Goal: Task Accomplishment & Management: Complete application form

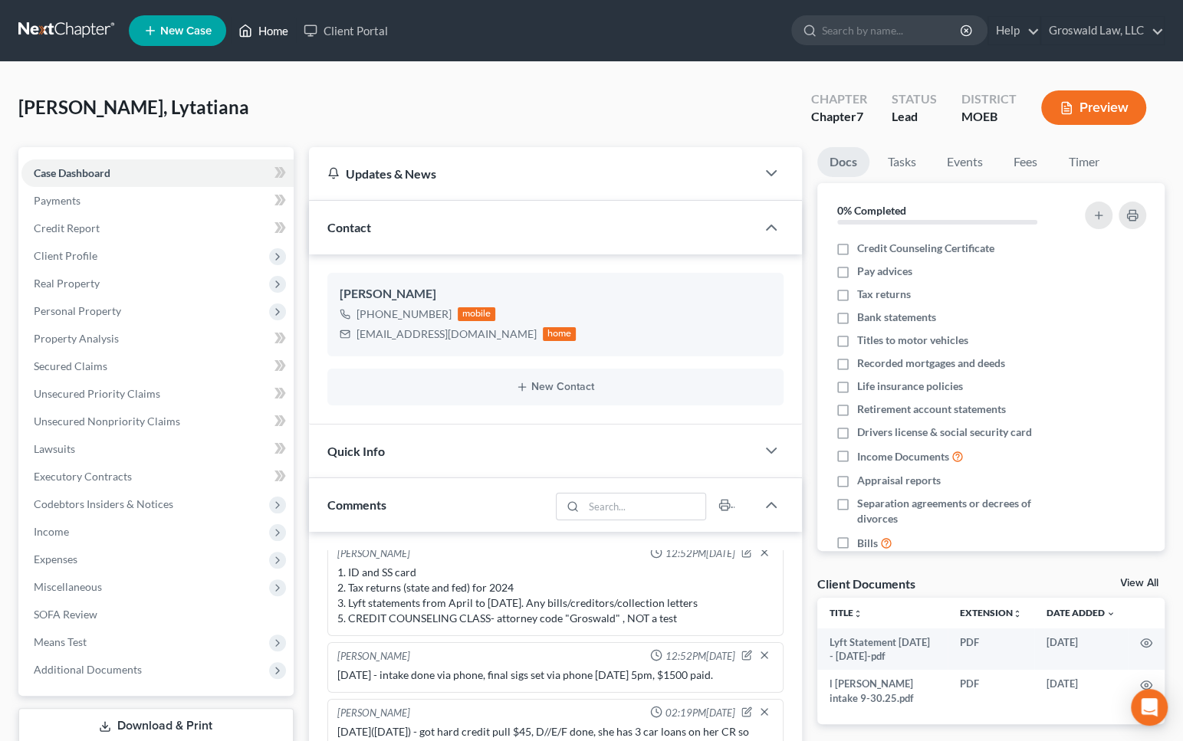
click at [261, 29] on link "Home" at bounding box center [263, 31] width 65 height 28
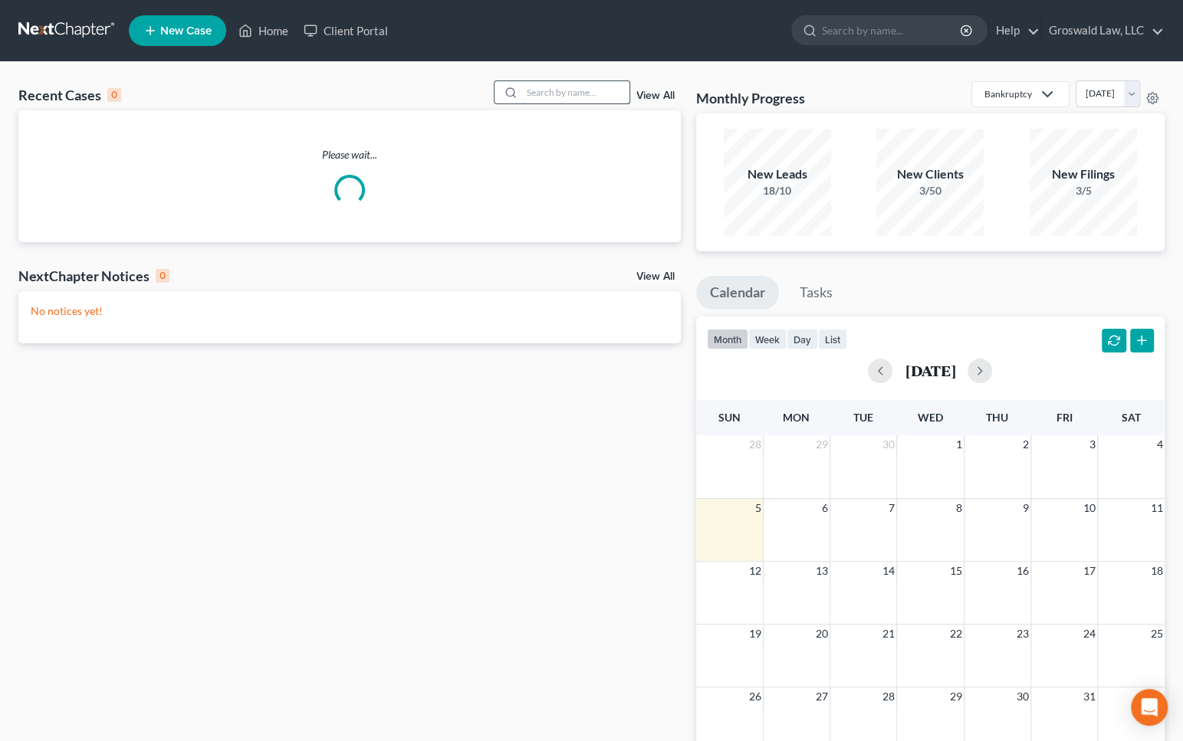
click at [570, 96] on input "search" at bounding box center [575, 92] width 107 height 22
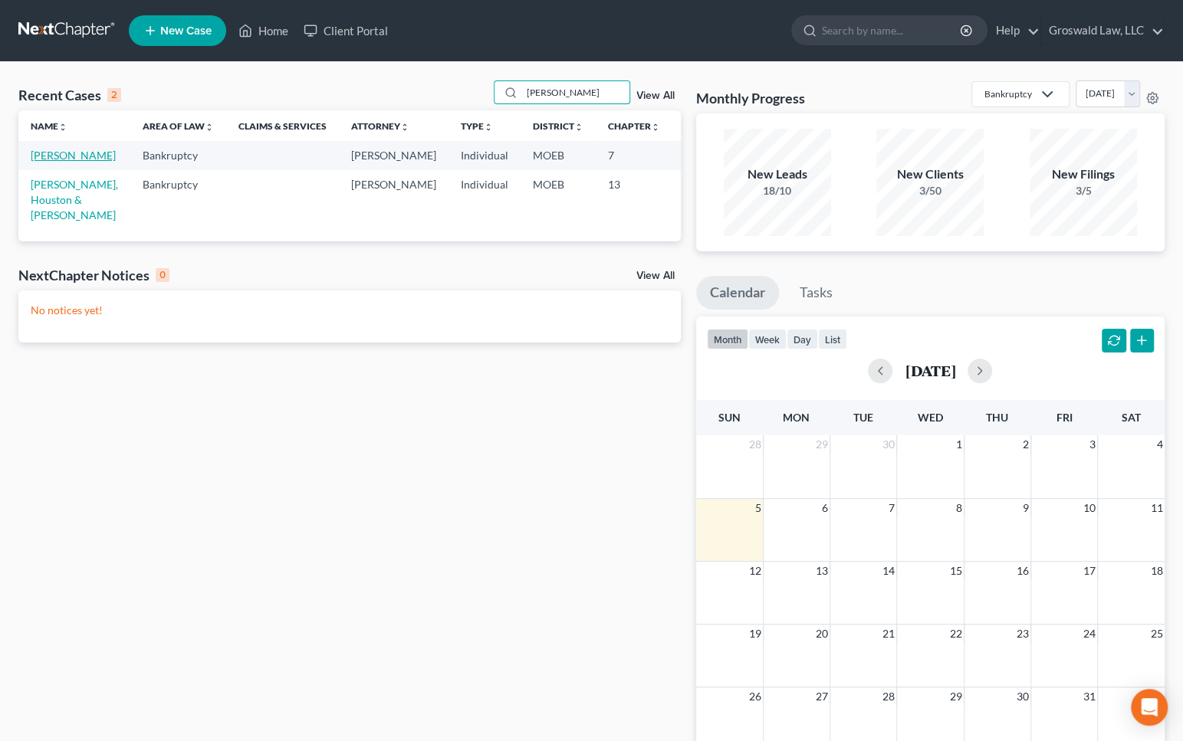
type input "[PERSON_NAME]"
click at [41, 162] on link "[PERSON_NAME]" at bounding box center [73, 155] width 85 height 13
select select "6"
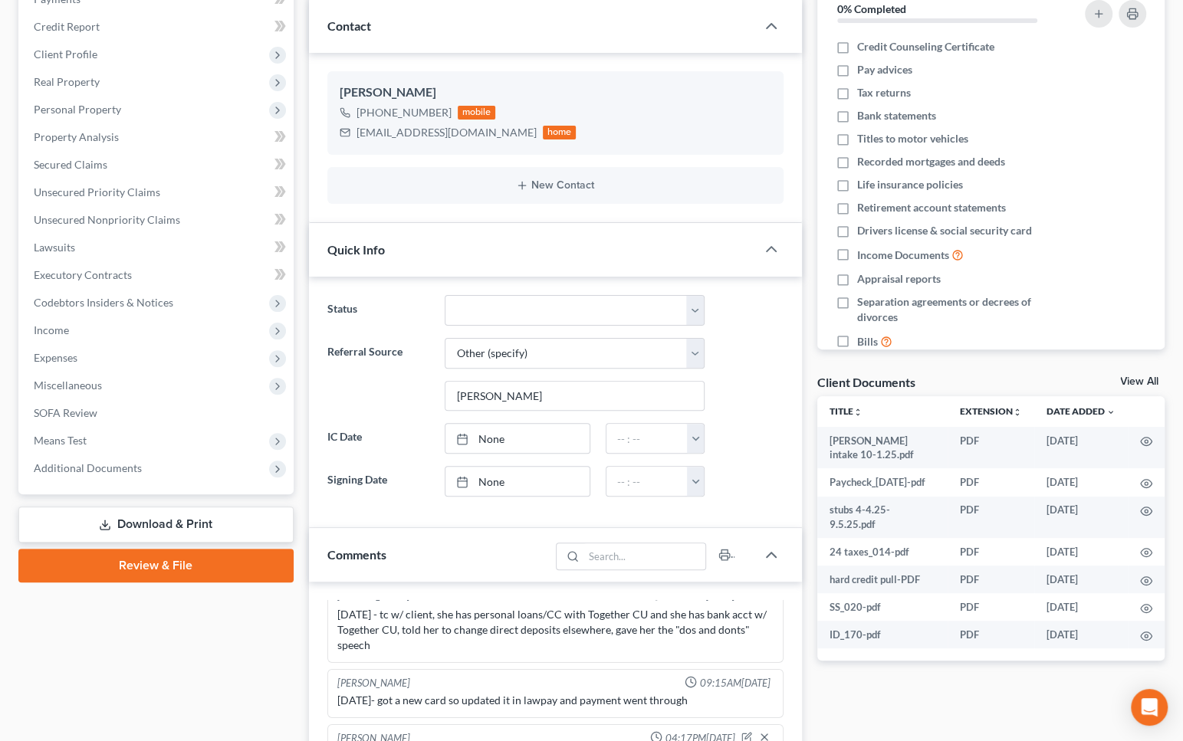
scroll to position [209, 0]
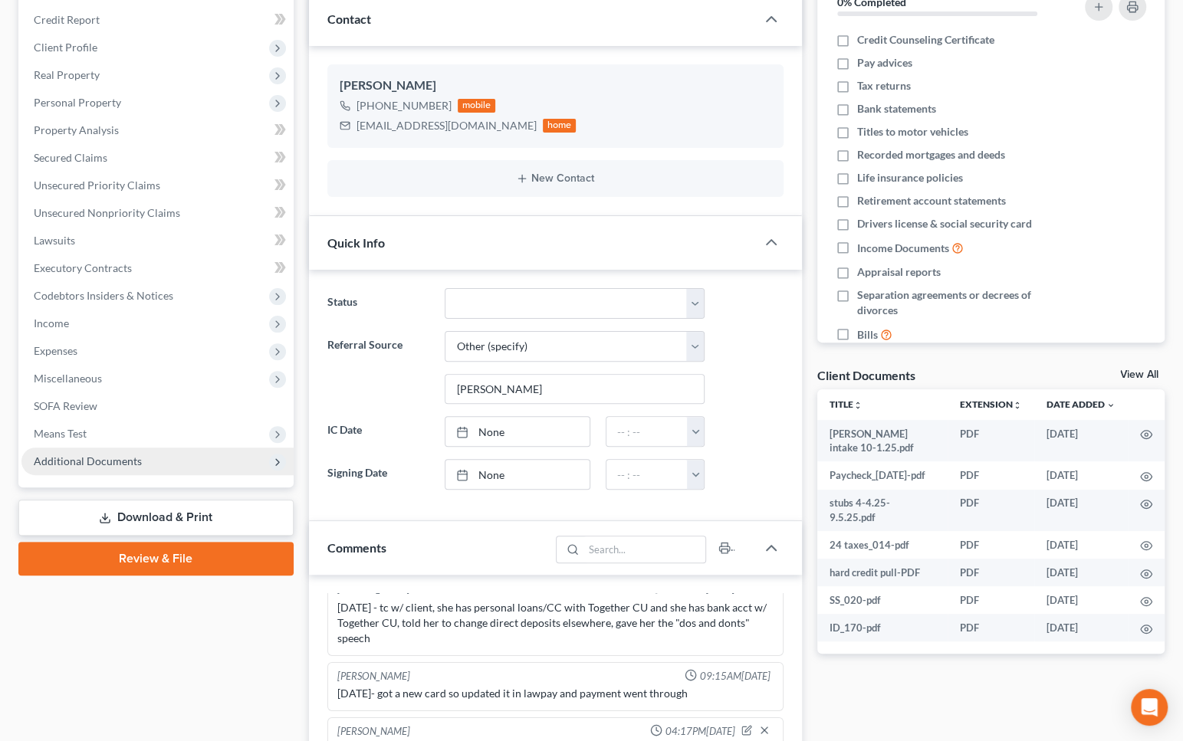
click at [178, 467] on span "Additional Documents" at bounding box center [157, 462] width 272 height 28
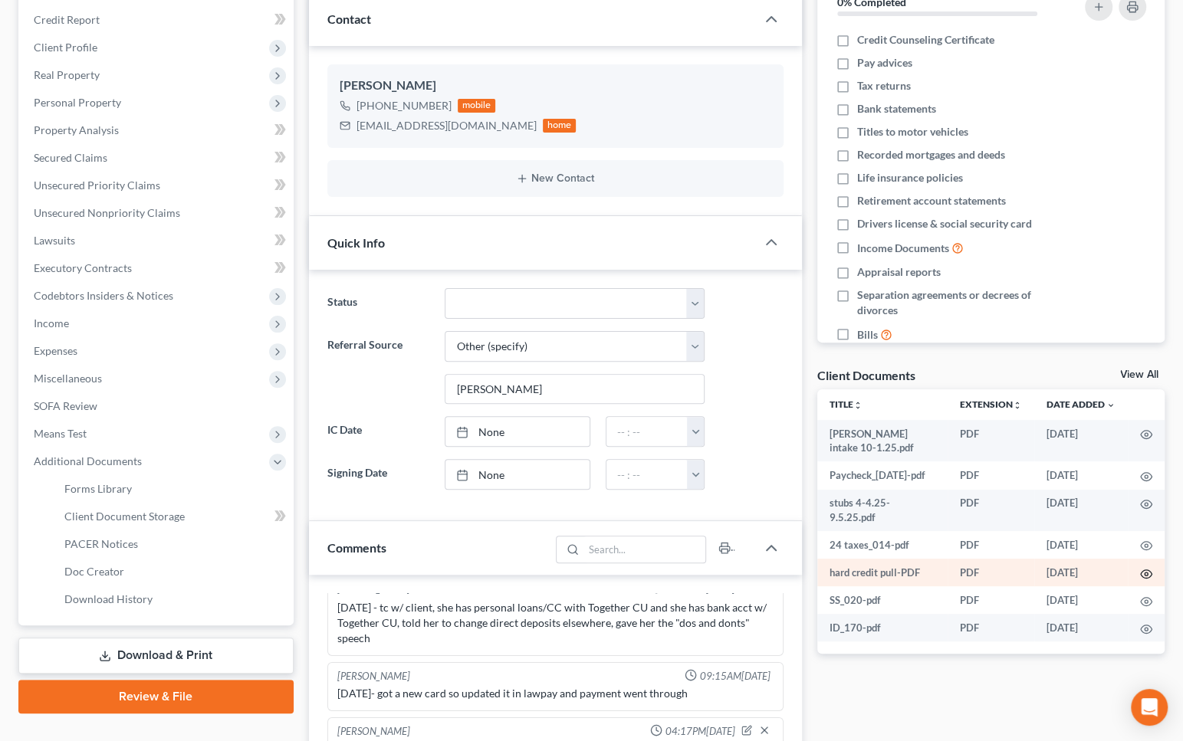
click at [1148, 570] on icon "button" at bounding box center [1146, 574] width 12 height 12
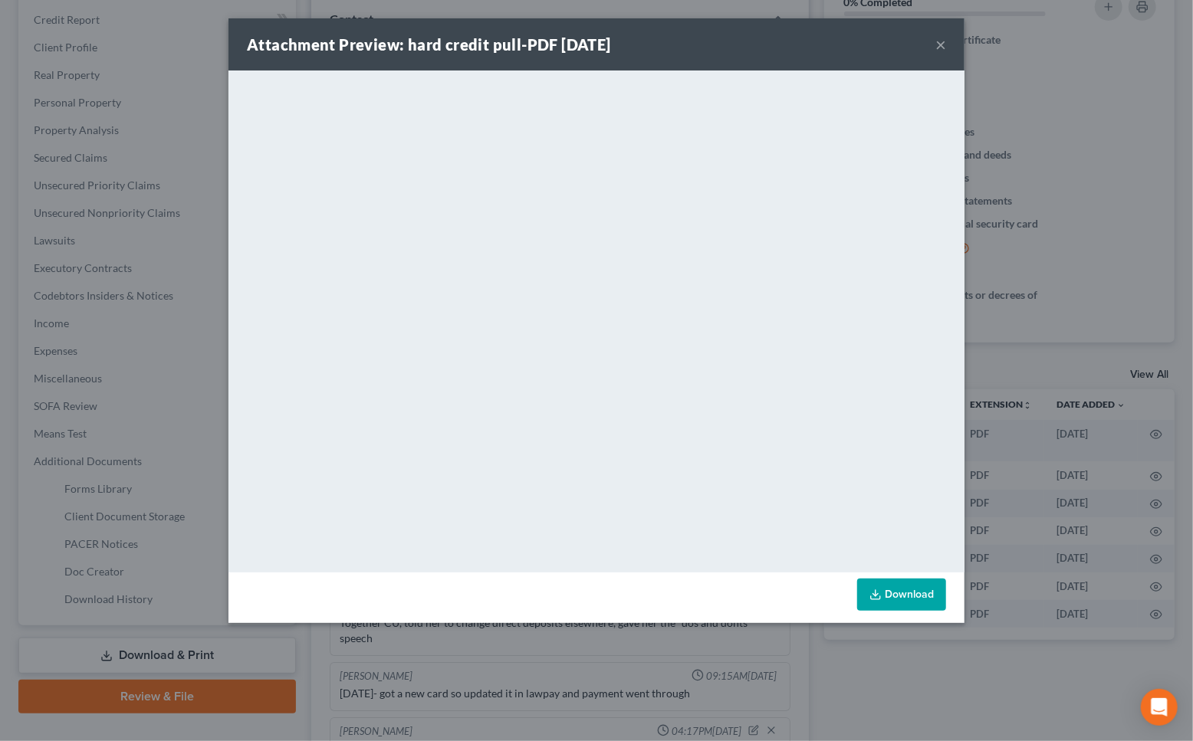
click at [920, 590] on link "Download" at bounding box center [901, 595] width 89 height 32
click at [941, 44] on button "×" at bounding box center [940, 44] width 11 height 18
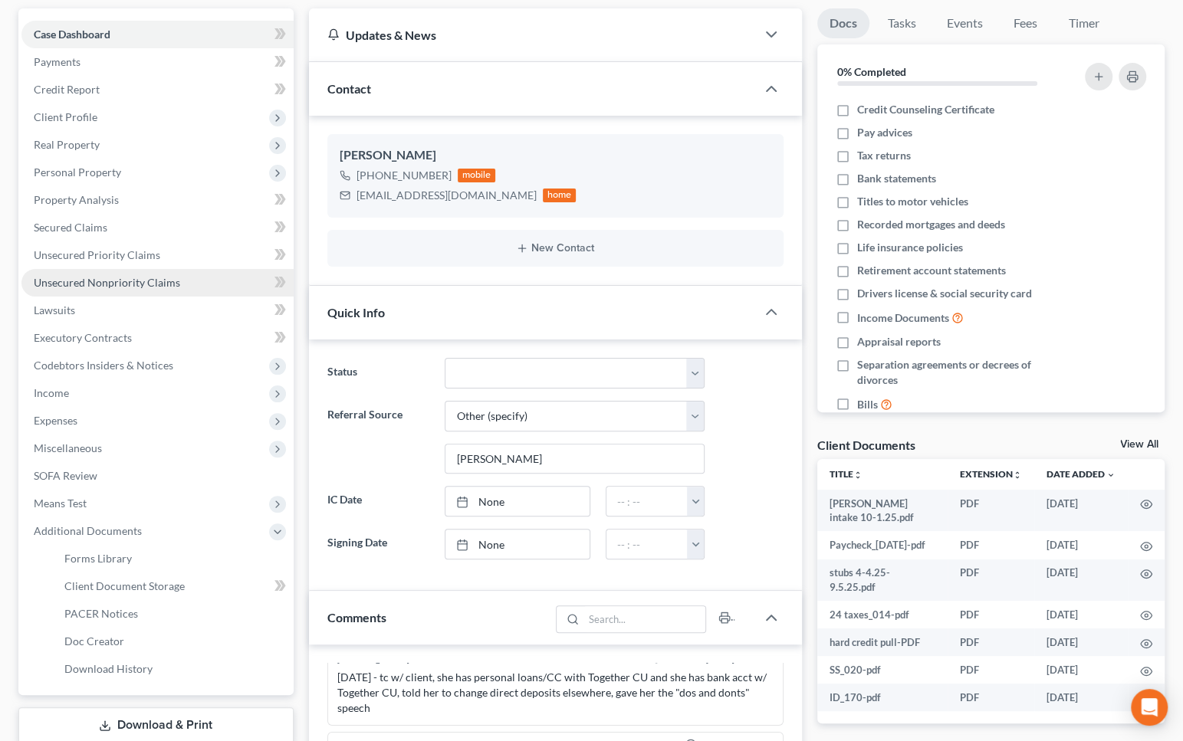
click at [140, 280] on span "Unsecured Nonpriority Claims" at bounding box center [107, 282] width 146 height 13
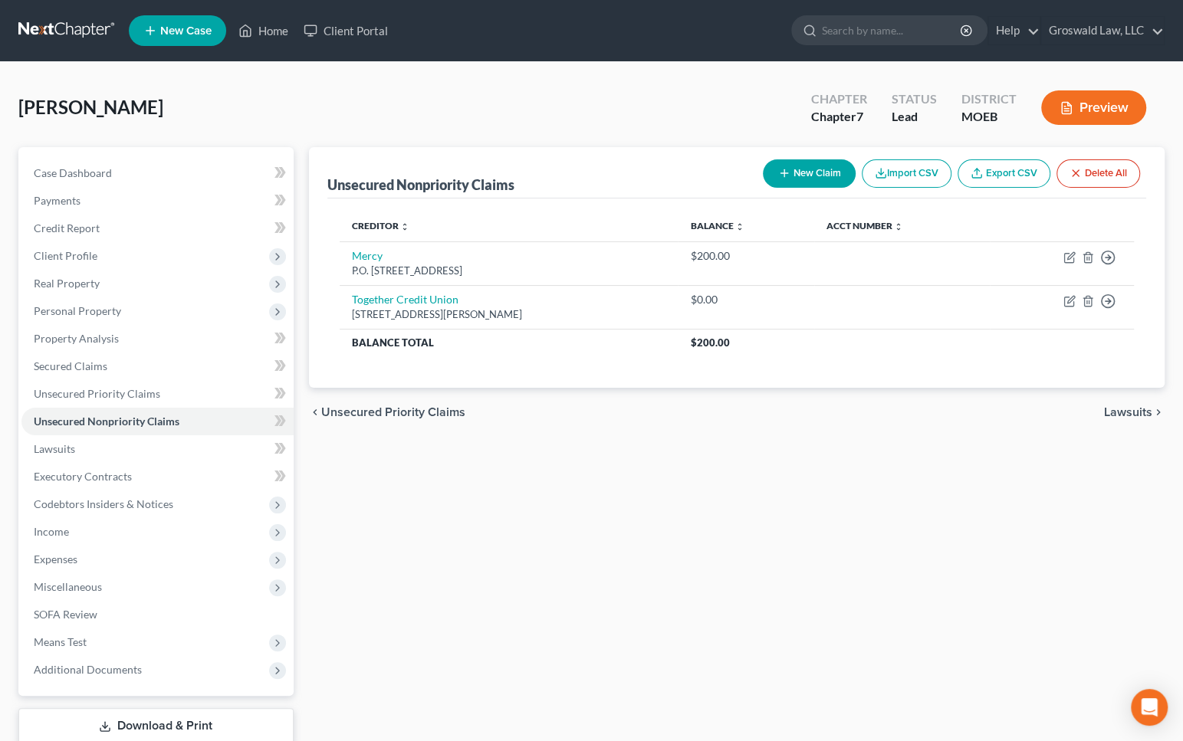
click at [818, 162] on button "New Claim" at bounding box center [809, 173] width 93 height 28
select select "0"
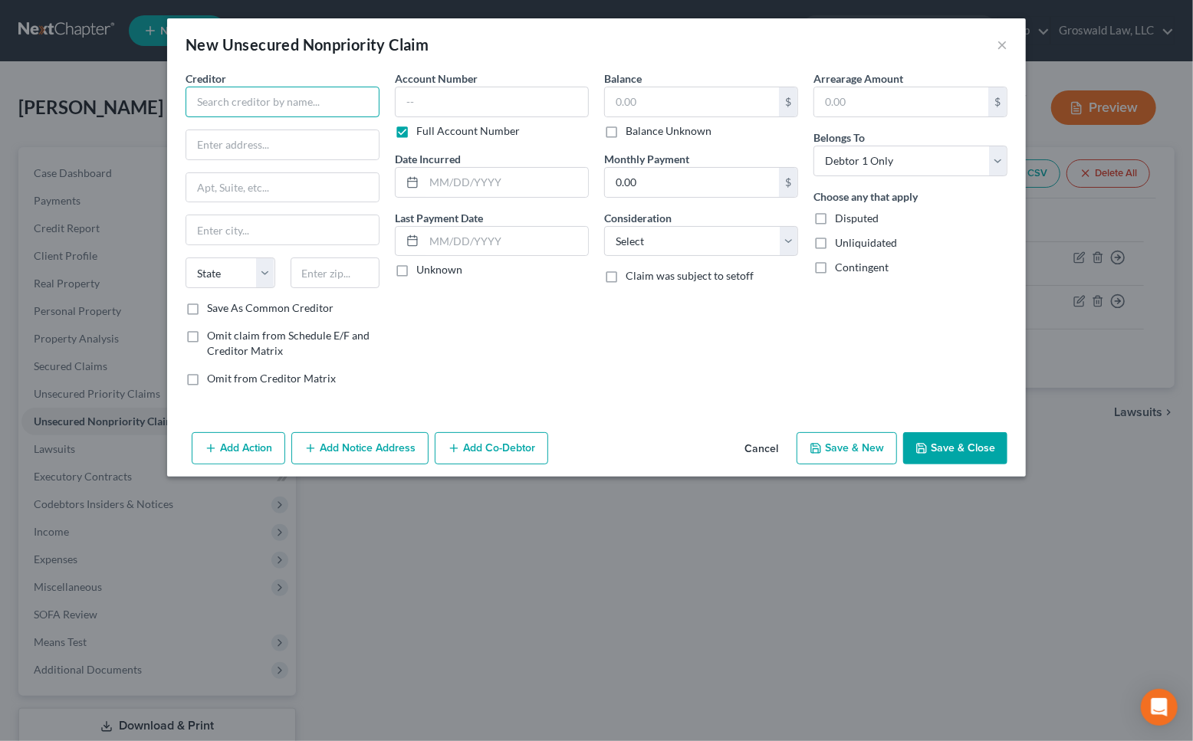
click at [248, 100] on input "text" at bounding box center [283, 102] width 194 height 31
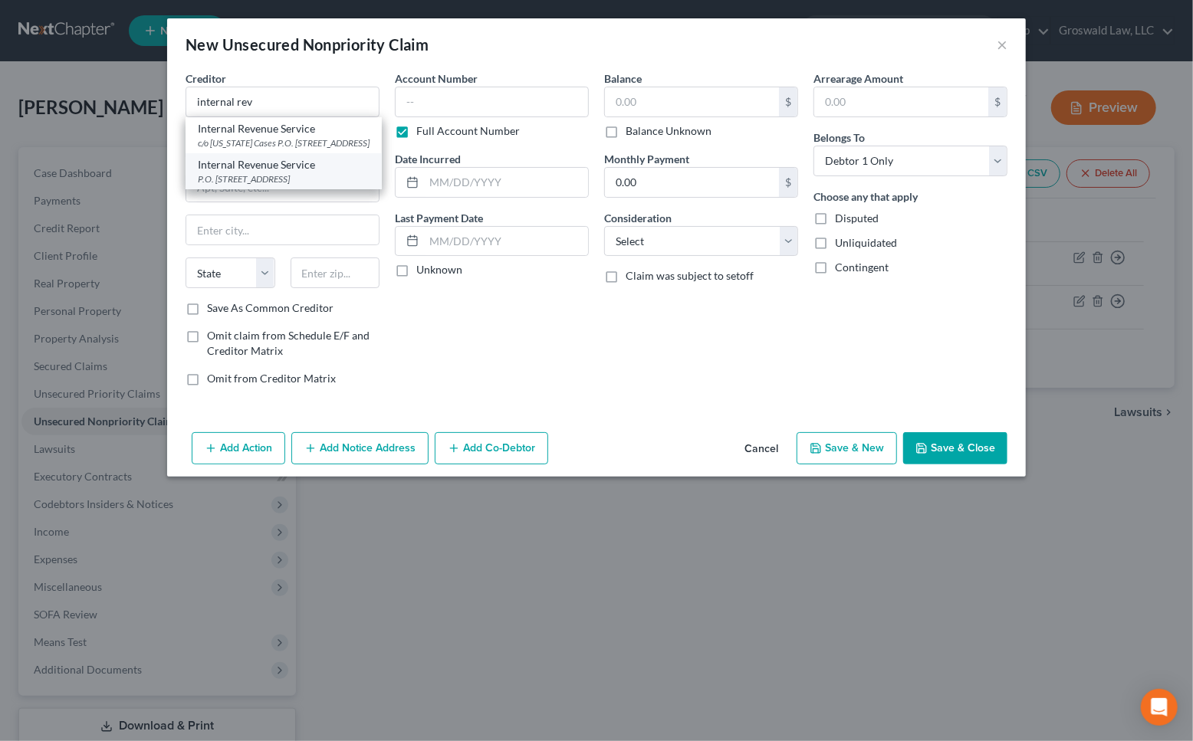
click at [273, 173] on div "Internal Revenue Service" at bounding box center [284, 164] width 172 height 15
type input "Internal Revenue Service"
type input "P.O. Box 7346"
type input "[GEOGRAPHIC_DATA]"
select select "39"
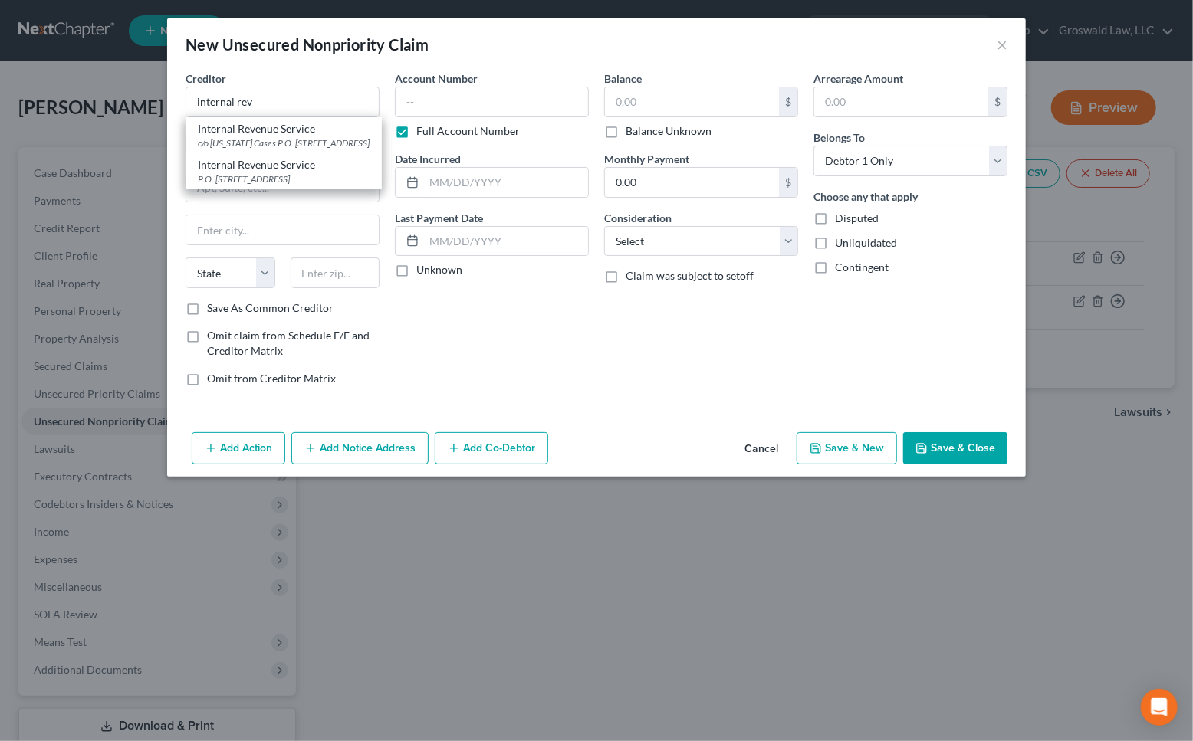
type input "19101"
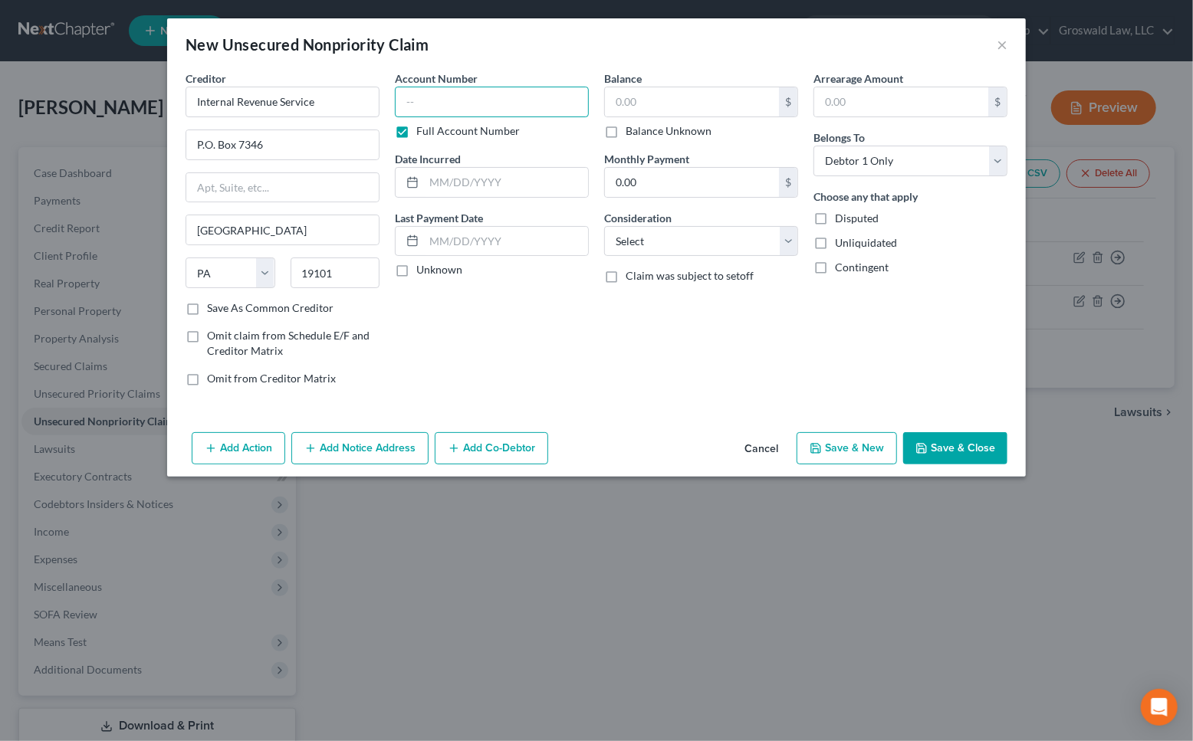
click at [486, 109] on input "text" at bounding box center [492, 102] width 194 height 31
type input "0000"
click at [709, 245] on select "Select Cable / Satellite Services Collection Agency Credit Card Debt Debt Couns…" at bounding box center [701, 241] width 194 height 31
select select "14"
click at [604, 226] on select "Select Cable / Satellite Services Collection Agency Credit Card Debt Debt Couns…" at bounding box center [701, 241] width 194 height 31
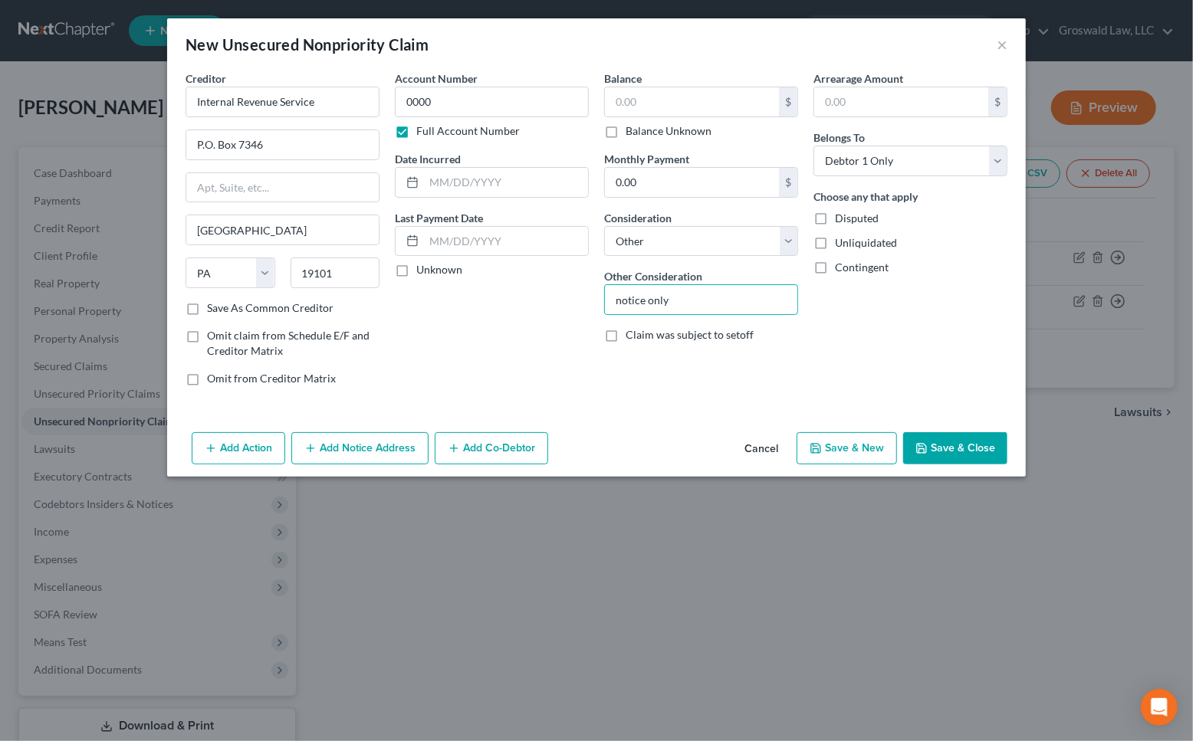
type input "notice only"
click at [849, 464] on div "Add Action Add Notice Address Add Co-Debtor Cancel Save & New Save & Close" at bounding box center [596, 451] width 859 height 51
click at [849, 442] on button "Save & New" at bounding box center [847, 448] width 100 height 32
select select "0"
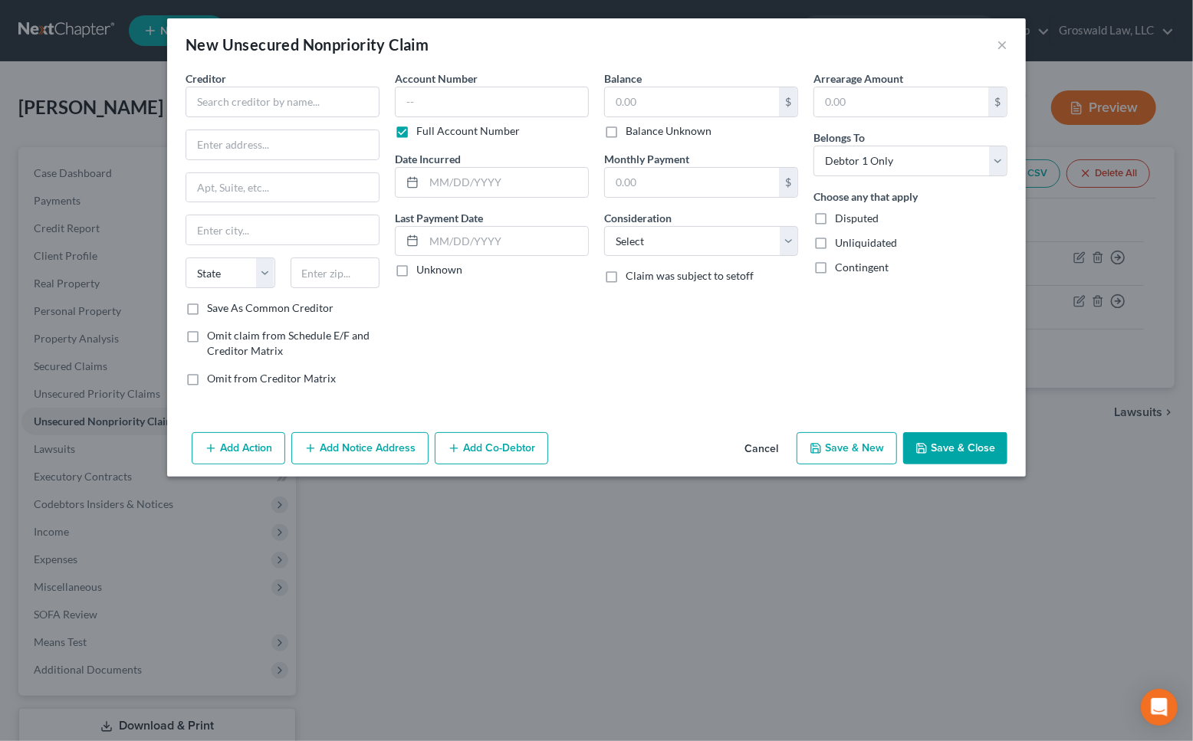
type input "0.00"
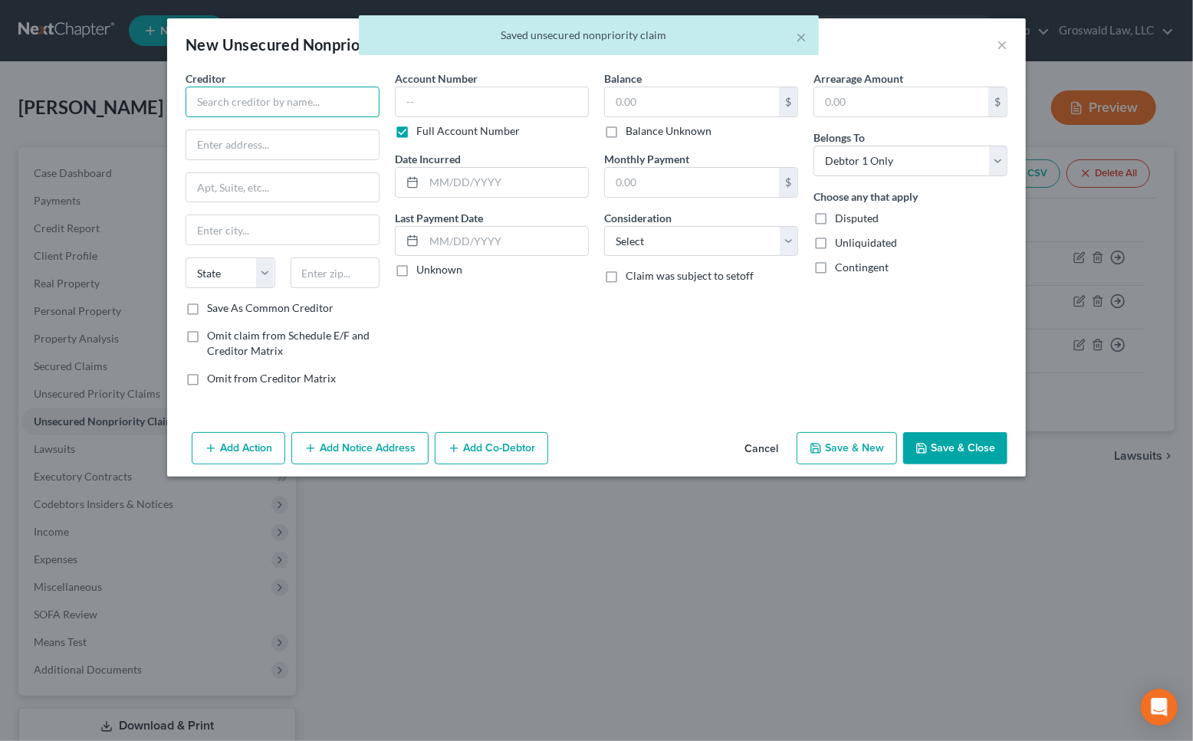
click at [226, 112] on input "text" at bounding box center [283, 102] width 194 height 31
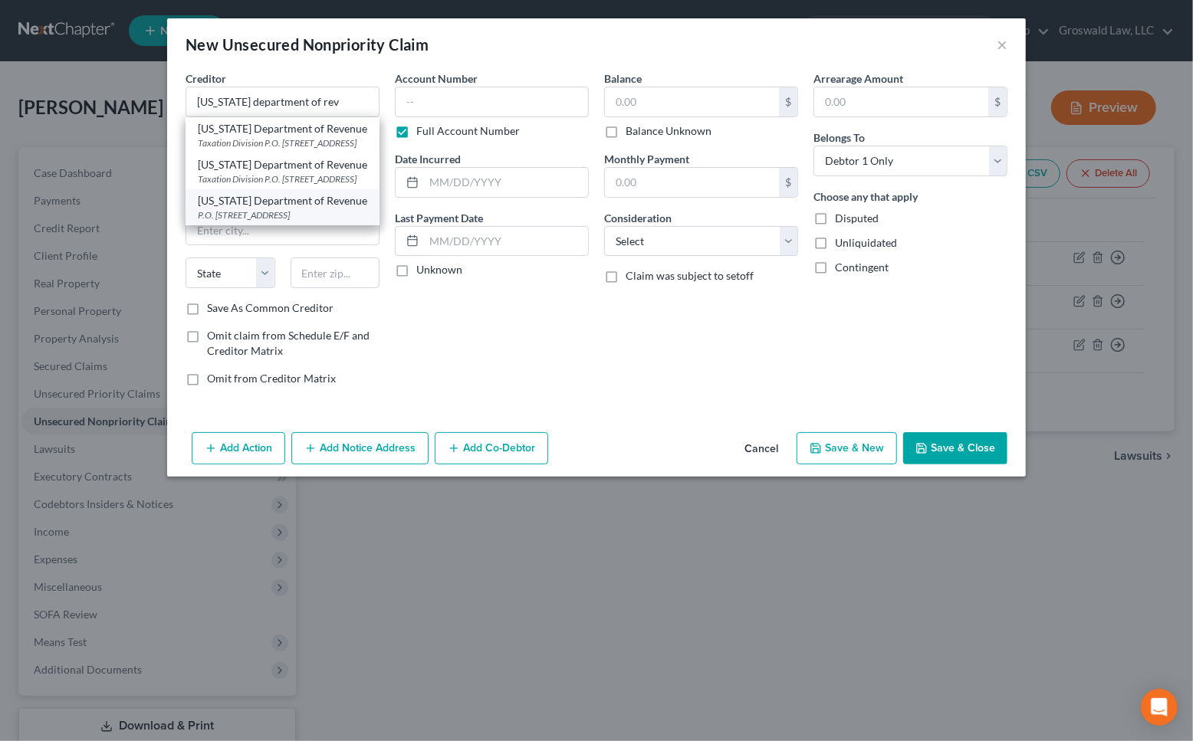
drag, startPoint x: 317, startPoint y: 246, endPoint x: 396, endPoint y: 141, distance: 131.4
click at [317, 222] on div "P.O. [STREET_ADDRESS]" at bounding box center [282, 215] width 169 height 13
type input "[US_STATE] Department of Revenue"
type input "P.O. Box 475"
type input "[STREET_ADDRESS]"
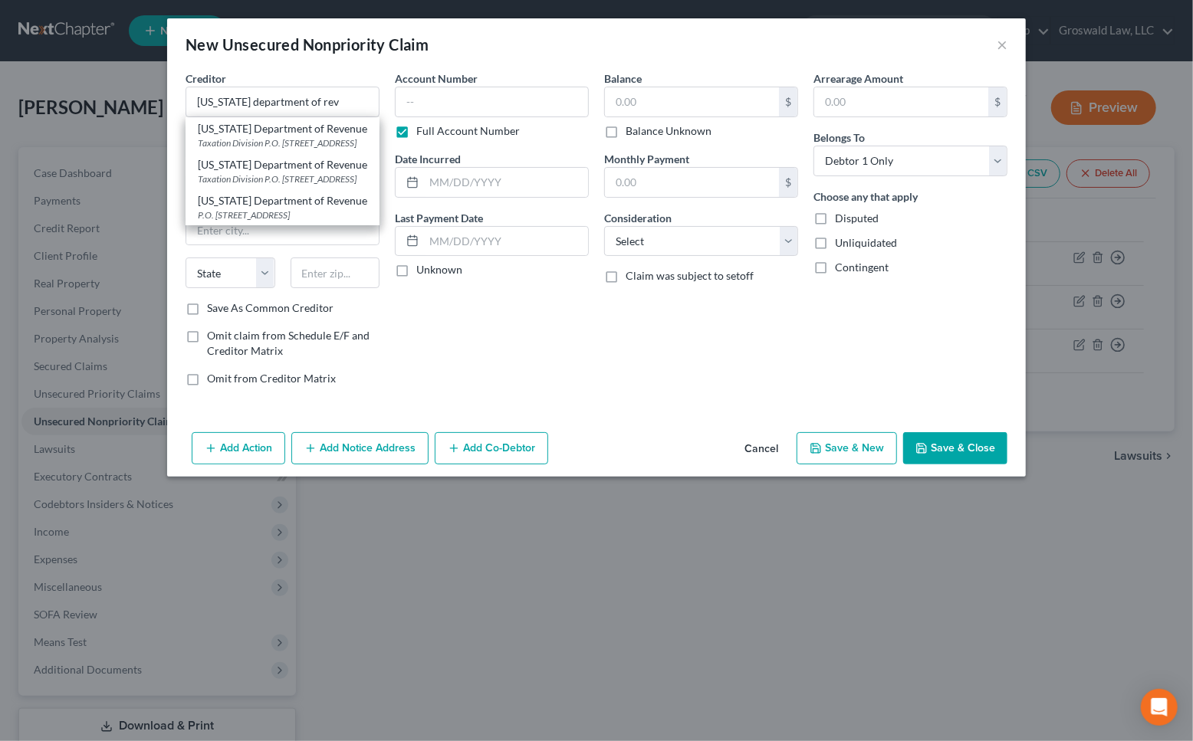
type input "[GEOGRAPHIC_DATA]"
select select "26"
type input "65105"
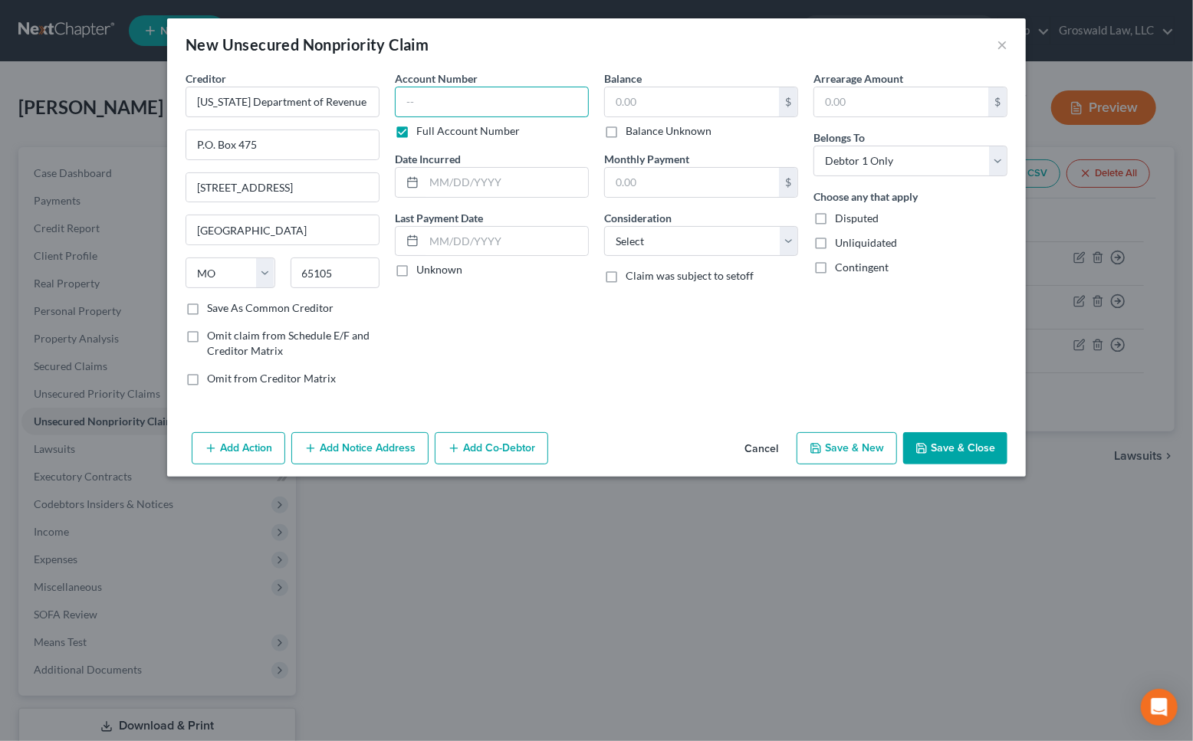
click at [452, 104] on input "text" at bounding box center [492, 102] width 194 height 31
type input "0000"
click at [612, 230] on select "Select Cable / Satellite Services Collection Agency Credit Card Debt Debt Couns…" at bounding box center [701, 241] width 194 height 31
select select "14"
click at [604, 226] on select "Select Cable / Satellite Services Collection Agency Credit Card Debt Debt Couns…" at bounding box center [701, 241] width 194 height 31
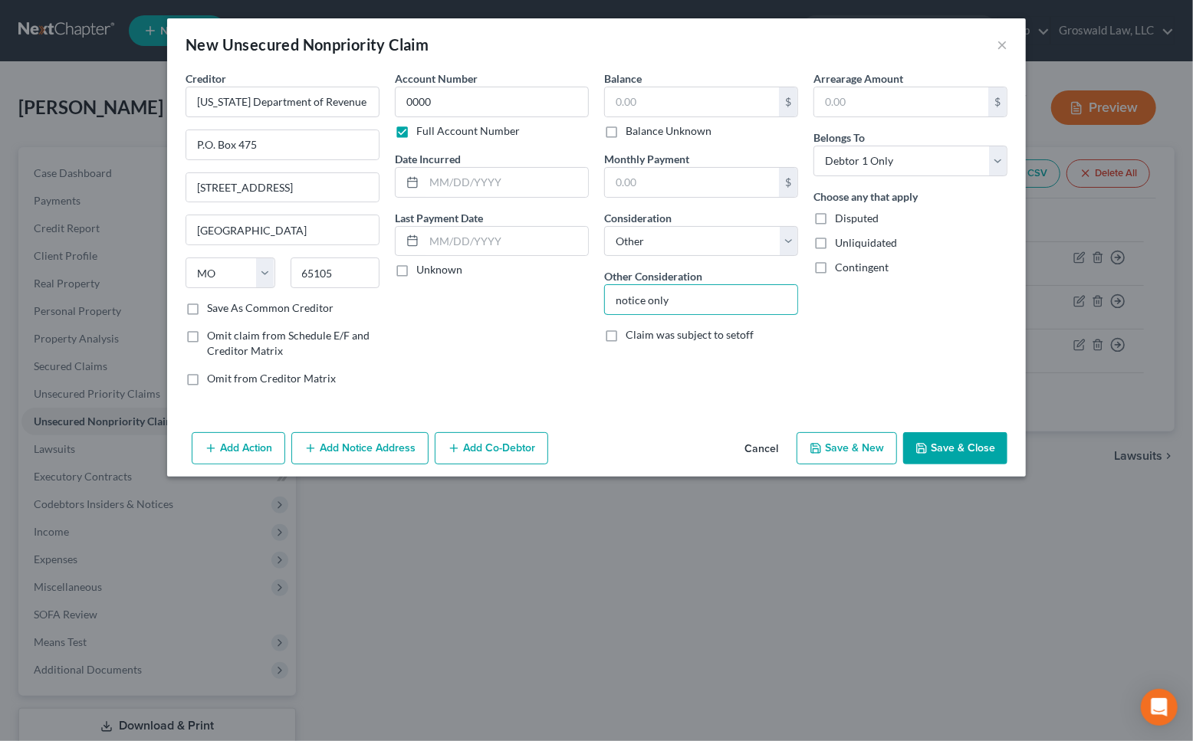
type input "notice only"
click at [390, 445] on button "Add Notice Address" at bounding box center [359, 448] width 137 height 32
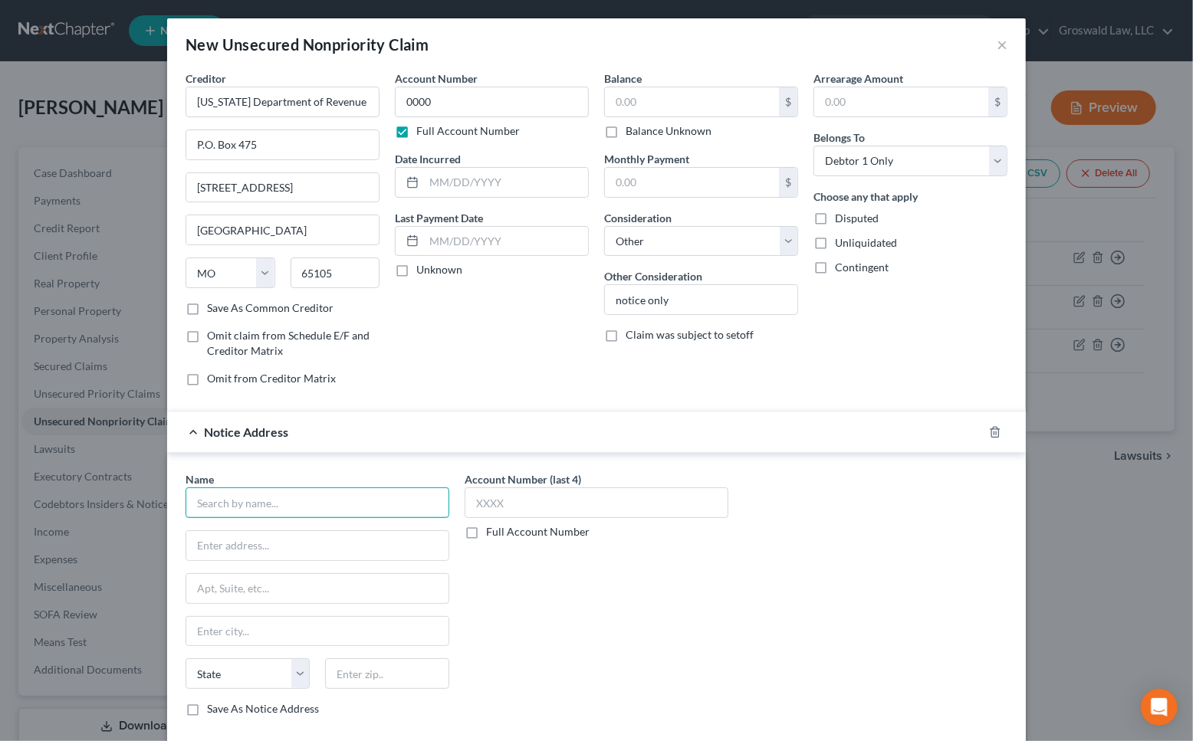
click at [376, 501] on input "text" at bounding box center [318, 503] width 264 height 31
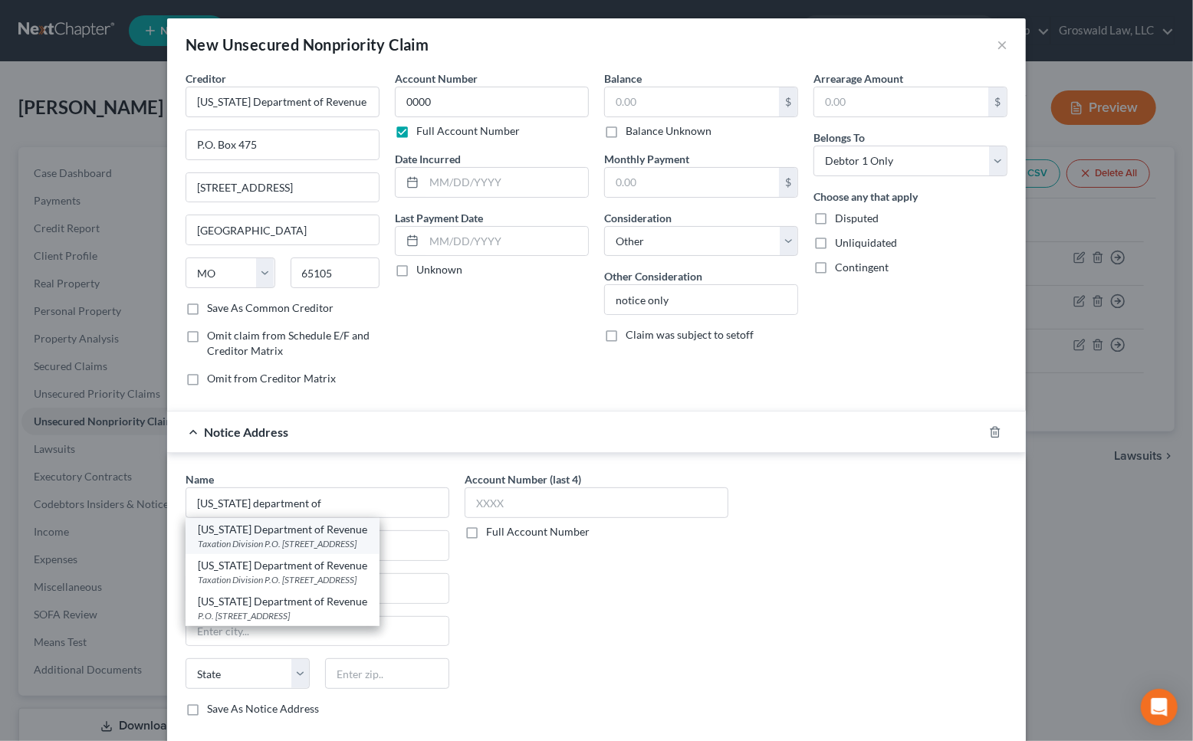
click at [365, 549] on div "Taxation Division P.O. [STREET_ADDRESS]" at bounding box center [282, 543] width 169 height 13
type input "[US_STATE] Department of Revenue"
type input "Taxation Division"
type input "P.O. Box 3800"
type input "[GEOGRAPHIC_DATA]"
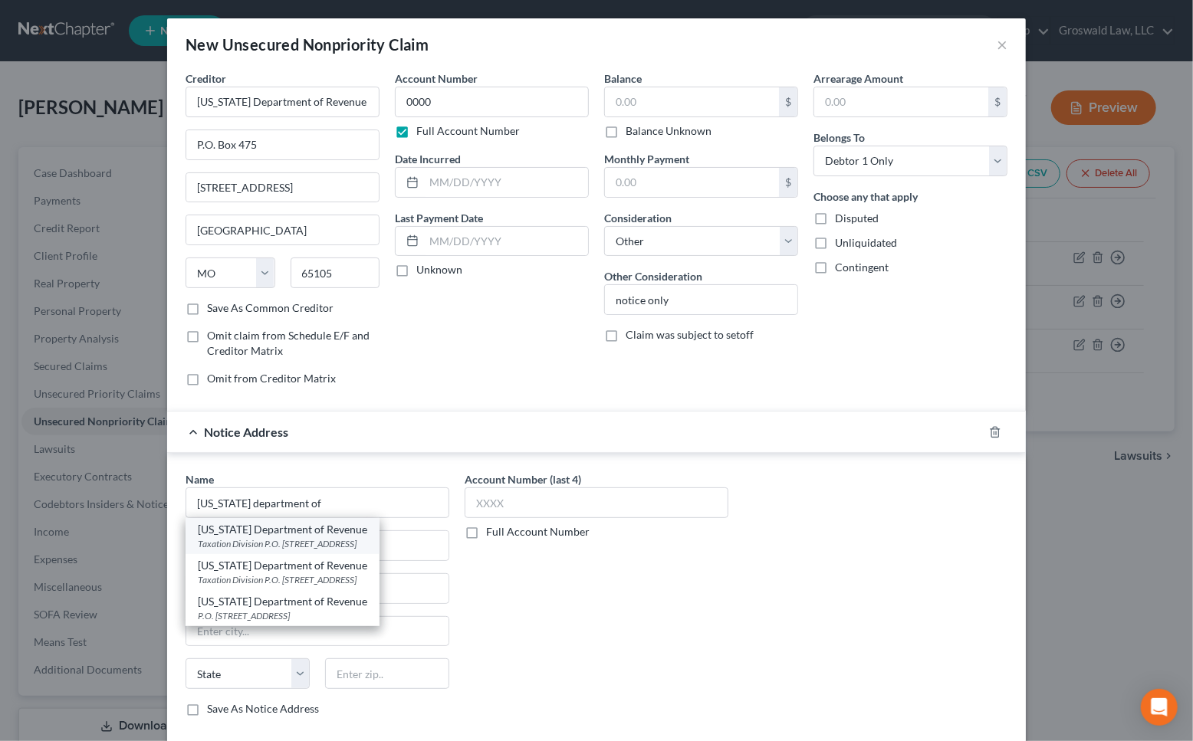
select select "26"
type input "65105"
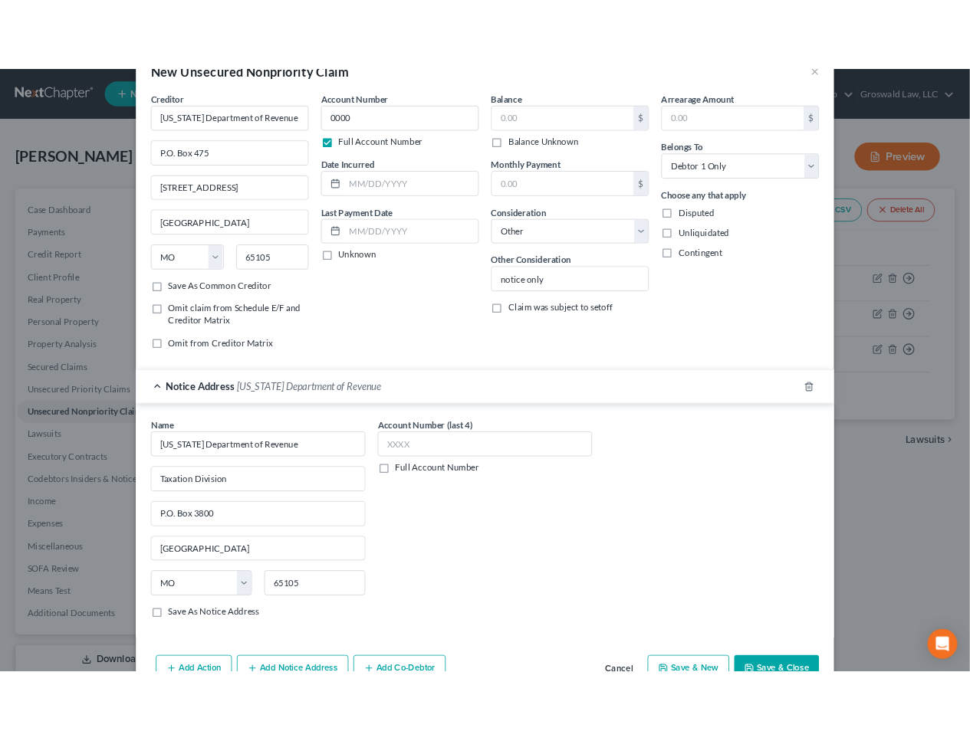
scroll to position [82, 0]
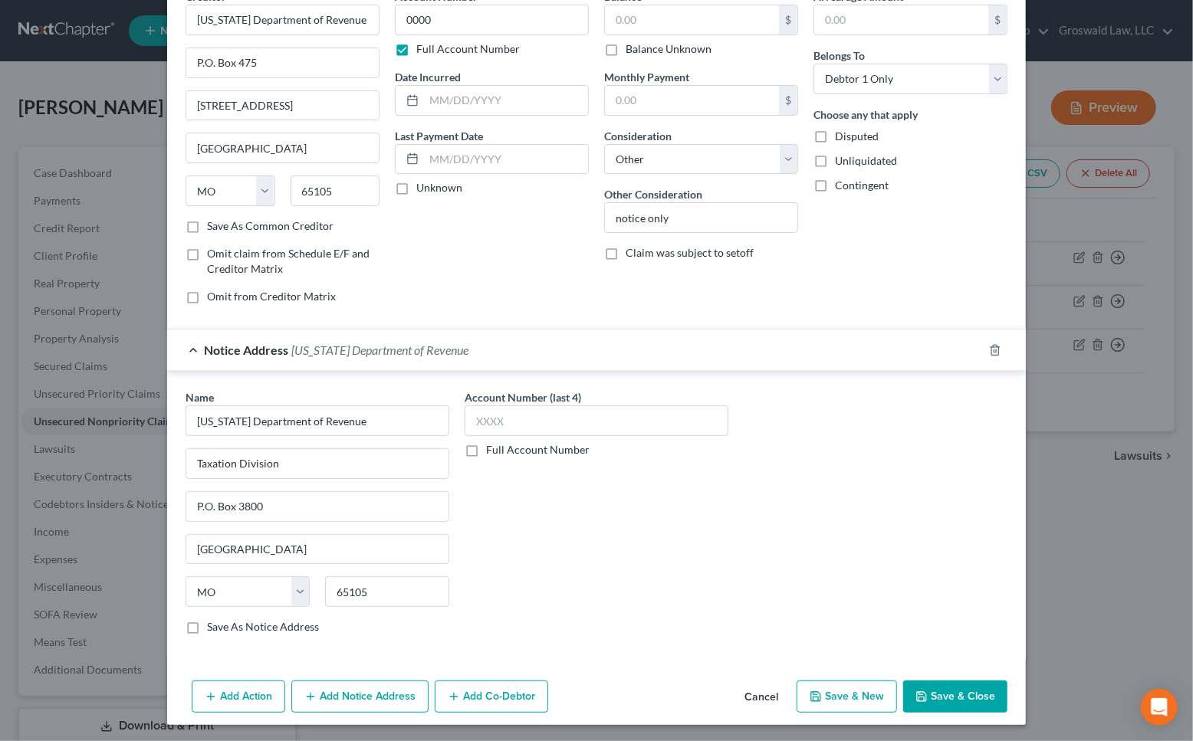
click at [953, 695] on button "Save & Close" at bounding box center [955, 697] width 104 height 32
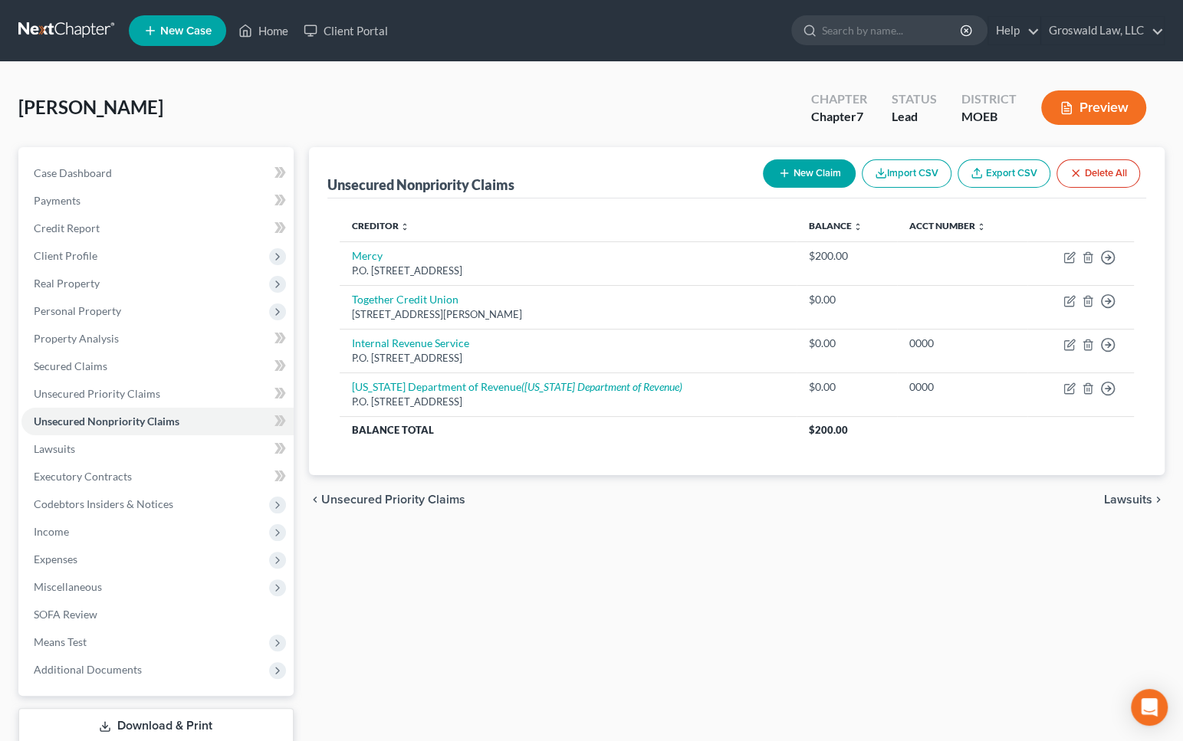
click at [741, 600] on div "Unsecured Nonpriority Claims New Claim Import CSV Export CSV Delete All Credito…" at bounding box center [736, 465] width 871 height 637
click at [104, 480] on span "Executory Contracts" at bounding box center [83, 476] width 98 height 13
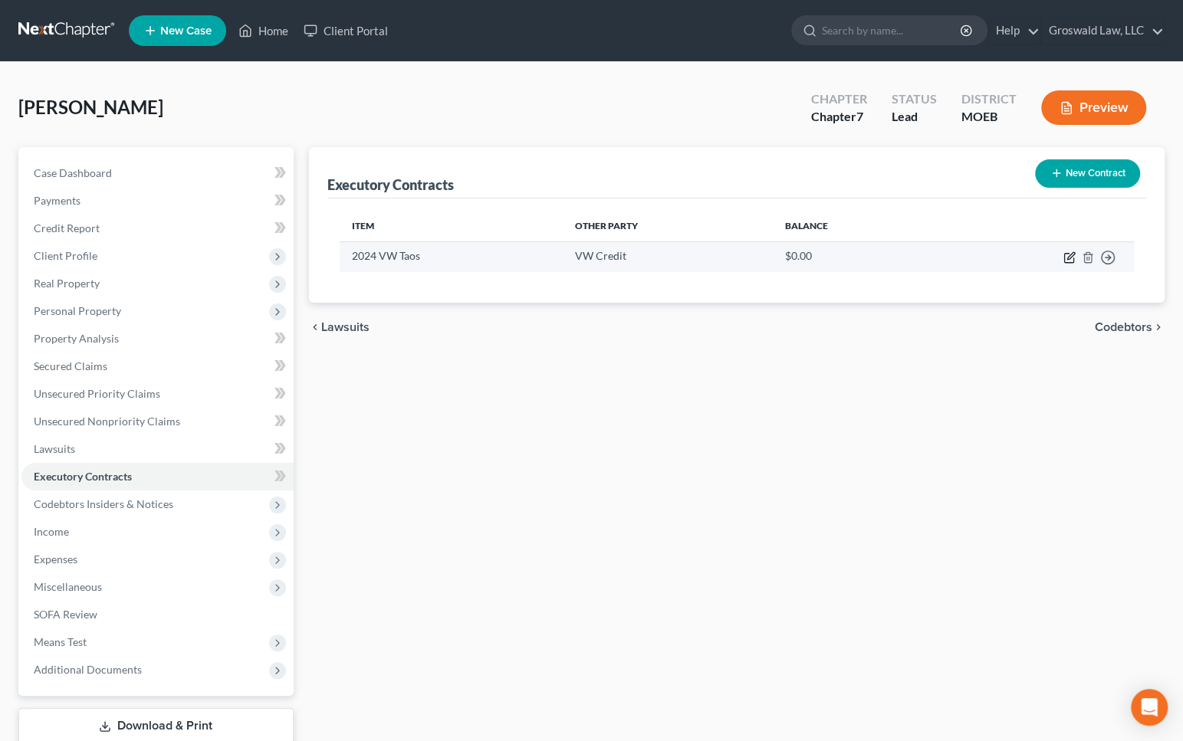
click at [1070, 258] on icon "button" at bounding box center [1069, 257] width 12 height 12
select select "0"
select select "1"
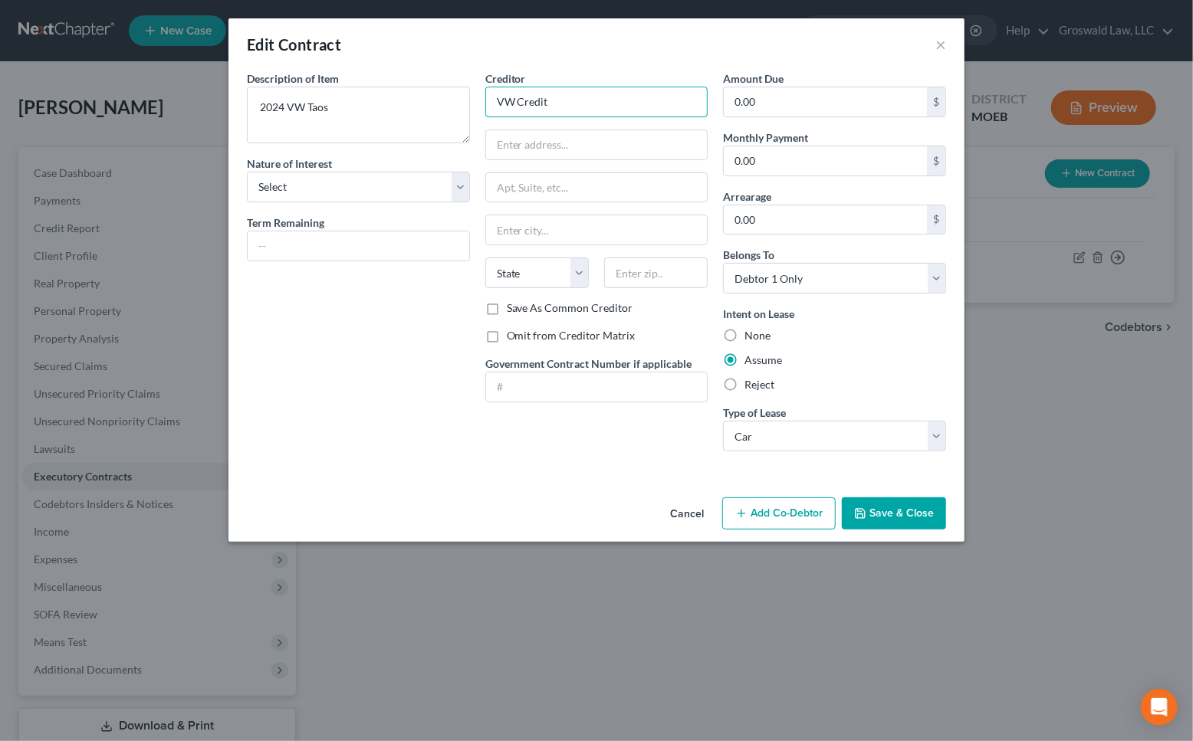
drag, startPoint x: 605, startPoint y: 107, endPoint x: 146, endPoint y: 108, distance: 459.2
click at [147, 107] on div "Edit Contract × Description of non-residential real property * Description of I…" at bounding box center [596, 370] width 1193 height 741
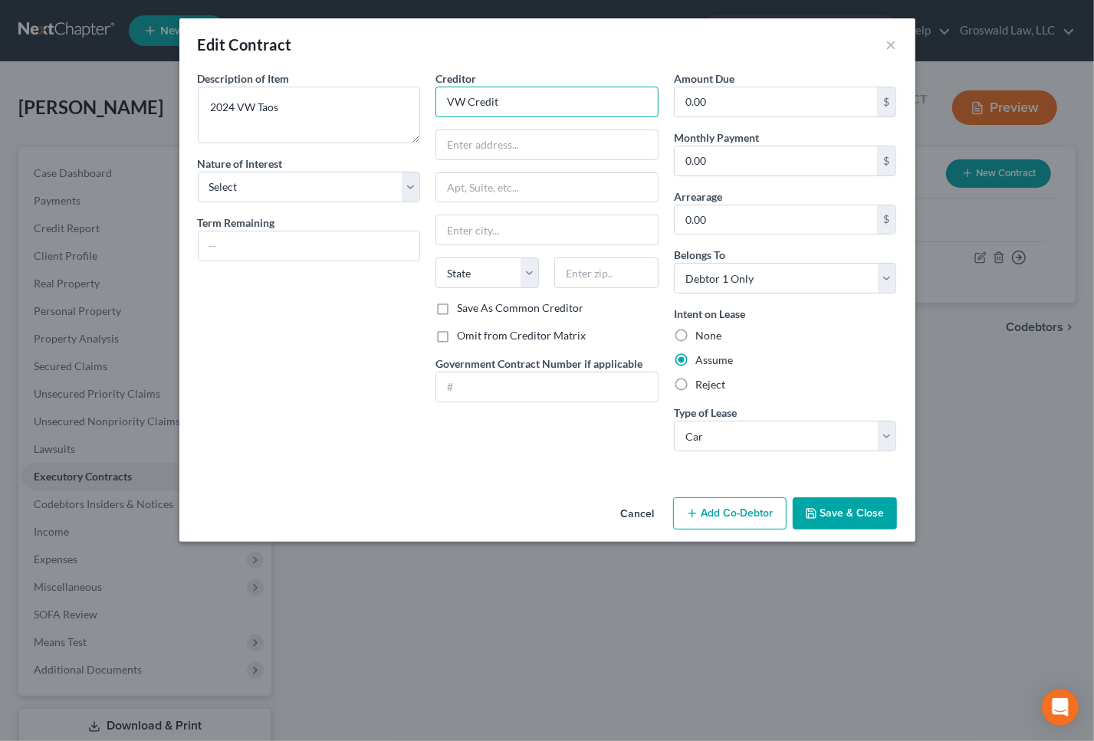
click at [550, 97] on input "VW Credit" at bounding box center [546, 102] width 223 height 31
drag, startPoint x: 560, startPoint y: 103, endPoint x: 304, endPoint y: 103, distance: 256.1
click at [305, 103] on div "Description of non-residential real property * Description of Item * 2024 VW Ta…" at bounding box center [547, 267] width 715 height 393
paste input "olkswagen Credit, Inc"
type input "Volkswagen Credit, Inc."
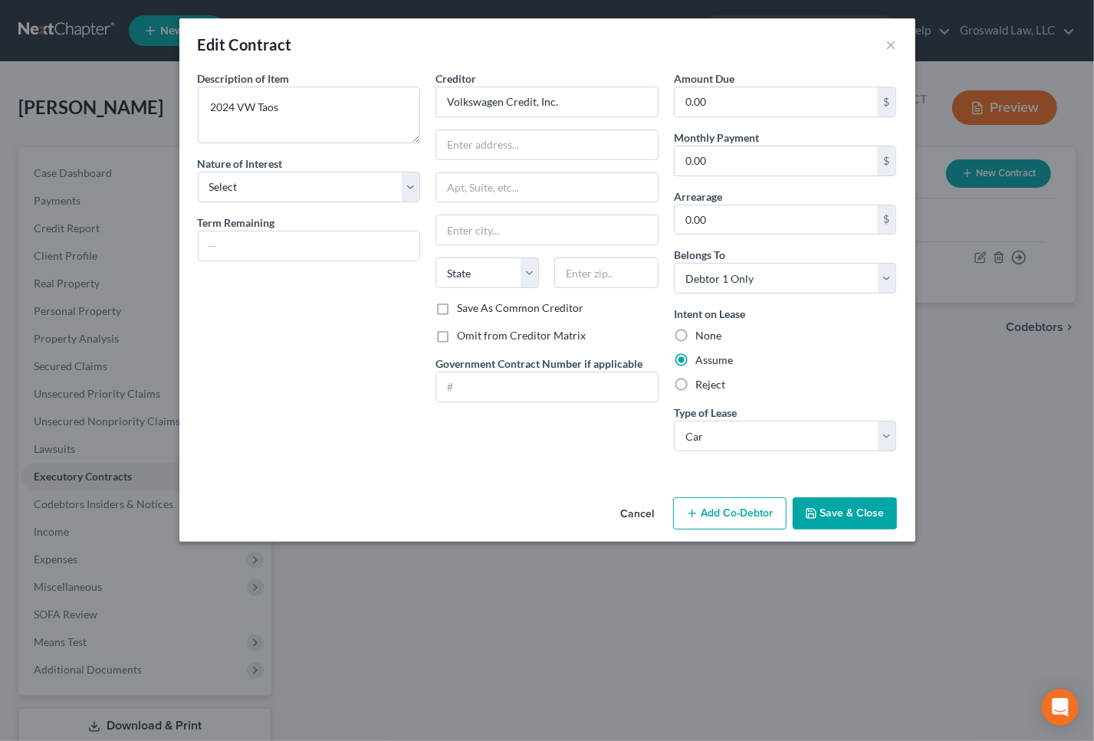
drag, startPoint x: 580, startPoint y: 486, endPoint x: 547, endPoint y: 451, distance: 48.8
click at [577, 482] on div "Description of non-residential real property * Description of Item * 2024 VW Ta…" at bounding box center [547, 281] width 736 height 421
click at [524, 150] on input "text" at bounding box center [547, 144] width 222 height 29
paste input "[STREET_ADDRESS][PERSON_NAME]"
type input "[STREET_ADDRESS][PERSON_NAME]"
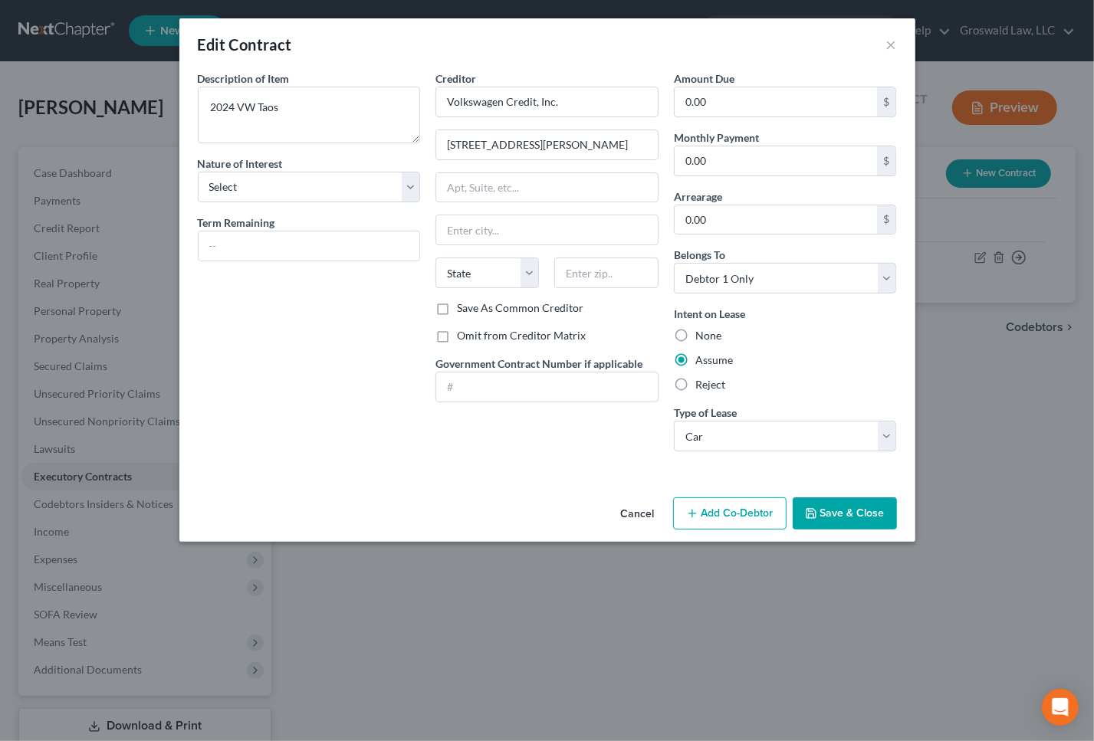
drag, startPoint x: 544, startPoint y: 494, endPoint x: 550, endPoint y: 434, distance: 60.0
click at [547, 489] on div "Edit Contract × Description of non-residential real property * Description of I…" at bounding box center [547, 280] width 736 height 524
click at [588, 265] on input "text" at bounding box center [606, 273] width 104 height 31
paste input "60048"
type input "60048"
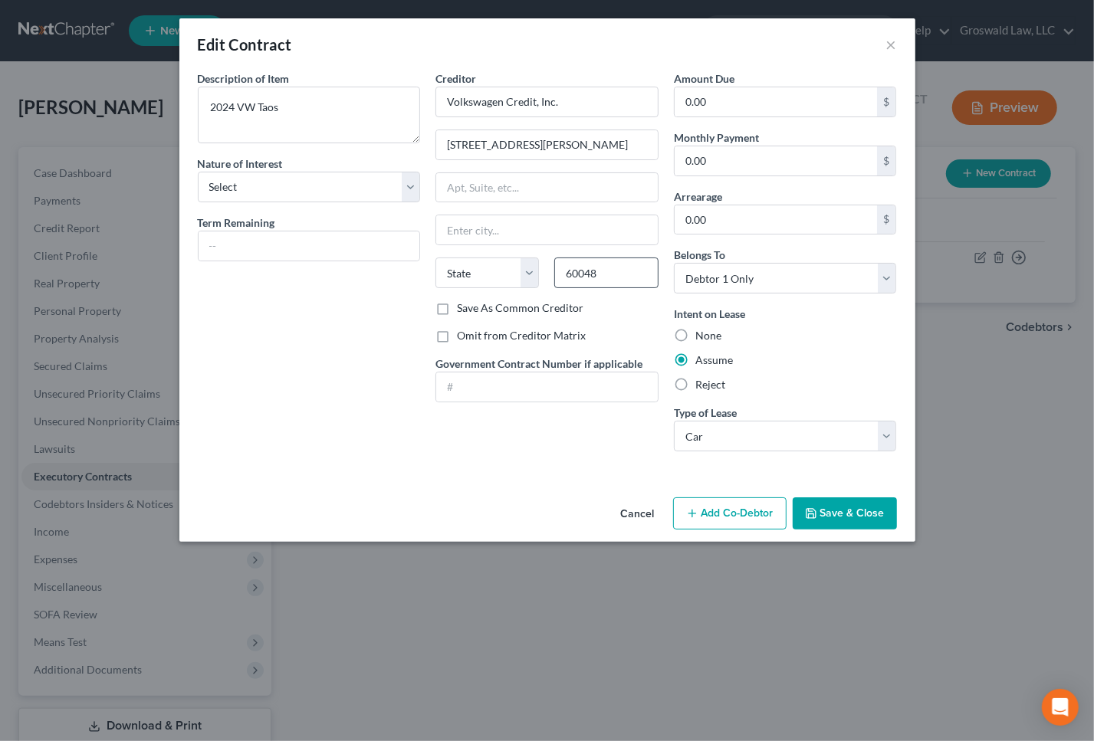
type input "[GEOGRAPHIC_DATA]"
select select "14"
click at [209, 108] on textarea "2024 VW Taos" at bounding box center [309, 115] width 223 height 57
click at [480, 308] on label "Save As Common Creditor" at bounding box center [520, 308] width 127 height 15
click at [473, 308] on input "Save As Common Creditor" at bounding box center [468, 306] width 10 height 10
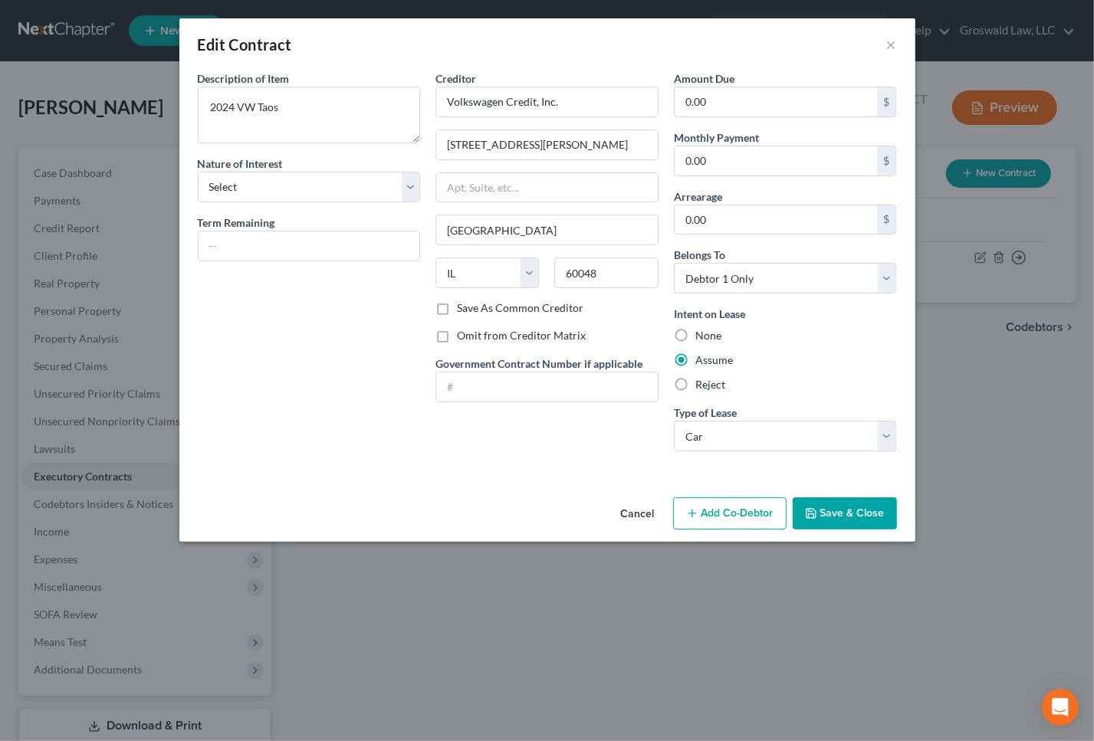
checkbox input "true"
click at [771, 159] on input "0.00" at bounding box center [776, 160] width 203 height 29
type input "375"
click at [826, 508] on button "Save & Close" at bounding box center [845, 514] width 104 height 32
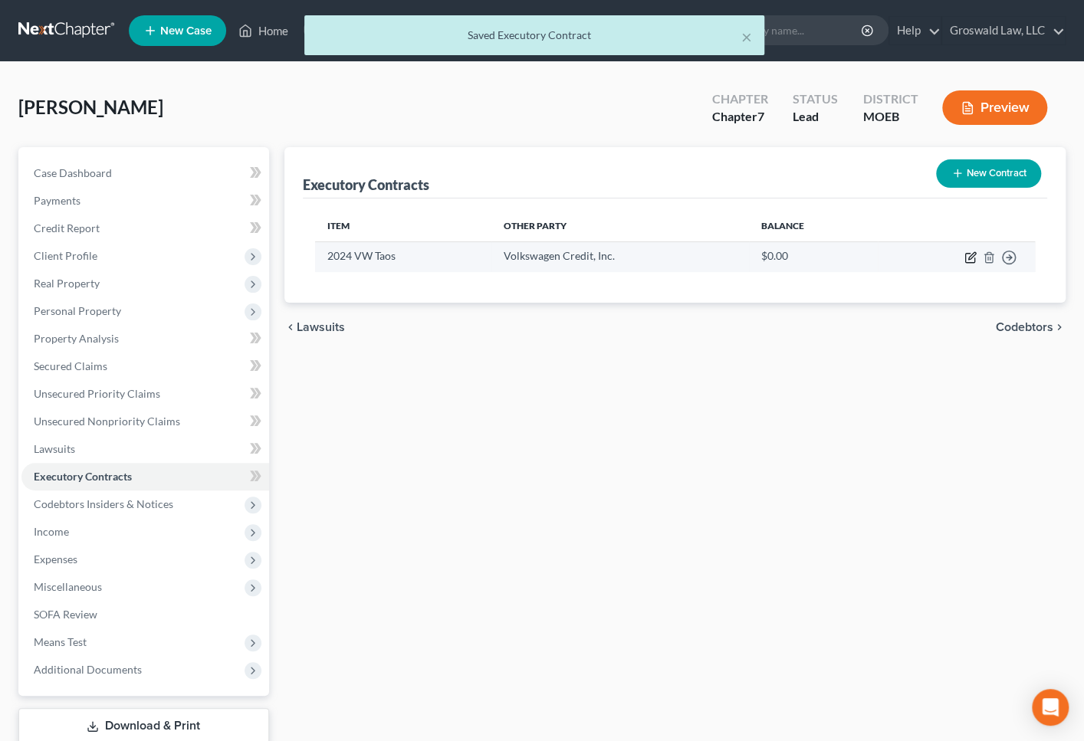
click at [970, 255] on icon "button" at bounding box center [971, 255] width 7 height 7
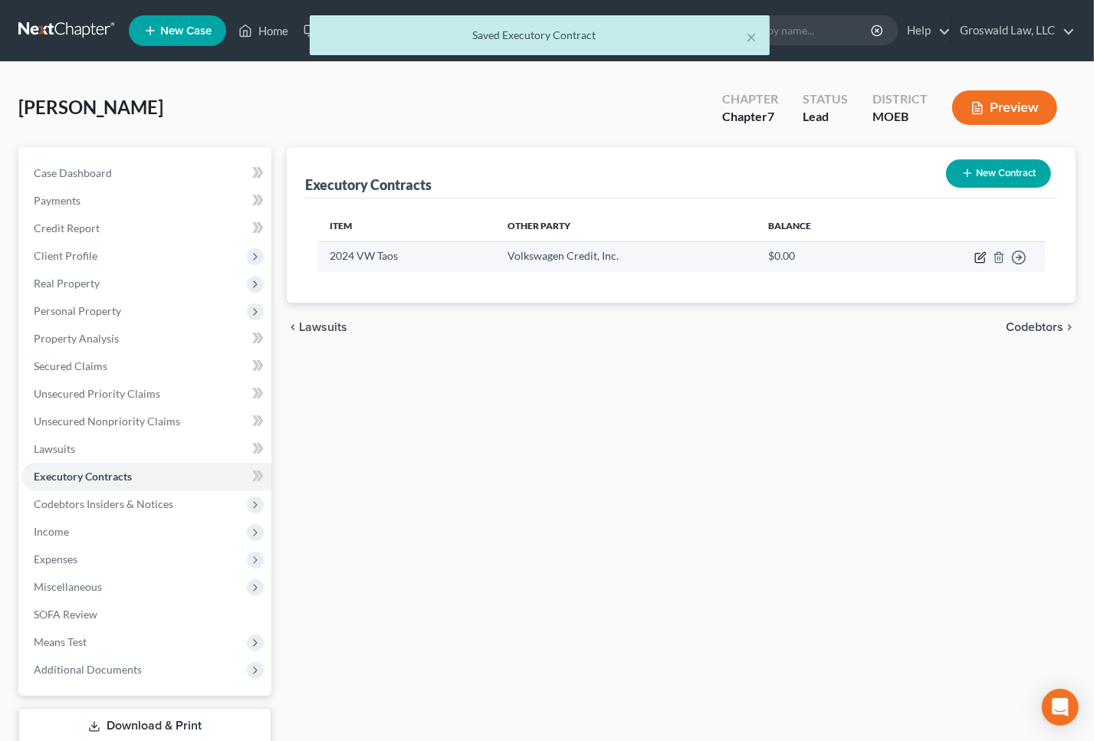
select select "14"
select select "0"
select select "1"
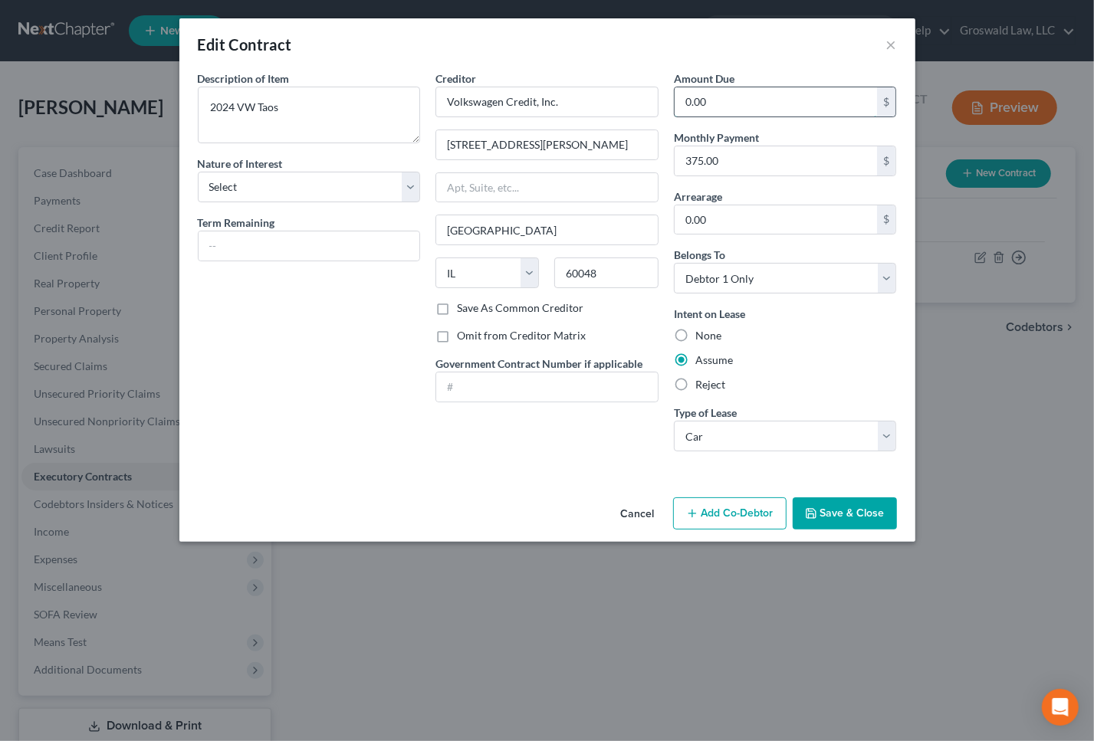
click at [731, 100] on input "0.00" at bounding box center [776, 101] width 203 height 29
type input "7,135"
click at [849, 521] on button "Save & Close" at bounding box center [845, 514] width 104 height 32
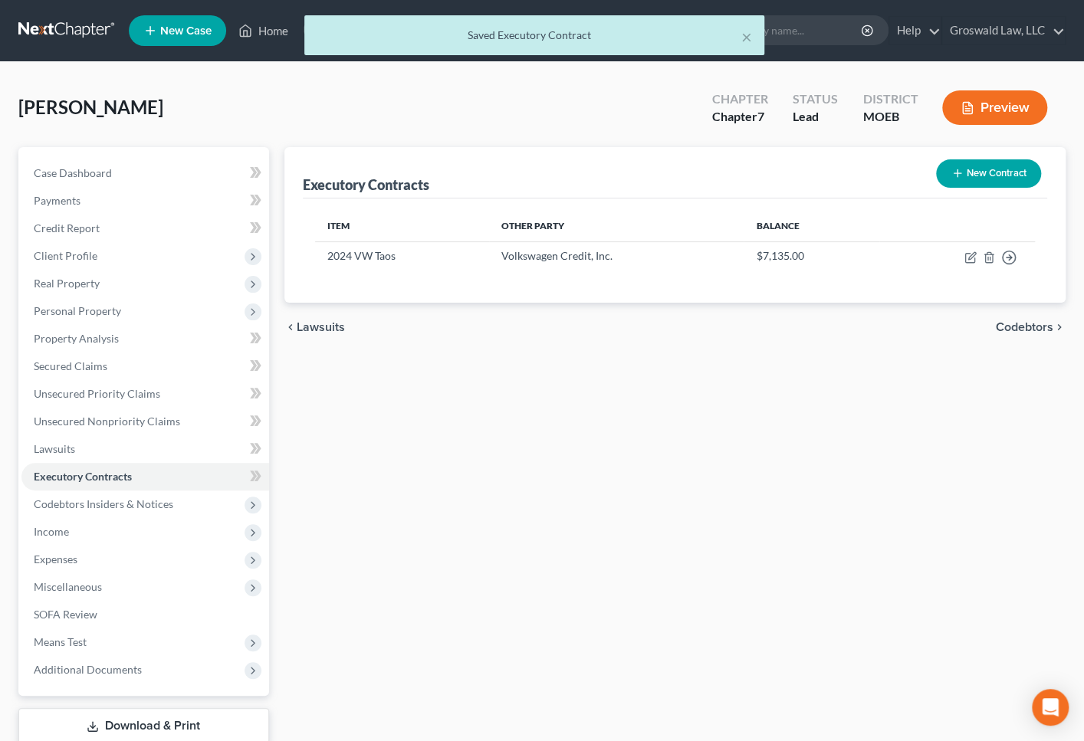
click at [687, 558] on div "Executory Contracts New Contract Item Other Party Balance 2024 VW Taos Volkswag…" at bounding box center [675, 465] width 797 height 637
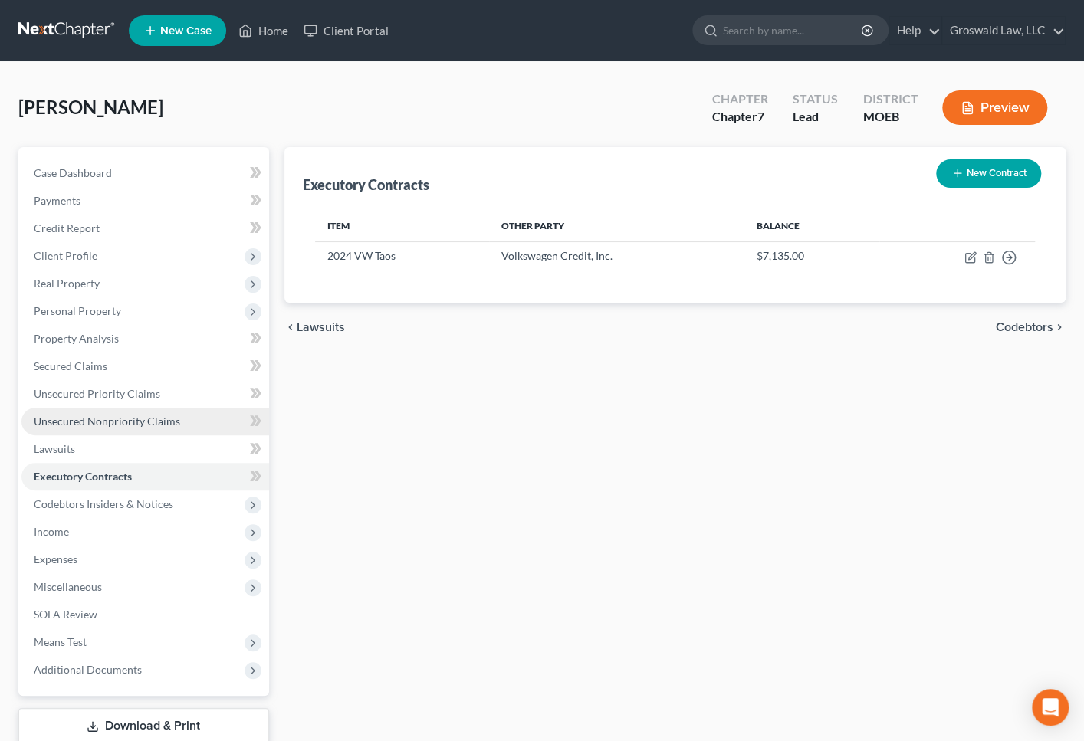
click at [146, 423] on span "Unsecured Nonpriority Claims" at bounding box center [107, 421] width 146 height 13
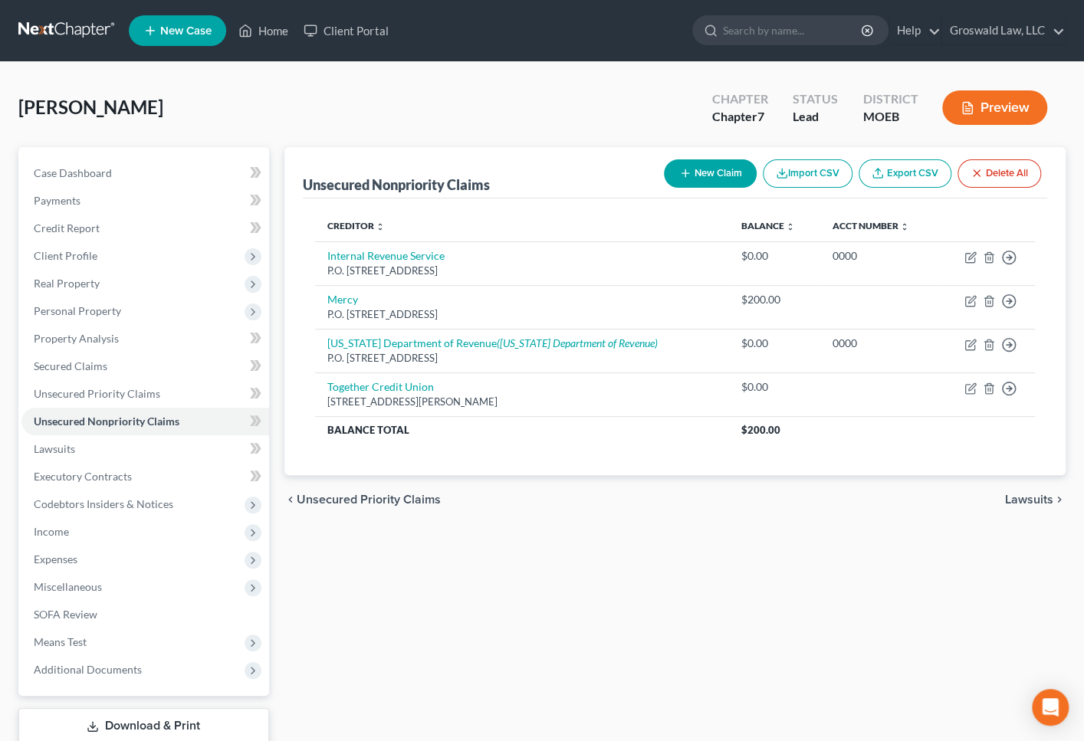
click at [728, 169] on button "New Claim" at bounding box center [710, 173] width 93 height 28
select select "0"
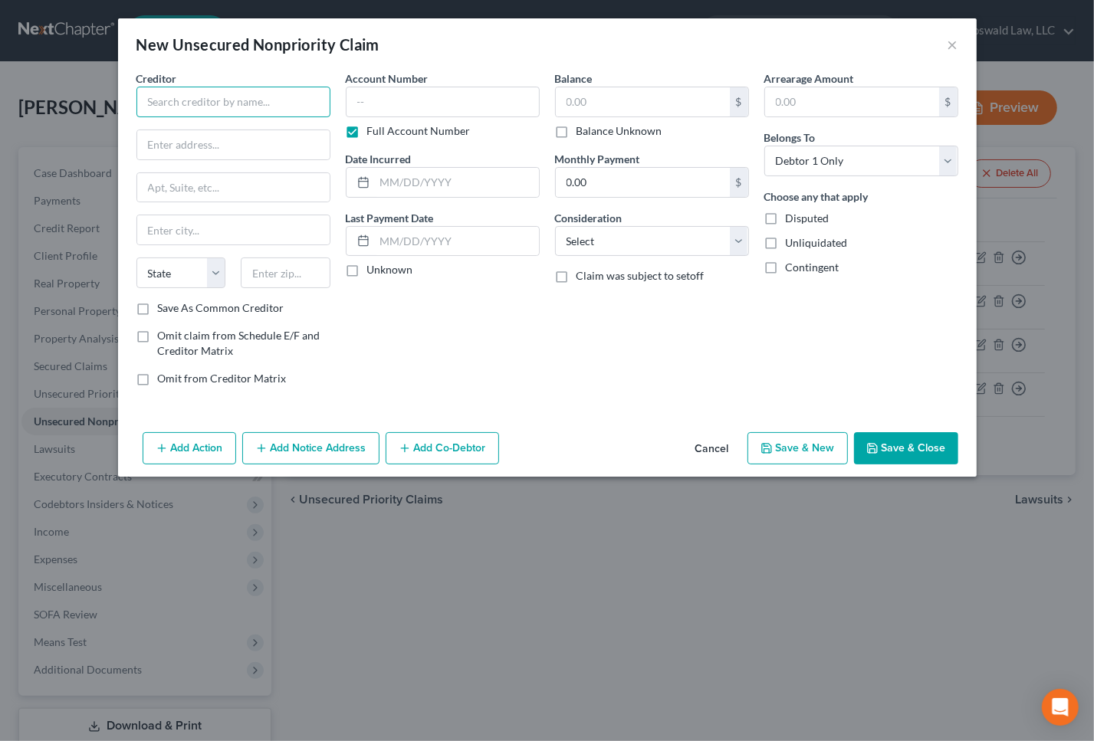
click at [214, 108] on input "text" at bounding box center [233, 102] width 194 height 31
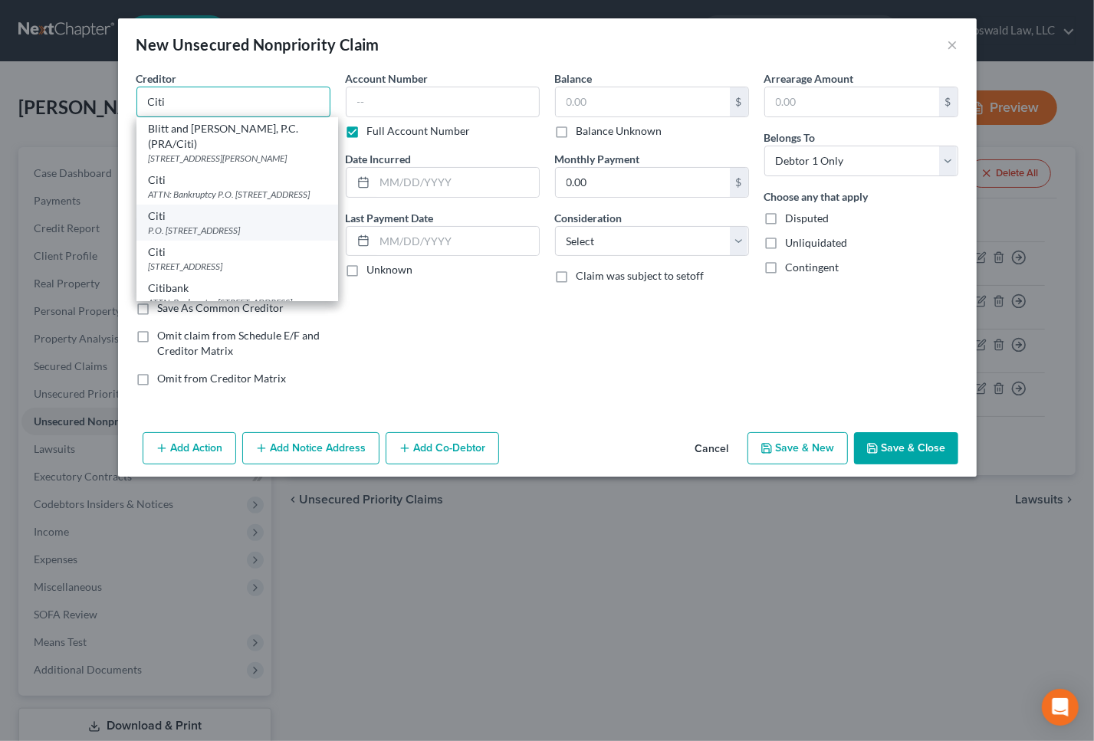
type input "Citi"
drag, startPoint x: 225, startPoint y: 242, endPoint x: 228, endPoint y: 226, distance: 16.4
click at [226, 237] on div "P.O. [STREET_ADDRESS]" at bounding box center [237, 230] width 177 height 13
type input "P.O. Box 6217"
type input "[GEOGRAPHIC_DATA]"
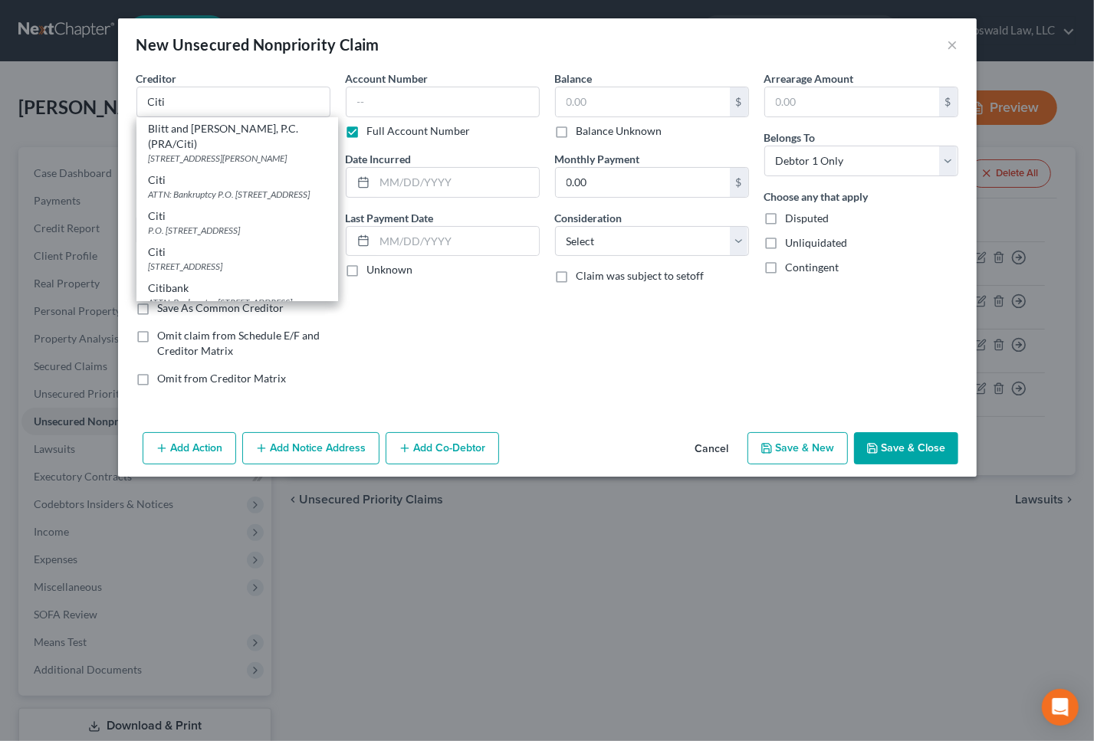
select select "43"
type input "57117"
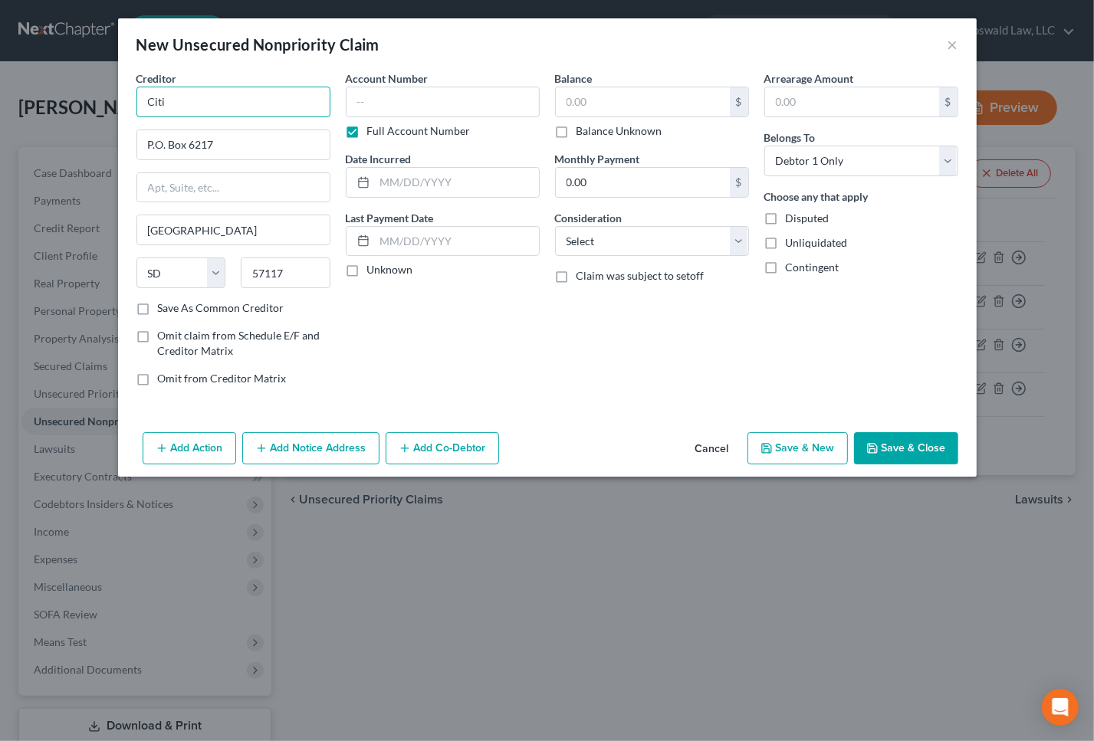
click at [232, 90] on input "Citi" at bounding box center [233, 102] width 194 height 31
type input "Citi/Costco"
drag, startPoint x: 575, startPoint y: 333, endPoint x: 435, endPoint y: 274, distance: 152.2
click at [575, 333] on div "Balance $ Balance Unknown Balance Undetermined $ Balance Unknown Monthly Paymen…" at bounding box center [651, 235] width 209 height 328
drag, startPoint x: 245, startPoint y: 151, endPoint x: -63, endPoint y: 150, distance: 308.2
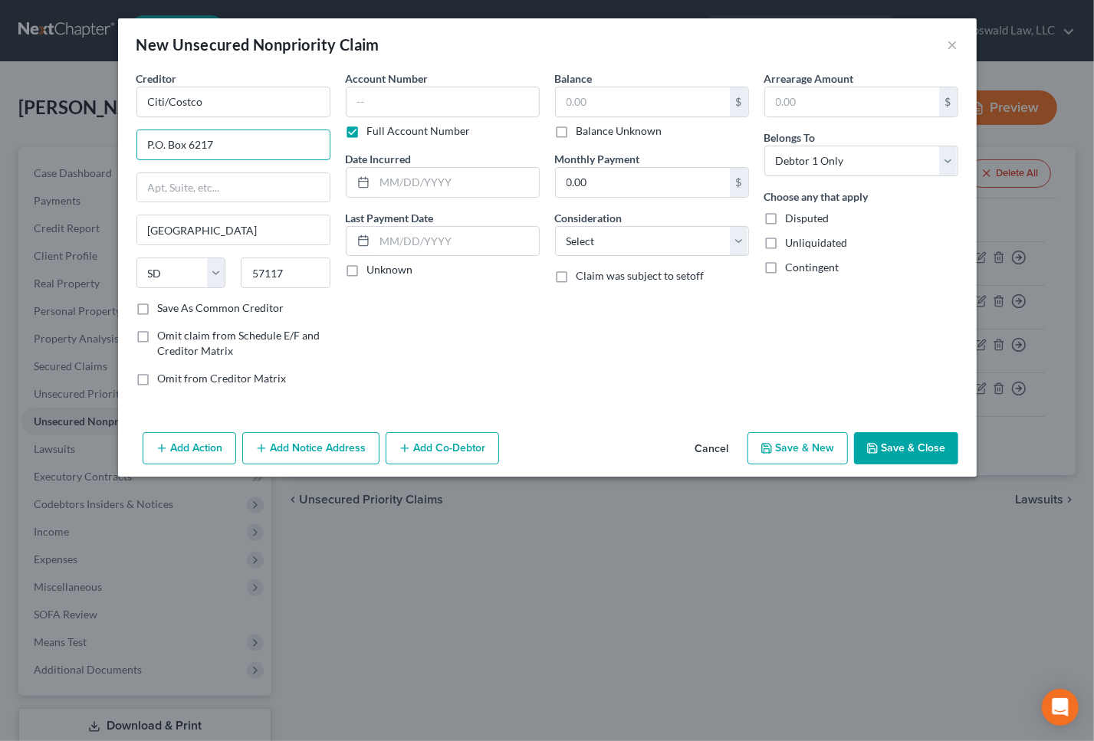
click at [0, 150] on html "Home New Case Client Portal Groswald Law, LLC [PERSON_NAME][EMAIL_ADDRESS][DOMA…" at bounding box center [547, 443] width 1094 height 886
paste input "O Box 6500"
type input "PO Box 6500"
click at [575, 321] on div "Balance $ Balance Unknown Balance Undetermined $ Balance Unknown Monthly Paymen…" at bounding box center [651, 235] width 209 height 328
drag, startPoint x: 362, startPoint y: 365, endPoint x: 297, endPoint y: 238, distance: 143.0
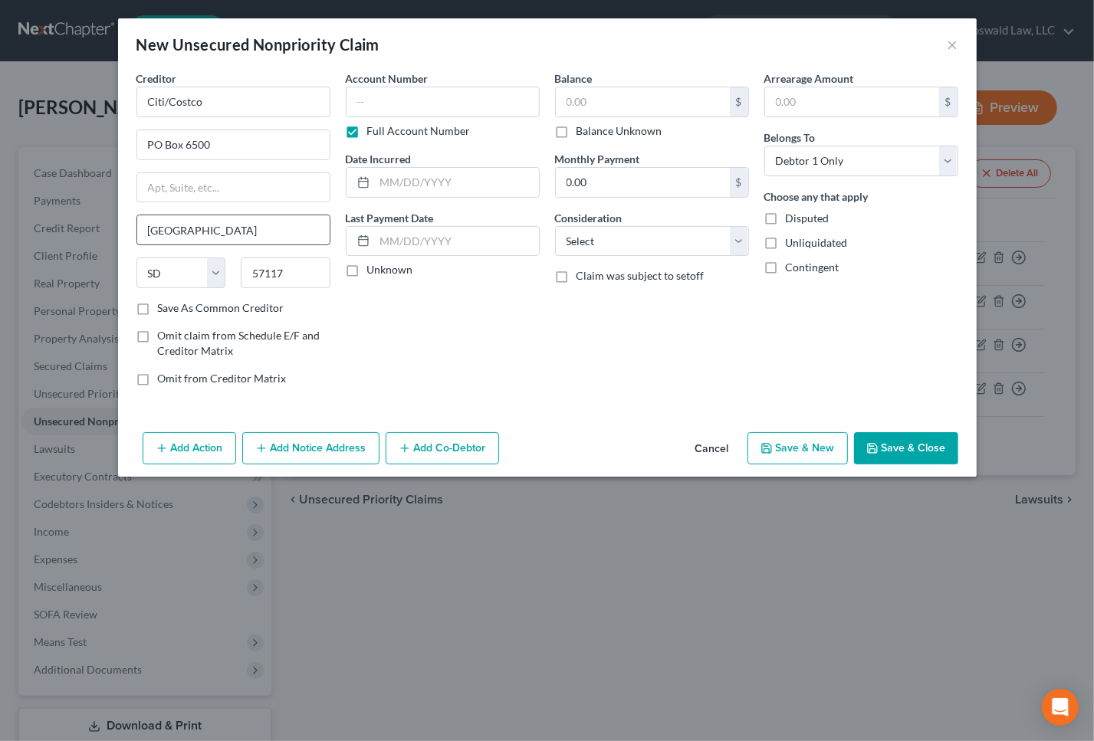
click at [357, 346] on div "Account Number Full Account Number Date Incurred Last Payment Date Unknown" at bounding box center [442, 235] width 209 height 328
click at [344, 444] on button "Add Notice Address" at bounding box center [310, 448] width 137 height 32
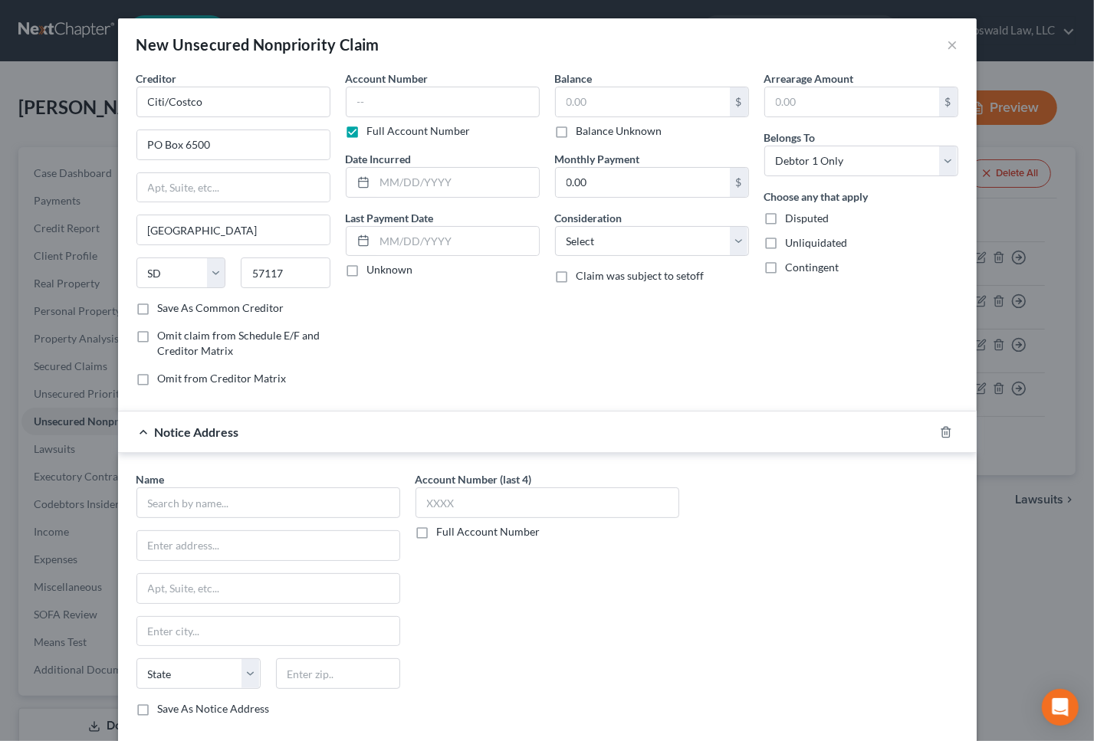
drag, startPoint x: 778, startPoint y: 666, endPoint x: 304, endPoint y: 520, distance: 496.6
click at [722, 645] on div "Name * State [US_STATE] AK AR AZ CA CO CT DE DC [GEOGRAPHIC_DATA] [GEOGRAPHIC_D…" at bounding box center [547, 601] width 837 height 258
click at [235, 490] on input "text" at bounding box center [268, 503] width 264 height 31
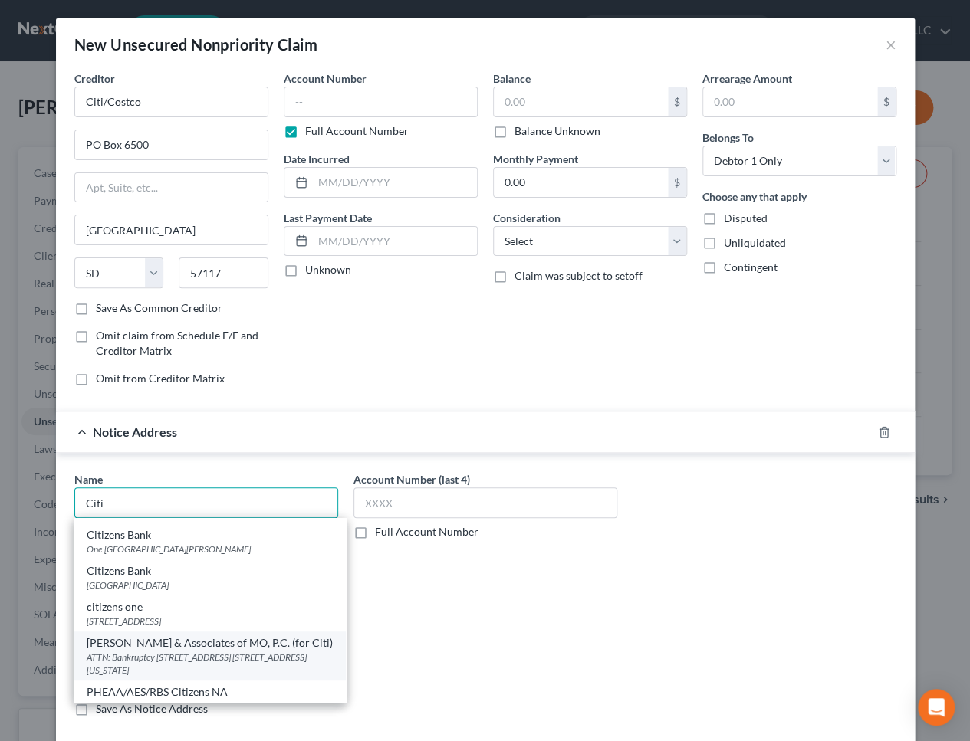
scroll to position [443, 0]
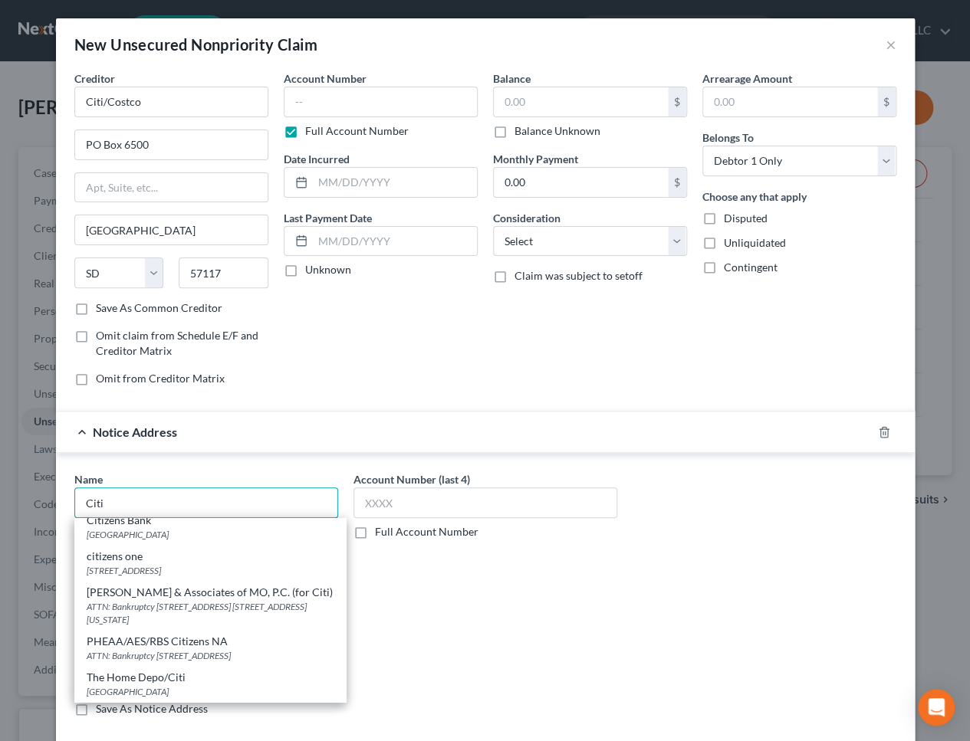
type input "[PERSON_NAME] & Associates of MO, P.C. (for Citi)"
type input "ATTN: Bankruptcy"
type input "[STREET_ADDRESS] 205E"
type input "[US_STATE][GEOGRAPHIC_DATA]"
select select "37"
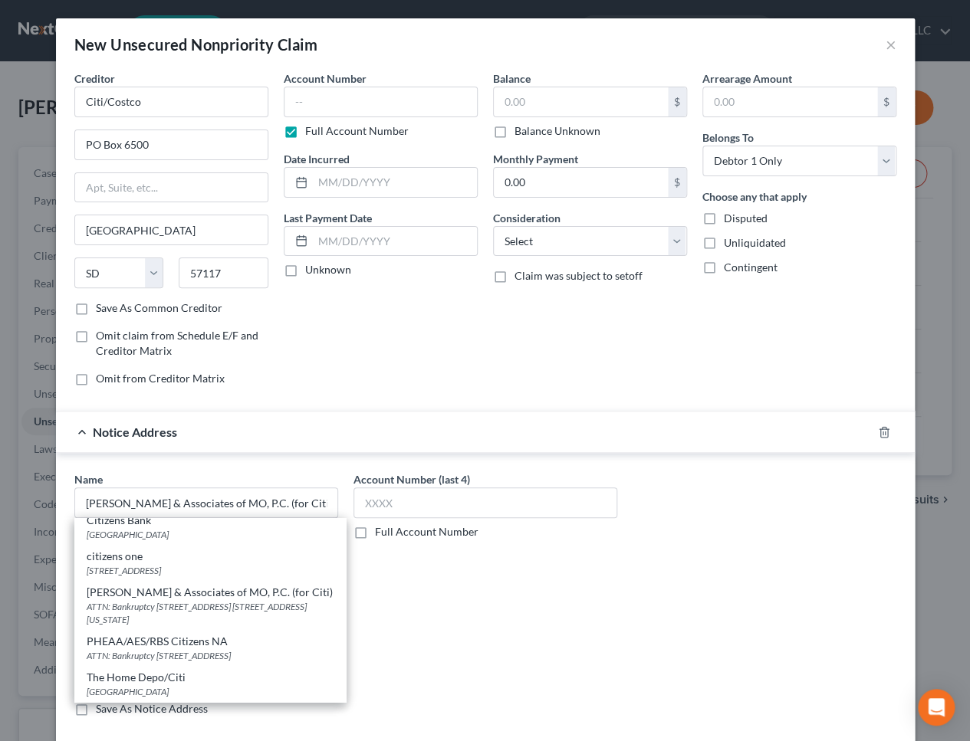
type input "73112"
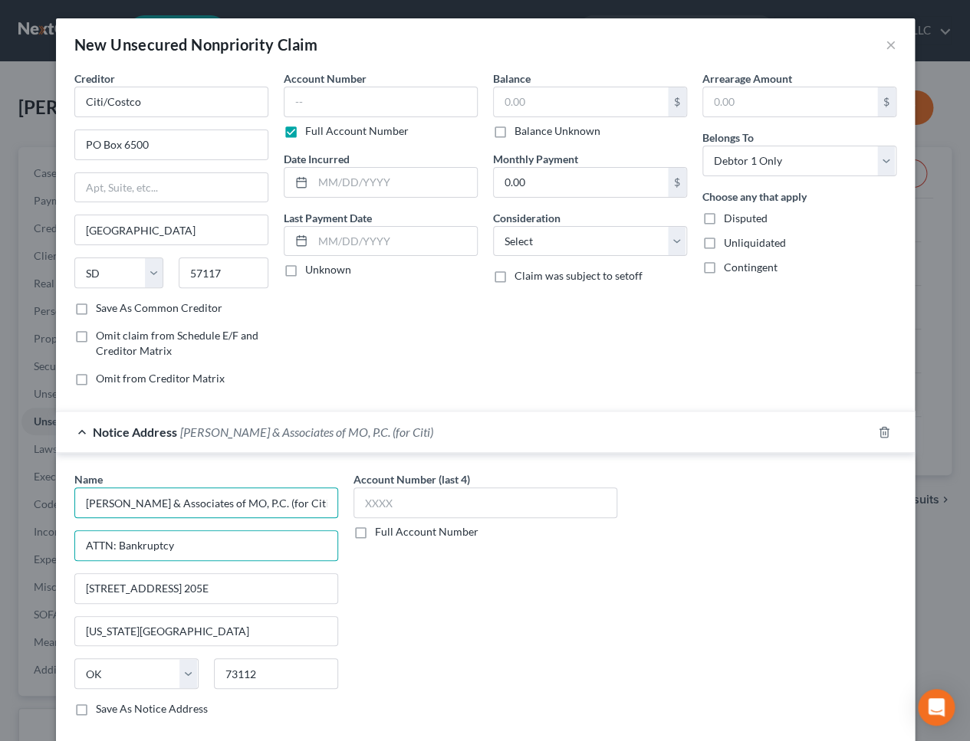
click at [235, 504] on input "[PERSON_NAME] & Associates of MO, P.C. (for Citi)" at bounding box center [206, 503] width 264 height 31
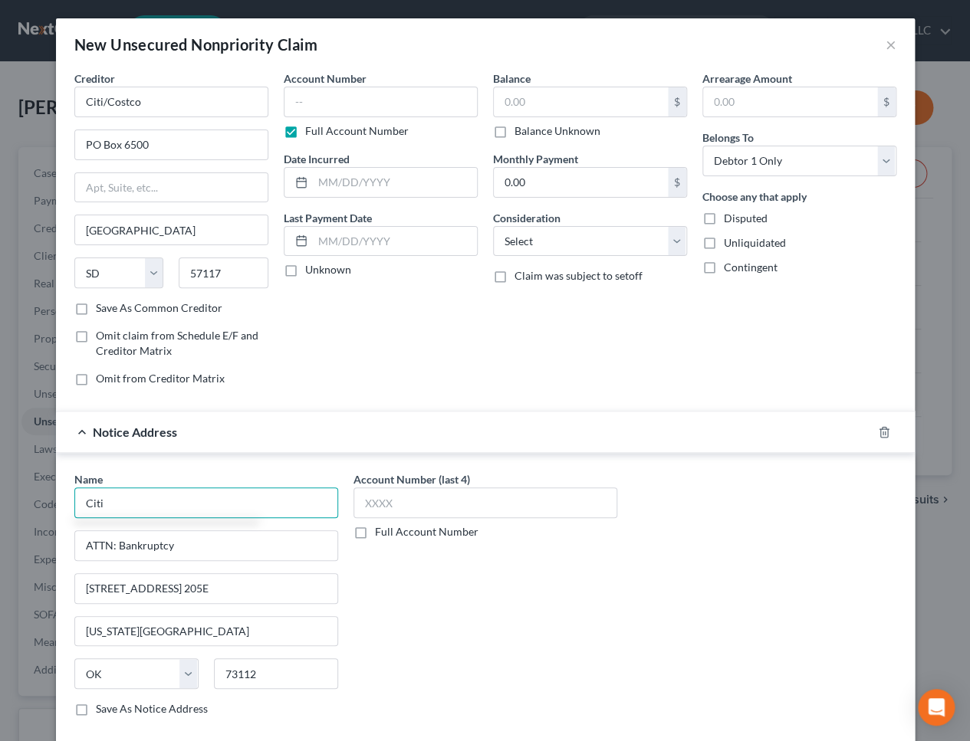
type input "Citi"
paste input "Po Box 6190"
type input "Po Box 6190"
type input "57117"
type input "[GEOGRAPHIC_DATA]"
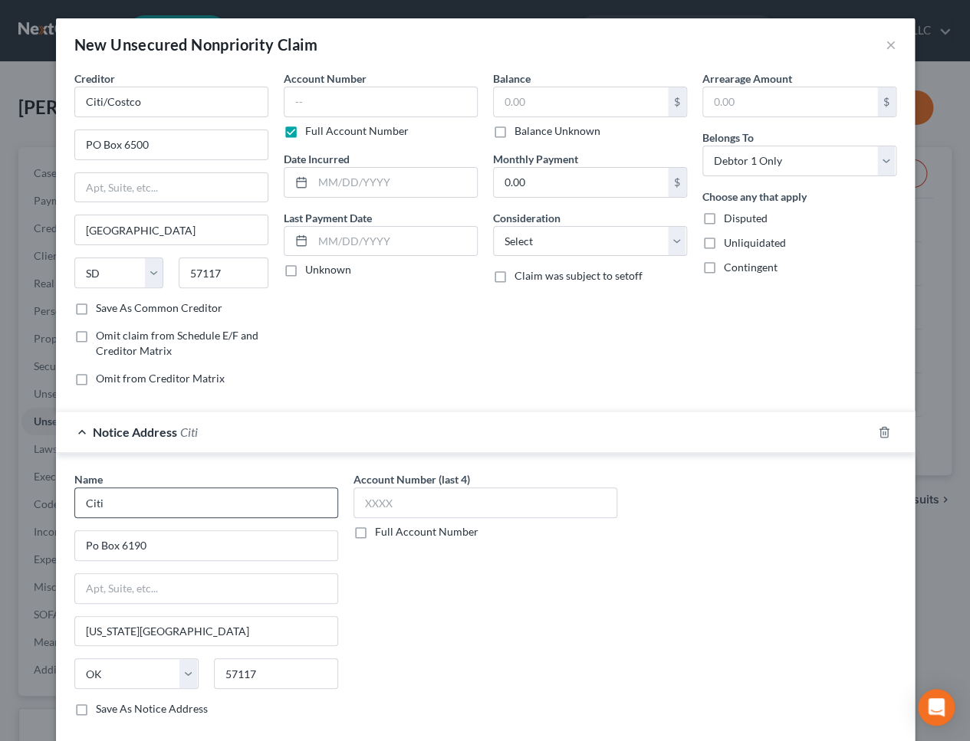
select select "43"
click at [499, 629] on div "Account Number (last 4) Full Account Number" at bounding box center [485, 601] width 279 height 258
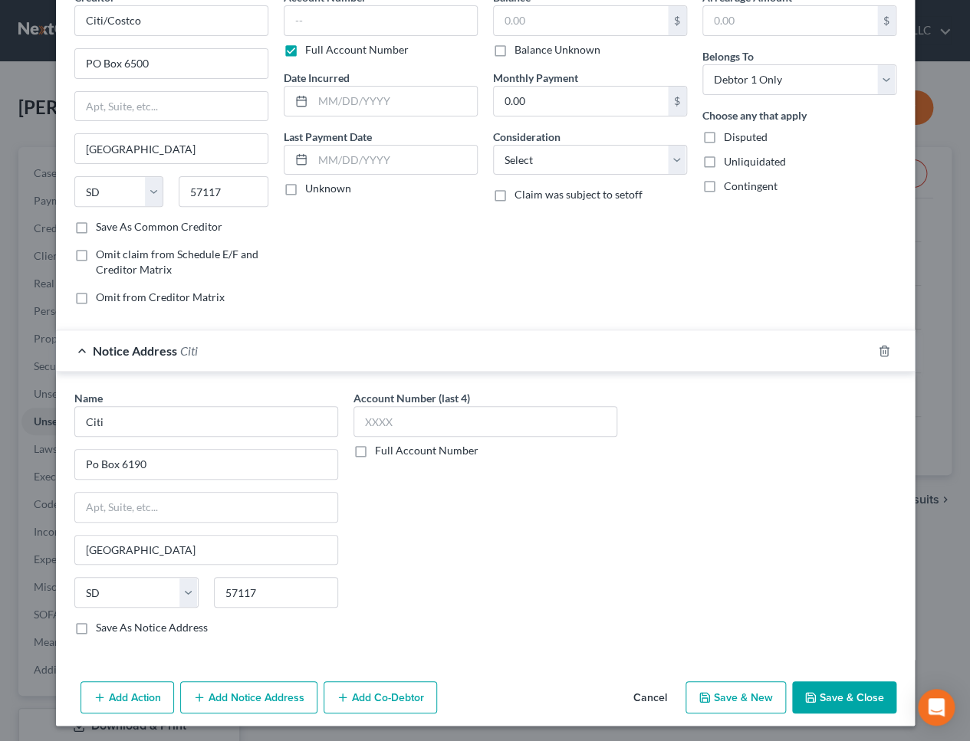
scroll to position [82, 0]
click at [253, 701] on button "Add Notice Address" at bounding box center [248, 697] width 137 height 32
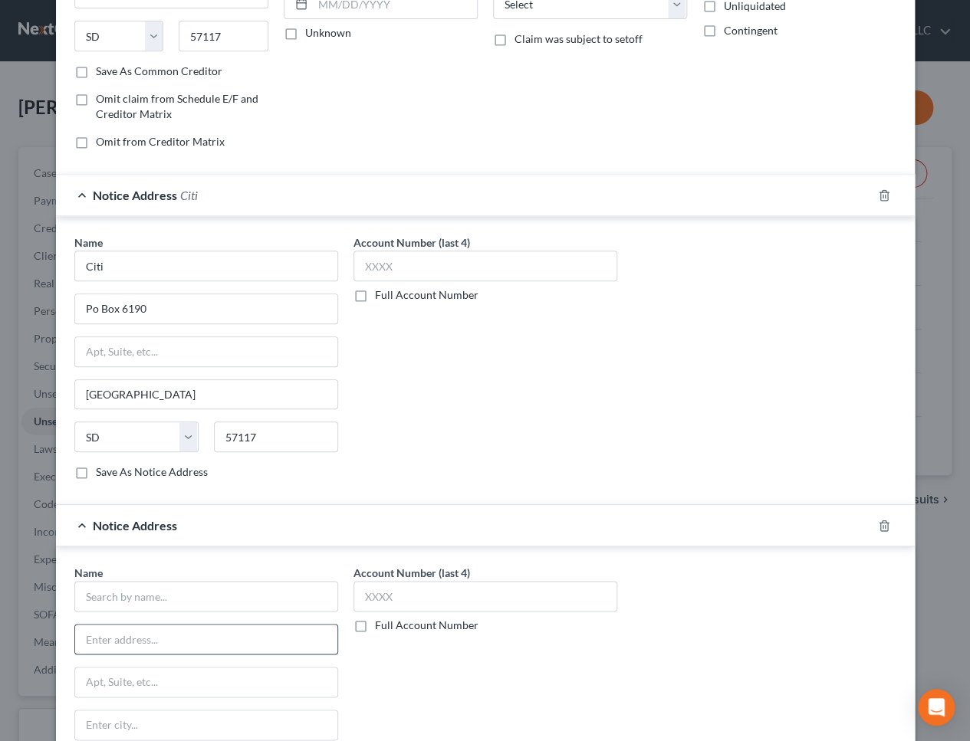
scroll to position [291, 0]
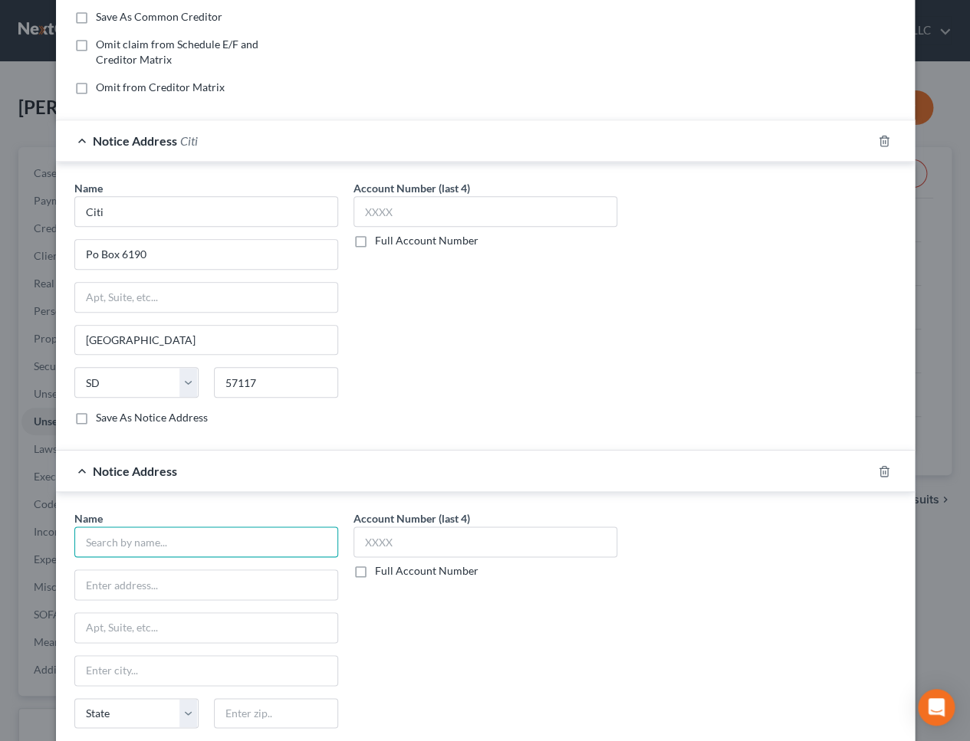
click at [174, 533] on input "text" at bounding box center [206, 542] width 264 height 31
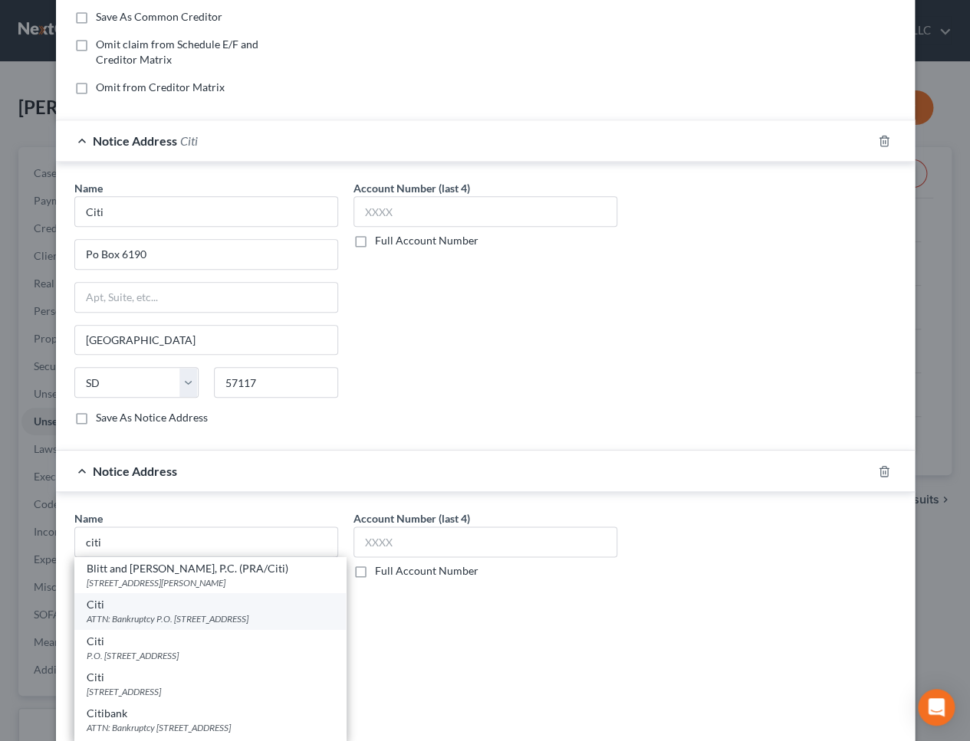
click at [186, 613] on div "ATTN: Bankruptcy P.O. [STREET_ADDRESS]" at bounding box center [210, 619] width 247 height 13
type input "Citi"
type input "ATTN: Bankruptcy"
type input "P.O. Box 6241"
type input "[GEOGRAPHIC_DATA]"
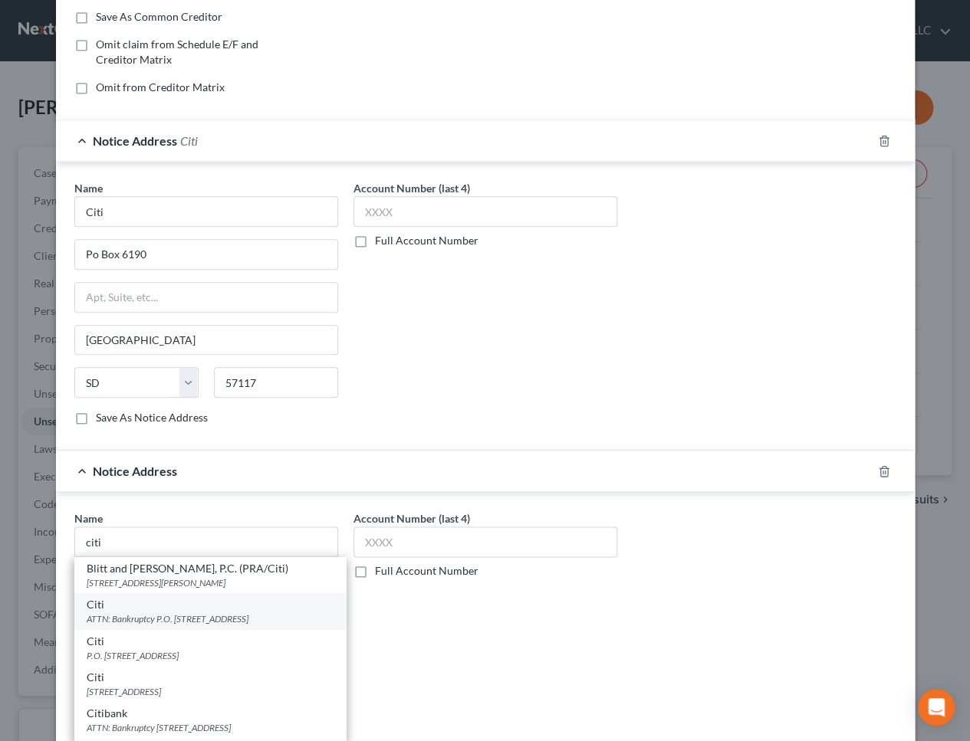
select select "43"
type input "57117"
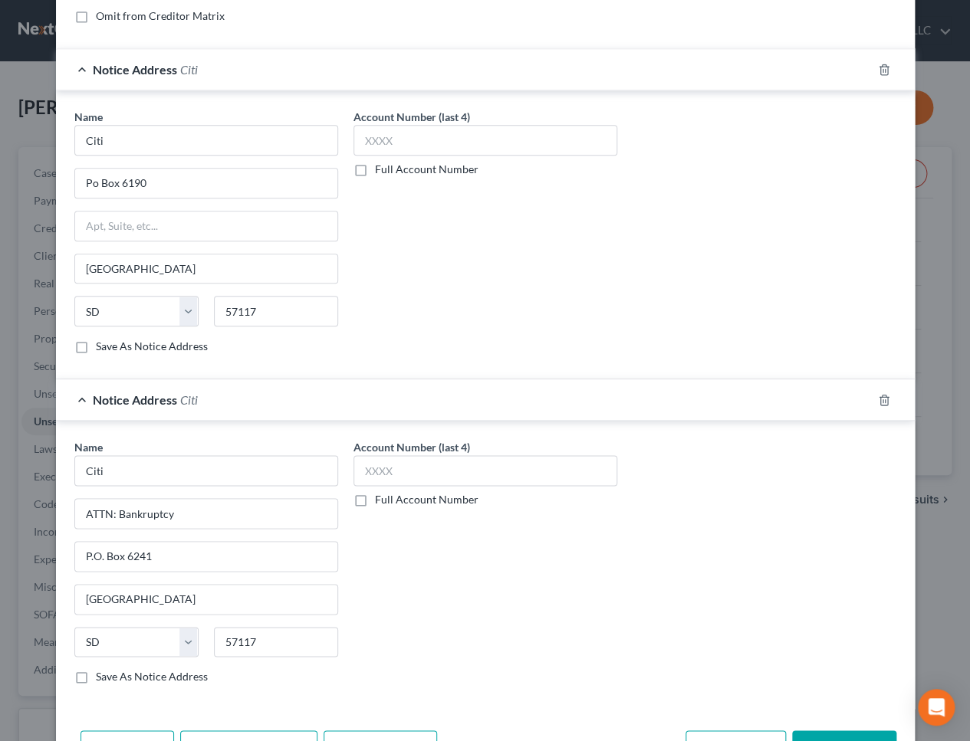
scroll to position [412, 0]
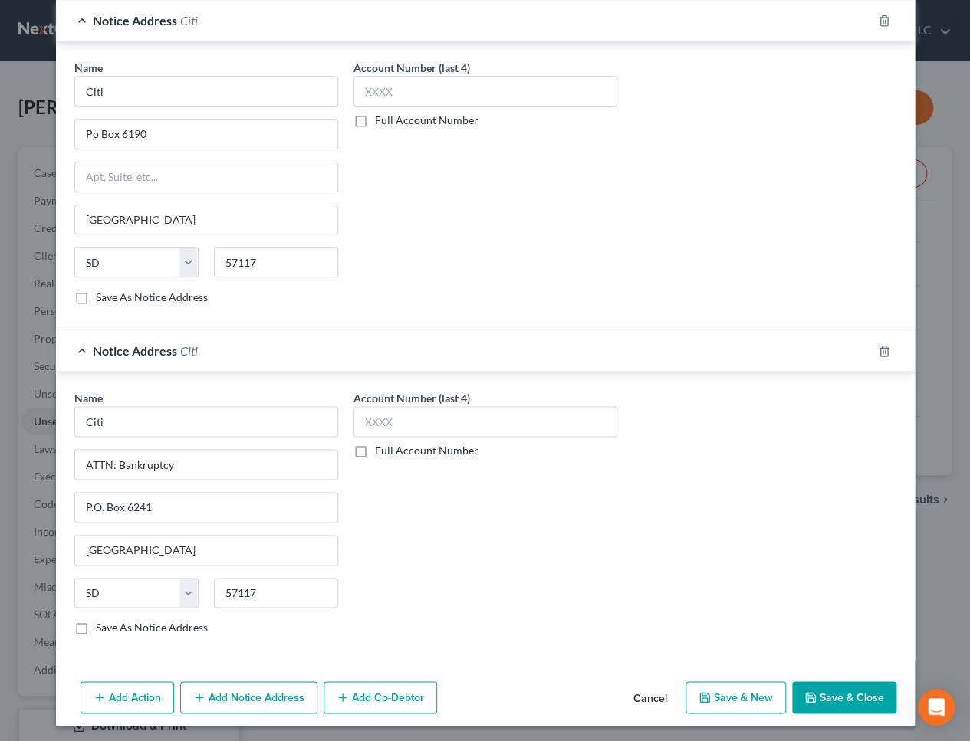
click at [223, 687] on button "Add Notice Address" at bounding box center [248, 698] width 137 height 32
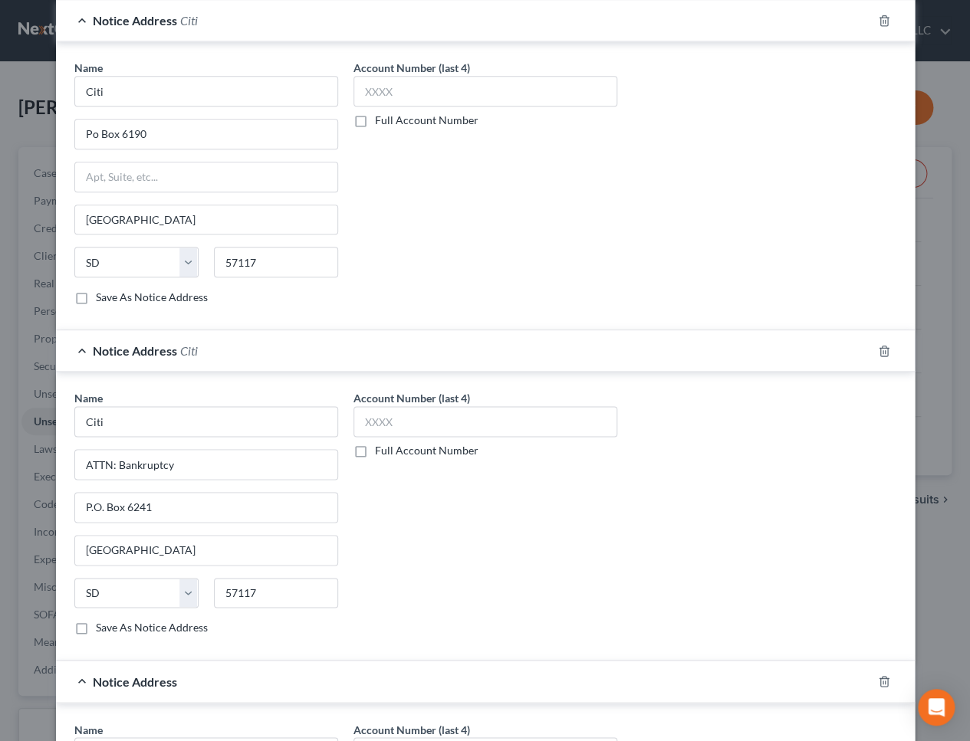
scroll to position [741, 0]
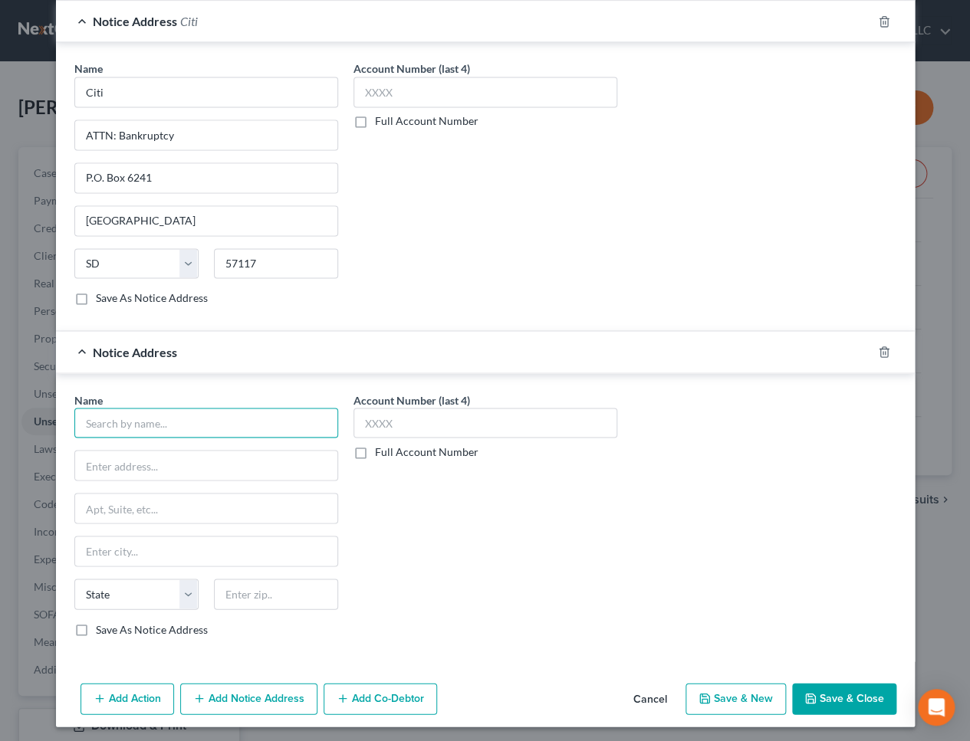
click at [146, 408] on input "text" at bounding box center [206, 423] width 264 height 31
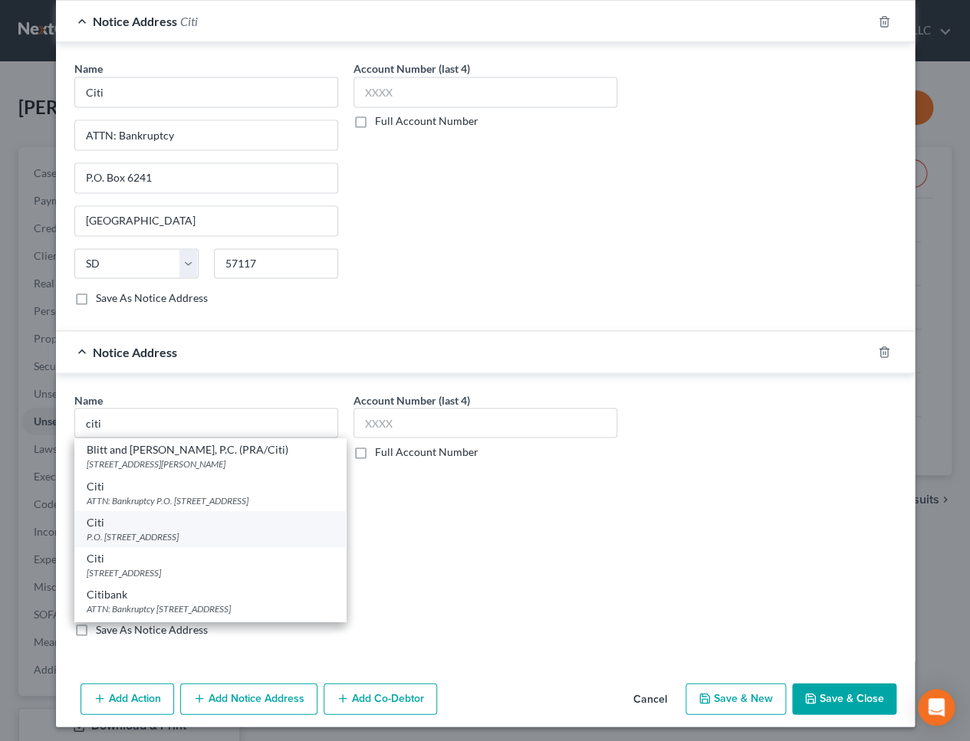
click at [214, 525] on div "Citi" at bounding box center [210, 521] width 247 height 15
type input "Citi"
type input "P.O. Box 6217"
type input "[GEOGRAPHIC_DATA]"
select select "43"
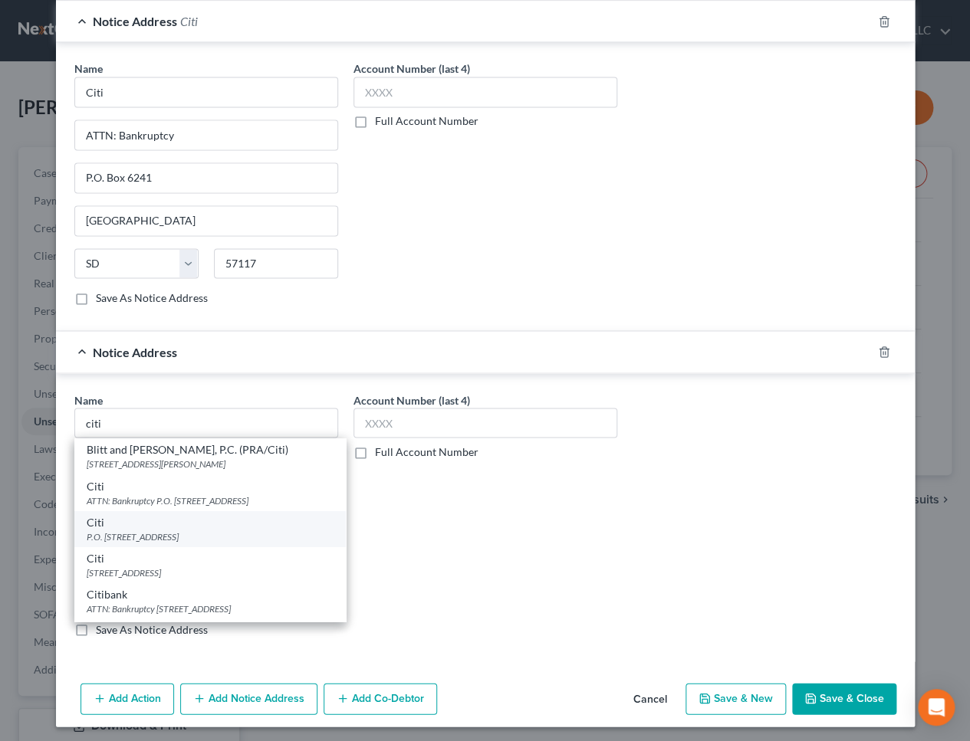
type input "57117"
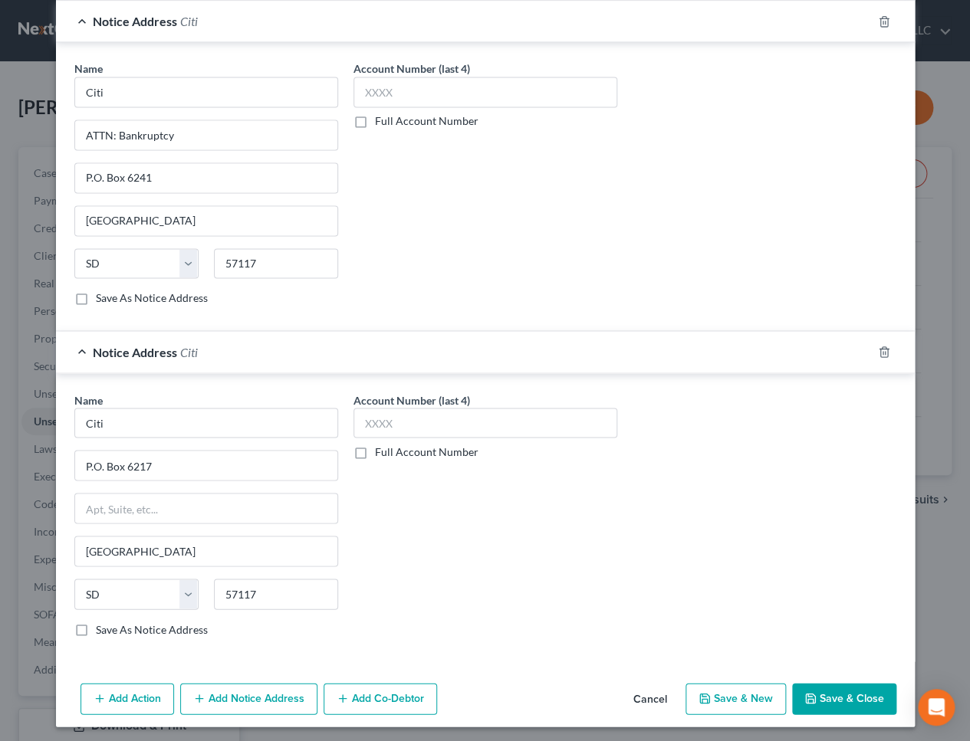
click at [557, 587] on div "Account Number (last 4) Full Account Number" at bounding box center [485, 521] width 279 height 258
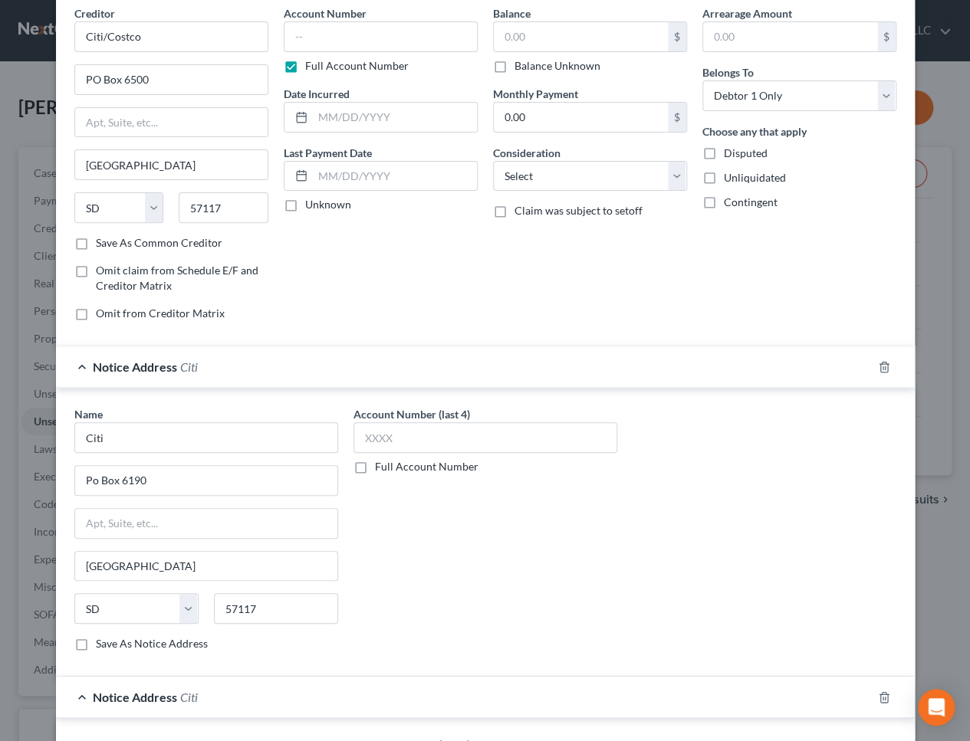
scroll to position [0, 0]
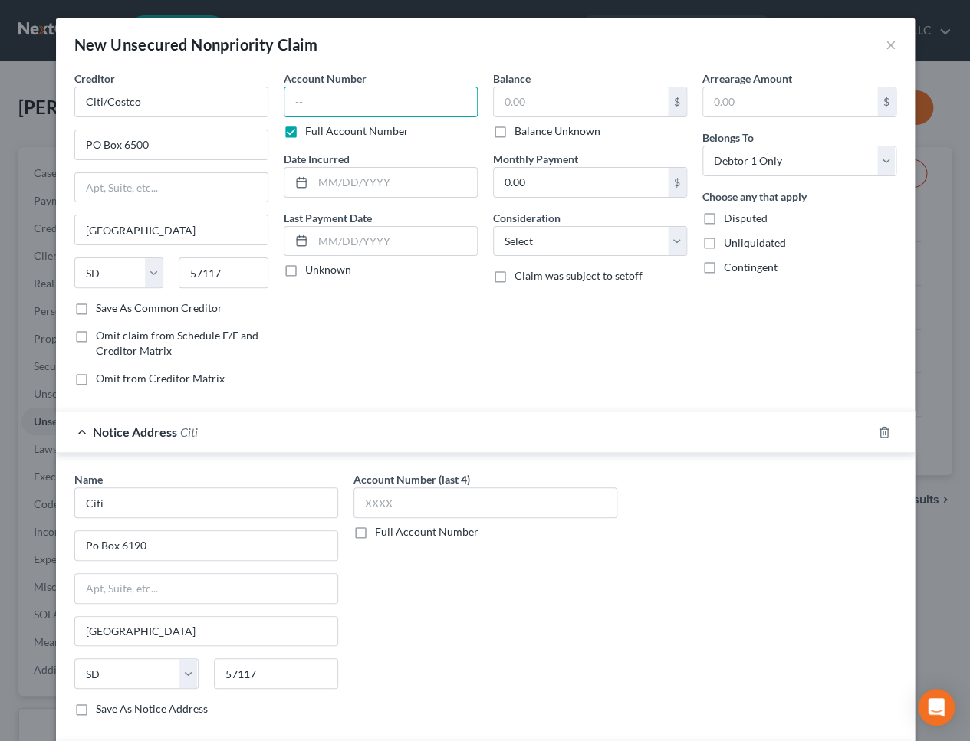
click at [338, 104] on input "text" at bounding box center [381, 102] width 194 height 31
type input "3419"
type input "10/2019"
type input "6,678"
select select "2"
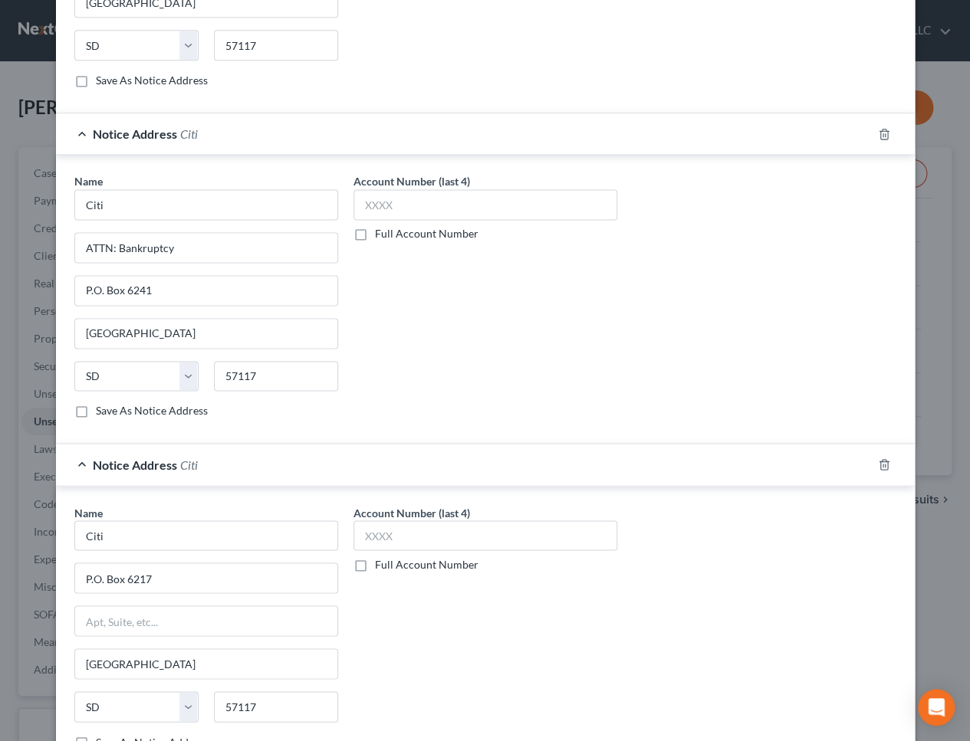
scroll to position [741, 0]
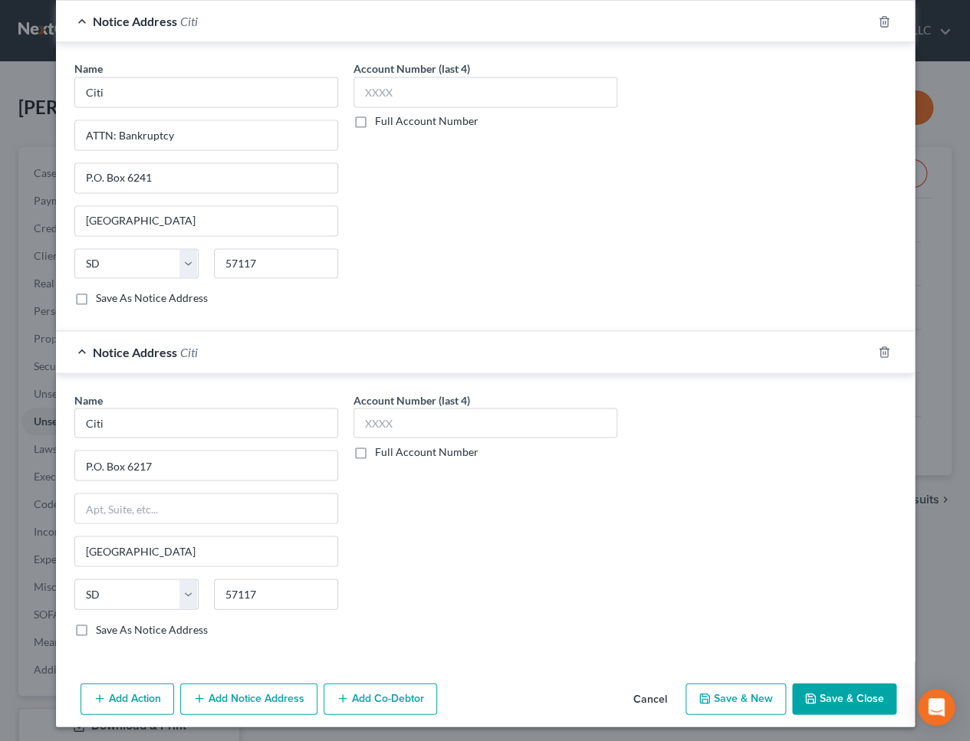
click at [851, 697] on button "Save & Close" at bounding box center [844, 699] width 104 height 32
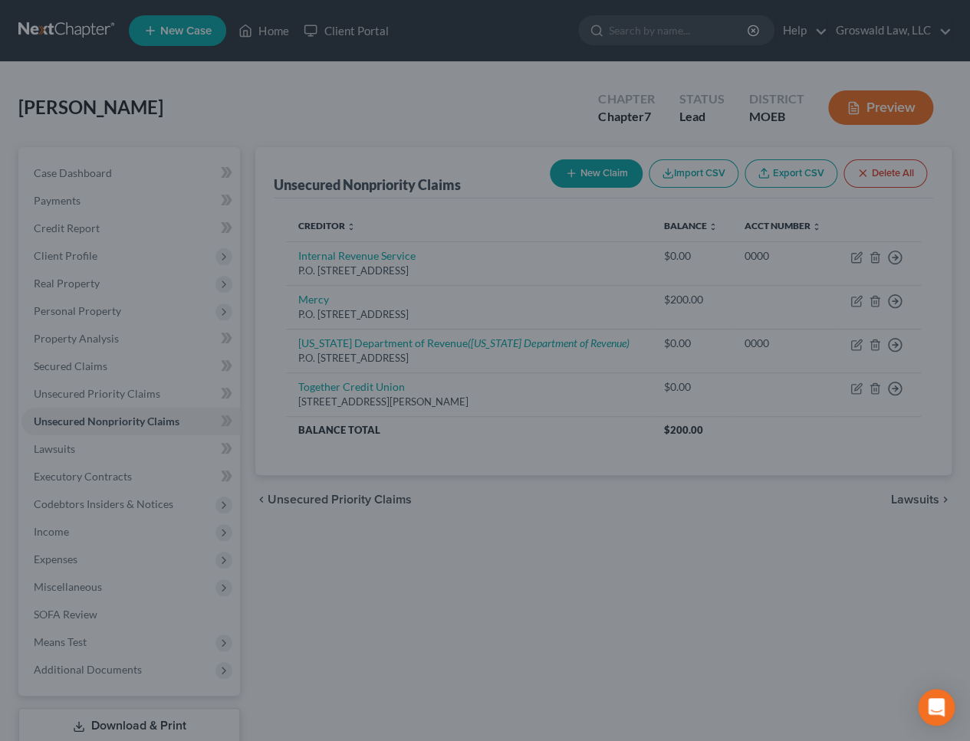
type input "6,678.00"
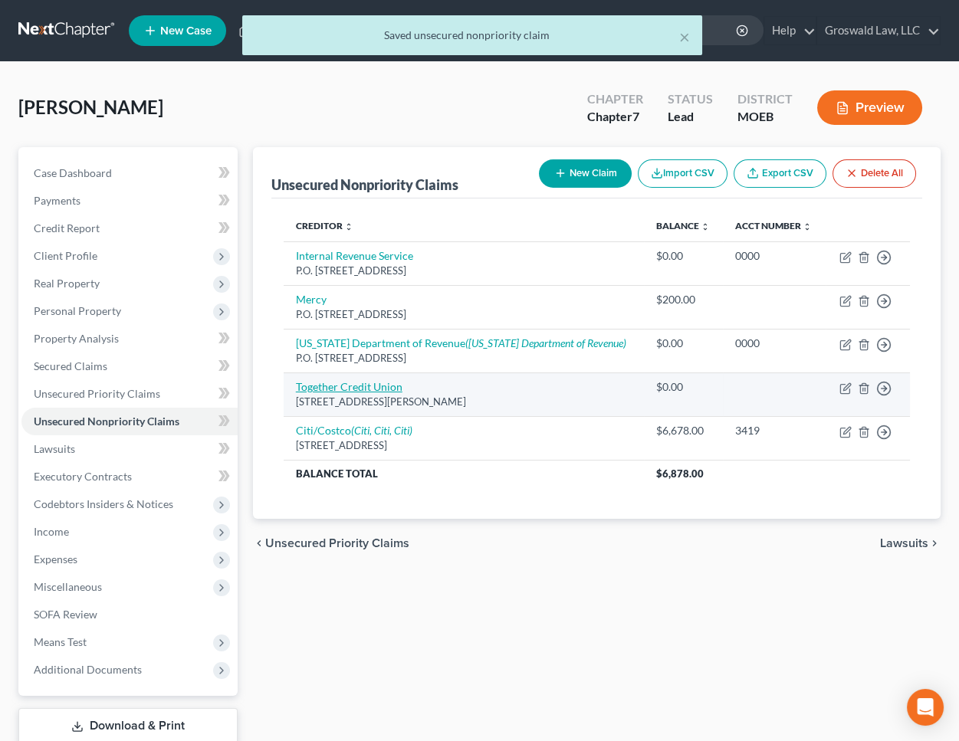
click at [376, 380] on link "Together Credit Union" at bounding box center [349, 386] width 107 height 13
select select "26"
select select "0"
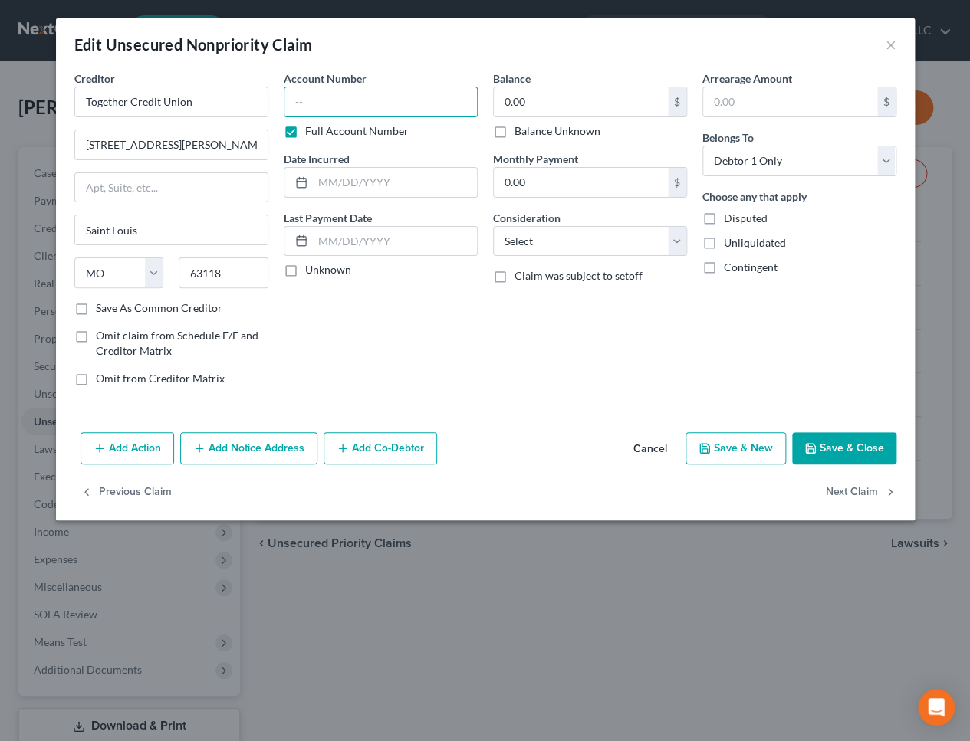
click at [347, 95] on input "text" at bounding box center [381, 102] width 194 height 31
type input "0002"
type input "06/2022"
type input "2,914"
select select "10"
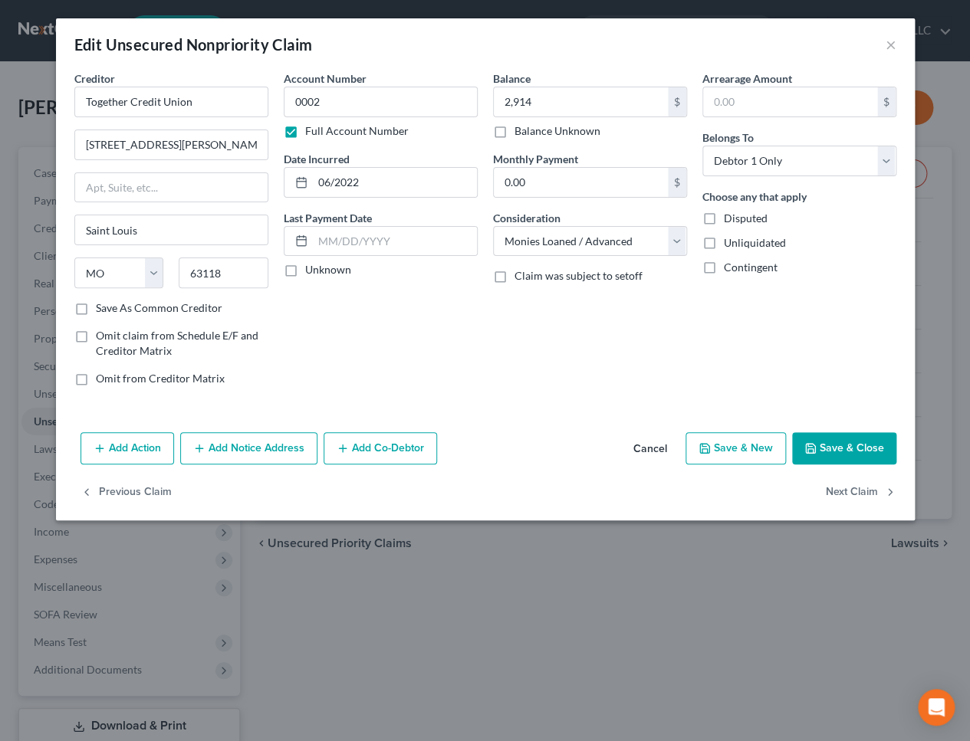
click at [499, 389] on div "Balance 2,914.00 $ Balance Unknown Balance Undetermined 2,914 $ Balance Unknown…" at bounding box center [589, 235] width 209 height 328
click at [851, 449] on button "Save & Close" at bounding box center [844, 448] width 104 height 32
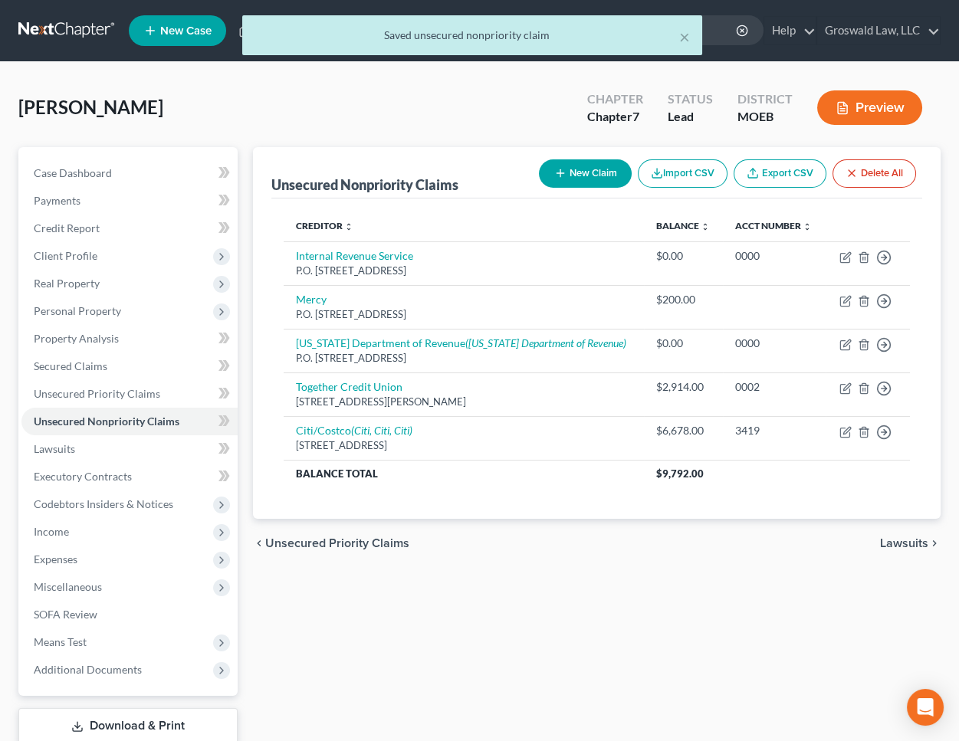
click at [570, 171] on button "New Claim" at bounding box center [585, 173] width 93 height 28
select select "0"
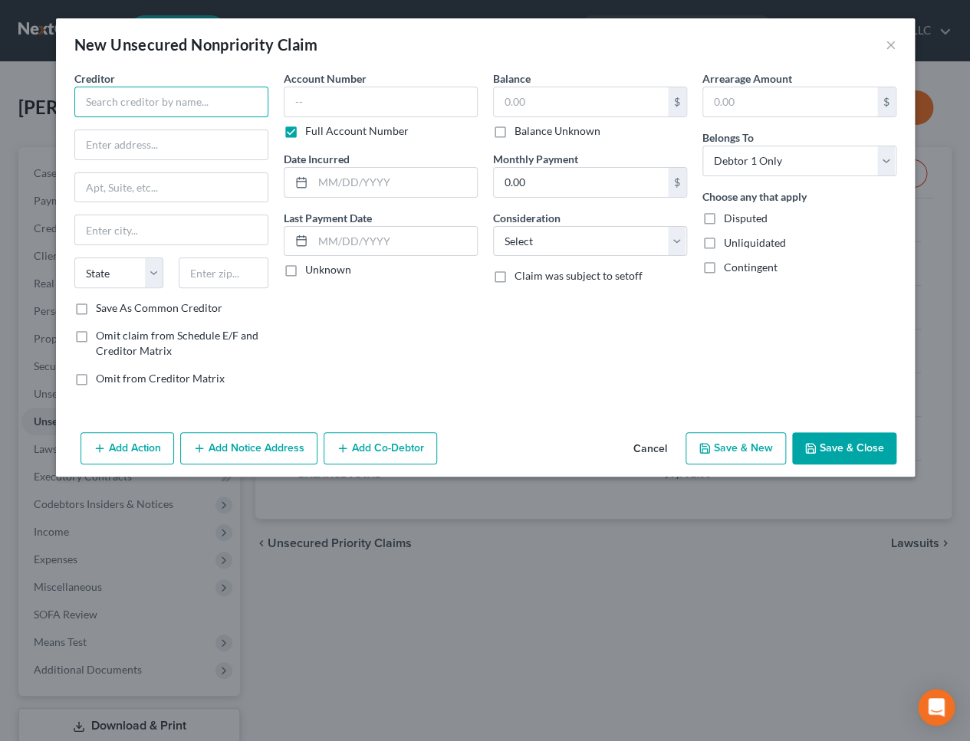
click at [159, 107] on input "text" at bounding box center [171, 102] width 194 height 31
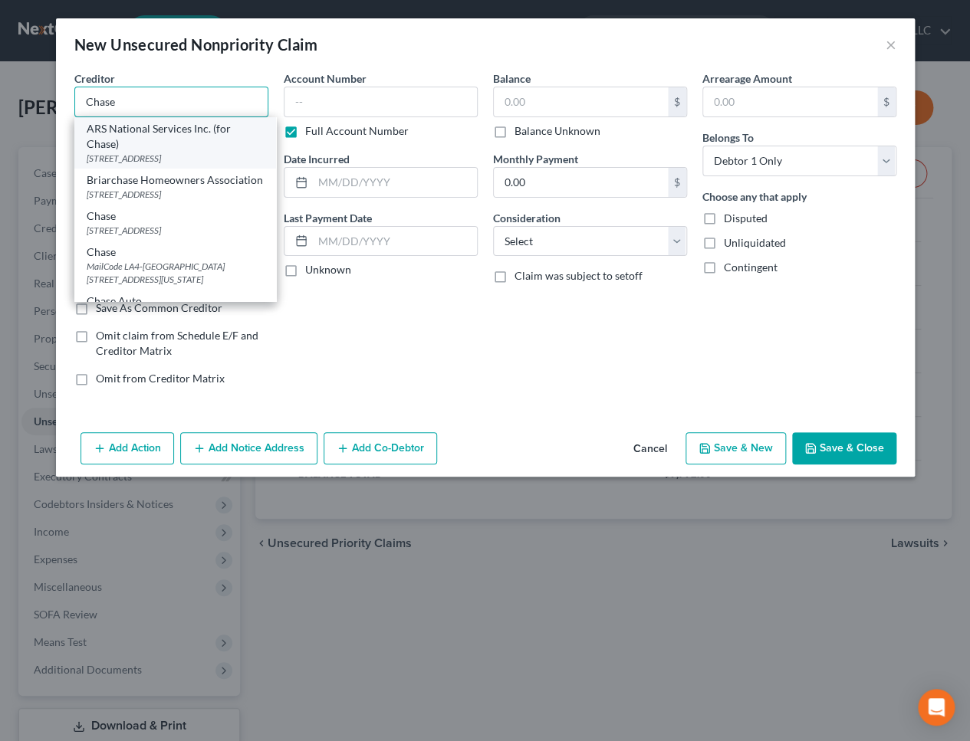
type input "ARS National Services Inc. (for Chase)"
type input "PO Box 469046"
type input "Escondido"
select select "4"
type input "92046"
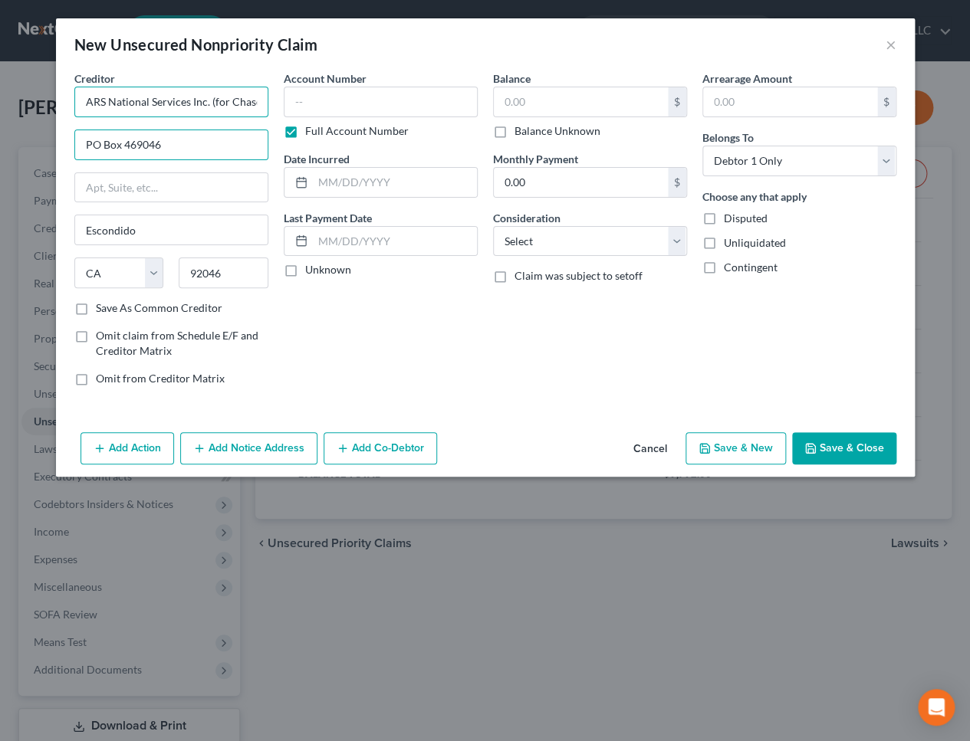
click at [167, 102] on input "ARS National Services Inc. (for Chase)" at bounding box center [171, 102] width 194 height 31
type input "Chase"
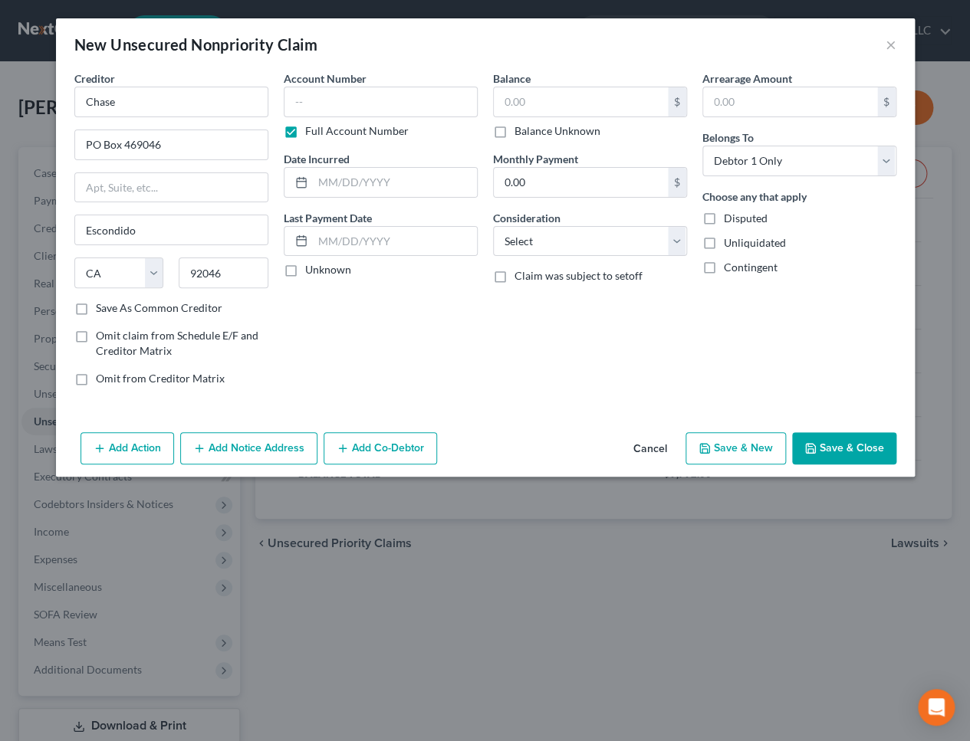
drag, startPoint x: 510, startPoint y: 391, endPoint x: 379, endPoint y: 290, distance: 165.6
click at [506, 388] on div "Balance $ Balance Unknown Balance Undetermined $ Balance Unknown Monthly Paymen…" at bounding box center [589, 235] width 209 height 328
drag, startPoint x: 230, startPoint y: 138, endPoint x: -152, endPoint y: 150, distance: 382.0
click at [0, 150] on html "Home New Case Client Portal Groswald Law, LLC [PERSON_NAME][EMAIL_ADDRESS][DOMA…" at bounding box center [485, 443] width 970 height 886
paste input "15299"
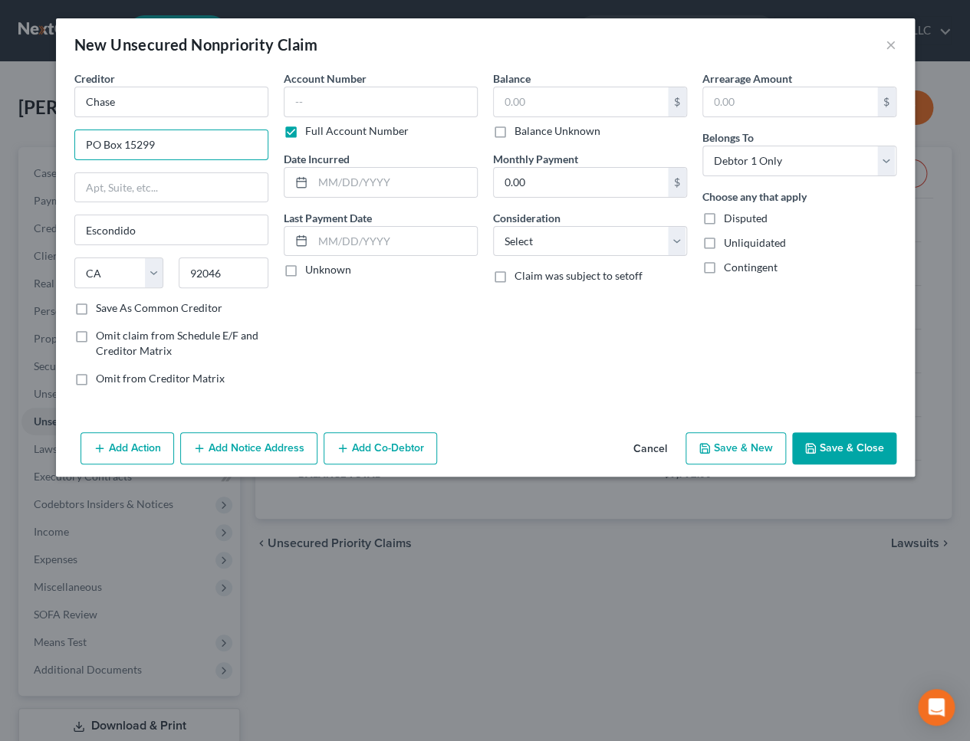
type input "PO Box 15299"
drag, startPoint x: 441, startPoint y: 367, endPoint x: 290, endPoint y: 308, distance: 162.2
click at [419, 360] on div "Account Number Full Account Number Date Incurred Last Payment Date Unknown" at bounding box center [380, 235] width 209 height 328
click at [161, 237] on input "Escondido" at bounding box center [171, 229] width 192 height 29
paste input "19850"
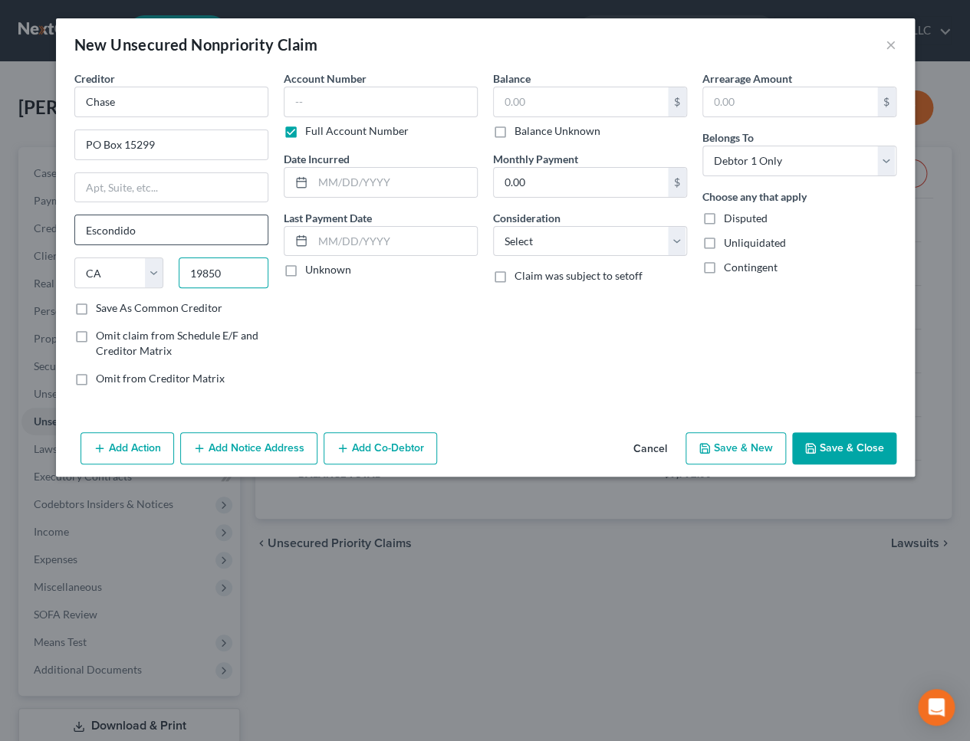
type input "19850"
type input "Wilmington"
select select "7"
click at [437, 98] on input "text" at bounding box center [381, 102] width 194 height 31
type input "6524"
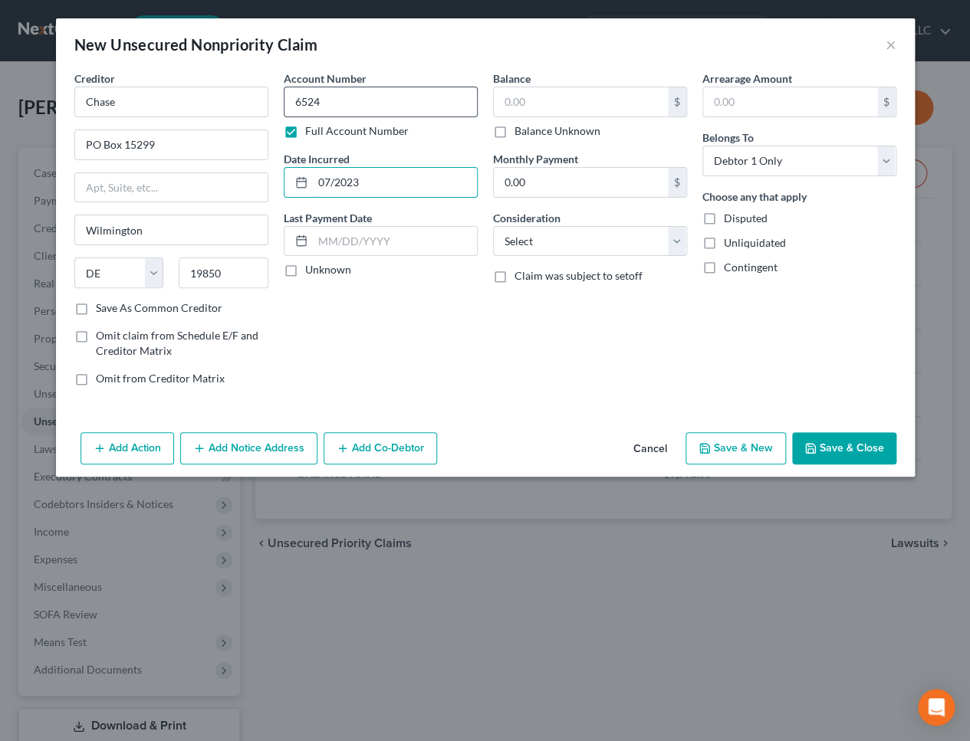
type input "07/2023"
type input "2,184"
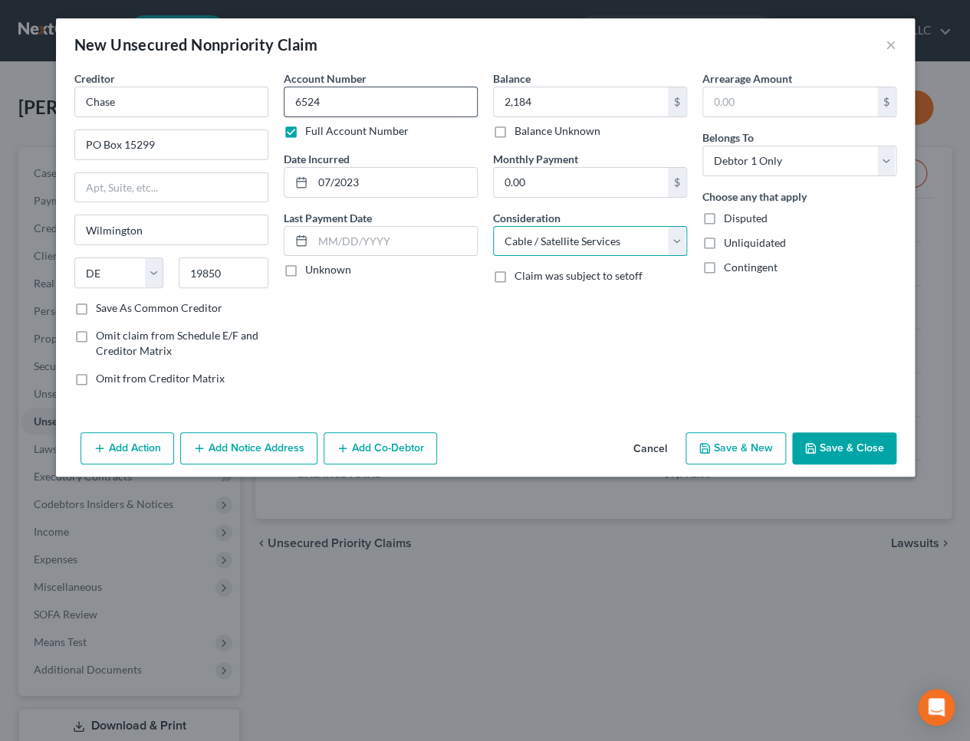
select select "2"
drag, startPoint x: 559, startPoint y: 389, endPoint x: 281, endPoint y: 456, distance: 285.6
click at [514, 407] on div "Creditor * Chase PO Box [GEOGRAPHIC_DATA] [US_STATE] AK AR AZ CA CO [GEOGRAPHIC…" at bounding box center [485, 249] width 859 height 356
click at [265, 452] on button "Add Notice Address" at bounding box center [248, 448] width 137 height 32
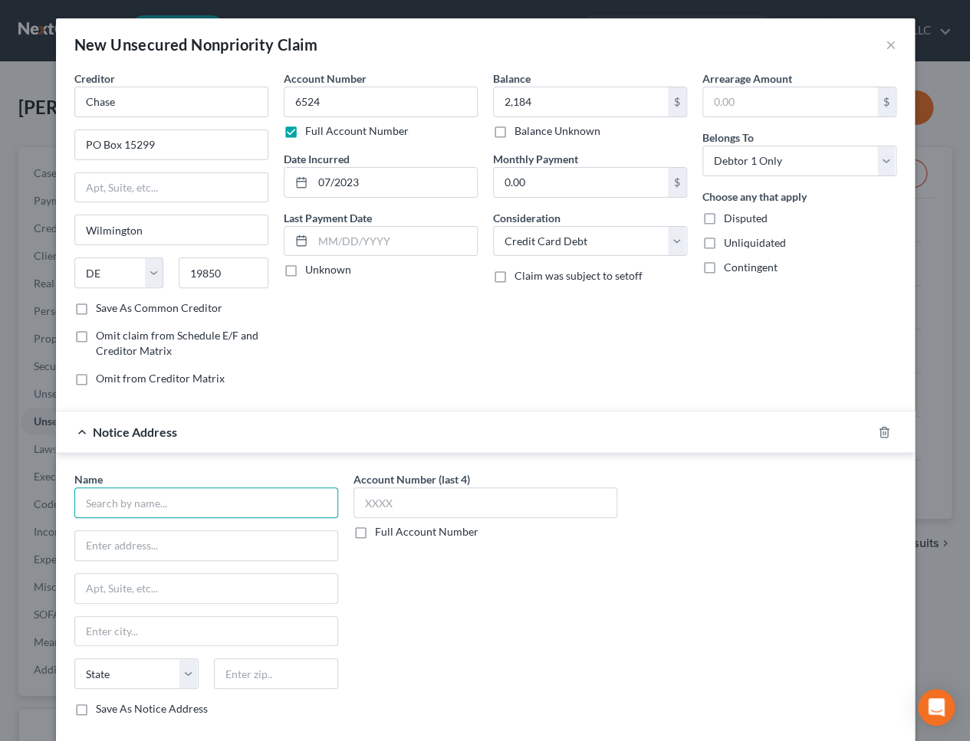
click at [190, 496] on input "text" at bounding box center [206, 503] width 264 height 31
type input "Chase"
paste input "Po Box 15369"
type input "Po Box 15369"
type input "19850"
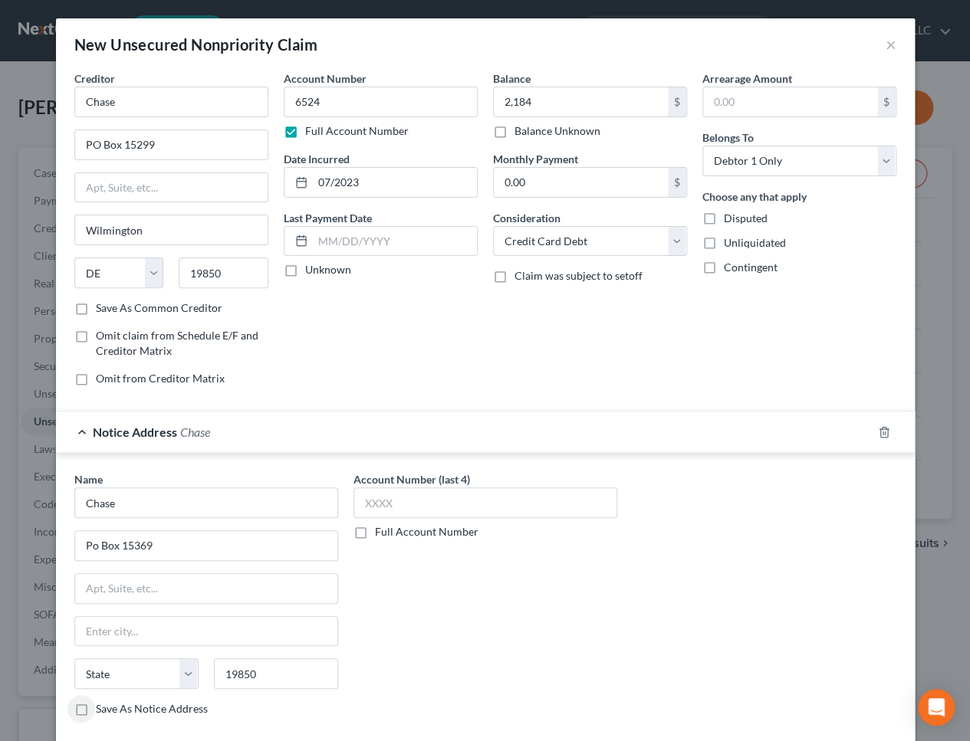
type input "Wilmington"
select select "7"
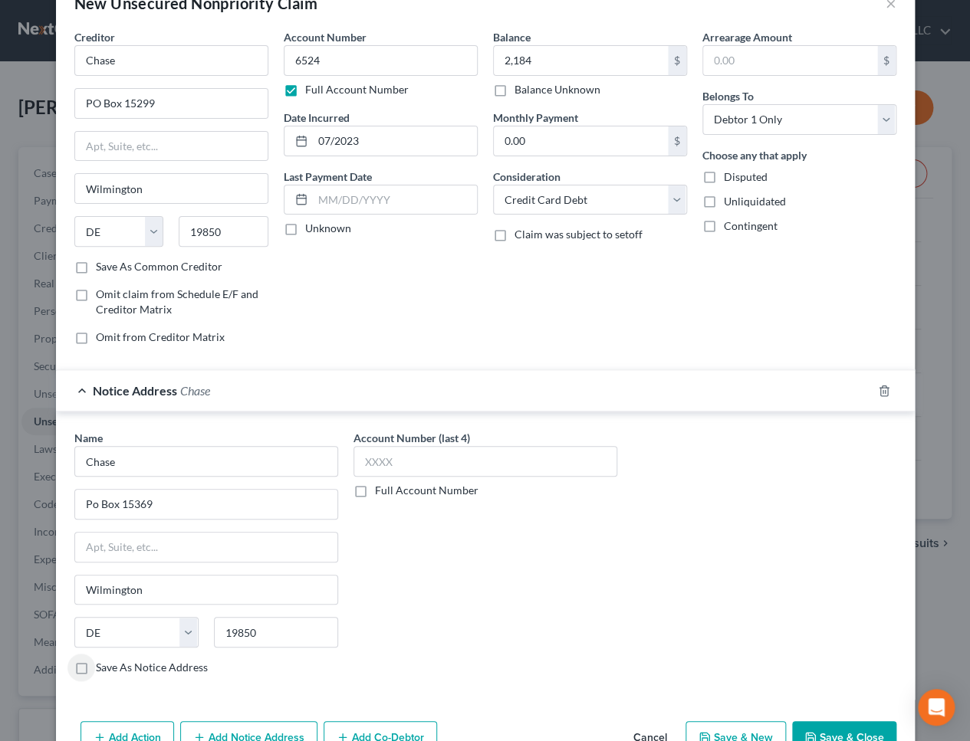
scroll to position [82, 0]
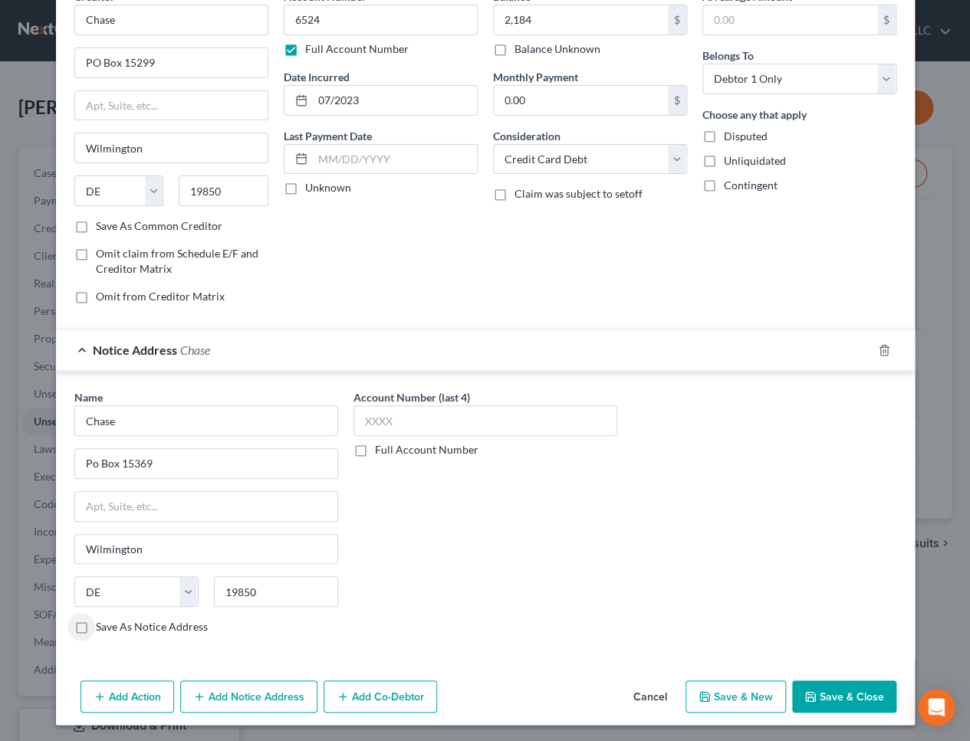
click at [734, 701] on button "Save & New" at bounding box center [735, 697] width 100 height 32
select select "0"
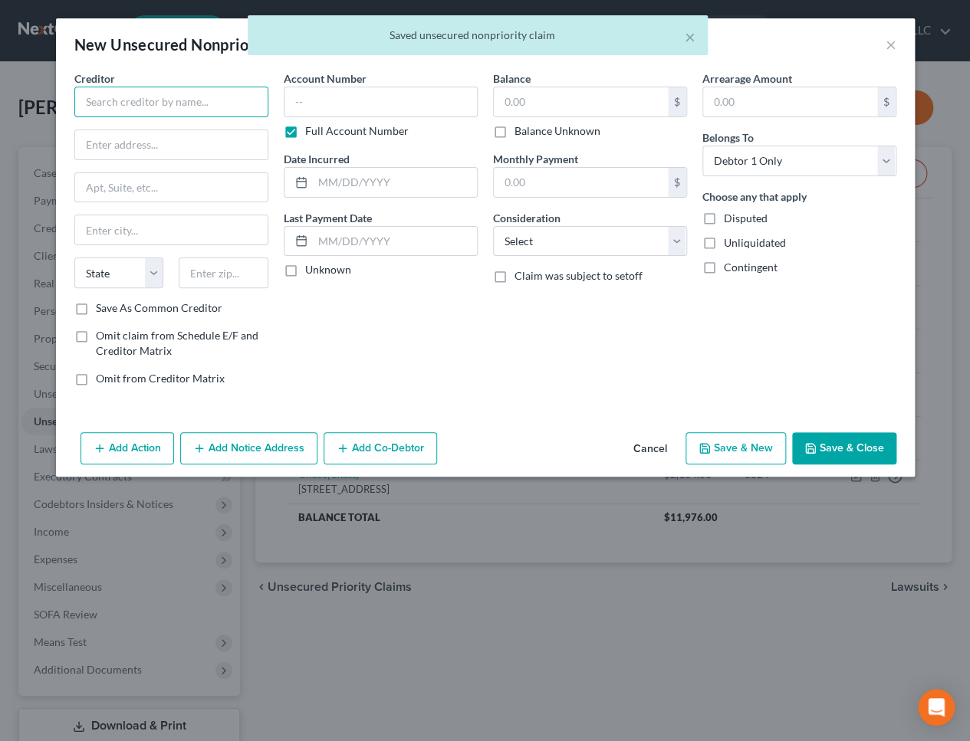
click at [113, 109] on input "text" at bounding box center [171, 102] width 194 height 31
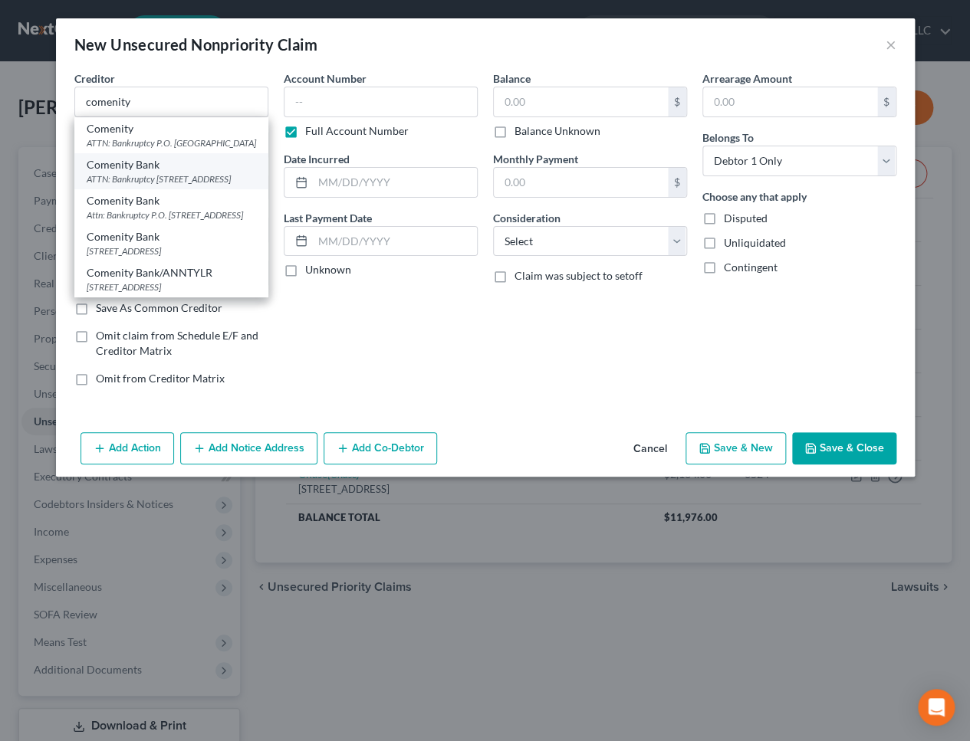
click at [159, 186] on div "ATTN: Bankruptcy [STREET_ADDRESS]" at bounding box center [171, 179] width 169 height 13
type input "Comenity Bank"
type input "ATTN: Bankruptcy"
type input "PO Box 182120"
type input "Columbus"
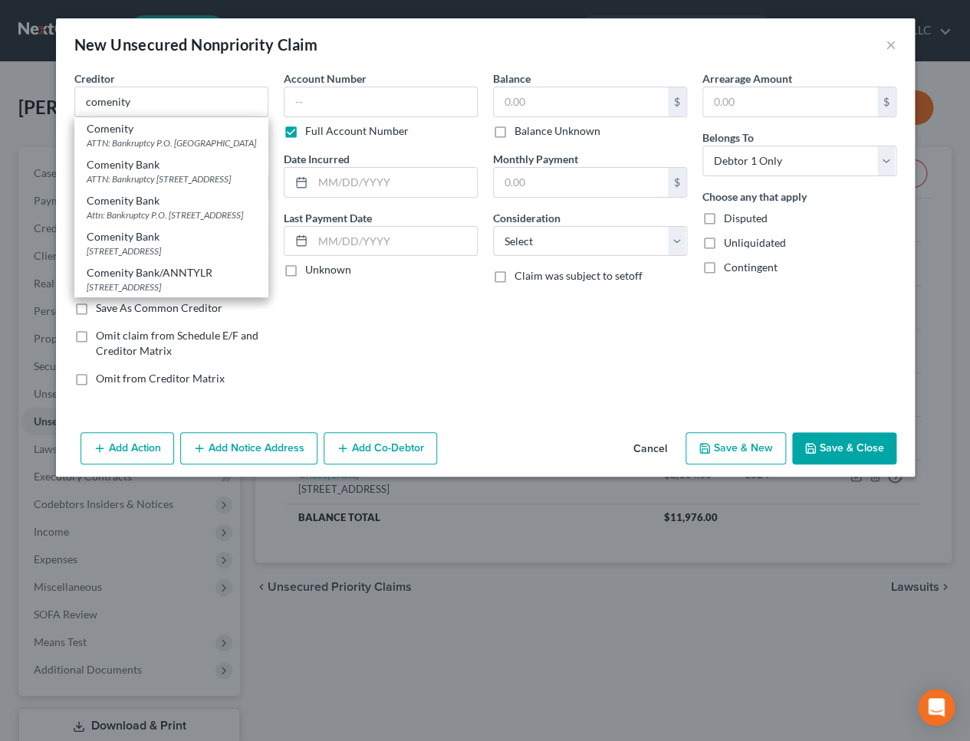
select select "36"
type input "43218"
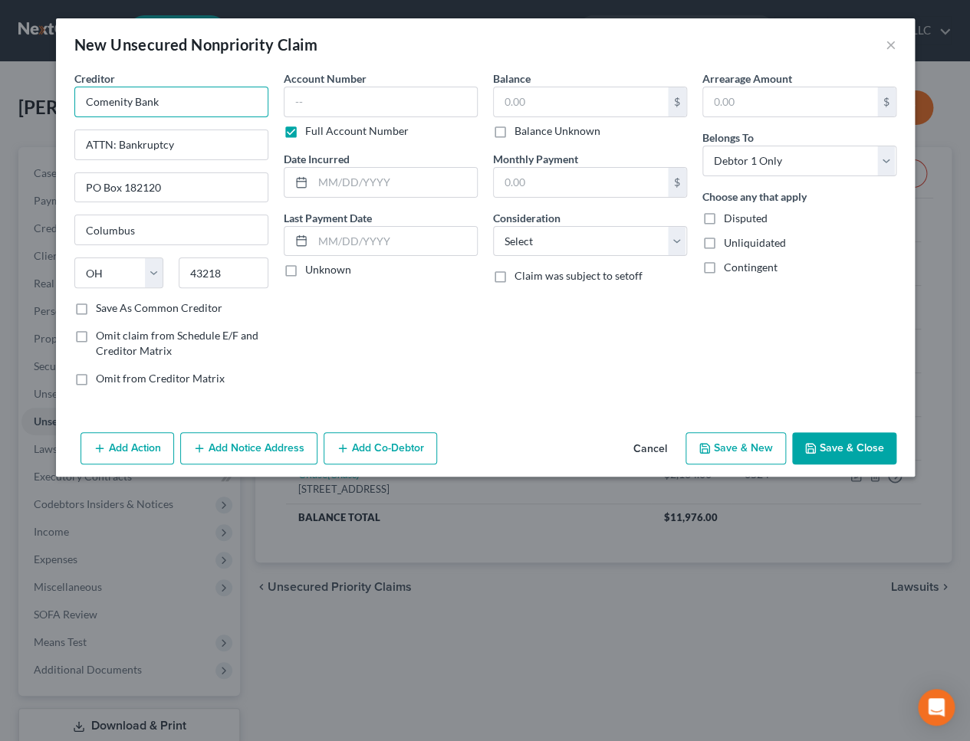
click at [174, 106] on input "Comenity Bank" at bounding box center [171, 102] width 194 height 31
type input "Comenity Bank/Sephora"
click at [225, 454] on button "Add Notice Address" at bounding box center [248, 448] width 137 height 32
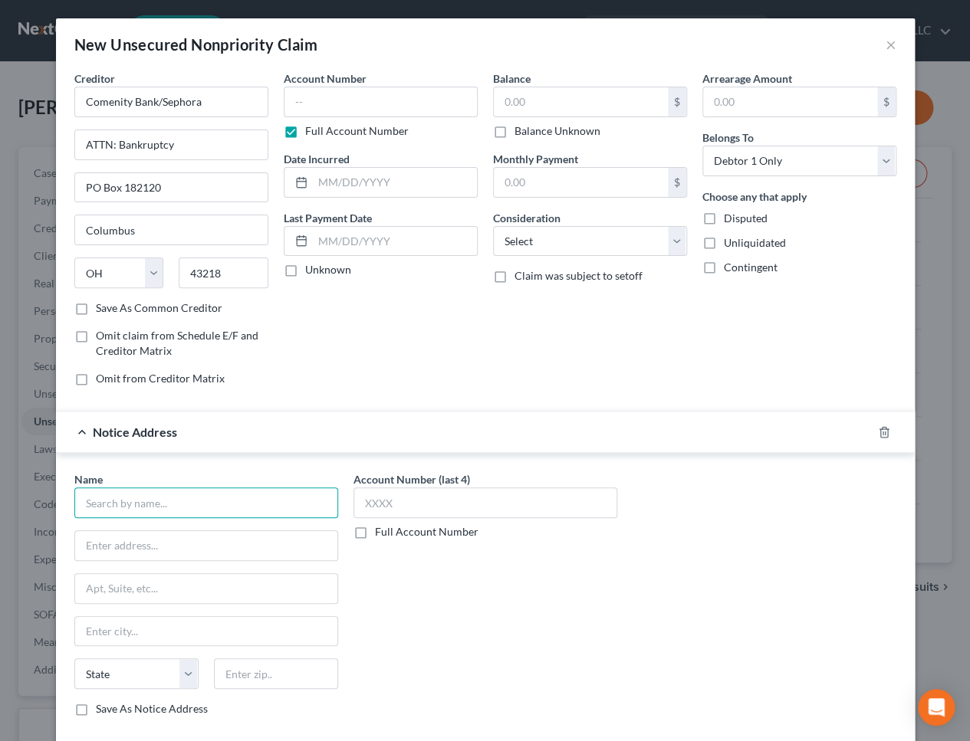
click at [194, 504] on input "text" at bounding box center [206, 503] width 264 height 31
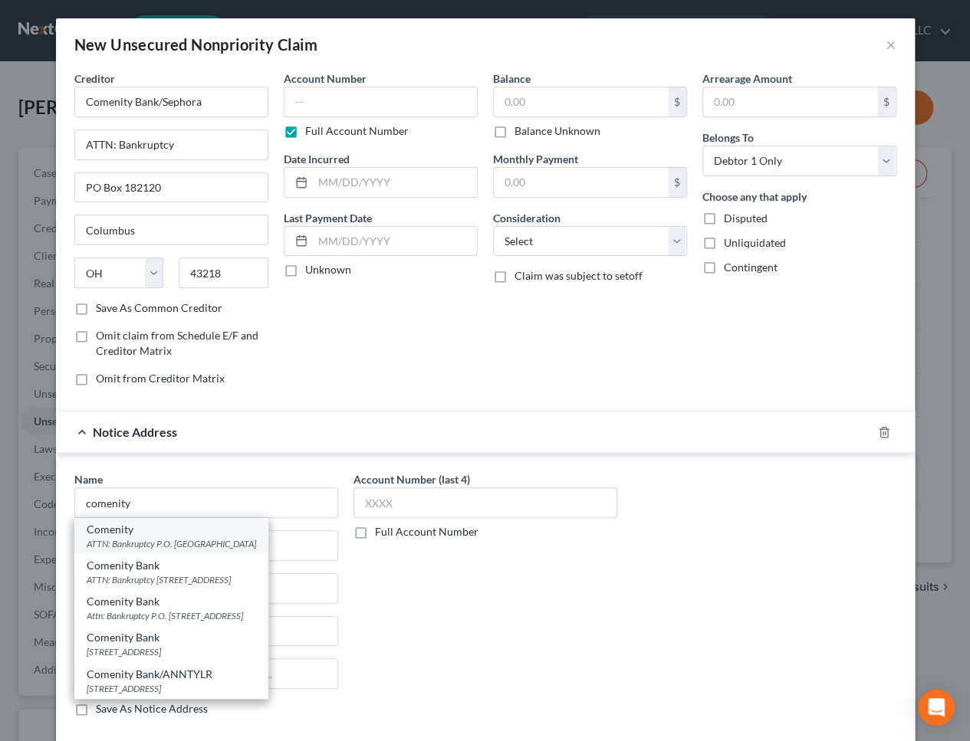
click at [193, 541] on div "ATTN: Bankruptcy P.O. [GEOGRAPHIC_DATA]" at bounding box center [171, 543] width 169 height 13
type input "Comenity"
type input "ATTN: Bankruptcy"
type input "P.O. Box 182789"
type input "Columbus"
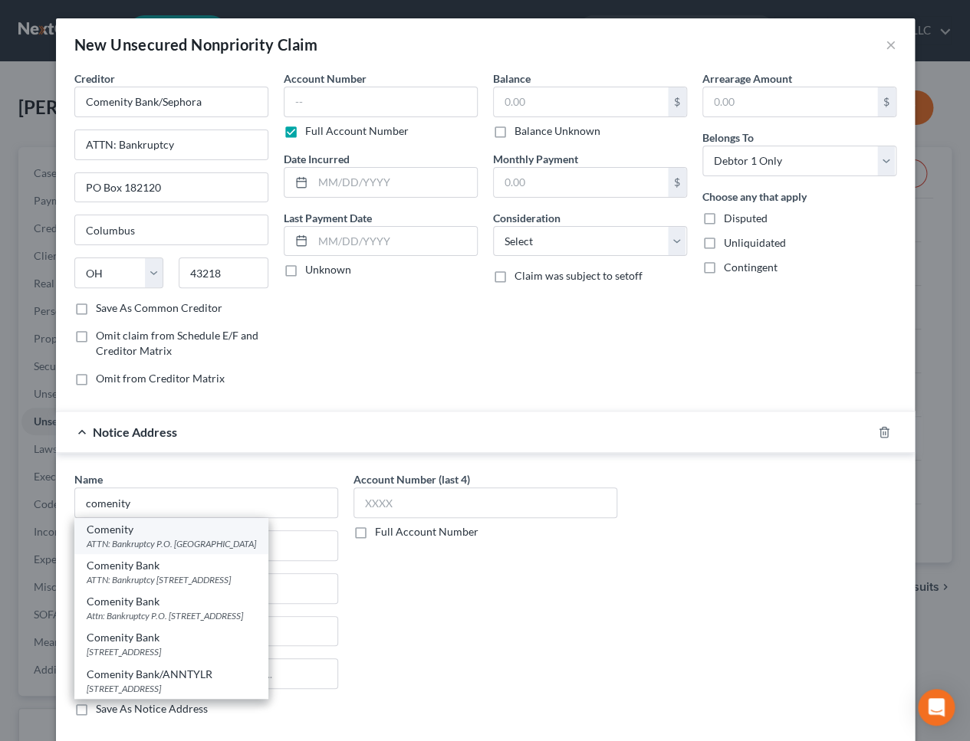
select select "36"
type input "43218"
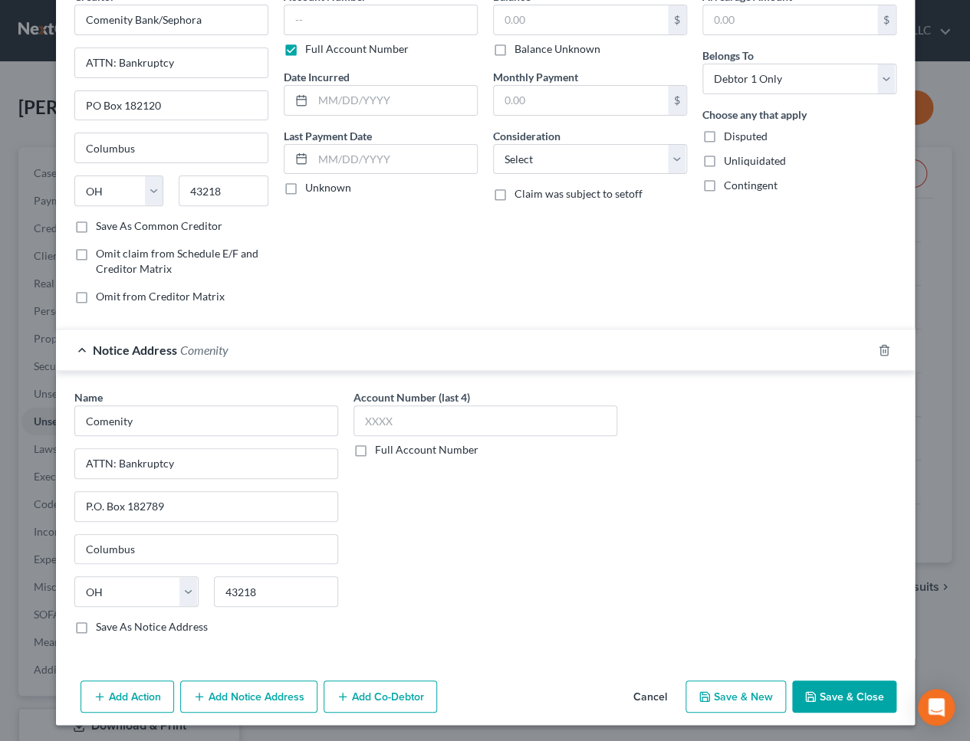
click at [238, 692] on button "Add Notice Address" at bounding box center [248, 697] width 137 height 32
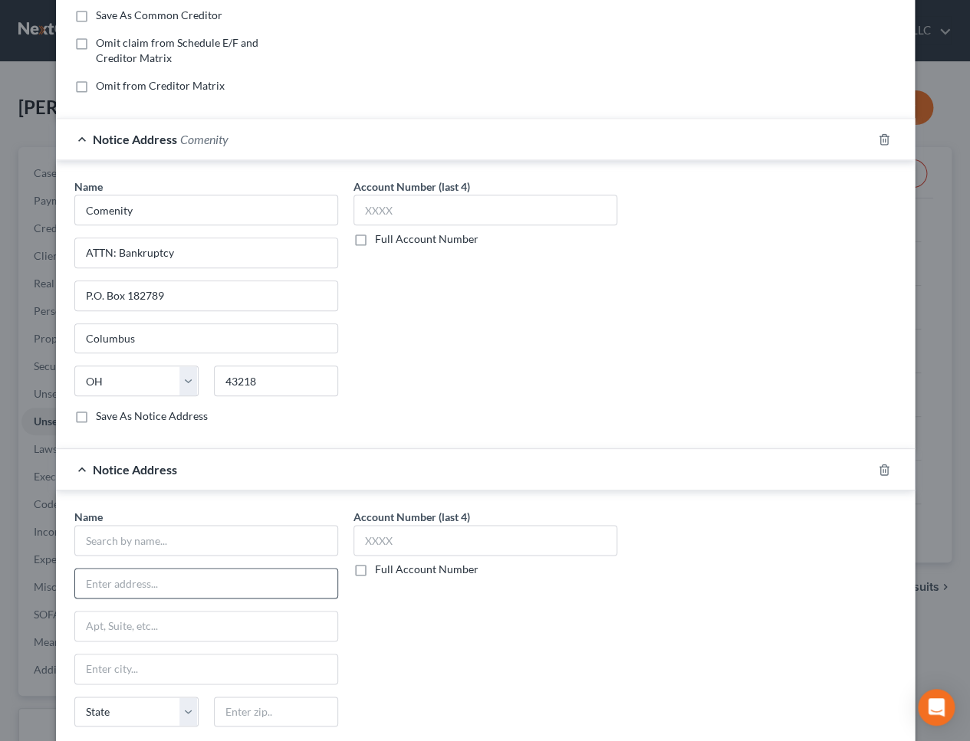
scroll to position [294, 0]
click at [166, 534] on input "text" at bounding box center [206, 539] width 264 height 31
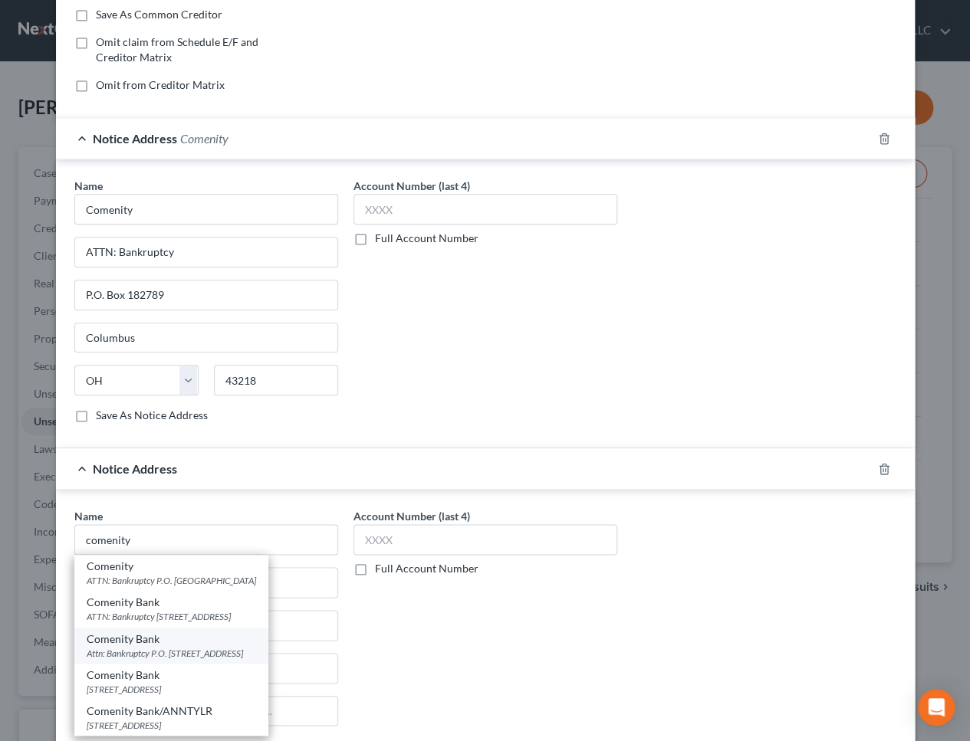
click at [186, 638] on div "Comenity Bank" at bounding box center [171, 639] width 169 height 15
type input "Comenity Bank"
type input "Attn: Bankruptcy"
type input "P.O. Box 182125"
type input "Columbus"
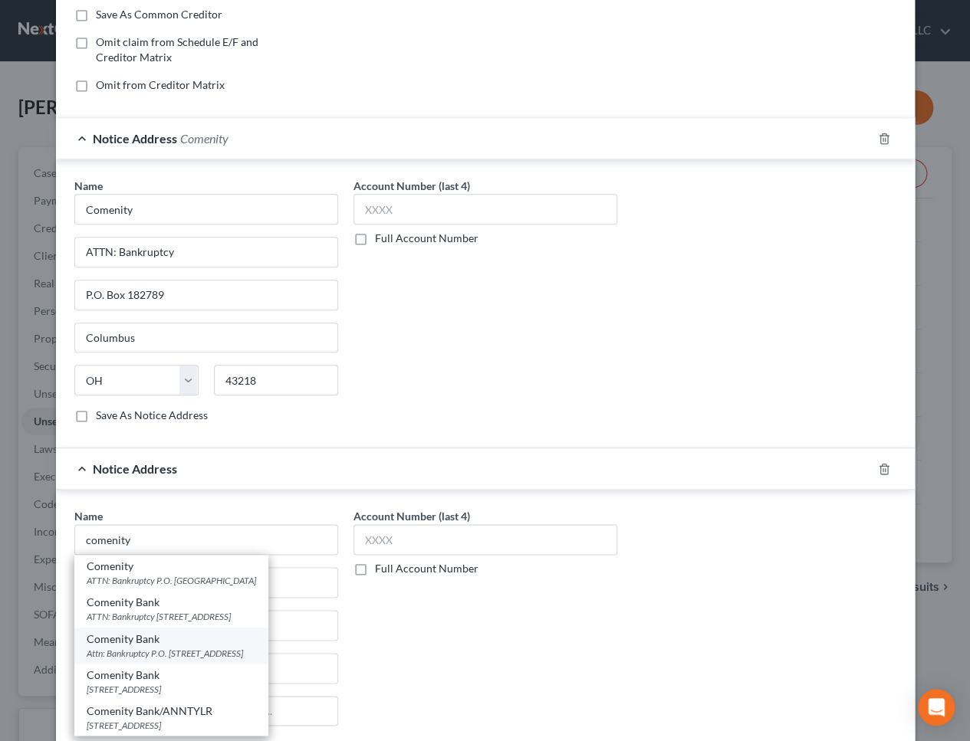
select select "36"
type input "43218"
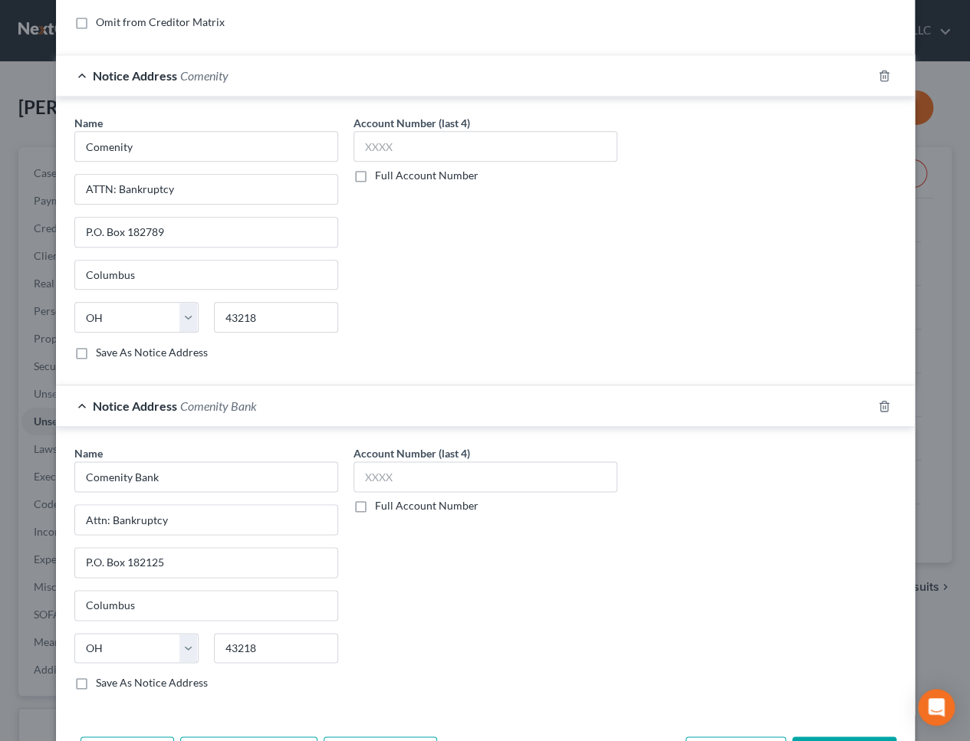
scroll to position [412, 0]
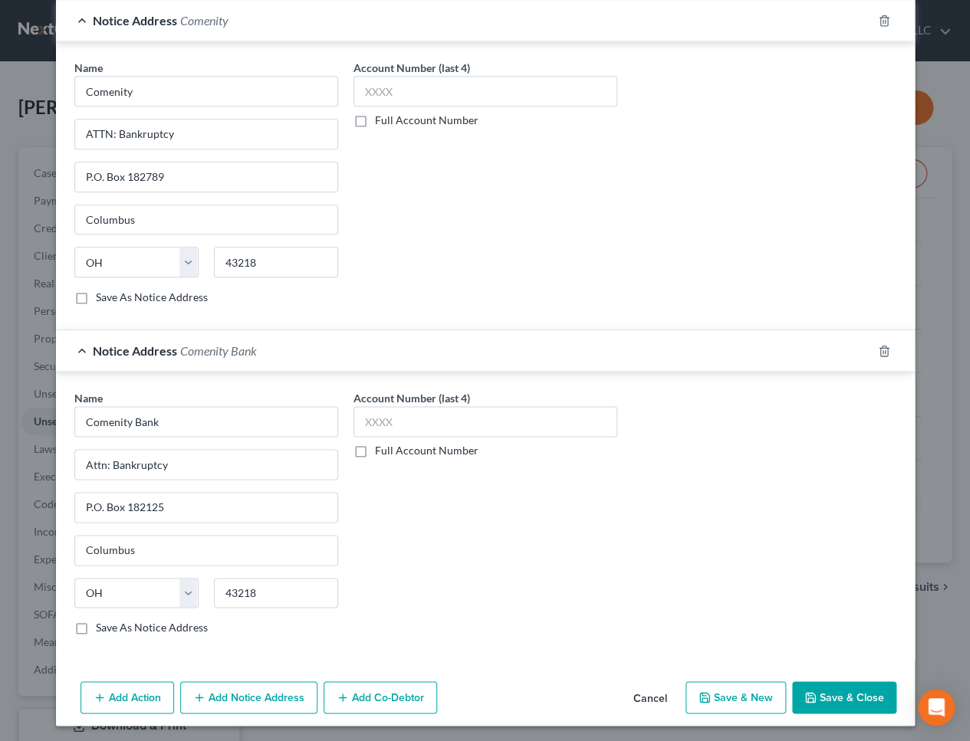
click at [228, 705] on button "Add Notice Address" at bounding box center [248, 698] width 137 height 32
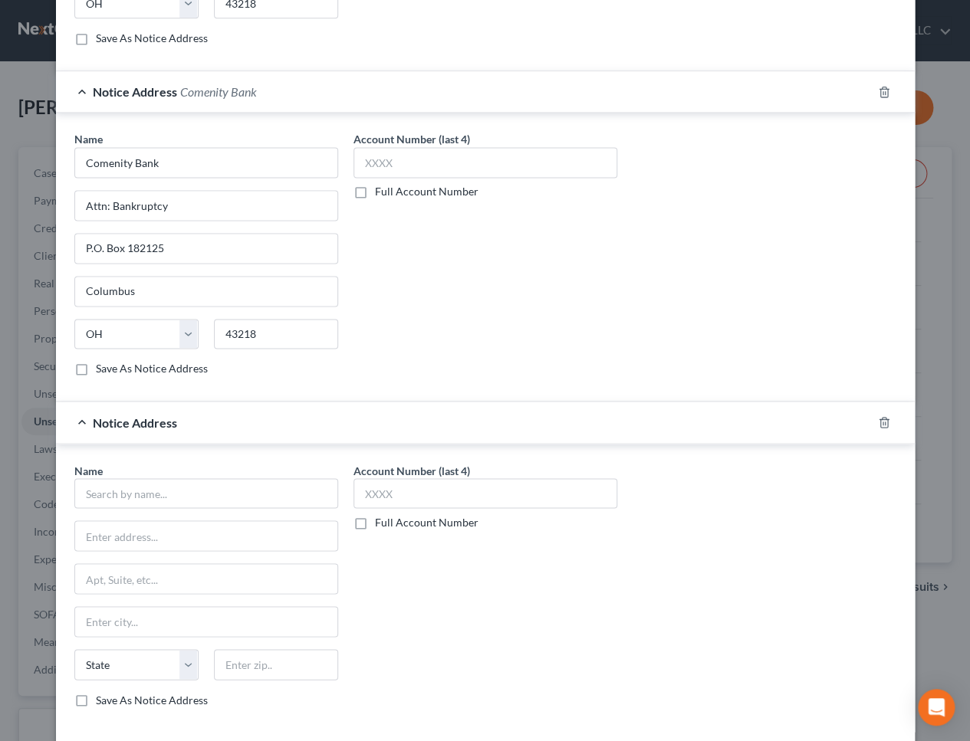
scroll to position [690, 0]
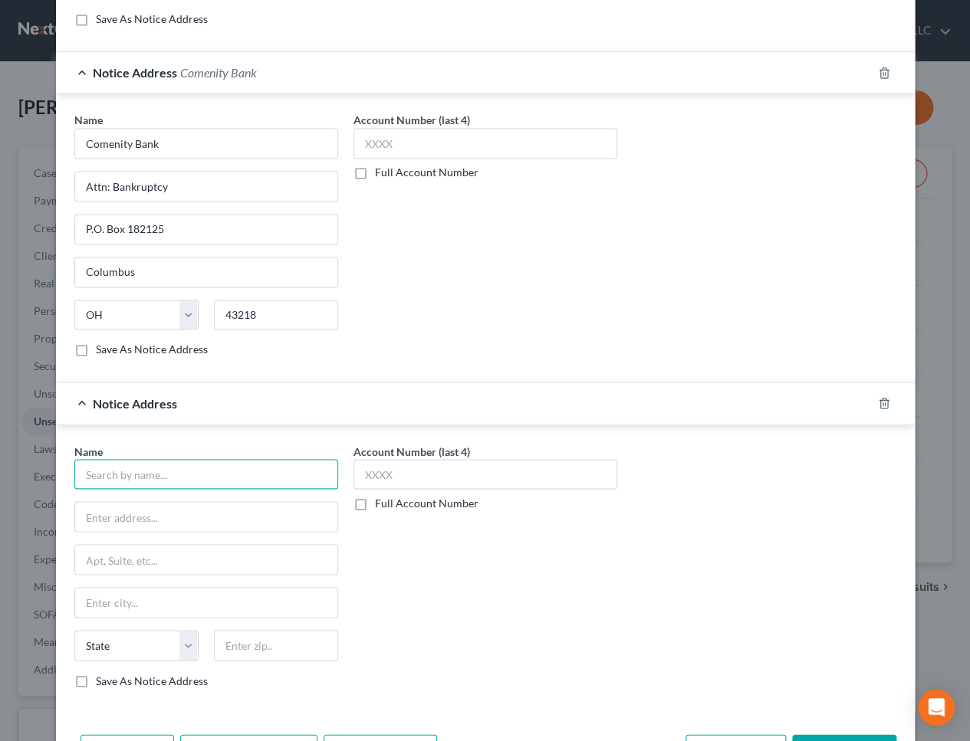
drag, startPoint x: 156, startPoint y: 468, endPoint x: 160, endPoint y: 461, distance: 8.6
click at [157, 467] on input "text" at bounding box center [206, 474] width 264 height 31
type input "Comenity"
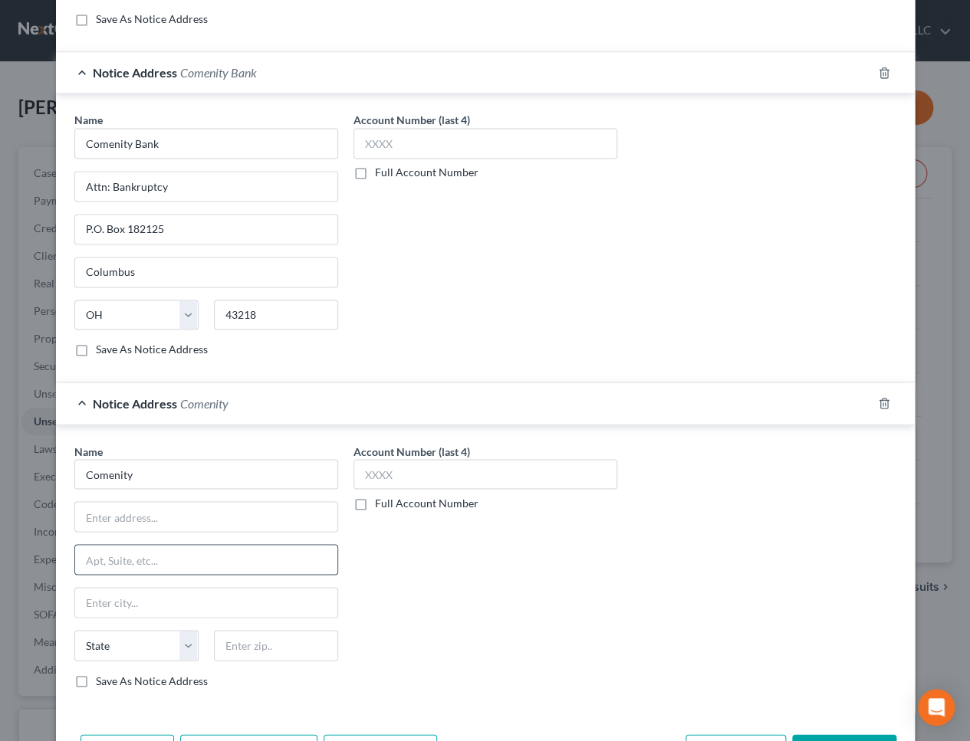
drag, startPoint x: 577, startPoint y: 672, endPoint x: 229, endPoint y: 562, distance: 364.4
click at [564, 664] on div "Account Number (last 4) Full Account Number" at bounding box center [485, 572] width 279 height 258
click at [163, 517] on input "text" at bounding box center [206, 516] width 262 height 29
paste input "PO Box 183003"
type input "PO Box 183003"
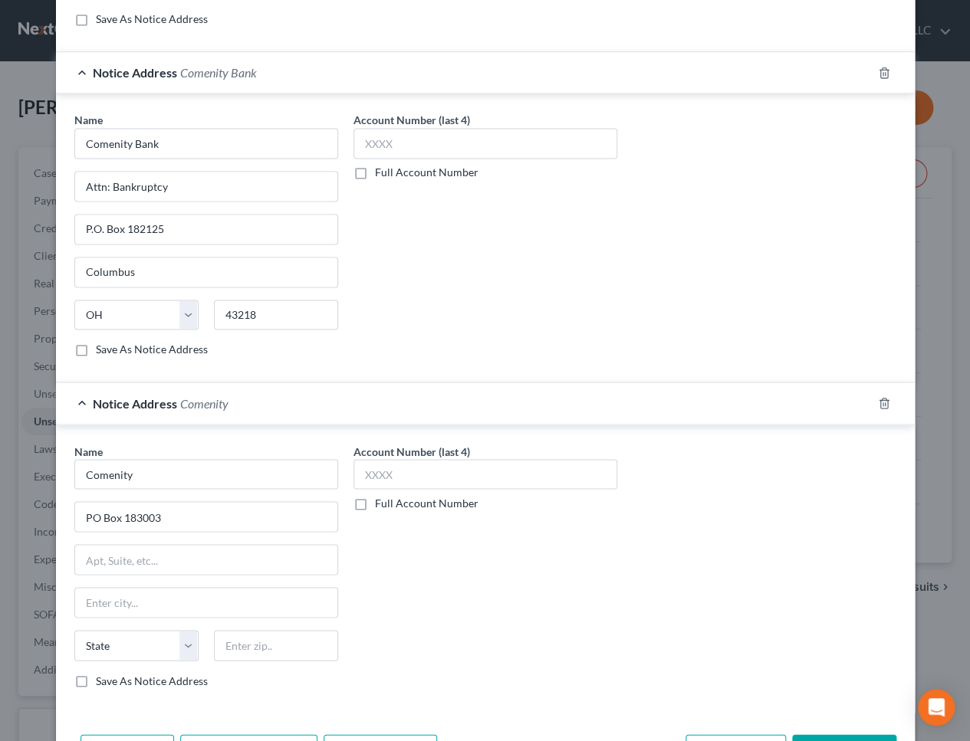
drag, startPoint x: 428, startPoint y: 619, endPoint x: 238, endPoint y: 619, distance: 190.1
click at [428, 619] on div "Account Number (last 4) Full Account Number" at bounding box center [485, 572] width 279 height 258
click at [244, 635] on input "text" at bounding box center [276, 645] width 124 height 31
paste input "43218"
type input "43218"
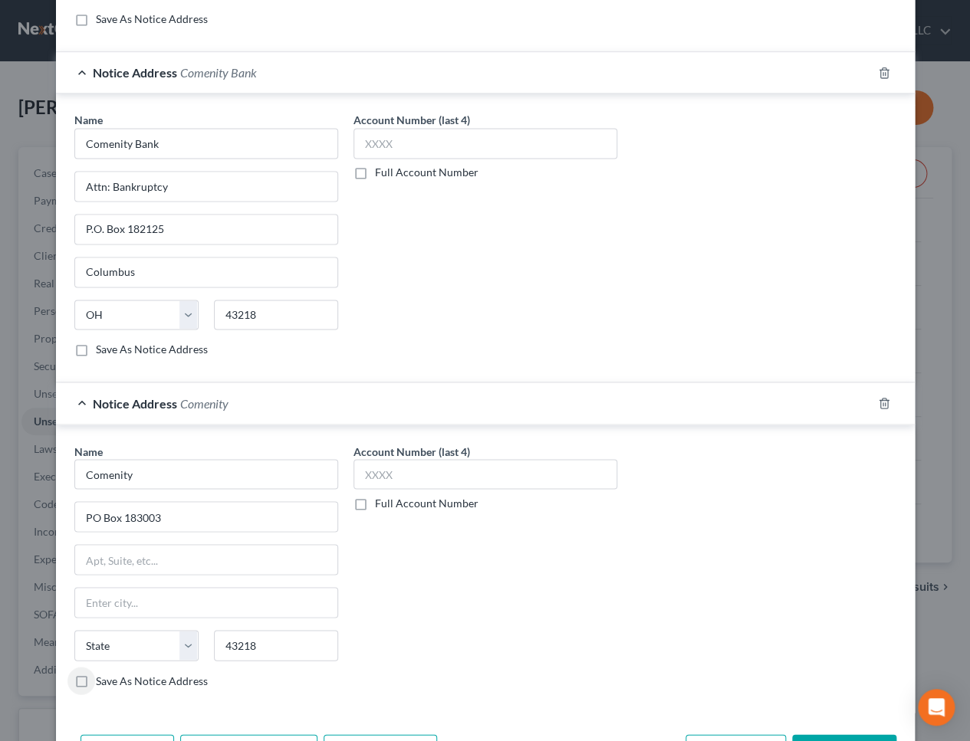
type input "Columbus"
select select "36"
click at [695, 546] on div "Name * Comenity PO Box [GEOGRAPHIC_DATA] [US_STATE] AK AR AZ CA CO CT DE DC [GE…" at bounding box center [485, 572] width 837 height 258
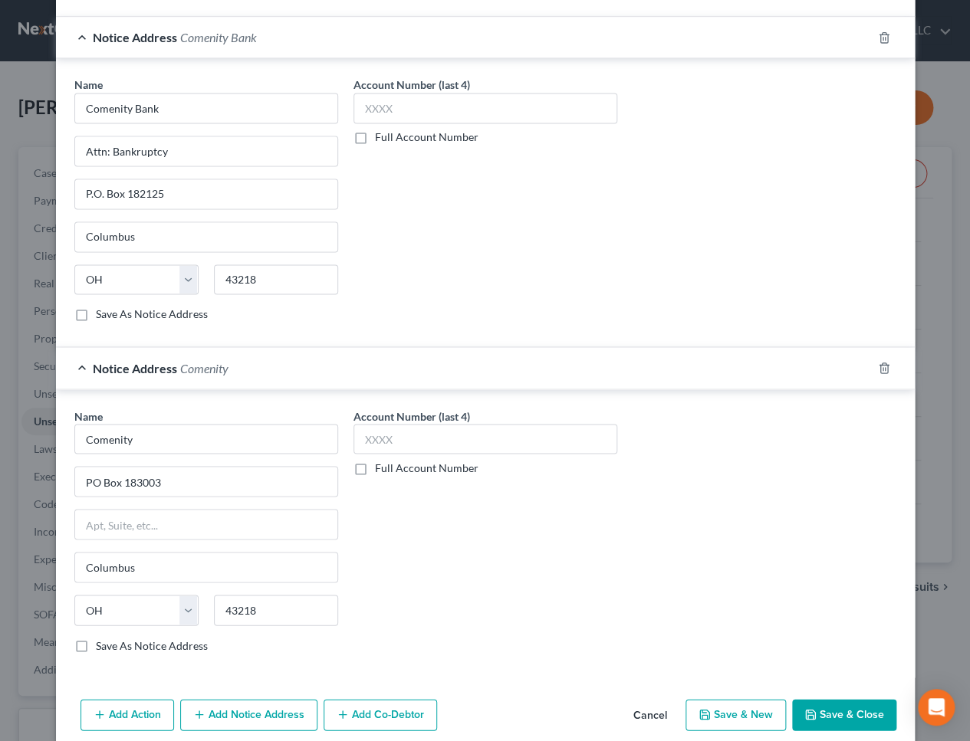
scroll to position [741, 0]
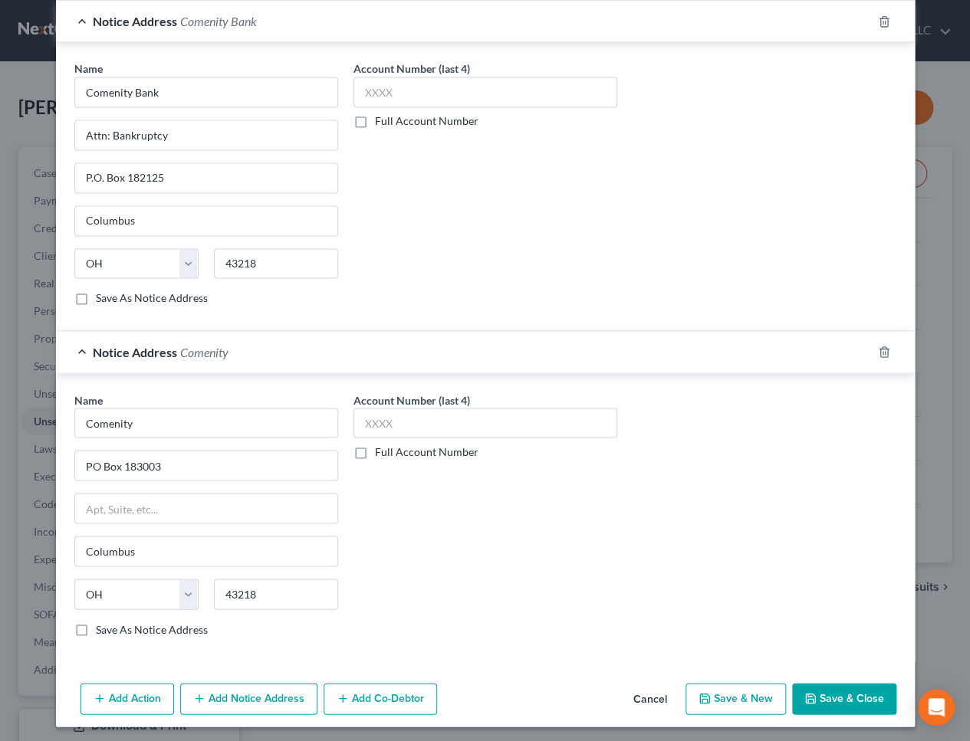
drag, startPoint x: 820, startPoint y: 692, endPoint x: 686, endPoint y: 685, distance: 134.3
click at [820, 690] on button "Save & Close" at bounding box center [844, 699] width 104 height 32
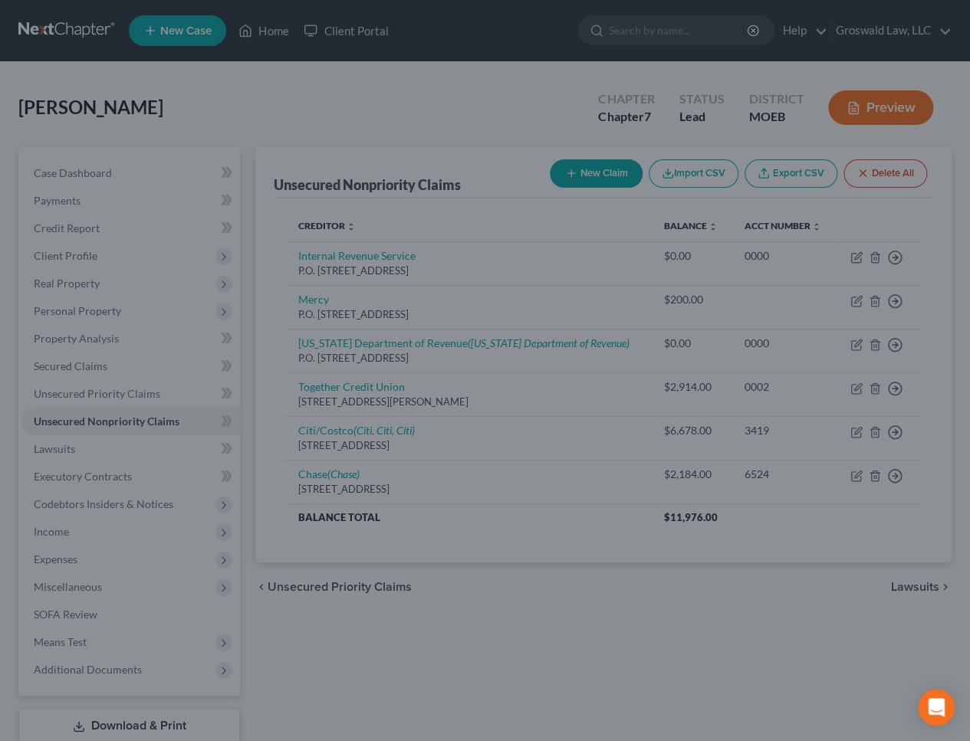
type input "0.00"
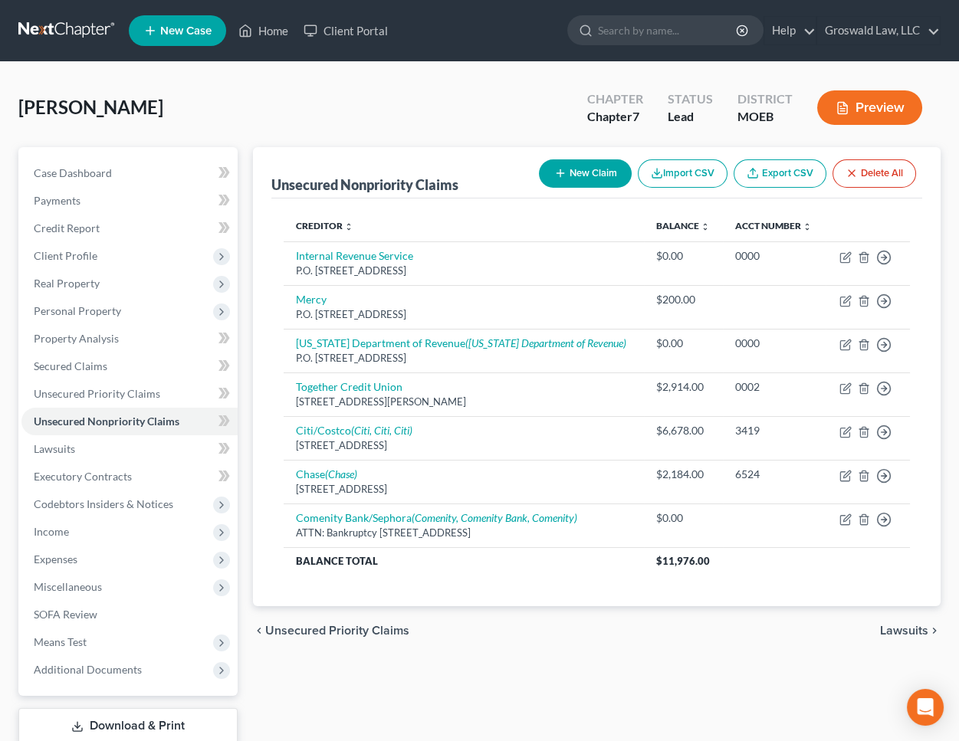
click at [588, 171] on button "New Claim" at bounding box center [585, 173] width 93 height 28
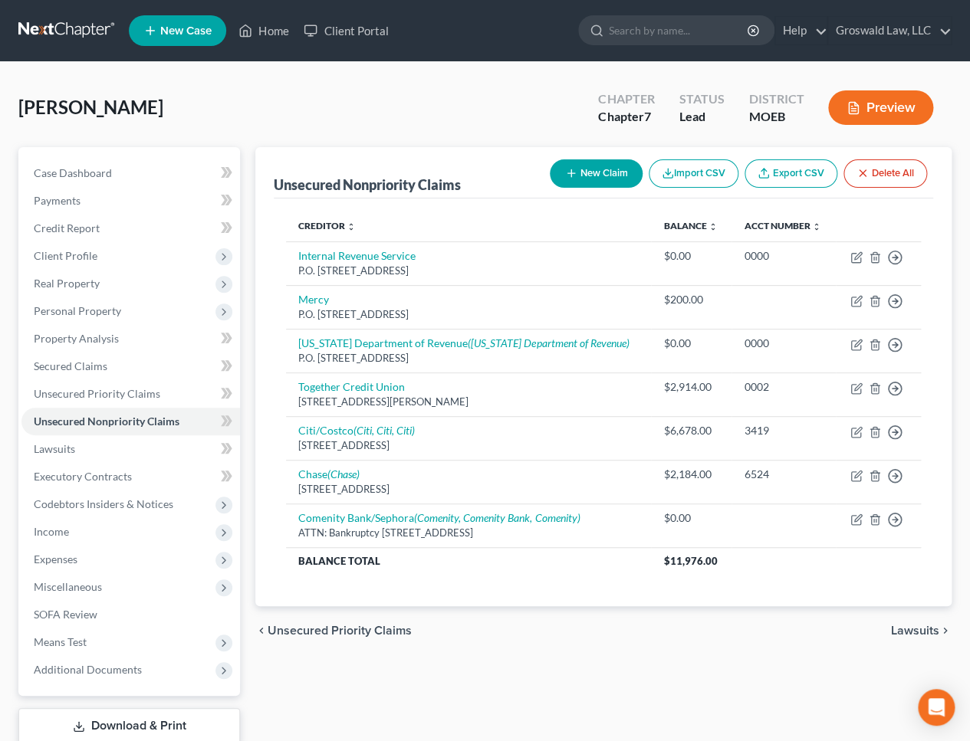
select select "0"
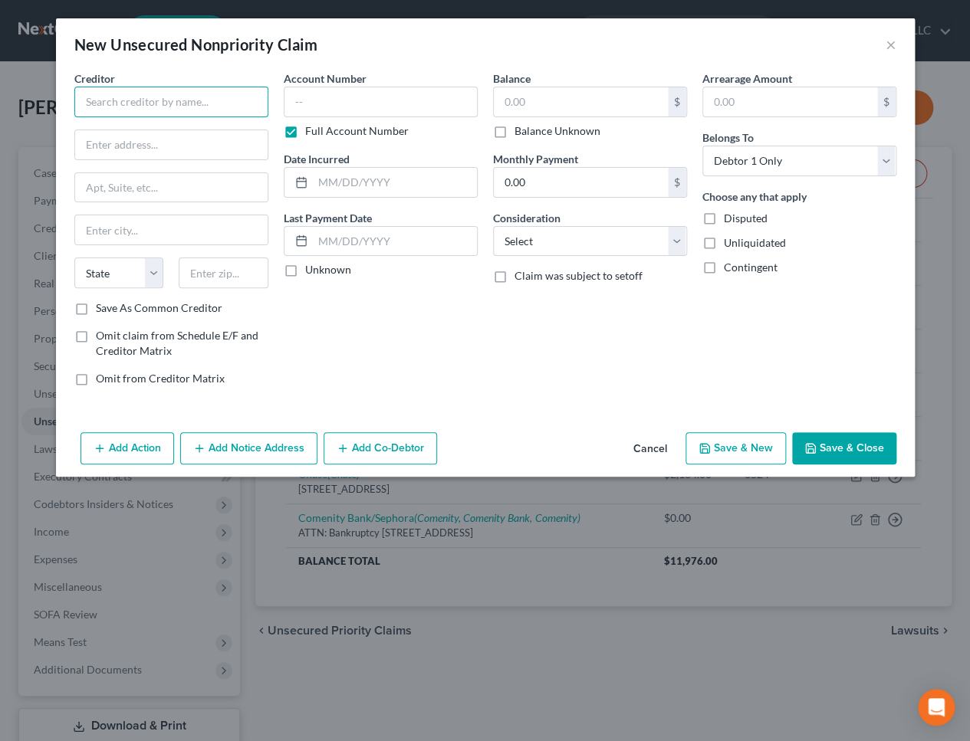
click at [157, 97] on input "text" at bounding box center [171, 102] width 194 height 31
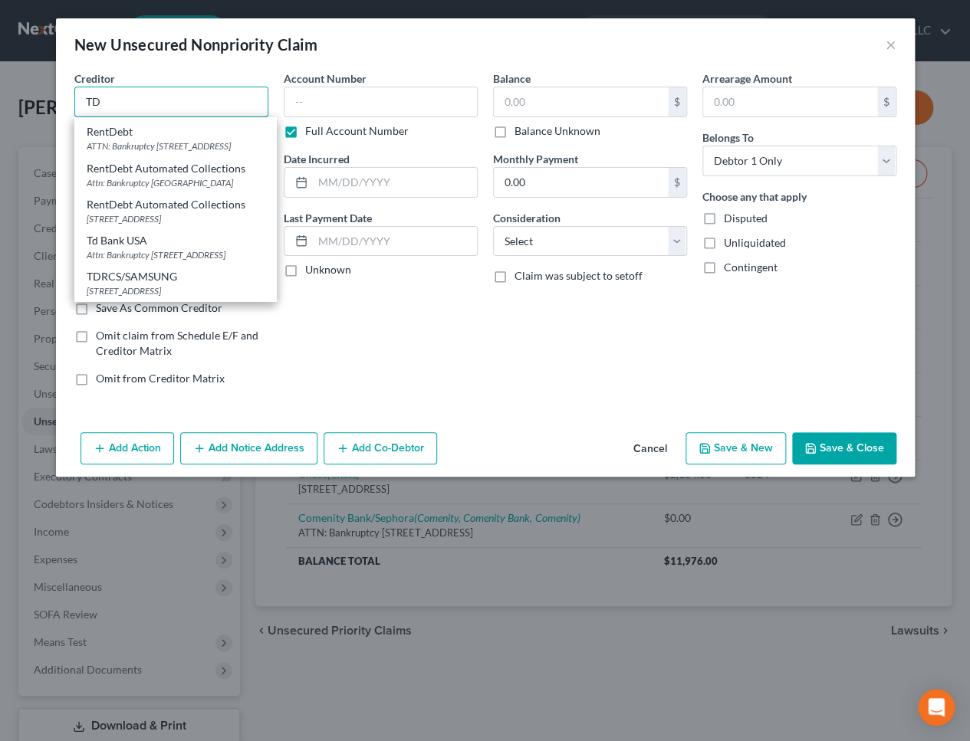
scroll to position [268, 0]
click at [138, 269] on div "TDRCS/SAMSUNG" at bounding box center [175, 276] width 177 height 15
type input "TDRCS/SAMSUNG"
type input "[STREET_ADDRESS]"
type input "Mahwah"
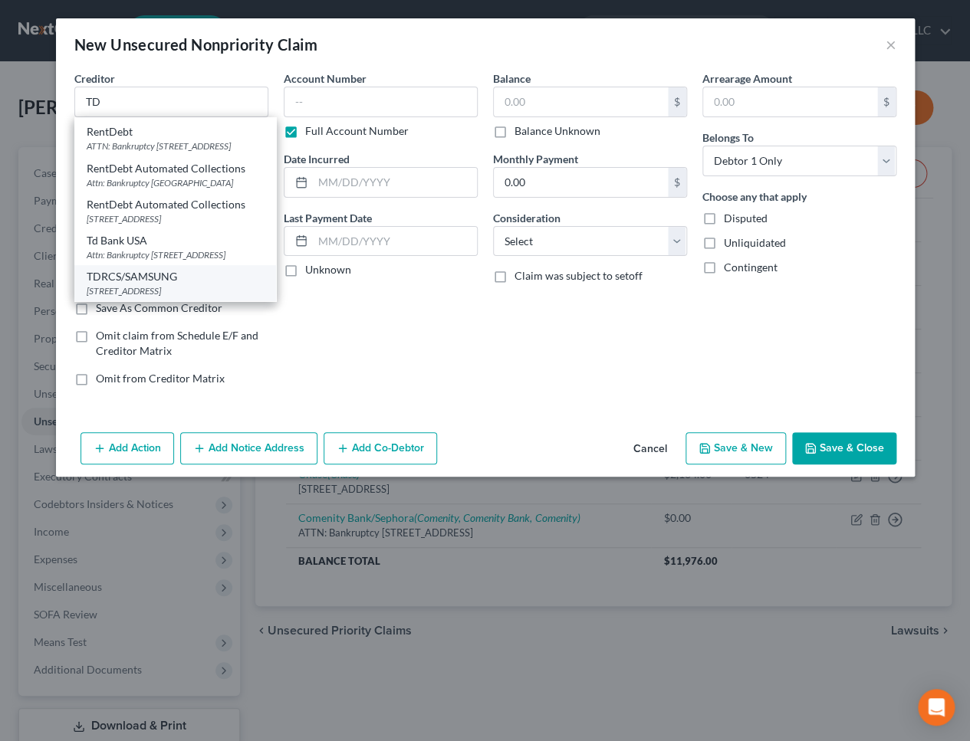
select select "33"
type input "07430"
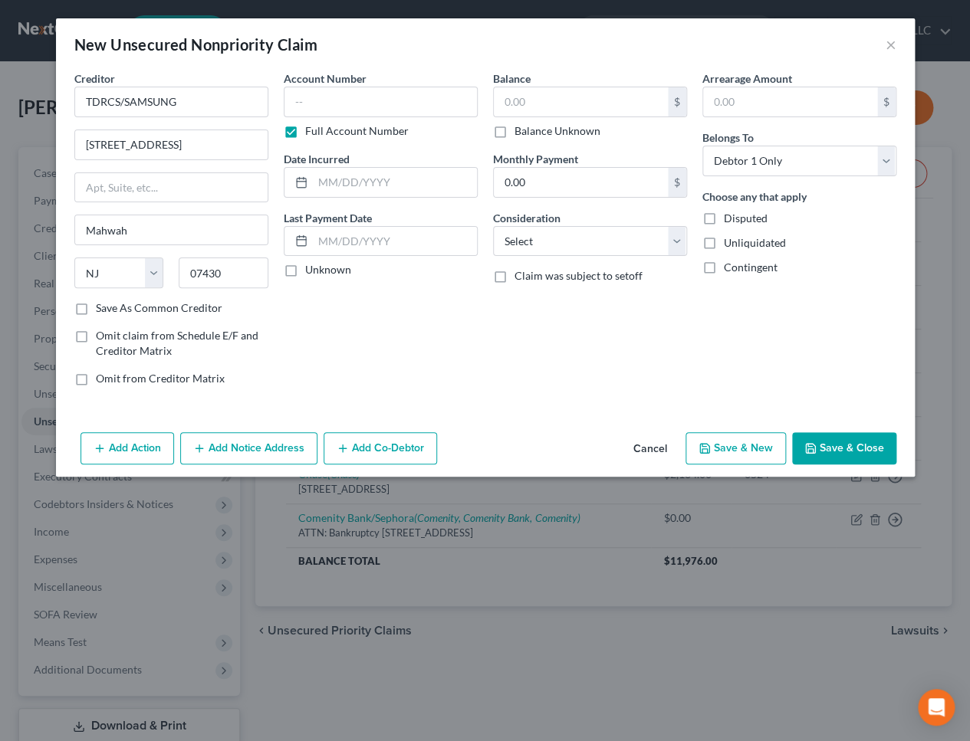
scroll to position [0, 0]
drag, startPoint x: 186, startPoint y: 100, endPoint x: 126, endPoint y: 99, distance: 60.6
click at [126, 99] on input "TDRCS/SAMSUNG" at bounding box center [171, 102] width 194 height 31
type input "TDRCS/[PERSON_NAME] House Furniture"
click at [425, 307] on div "Account Number Full Account Number Date Incurred Last Payment Date Unknown" at bounding box center [380, 235] width 209 height 328
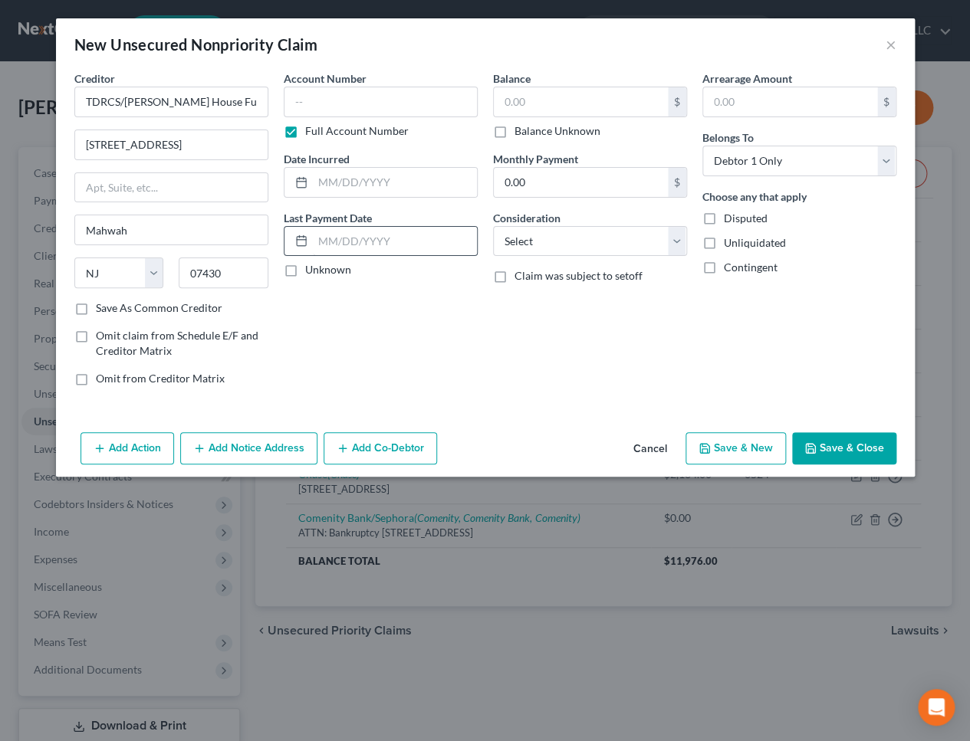
drag, startPoint x: 550, startPoint y: 393, endPoint x: 458, endPoint y: 251, distance: 169.3
click at [551, 393] on div "Balance $ Balance Unknown Balance Undetermined $ Balance Unknown Monthly Paymen…" at bounding box center [589, 235] width 209 height 328
click at [352, 113] on input "text" at bounding box center [381, 102] width 194 height 31
type input "1531"
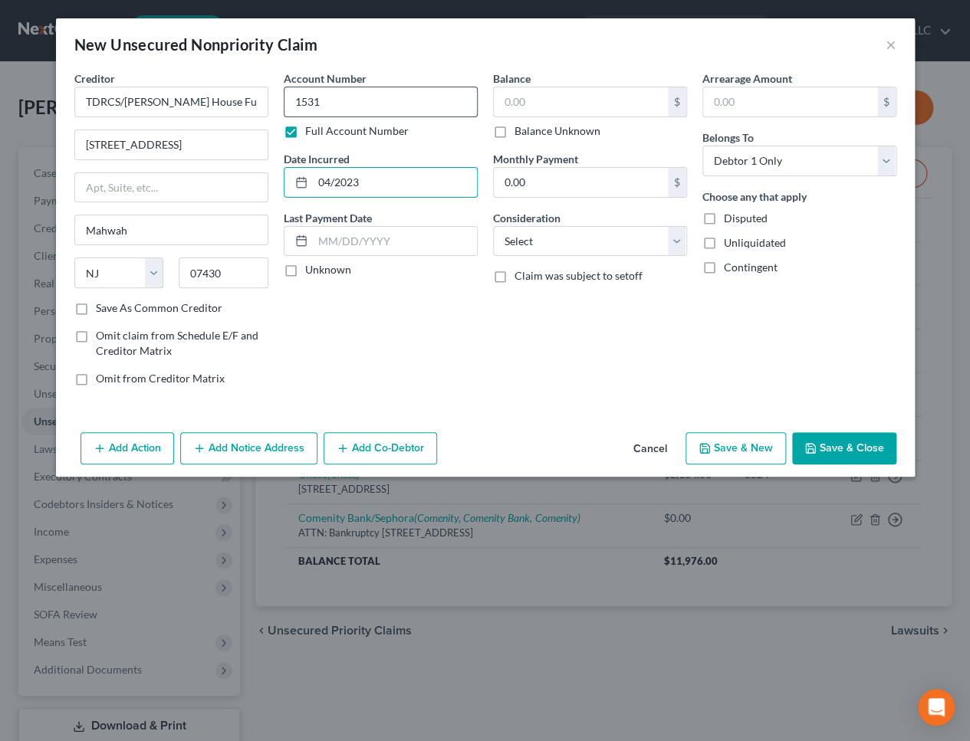
type input "04/2023"
type input "1,892"
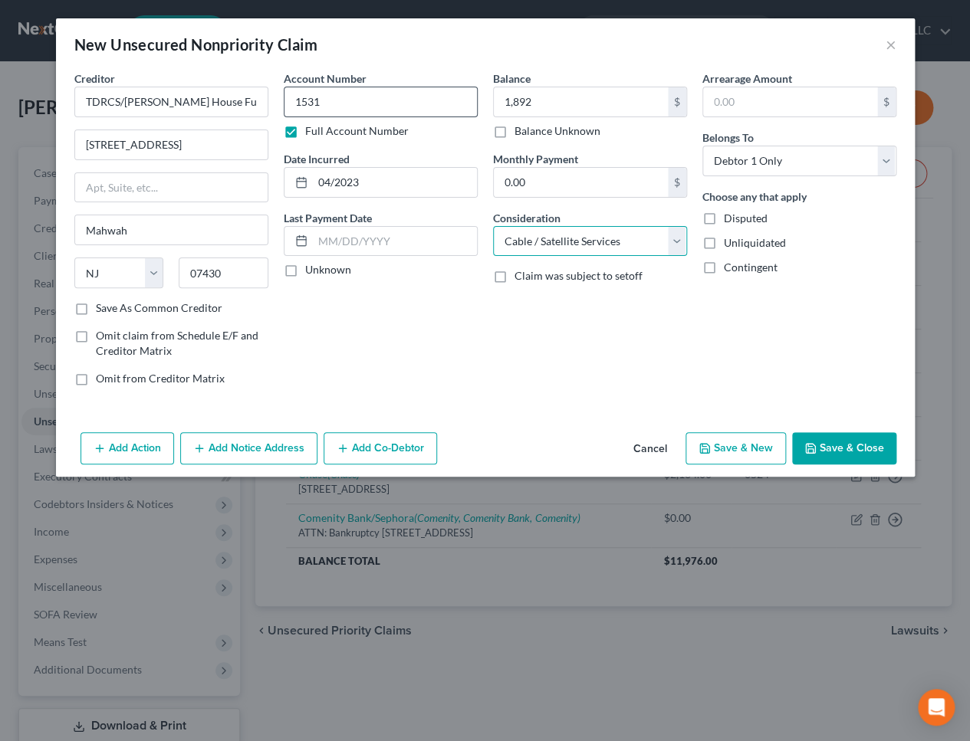
select select "2"
drag, startPoint x: 504, startPoint y: 361, endPoint x: 403, endPoint y: 294, distance: 122.3
click at [503, 360] on div "Balance 1,892.00 $ Balance Unknown Balance Undetermined 1,892 $ Balance Unknown…" at bounding box center [589, 235] width 209 height 328
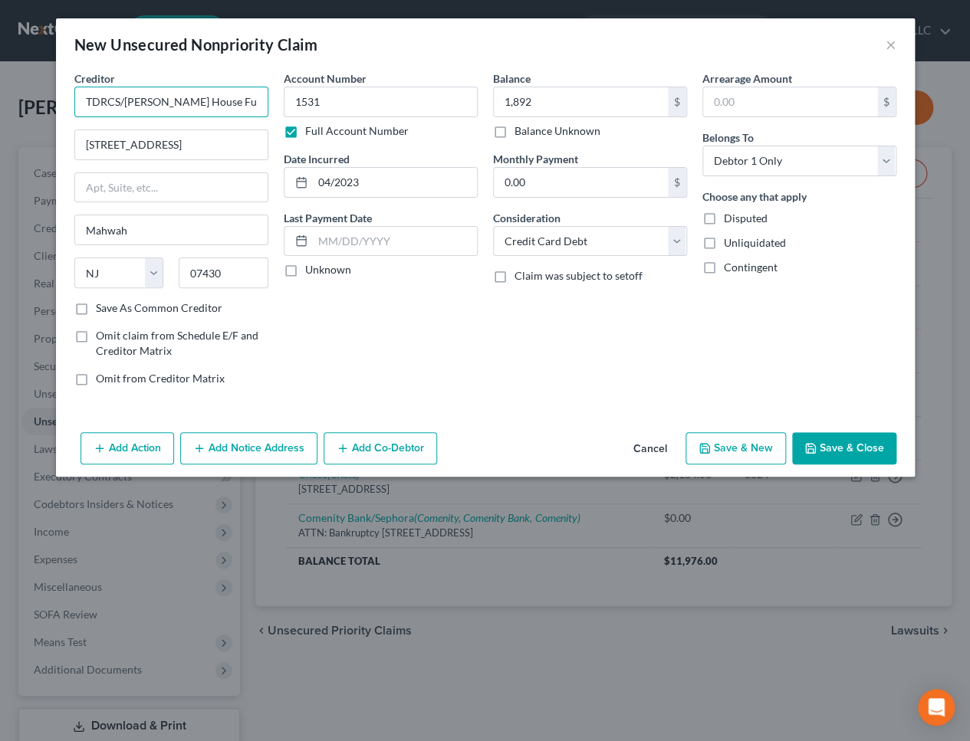
drag, startPoint x: 235, startPoint y: 100, endPoint x: -58, endPoint y: 110, distance: 292.3
click at [0, 110] on html "Home New Case Client Portal Groswald Law, LLC [PERSON_NAME][EMAIL_ADDRESS][DOMA…" at bounding box center [485, 443] width 970 height 886
click at [236, 449] on button "Add Notice Address" at bounding box center [248, 448] width 137 height 32
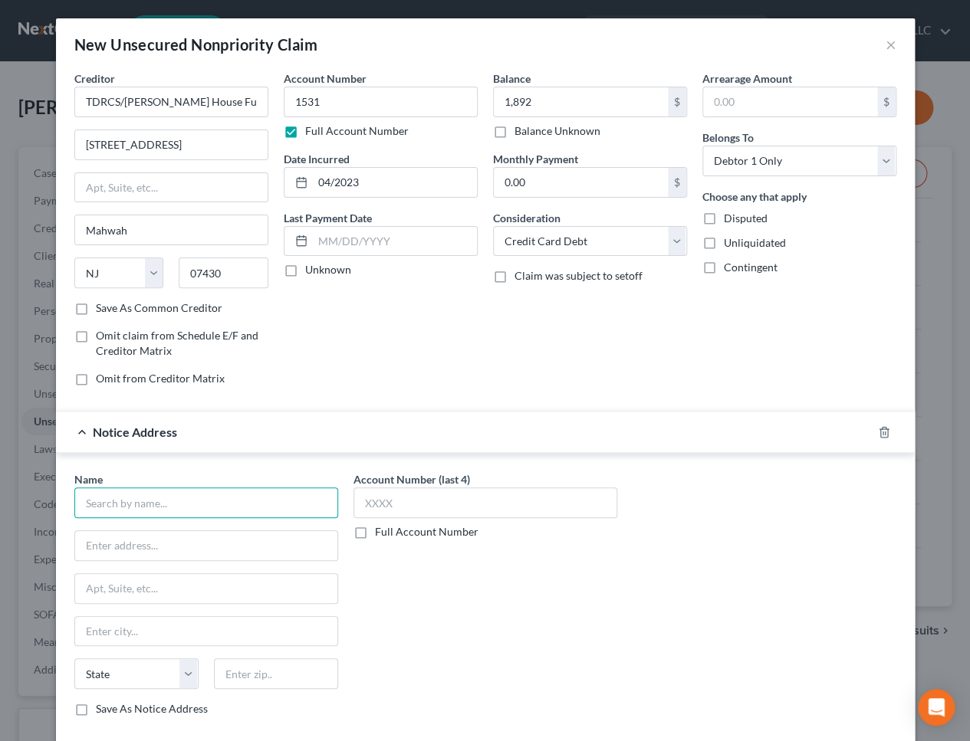
click at [184, 499] on input "text" at bounding box center [206, 503] width 264 height 31
paste input "TDRCS/[PERSON_NAME] House Furniture"
type input "TDRCS/[PERSON_NAME] House Furniture"
drag, startPoint x: 479, startPoint y: 370, endPoint x: 230, endPoint y: 511, distance: 286.7
click at [468, 373] on div "Creditor * TDRCS/[PERSON_NAME] House Furniture [STREET_ADDRESS] Mahwah State [U…" at bounding box center [485, 235] width 837 height 328
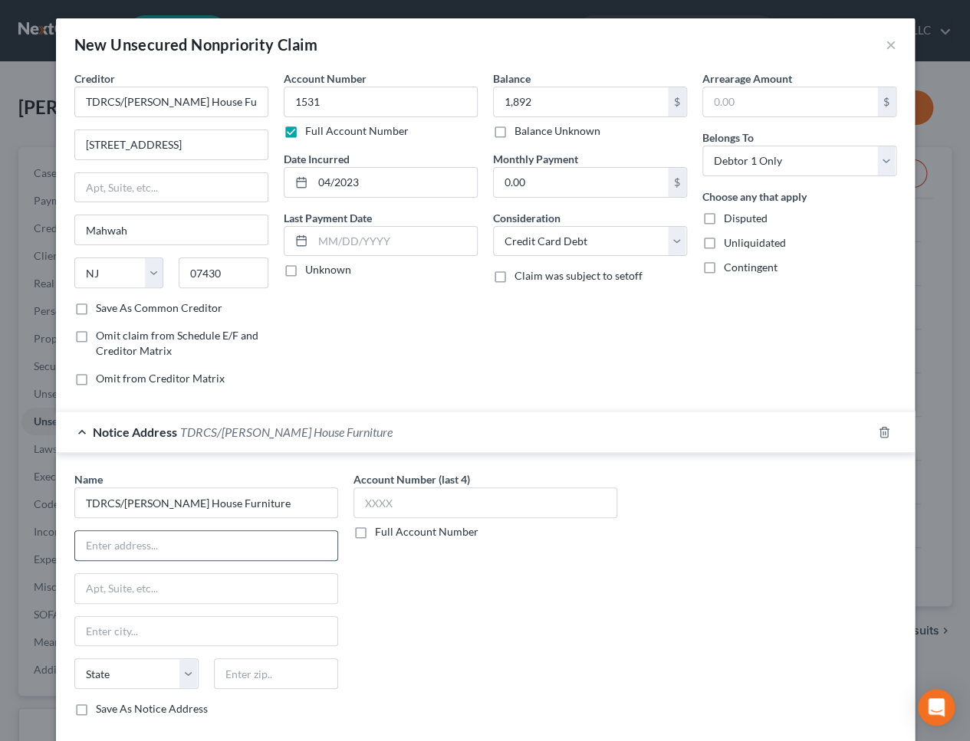
click at [136, 547] on input "text" at bounding box center [206, 545] width 262 height 29
paste input "P.O. Box 100114"
type input "P.O. Box 100114"
drag, startPoint x: 451, startPoint y: 699, endPoint x: 232, endPoint y: 662, distance: 221.7
click at [426, 683] on div "Account Number (last 4) Full Account Number" at bounding box center [485, 601] width 279 height 258
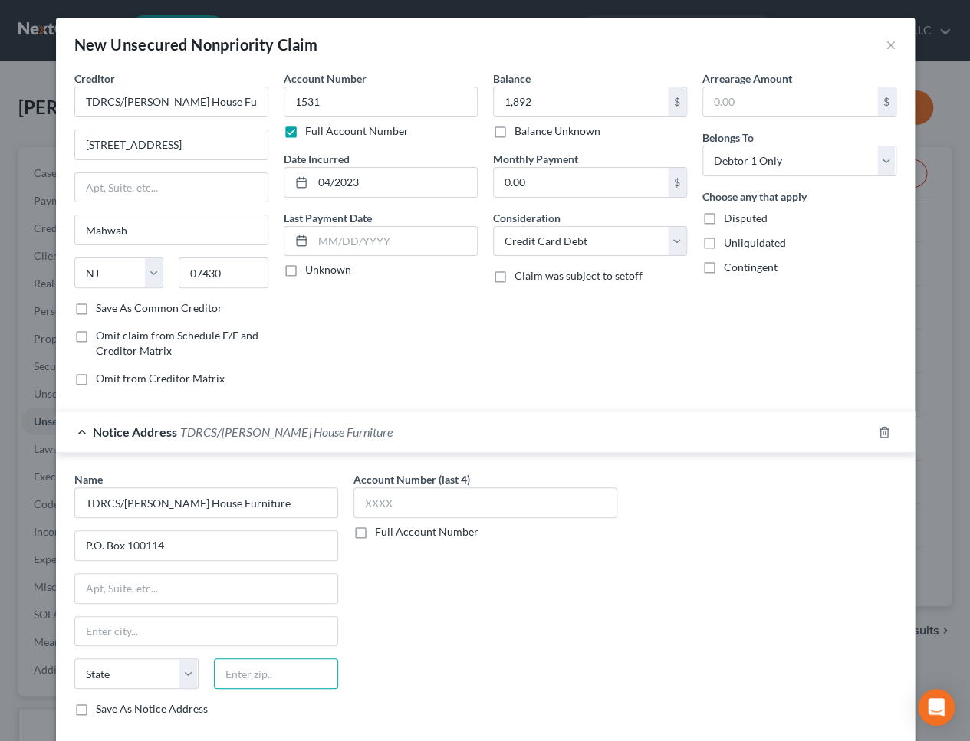
click at [232, 675] on input "text" at bounding box center [276, 674] width 124 height 31
paste input "29202-3114"
drag, startPoint x: 71, startPoint y: 690, endPoint x: 55, endPoint y: 688, distance: 15.5
click at [56, 692] on div "Name * TDRCS/[PERSON_NAME] House Furniture P.O. [GEOGRAPHIC_DATA][US_STATE] CO …" at bounding box center [485, 597] width 859 height 288
type input "29202"
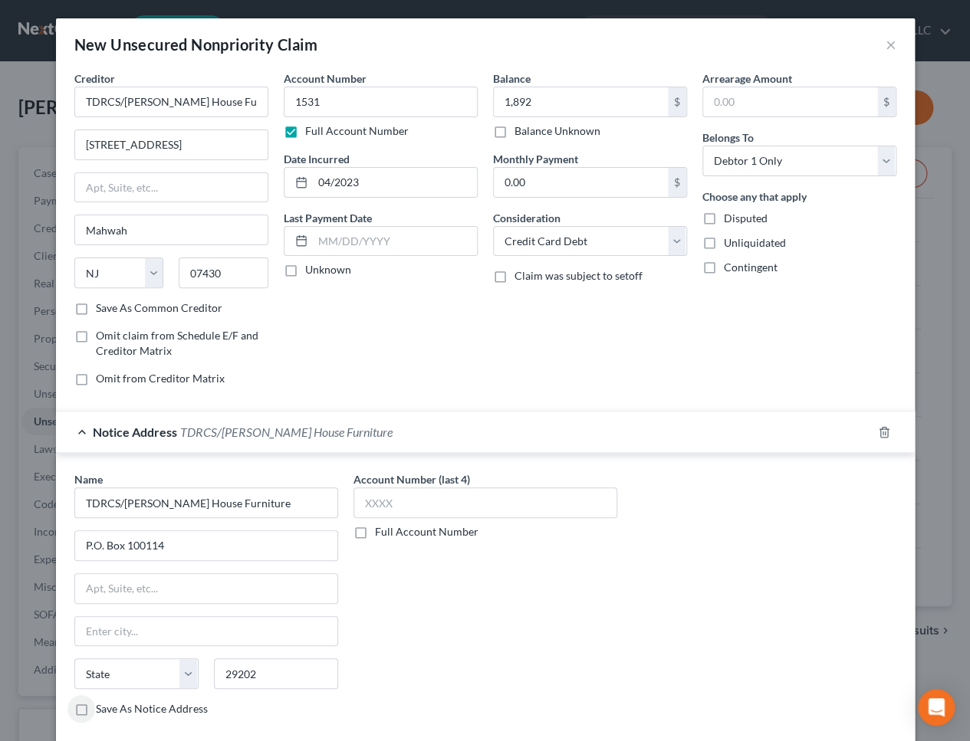
type input "Columbia"
select select "42"
drag, startPoint x: 196, startPoint y: 509, endPoint x: -5, endPoint y: 520, distance: 201.2
click at [0, 520] on html "Home New Case Client Portal Groswald Law, LLC [PERSON_NAME][EMAIL_ADDRESS][DOMA…" at bounding box center [485, 443] width 970 height 886
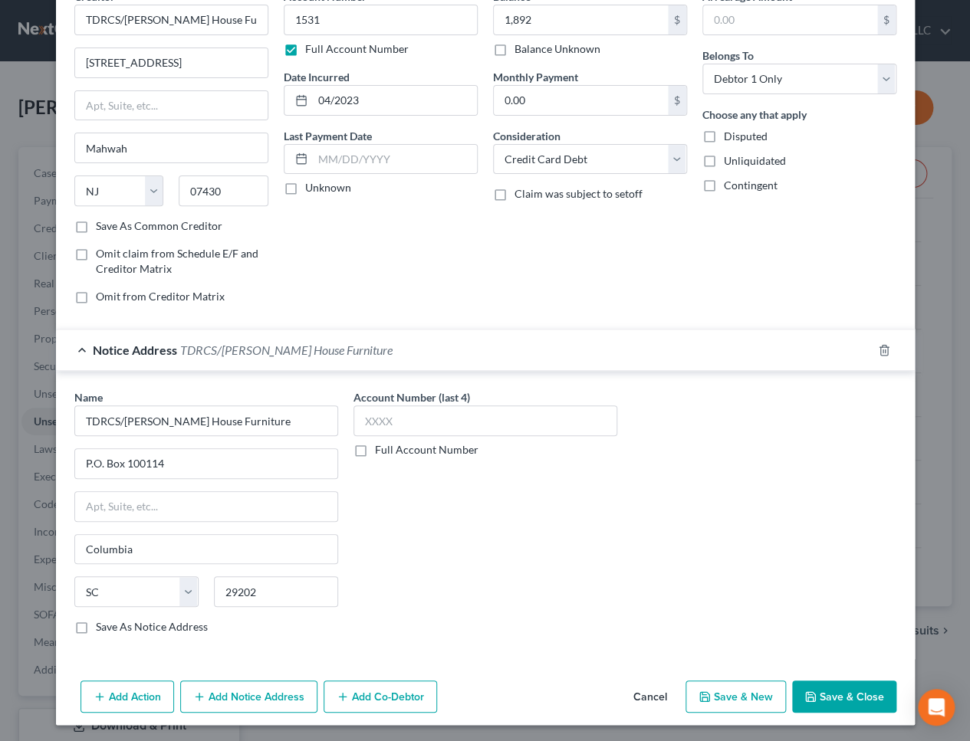
click at [236, 695] on button "Add Notice Address" at bounding box center [248, 697] width 137 height 32
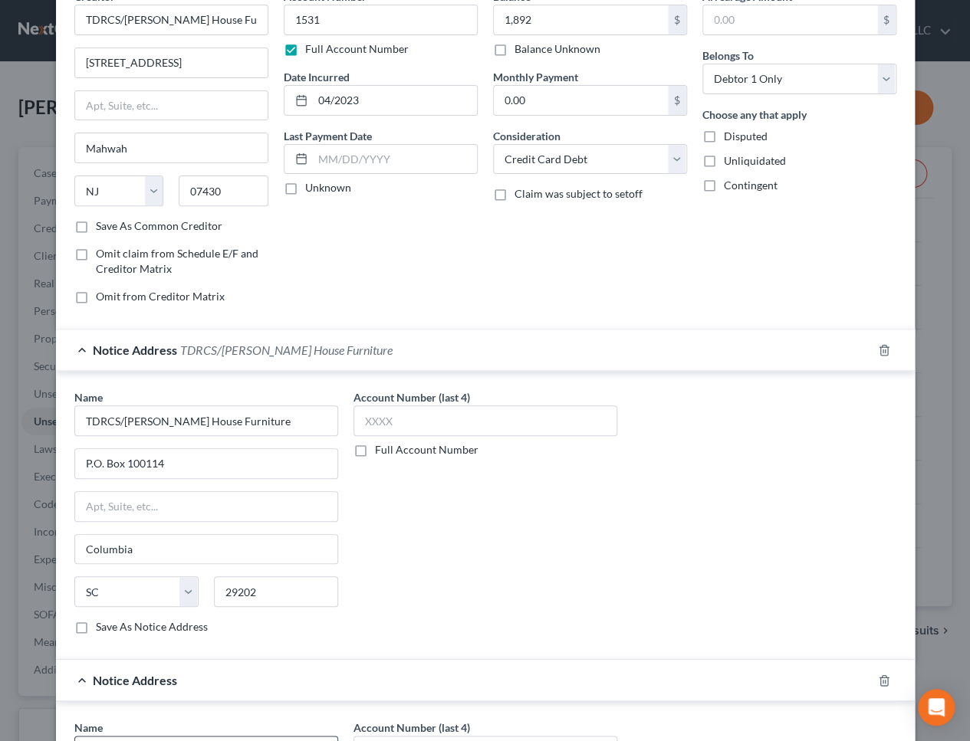
scroll to position [222, 0]
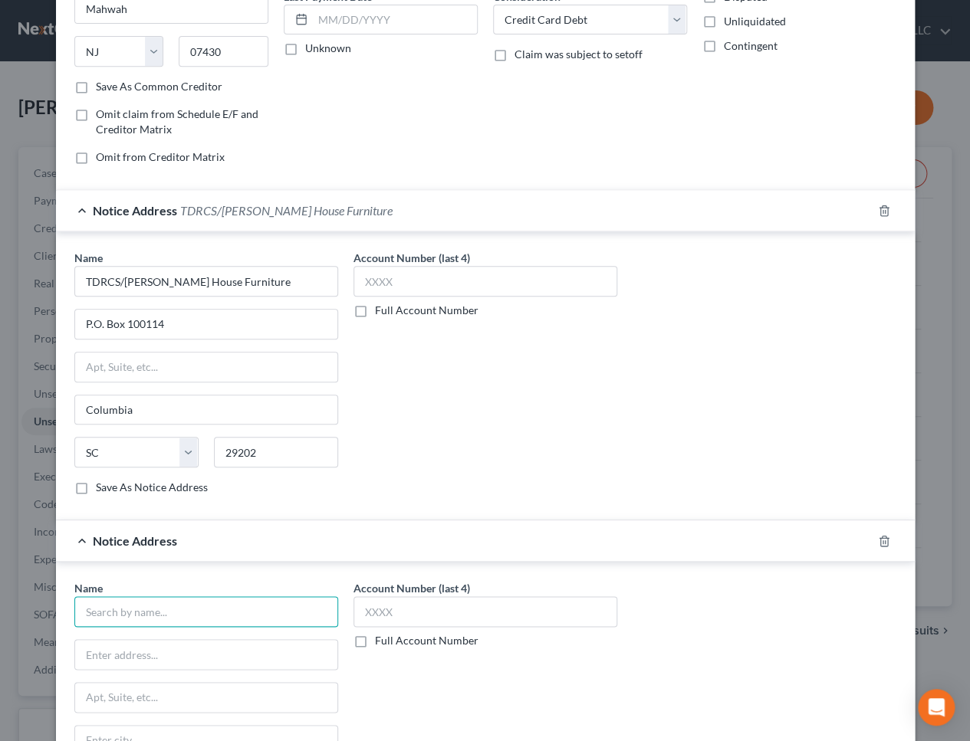
click at [176, 601] on input "text" at bounding box center [206, 611] width 264 height 31
paste input "TDRCS/[PERSON_NAME] House Furniture"
type input "TDRCS/[PERSON_NAME] House Furniture"
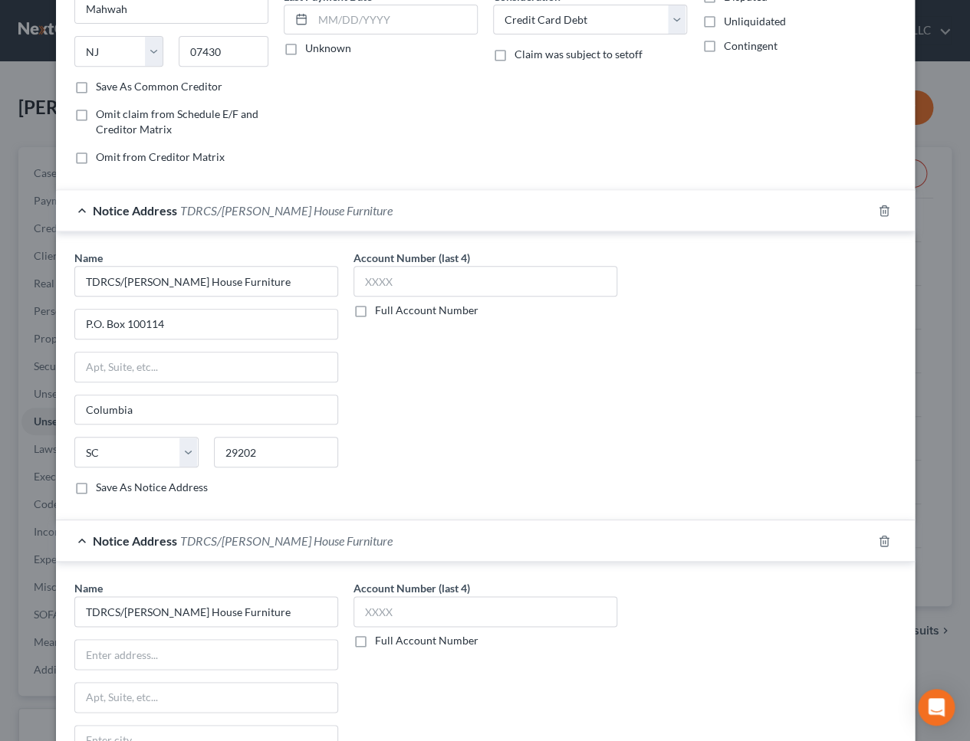
drag, startPoint x: 529, startPoint y: 429, endPoint x: 298, endPoint y: 557, distance: 263.5
click at [521, 432] on div "Account Number (last 4) Full Account Number" at bounding box center [485, 379] width 279 height 258
click at [167, 658] on input "text" at bounding box center [206, 654] width 262 height 29
paste input "P.O. Box 100270"
type input "P.O. Box 100270"
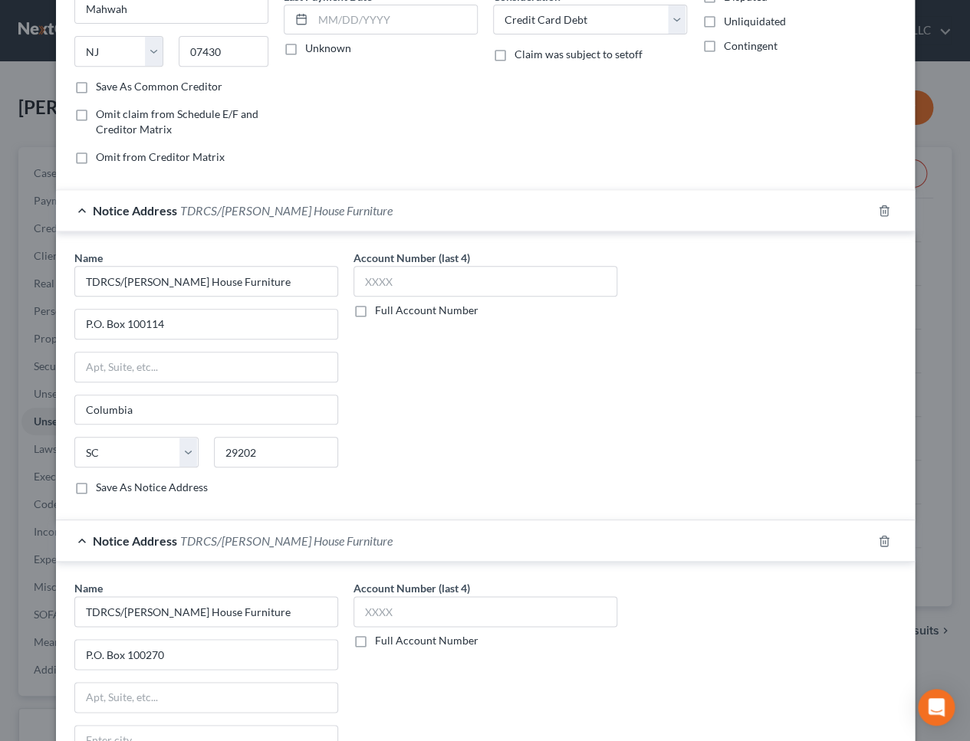
click at [579, 488] on div "Account Number (last 4) Full Account Number" at bounding box center [485, 379] width 279 height 258
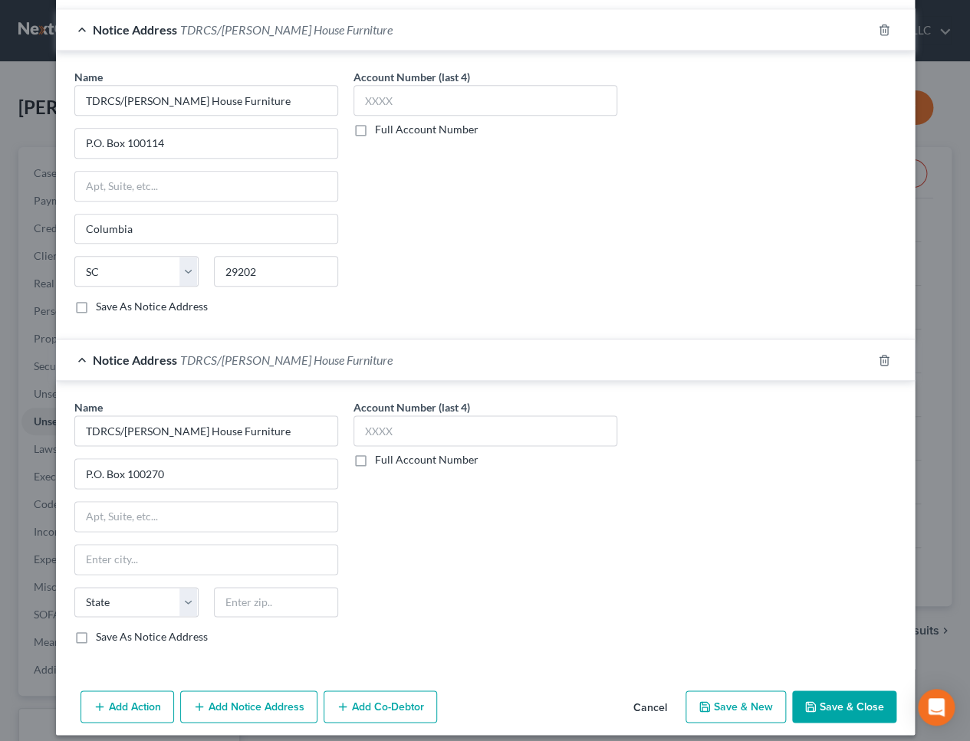
scroll to position [412, 0]
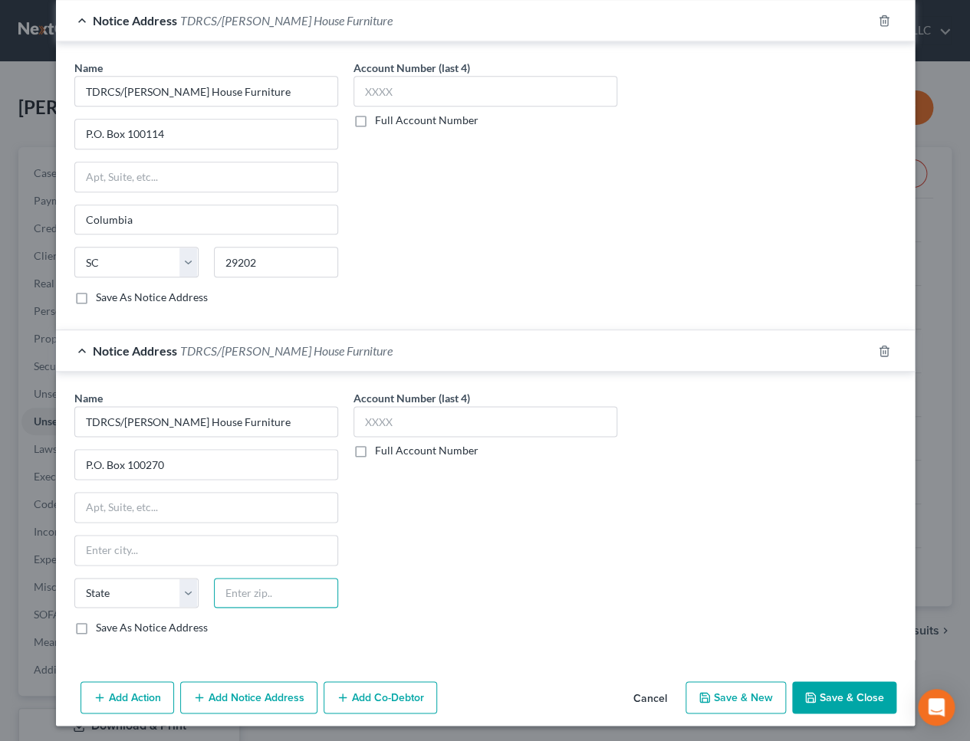
click at [263, 590] on input "text" at bounding box center [276, 593] width 124 height 31
type input "29202"
type input "Columbia"
select select "42"
click at [840, 697] on button "Save & Close" at bounding box center [844, 698] width 104 height 32
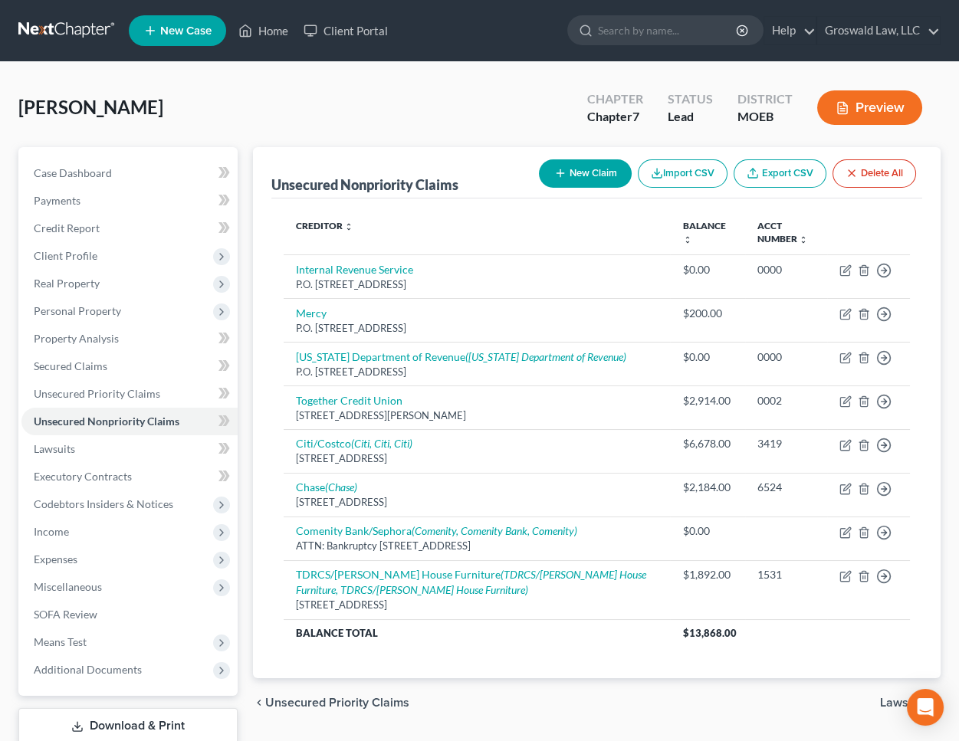
click at [592, 173] on button "New Claim" at bounding box center [585, 173] width 93 height 28
select select "0"
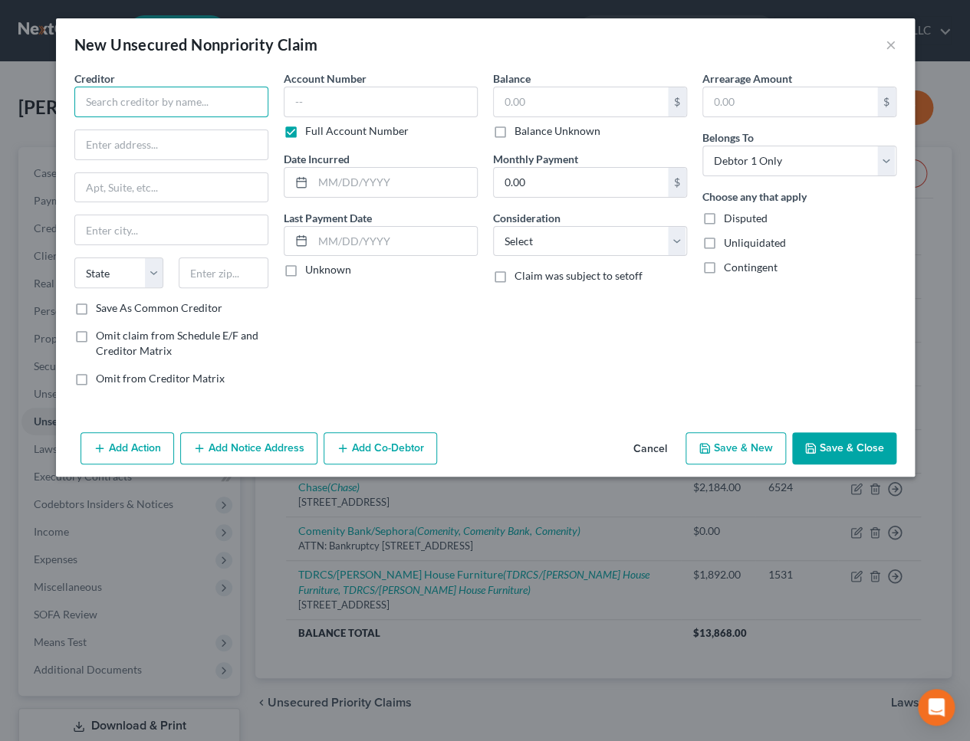
click at [143, 97] on input "text" at bounding box center [171, 102] width 194 height 31
type input "Bank of America"
drag, startPoint x: 344, startPoint y: 370, endPoint x: 235, endPoint y: 261, distance: 154.0
click at [330, 356] on div "Account Number Full Account Number Date Incurred Last Payment Date Unknown" at bounding box center [380, 235] width 209 height 328
click at [200, 140] on input "text" at bounding box center [171, 144] width 192 height 29
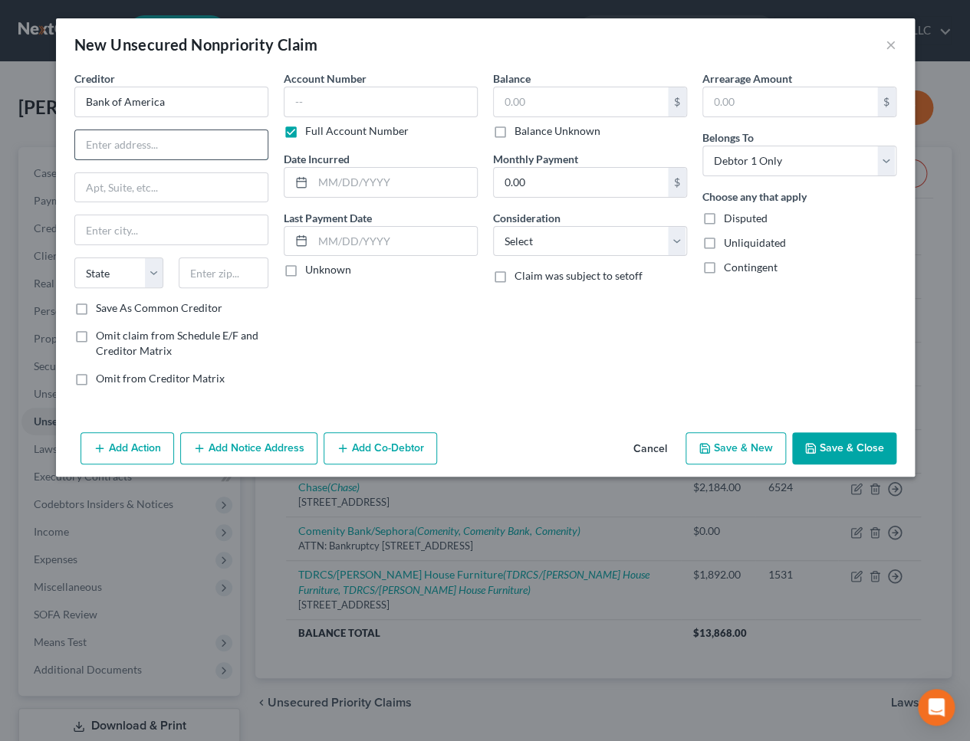
paste input "[DOMAIN_NAME] 15019"
type input "[DOMAIN_NAME] 15019"
type input "19886"
type input "Wilmington"
select select "7"
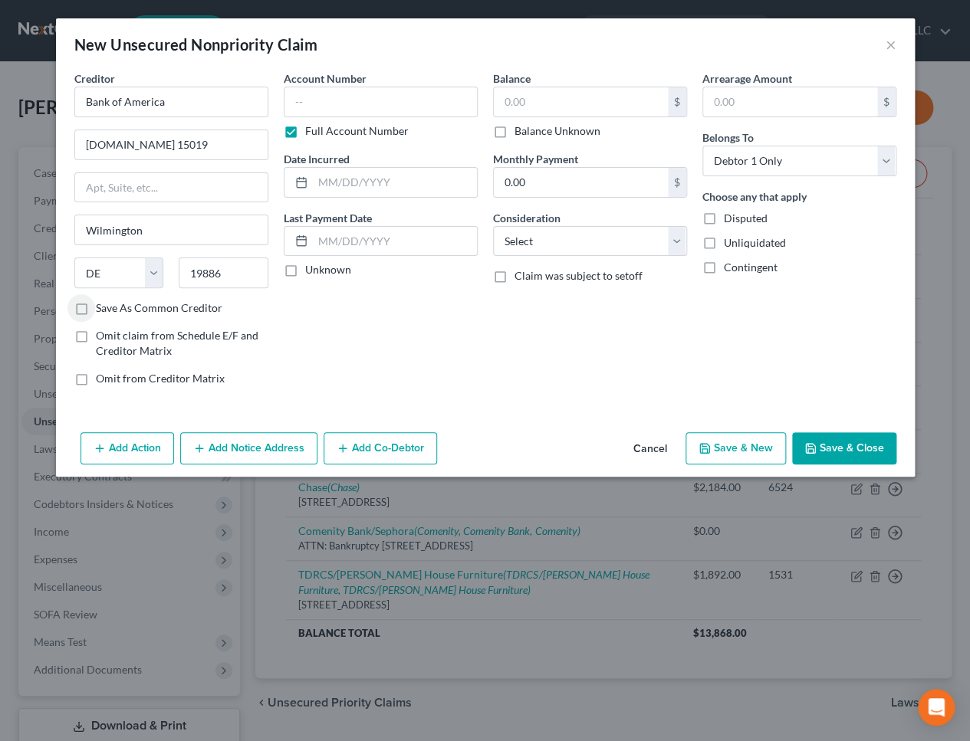
click at [159, 304] on label "Save As Common Creditor" at bounding box center [159, 308] width 127 height 15
click at [112, 304] on input "Save As Common Creditor" at bounding box center [107, 306] width 10 height 10
checkbox input "true"
drag, startPoint x: 28, startPoint y: 106, endPoint x: -84, endPoint y: 107, distance: 111.9
click at [0, 107] on html "Home New Case Client Portal Groswald Law, LLC [PERSON_NAME][EMAIL_ADDRESS][DOMA…" at bounding box center [485, 443] width 970 height 886
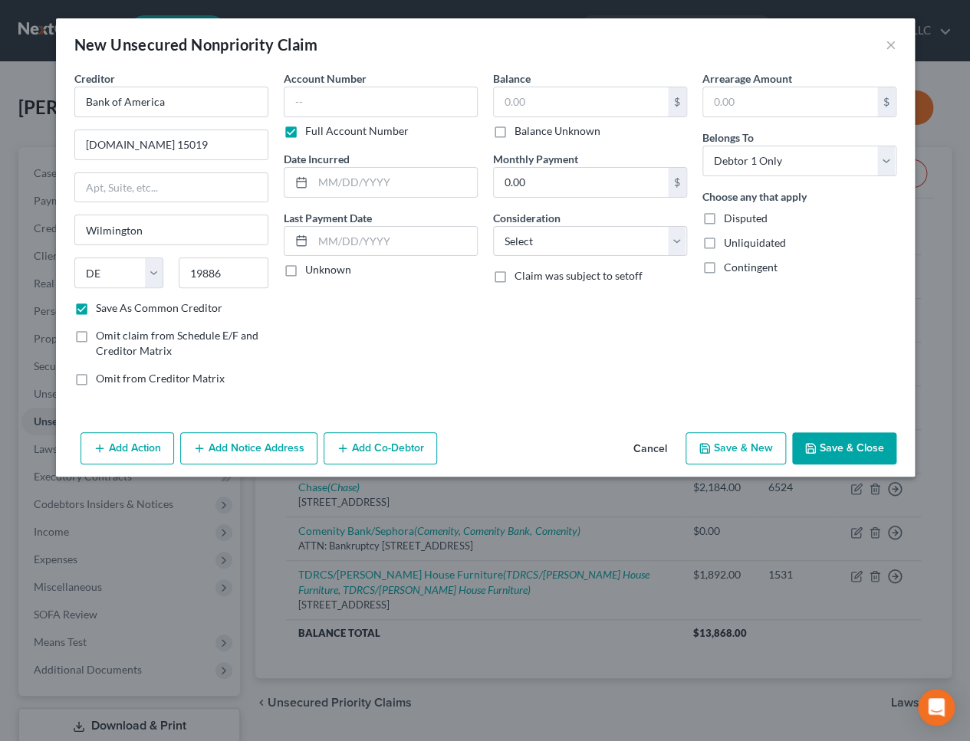
click at [227, 444] on button "Add Notice Address" at bounding box center [248, 448] width 137 height 32
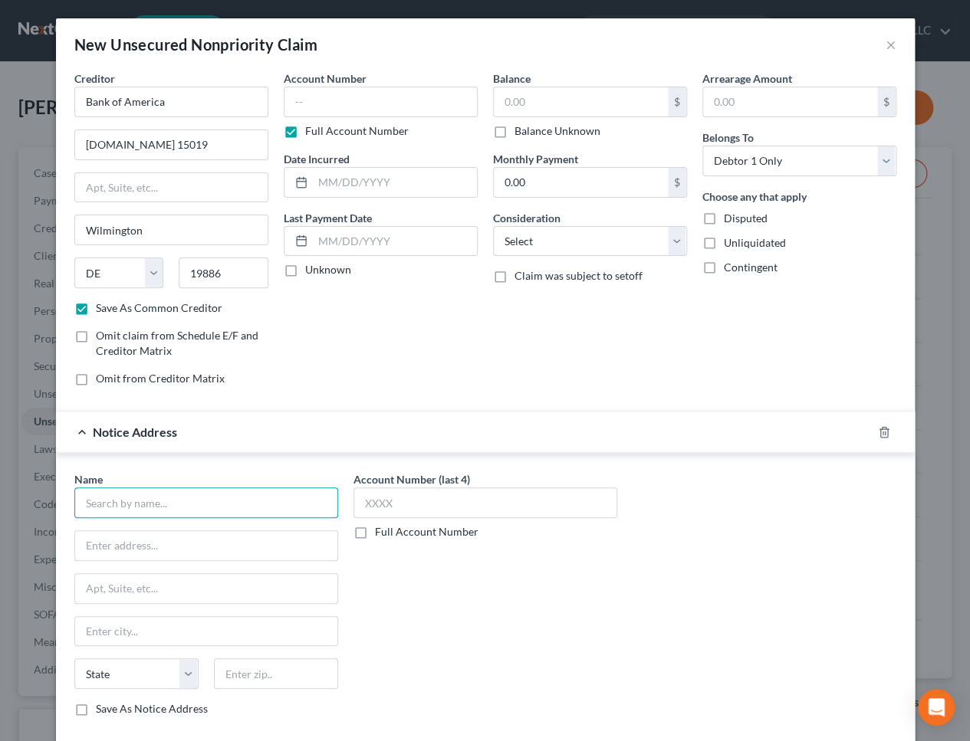
click at [172, 498] on input "text" at bounding box center [206, 503] width 264 height 31
paste input "Bank of America"
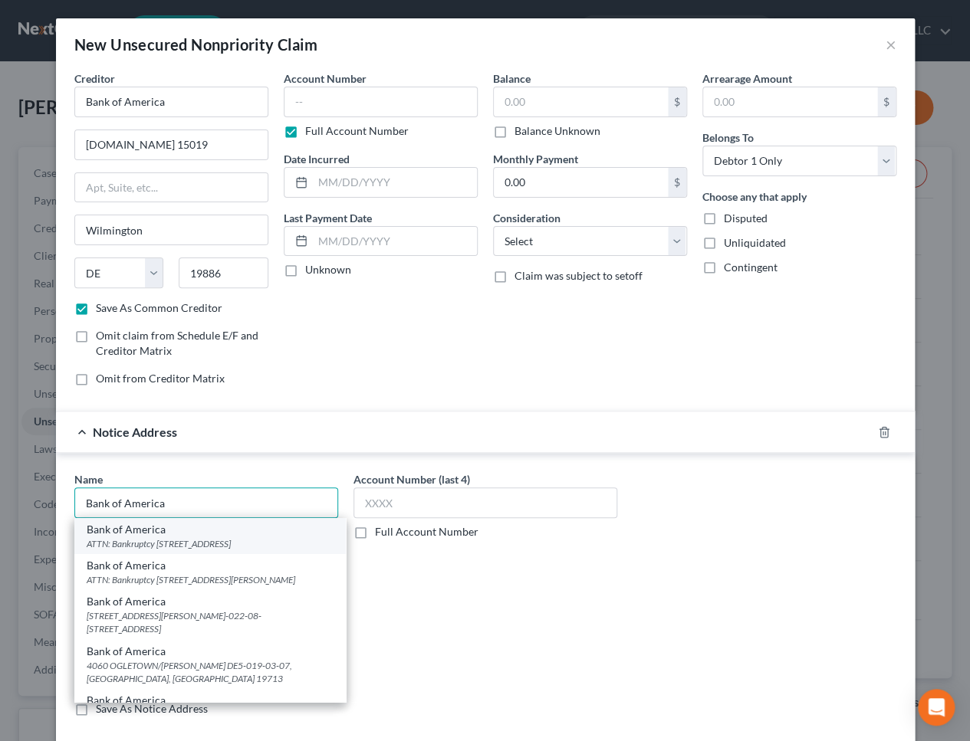
type input "Bank of America"
click at [180, 549] on div "ATTN: Bankruptcy [STREET_ADDRESS]" at bounding box center [210, 543] width 247 height 13
type input "ATTN: Bankruptcy"
type input "PO Box 982238"
type input "[GEOGRAPHIC_DATA]"
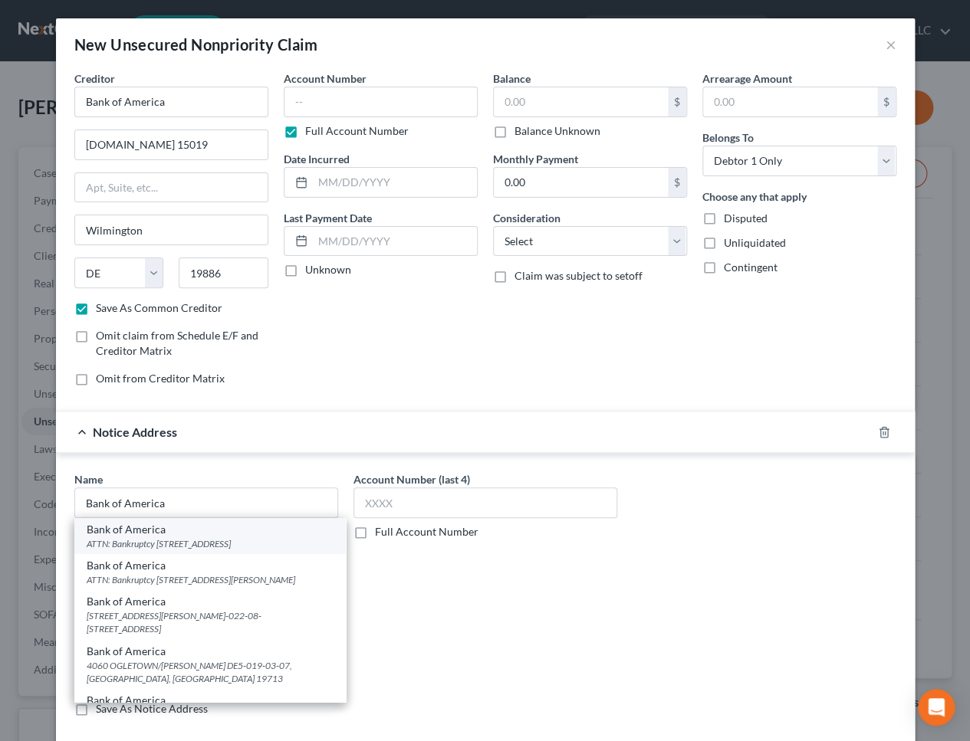
select select "45"
type input "79998"
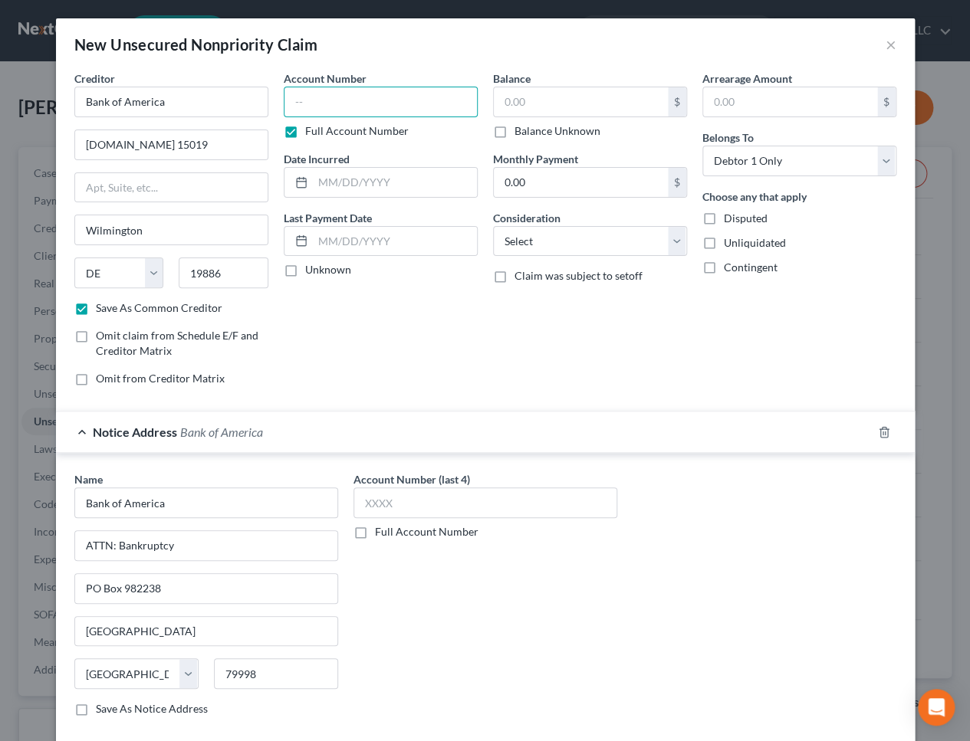
click at [316, 108] on input "text" at bounding box center [381, 102] width 194 height 31
type input "3914"
type input "09/2017"
type input "1,863"
select select "2"
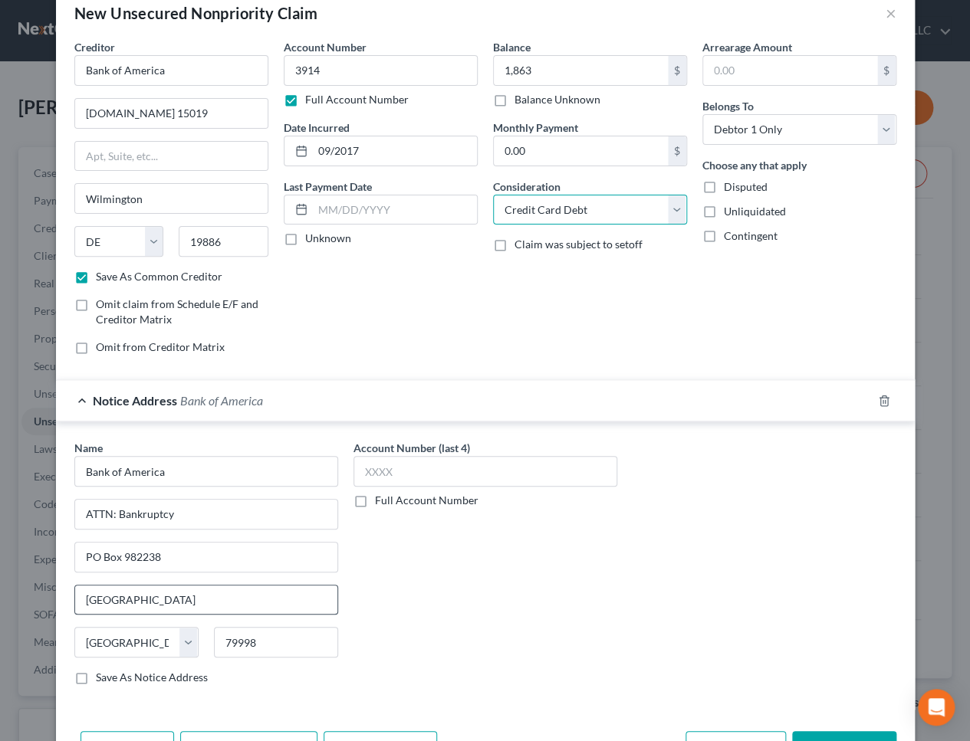
scroll to position [82, 0]
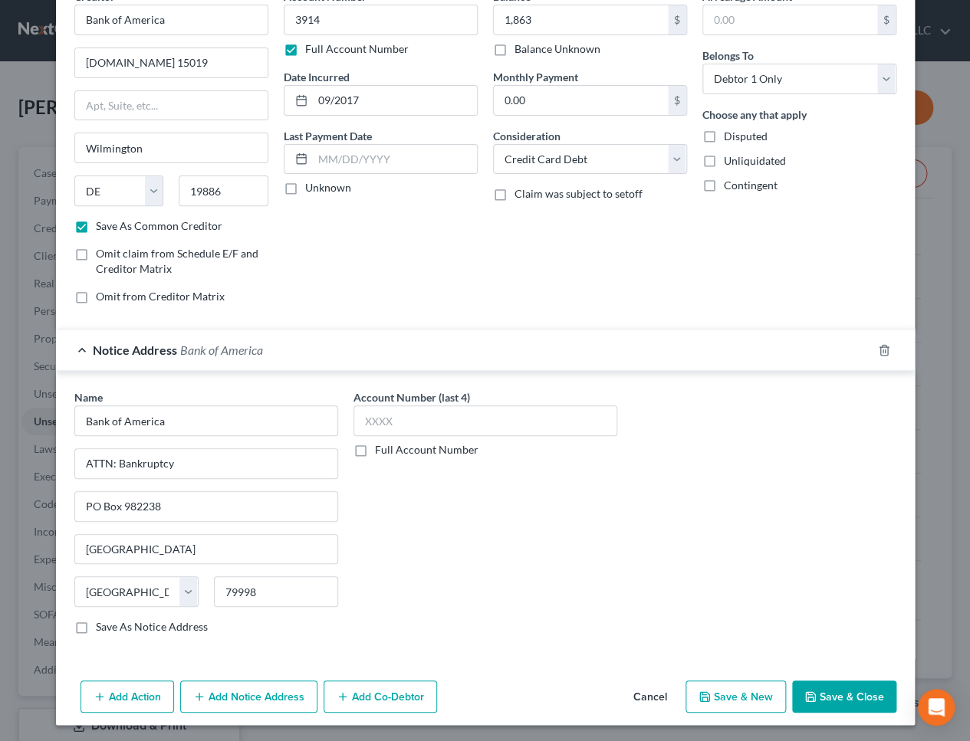
click at [266, 697] on button "Add Notice Address" at bounding box center [248, 697] width 137 height 32
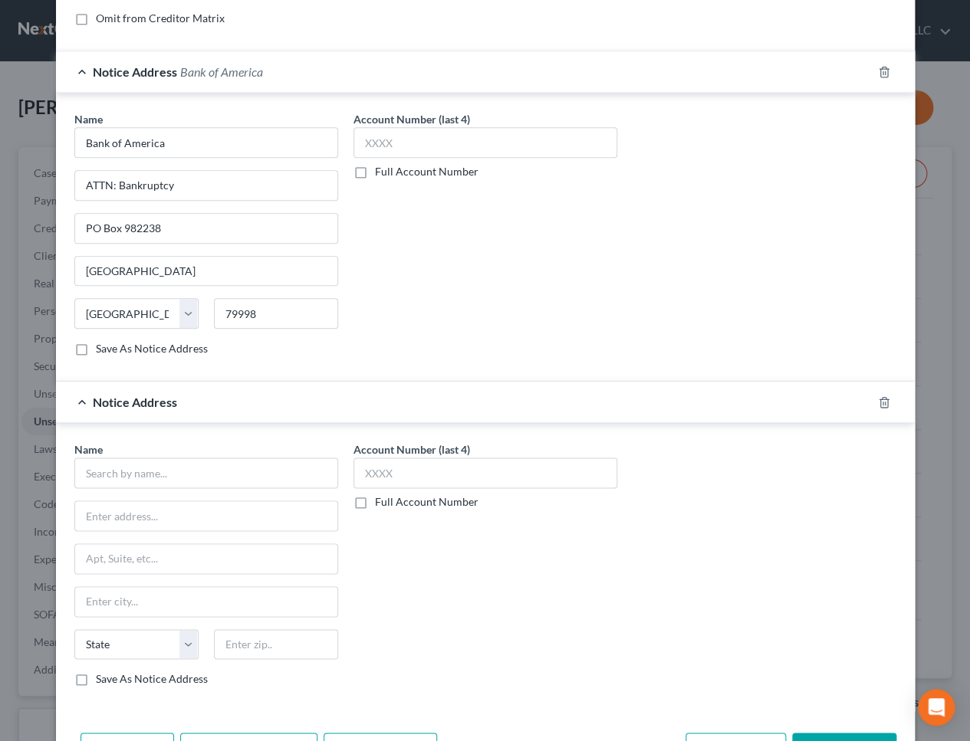
scroll to position [360, 0]
click at [183, 458] on input "text" at bounding box center [206, 473] width 264 height 31
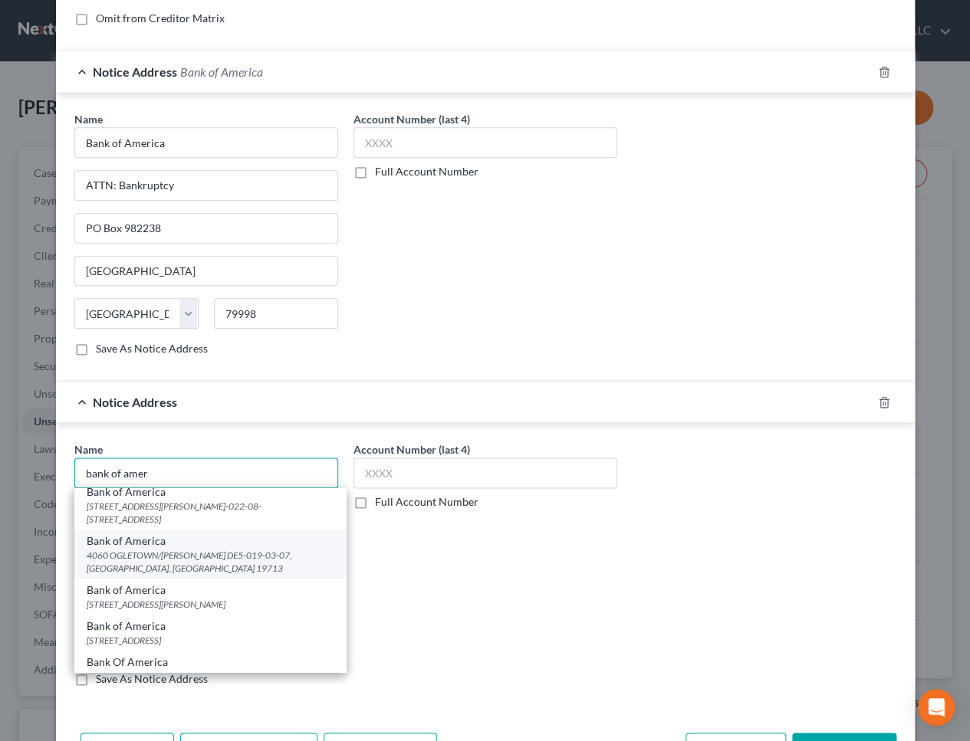
scroll to position [82, 0]
type input "bank of amer"
click at [880, 402] on icon "button" at bounding box center [883, 402] width 7 height 10
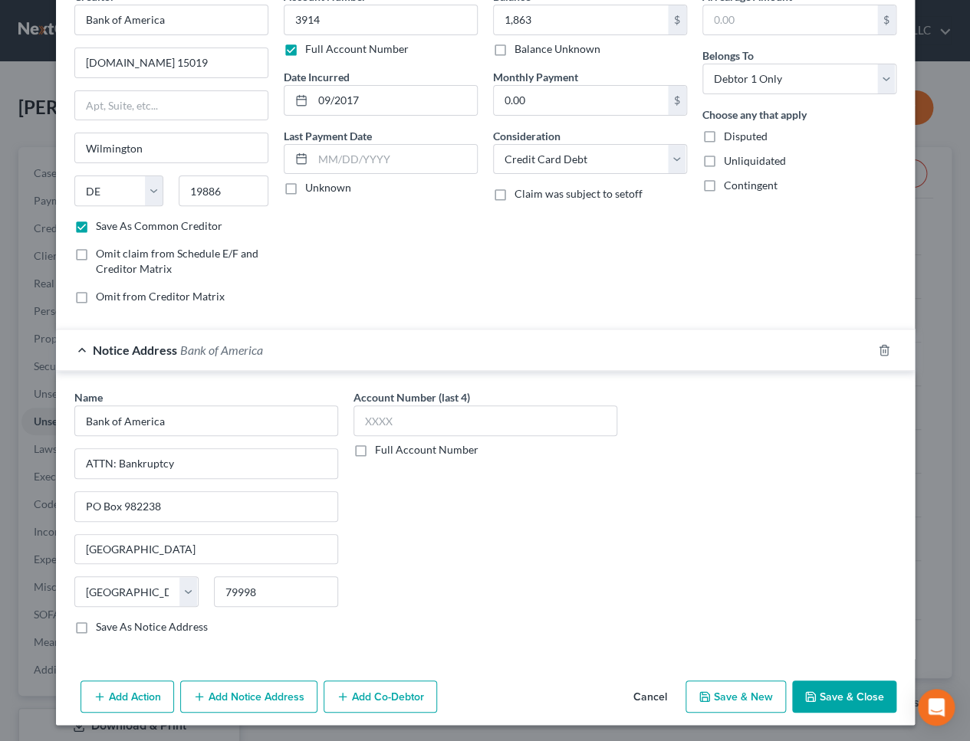
click at [844, 698] on button "Save & Close" at bounding box center [844, 697] width 104 height 32
checkbox input "false"
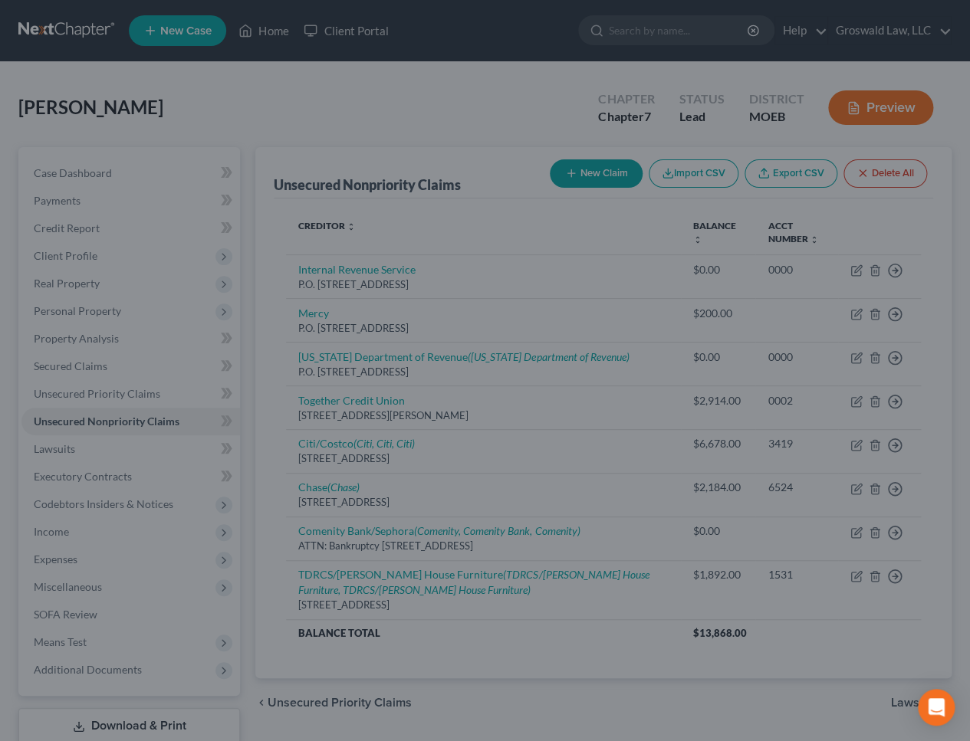
type input "1,863.00"
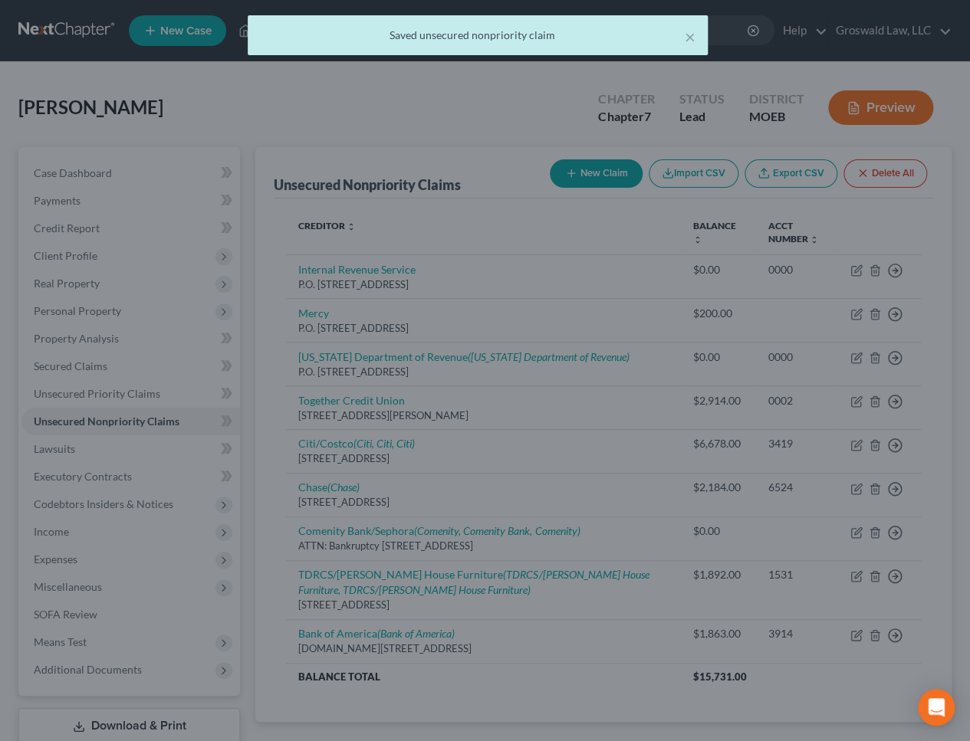
scroll to position [0, 0]
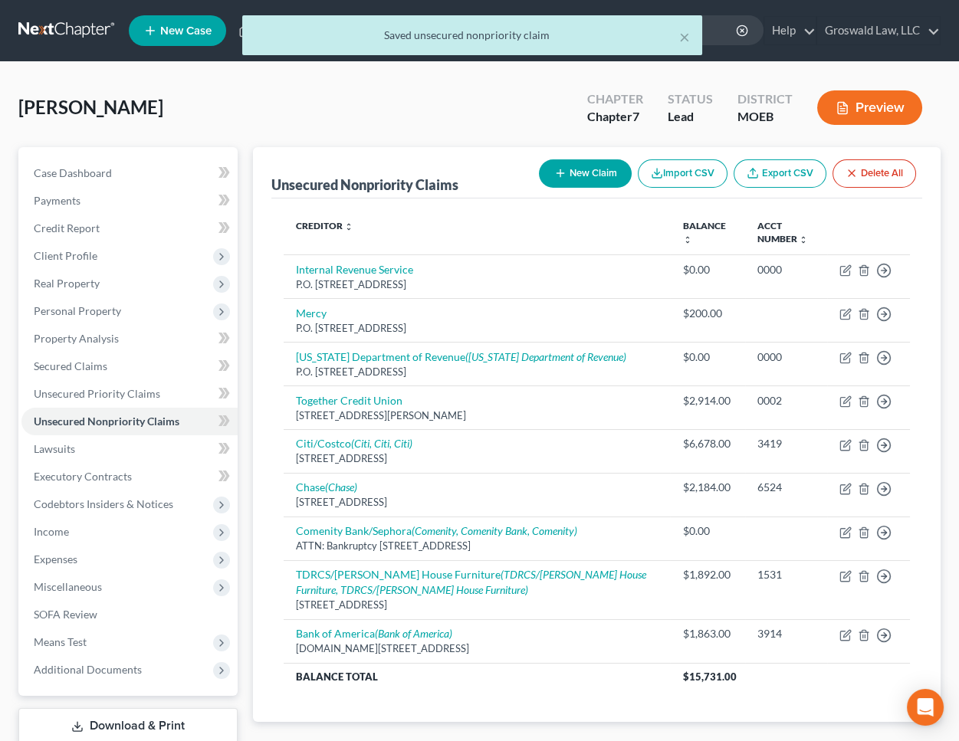
click at [567, 166] on button "New Claim" at bounding box center [585, 173] width 93 height 28
select select "0"
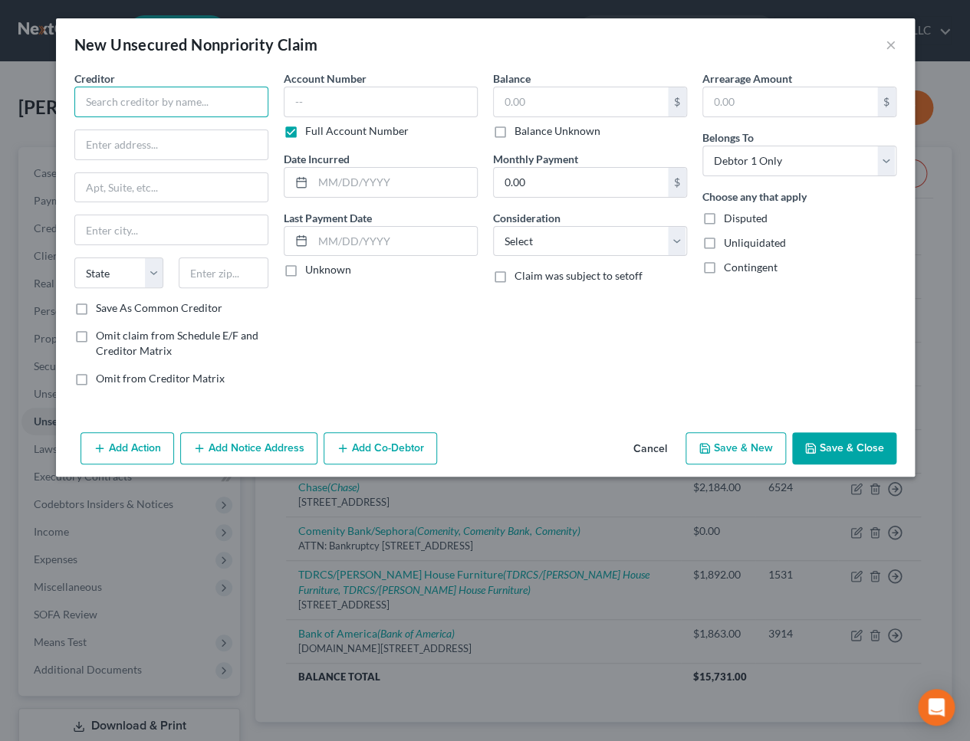
click at [186, 102] on input "text" at bounding box center [171, 102] width 194 height 31
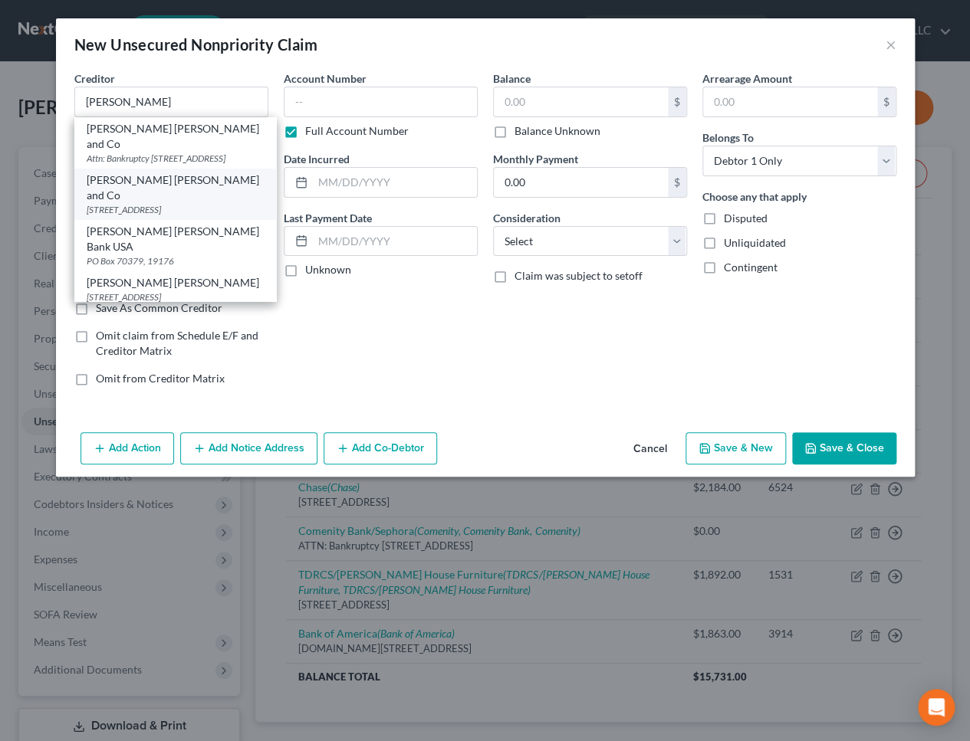
click at [127, 203] on div "[STREET_ADDRESS]" at bounding box center [175, 209] width 177 height 13
type input "[PERSON_NAME] [PERSON_NAME] and Co"
type input "[STREET_ADDRESS]"
type input "[GEOGRAPHIC_DATA]"
select select "39"
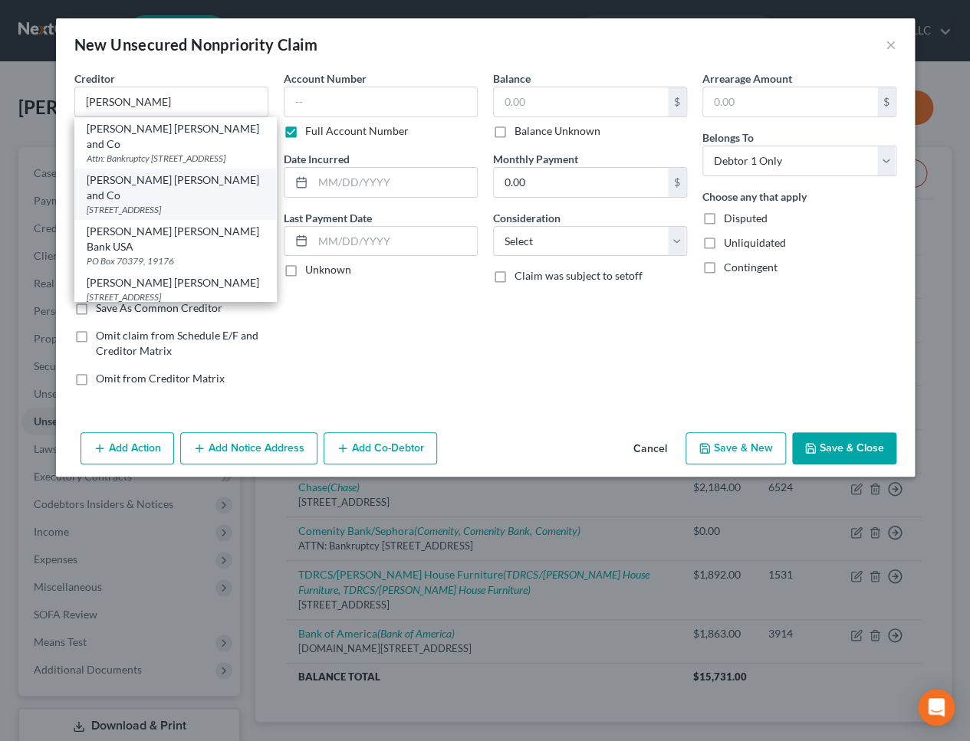
type input "19170"
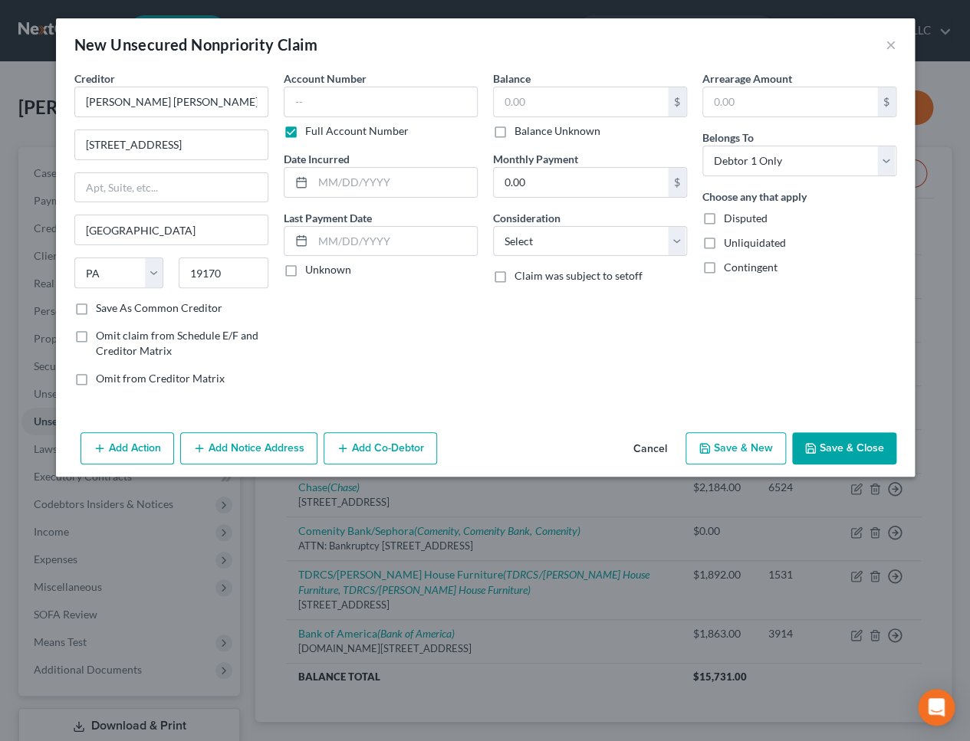
drag, startPoint x: 452, startPoint y: 375, endPoint x: 334, endPoint y: 422, distance: 127.3
click at [445, 375] on div "Account Number Full Account Number Date Incurred Last Payment Date Unknown" at bounding box center [380, 235] width 209 height 328
click at [294, 444] on button "Add Notice Address" at bounding box center [248, 448] width 137 height 32
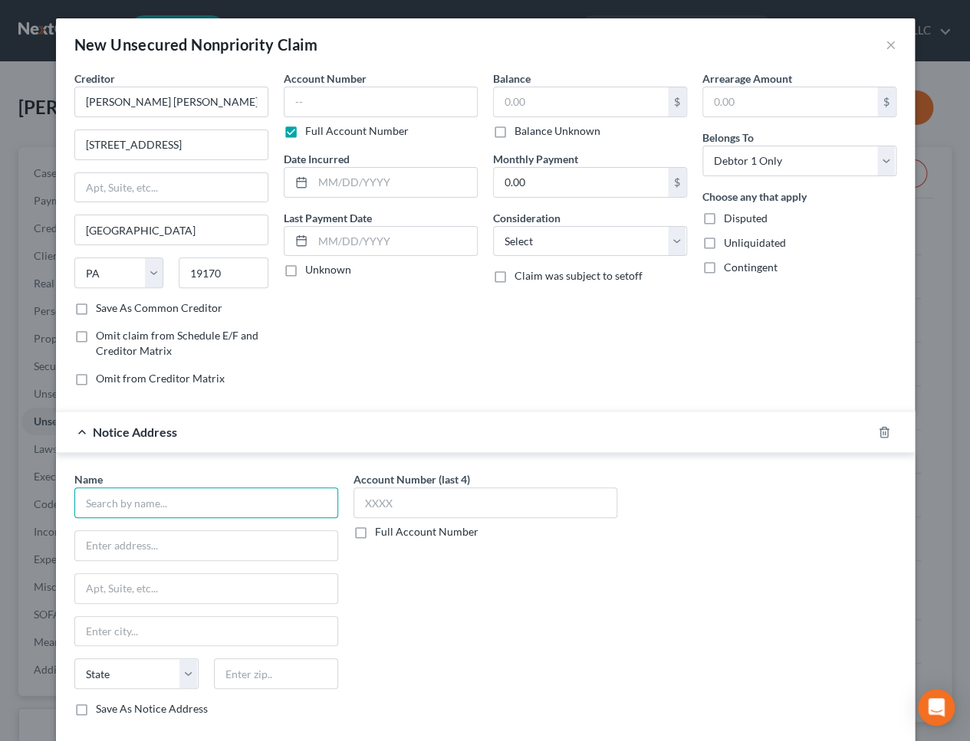
click at [205, 498] on input "text" at bounding box center [206, 503] width 264 height 31
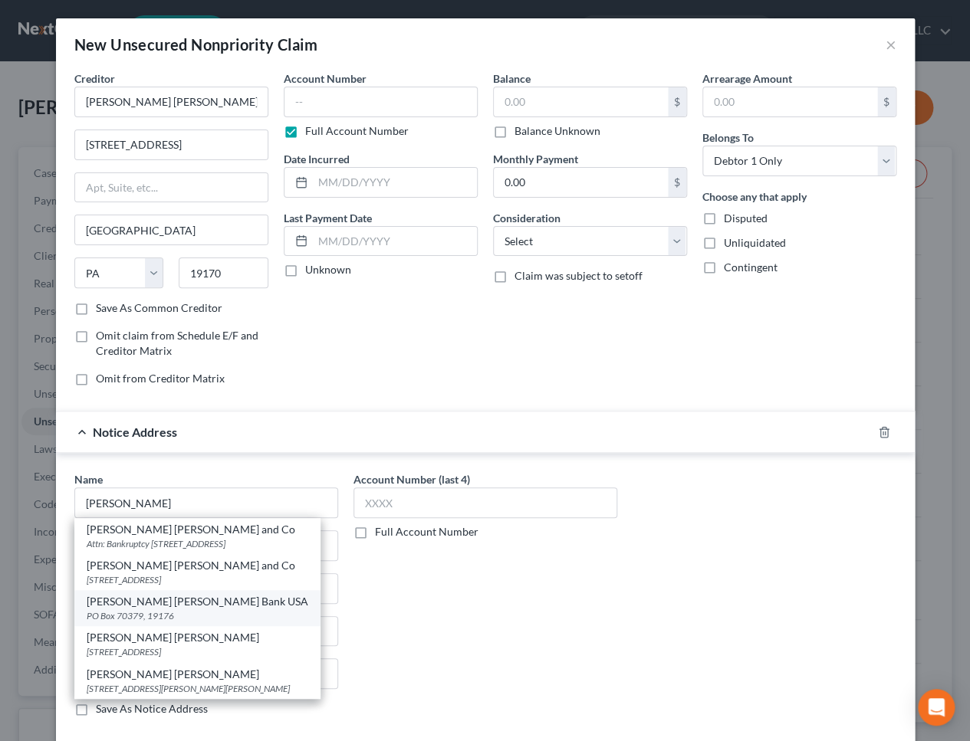
click at [108, 616] on div "PO Box 70379, 19176" at bounding box center [198, 616] width 222 height 13
type input "[PERSON_NAME] [PERSON_NAME] Bank USA"
type input "PO Box 70379"
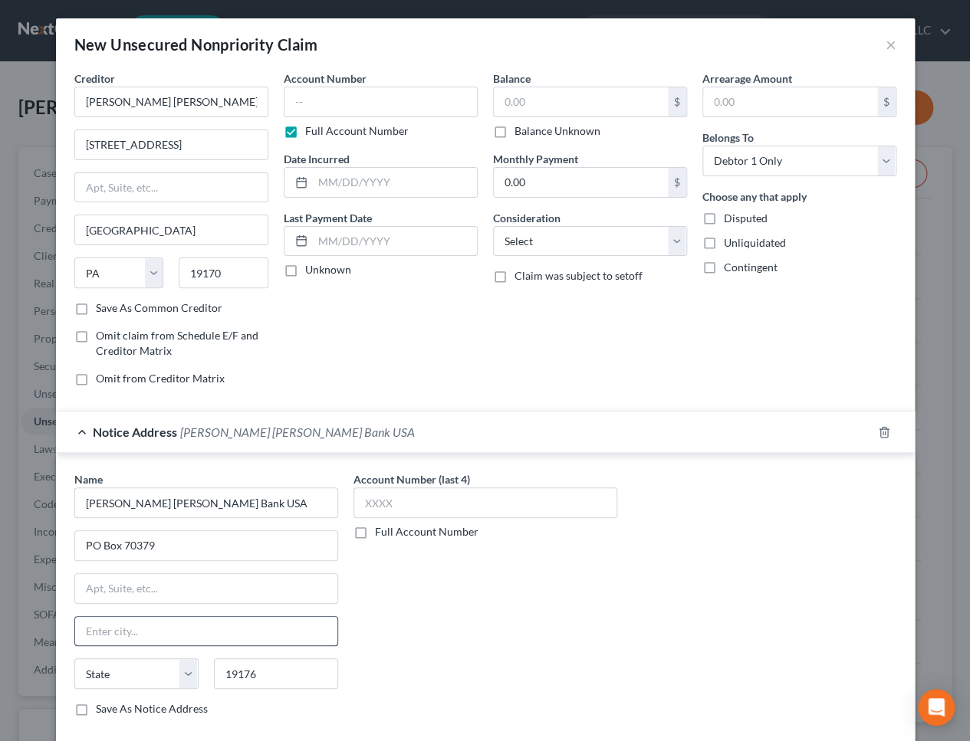
drag, startPoint x: 479, startPoint y: 583, endPoint x: 203, endPoint y: 630, distance: 280.1
click at [479, 583] on div "Account Number (last 4) Full Account Number" at bounding box center [485, 601] width 279 height 258
click at [142, 631] on input "text" at bounding box center [206, 631] width 262 height 29
paste input "0"
type input "19170"
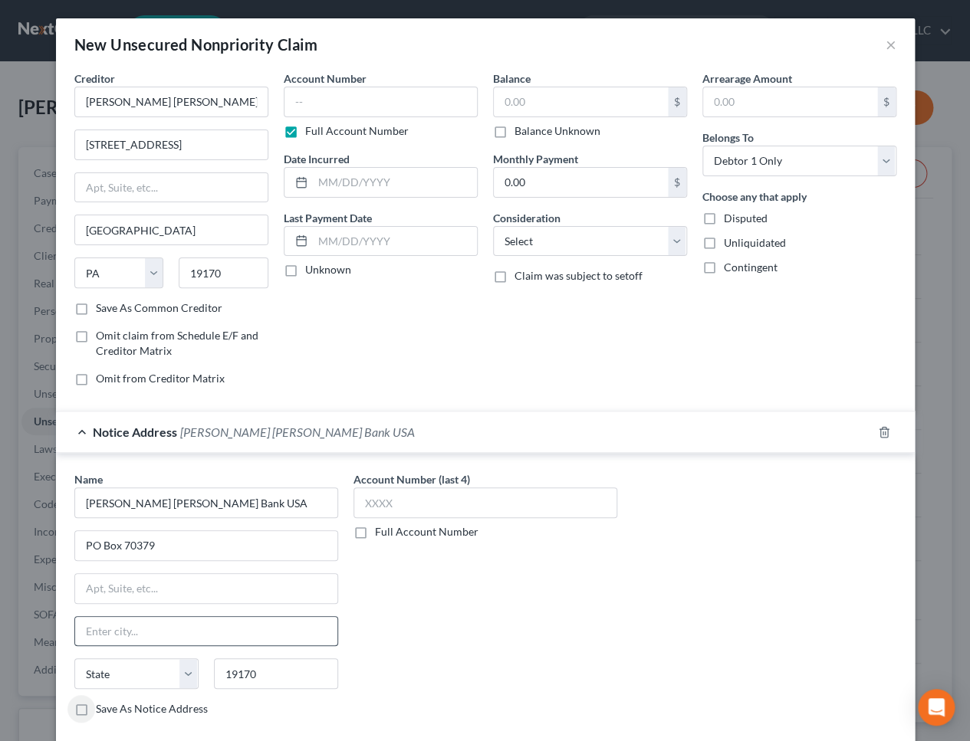
type input "[GEOGRAPHIC_DATA]"
select select "39"
click at [226, 511] on input "[PERSON_NAME] [PERSON_NAME] Bank USA" at bounding box center [206, 503] width 264 height 31
click at [215, 106] on input "[PERSON_NAME] [PERSON_NAME] and Co" at bounding box center [171, 102] width 194 height 31
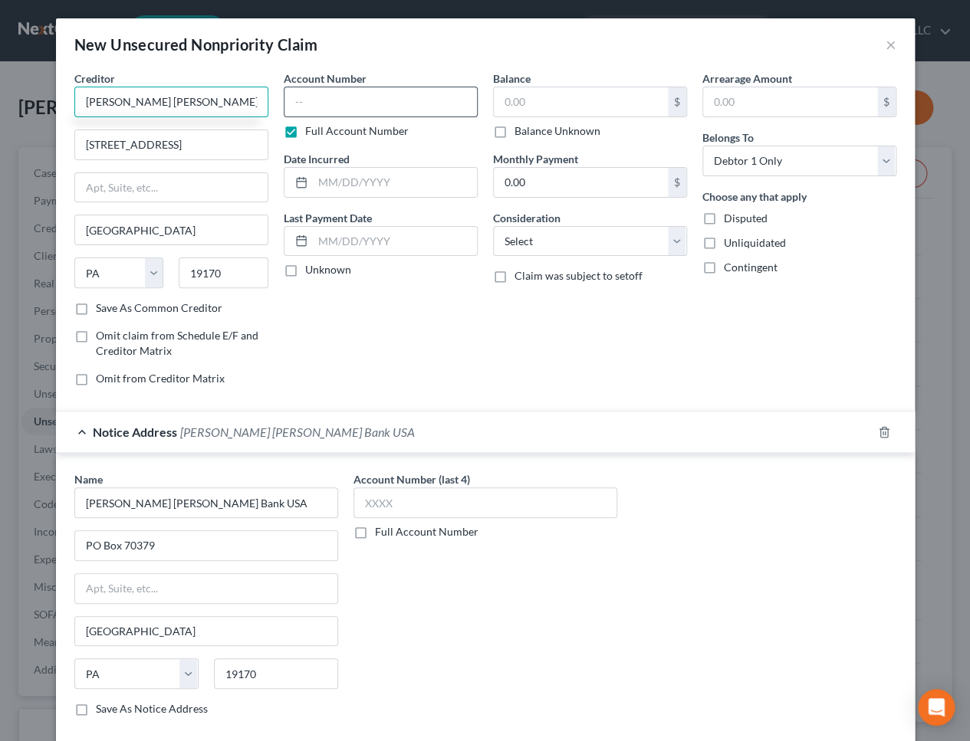
type input "[PERSON_NAME] [PERSON_NAME] and Co/Apple"
click at [314, 98] on input "text" at bounding box center [381, 102] width 194 height 31
type input "0653"
type input "07/2024"
type input "53"
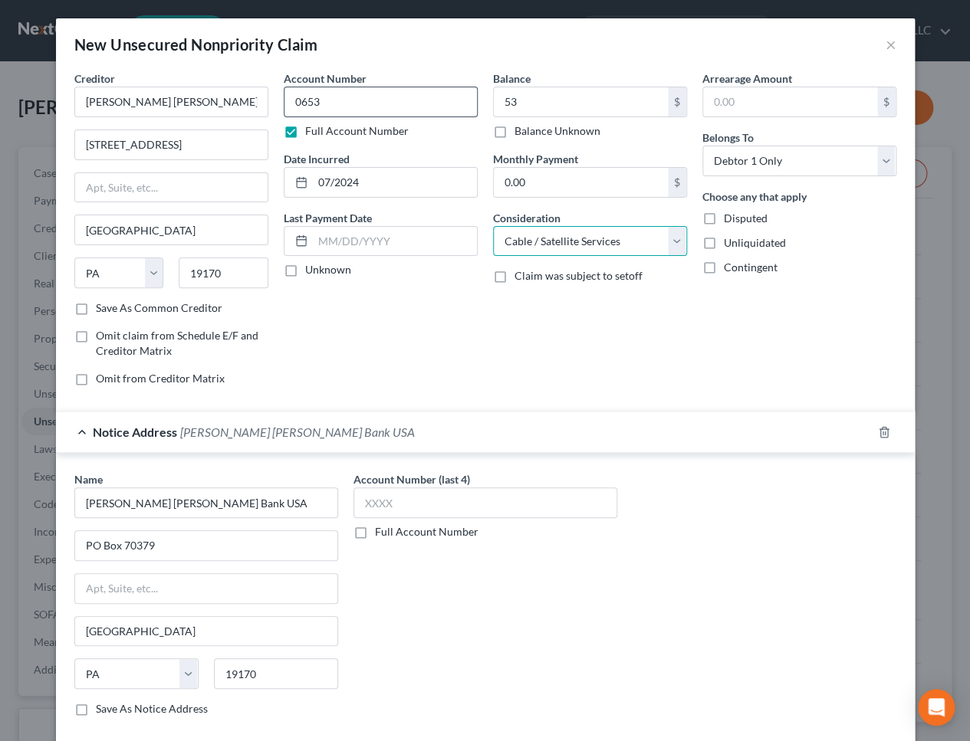
select select "2"
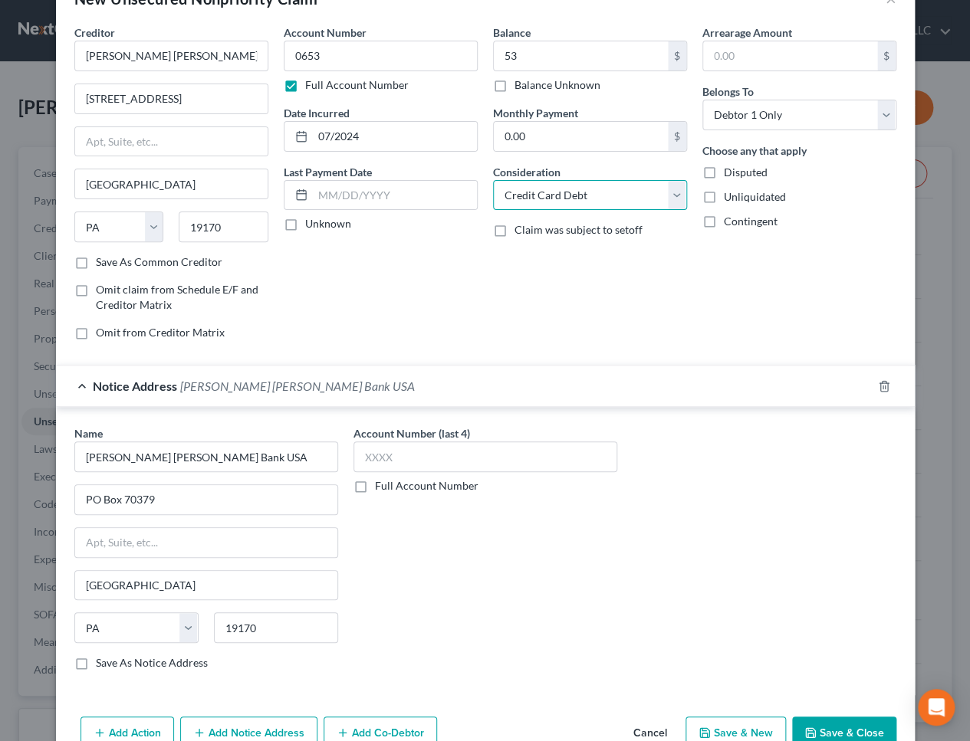
scroll to position [82, 0]
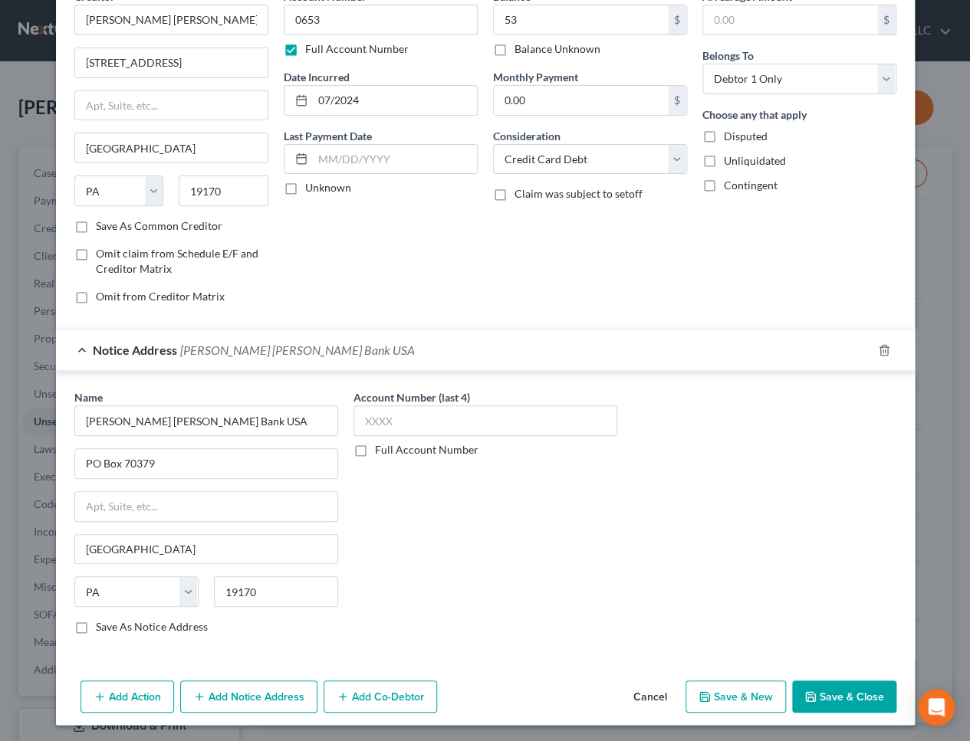
click at [820, 697] on button "Save & Close" at bounding box center [844, 697] width 104 height 32
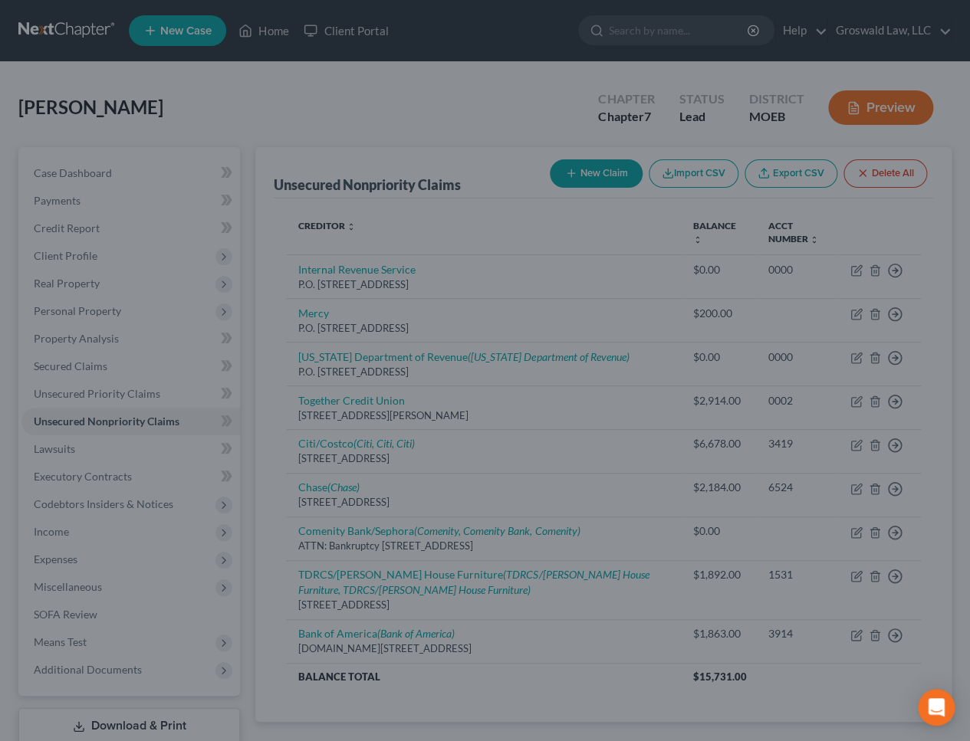
type input "53.00"
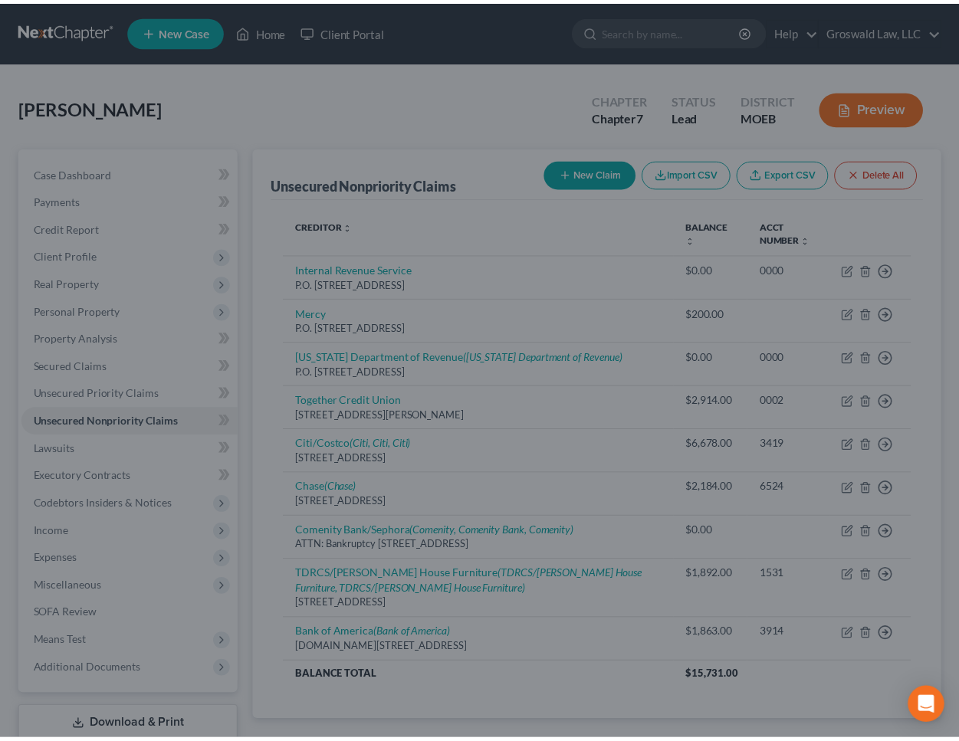
scroll to position [0, 0]
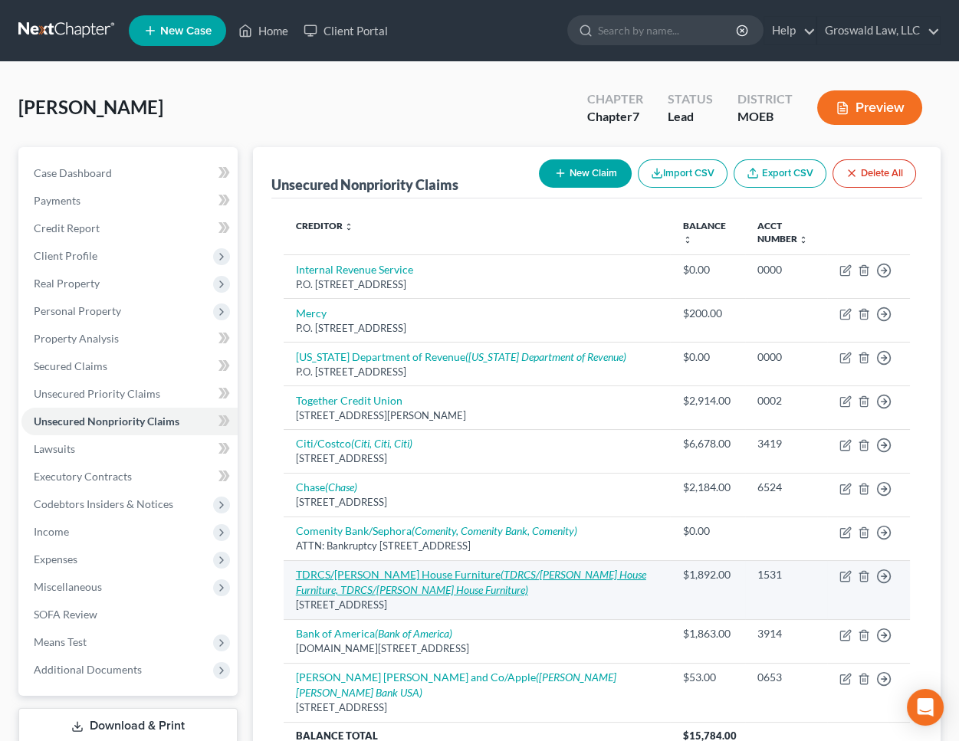
click at [521, 570] on icon "(TDRCS/[PERSON_NAME] House Furniture, TDRCS/[PERSON_NAME] House Furniture)" at bounding box center [471, 582] width 350 height 28
select select "33"
select select "2"
select select "0"
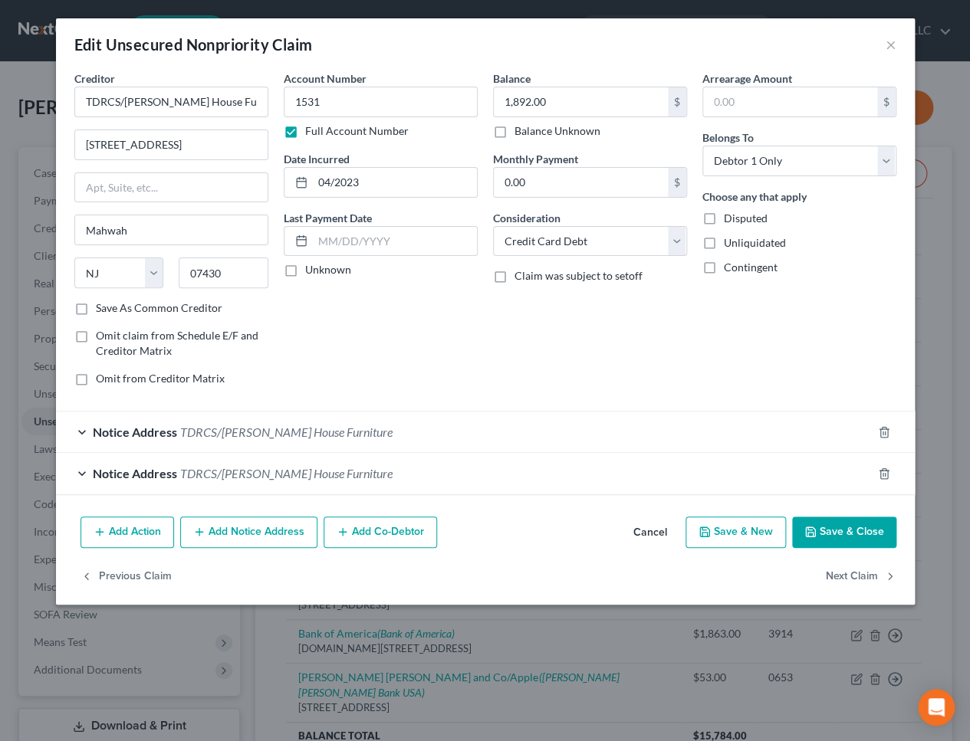
click at [579, 118] on div "1,892.00 $ Balance Unknown" at bounding box center [590, 113] width 194 height 52
click at [581, 109] on input "1,892.00" at bounding box center [581, 101] width 174 height 29
drag, startPoint x: 856, startPoint y: 534, endPoint x: 547, endPoint y: 481, distance: 314.1
click at [856, 534] on button "Save & Close" at bounding box center [844, 533] width 104 height 32
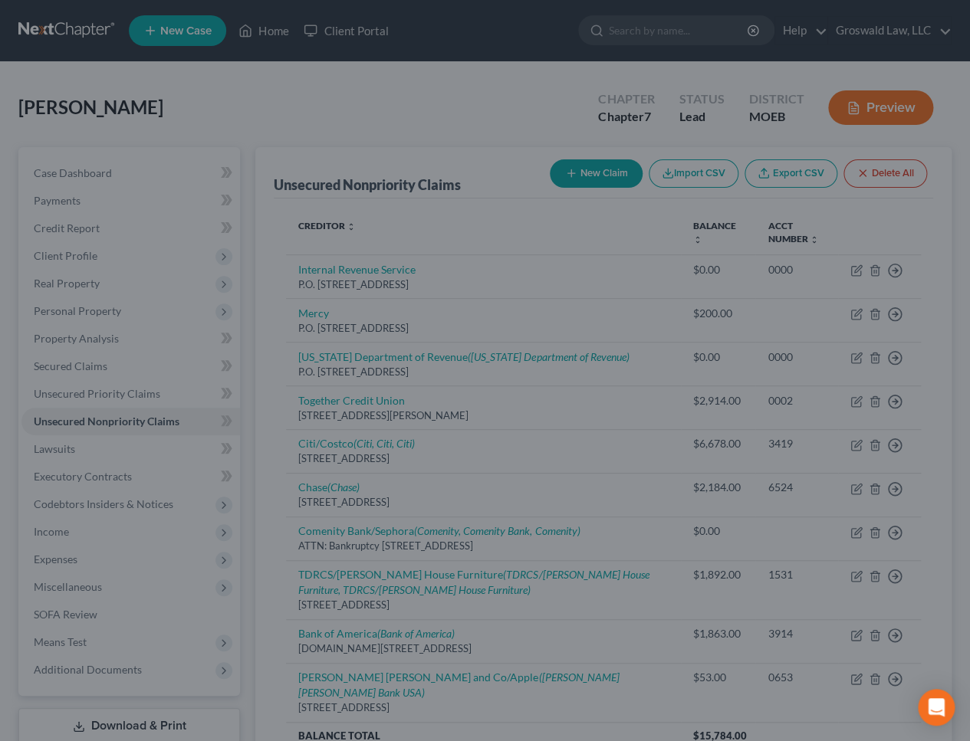
type input "2,792.00"
type input "0"
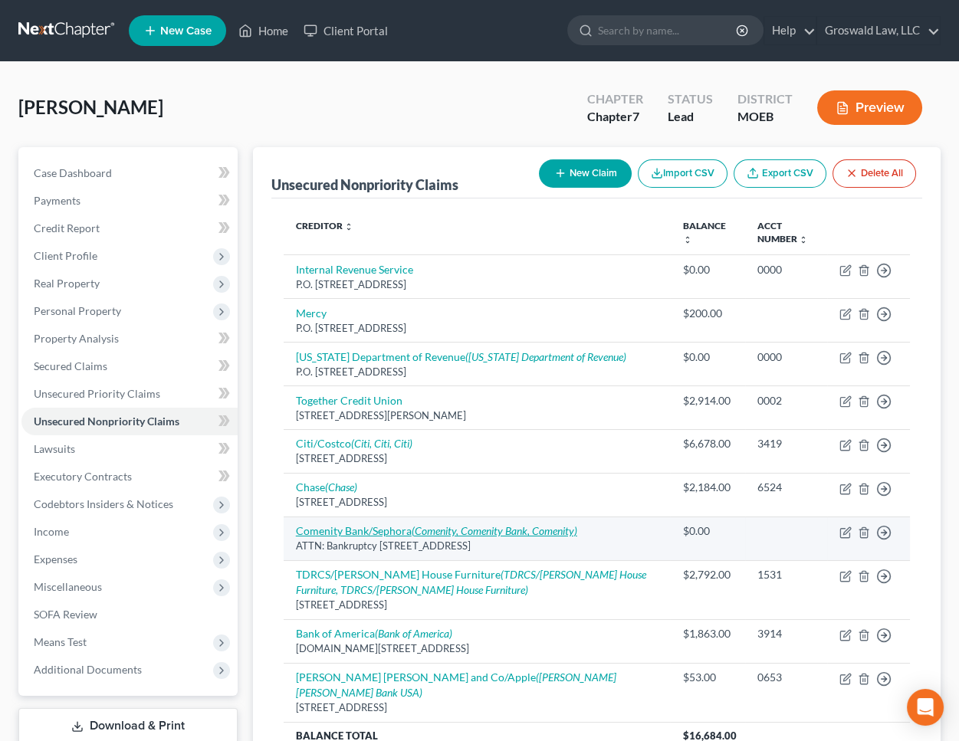
click at [357, 534] on link "Comenity Bank/Sephora (Comenity, Comenity Bank, Comenity)" at bounding box center [436, 530] width 281 height 13
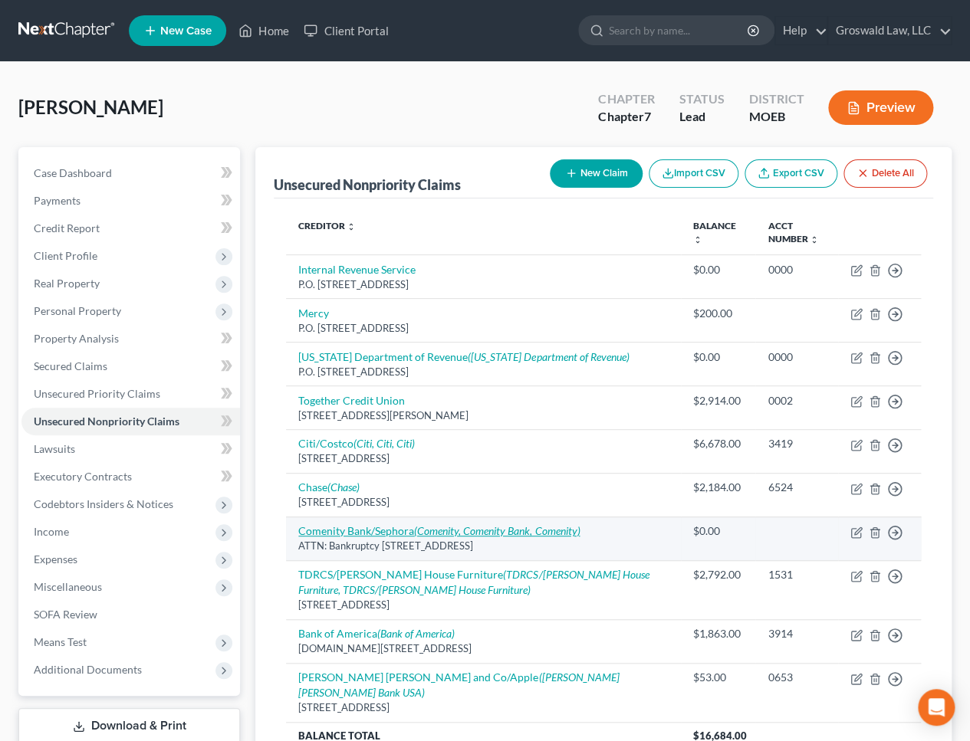
select select "36"
select select "0"
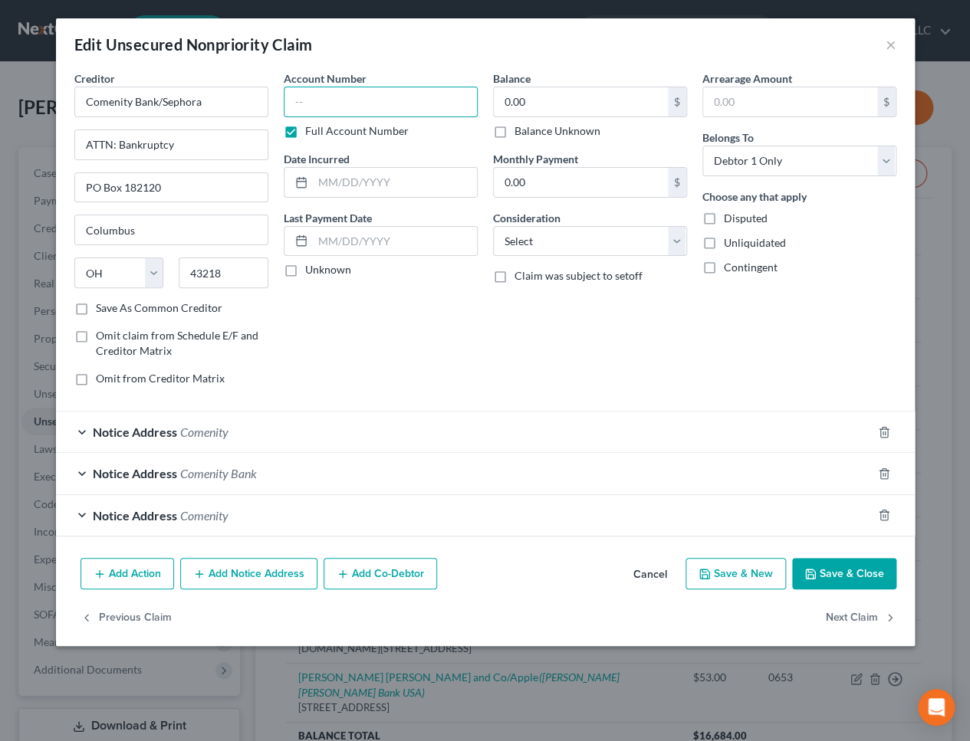
click at [365, 96] on input "text" at bounding box center [381, 102] width 194 height 31
type input "3275"
type input "09/2022"
type input "2,067"
select select "2"
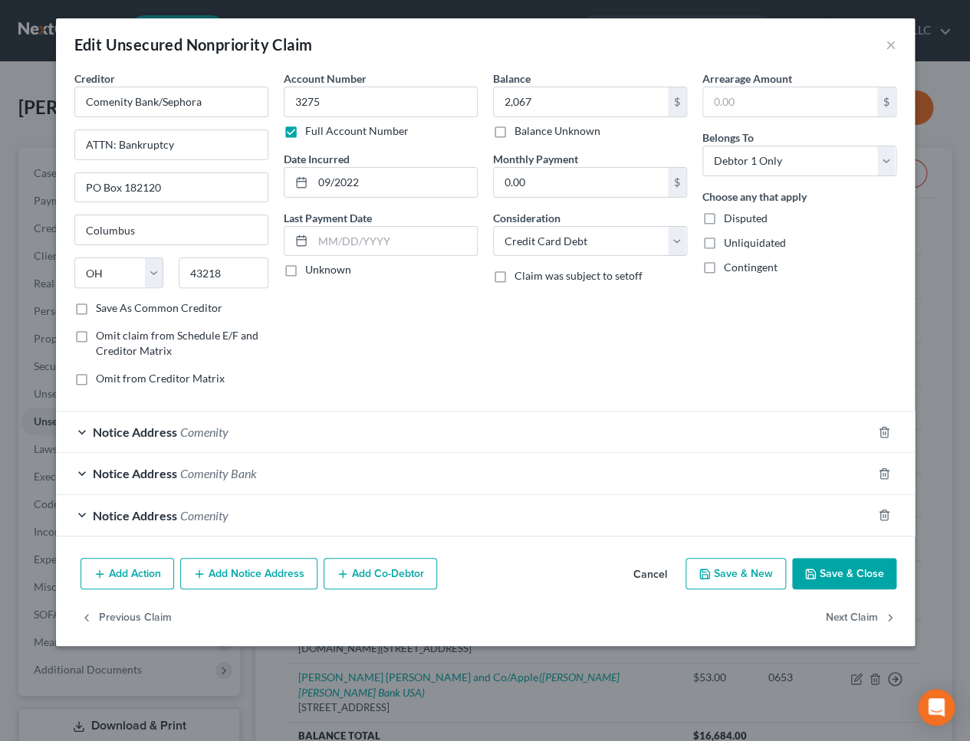
click at [853, 575] on button "Save & Close" at bounding box center [844, 574] width 104 height 32
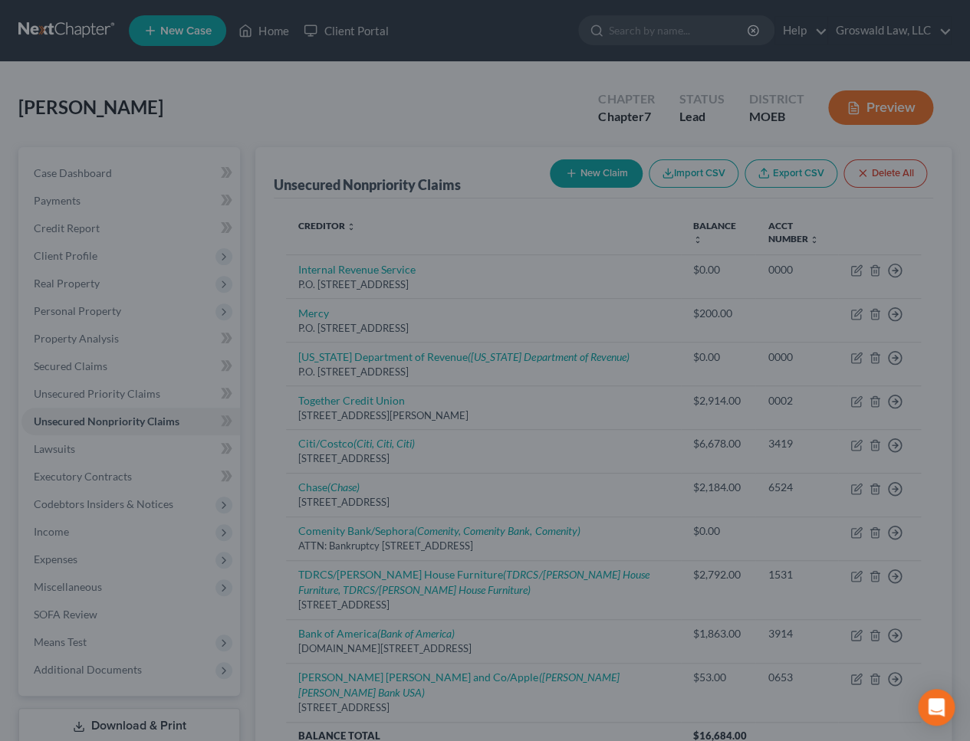
type input "2,067.00"
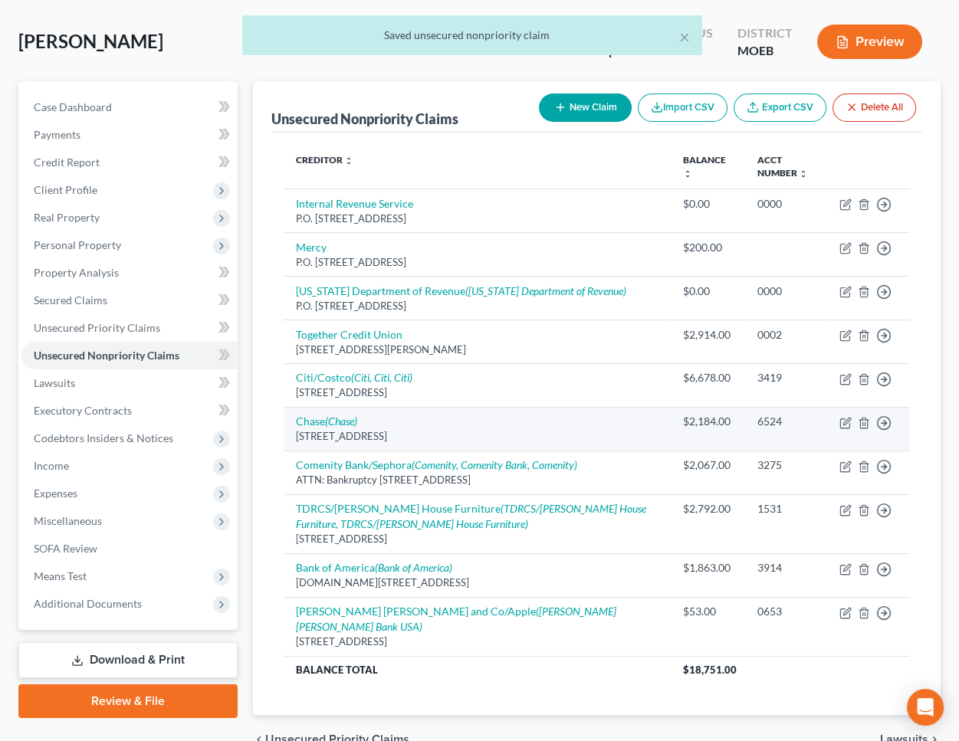
scroll to position [130, 0]
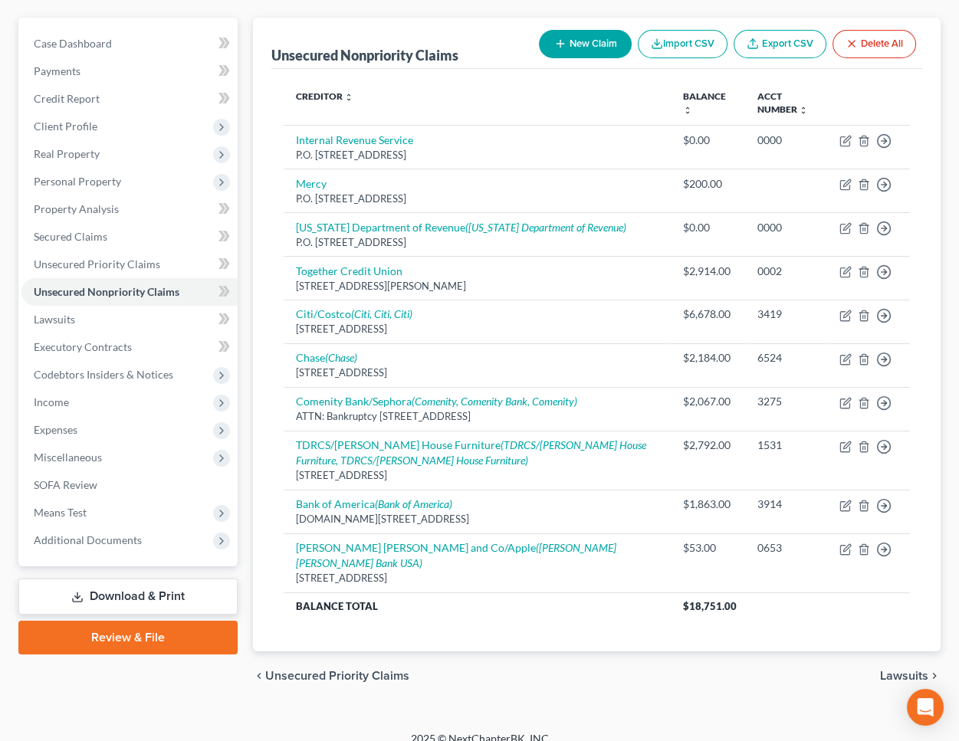
drag, startPoint x: 577, startPoint y: 671, endPoint x: 415, endPoint y: 657, distance: 163.1
click at [575, 669] on div "chevron_left Unsecured Priority Claims Lawsuits chevron_right" at bounding box center [597, 676] width 688 height 49
click at [107, 548] on span "Additional Documents" at bounding box center [129, 541] width 216 height 28
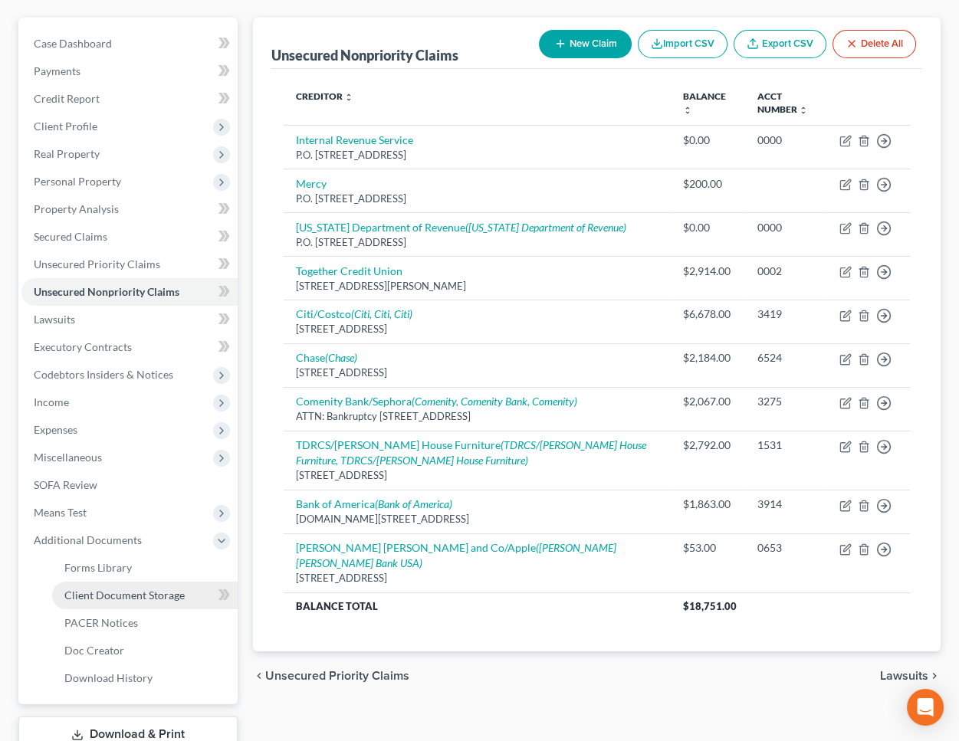
click at [120, 593] on span "Client Document Storage" at bounding box center [124, 595] width 120 height 13
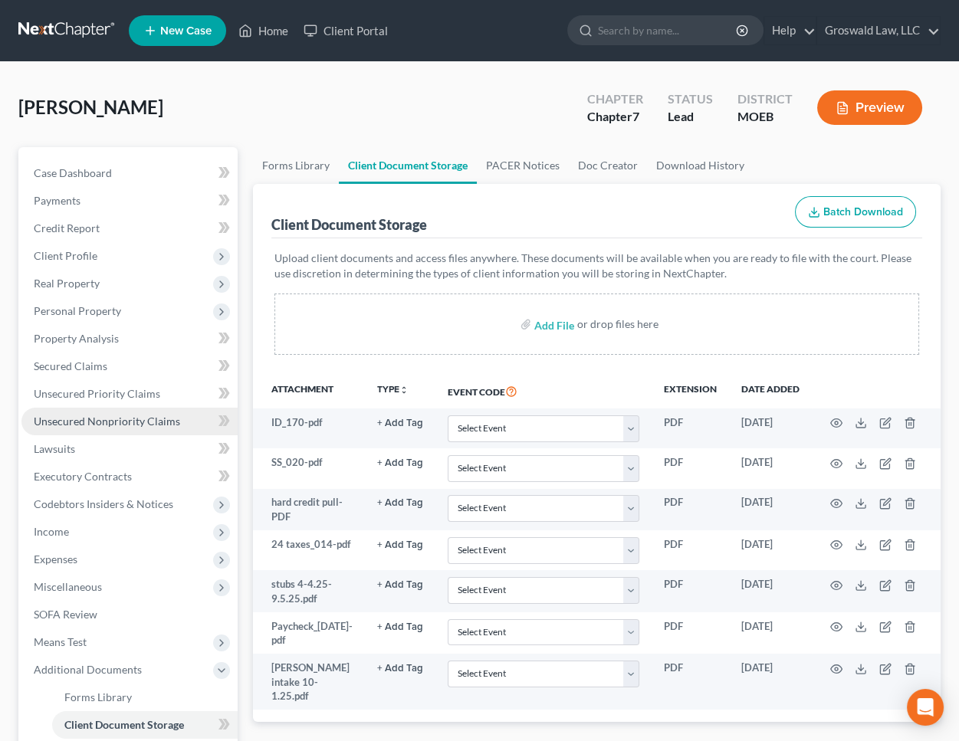
click at [99, 422] on span "Unsecured Nonpriority Claims" at bounding box center [107, 421] width 146 height 13
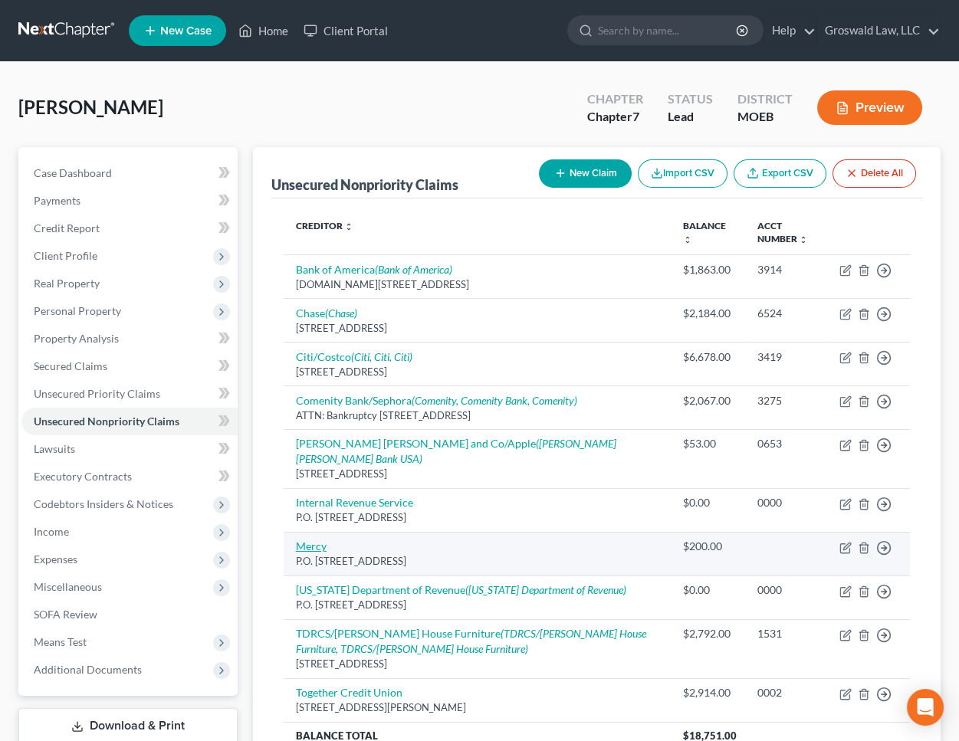
click at [309, 540] on link "Mercy" at bounding box center [311, 546] width 31 height 13
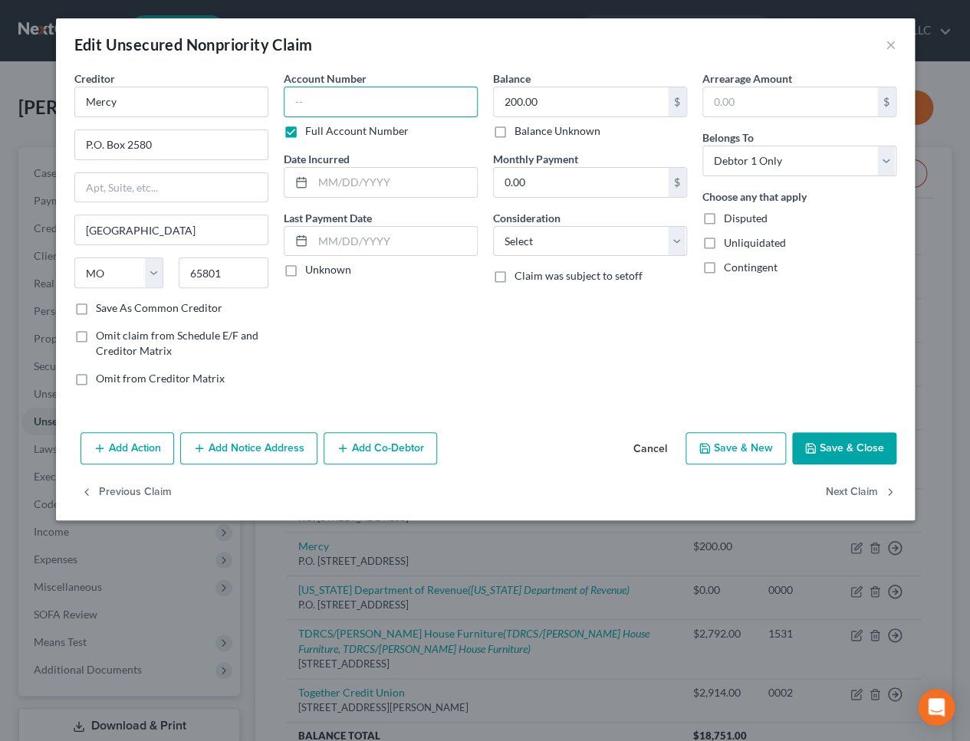
click at [339, 88] on input "text" at bounding box center [381, 102] width 194 height 31
click at [396, 181] on input "text" at bounding box center [395, 182] width 164 height 29
click at [219, 448] on button "Add Notice Address" at bounding box center [248, 448] width 137 height 32
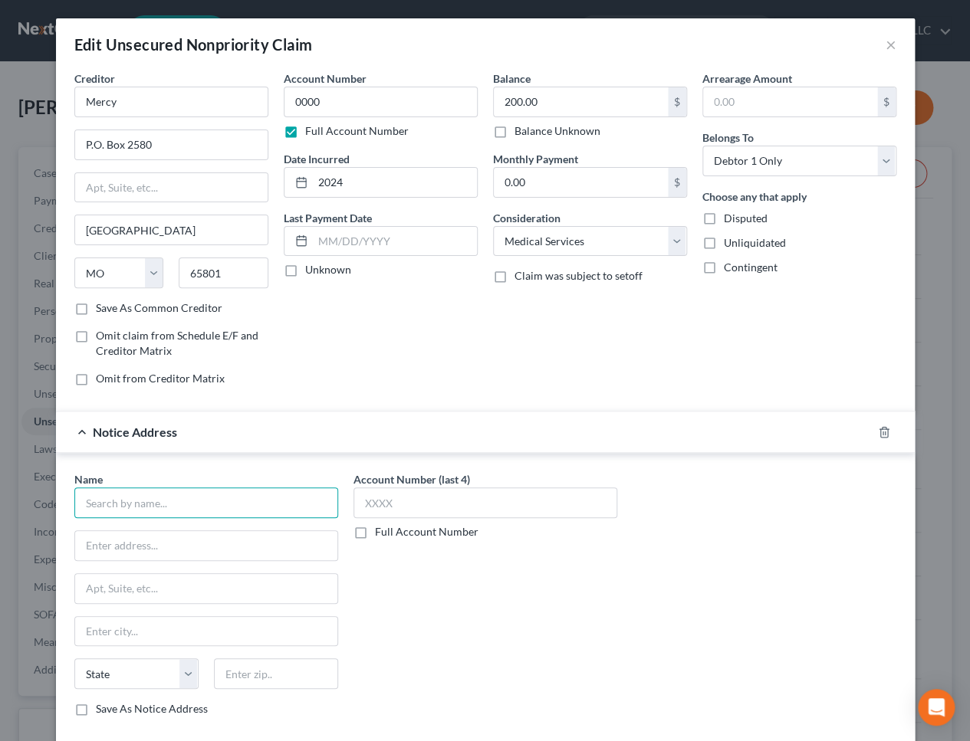
click at [120, 514] on input "text" at bounding box center [206, 503] width 264 height 31
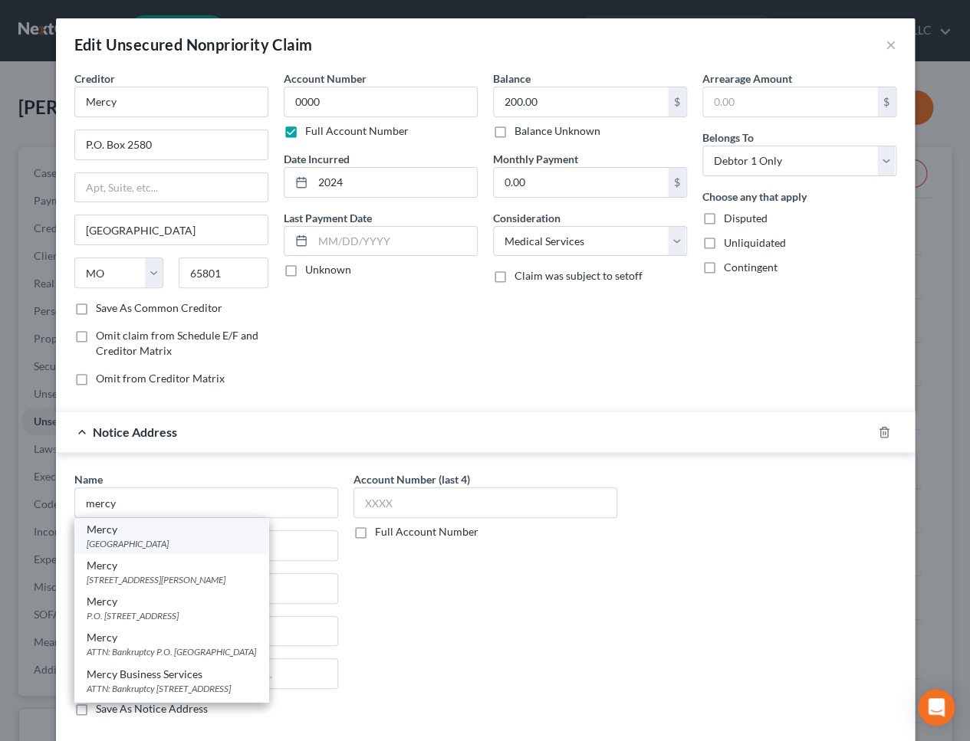
click at [175, 541] on div "[GEOGRAPHIC_DATA]" at bounding box center [171, 543] width 169 height 13
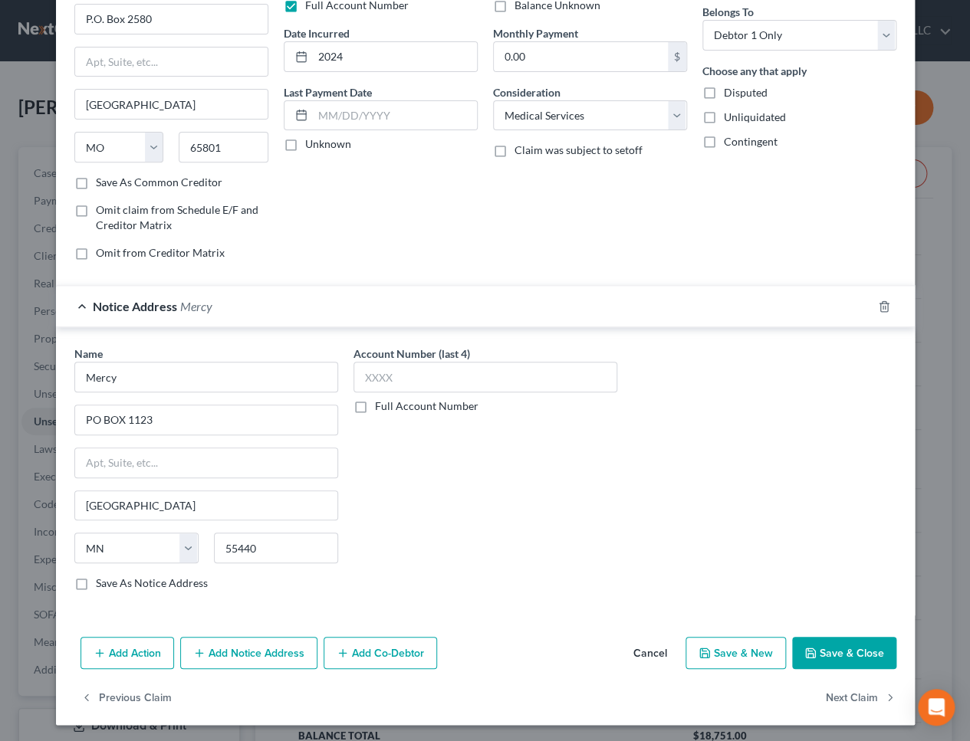
click at [215, 659] on button "Add Notice Address" at bounding box center [248, 653] width 137 height 32
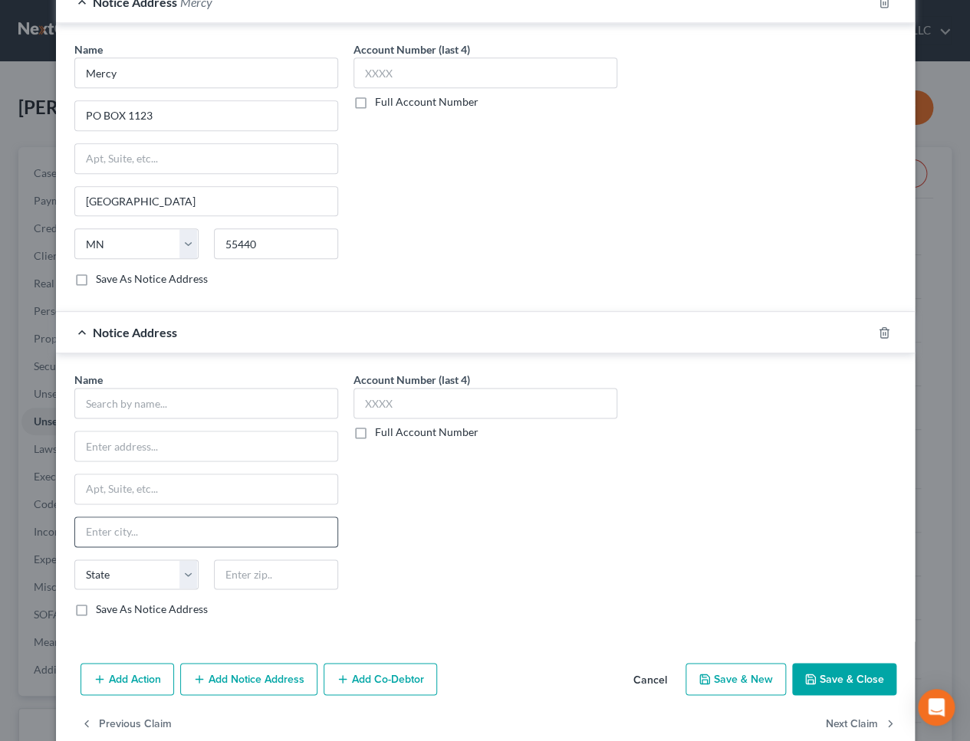
scroll to position [455, 0]
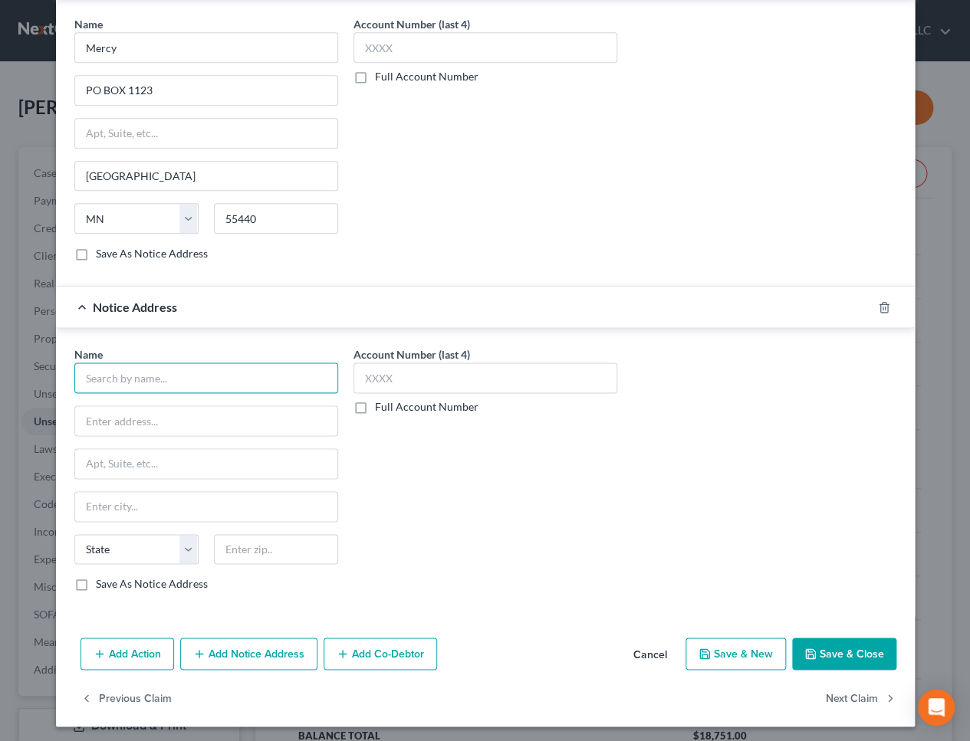
drag, startPoint x: 163, startPoint y: 370, endPoint x: 171, endPoint y: 350, distance: 20.9
click at [166, 363] on input "text" at bounding box center [206, 378] width 264 height 31
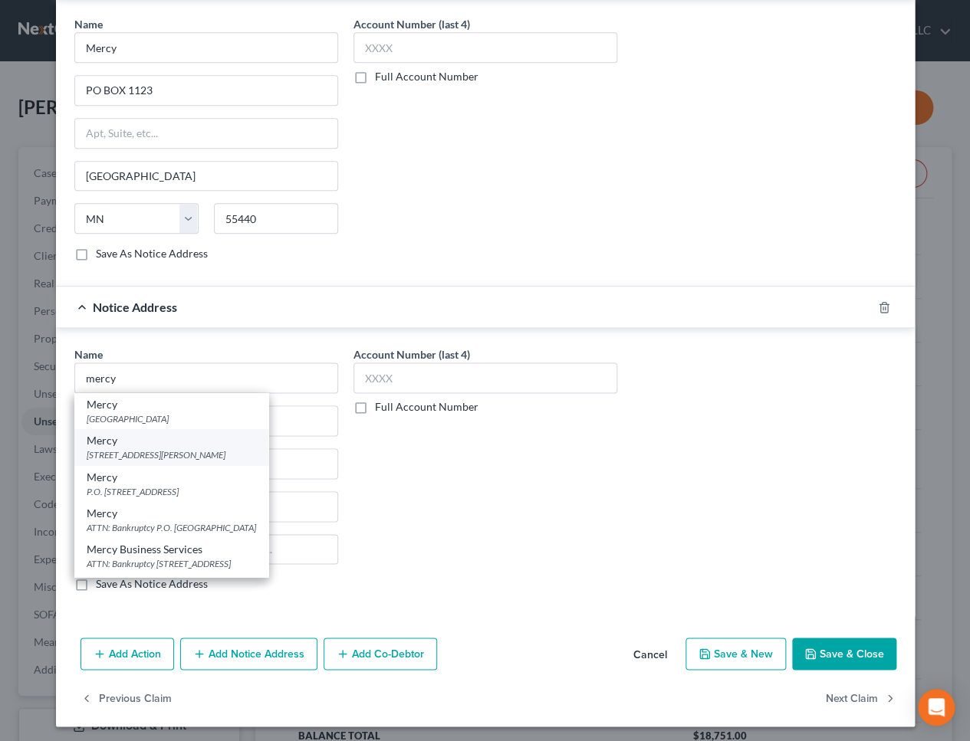
click at [196, 442] on div "Mercy" at bounding box center [171, 440] width 169 height 15
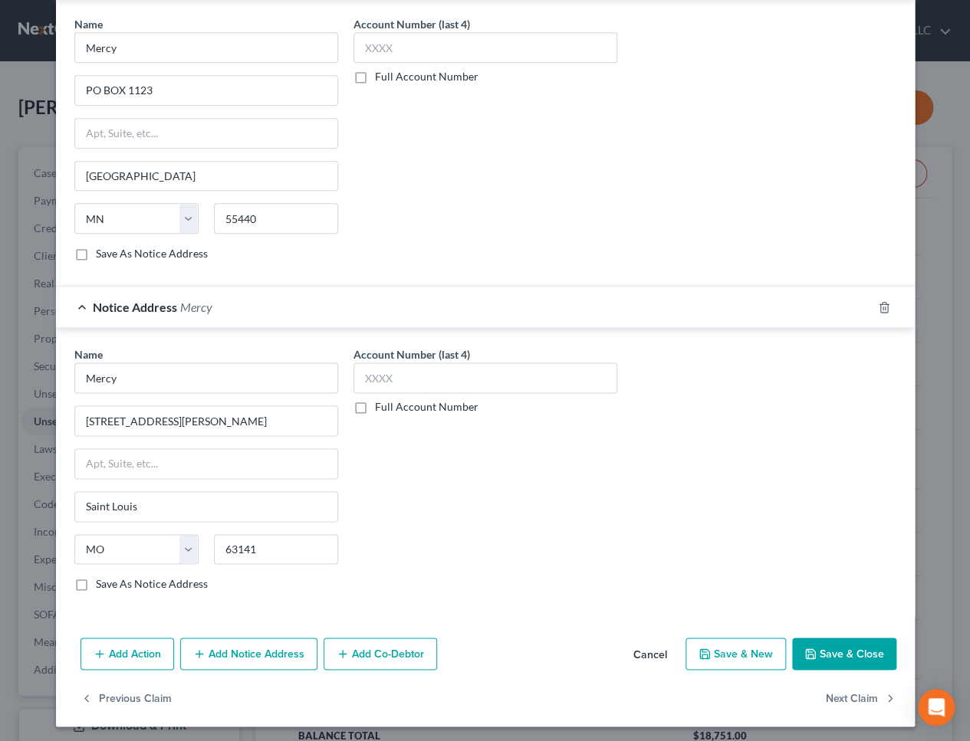
click at [245, 648] on button "Add Notice Address" at bounding box center [248, 654] width 137 height 32
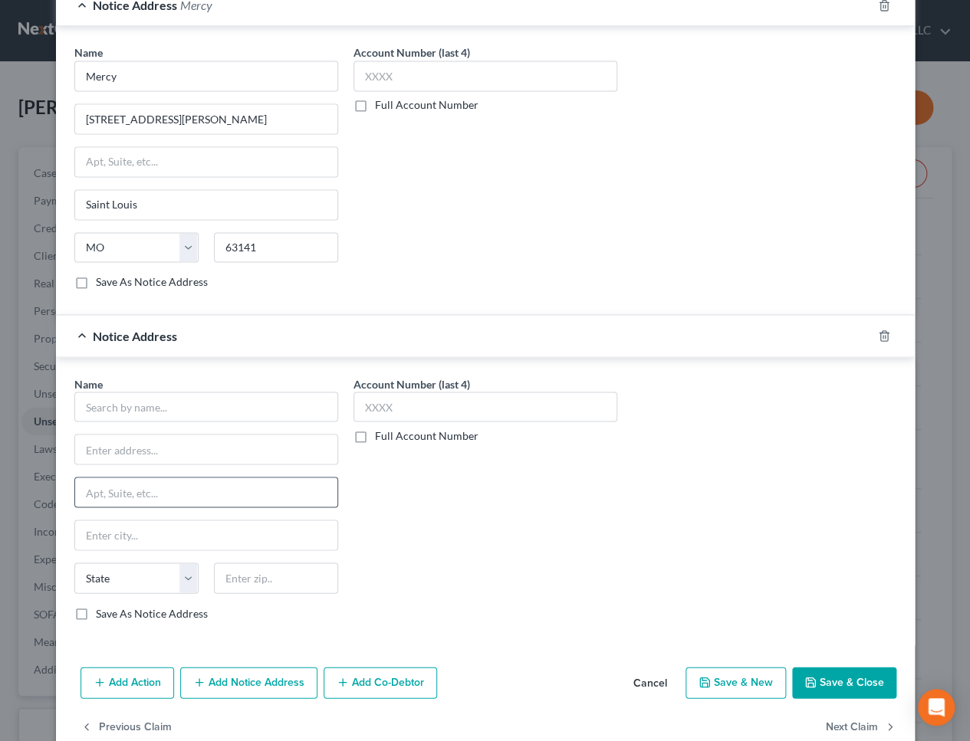
scroll to position [785, 0]
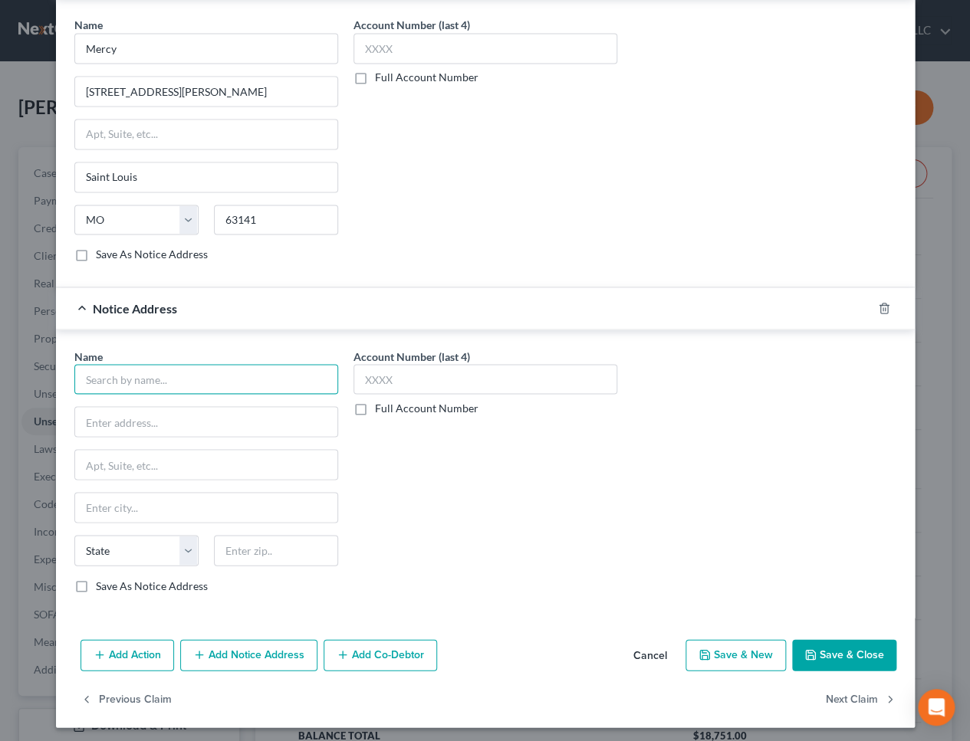
click at [165, 373] on input "text" at bounding box center [206, 379] width 264 height 31
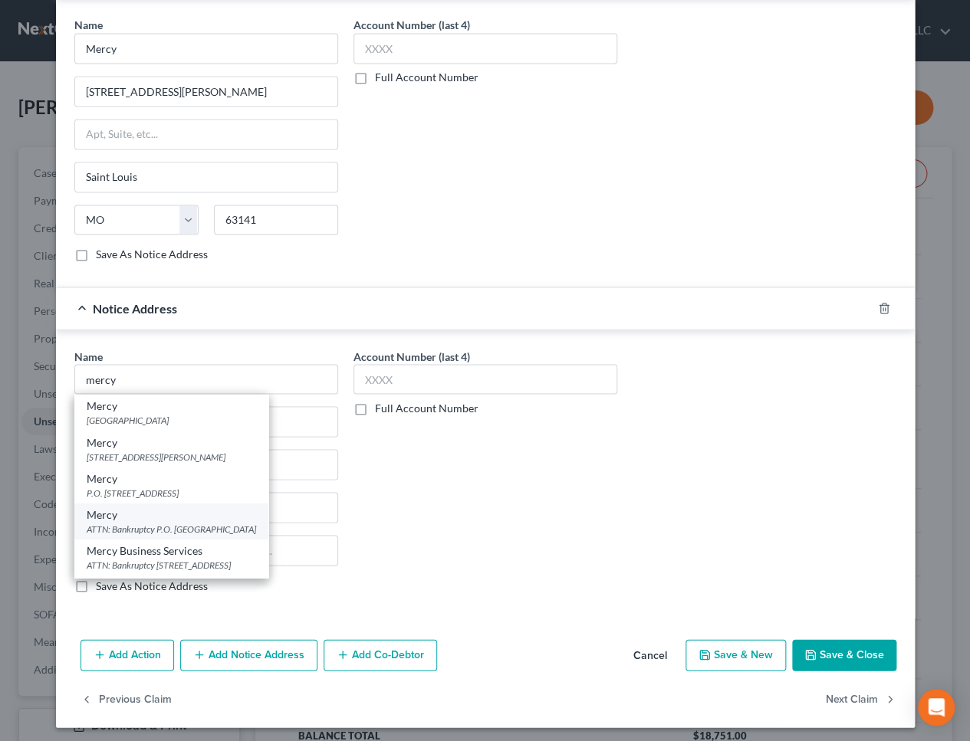
click at [186, 511] on div "Mercy" at bounding box center [171, 514] width 169 height 15
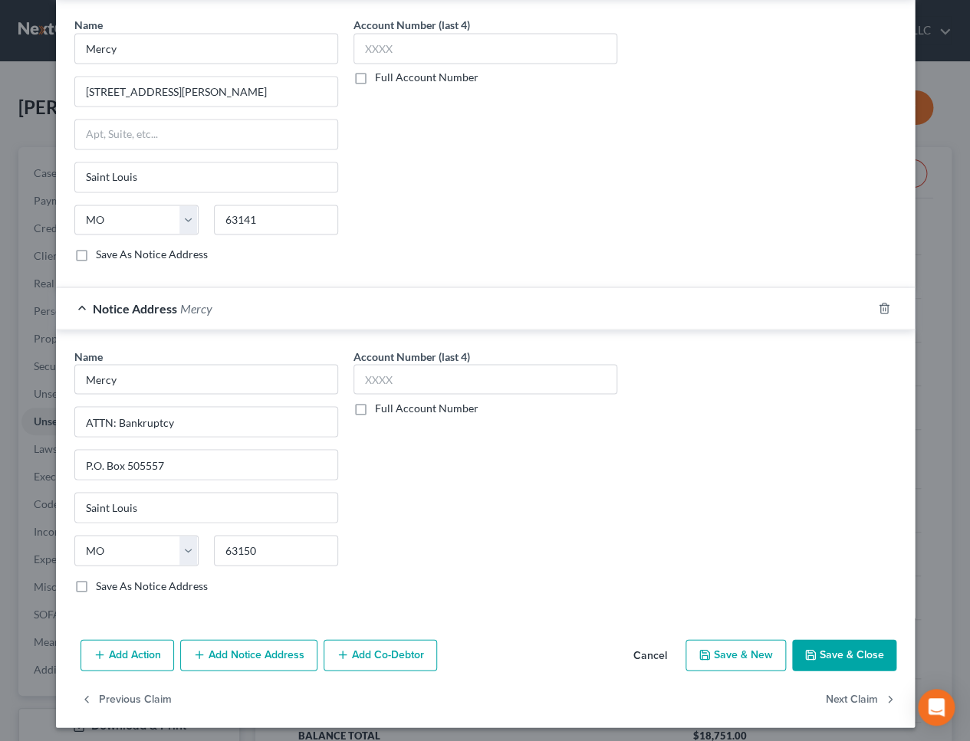
click at [243, 645] on button "Add Notice Address" at bounding box center [248, 655] width 137 height 32
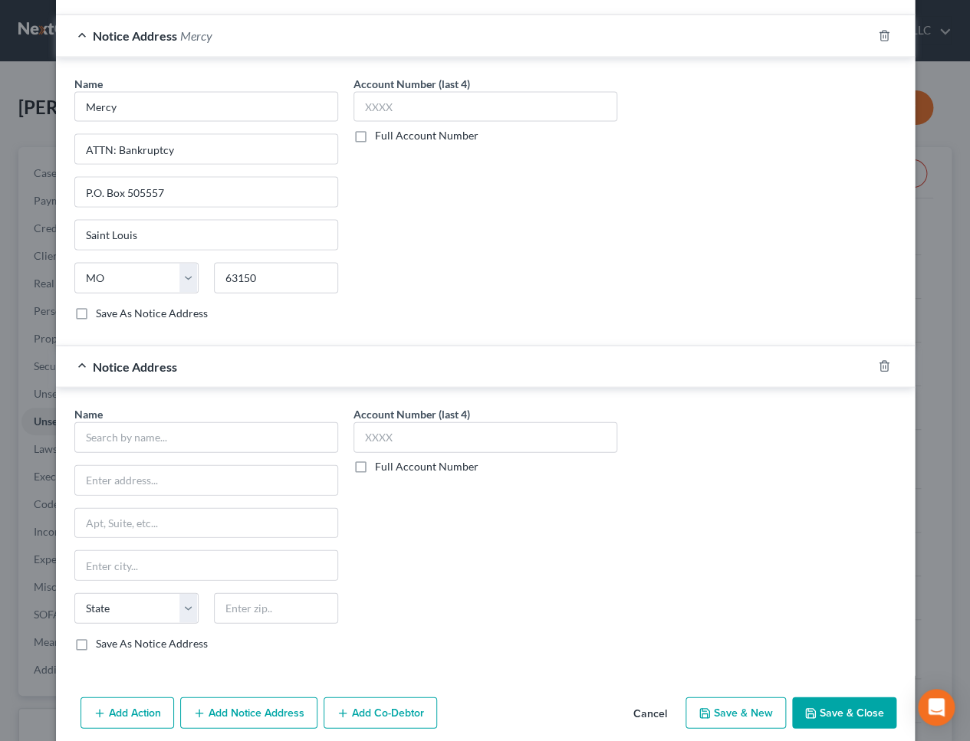
scroll to position [1064, 0]
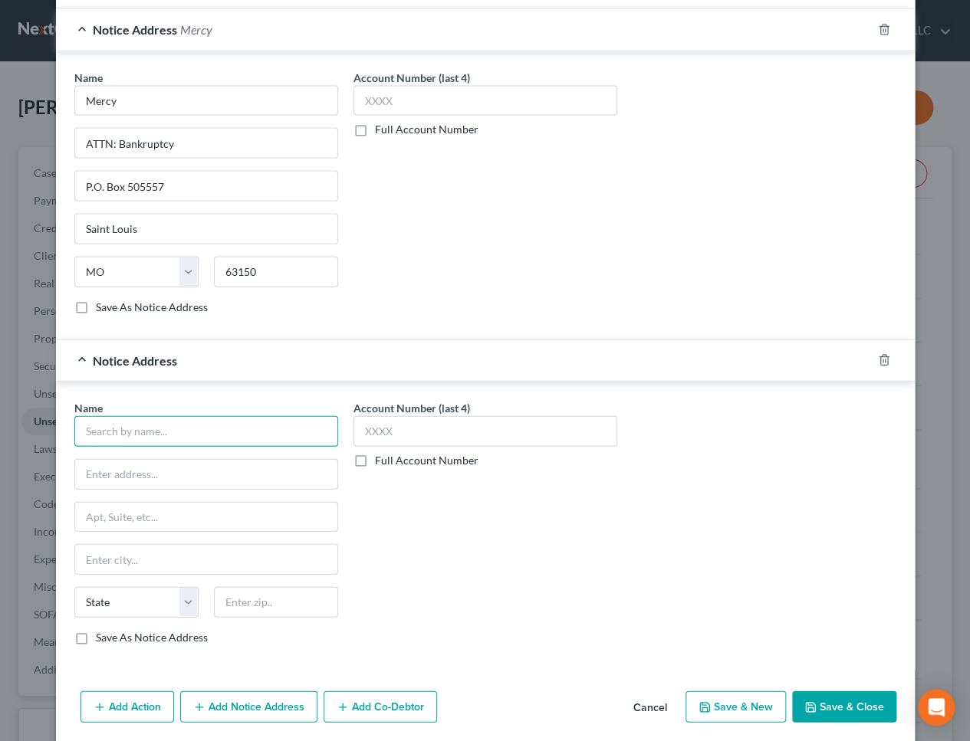
click at [133, 426] on input "text" at bounding box center [206, 431] width 264 height 31
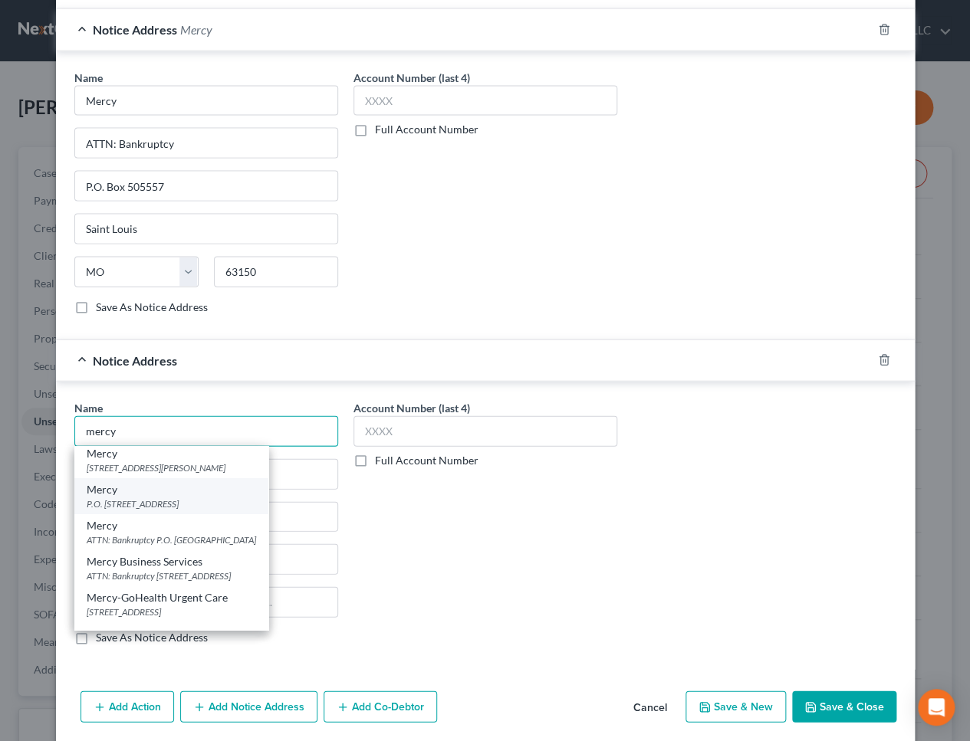
scroll to position [82, 0]
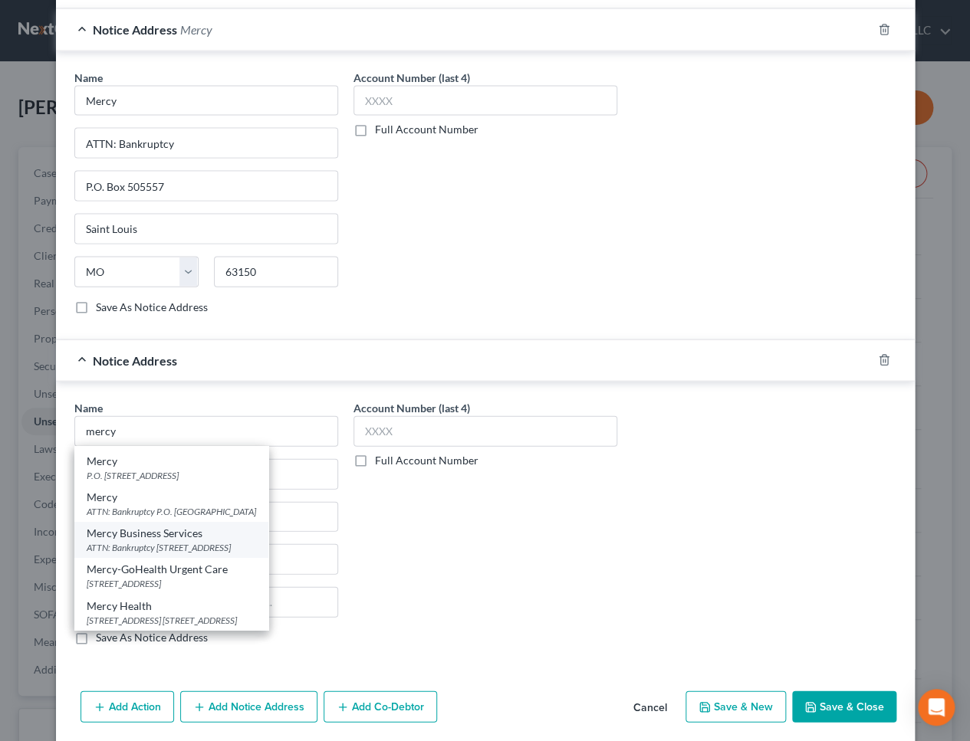
click at [177, 525] on div "Mercy Business Services" at bounding box center [171, 532] width 169 height 15
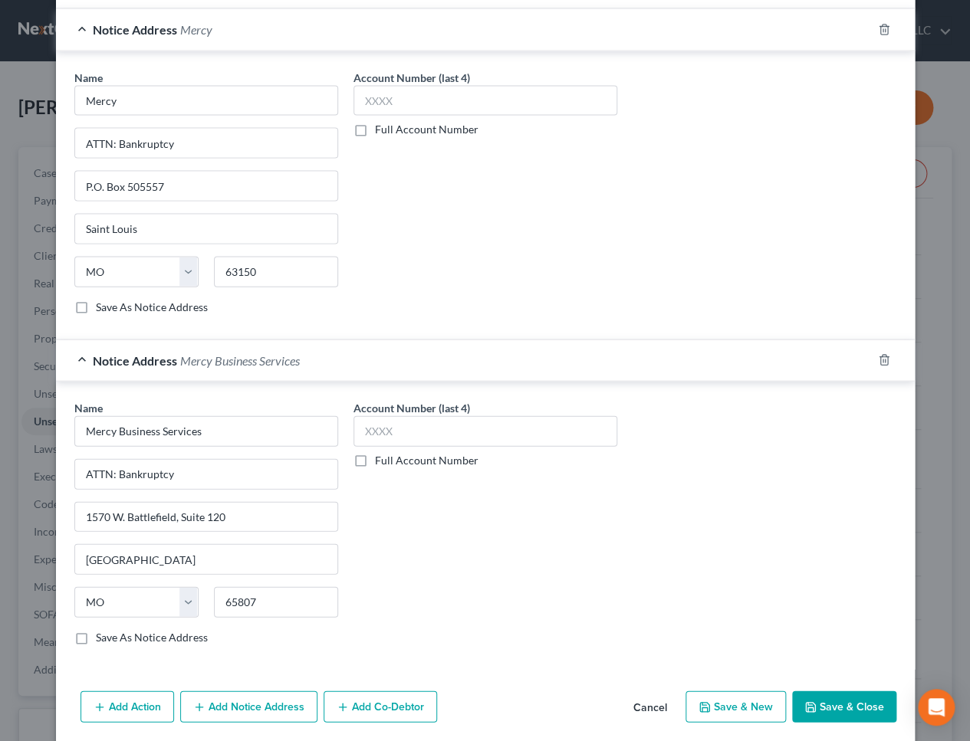
scroll to position [0, 0]
drag, startPoint x: 239, startPoint y: 707, endPoint x: 206, endPoint y: 662, distance: 56.0
click at [238, 705] on button "Add Notice Address" at bounding box center [248, 707] width 137 height 32
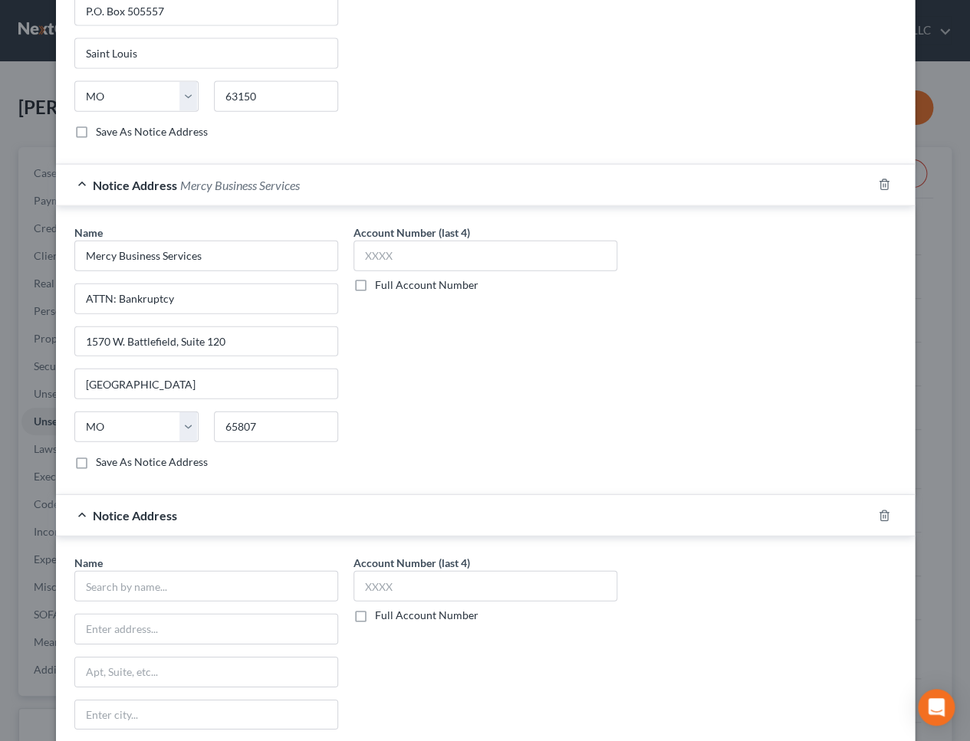
scroll to position [1445, 0]
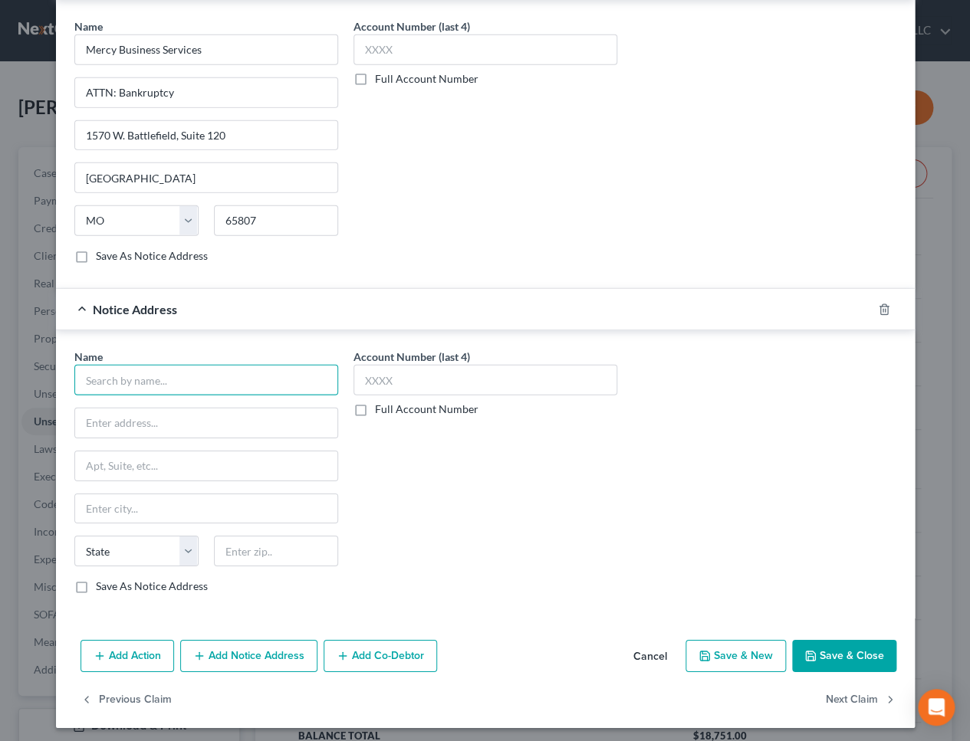
click at [142, 372] on input "text" at bounding box center [206, 380] width 264 height 31
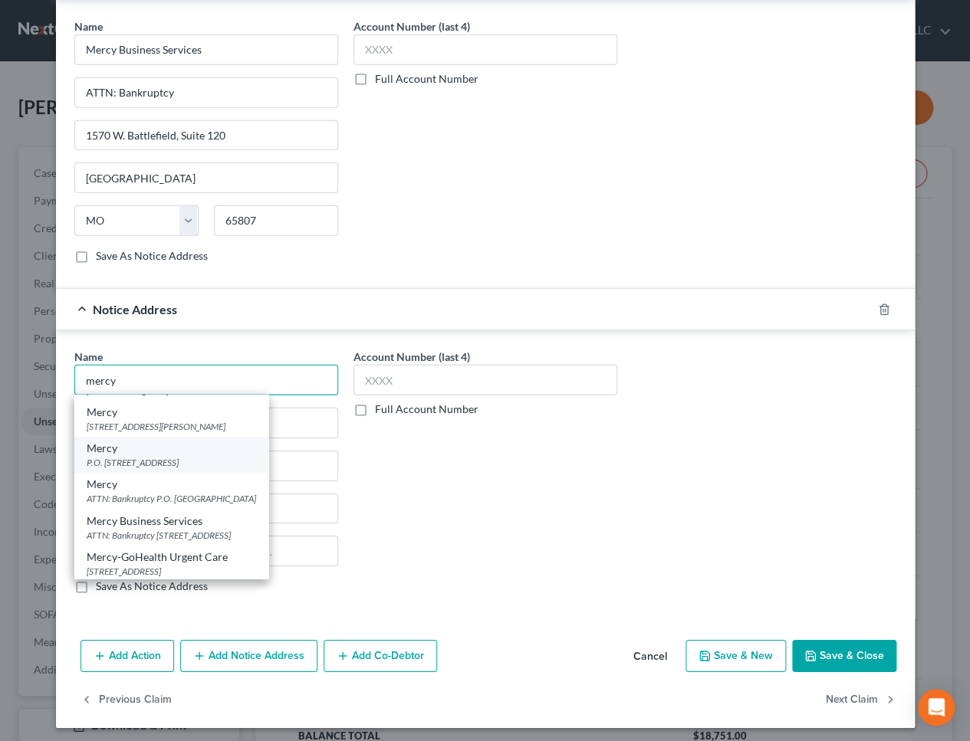
scroll to position [82, 0]
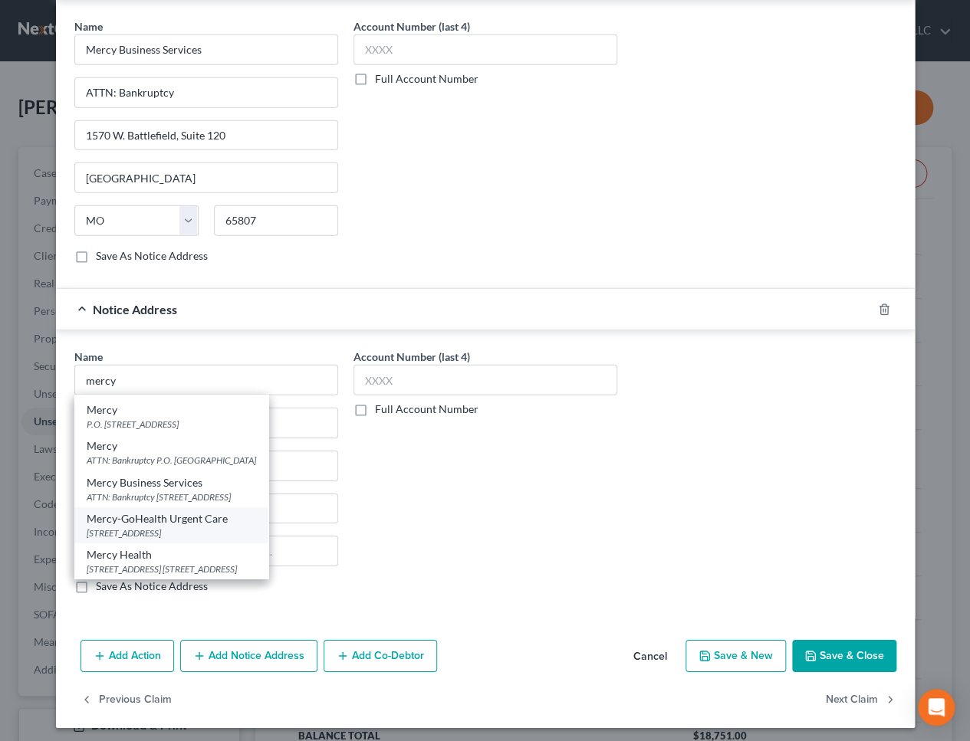
click at [202, 514] on div "Mercy-GoHealth Urgent Care" at bounding box center [171, 518] width 169 height 15
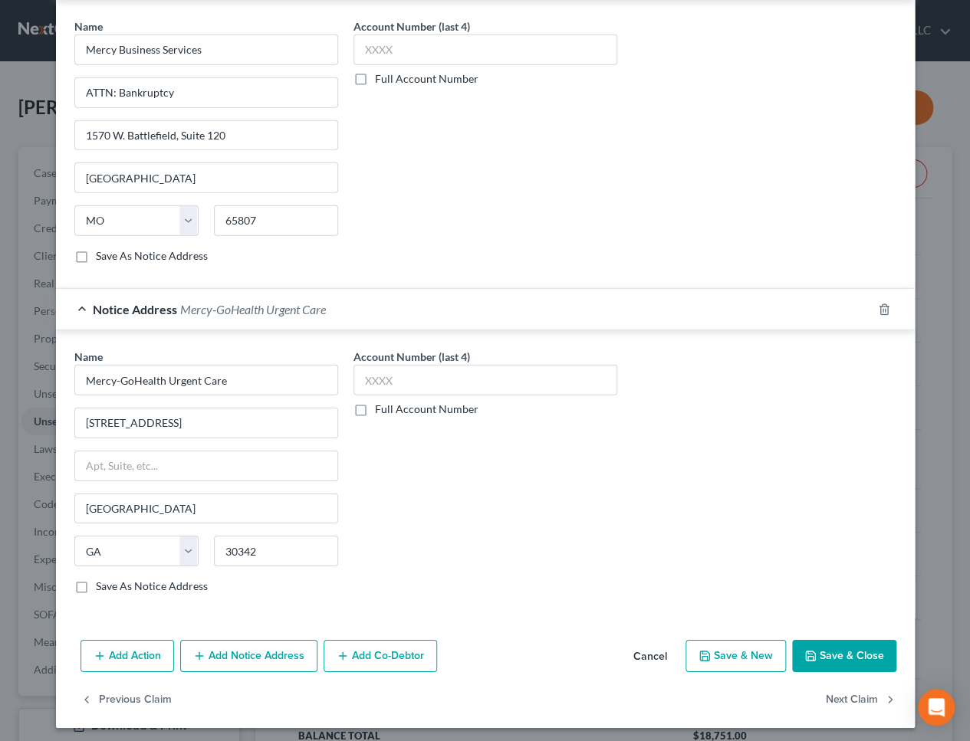
scroll to position [0, 0]
click at [231, 659] on button "Add Notice Address" at bounding box center [248, 656] width 137 height 32
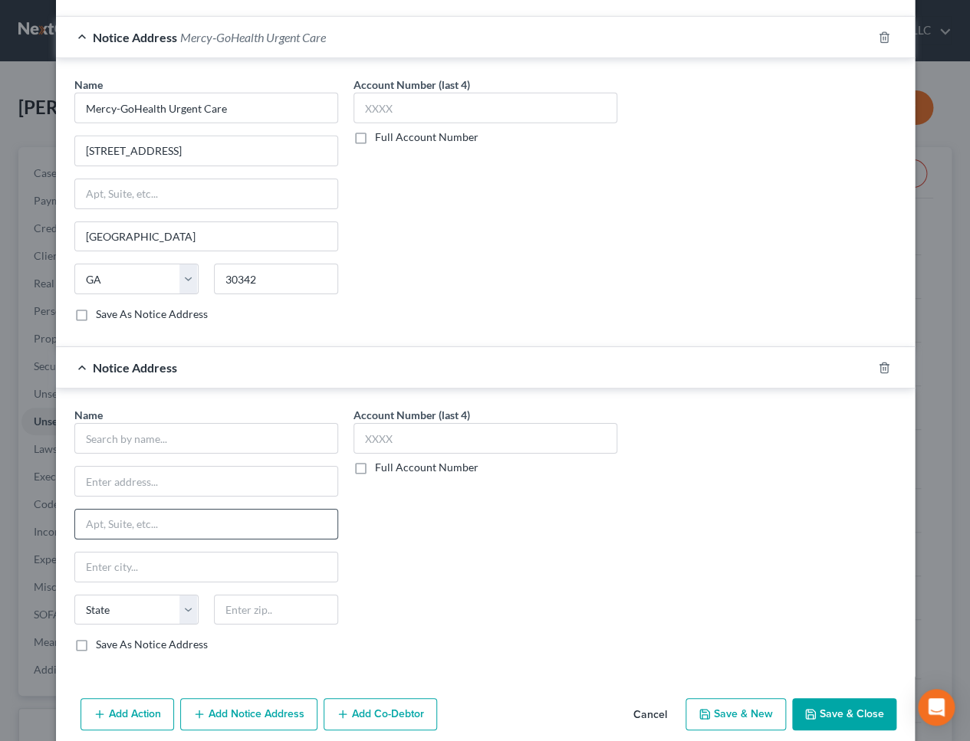
scroll to position [1724, 0]
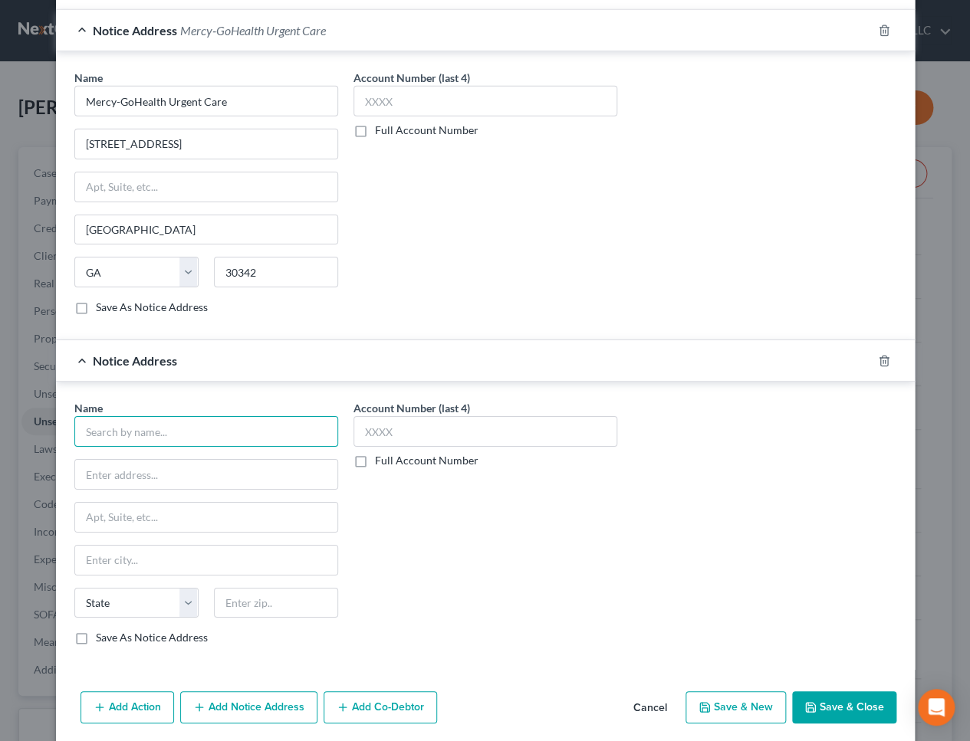
click at [153, 423] on input "text" at bounding box center [206, 431] width 264 height 31
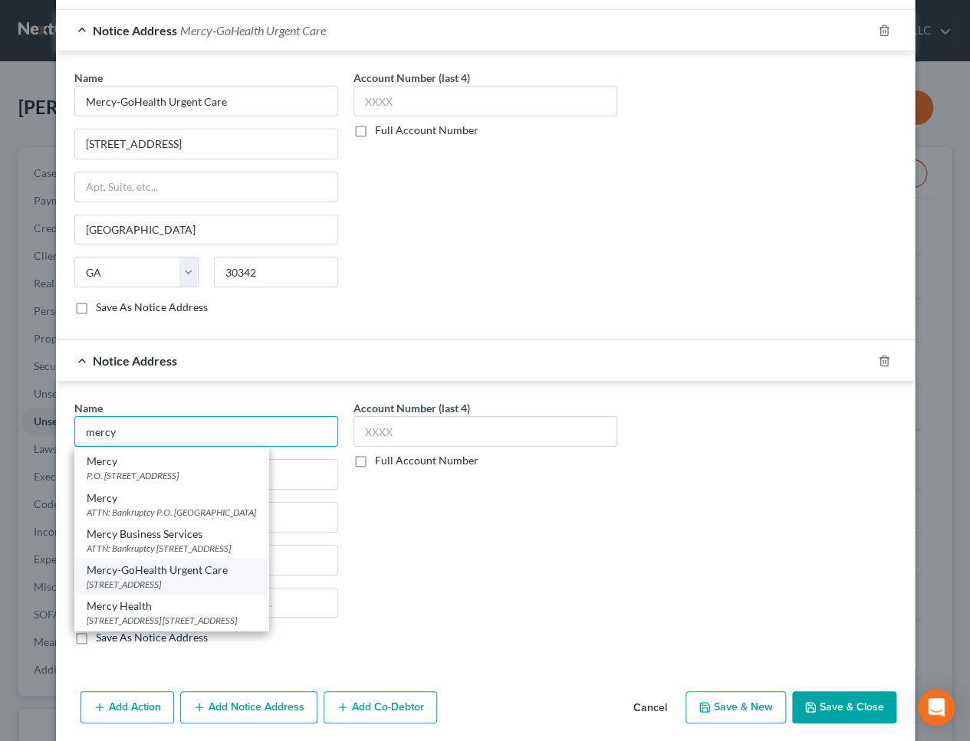
scroll to position [82, 0]
click at [217, 614] on div "[STREET_ADDRESS] [STREET_ADDRESS]" at bounding box center [171, 620] width 169 height 13
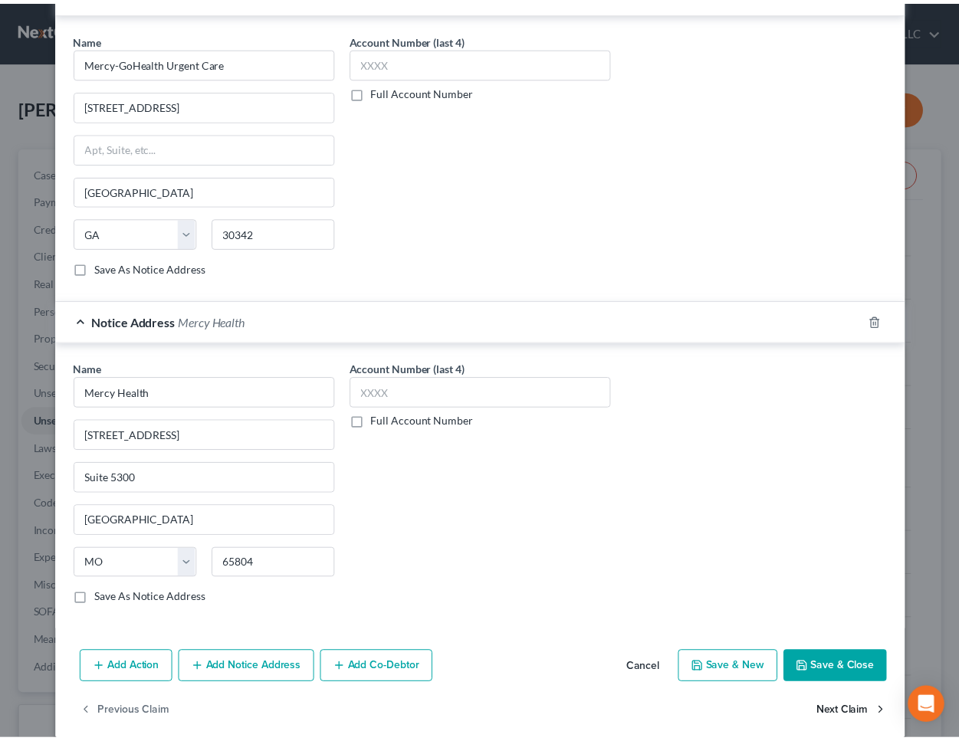
scroll to position [1775, 0]
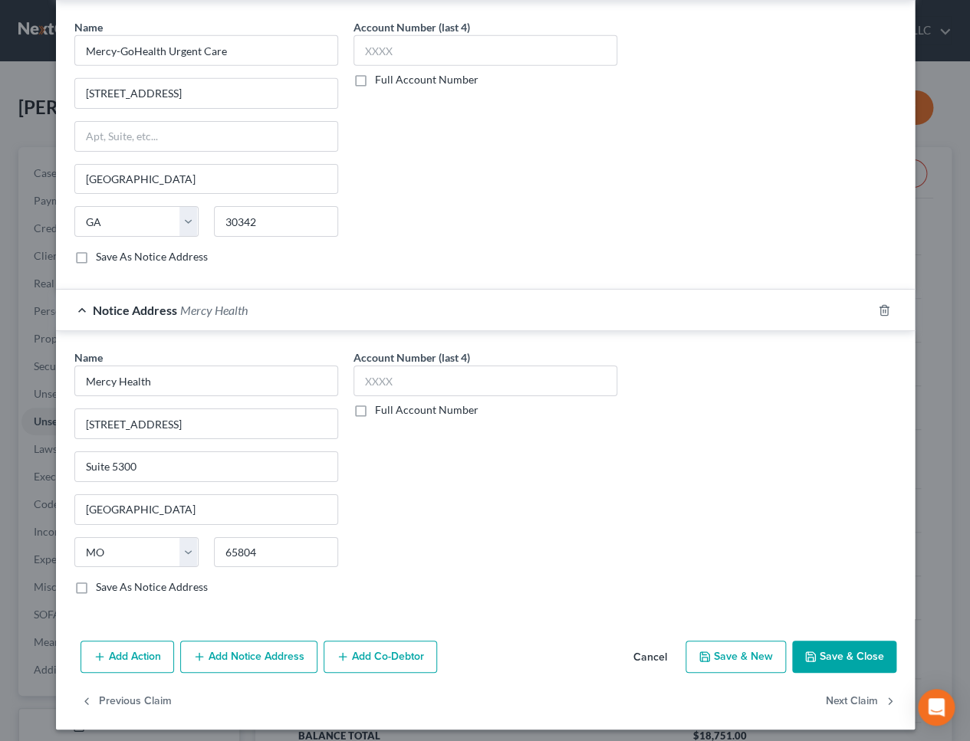
click at [863, 645] on button "Save & Close" at bounding box center [844, 657] width 104 height 32
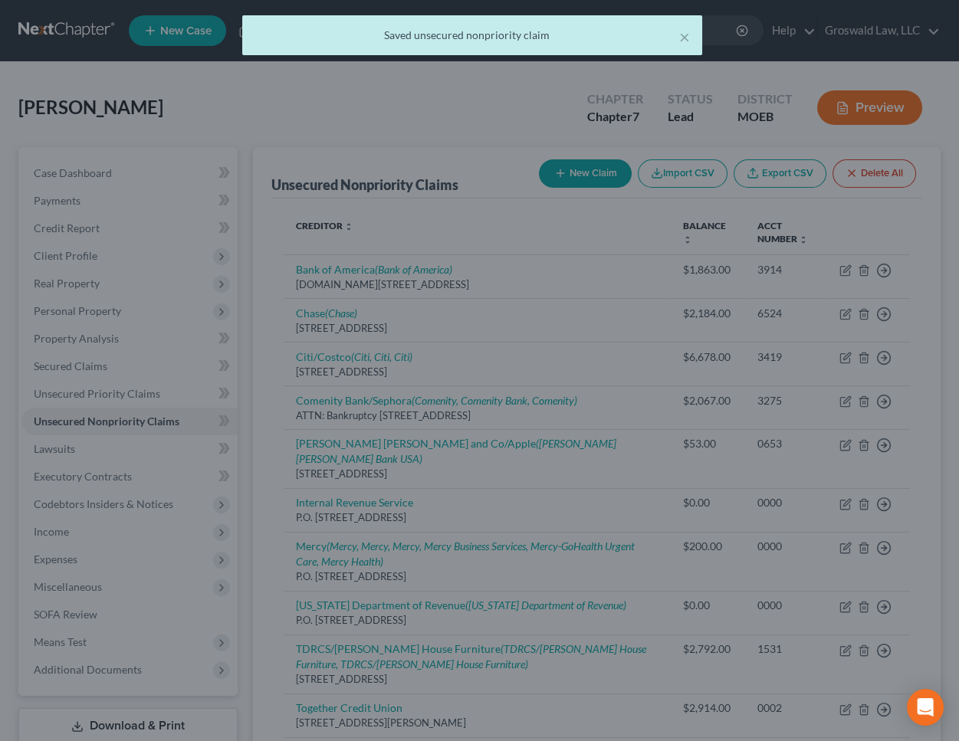
scroll to position [0, 0]
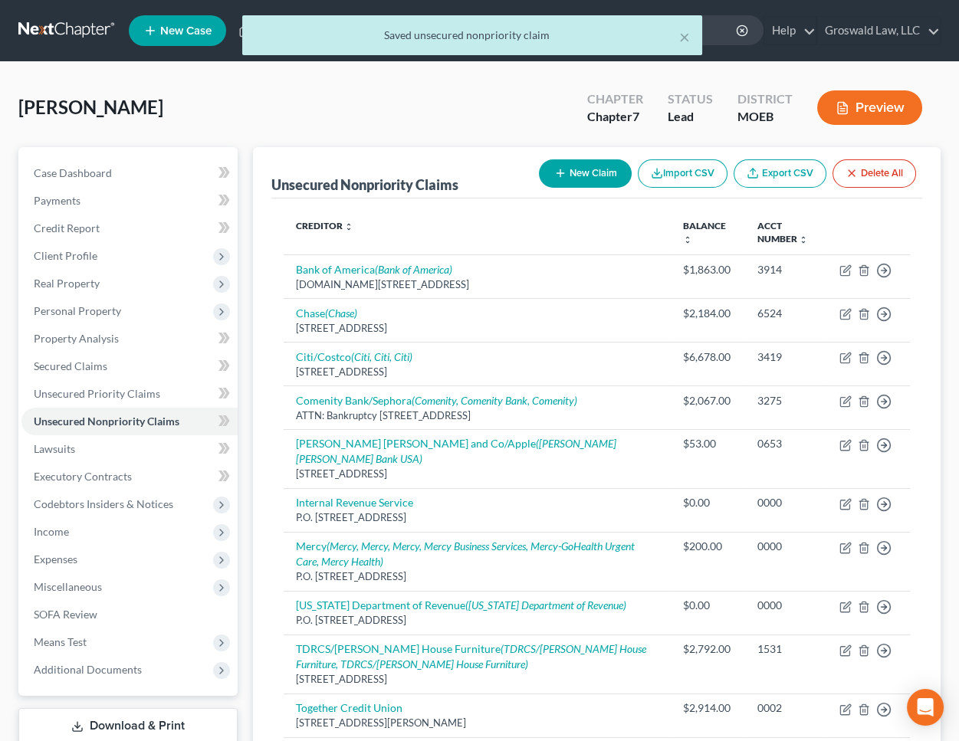
drag, startPoint x: 478, startPoint y: 87, endPoint x: 518, endPoint y: 77, distance: 40.9
click at [480, 87] on div "[PERSON_NAME] Upgraded Chapter Chapter 7 Status Lead District MOEB Preview" at bounding box center [479, 114] width 922 height 67
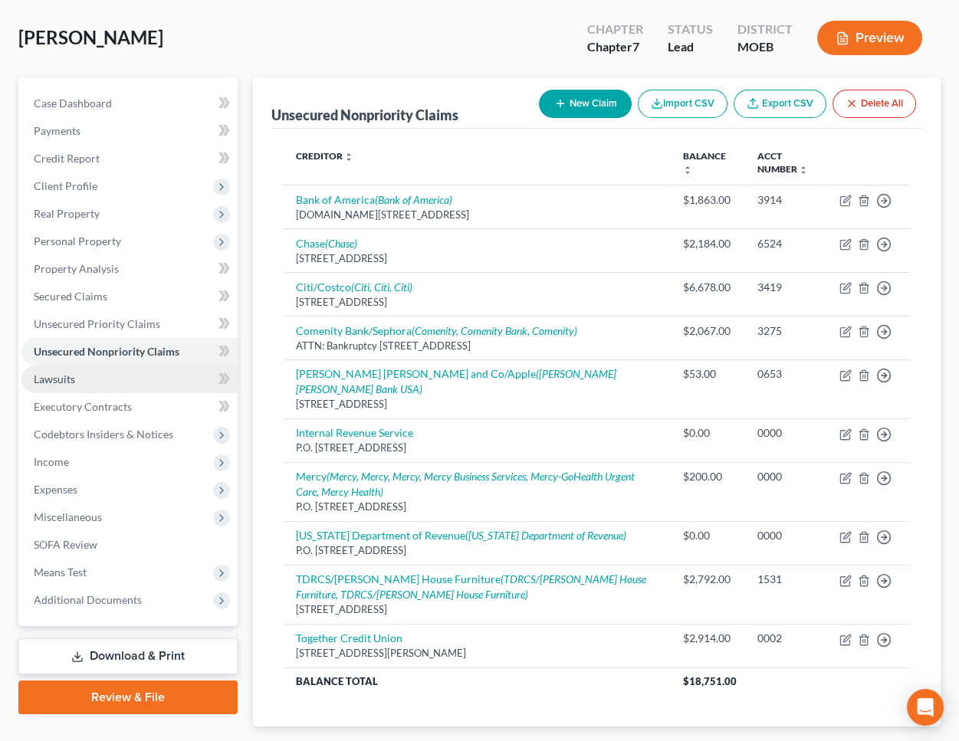
scroll to position [145, 0]
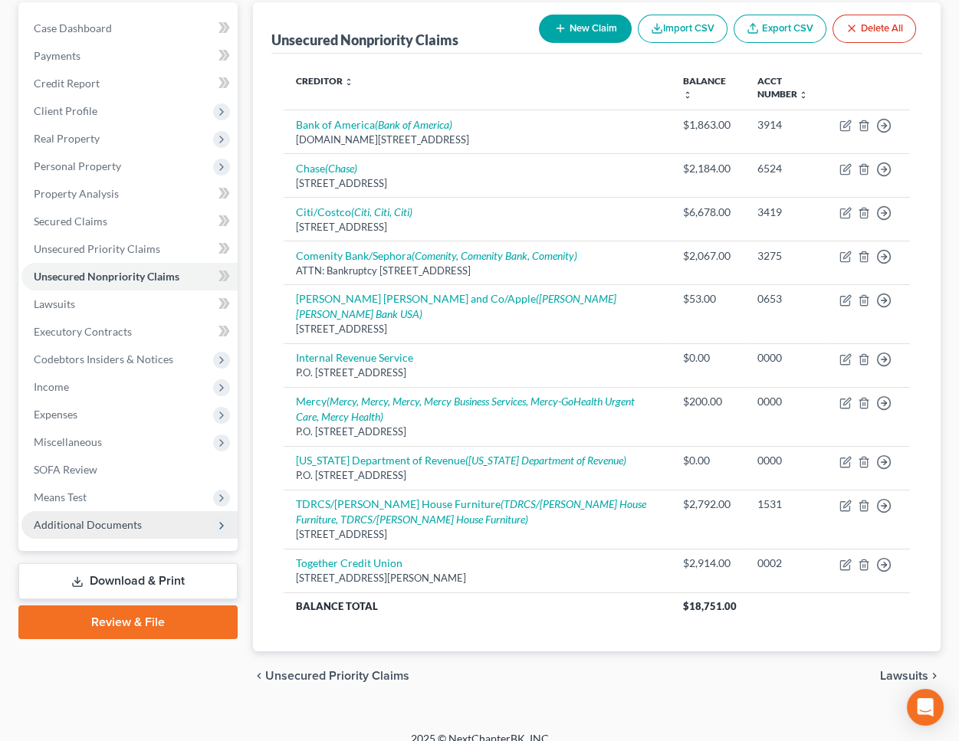
click at [97, 518] on span "Additional Documents" at bounding box center [88, 524] width 108 height 13
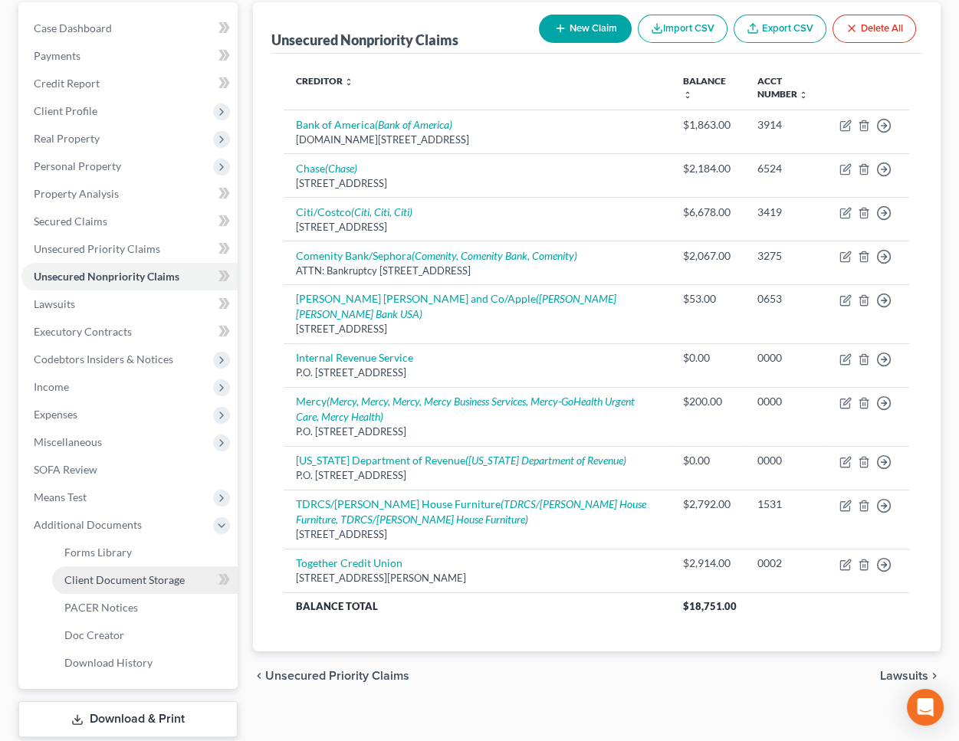
click at [123, 580] on span "Client Document Storage" at bounding box center [124, 579] width 120 height 13
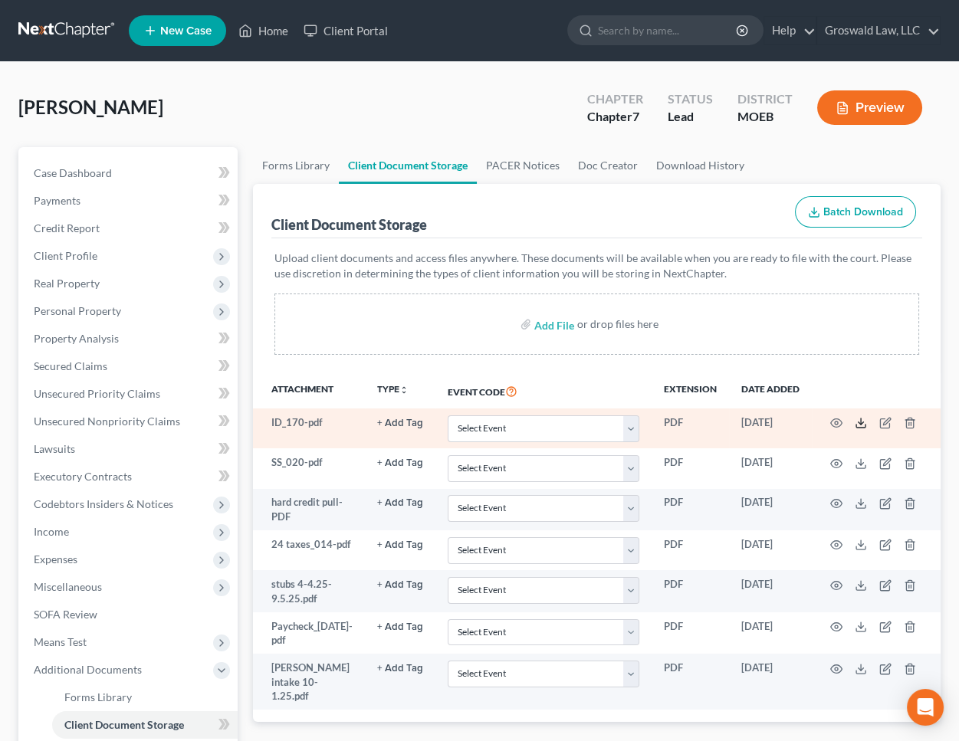
click at [860, 418] on icon at bounding box center [861, 423] width 12 height 12
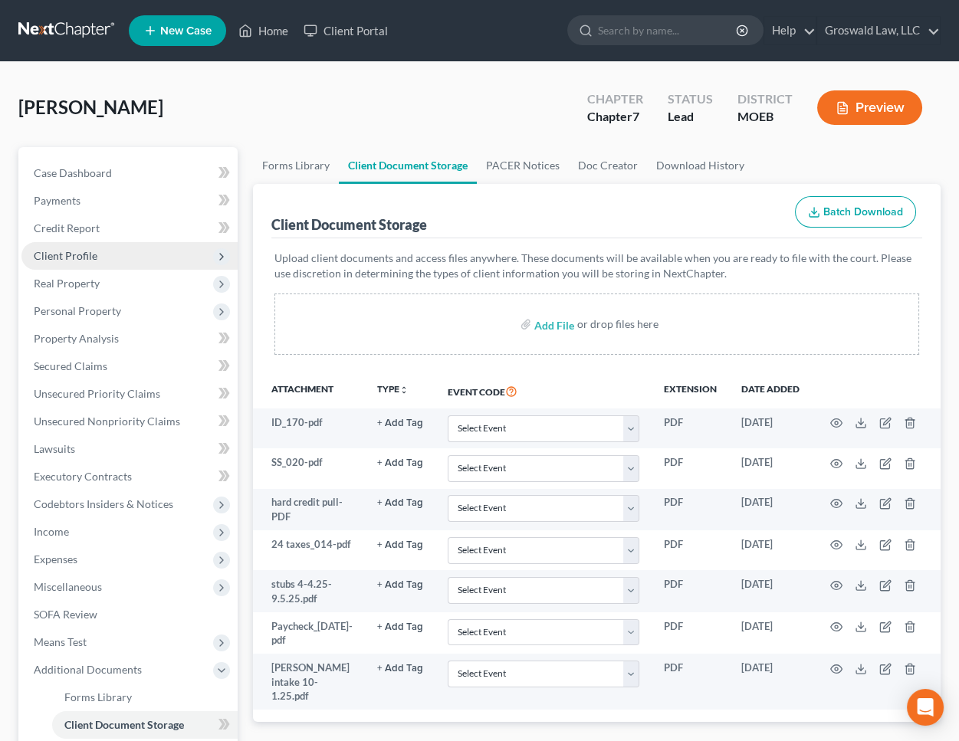
click at [84, 254] on span "Client Profile" at bounding box center [66, 255] width 64 height 13
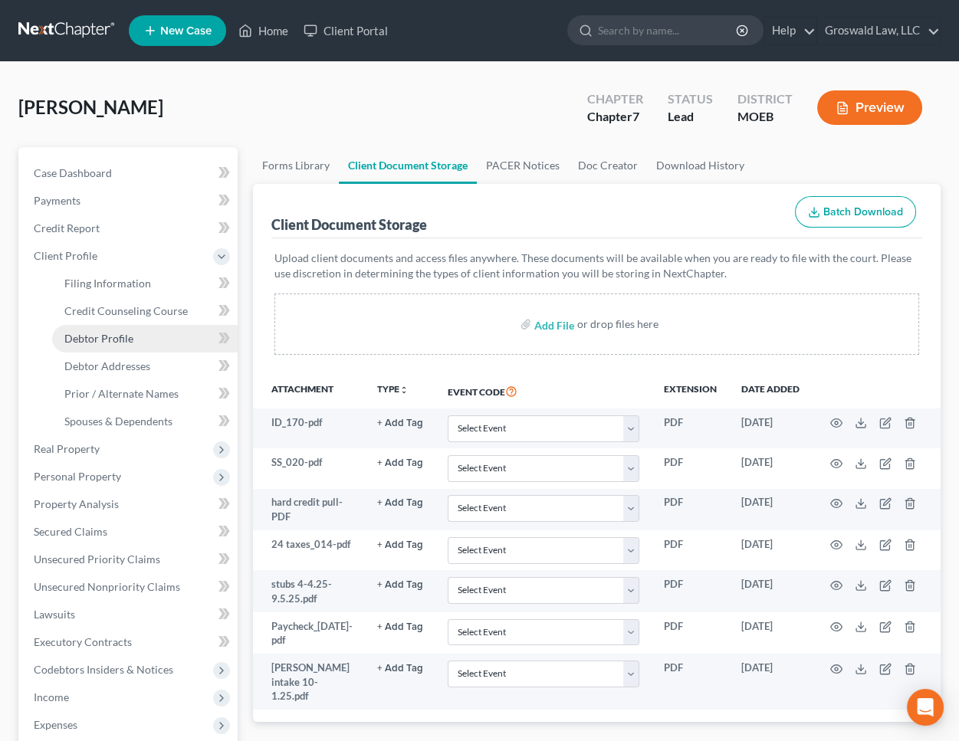
click at [108, 337] on span "Debtor Profile" at bounding box center [98, 338] width 69 height 13
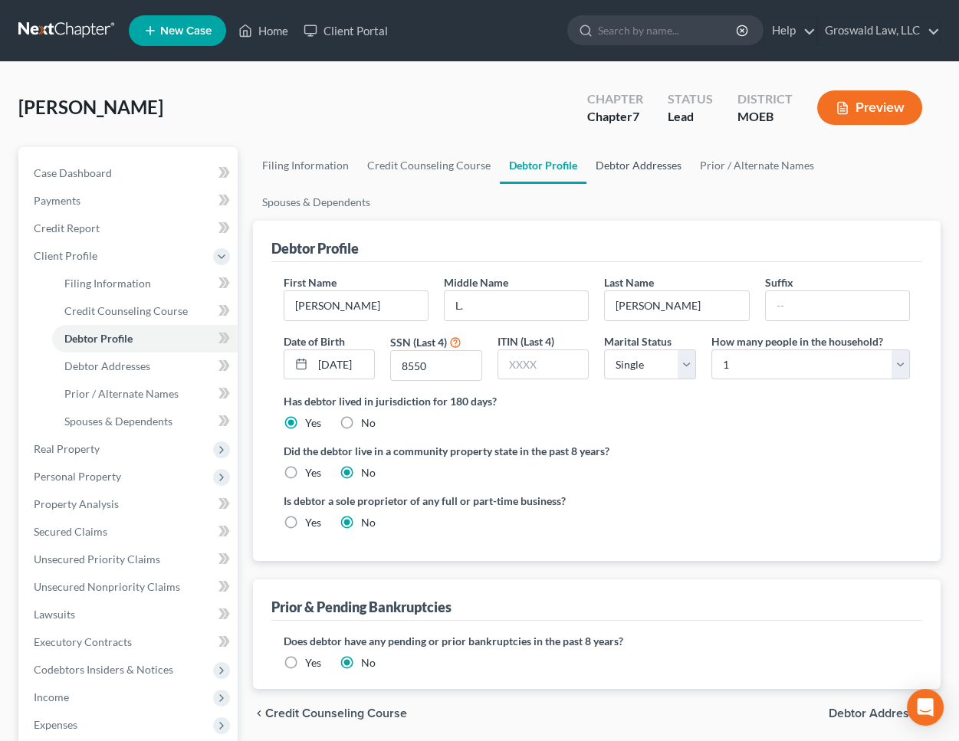
click at [613, 160] on link "Debtor Addresses" at bounding box center [639, 165] width 104 height 37
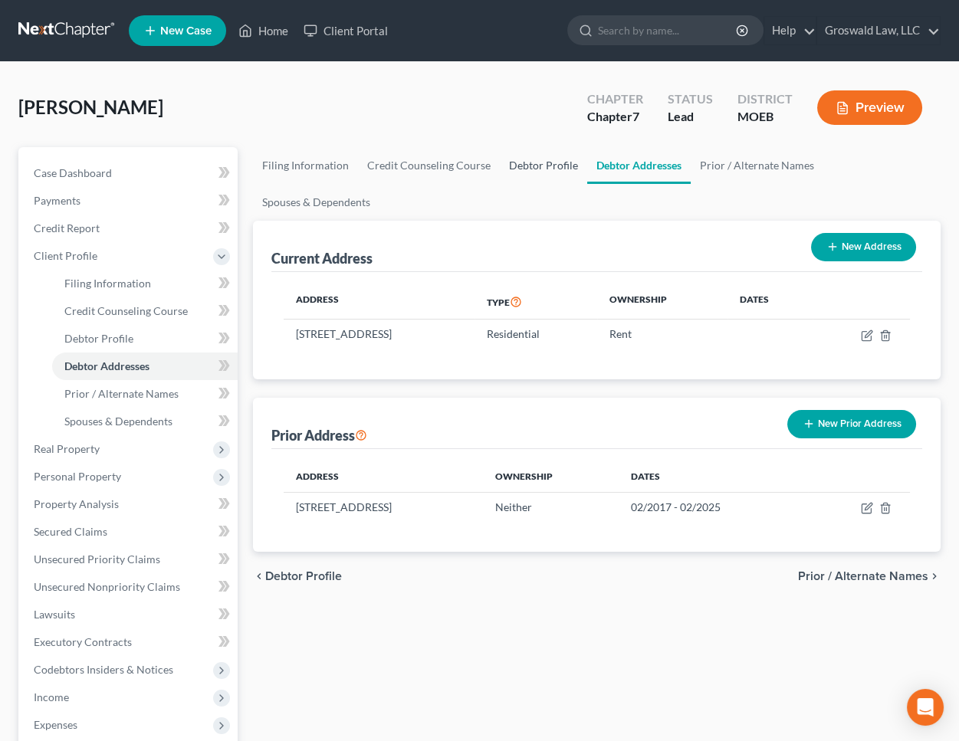
click at [532, 167] on link "Debtor Profile" at bounding box center [543, 165] width 87 height 37
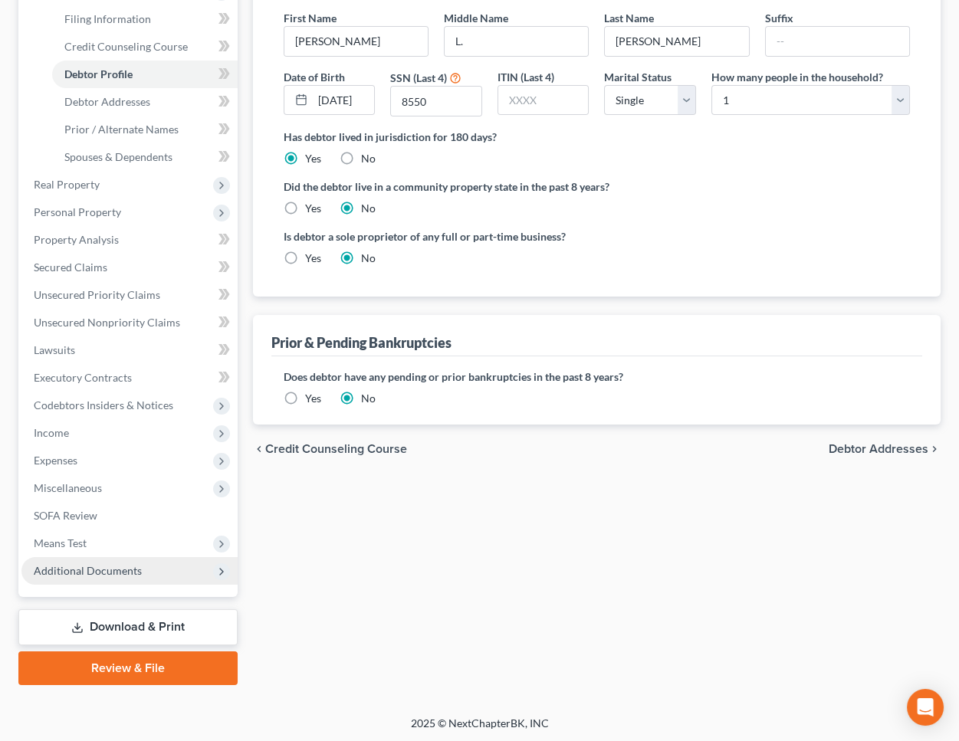
click at [100, 567] on span "Additional Documents" at bounding box center [88, 570] width 108 height 13
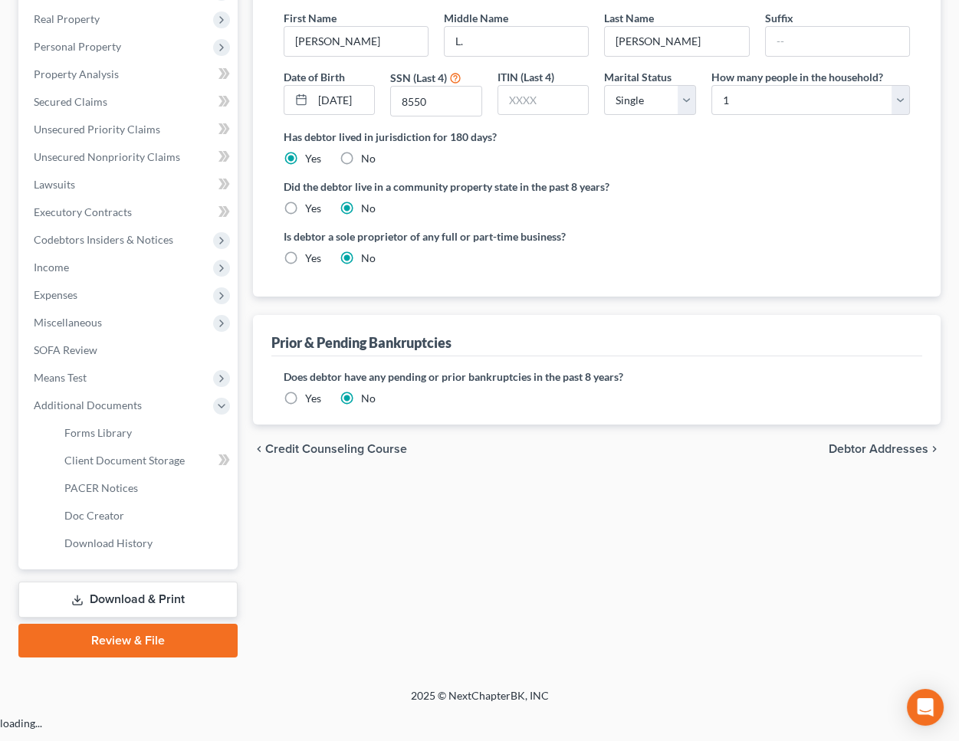
scroll to position [237, 0]
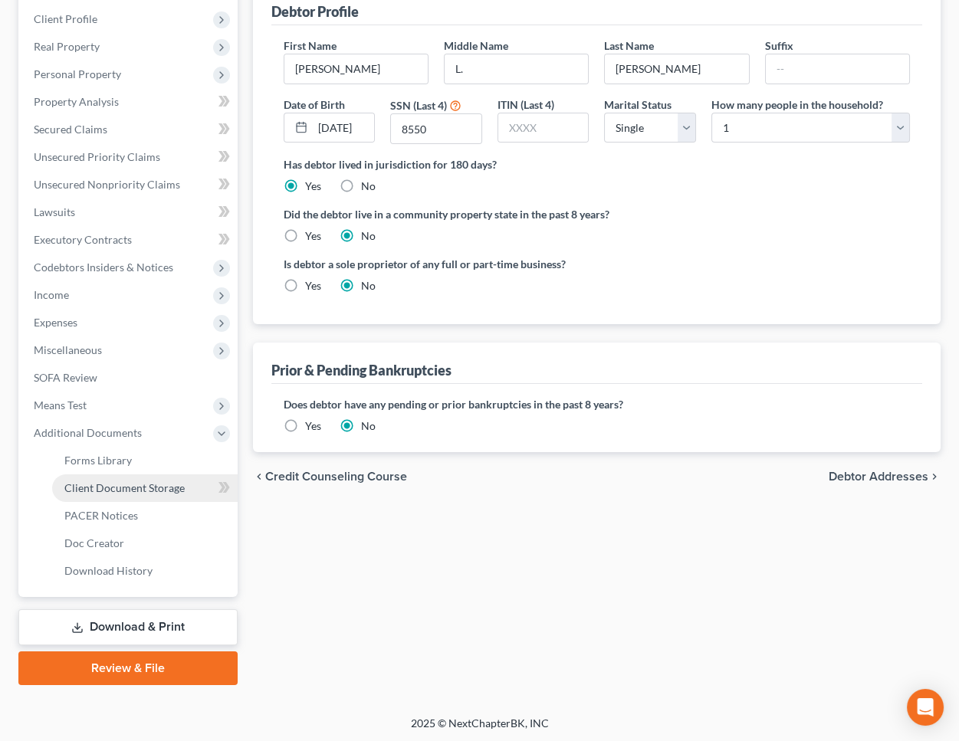
click at [130, 487] on span "Client Document Storage" at bounding box center [124, 487] width 120 height 13
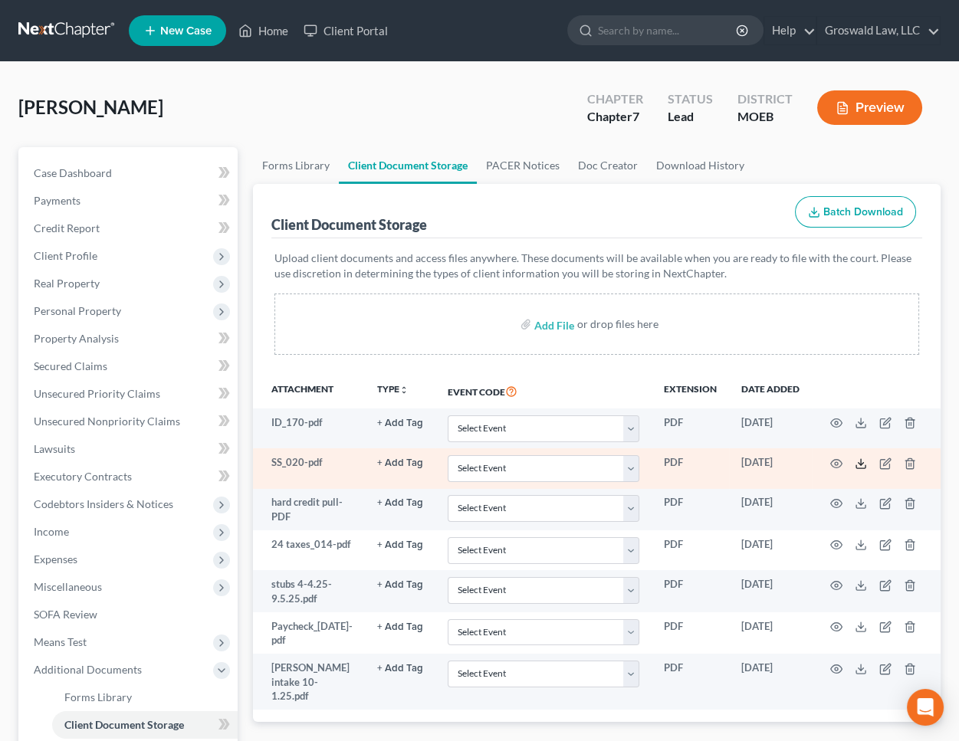
click at [859, 462] on polyline at bounding box center [861, 463] width 5 height 2
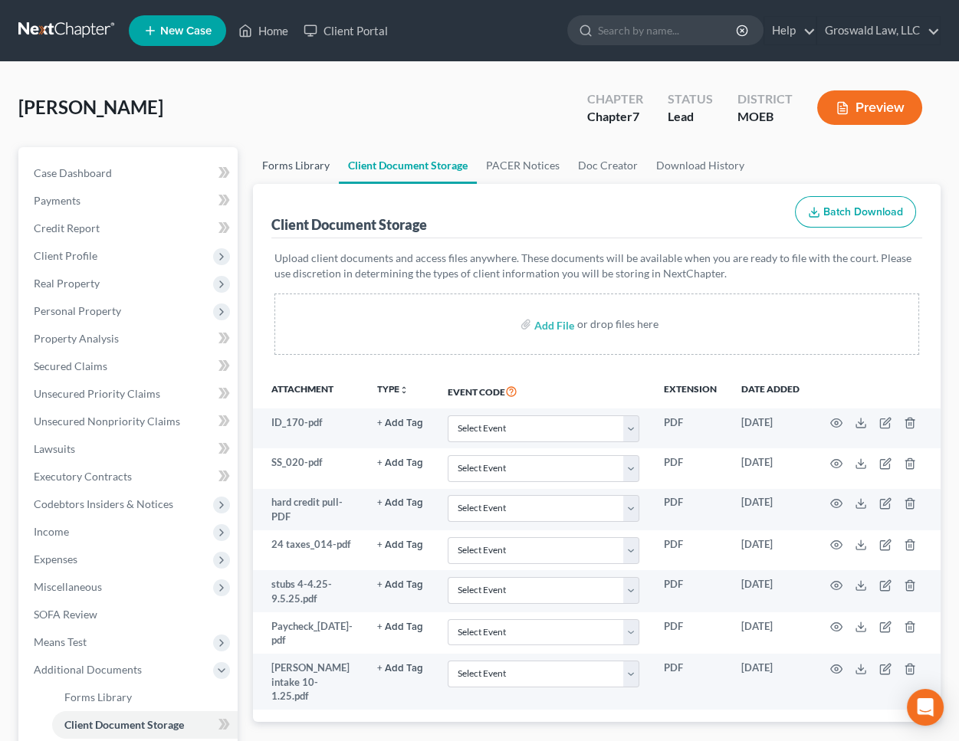
drag, startPoint x: 414, startPoint y: 138, endPoint x: 295, endPoint y: 181, distance: 126.4
click at [414, 138] on div "[PERSON_NAME] Upgraded Chapter Chapter 7 Status Lead District MOEB Preview" at bounding box center [479, 114] width 922 height 67
drag, startPoint x: 93, startPoint y: 278, endPoint x: 91, endPoint y: 259, distance: 18.5
click at [93, 278] on span "Real Property" at bounding box center [67, 283] width 66 height 13
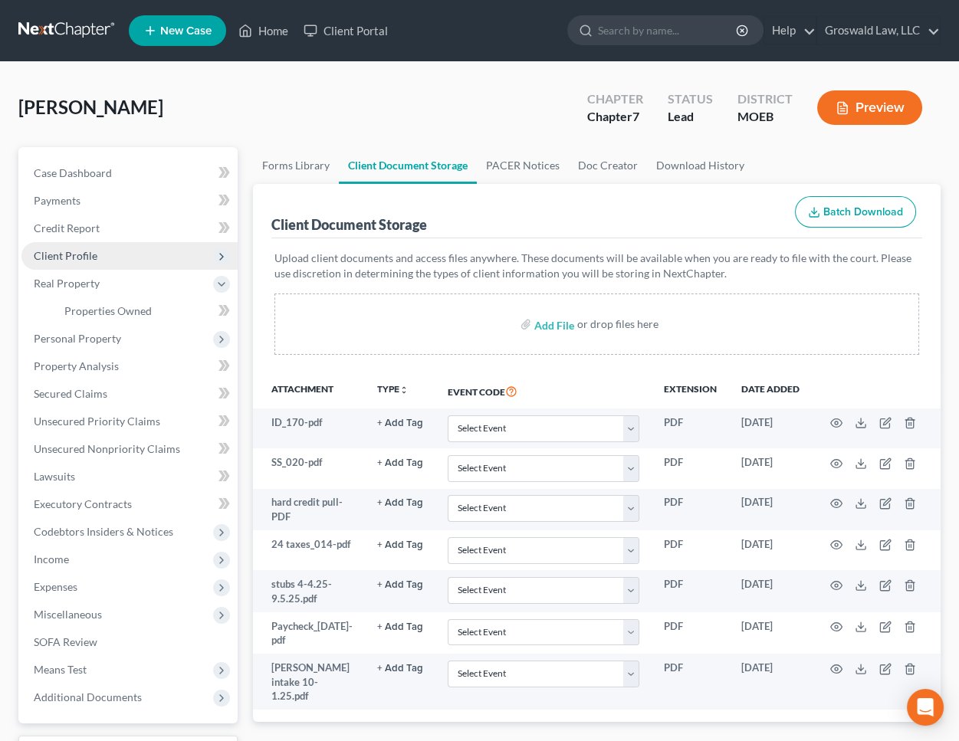
click at [89, 251] on span "Client Profile" at bounding box center [66, 255] width 64 height 13
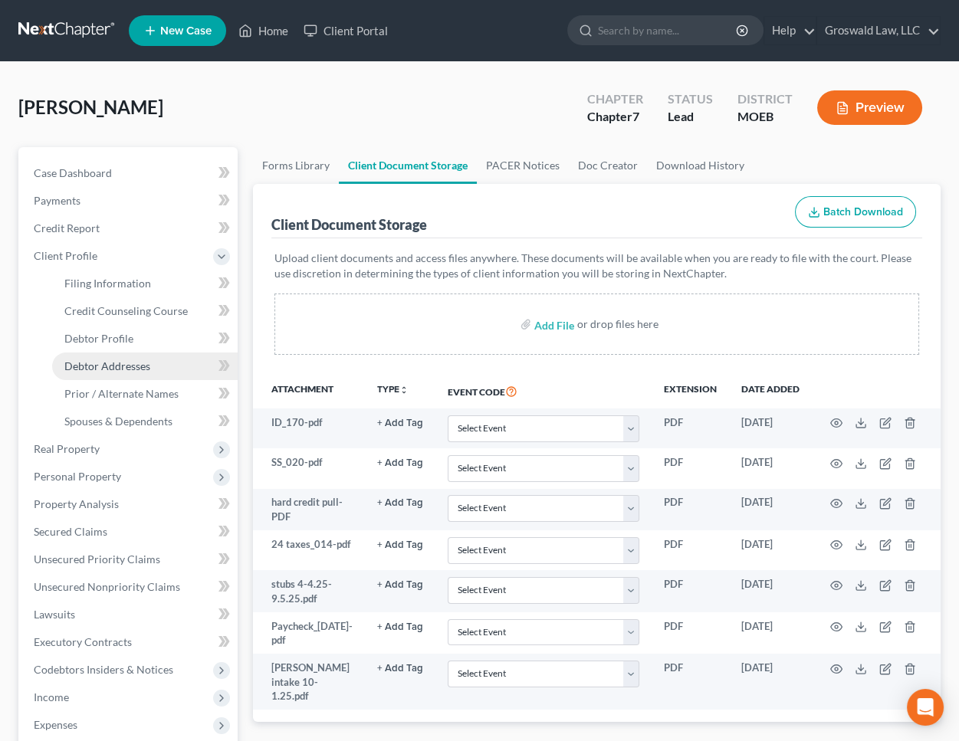
click at [118, 360] on span "Debtor Addresses" at bounding box center [107, 366] width 86 height 13
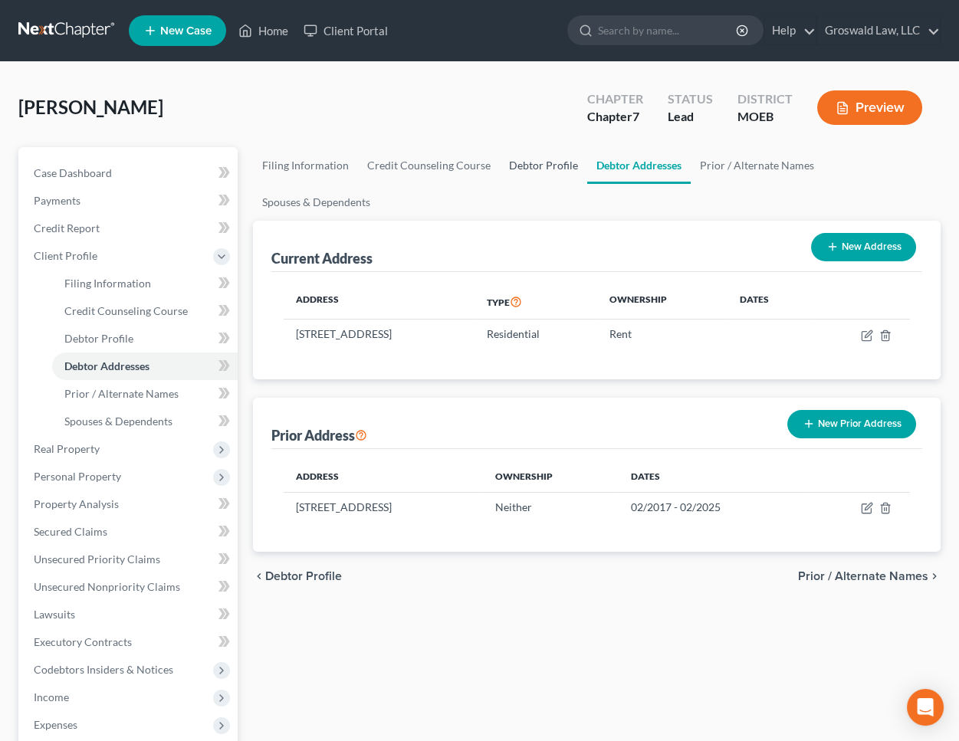
click at [508, 161] on link "Debtor Profile" at bounding box center [543, 165] width 87 height 37
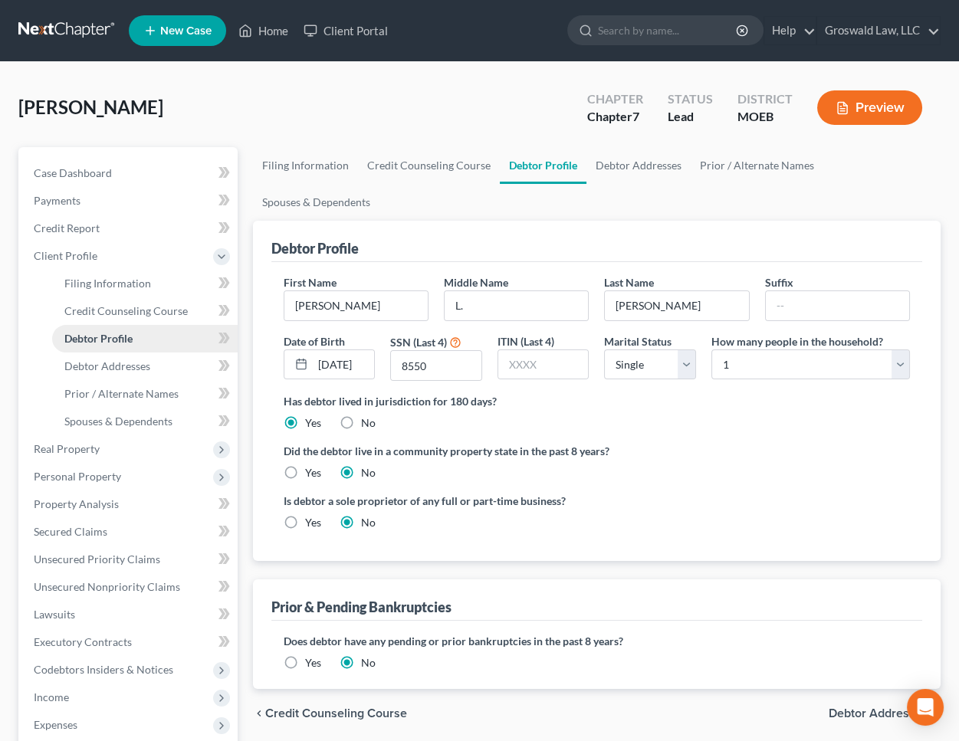
scroll to position [265, 0]
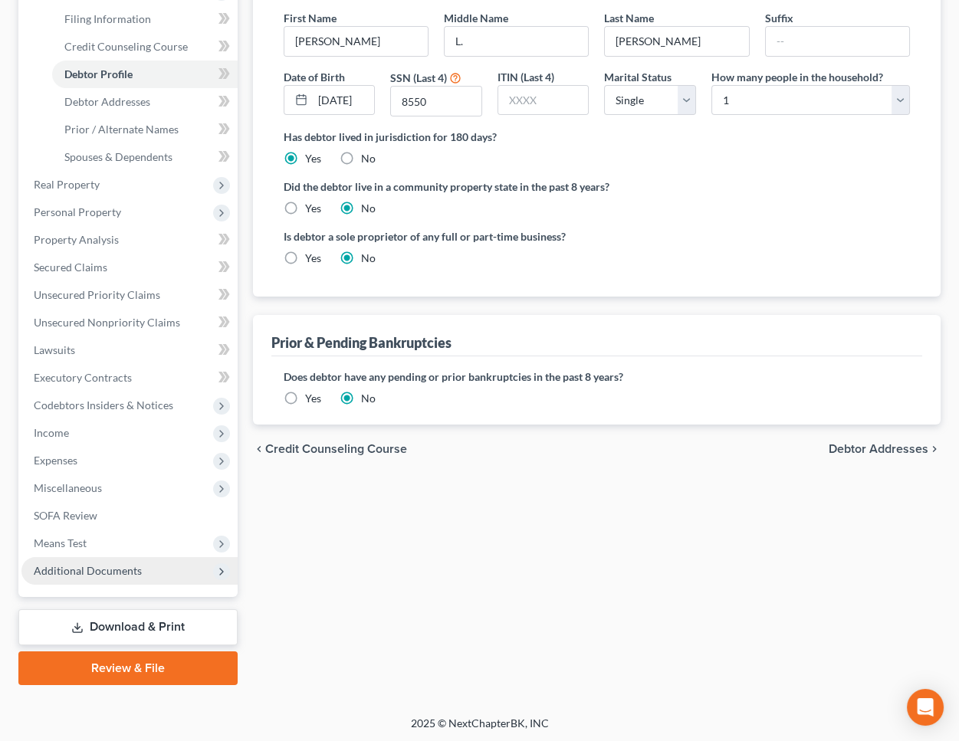
click at [127, 572] on span "Additional Documents" at bounding box center [88, 570] width 108 height 13
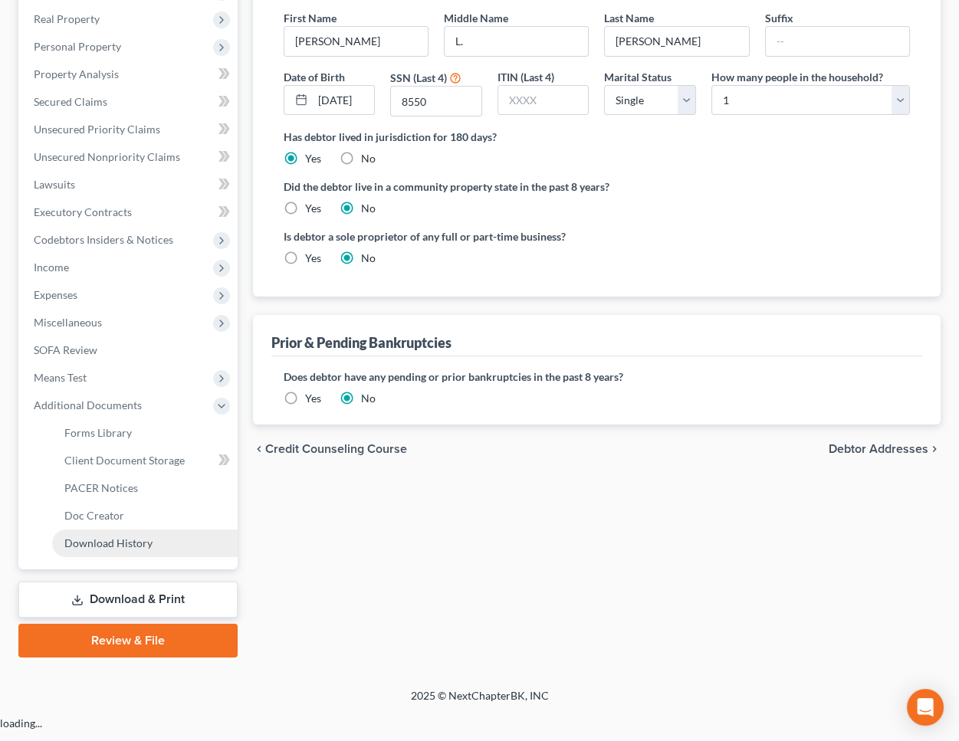
scroll to position [237, 0]
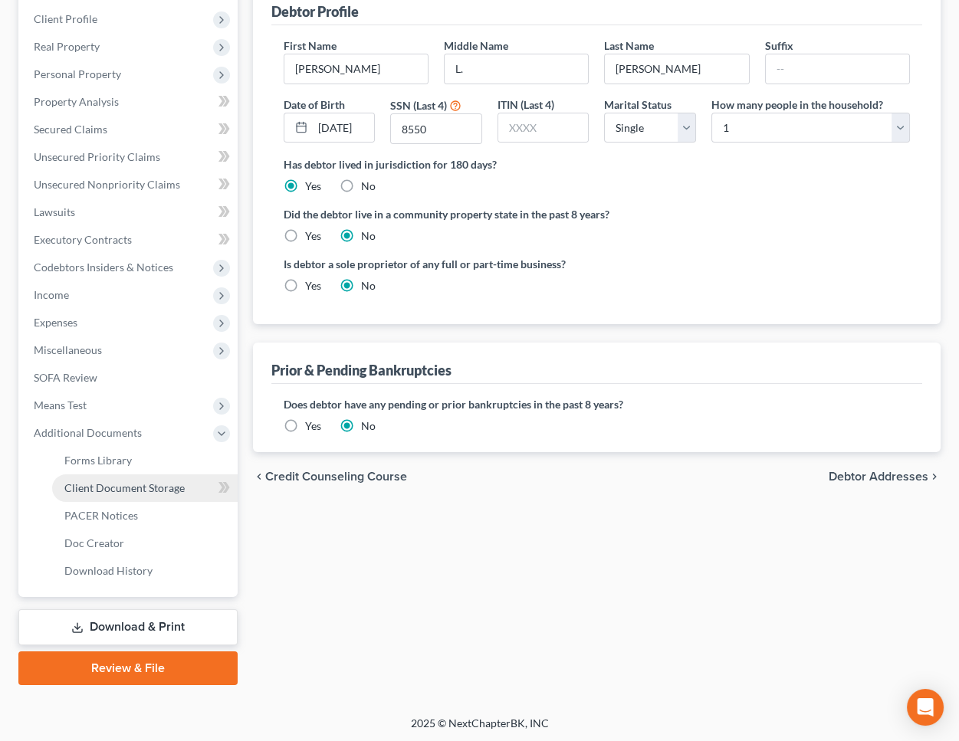
click at [124, 475] on link "Client Document Storage" at bounding box center [145, 489] width 186 height 28
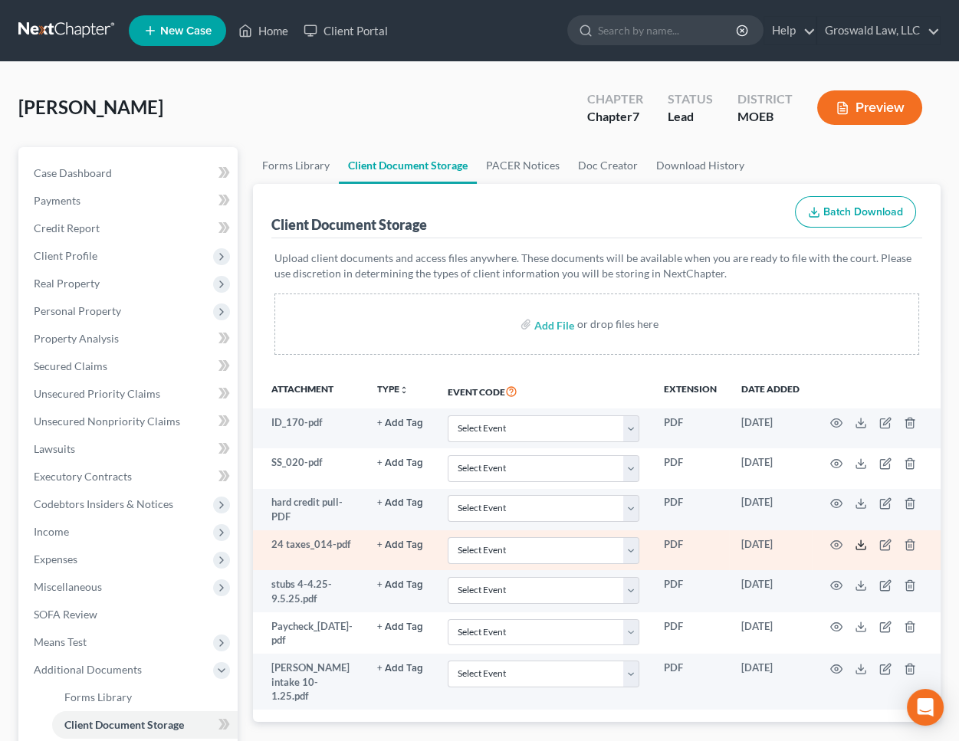
click at [864, 539] on icon at bounding box center [861, 545] width 12 height 12
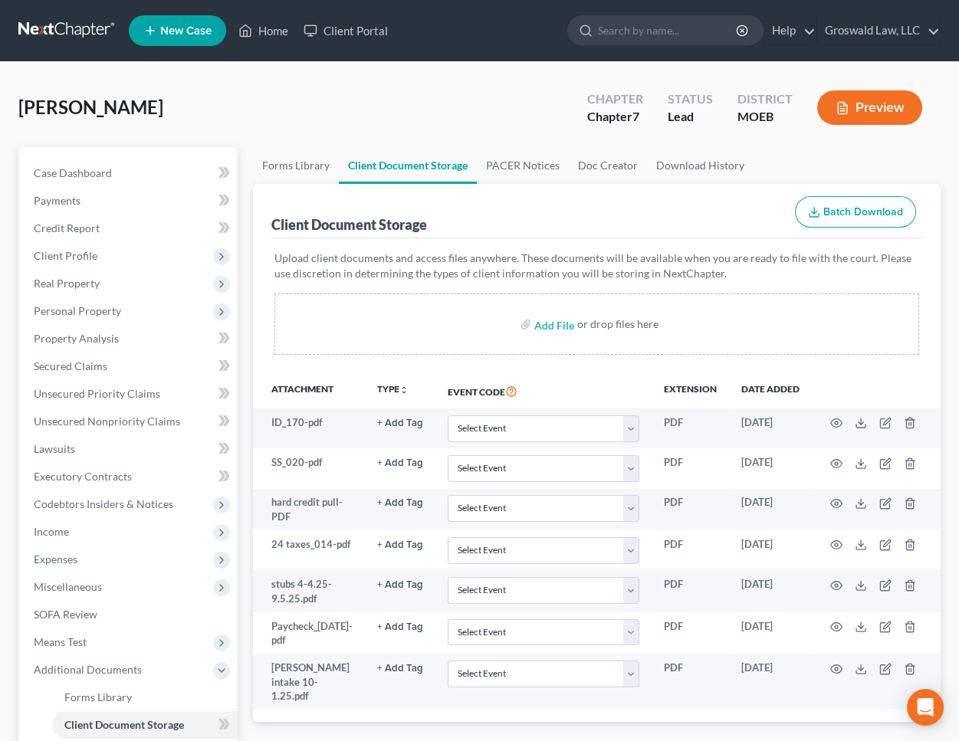
drag, startPoint x: 601, startPoint y: 207, endPoint x: 587, endPoint y: 274, distance: 68.3
click at [601, 207] on div "Client Document Storage Batch Download" at bounding box center [596, 211] width 651 height 55
drag, startPoint x: 439, startPoint y: 270, endPoint x: 240, endPoint y: 321, distance: 205.1
click at [439, 270] on p "Upload client documents and access files anywhere. These documents will be avai…" at bounding box center [596, 266] width 645 height 31
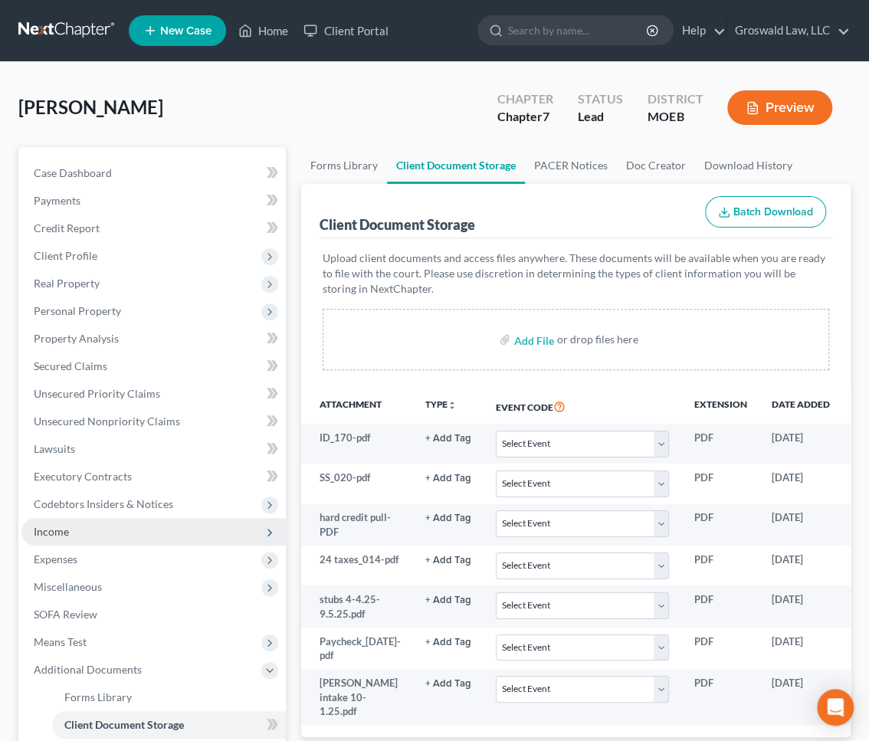
click at [98, 528] on span "Income" at bounding box center [153, 532] width 265 height 28
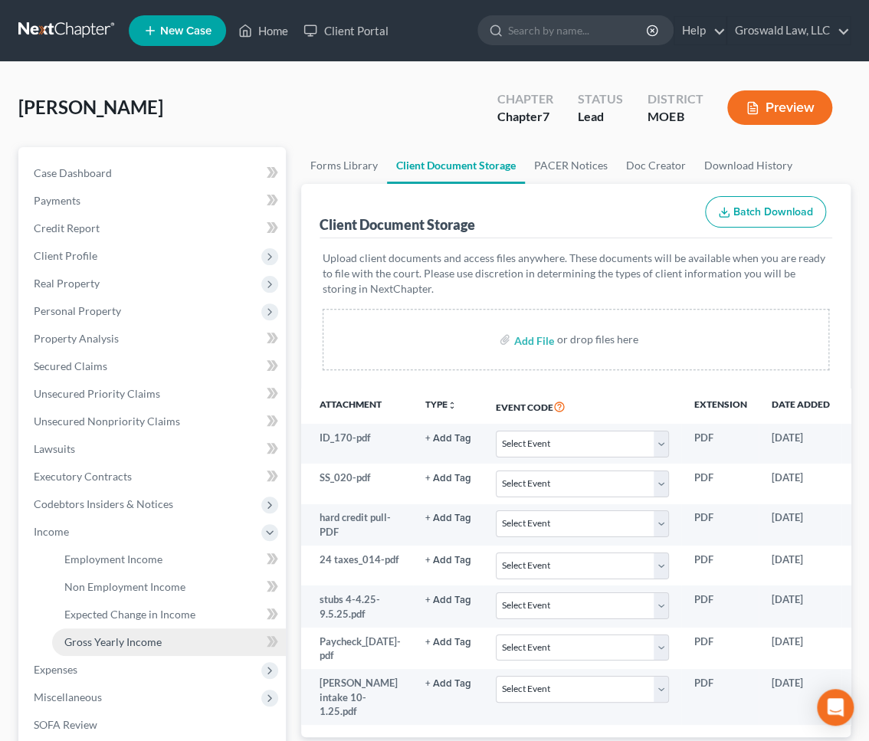
click at [149, 651] on link "Gross Yearly Income" at bounding box center [169, 643] width 234 height 28
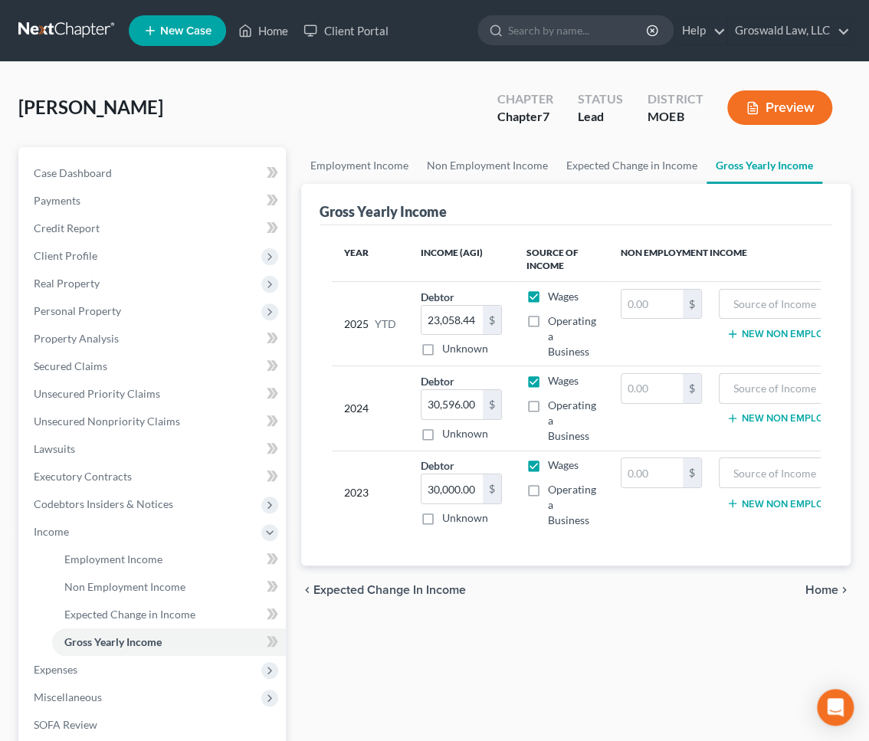
drag, startPoint x: 439, startPoint y: 690, endPoint x: 386, endPoint y: 678, distance: 53.6
click at [436, 689] on div "Employment Income Non Employment Income Expected Change in Income Gross Yearly …" at bounding box center [576, 521] width 565 height 748
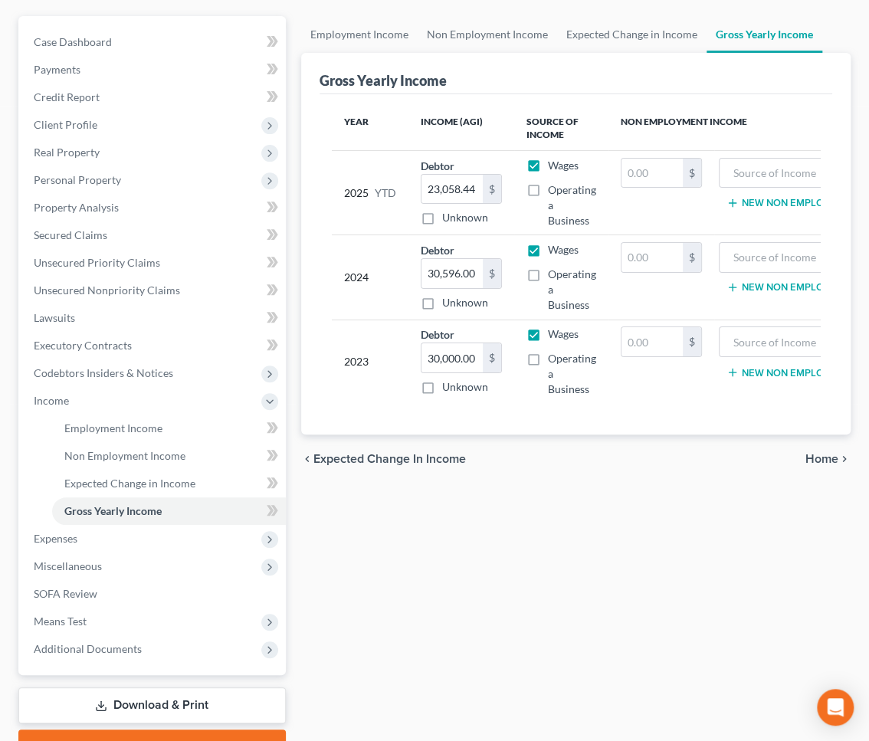
scroll to position [209, 0]
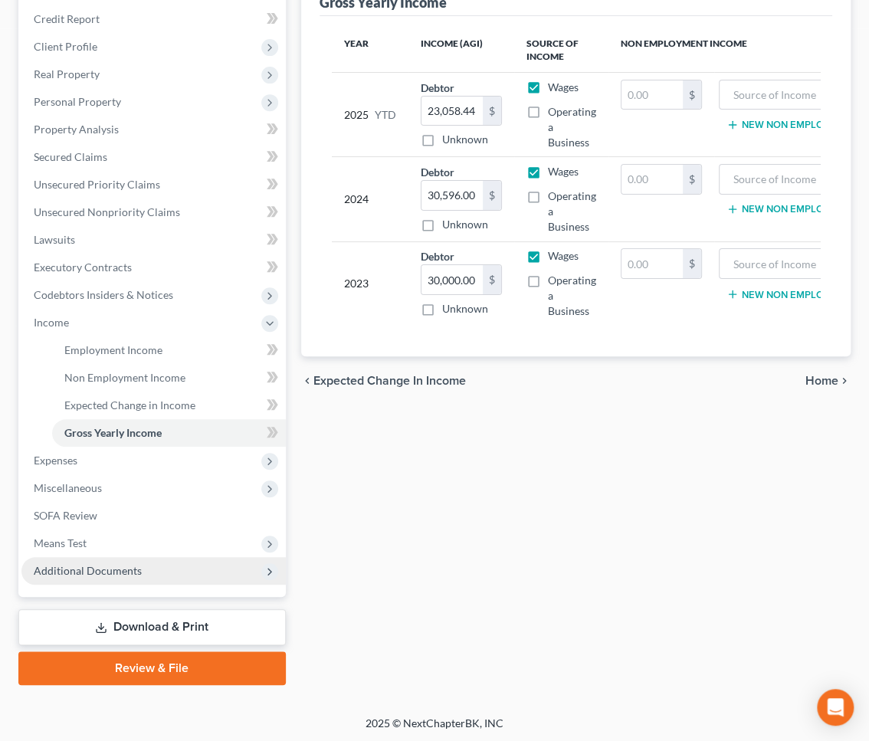
click at [71, 570] on span "Additional Documents" at bounding box center [88, 570] width 108 height 13
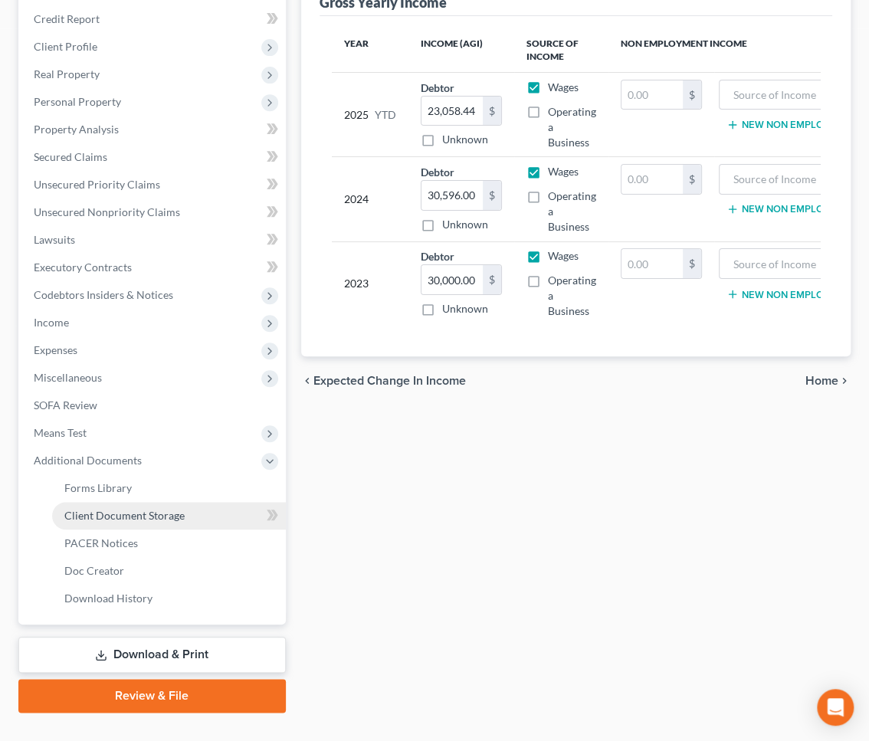
click at [96, 519] on span "Client Document Storage" at bounding box center [124, 515] width 120 height 13
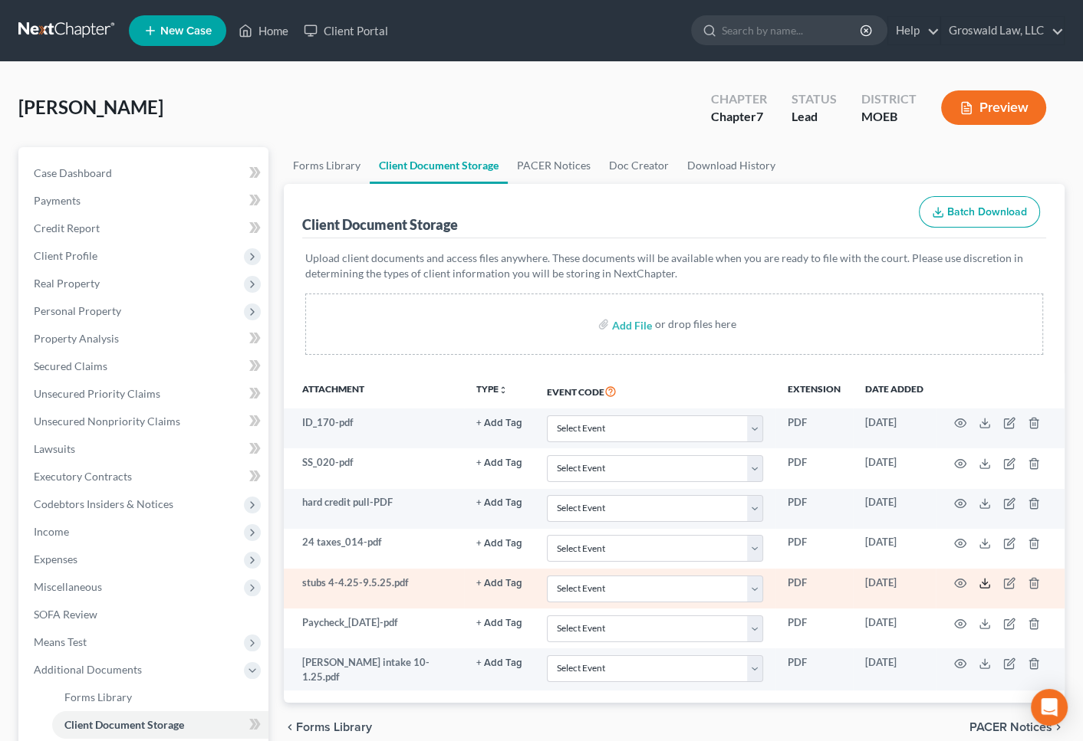
click at [983, 578] on icon at bounding box center [984, 583] width 12 height 12
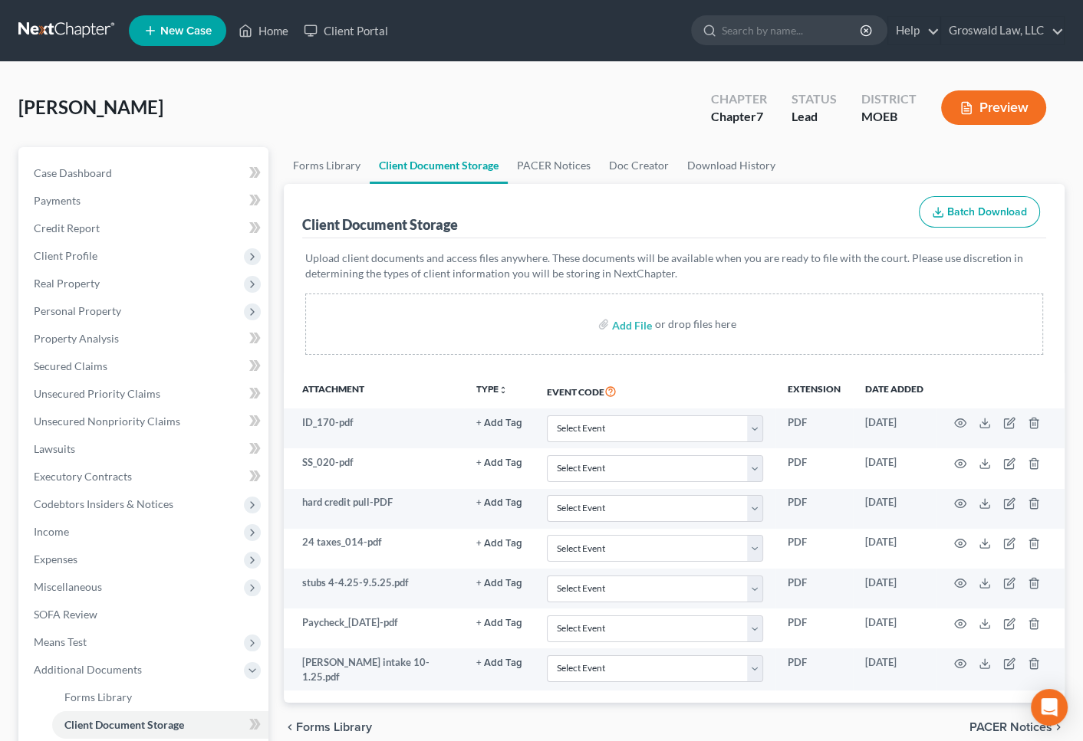
drag, startPoint x: 706, startPoint y: 255, endPoint x: 708, endPoint y: 284, distance: 28.5
click at [708, 255] on p "Upload client documents and access files anywhere. These documents will be avai…" at bounding box center [674, 266] width 738 height 31
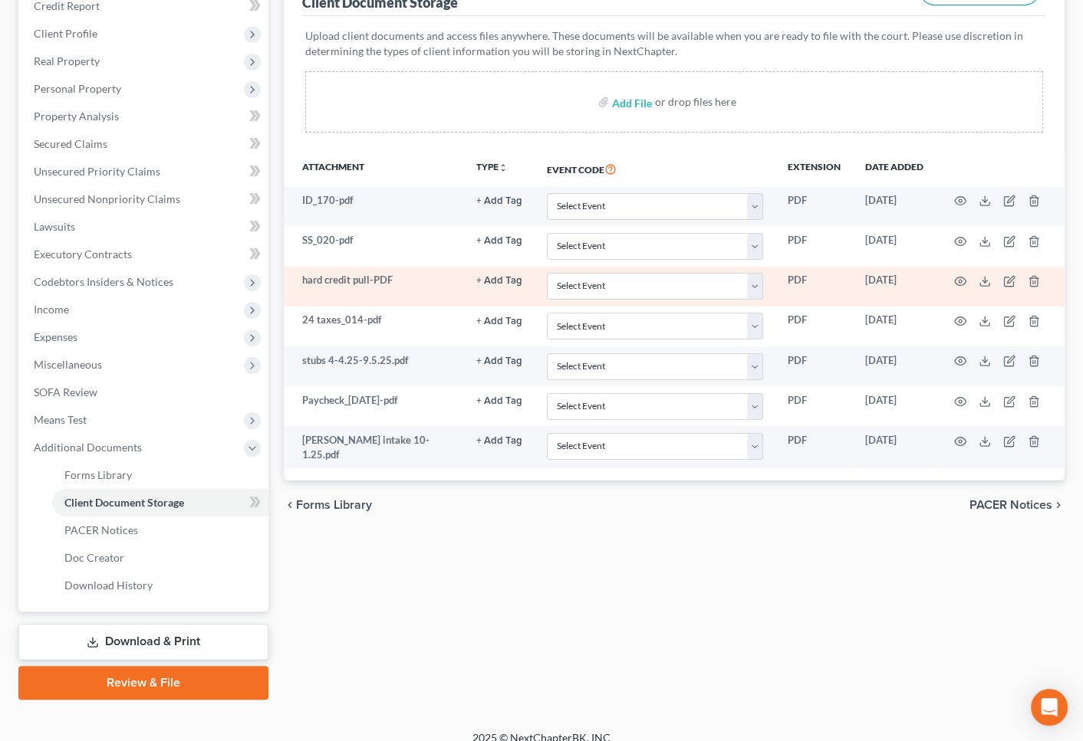
scroll to position [237, 0]
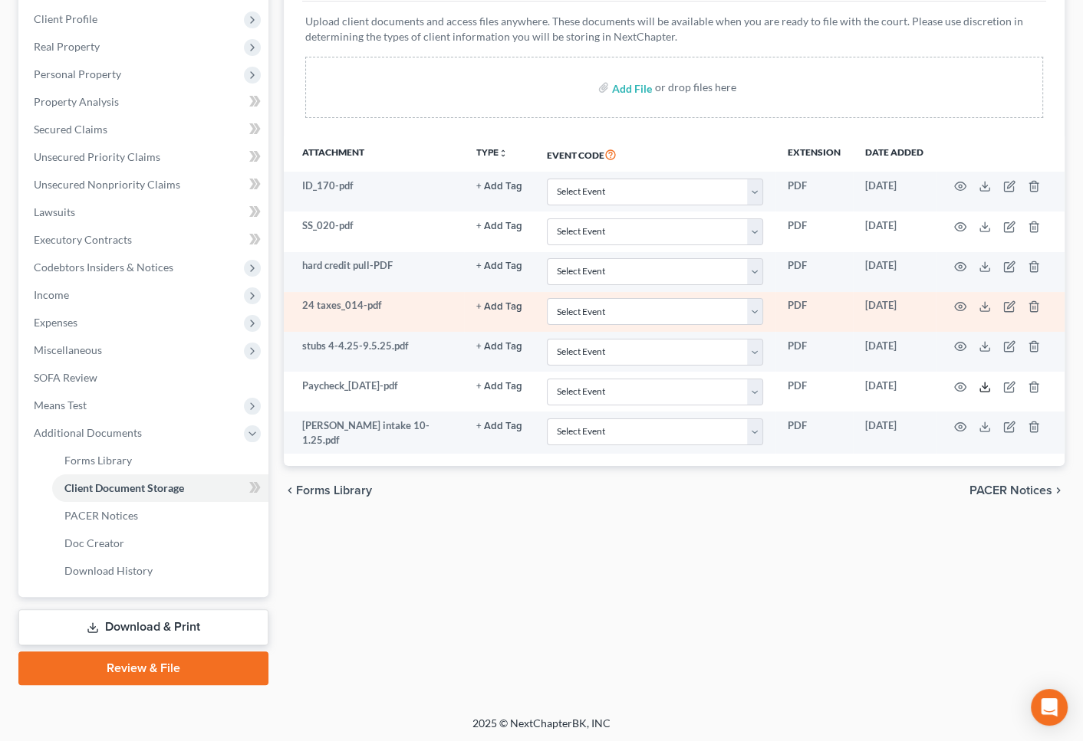
drag, startPoint x: 981, startPoint y: 386, endPoint x: 900, endPoint y: 299, distance: 119.3
click at [981, 386] on icon at bounding box center [984, 387] width 12 height 12
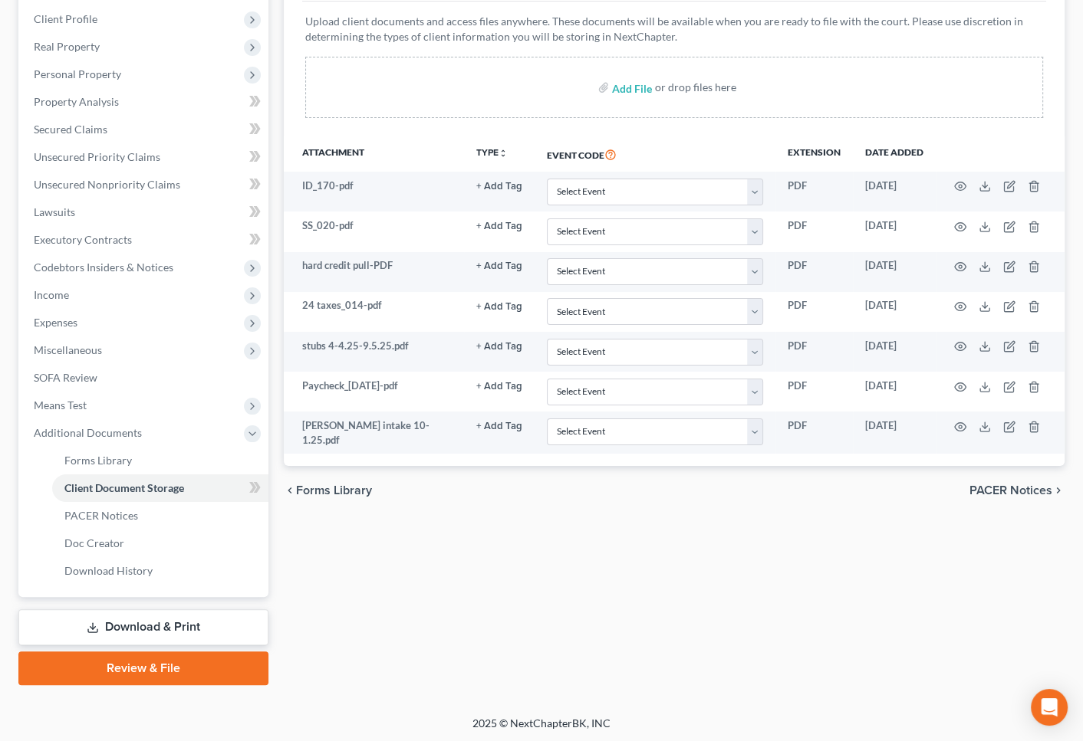
drag, startPoint x: 708, startPoint y: 629, endPoint x: 689, endPoint y: 612, distance: 25.0
click at [708, 629] on div "Forms Library Client Document Storage PACER Notices Doc Creator Download Histor…" at bounding box center [674, 297] width 796 height 775
click at [45, 286] on span "Income" at bounding box center [144, 295] width 247 height 28
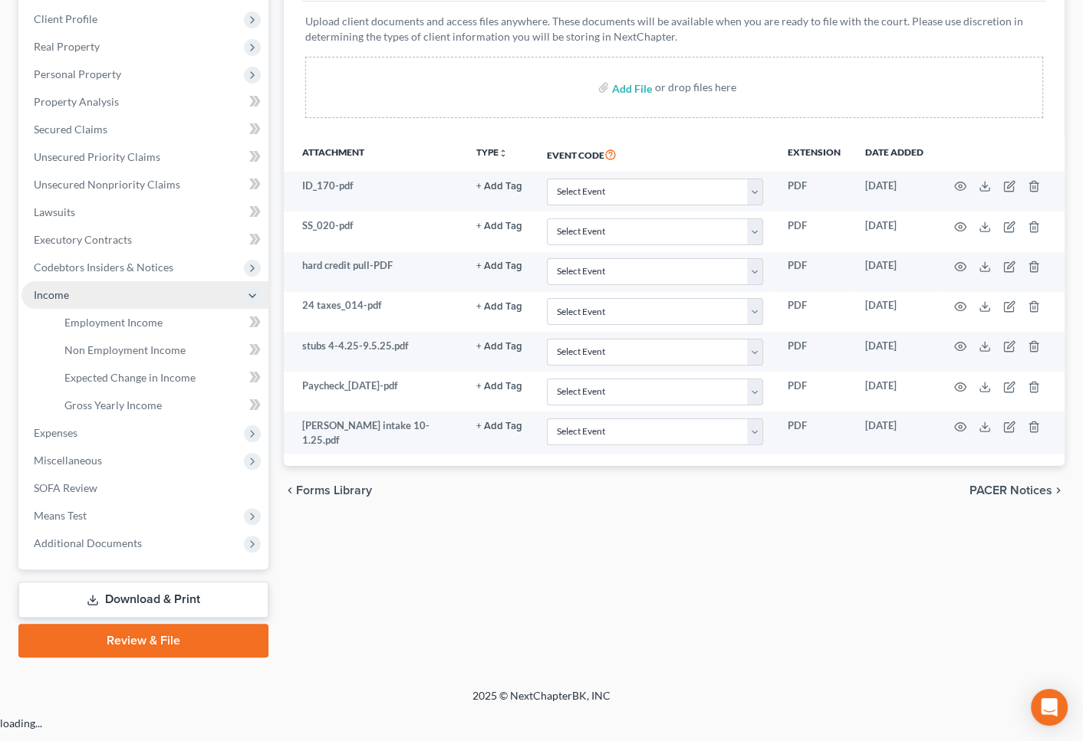
scroll to position [209, 0]
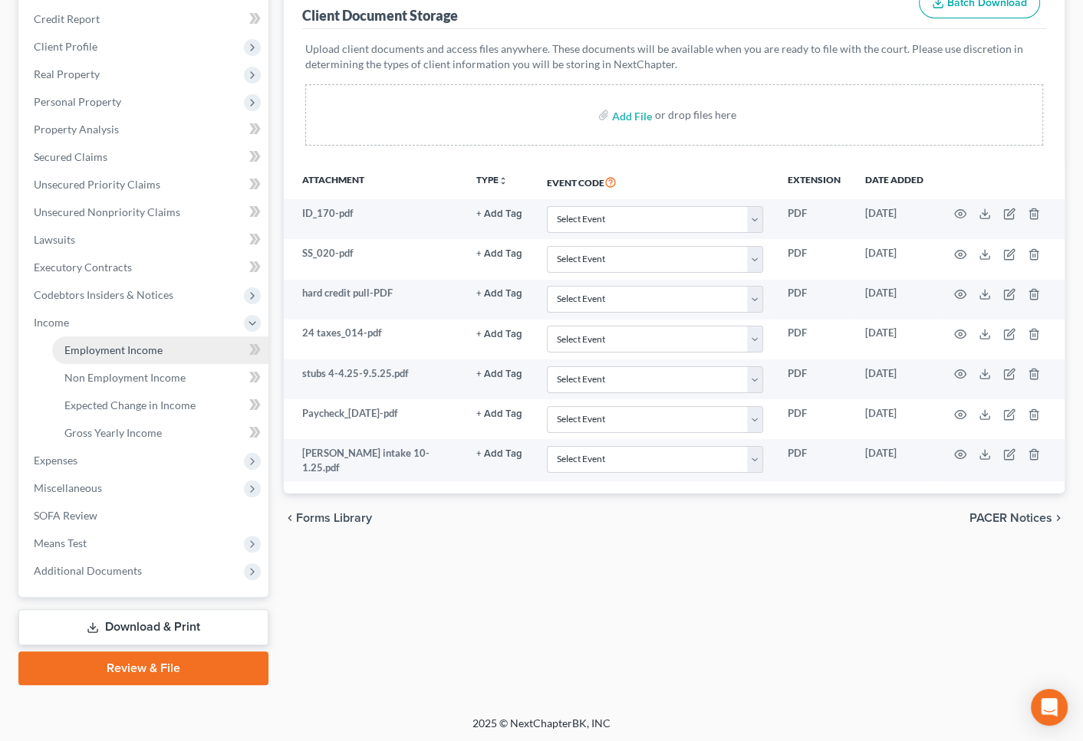
click at [117, 352] on span "Employment Income" at bounding box center [113, 349] width 98 height 13
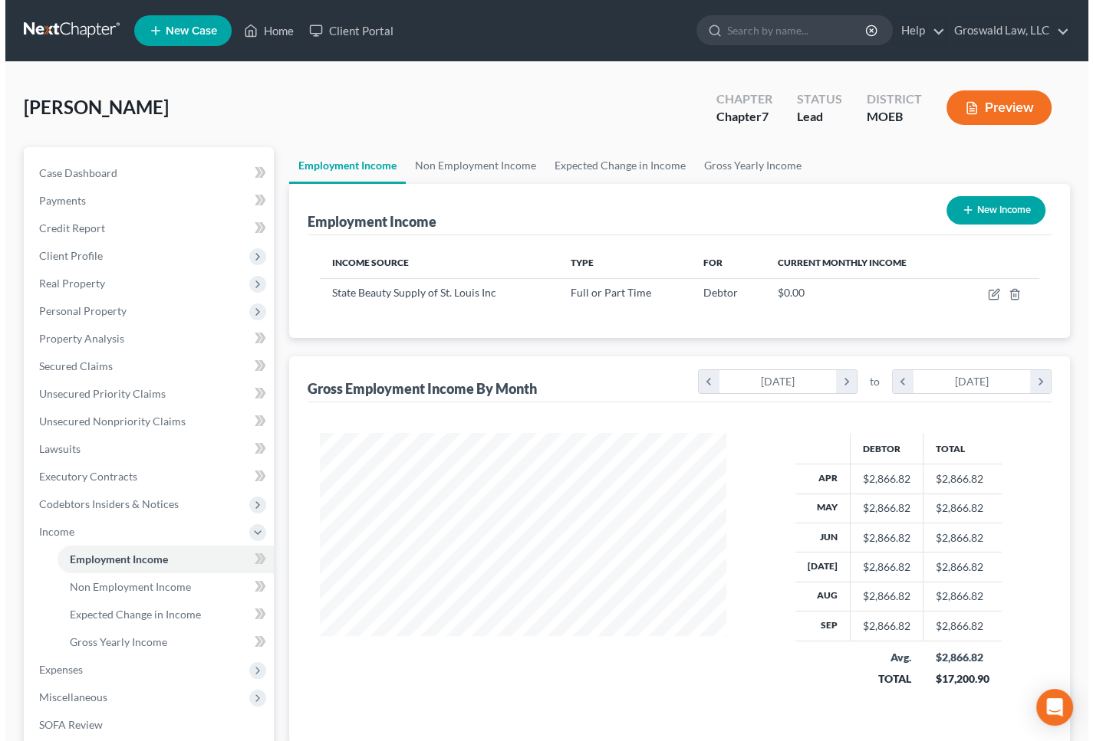
scroll to position [274, 437]
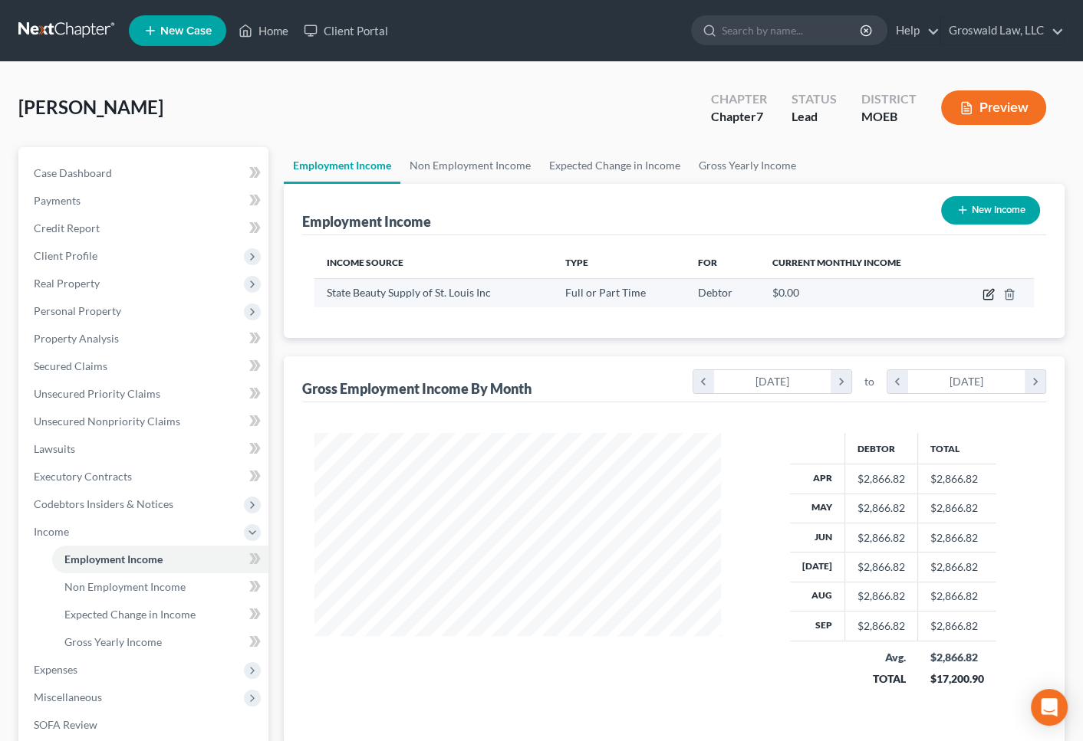
click at [985, 294] on icon "button" at bounding box center [988, 294] width 12 height 12
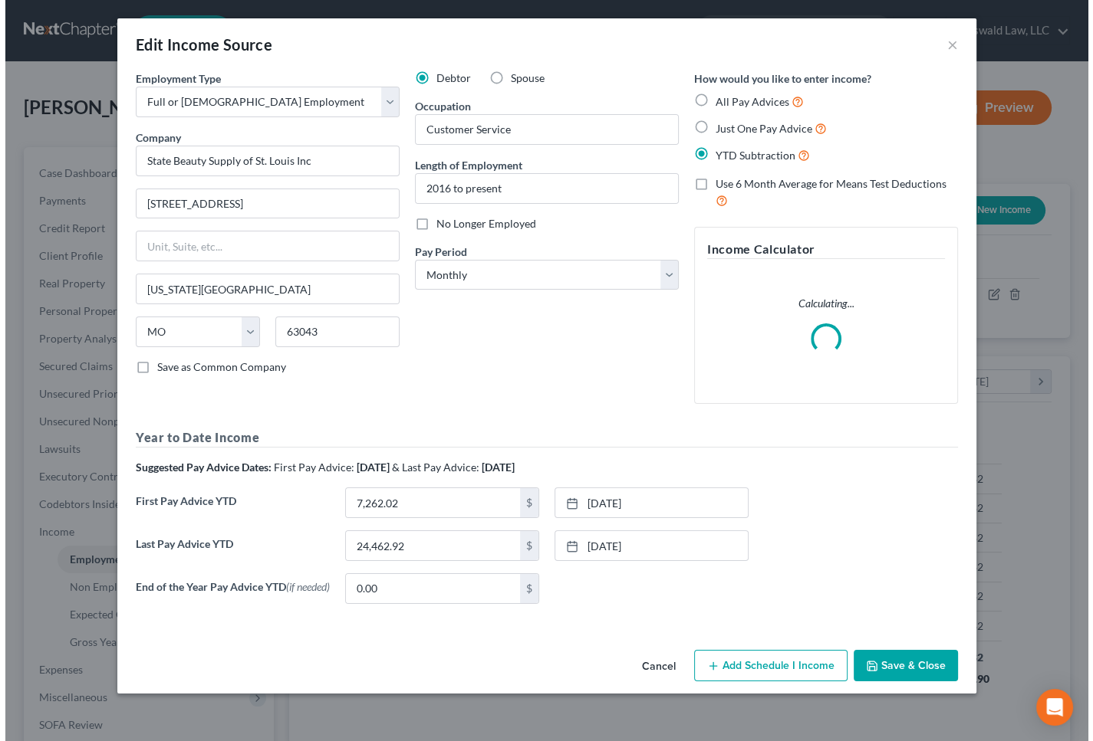
scroll to position [274, 442]
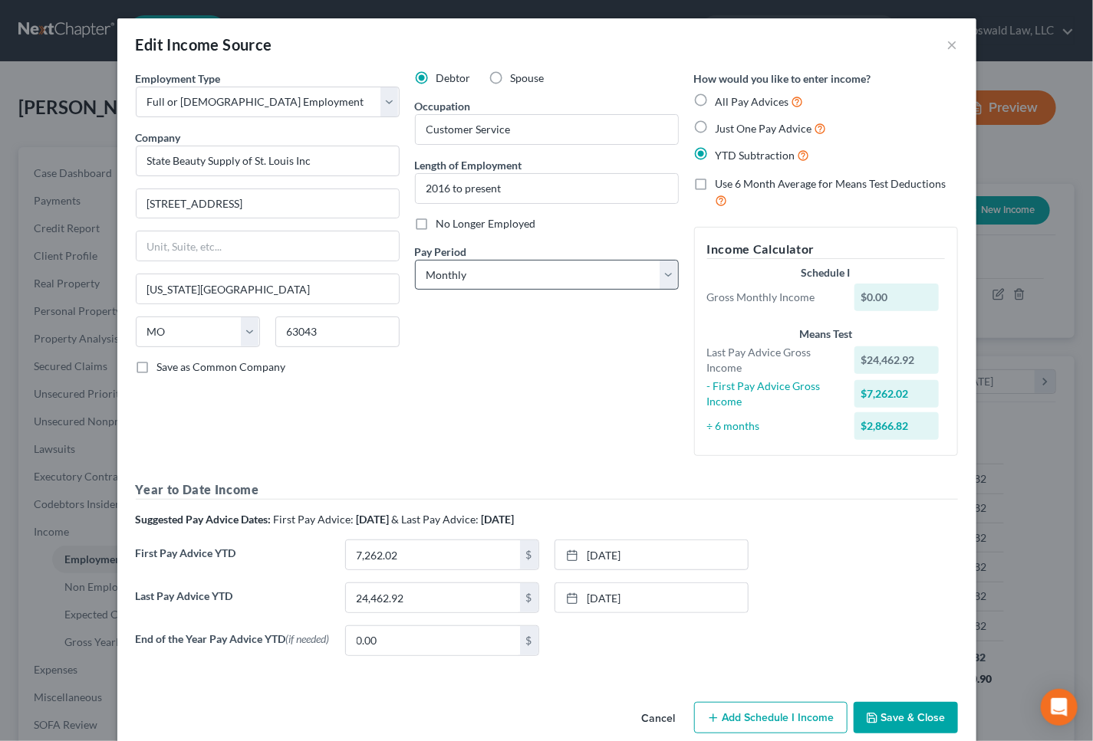
drag, startPoint x: 496, startPoint y: 403, endPoint x: 470, endPoint y: 265, distance: 139.7
click at [498, 392] on div "Debtor Spouse Occupation Customer Service Length of Employment 2016 to present …" at bounding box center [546, 270] width 279 height 398
drag, startPoint x: 465, startPoint y: 276, endPoint x: 464, endPoint y: 289, distance: 13.1
click at [465, 276] on select "Select Monthly Twice Monthly Every Other Week Weekly" at bounding box center [547, 275] width 264 height 31
click at [415, 260] on select "Select Monthly Twice Monthly Every Other Week Weekly" at bounding box center [547, 275] width 264 height 31
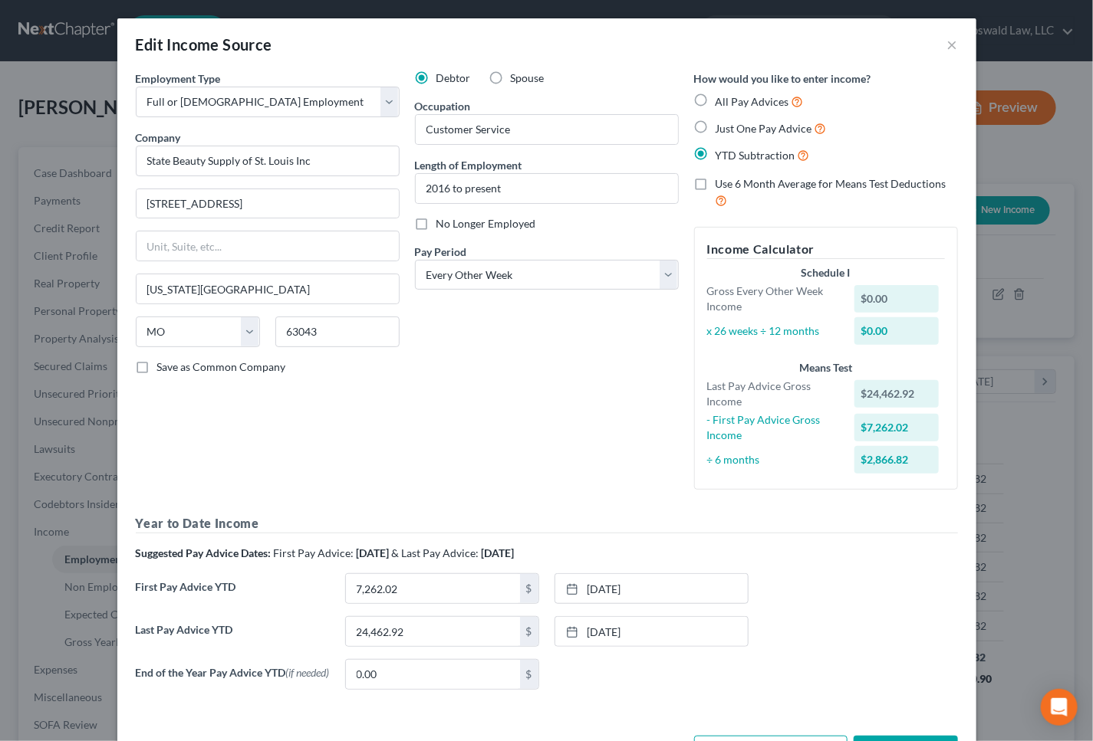
click at [586, 398] on div "Debtor Spouse Occupation Customer Service Length of Employment 2016 to present …" at bounding box center [546, 287] width 279 height 432
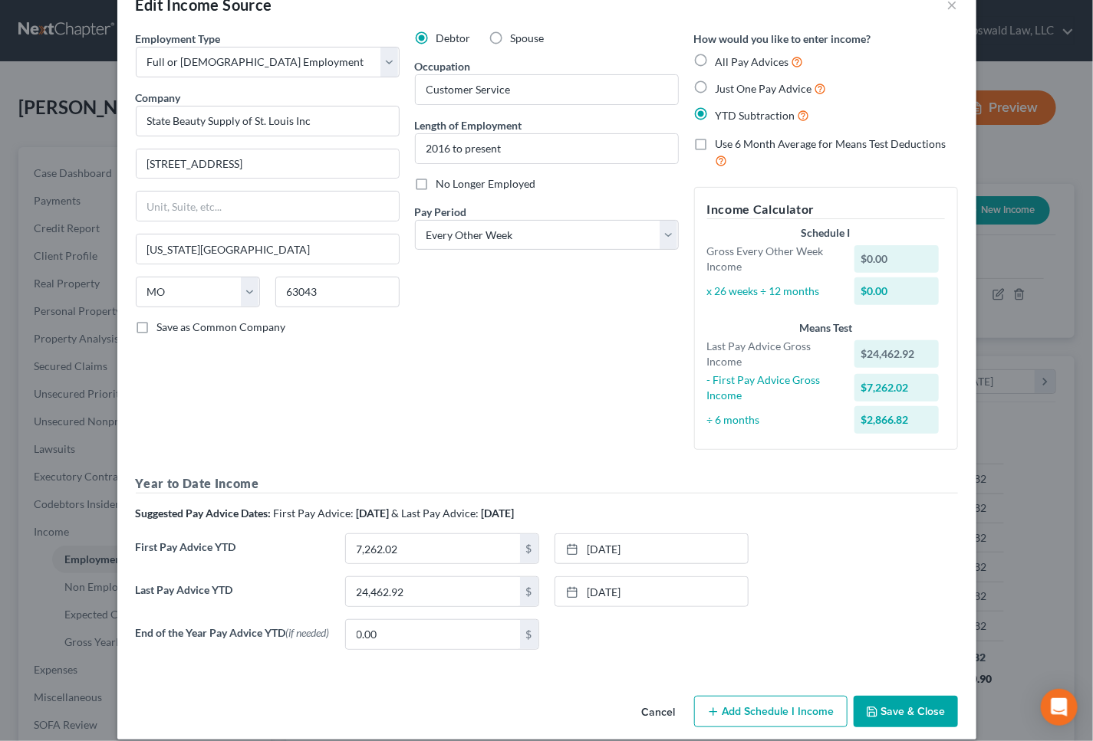
scroll to position [59, 0]
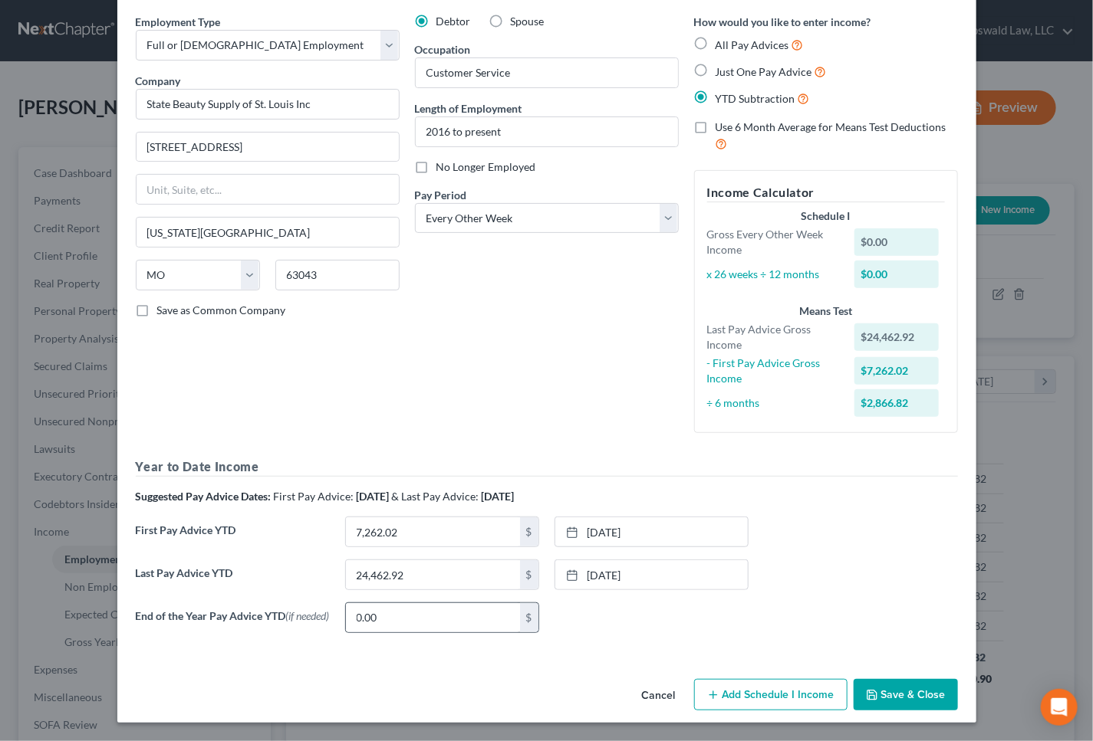
drag, startPoint x: 716, startPoint y: 695, endPoint x: 531, endPoint y: 621, distance: 199.2
click at [716, 695] on button "Add Schedule I Income" at bounding box center [770, 695] width 153 height 32
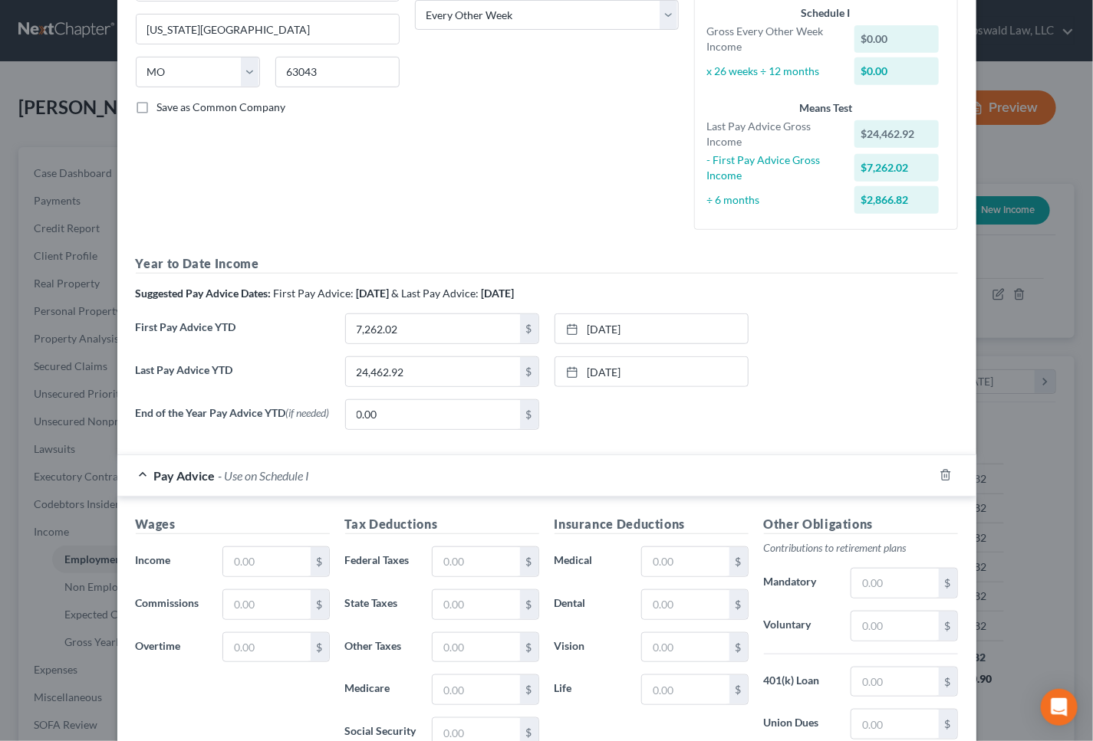
scroll to position [268, 0]
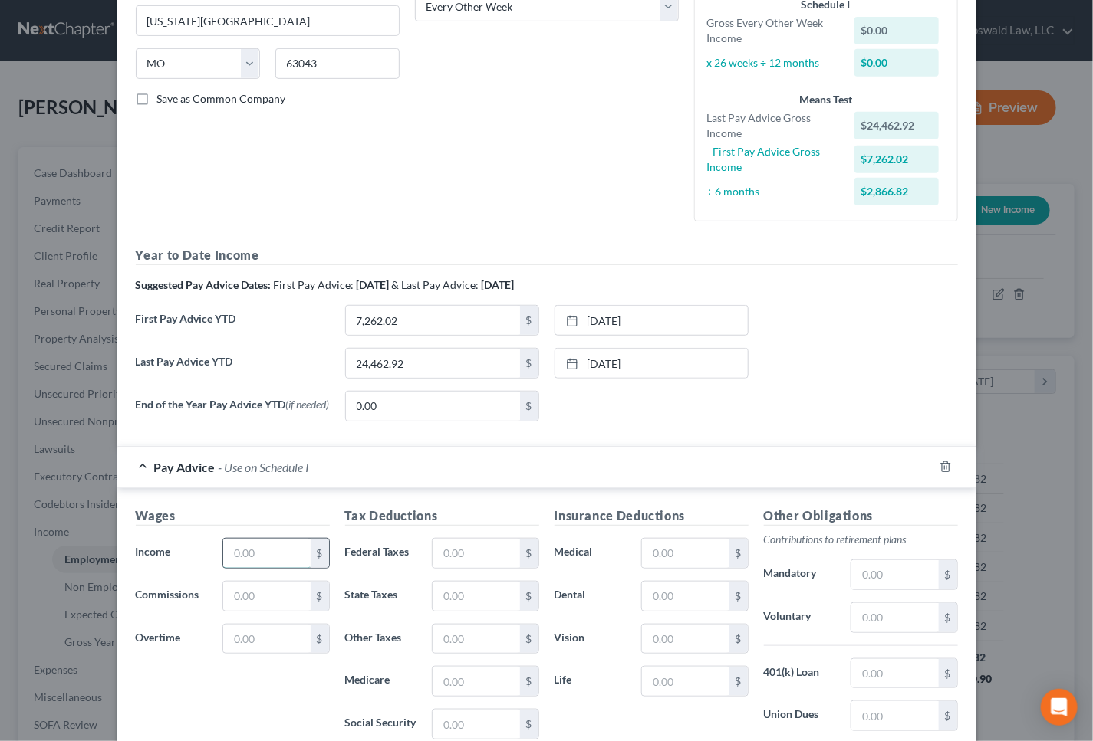
click at [243, 549] on input "text" at bounding box center [266, 553] width 87 height 29
drag, startPoint x: 859, startPoint y: 403, endPoint x: 665, endPoint y: 521, distance: 226.7
click at [858, 403] on div "End of the Year Pay Advice YTD (if needed) 0.00 $ None close Date Time chevron_…" at bounding box center [546, 412] width 837 height 43
click at [466, 565] on input "text" at bounding box center [475, 553] width 87 height 29
click at [778, 393] on div "End of the Year Pay Advice YTD (if needed) 0.00 $ None close Date Time chevron_…" at bounding box center [546, 412] width 837 height 43
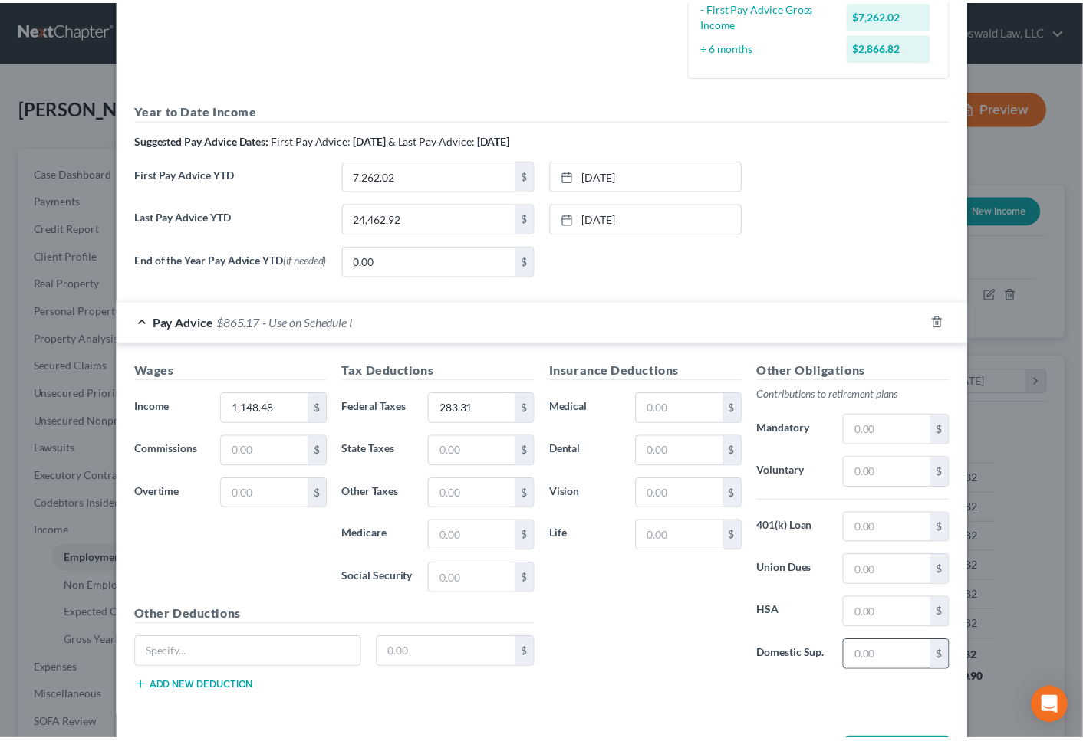
scroll to position [475, 0]
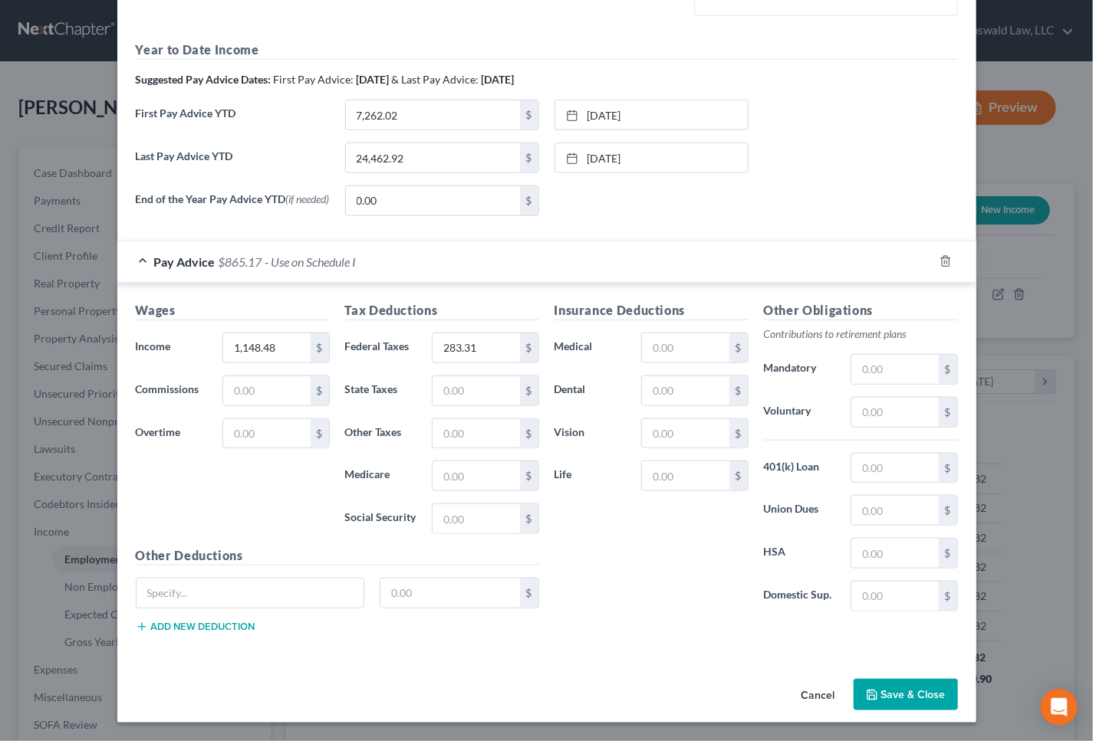
click at [915, 698] on button "Save & Close" at bounding box center [905, 695] width 104 height 32
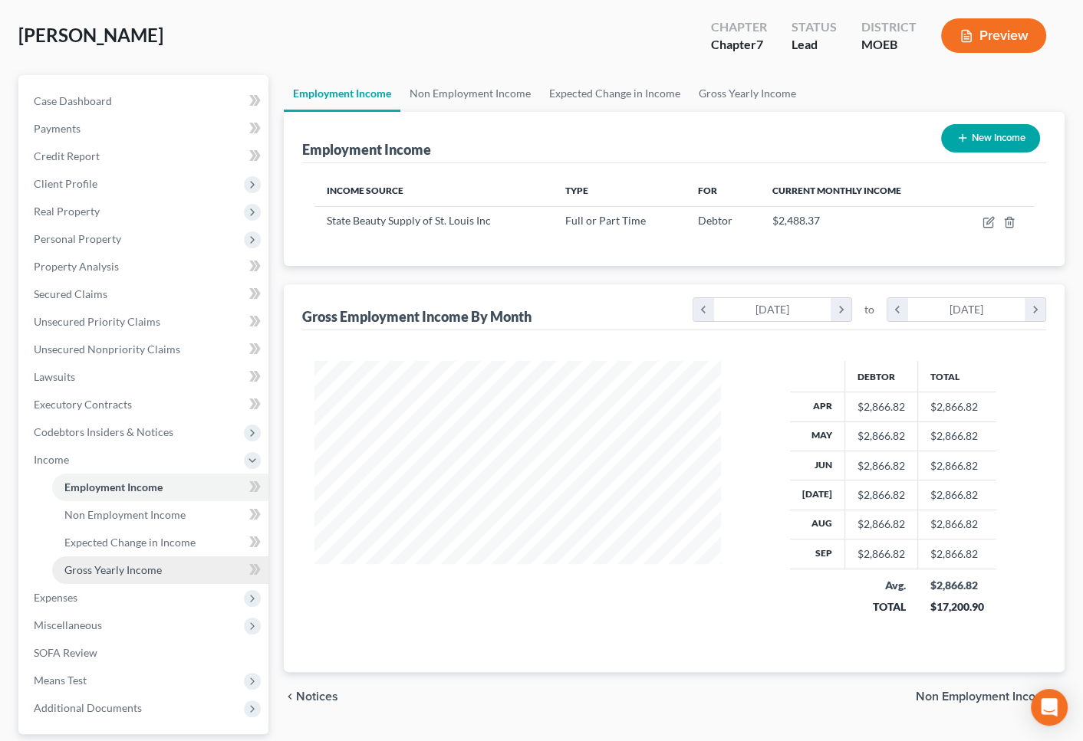
scroll to position [209, 0]
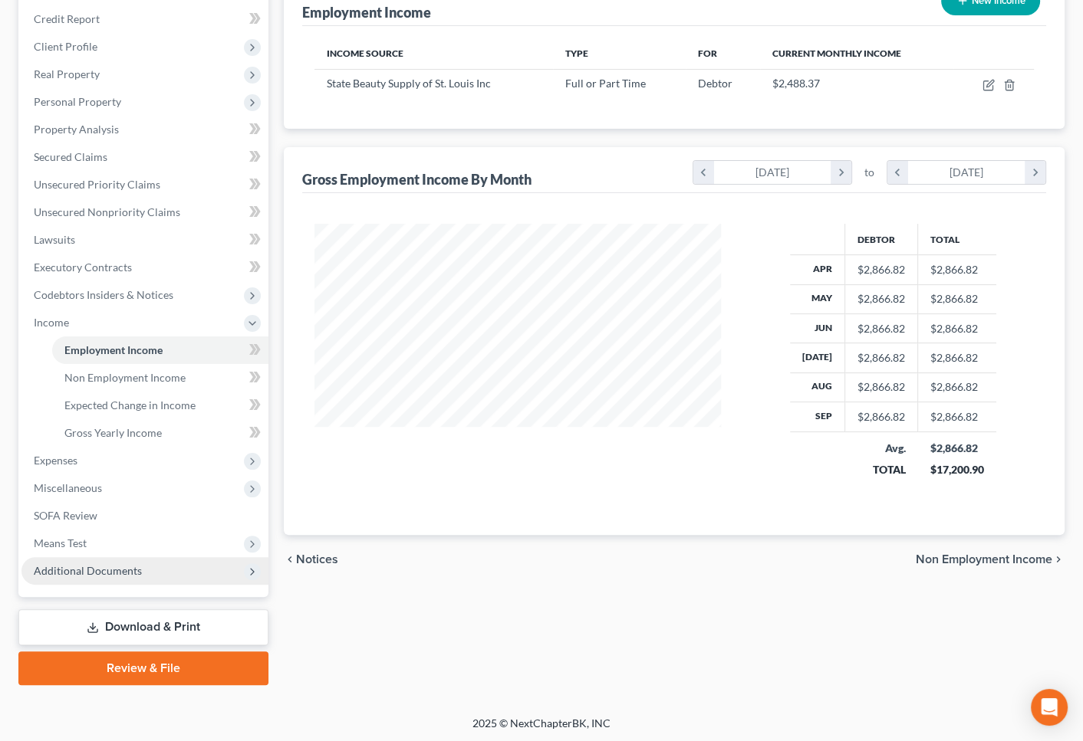
click at [71, 568] on span "Additional Documents" at bounding box center [88, 570] width 108 height 13
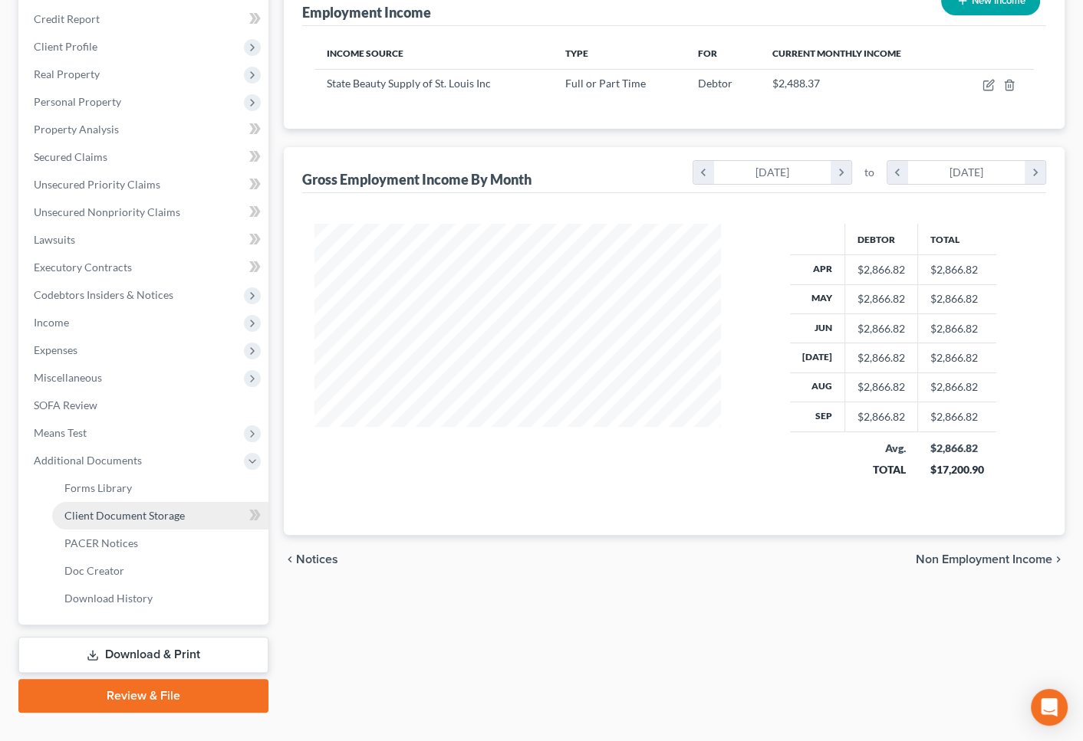
click at [154, 518] on span "Client Document Storage" at bounding box center [124, 515] width 120 height 13
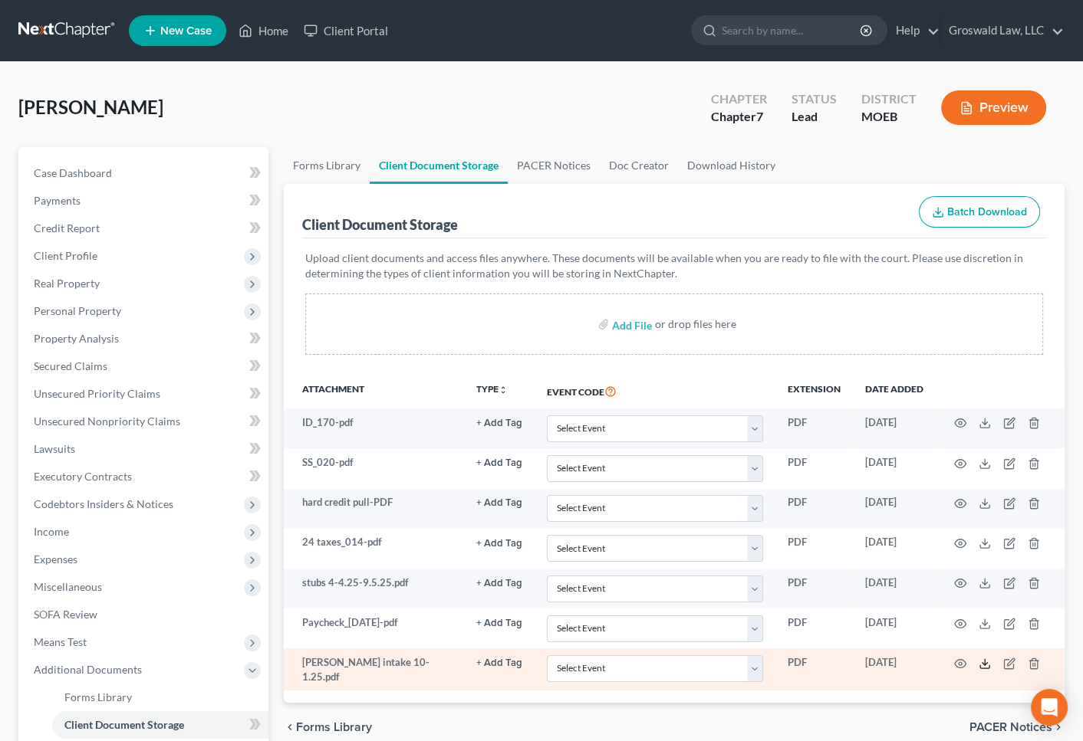
click at [981, 662] on icon at bounding box center [984, 664] width 12 height 12
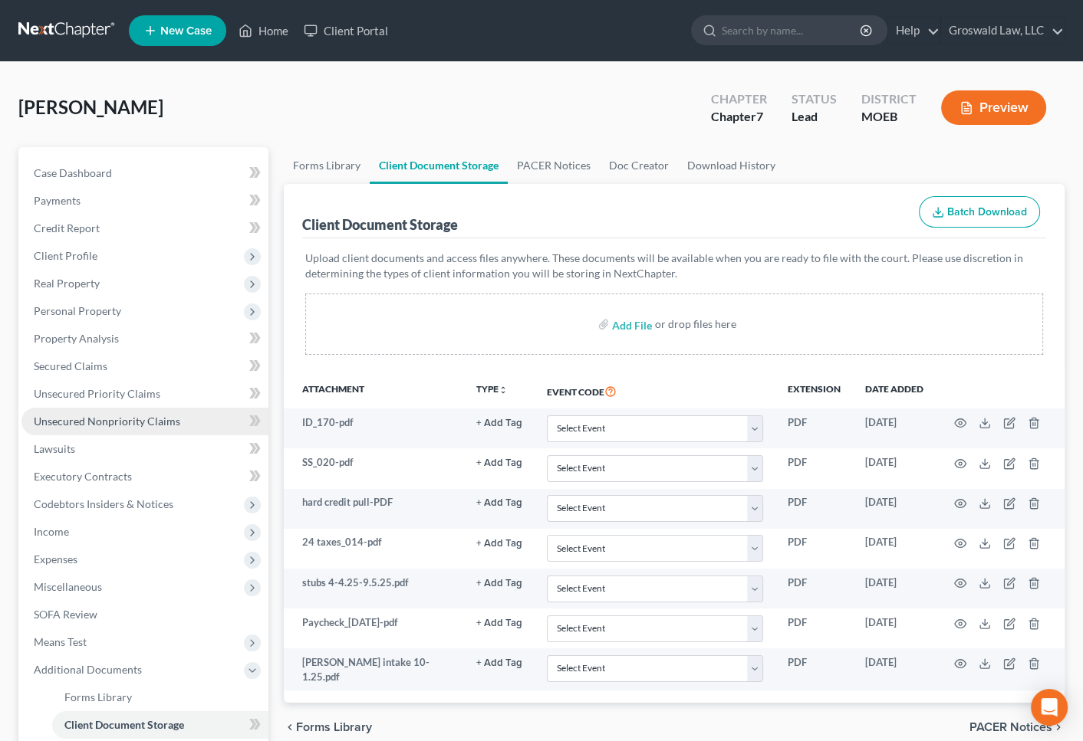
click at [114, 419] on span "Unsecured Nonpriority Claims" at bounding box center [107, 421] width 146 height 13
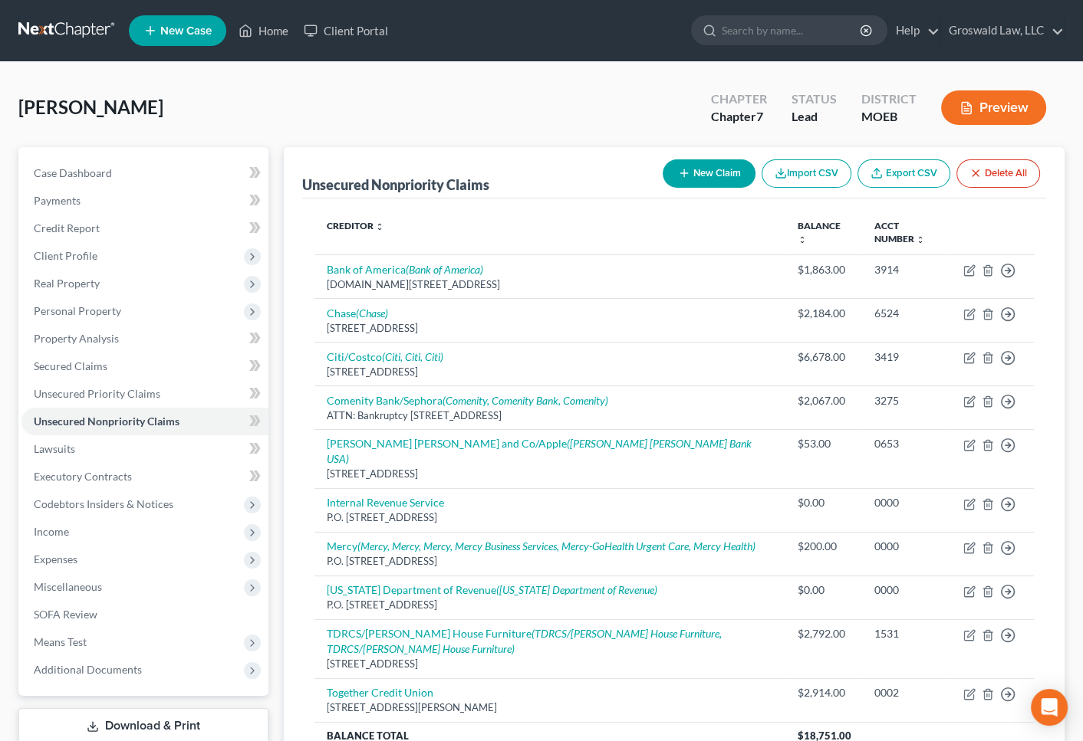
click at [689, 169] on button "New Claim" at bounding box center [708, 173] width 93 height 28
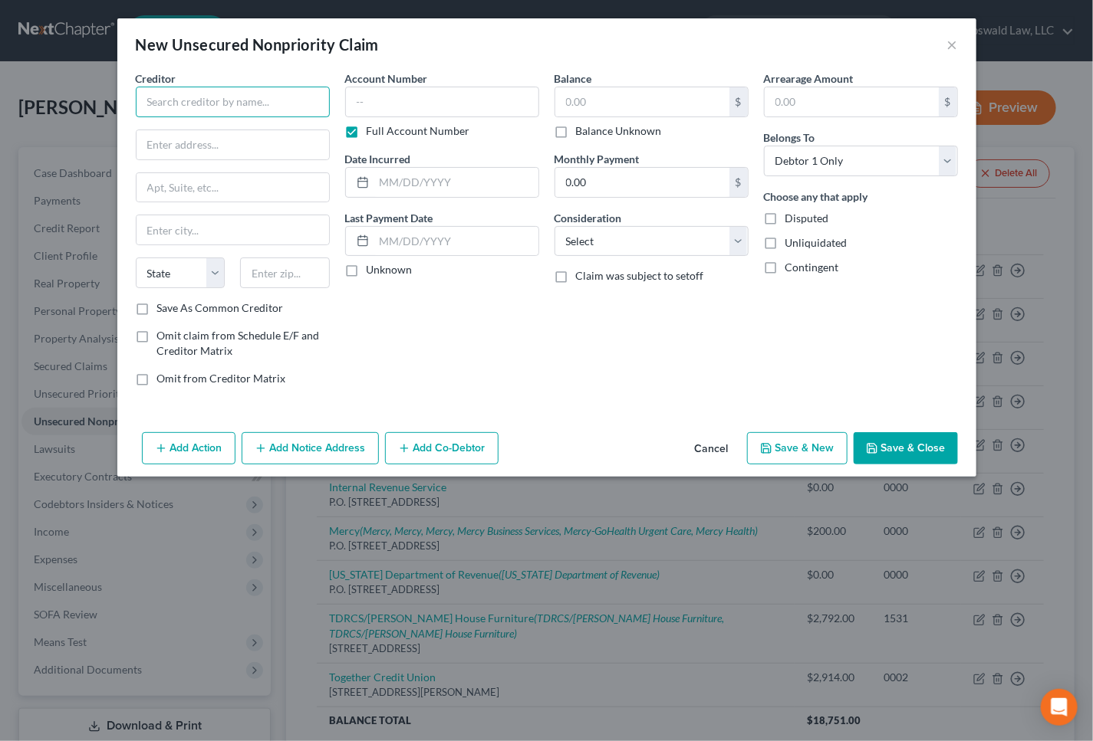
click at [157, 103] on input "text" at bounding box center [233, 102] width 194 height 31
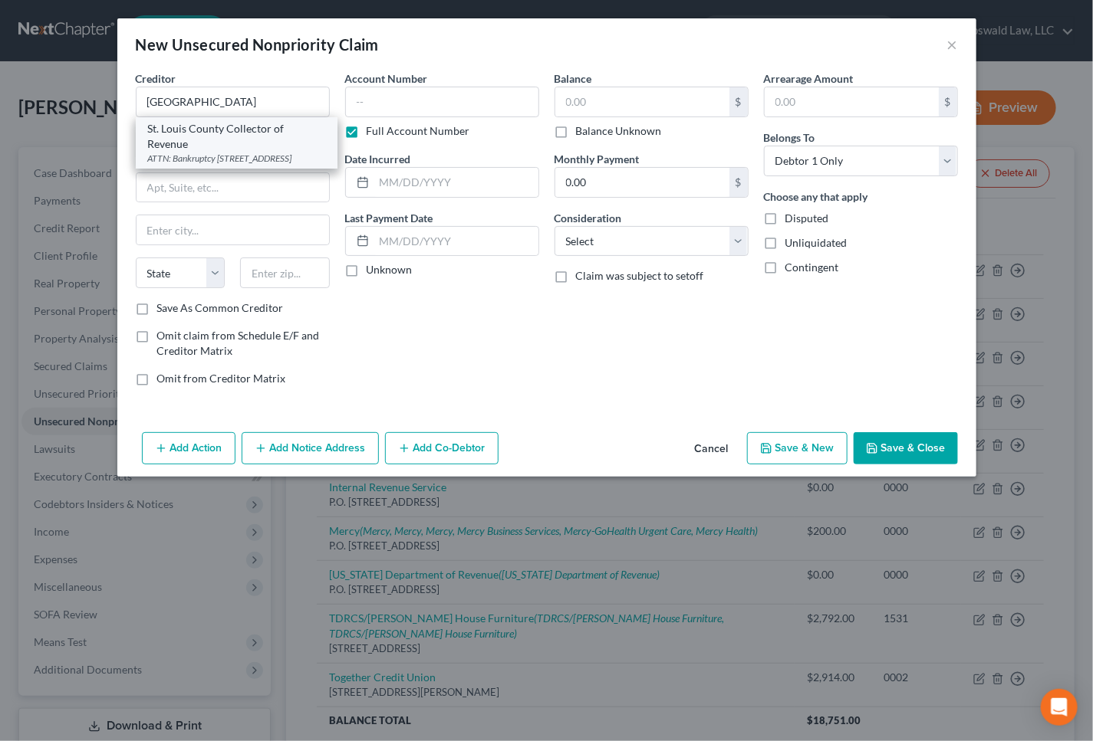
click at [191, 146] on div "St. Louis County Collector of Revenue" at bounding box center [236, 136] width 177 height 31
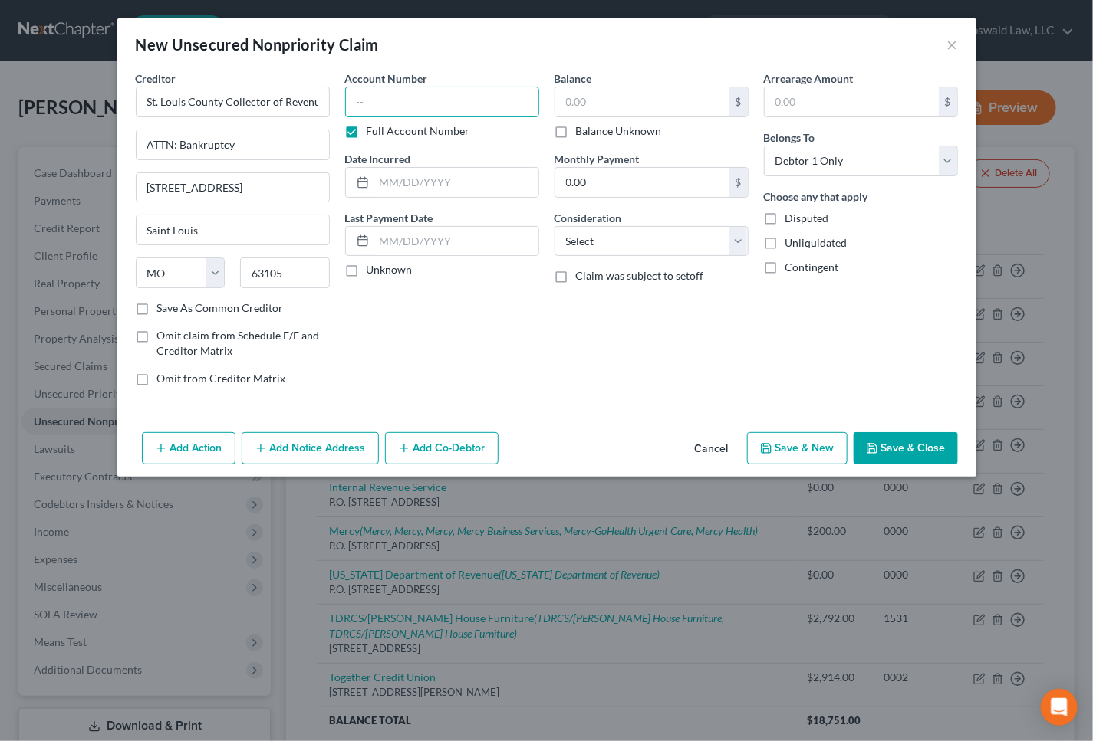
click at [374, 109] on input "text" at bounding box center [442, 102] width 194 height 31
click at [601, 240] on select "Select Cable / Satellite Services Collection Agency Credit Card Debt Debt Couns…" at bounding box center [651, 241] width 194 height 31
click at [554, 226] on select "Select Cable / Satellite Services Collection Agency Credit Card Debt Debt Couns…" at bounding box center [651, 241] width 194 height 31
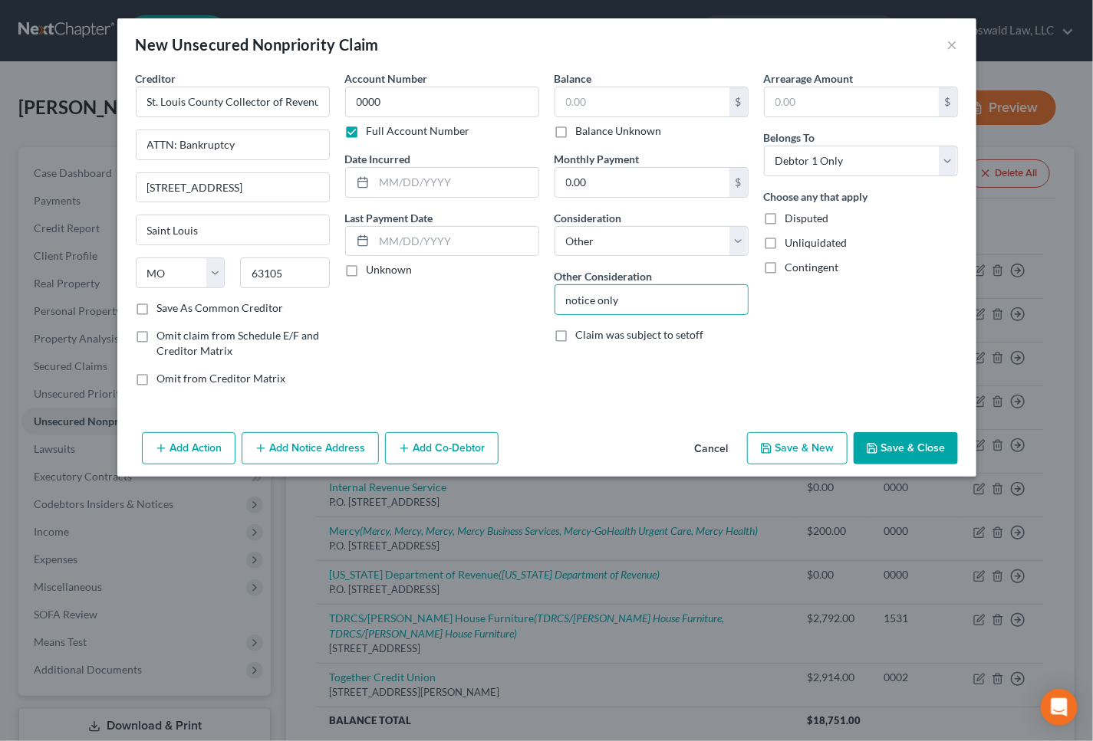
drag, startPoint x: 311, startPoint y: 443, endPoint x: 299, endPoint y: 498, distance: 56.4
click at [311, 443] on button "Add Notice Address" at bounding box center [310, 448] width 137 height 32
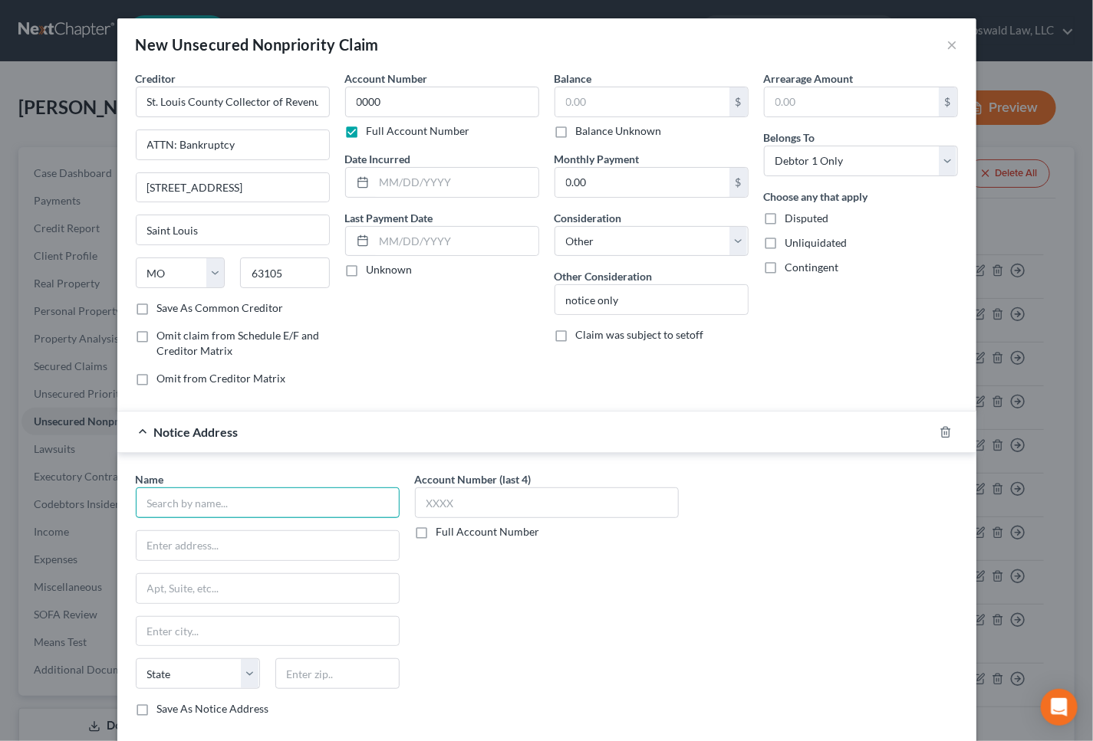
click at [289, 503] on input "text" at bounding box center [268, 503] width 264 height 31
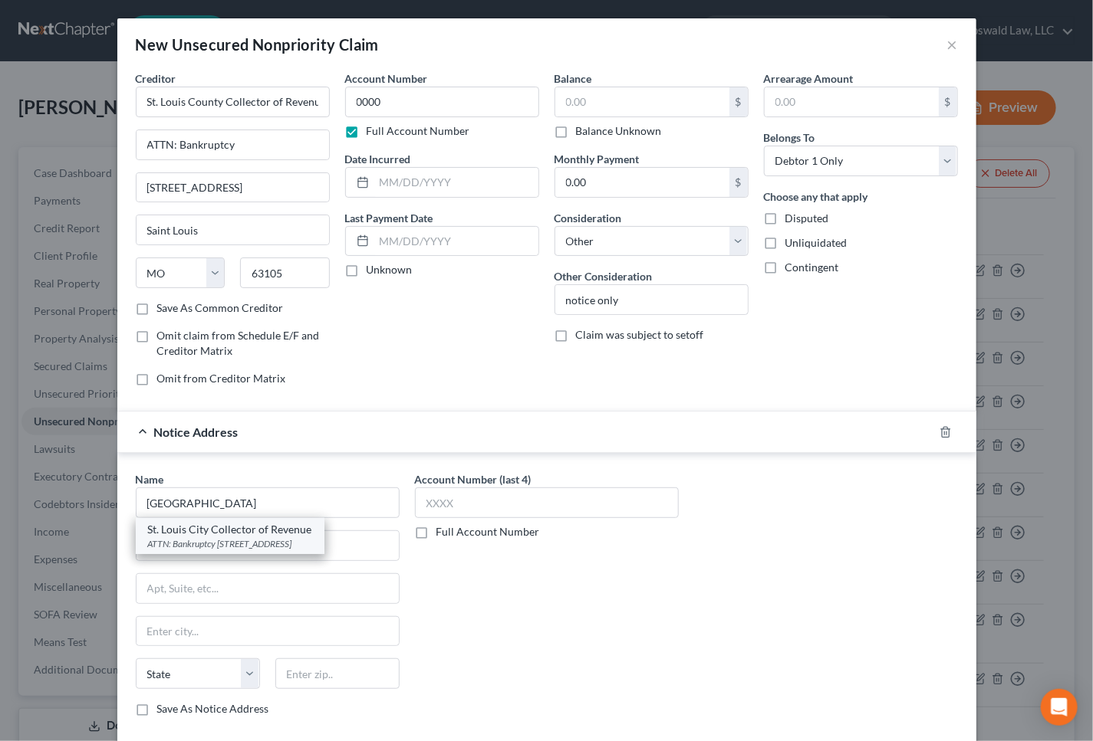
click at [306, 539] on div "ATTN: Bankruptcy [STREET_ADDRESS]" at bounding box center [230, 543] width 164 height 13
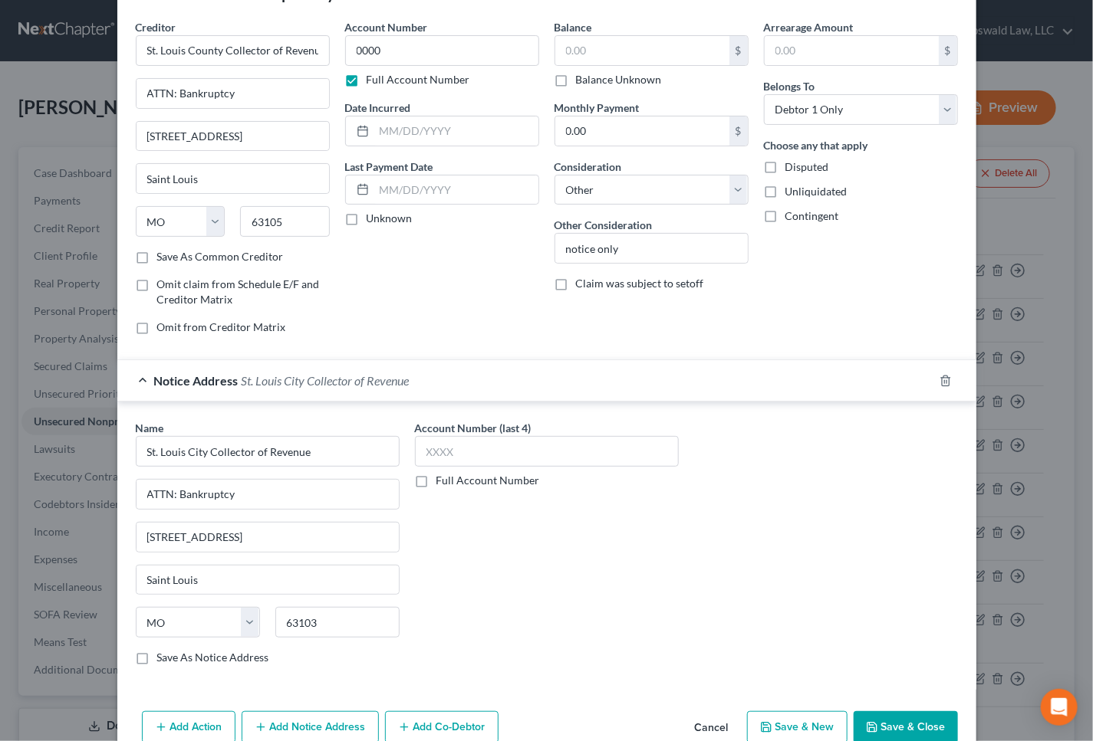
scroll to position [82, 0]
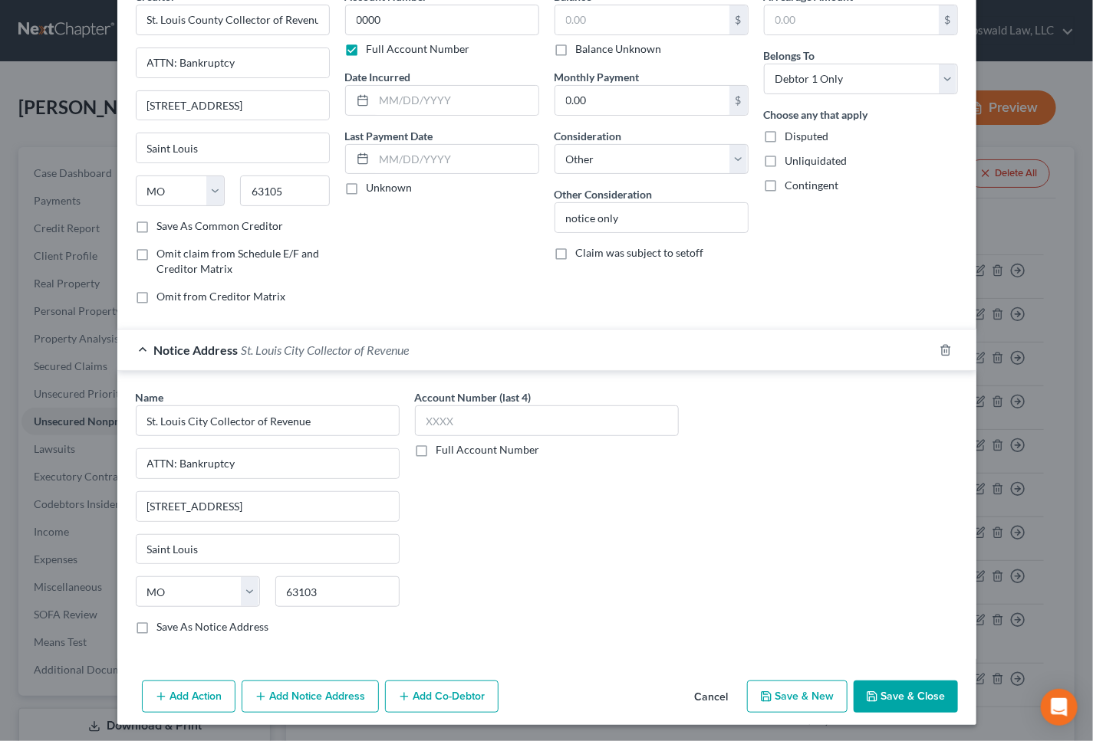
click at [892, 701] on button "Save & Close" at bounding box center [905, 697] width 104 height 32
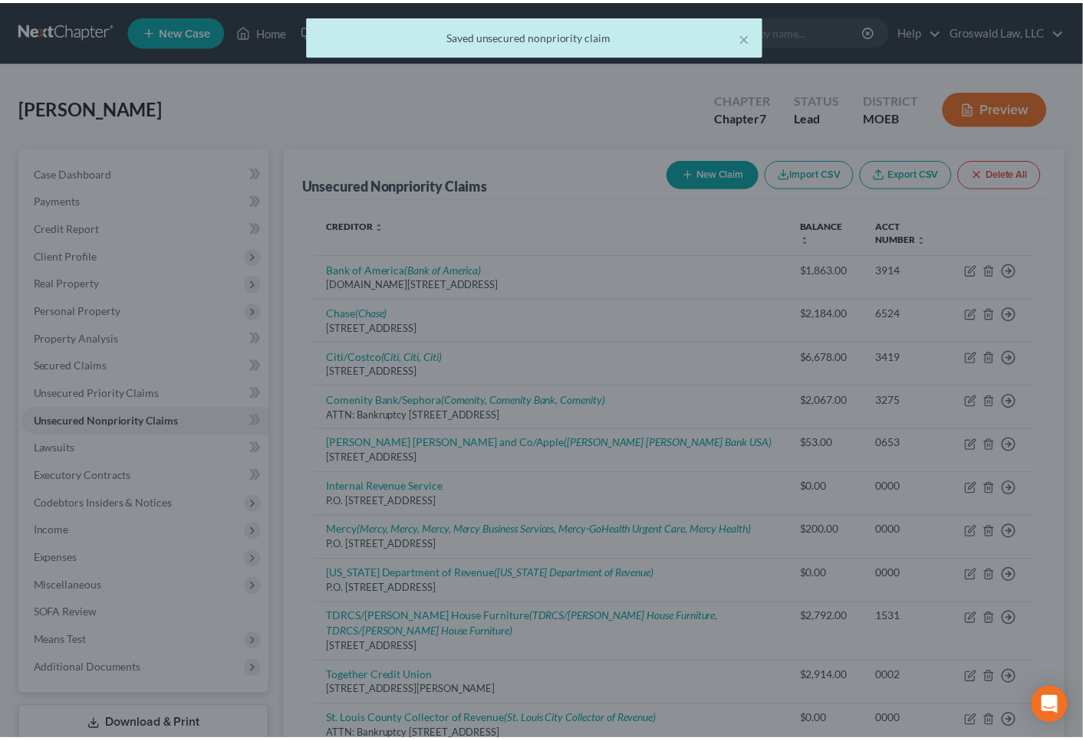
scroll to position [0, 0]
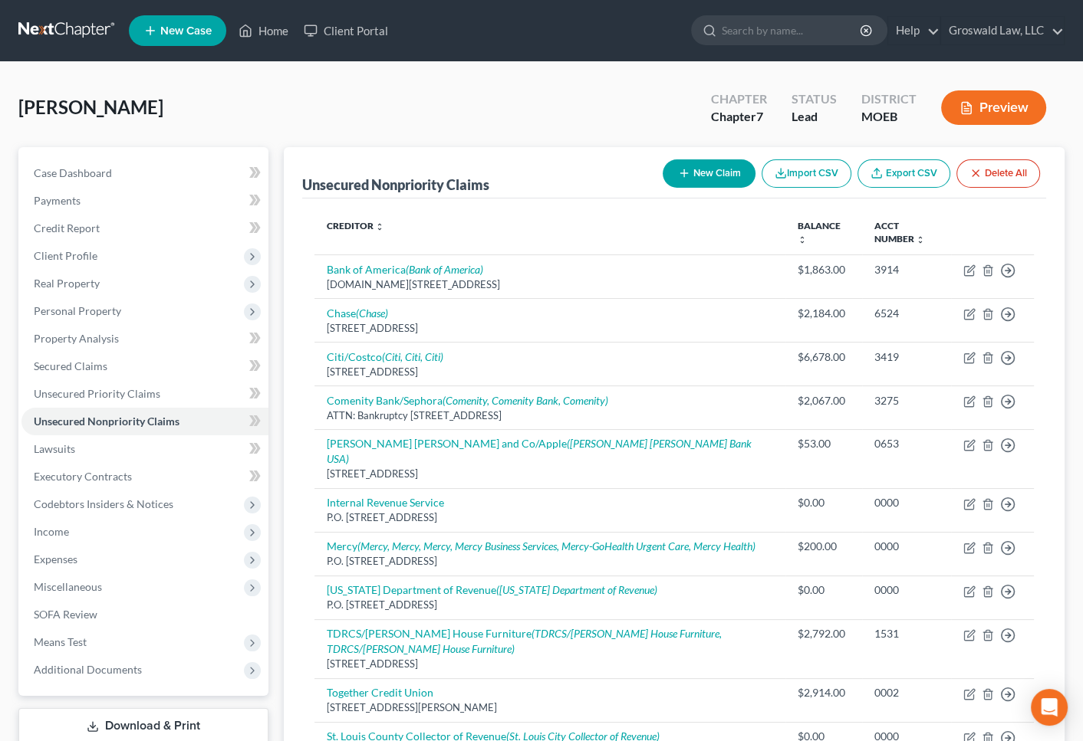
drag, startPoint x: 591, startPoint y: 165, endPoint x: 422, endPoint y: 118, distance: 175.8
click at [591, 165] on div "Unsecured Nonpriority Claims New Claim Import CSV Export CSV Delete All" at bounding box center [674, 172] width 744 height 51
click at [616, 138] on div "[PERSON_NAME] Upgraded Chapter Chapter 7 Status Lead District MOEB Preview" at bounding box center [541, 114] width 1046 height 67
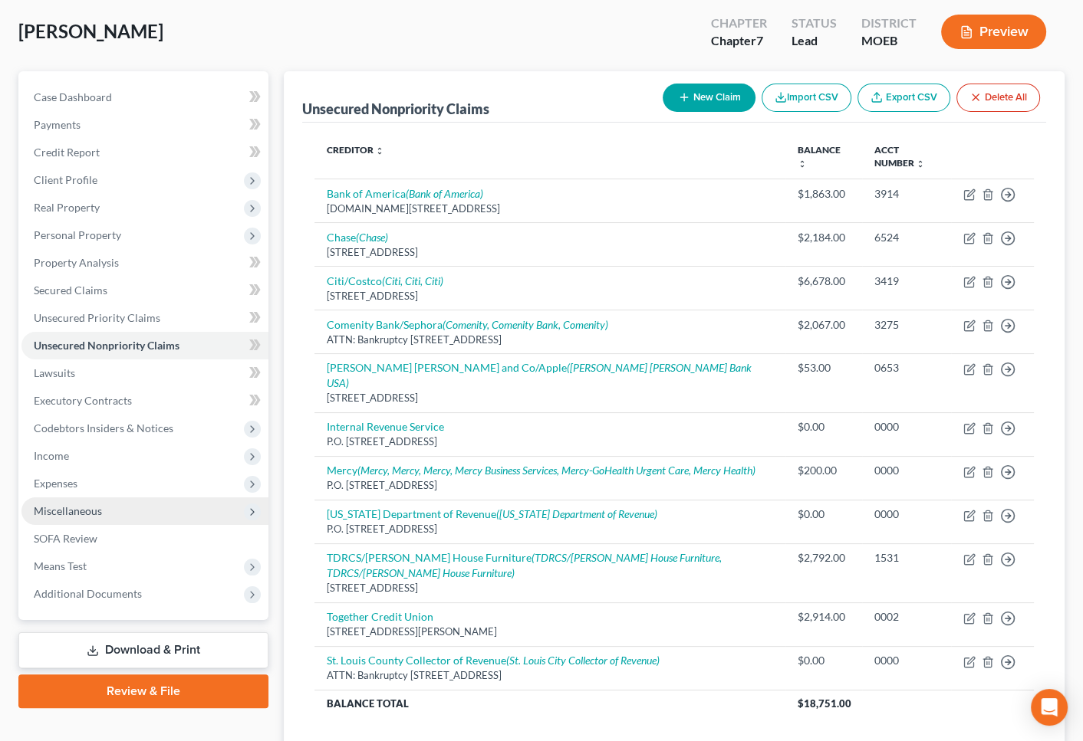
scroll to position [144, 0]
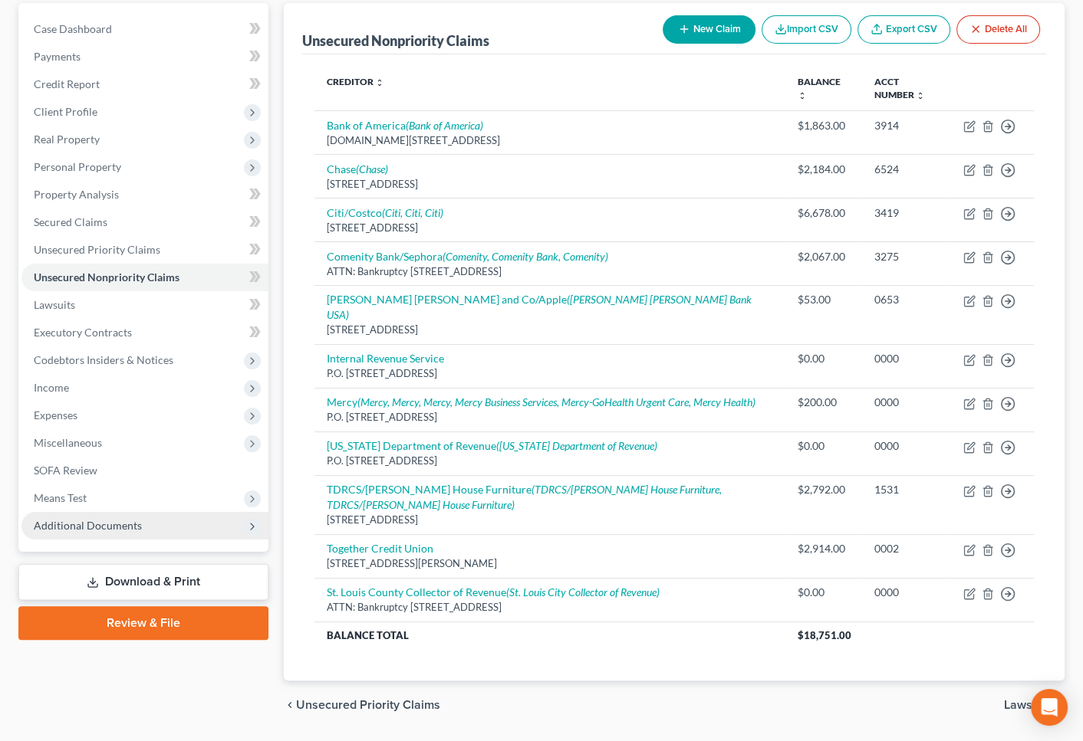
click at [175, 521] on span "Additional Documents" at bounding box center [144, 526] width 247 height 28
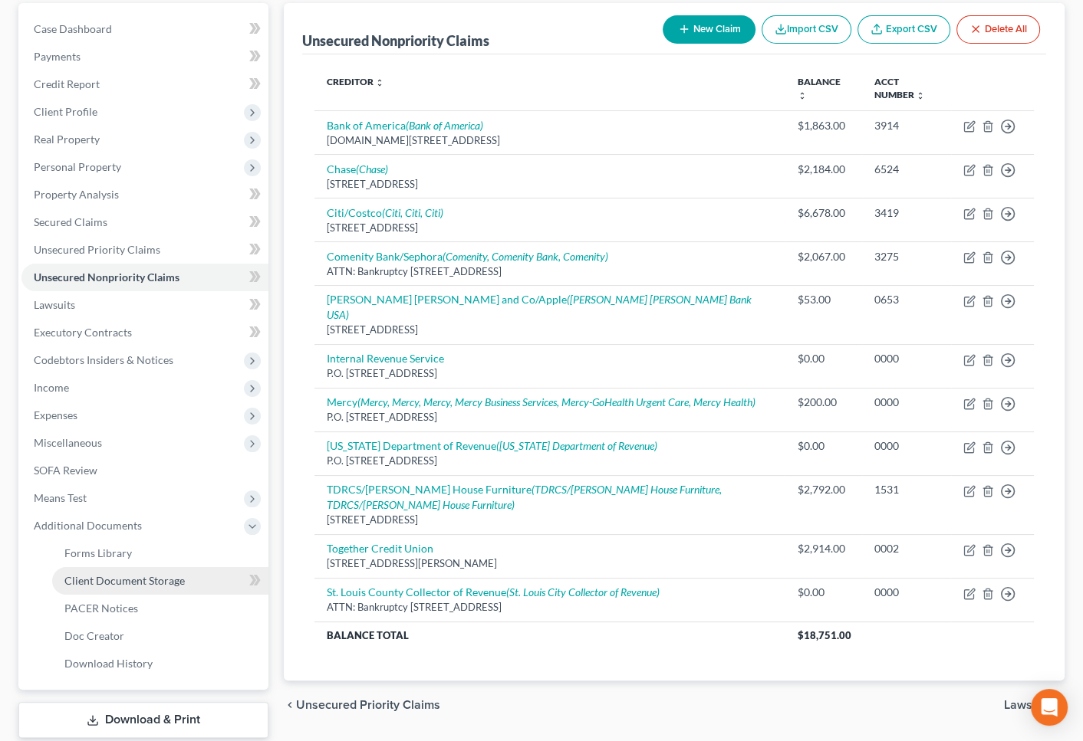
click at [168, 581] on span "Client Document Storage" at bounding box center [124, 580] width 120 height 13
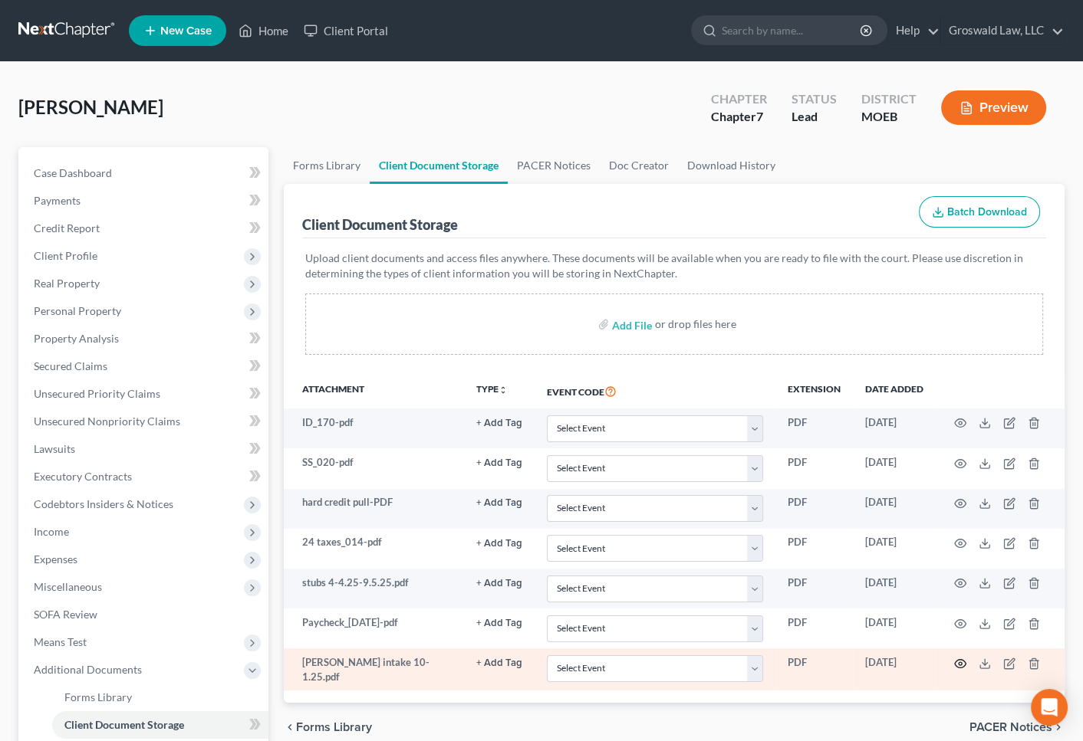
click at [961, 662] on circle "button" at bounding box center [959, 663] width 3 height 3
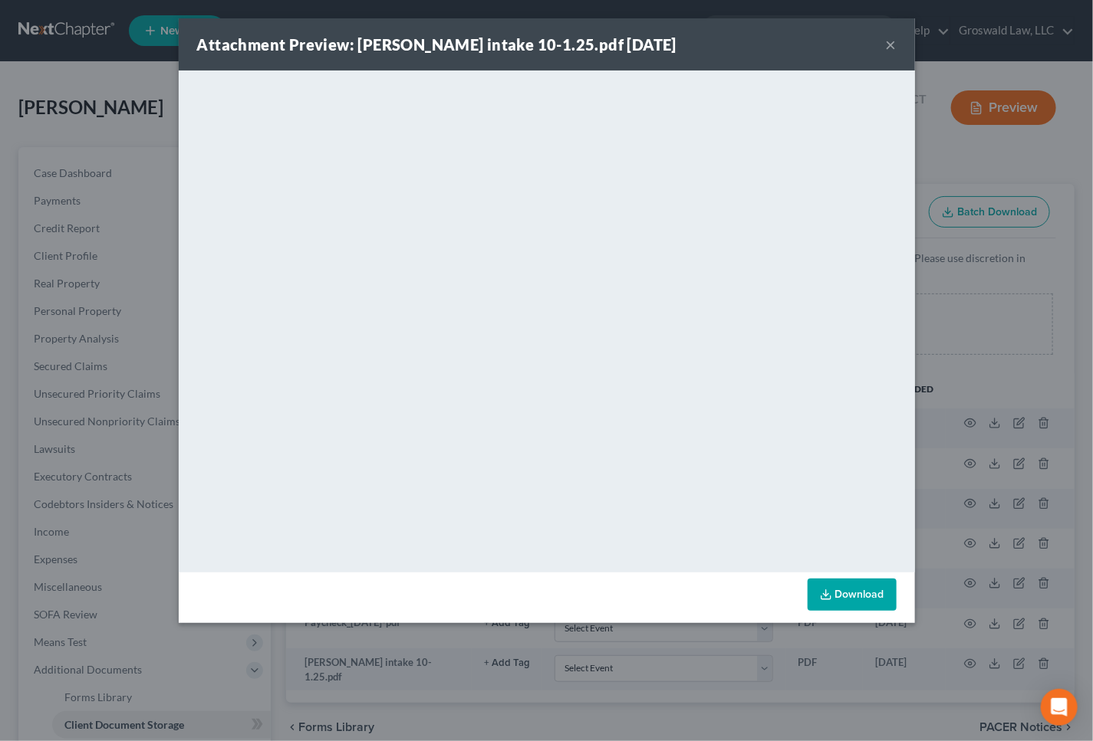
click at [888, 46] on button "×" at bounding box center [891, 44] width 11 height 18
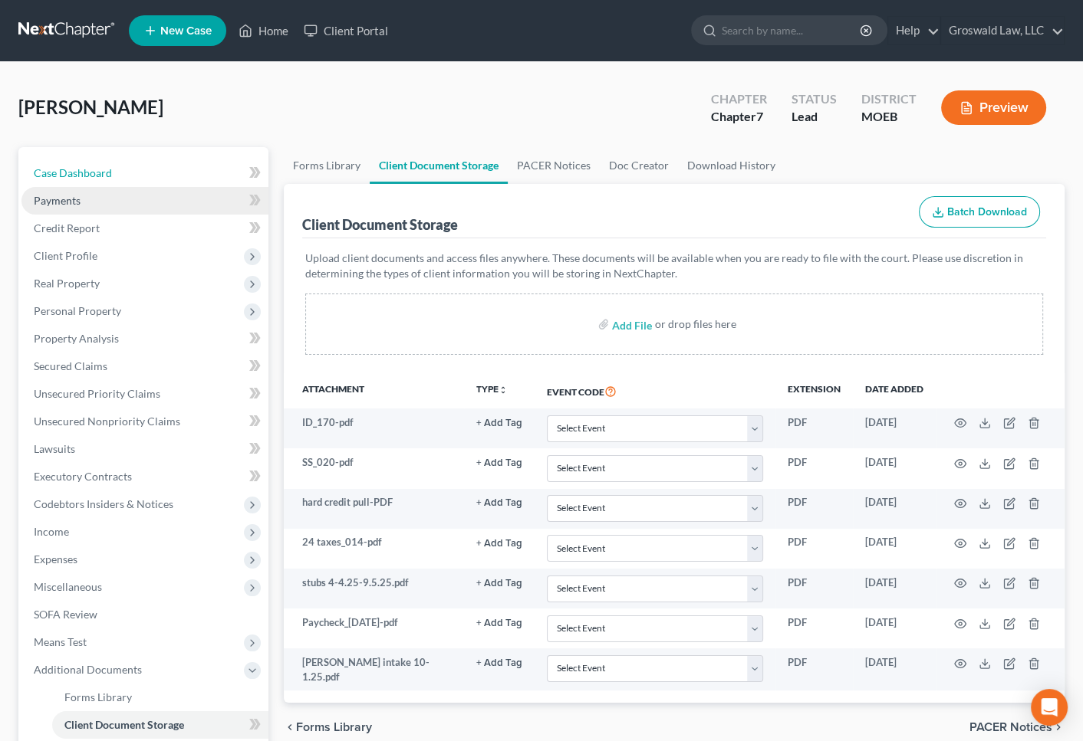
drag, startPoint x: 83, startPoint y: 166, endPoint x: 146, endPoint y: 205, distance: 74.4
click at [83, 166] on span "Case Dashboard" at bounding box center [73, 172] width 78 height 13
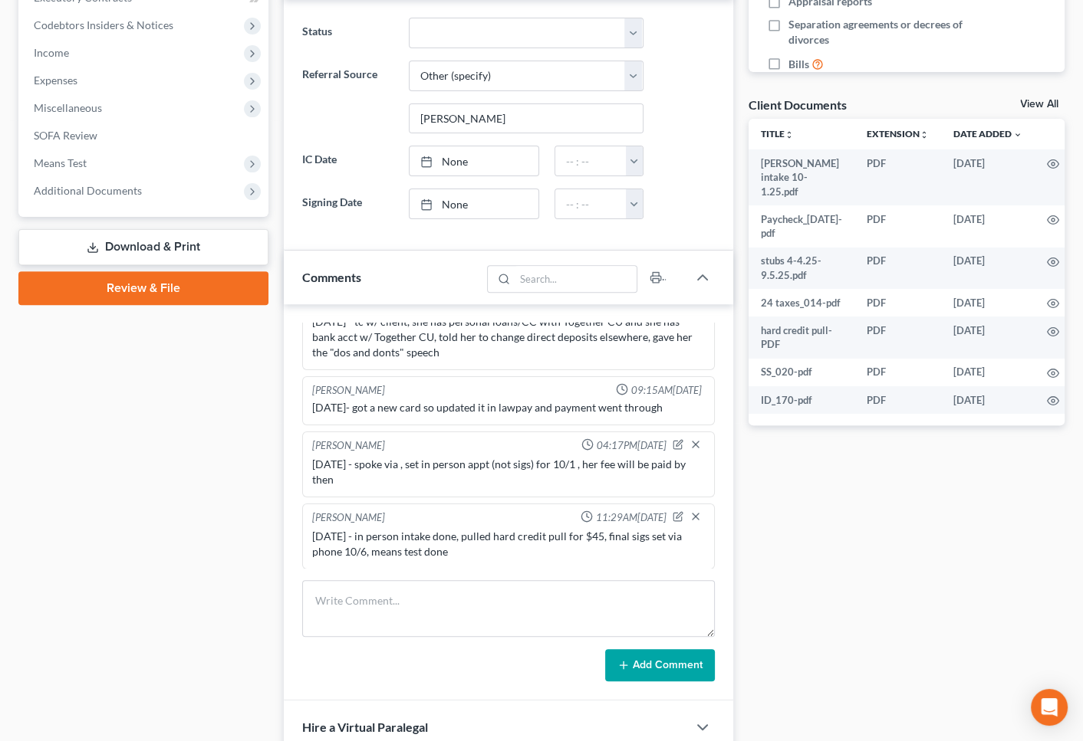
scroll to position [488, 0]
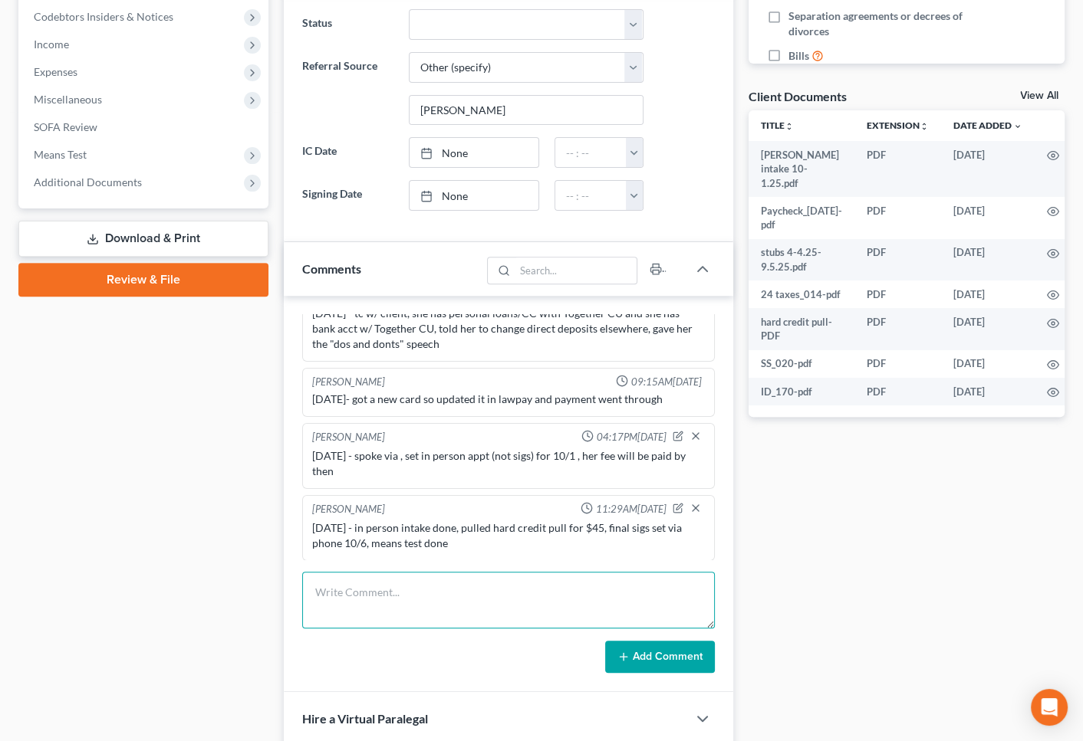
click at [442, 593] on textarea at bounding box center [508, 600] width 412 height 57
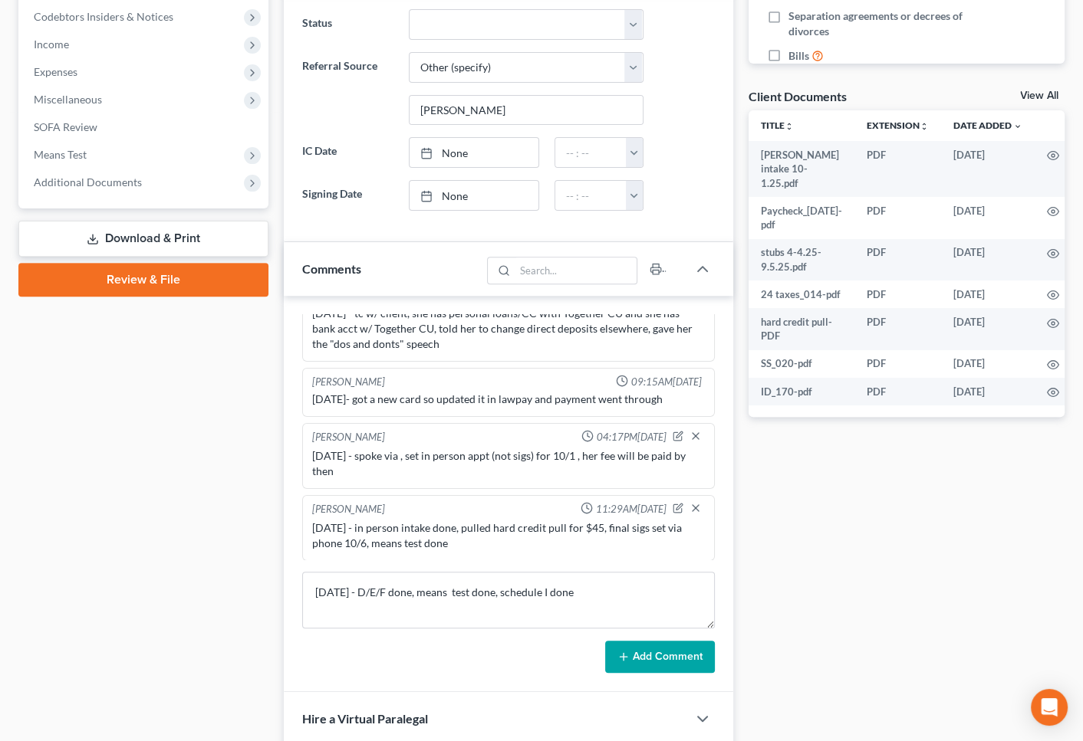
click at [666, 660] on button "Add Comment" at bounding box center [660, 657] width 110 height 32
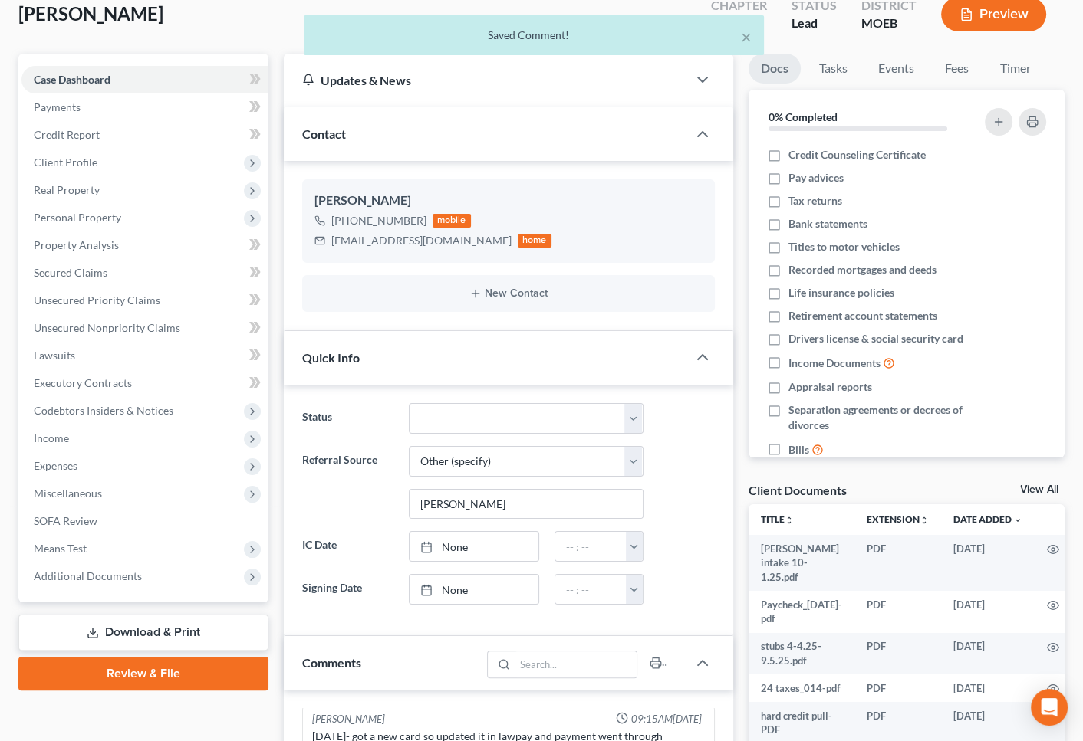
scroll to position [69, 0]
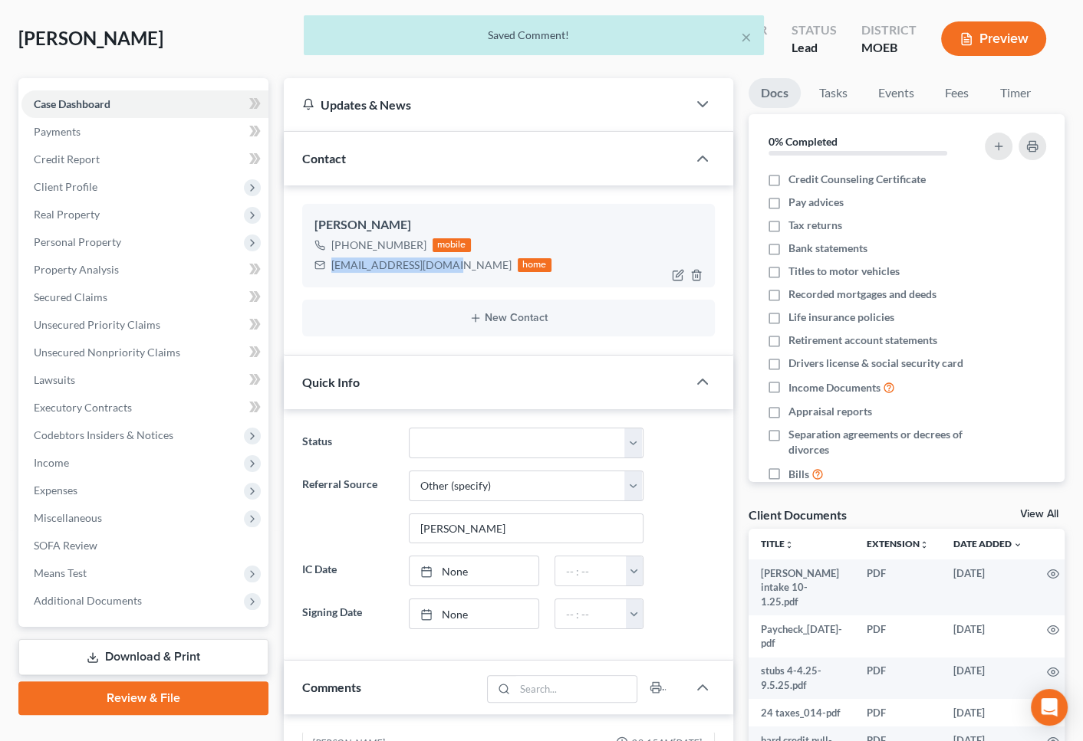
drag, startPoint x: 453, startPoint y: 263, endPoint x: 364, endPoint y: 270, distance: 89.2
click at [324, 281] on div "[PERSON_NAME] [PHONE_NUMBER] mobile [EMAIL_ADDRESS][DOMAIN_NAME] home" at bounding box center [508, 245] width 412 height 83
copy div "[EMAIL_ADDRESS][DOMAIN_NAME]"
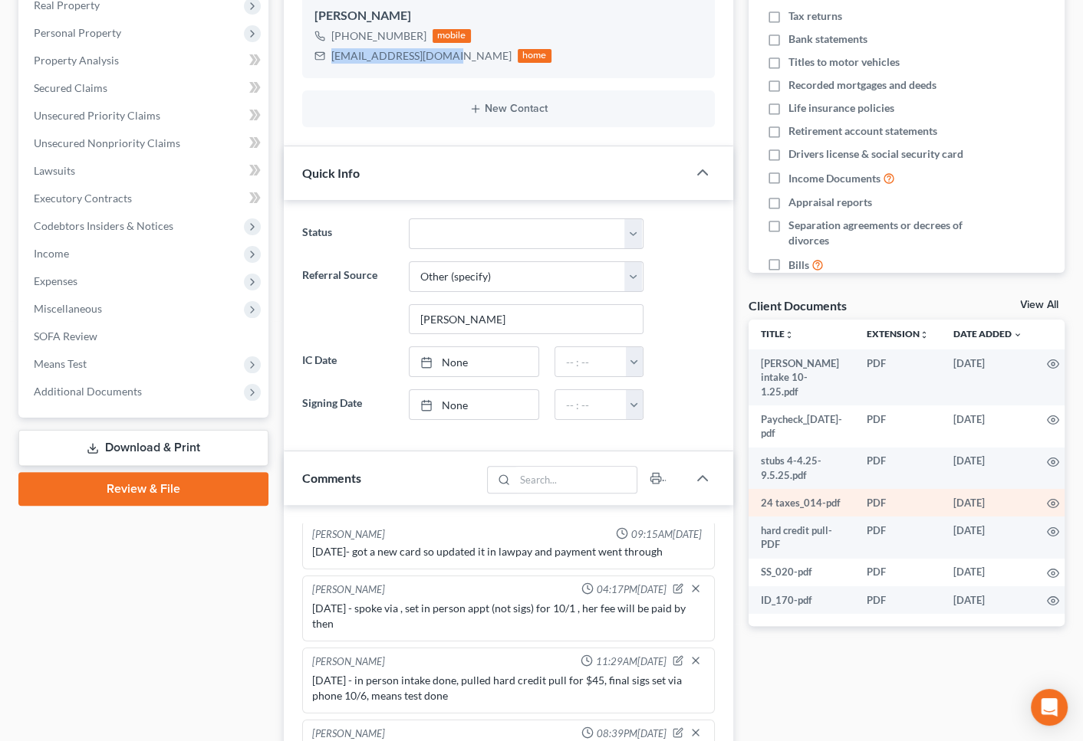
scroll to position [0, 0]
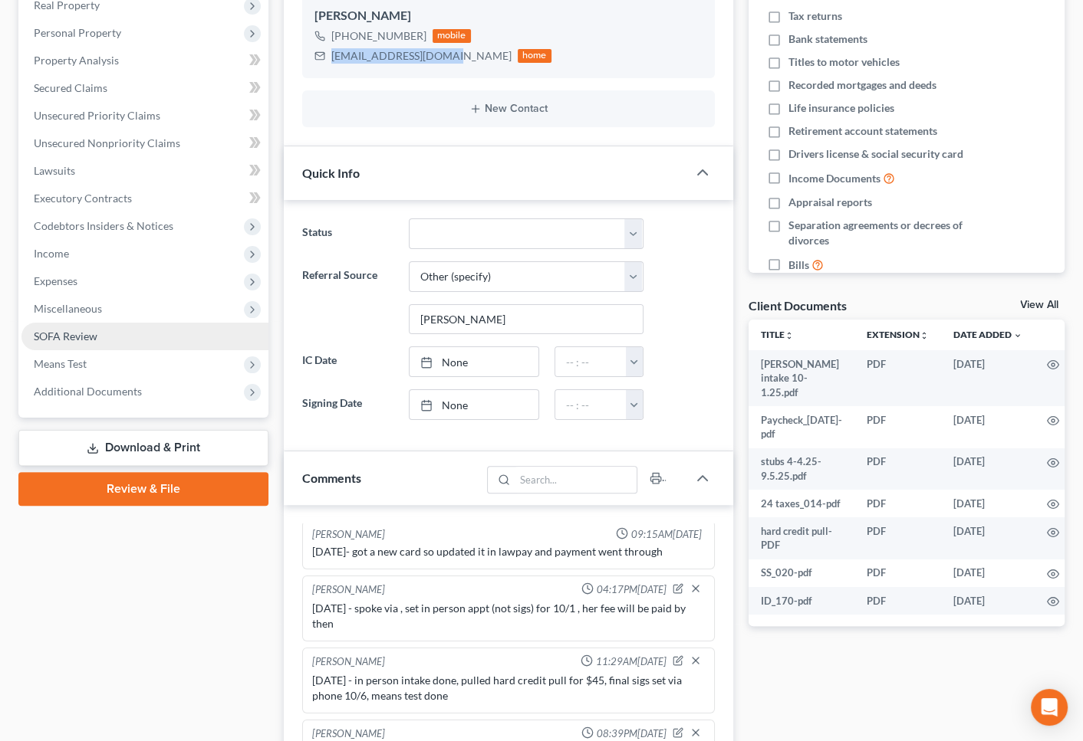
drag, startPoint x: 95, startPoint y: 329, endPoint x: 177, endPoint y: 328, distance: 82.0
click at [95, 330] on span "SOFA Review" at bounding box center [66, 336] width 64 height 13
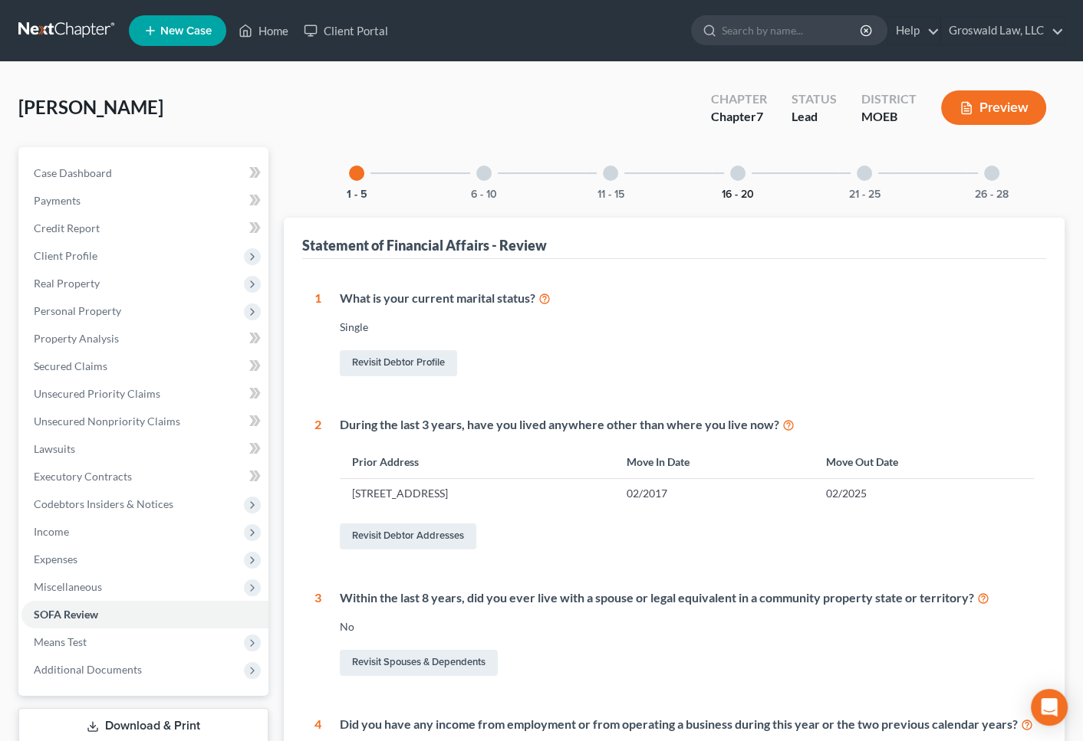
click at [730, 189] on button "16 - 20" at bounding box center [737, 194] width 32 height 11
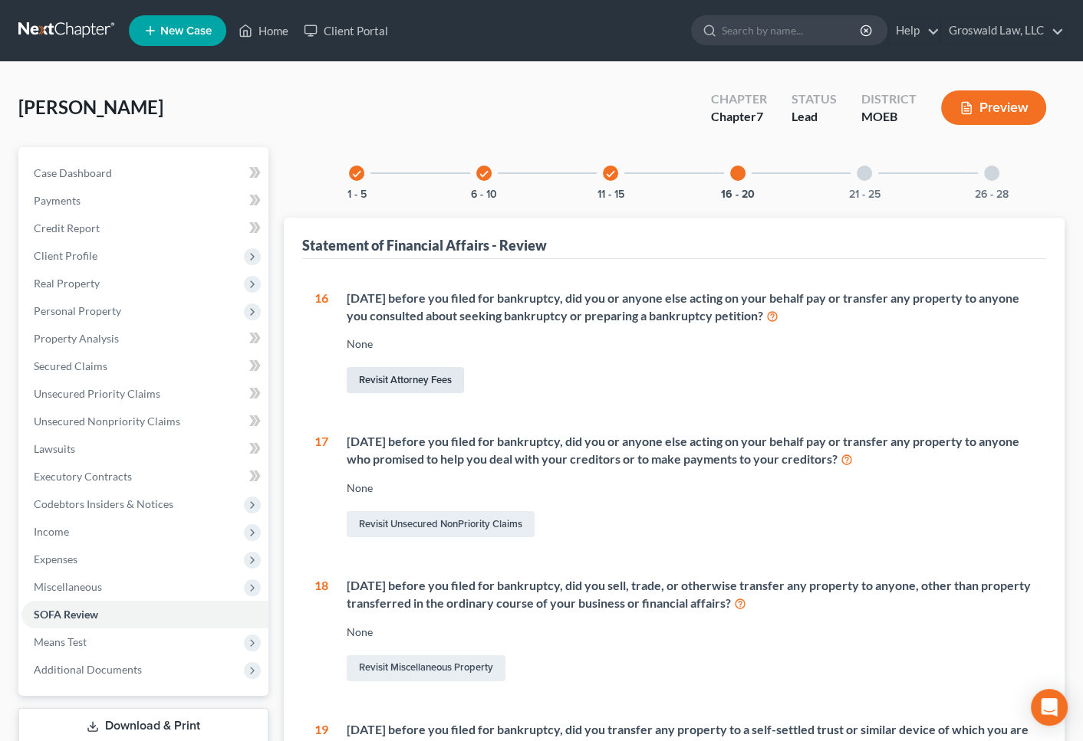
click at [401, 379] on link "Revisit Attorney Fees" at bounding box center [405, 380] width 117 height 26
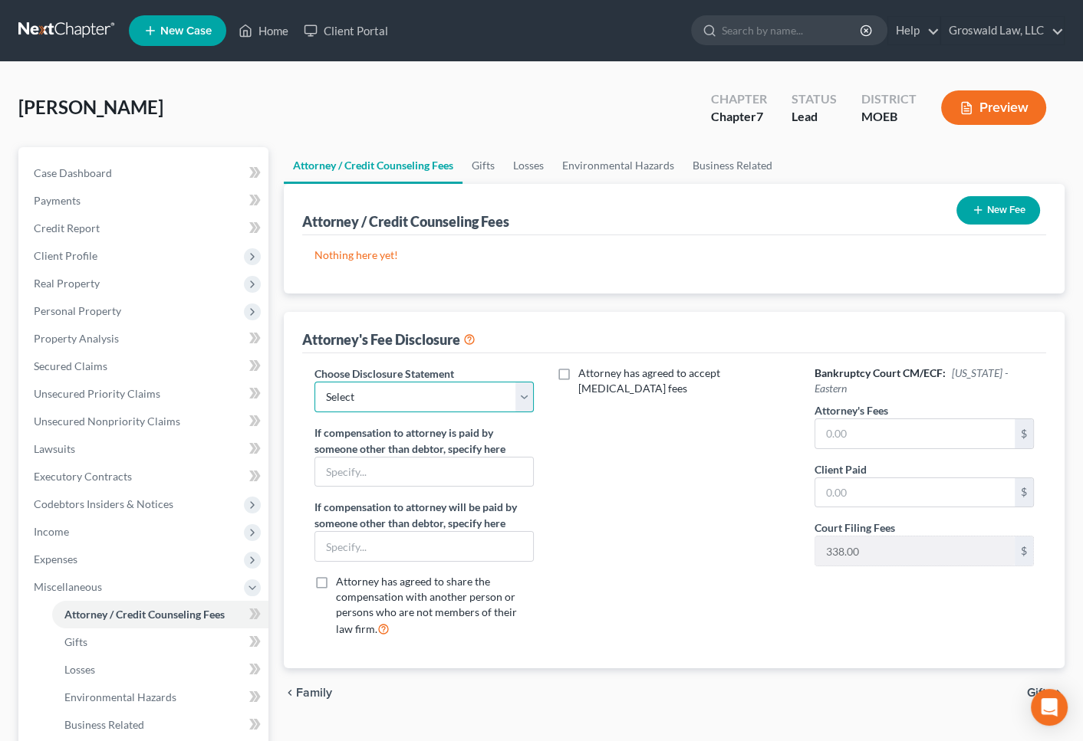
drag, startPoint x: 404, startPoint y: 381, endPoint x: 403, endPoint y: 391, distance: 10.0
click at [404, 382] on select "Select Chapter 13 Fee Disclosure Chapter 7 Fee Disclosure" at bounding box center [423, 397] width 219 height 31
click at [314, 382] on select "Select Chapter 13 Fee Disclosure Chapter 7 Fee Disclosure" at bounding box center [423, 397] width 219 height 31
click at [879, 419] on input "text" at bounding box center [914, 433] width 199 height 29
drag, startPoint x: 692, startPoint y: 516, endPoint x: 707, endPoint y: 508, distance: 17.5
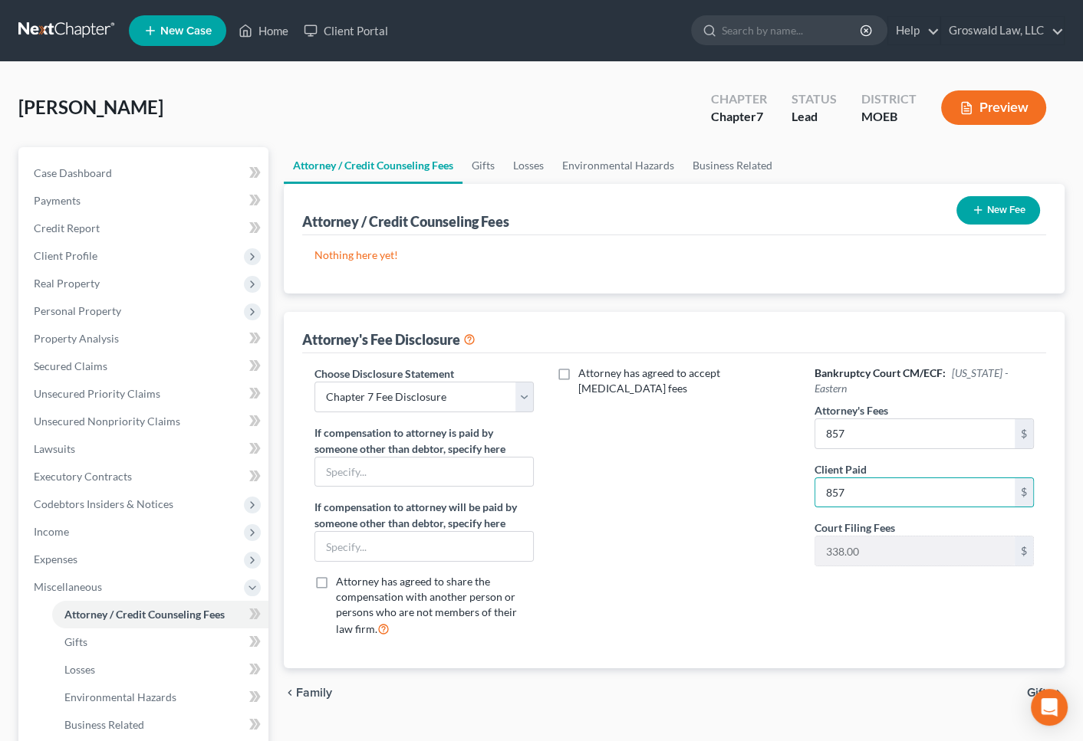
click at [692, 516] on div "Attorney has agreed to accept [MEDICAL_DATA] fees" at bounding box center [674, 508] width 250 height 284
click at [987, 196] on button "New Fee" at bounding box center [998, 210] width 84 height 28
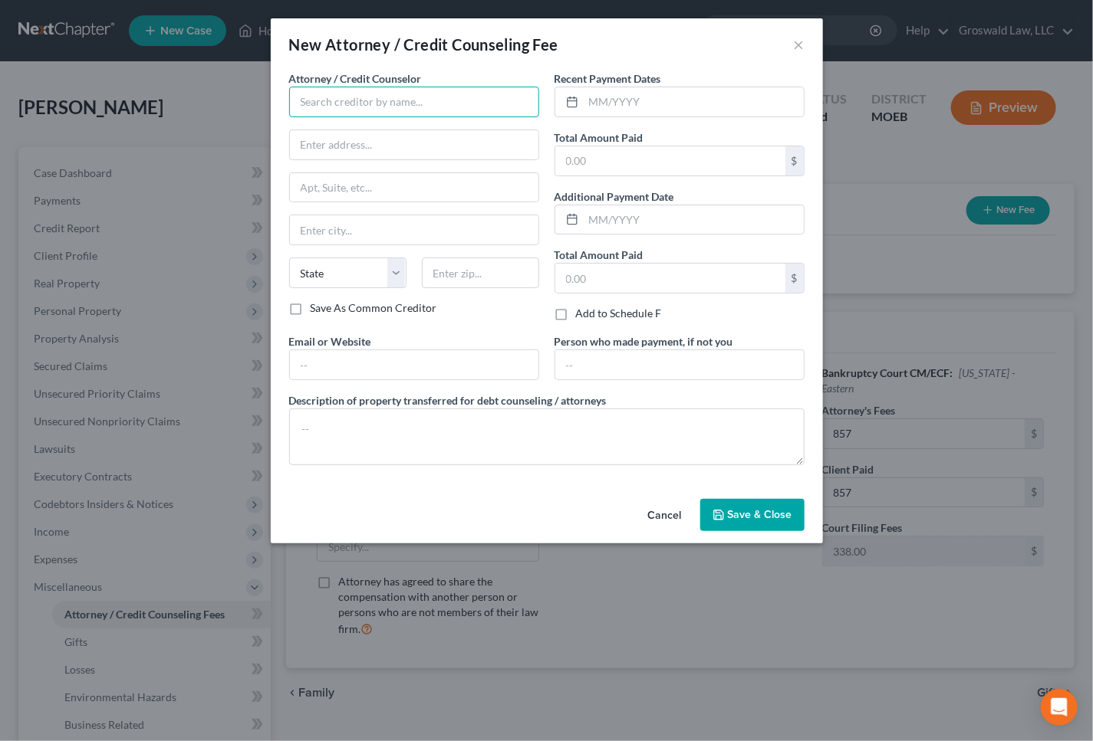
click at [416, 94] on input "text" at bounding box center [414, 102] width 250 height 31
click at [367, 133] on div "Groswald Law" at bounding box center [380, 128] width 159 height 15
click at [646, 102] on input "text" at bounding box center [693, 101] width 220 height 29
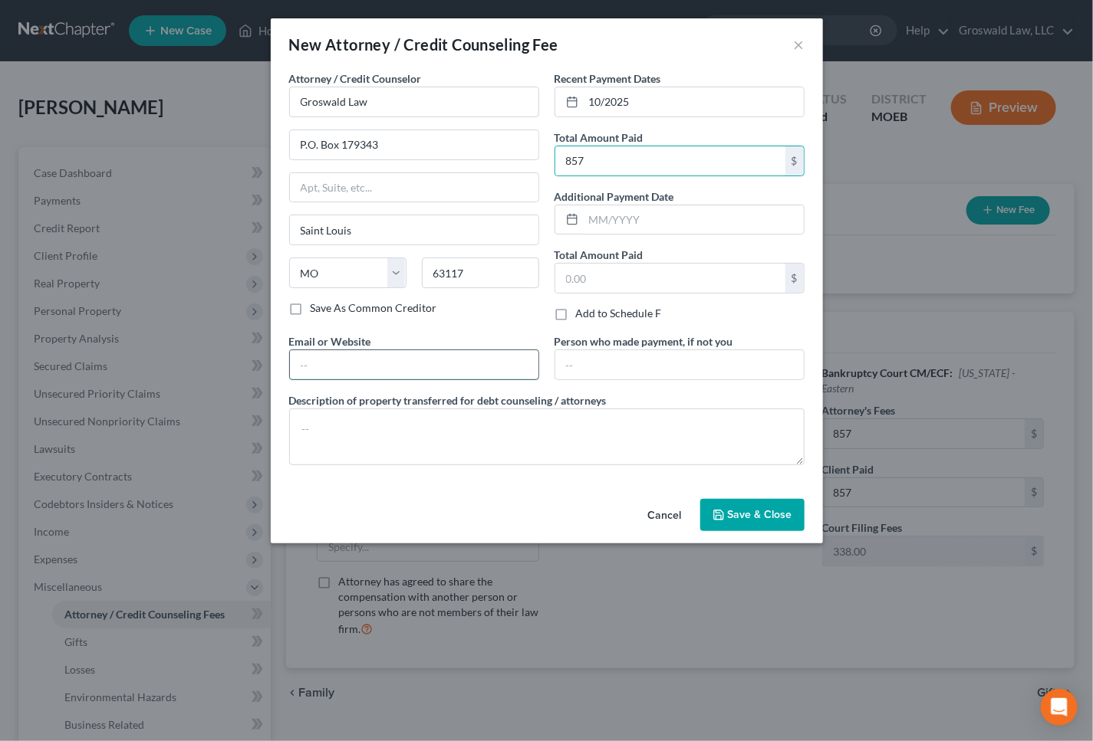
click at [424, 353] on input "text" at bounding box center [414, 364] width 248 height 29
click at [743, 505] on button "Save & Close" at bounding box center [752, 515] width 104 height 32
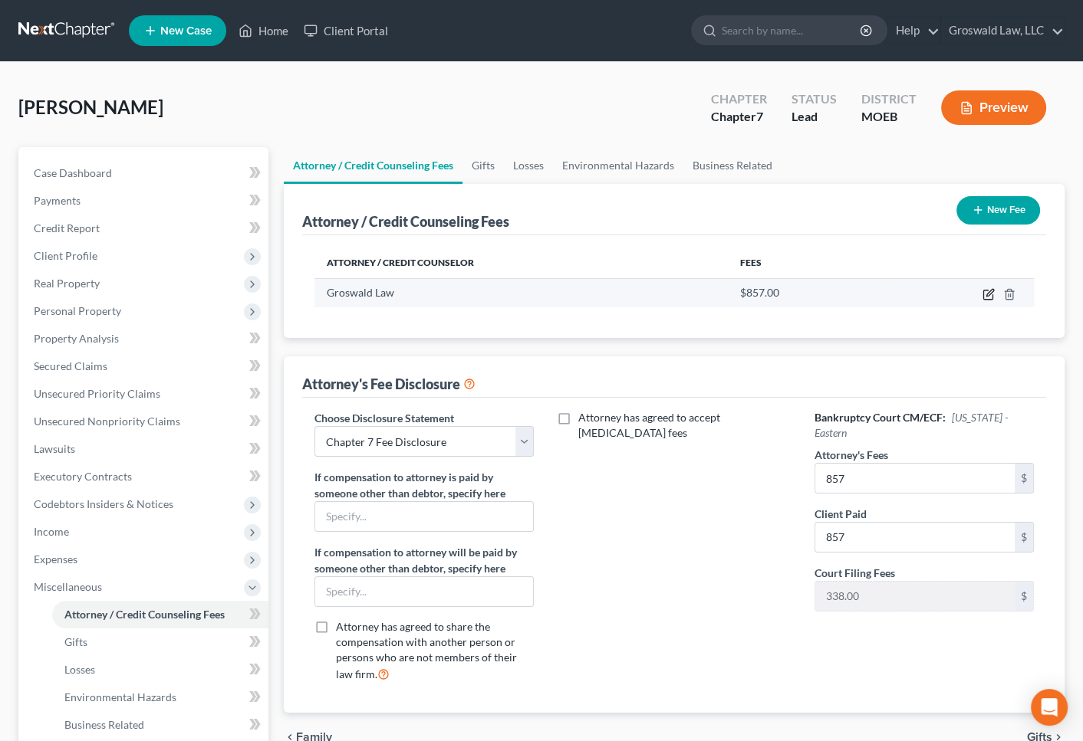
click at [987, 288] on icon "button" at bounding box center [988, 294] width 12 height 12
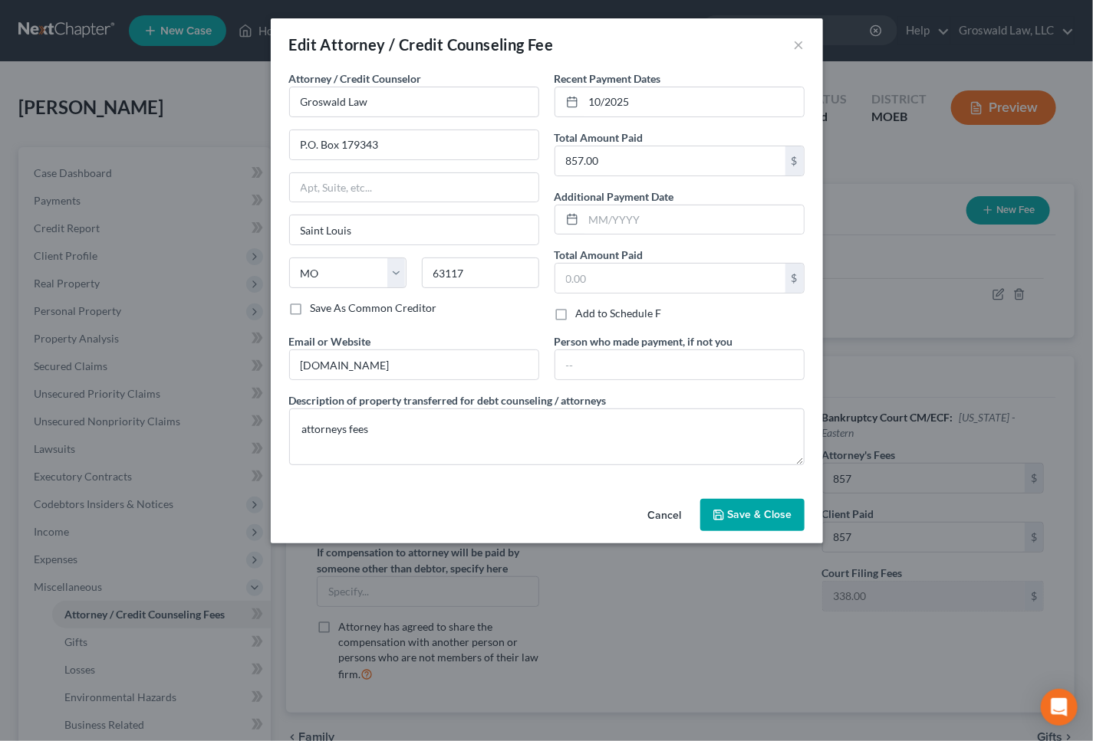
click at [672, 515] on button "Cancel" at bounding box center [665, 516] width 58 height 31
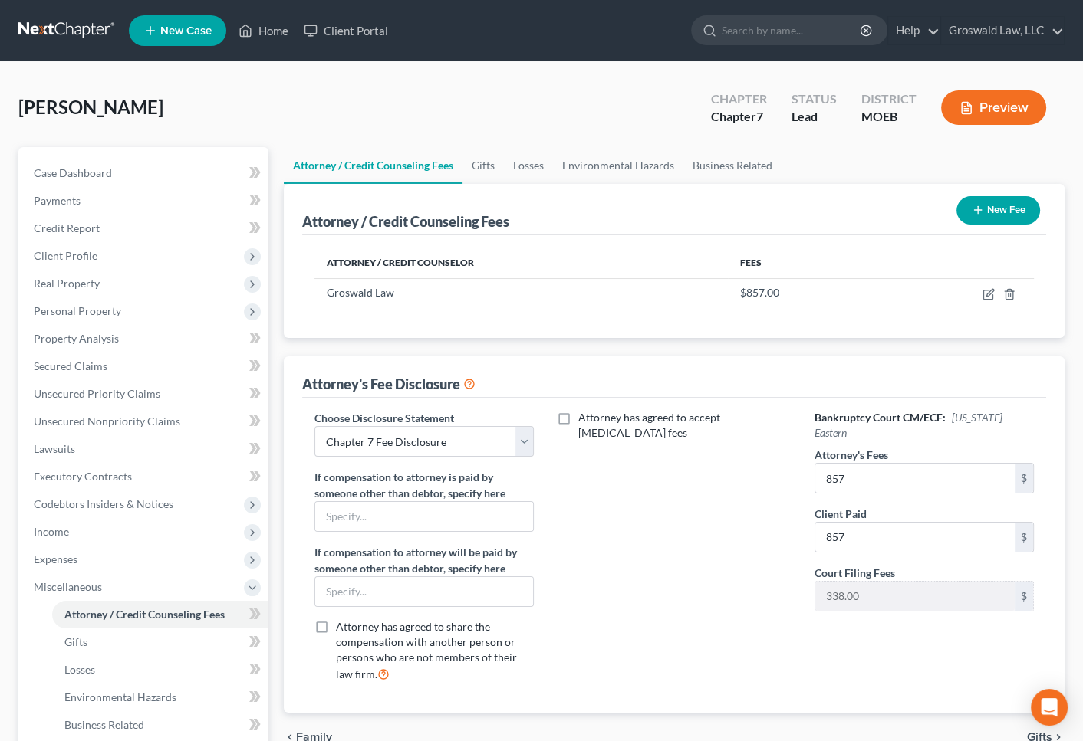
click at [1007, 204] on button "New Fee" at bounding box center [998, 210] width 84 height 28
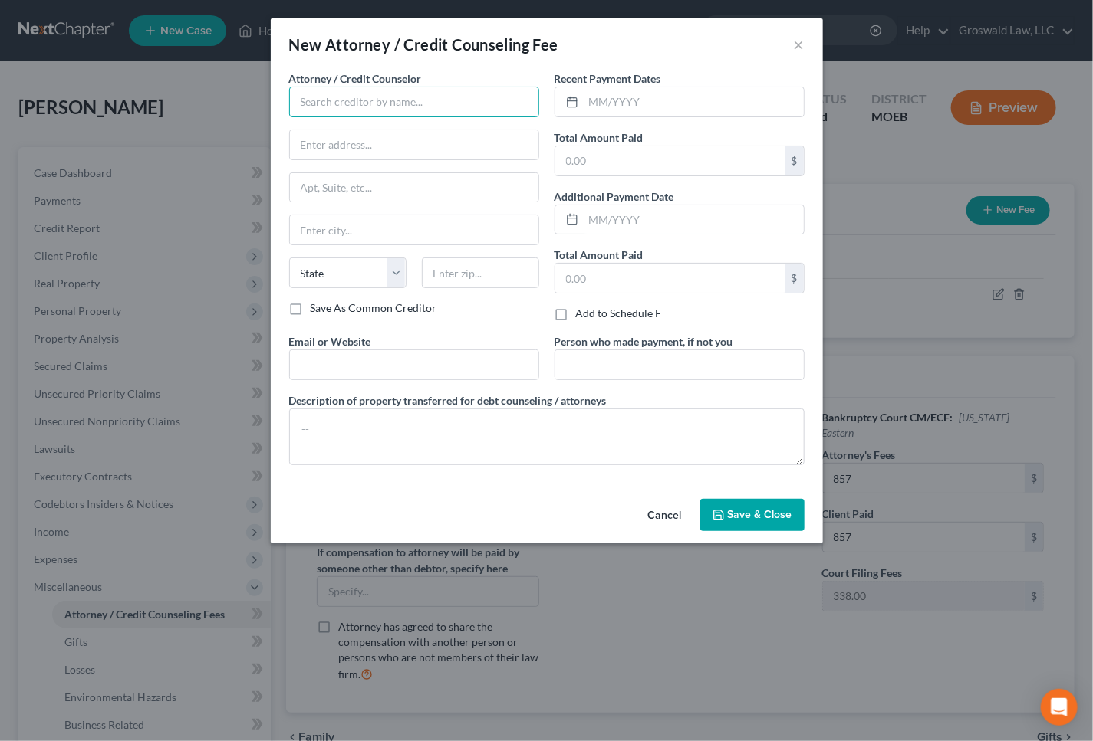
click at [442, 103] on input "text" at bounding box center [414, 102] width 250 height 31
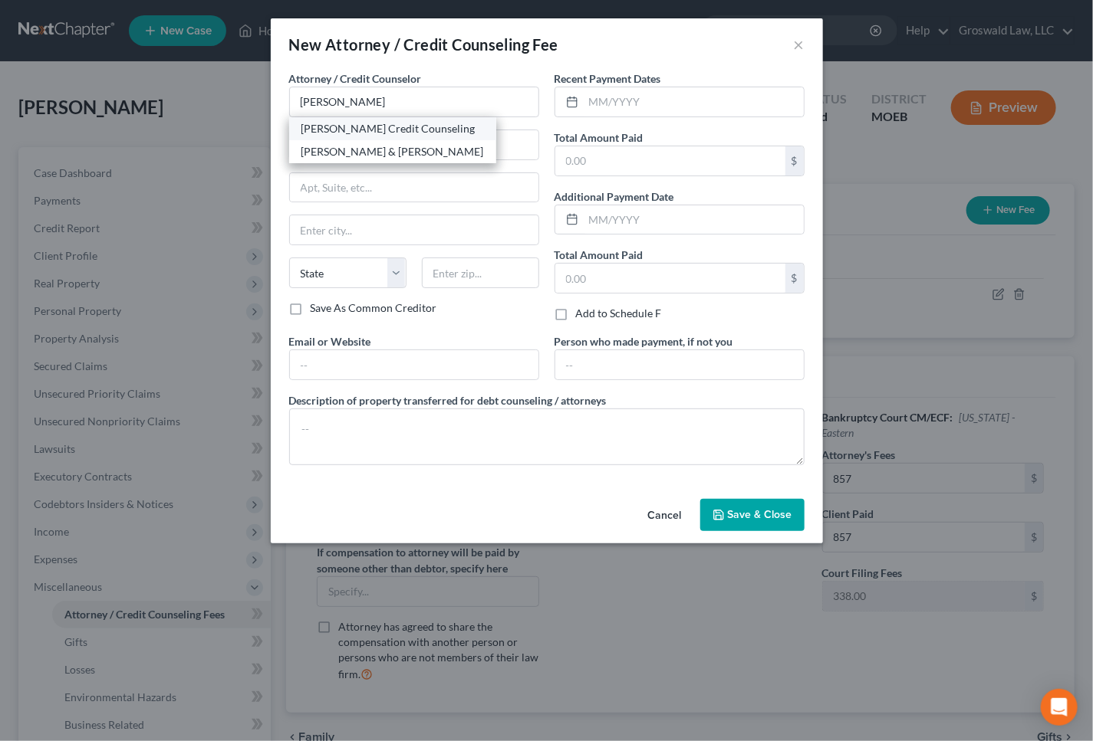
click at [352, 131] on div "[PERSON_NAME] Credit Counseling" at bounding box center [392, 128] width 182 height 15
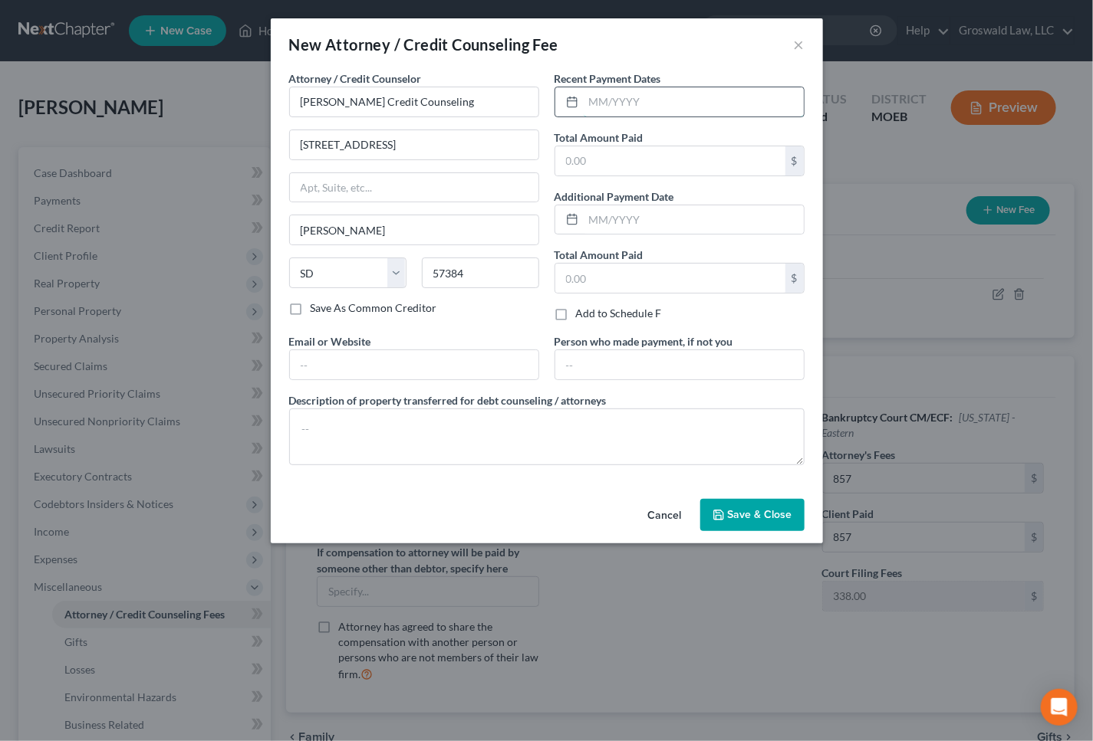
click at [620, 101] on input "text" at bounding box center [693, 101] width 220 height 29
drag, startPoint x: 468, startPoint y: 354, endPoint x: 474, endPoint y: 347, distance: 8.7
click at [468, 357] on input "text" at bounding box center [414, 364] width 248 height 29
click at [735, 521] on button "Save & Close" at bounding box center [752, 515] width 104 height 32
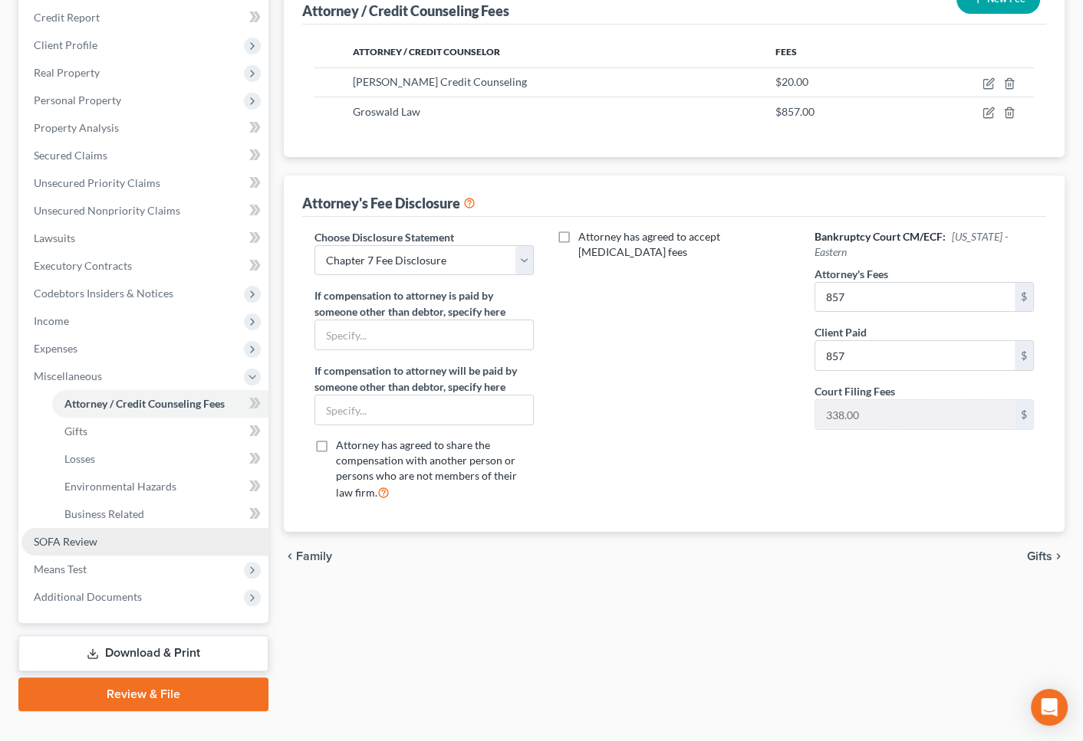
scroll to position [237, 0]
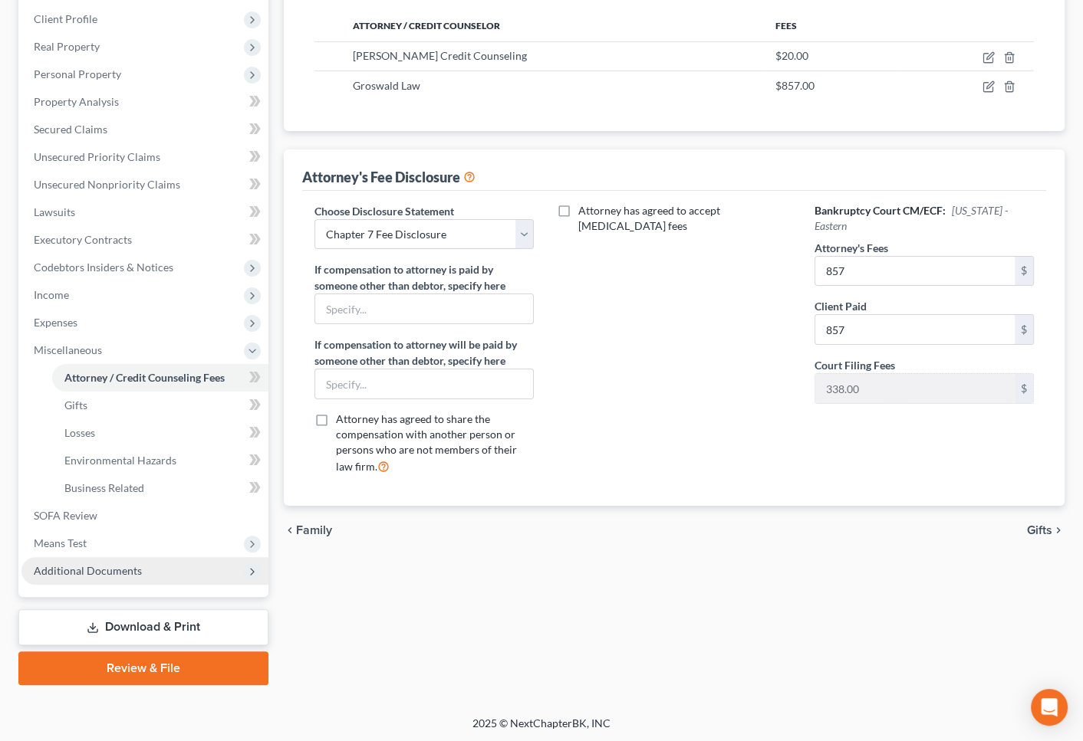
click at [173, 583] on div "Case Dashboard Payments Invoices Payments Payments Credit Report Client Profile…" at bounding box center [143, 253] width 250 height 687
click at [173, 577] on span "Additional Documents" at bounding box center [144, 571] width 247 height 28
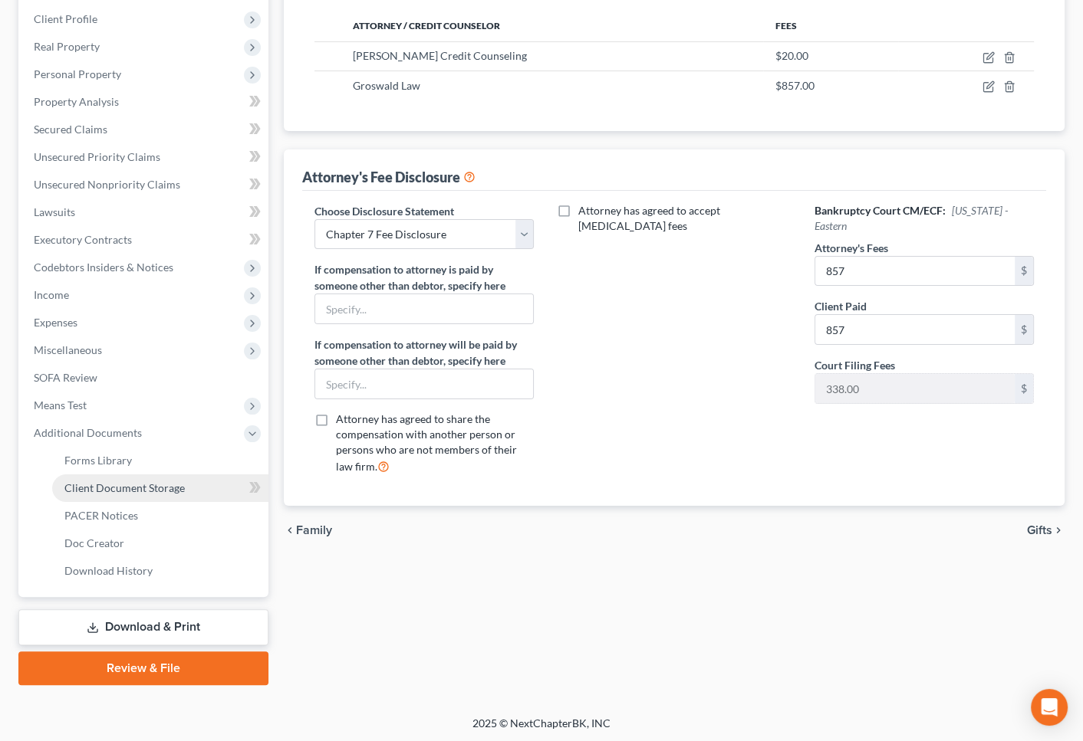
click at [164, 487] on span "Client Document Storage" at bounding box center [124, 487] width 120 height 13
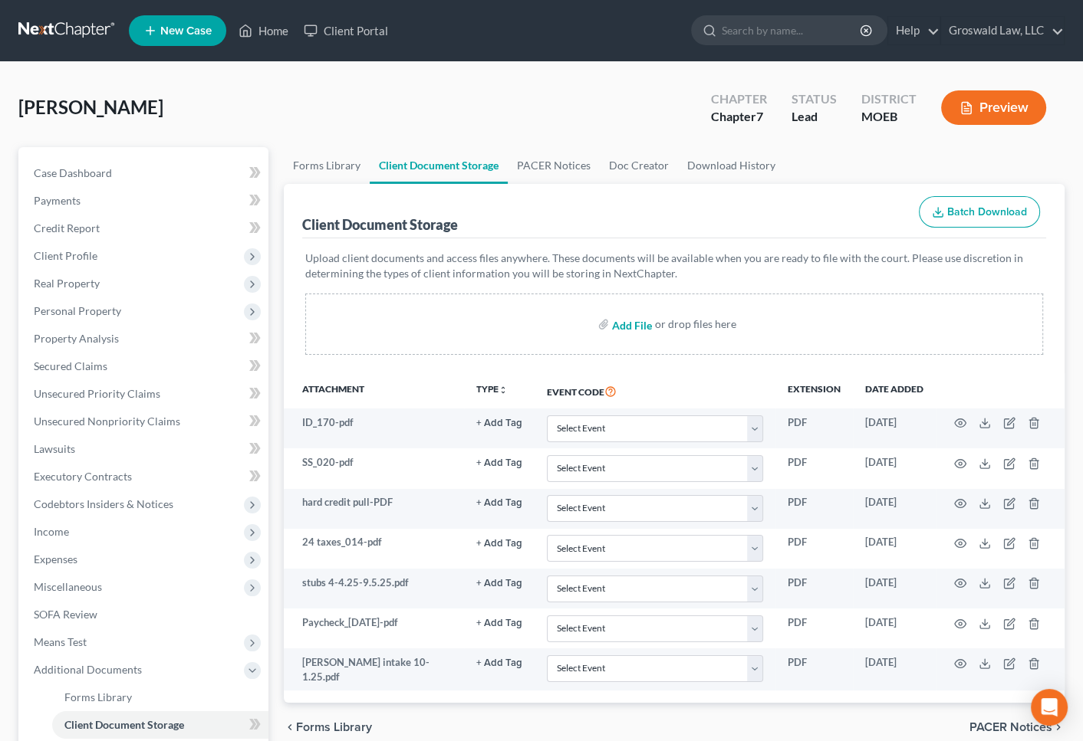
click at [636, 321] on input "file" at bounding box center [630, 325] width 37 height 28
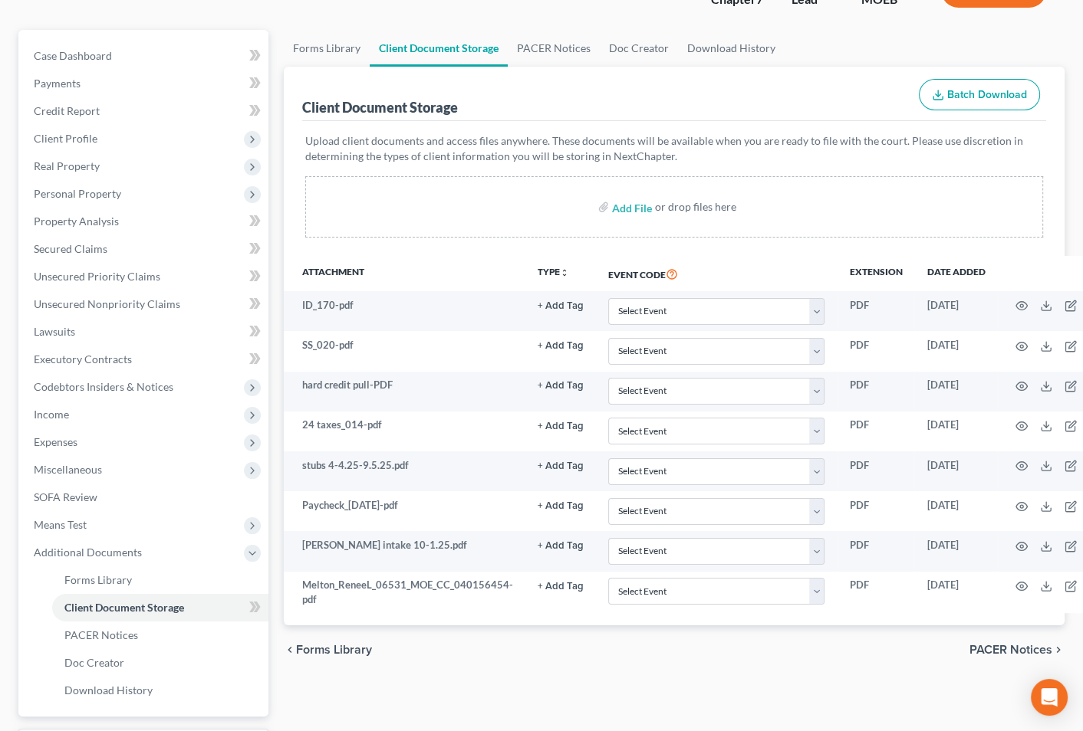
scroll to position [247, 0]
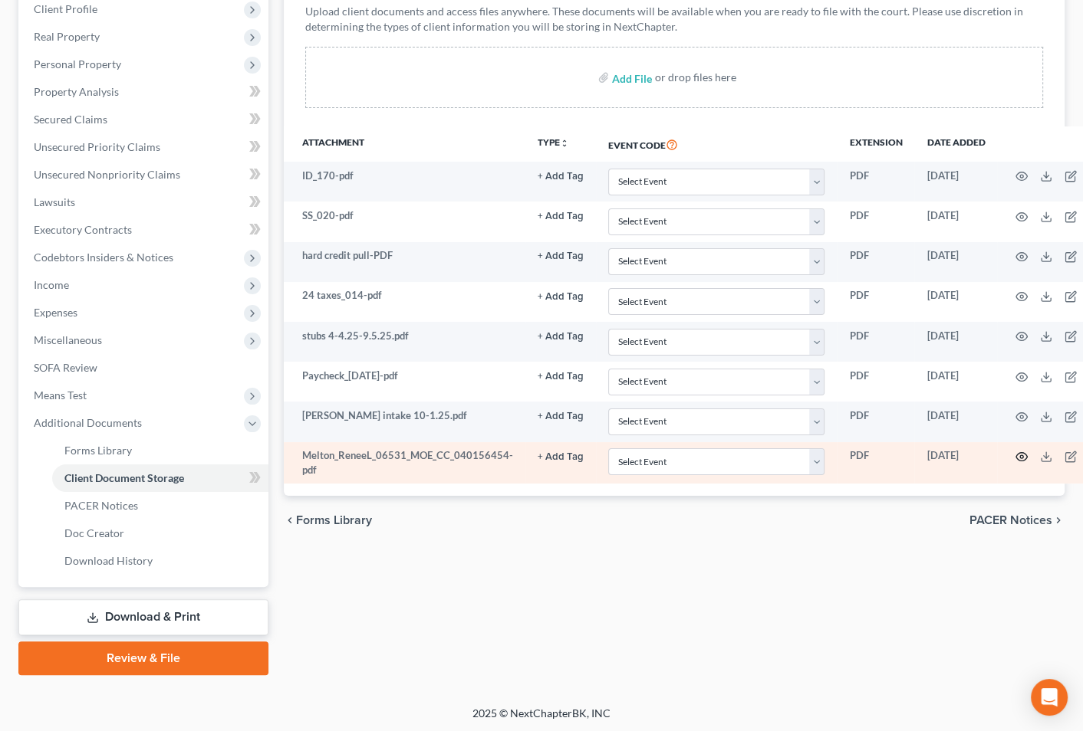
click at [1015, 452] on icon "button" at bounding box center [1021, 457] width 12 height 12
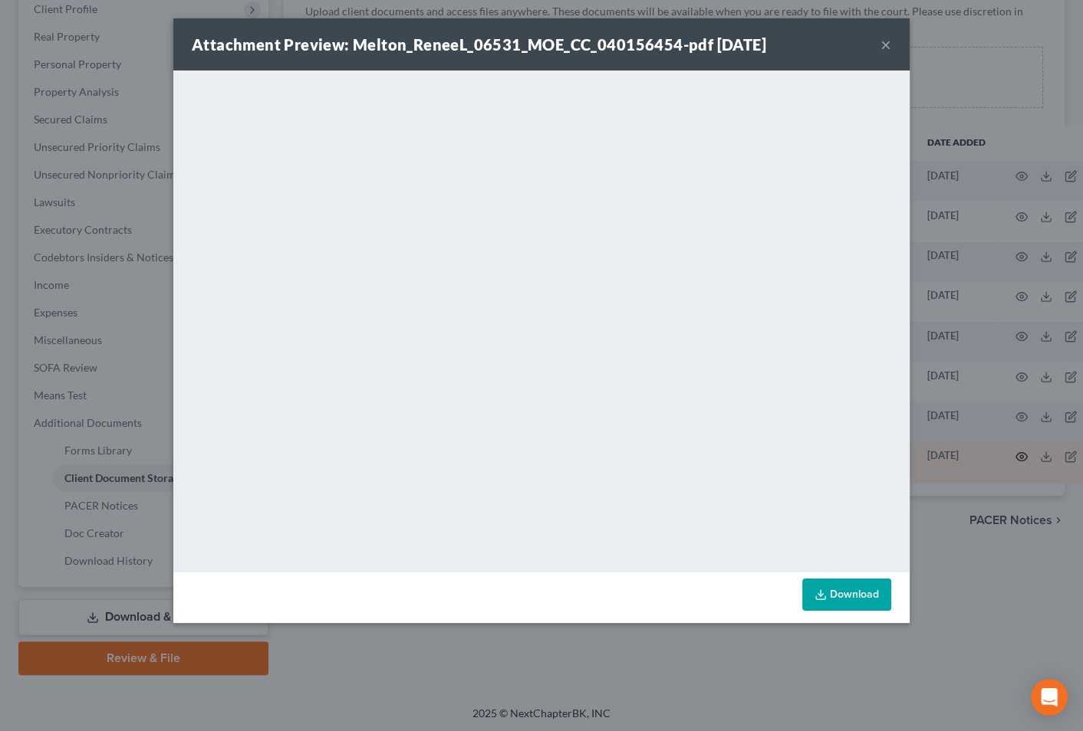
scroll to position [237, 0]
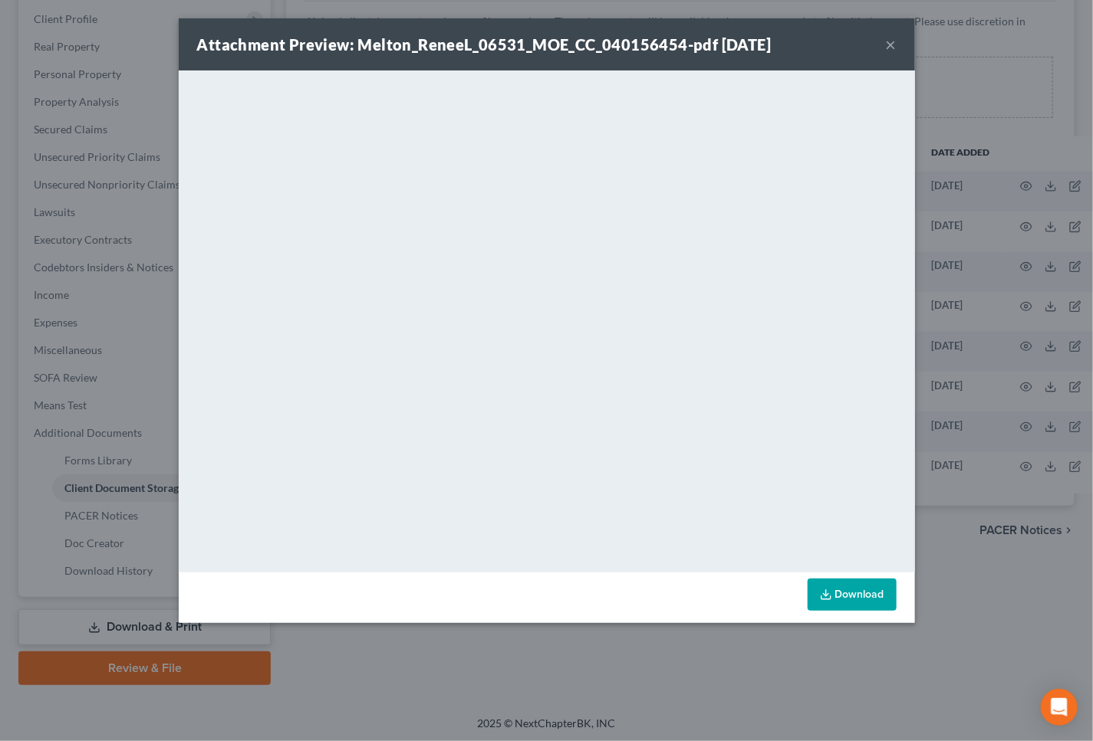
click at [891, 48] on button "×" at bounding box center [891, 44] width 11 height 18
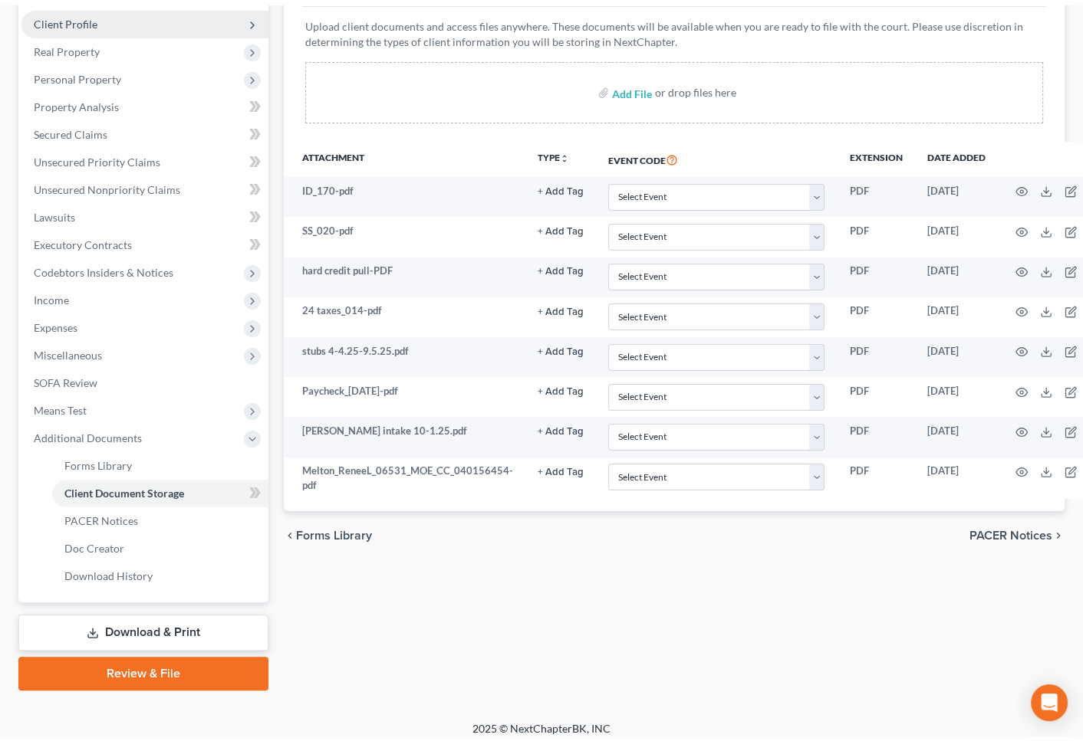
scroll to position [0, 0]
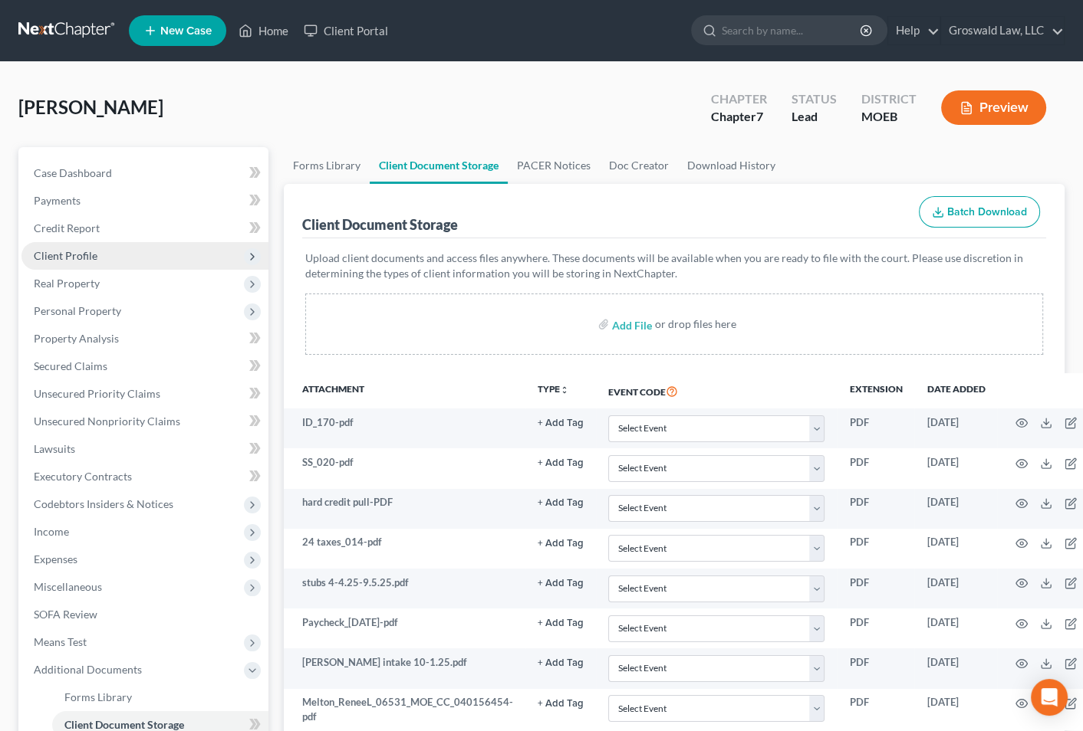
click at [100, 260] on span "Client Profile" at bounding box center [144, 256] width 247 height 28
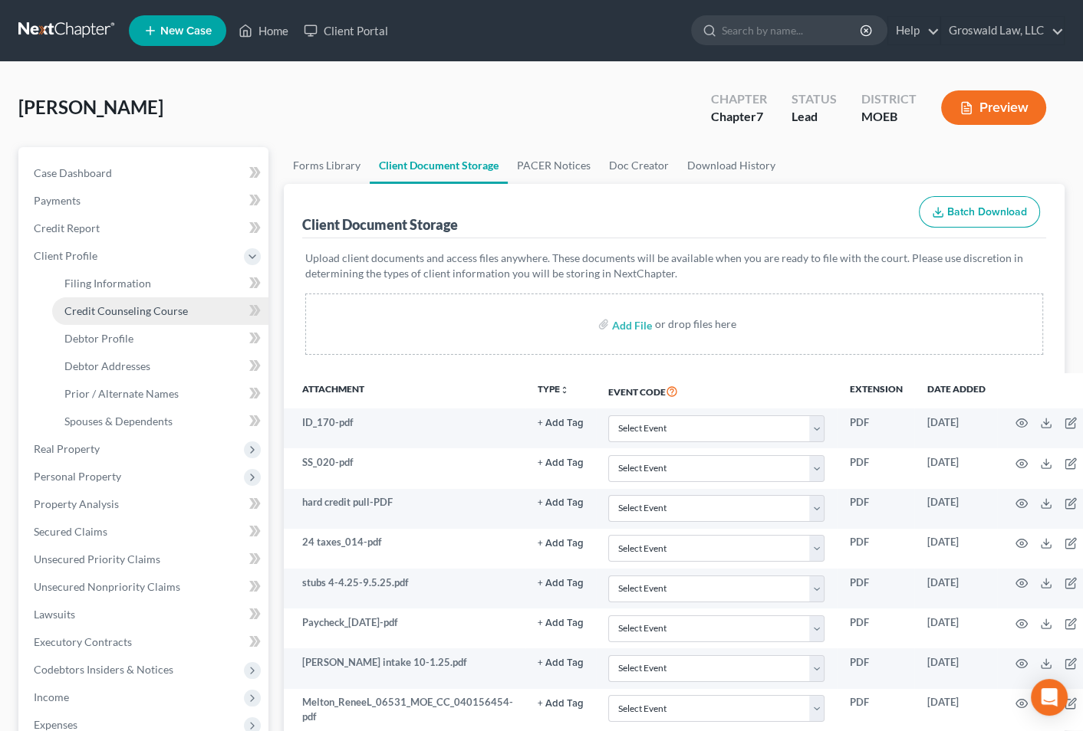
click at [127, 314] on span "Credit Counseling Course" at bounding box center [125, 310] width 123 height 13
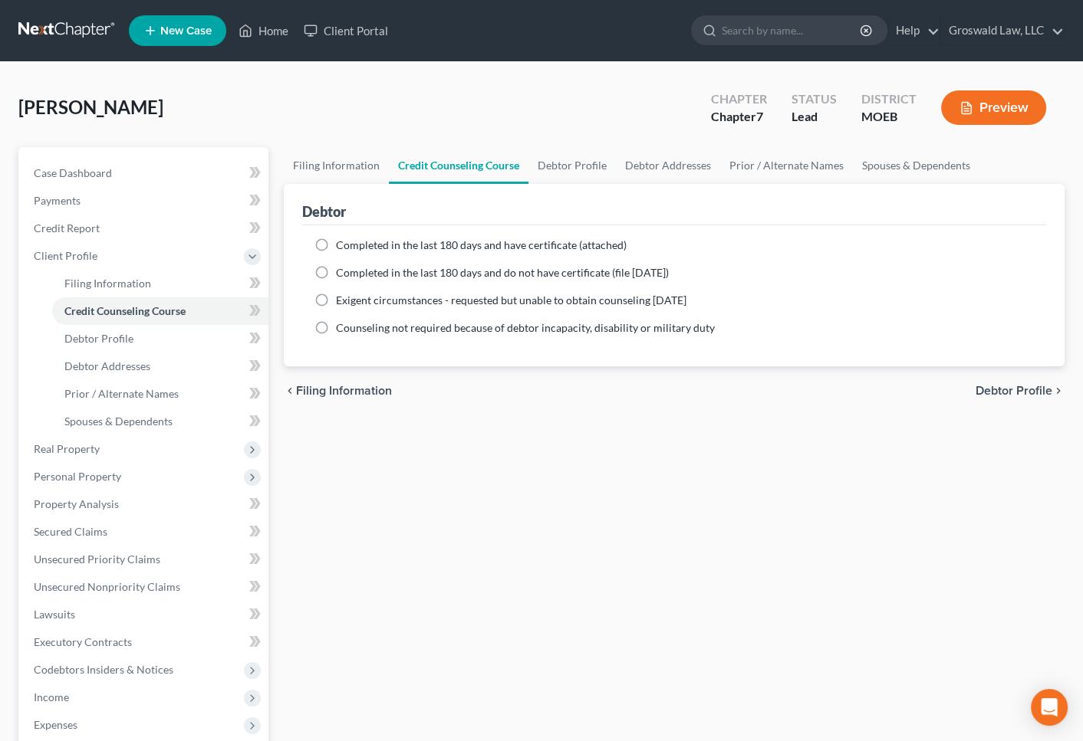
click at [393, 242] on span "Completed in the last 180 days and have certificate (attached)" at bounding box center [481, 244] width 291 height 13
click at [352, 242] on input "Completed in the last 180 days and have certificate (attached)" at bounding box center [347, 243] width 10 height 10
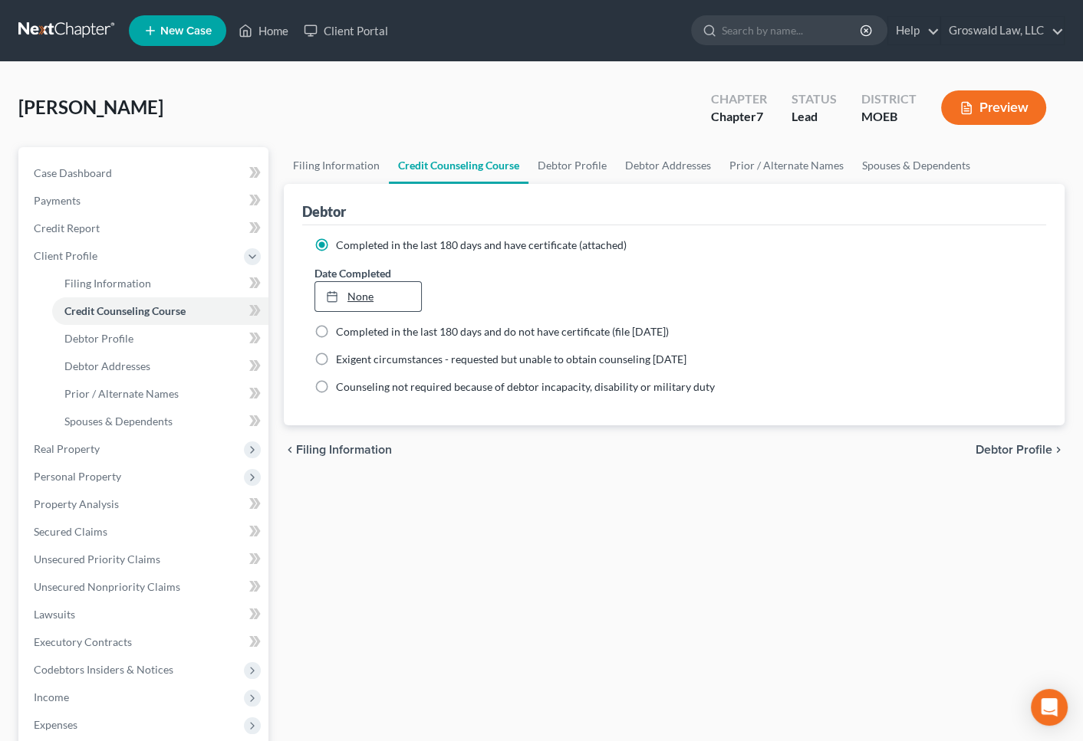
click at [375, 299] on link "None" at bounding box center [368, 296] width 106 height 29
drag, startPoint x: 477, startPoint y: 475, endPoint x: 408, endPoint y: 376, distance: 120.6
click at [475, 474] on div "Filing Information Credit Counseling Course Debtor Profile Debtor Addresses Pri…" at bounding box center [674, 548] width 796 height 803
click at [167, 179] on link "Case Dashboard" at bounding box center [144, 173] width 247 height 28
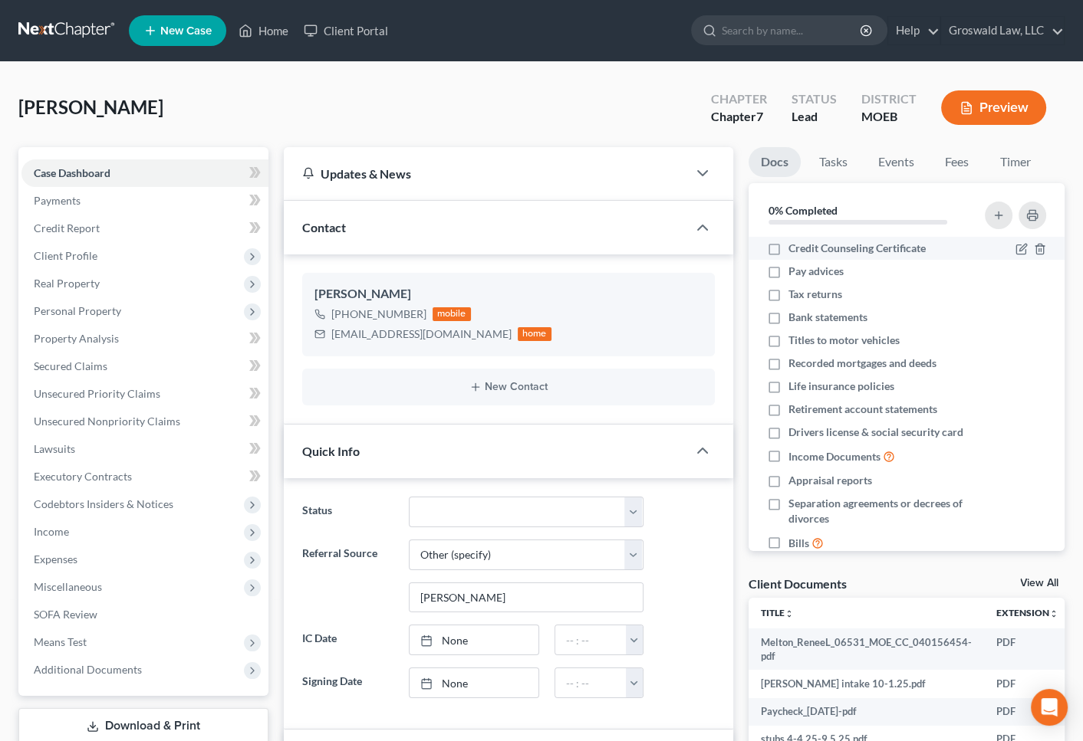
scroll to position [337, 0]
click at [788, 241] on label "Credit Counseling Certificate" at bounding box center [856, 248] width 137 height 15
click at [794, 241] on input "Credit Counseling Certificate" at bounding box center [799, 246] width 10 height 10
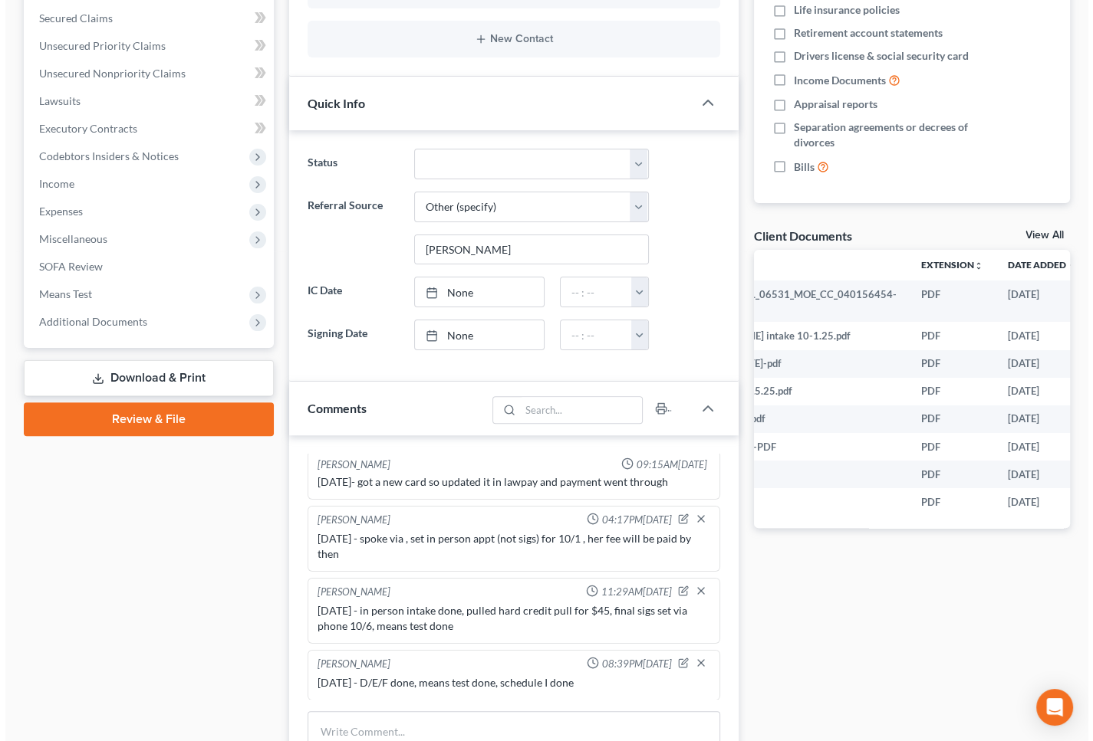
scroll to position [0, 130]
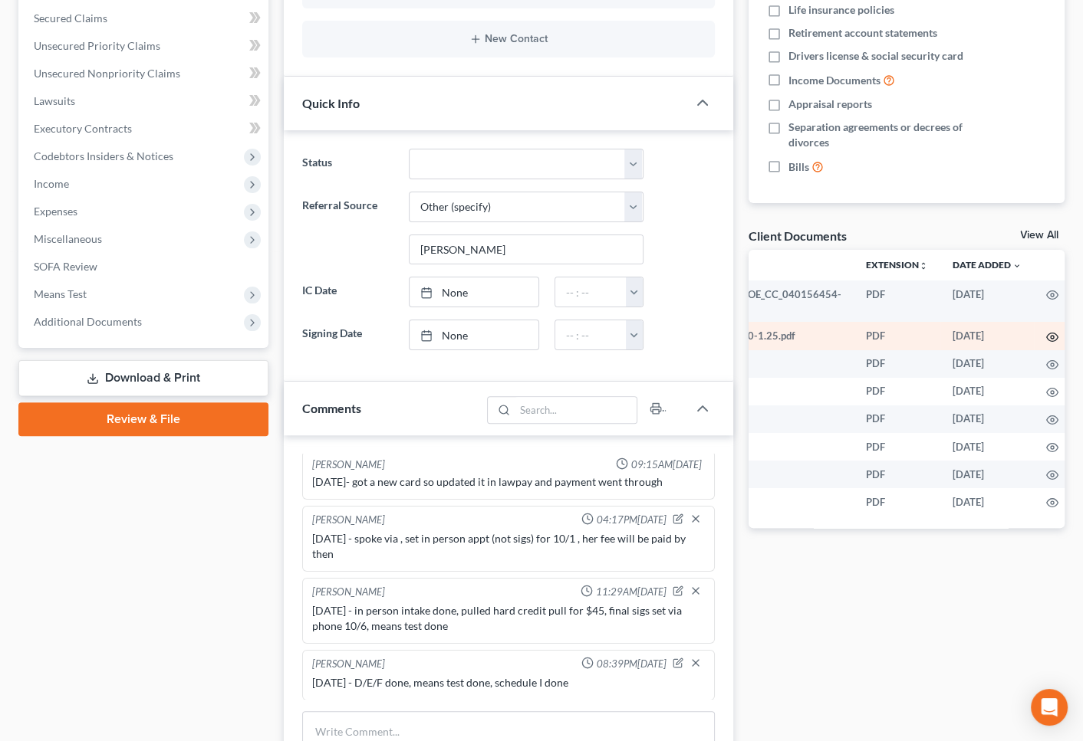
click at [1046, 334] on icon "button" at bounding box center [1052, 337] width 12 height 12
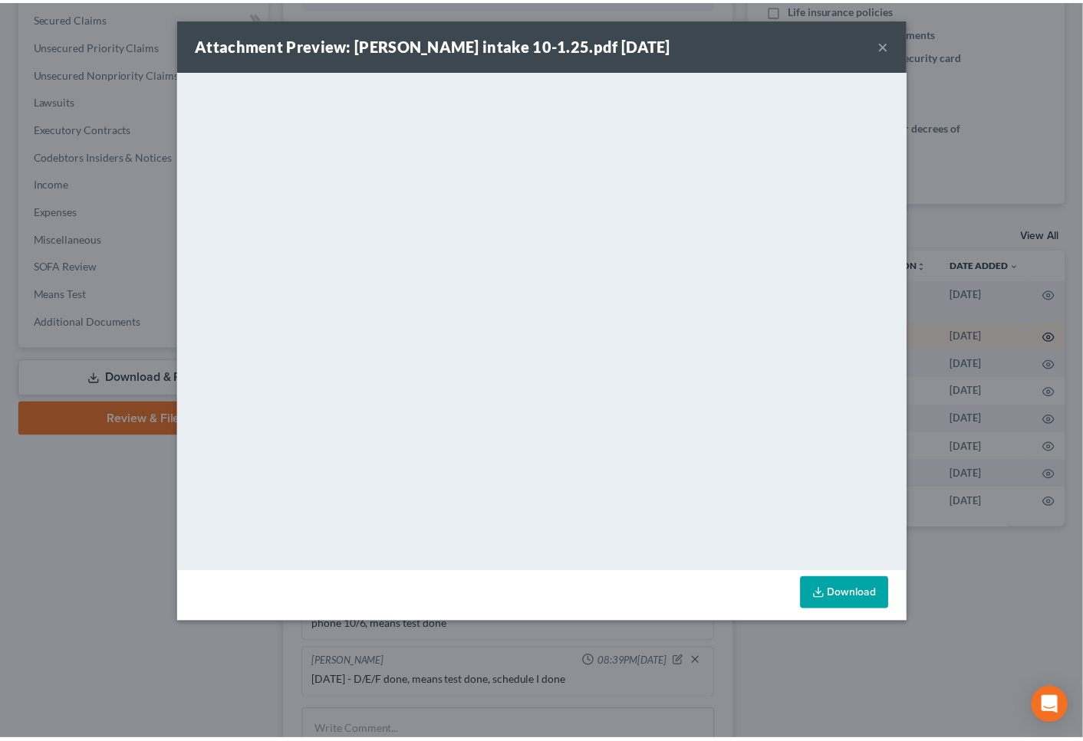
scroll to position [0, 128]
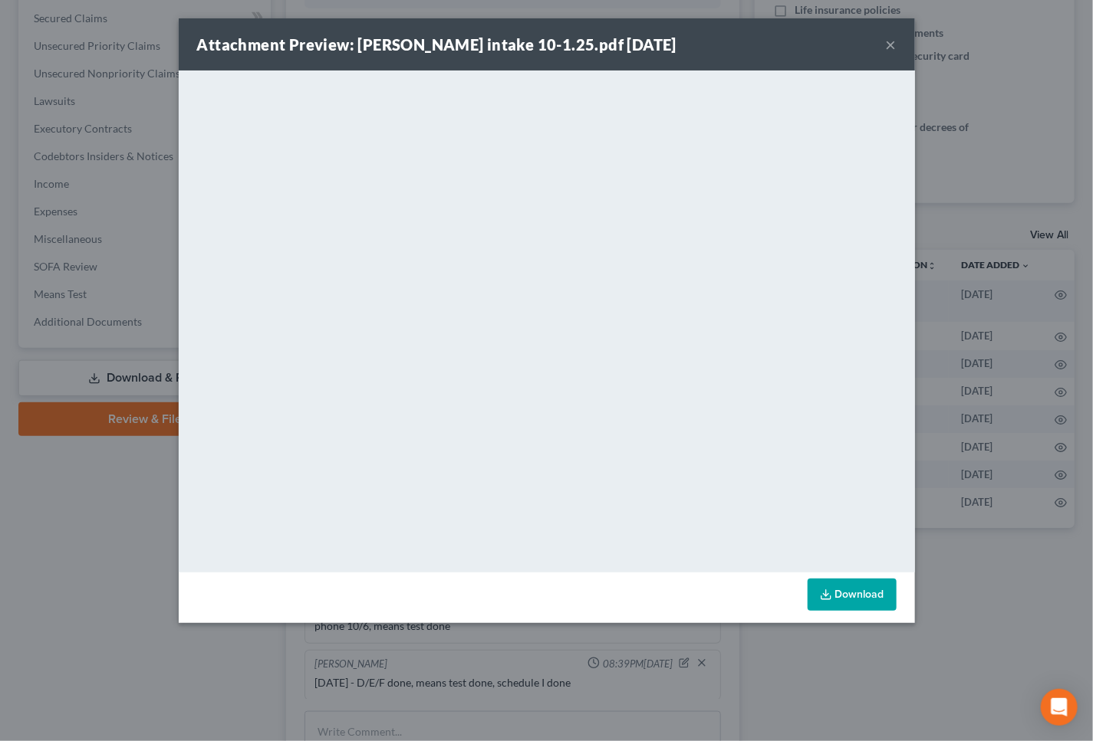
click at [859, 596] on link "Download" at bounding box center [851, 595] width 89 height 32
click at [894, 45] on button "×" at bounding box center [891, 44] width 11 height 18
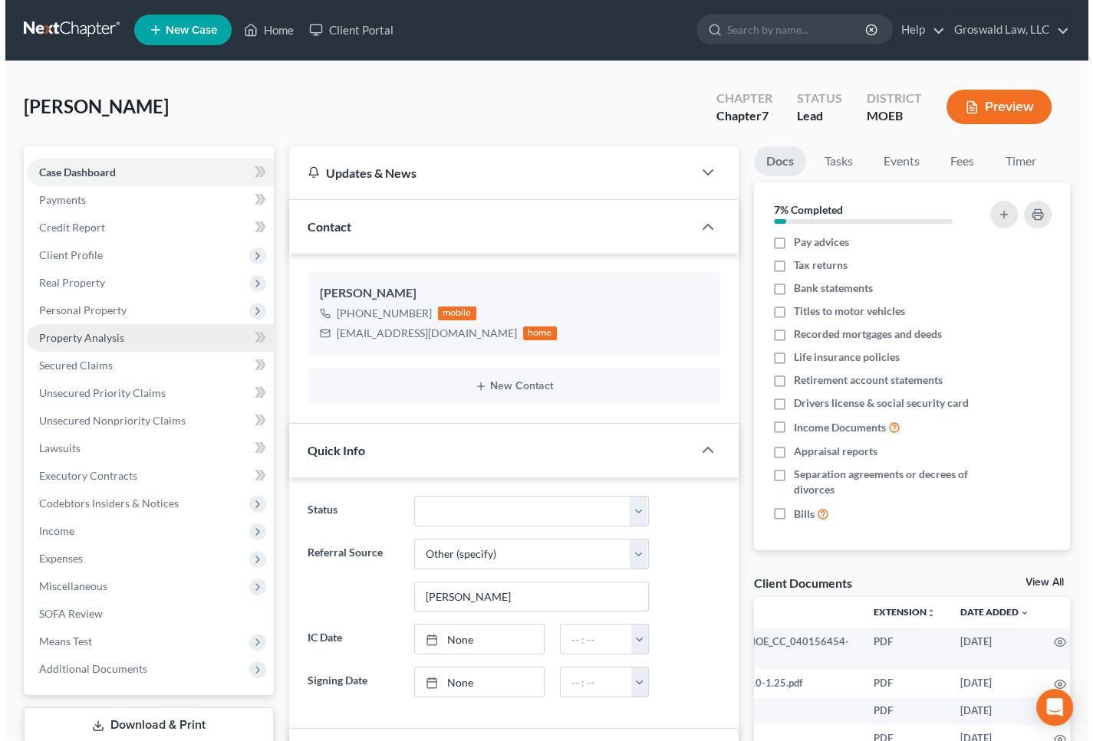
scroll to position [0, 0]
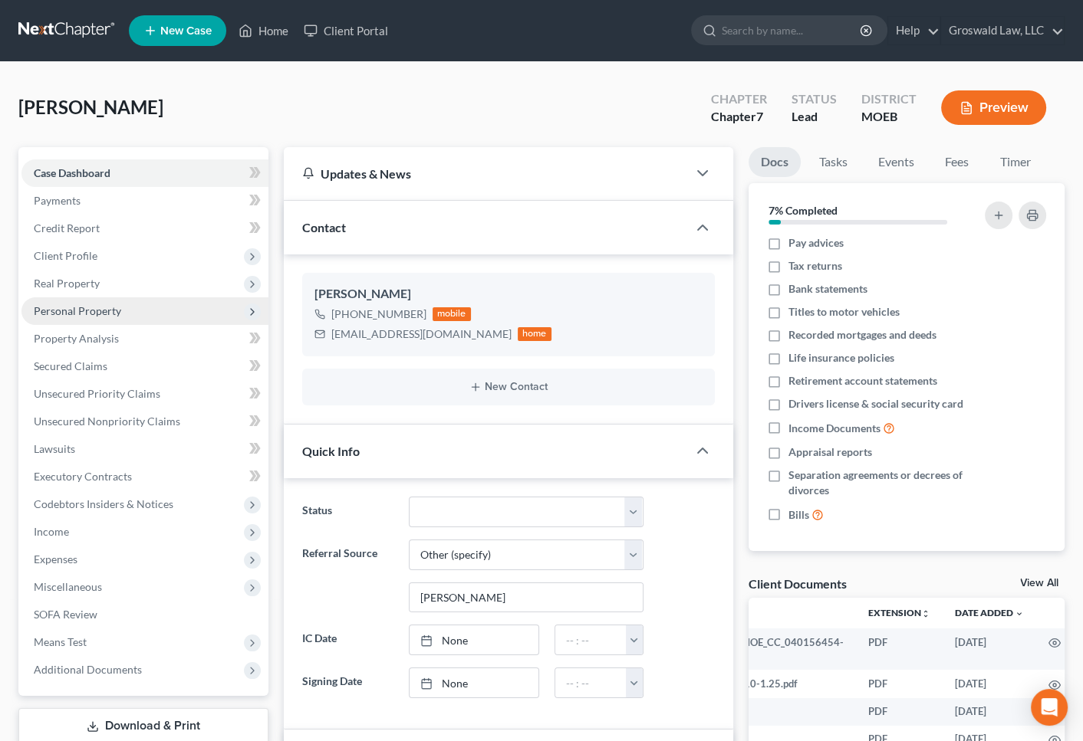
click at [110, 304] on span "Personal Property" at bounding box center [77, 310] width 87 height 13
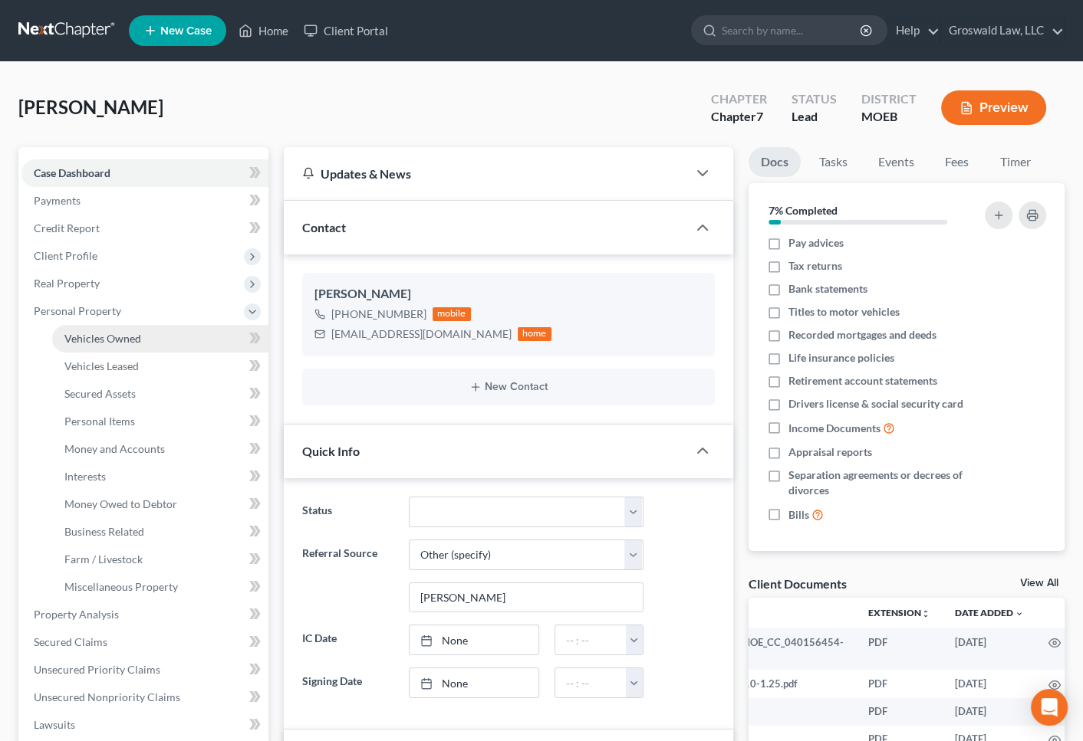
drag, startPoint x: 107, startPoint y: 341, endPoint x: 206, endPoint y: 373, distance: 104.5
click at [107, 341] on span "Vehicles Owned" at bounding box center [102, 338] width 77 height 13
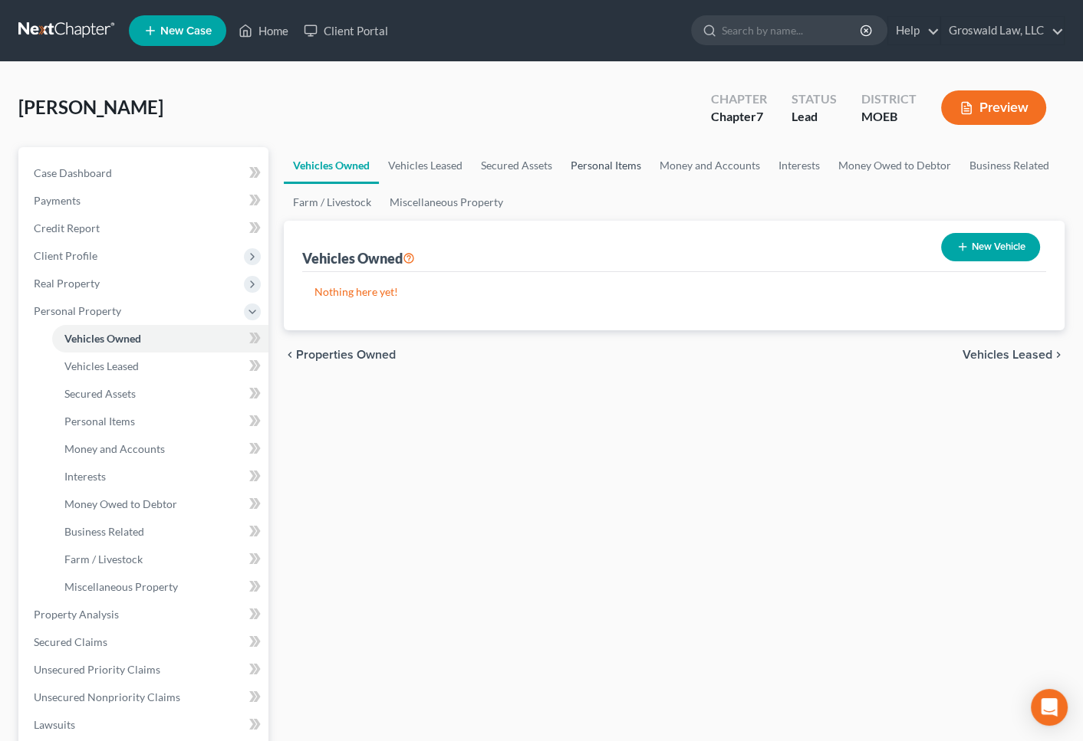
click at [594, 166] on link "Personal Items" at bounding box center [605, 165] width 89 height 37
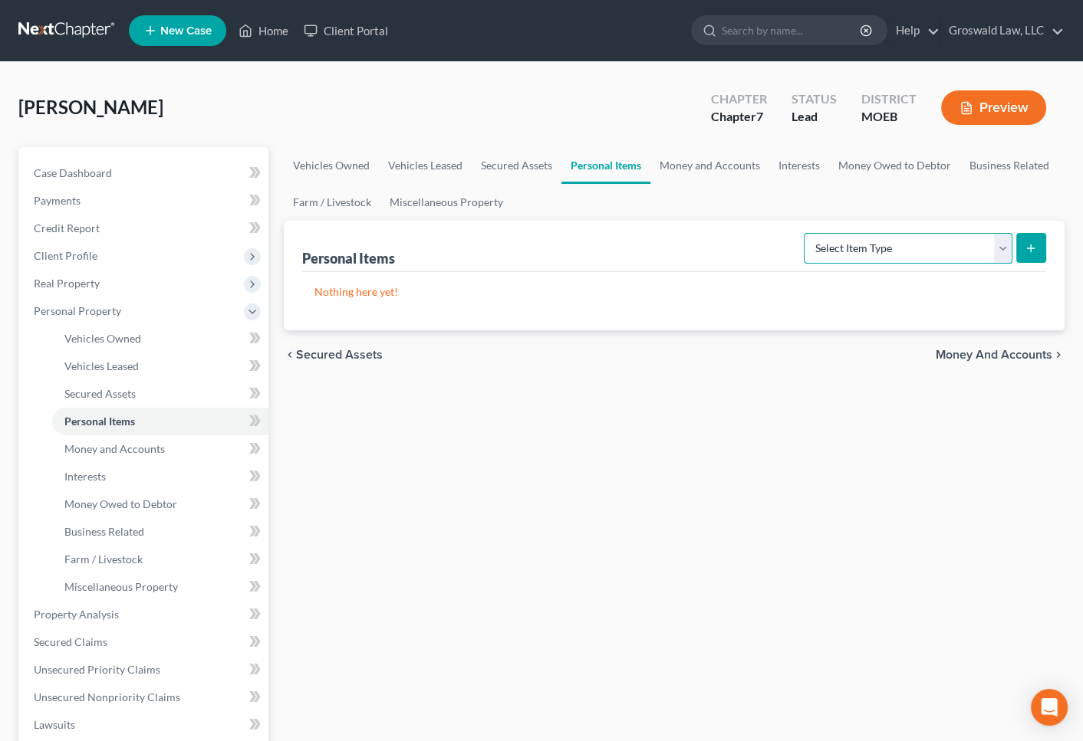
click at [871, 244] on select "Select Item Type Clothing (A/B: 11) Collectibles Of Value (A/B: 8) Electronics …" at bounding box center [907, 248] width 209 height 31
click at [806, 233] on select "Select Item Type Clothing (A/B: 11) Collectibles Of Value (A/B: 8) Electronics …" at bounding box center [907, 248] width 209 height 31
click at [1028, 255] on button "submit" at bounding box center [1031, 248] width 30 height 30
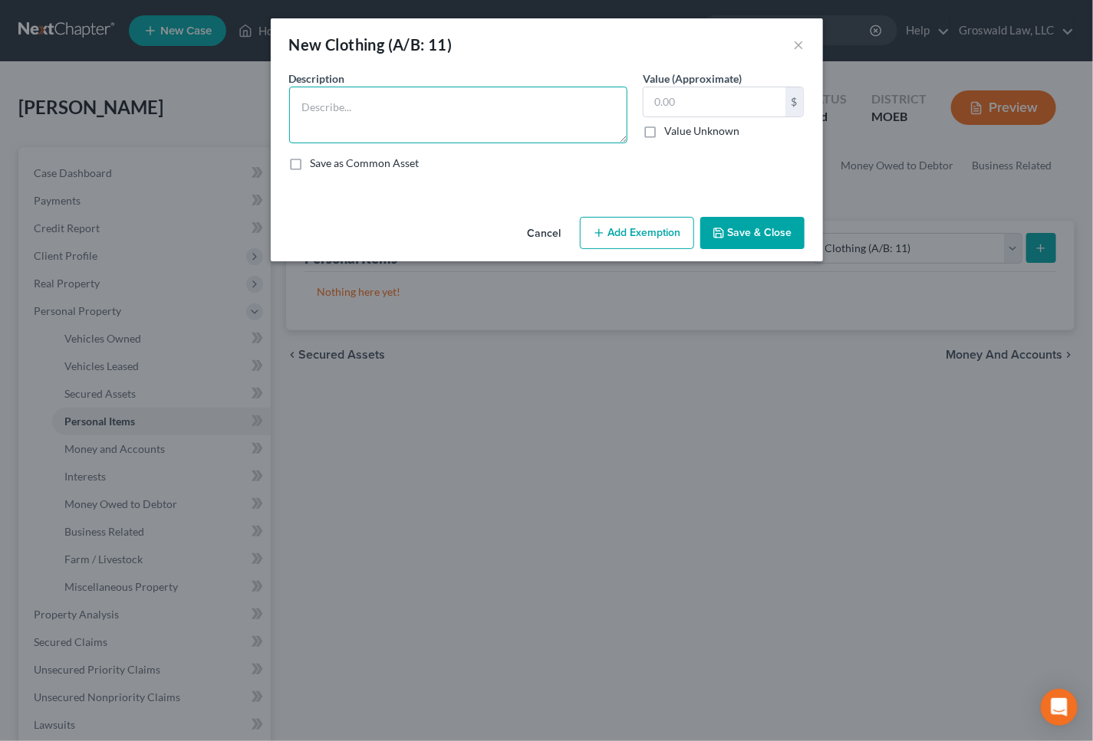
click at [521, 130] on textarea at bounding box center [458, 115] width 338 height 57
paste textarea "*the valuation of this property is based on an estimation of a hypothetical liq…"
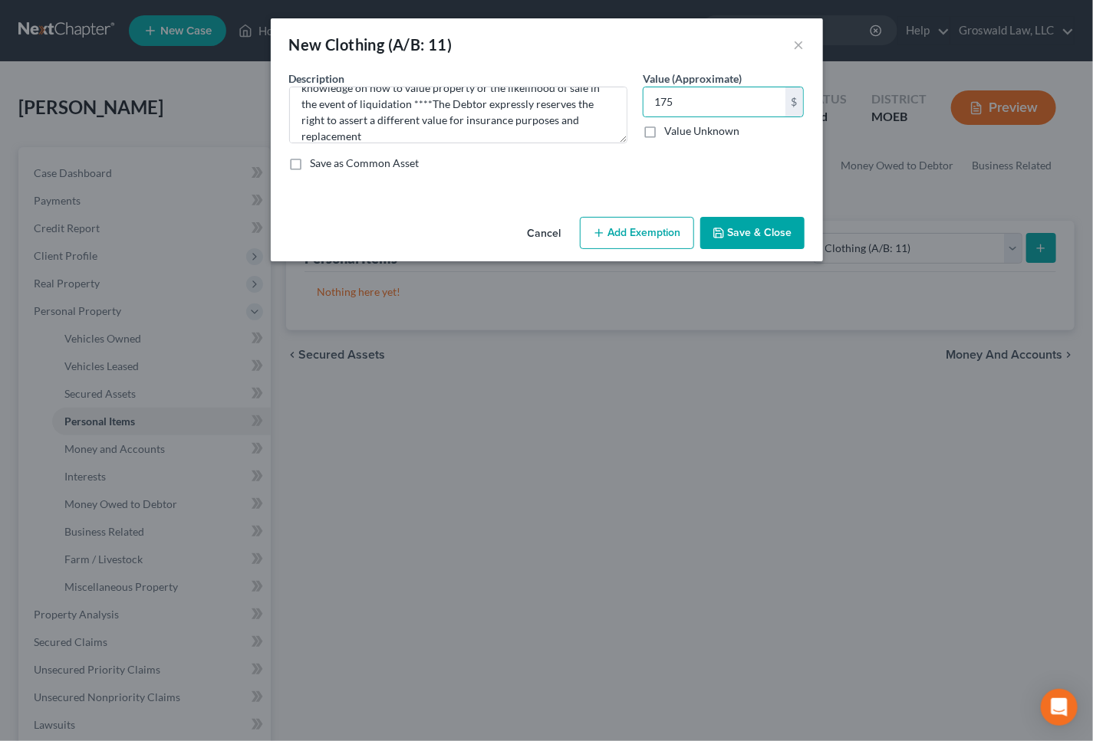
click at [629, 240] on button "Add Exemption" at bounding box center [637, 233] width 114 height 32
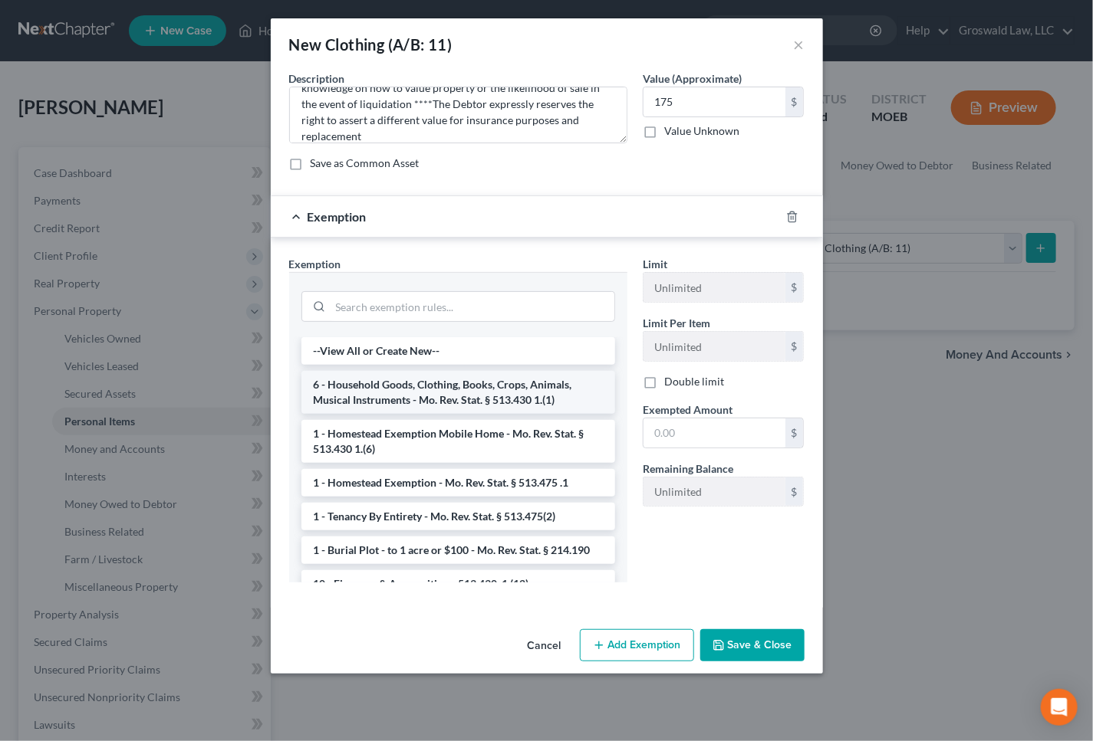
click at [386, 378] on li "6 - Household Goods, Clothing, Books, Crops, Animals, Musical Instruments - Mo.…" at bounding box center [458, 392] width 314 height 43
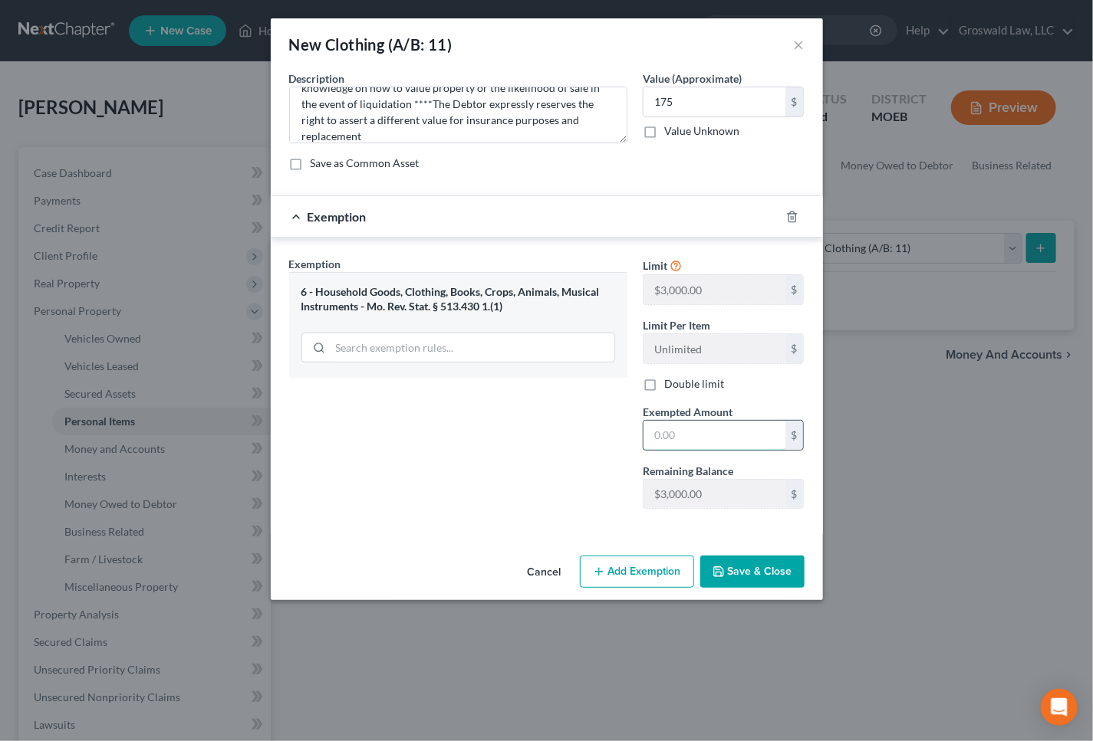
click at [714, 430] on input "text" at bounding box center [714, 435] width 142 height 29
drag, startPoint x: 743, startPoint y: 579, endPoint x: 736, endPoint y: 572, distance: 9.8
click at [744, 578] on button "Save & Close" at bounding box center [752, 572] width 104 height 32
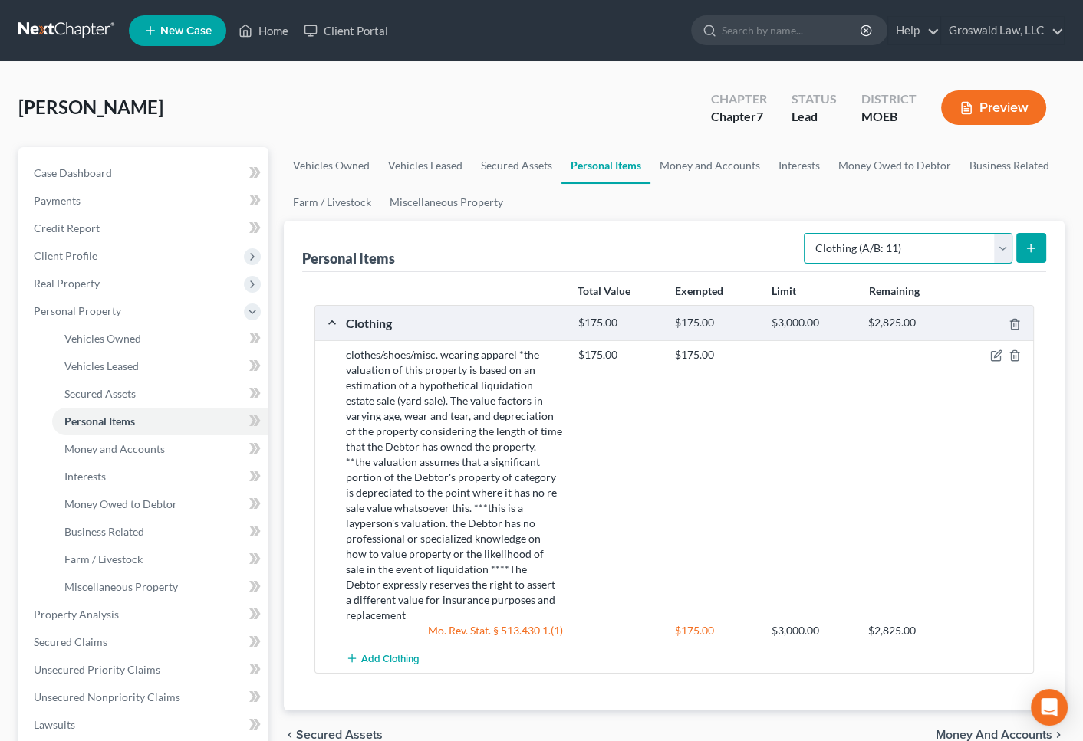
drag, startPoint x: 953, startPoint y: 238, endPoint x: 938, endPoint y: 252, distance: 21.1
click at [953, 238] on select "Select Item Type Clothing (A/B: 11) Collectibles Of Value (A/B: 8) Electronics …" at bounding box center [907, 248] width 209 height 31
click at [806, 233] on select "Select Item Type Clothing (A/B: 11) Collectibles Of Value (A/B: 8) Electronics …" at bounding box center [907, 248] width 209 height 31
click at [1036, 244] on icon "submit" at bounding box center [1030, 248] width 12 height 12
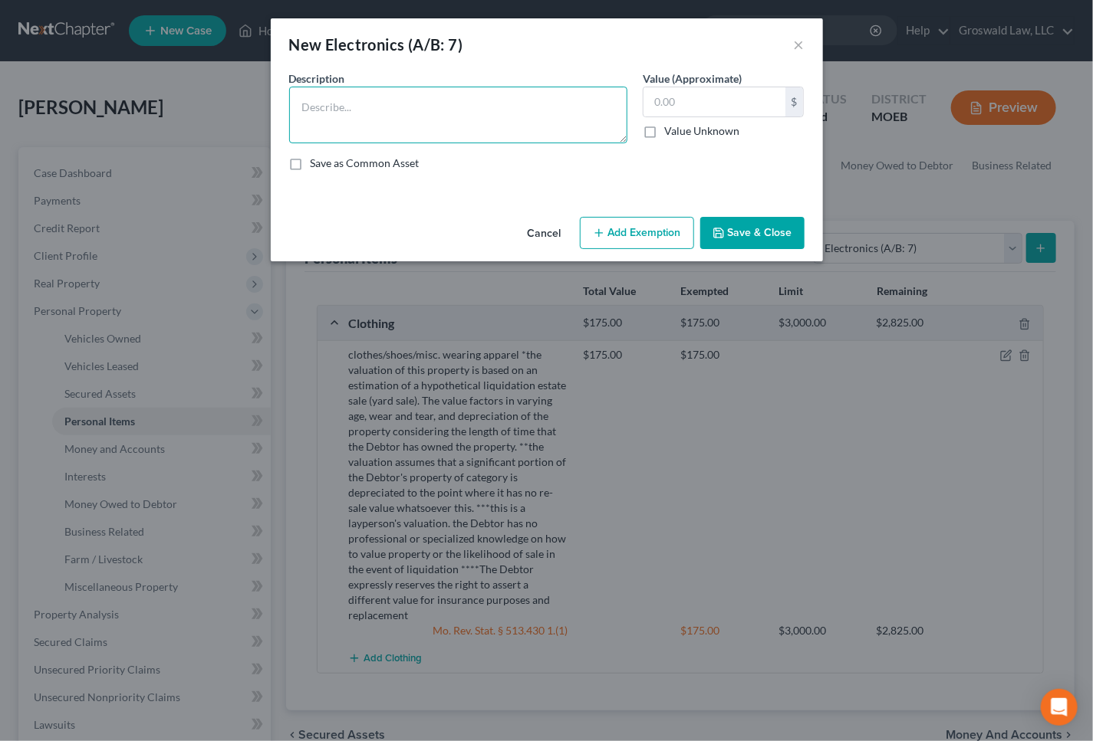
click at [384, 130] on textarea at bounding box center [458, 115] width 338 height 57
paste textarea "Ordinary/misc. electronics, TV, tablet, cell phone, smart watch, computer"
click at [449, 133] on textarea "Ordinary/misc. electronics, TV, tablet, cell phone, smart watch, computer" at bounding box center [458, 115] width 338 height 57
paste textarea "*the valuation of this property is based on an estimation of a hypothetical liq…"
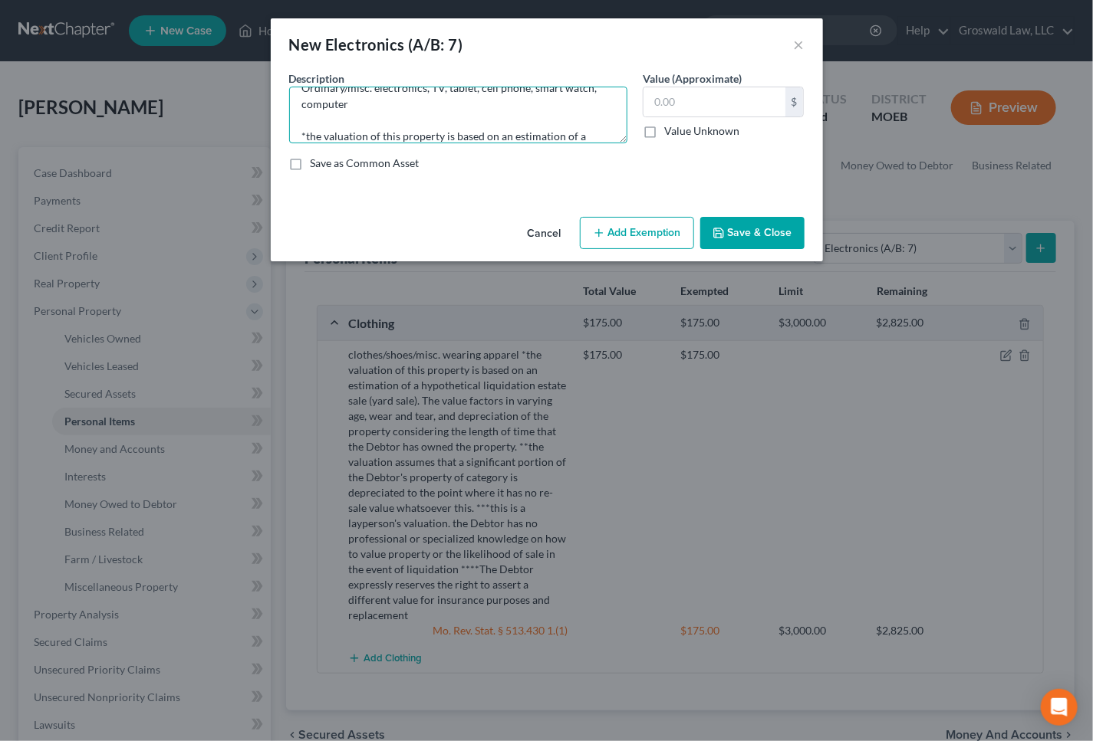
scroll to position [196, 0]
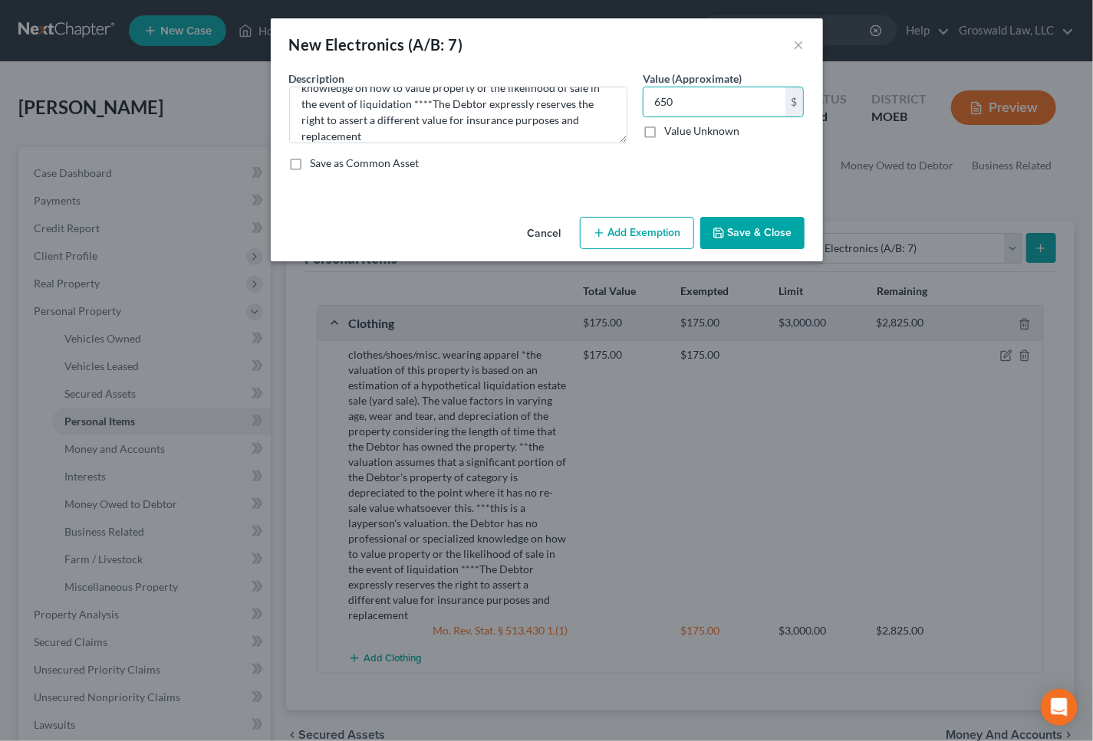
click at [636, 229] on button "Add Exemption" at bounding box center [637, 233] width 114 height 32
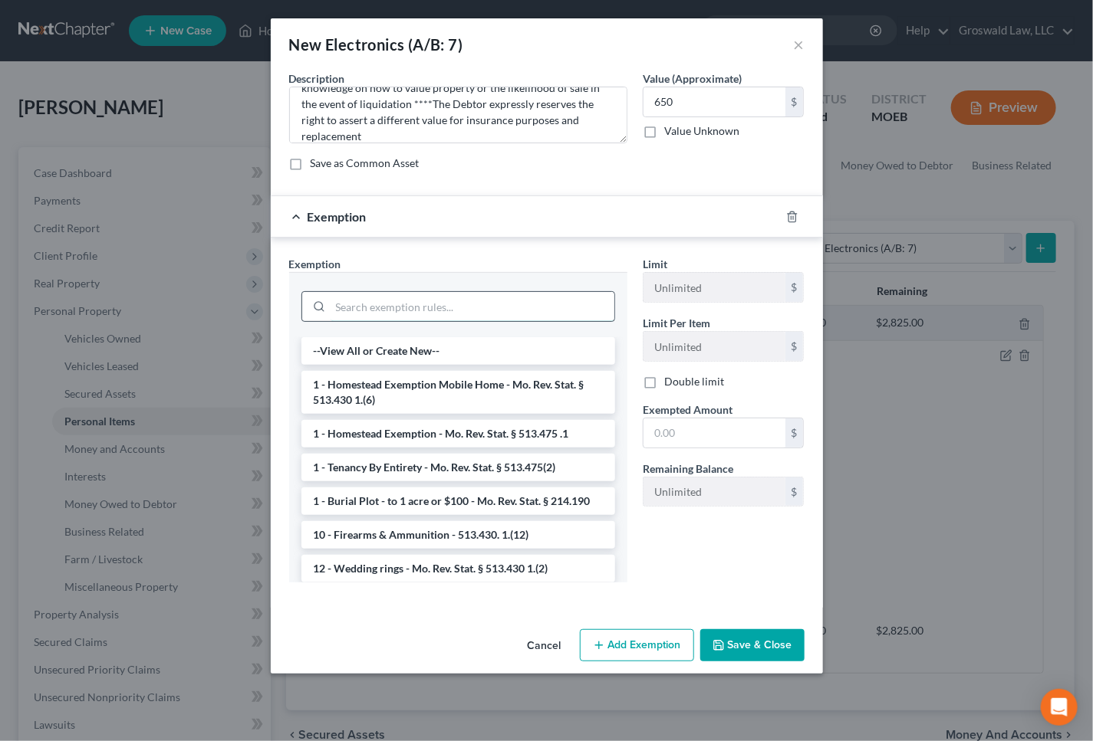
click at [440, 305] on input "search" at bounding box center [472, 306] width 284 height 29
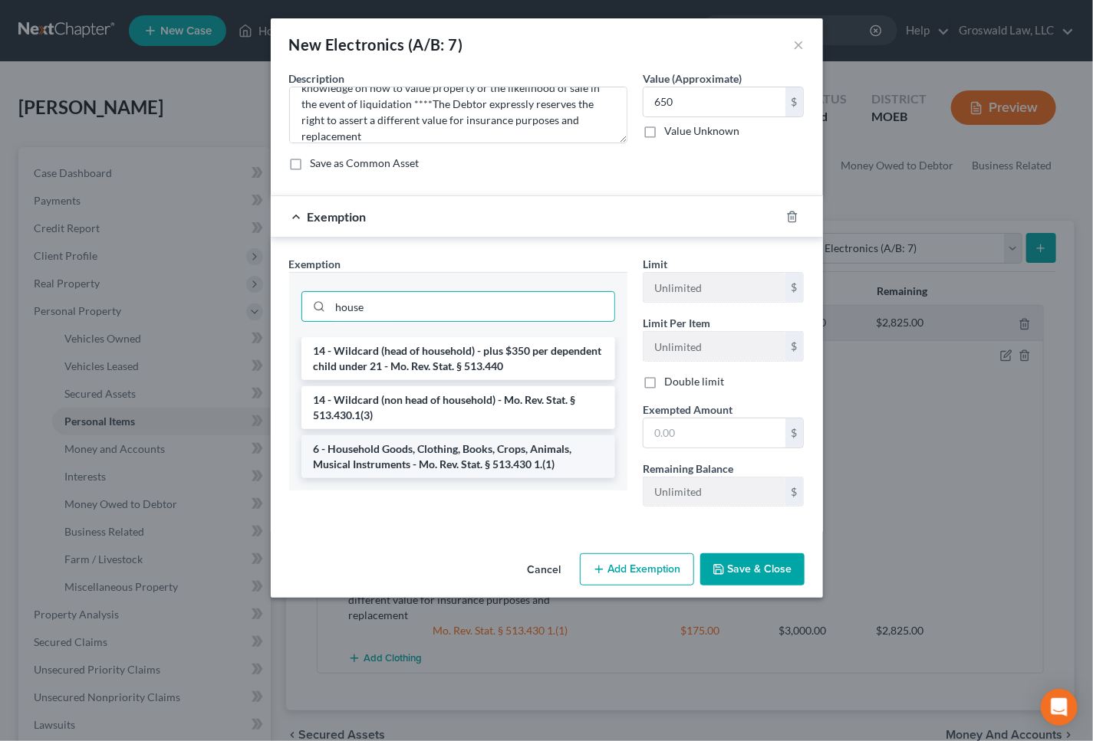
click at [461, 454] on li "6 - Household Goods, Clothing, Books, Crops, Animals, Musical Instruments - Mo.…" at bounding box center [458, 456] width 314 height 43
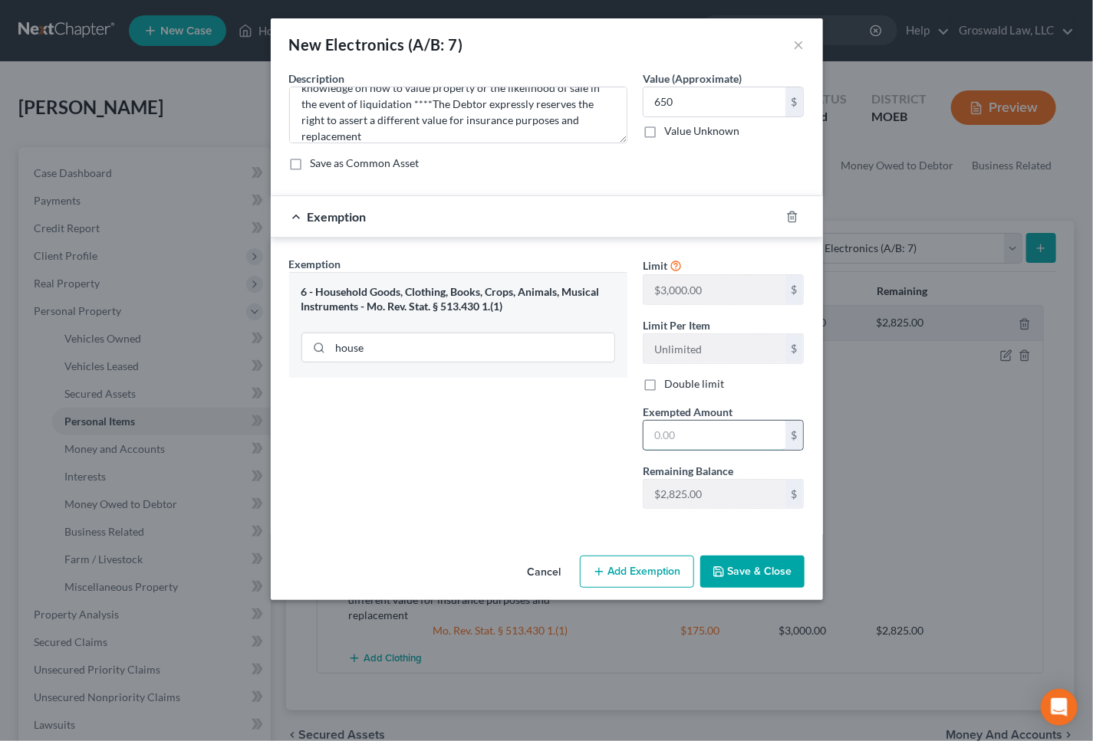
click at [688, 437] on input "text" at bounding box center [714, 435] width 142 height 29
drag, startPoint x: 567, startPoint y: 495, endPoint x: 663, endPoint y: 541, distance: 106.0
click at [572, 499] on div "Exemption Set must be selected for CA. Exemption * 6 - Household Goods, Clothin…" at bounding box center [457, 388] width 353 height 265
click at [716, 571] on icon "button" at bounding box center [718, 572] width 12 height 12
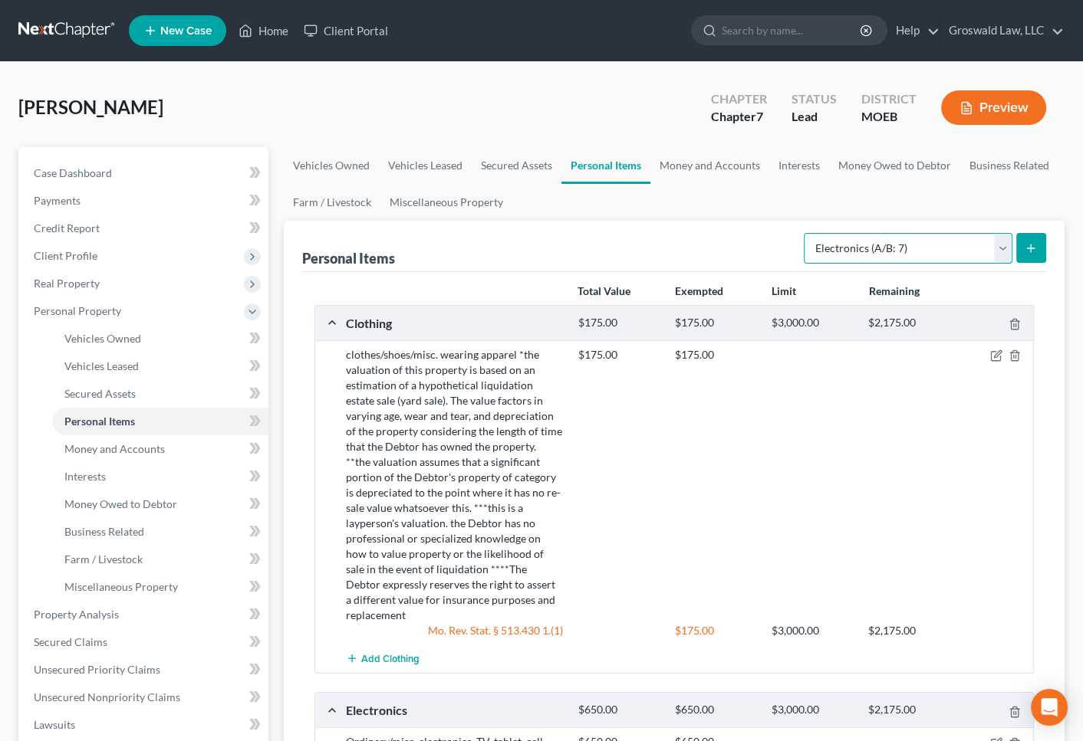
click at [905, 257] on select "Select Item Type Clothing (A/B: 11) Collectibles Of Value (A/B: 8) Electronics …" at bounding box center [907, 248] width 209 height 31
click at [806, 233] on select "Select Item Type Clothing (A/B: 11) Collectibles Of Value (A/B: 8) Electronics …" at bounding box center [907, 248] width 209 height 31
click at [1027, 250] on icon "submit" at bounding box center [1030, 248] width 12 height 12
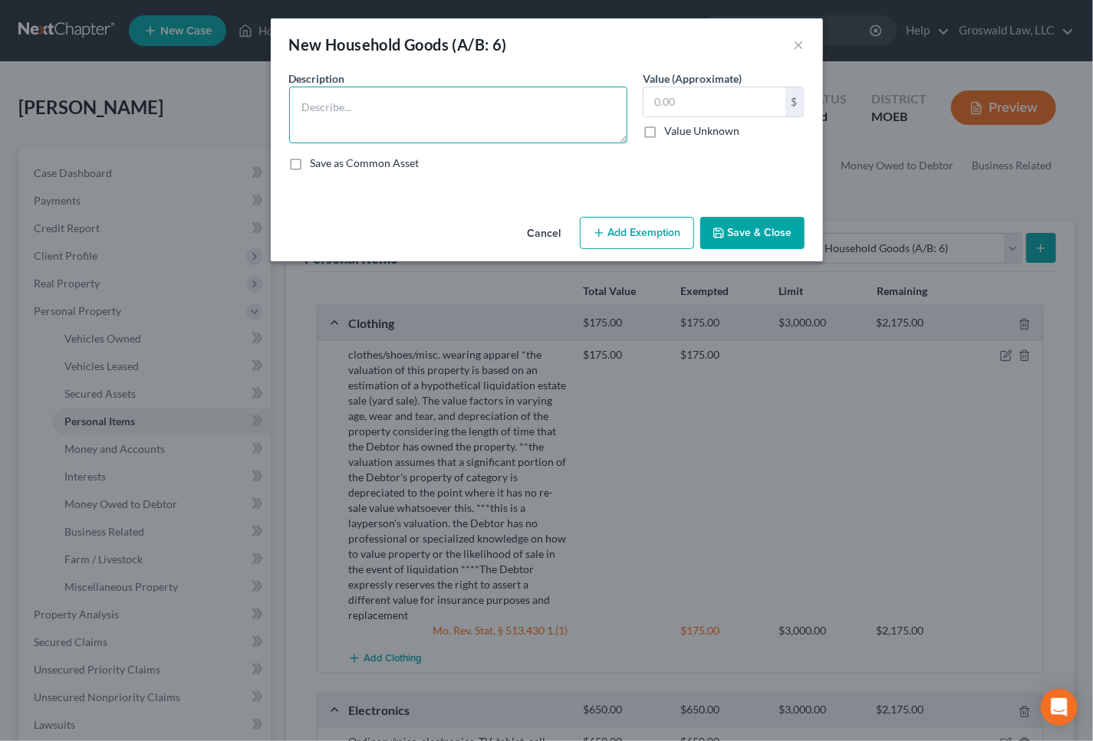
click at [508, 116] on textarea at bounding box center [458, 115] width 338 height 57
paste textarea "Ordinary/misc. household goods and furnishings, couch, chairs, table, bed, line…"
click at [481, 123] on textarea "Ordinary/misc. household goods and furnishings, couch, chairs, table, bed, line…" at bounding box center [458, 115] width 338 height 57
paste textarea "*the valuation of this property is based on an estimation of a hypothetical liq…"
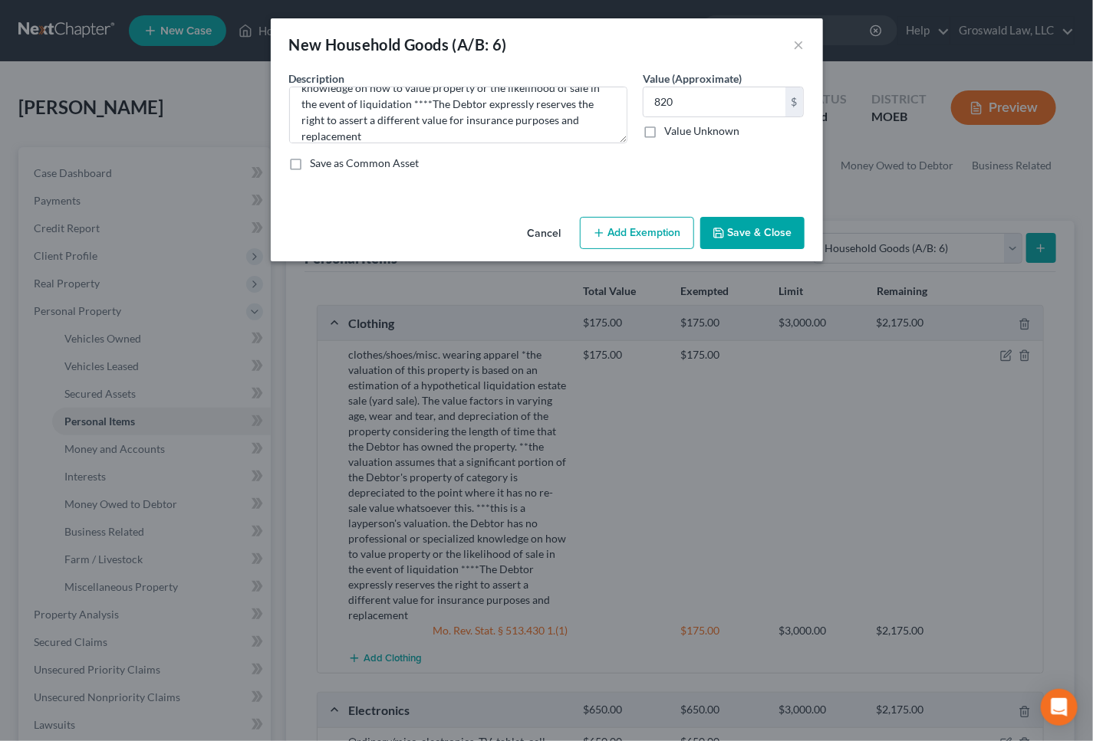
click at [652, 238] on button "Add Exemption" at bounding box center [637, 233] width 114 height 32
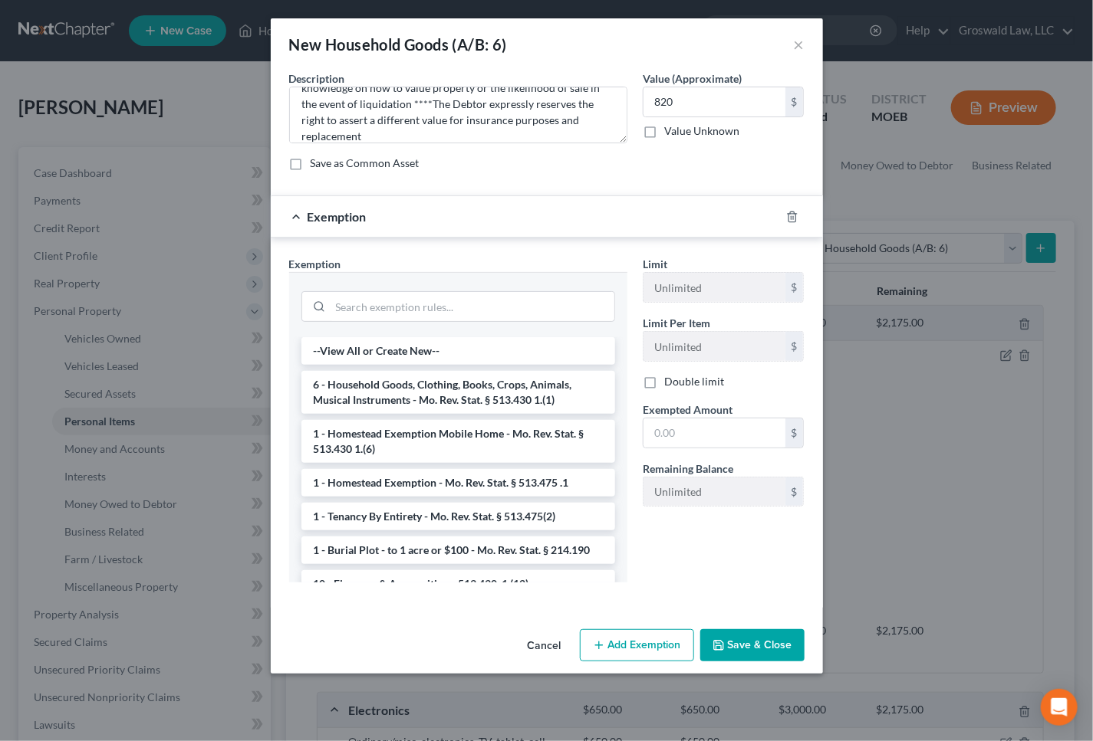
drag, startPoint x: 439, startPoint y: 383, endPoint x: 638, endPoint y: 414, distance: 201.8
click at [440, 384] on li "6 - Household Goods, Clothing, Books, Crops, Animals, Musical Instruments - Mo.…" at bounding box center [458, 392] width 314 height 43
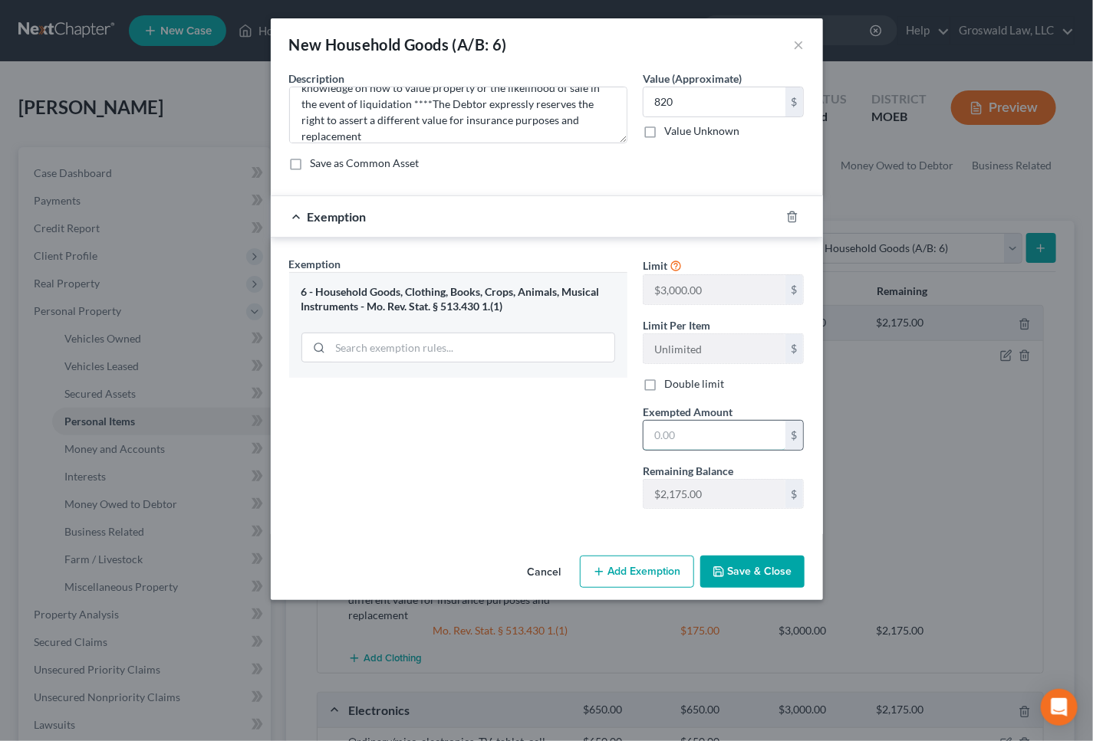
click at [675, 432] on input "text" at bounding box center [714, 435] width 142 height 29
click at [774, 567] on button "Save & Close" at bounding box center [752, 572] width 104 height 32
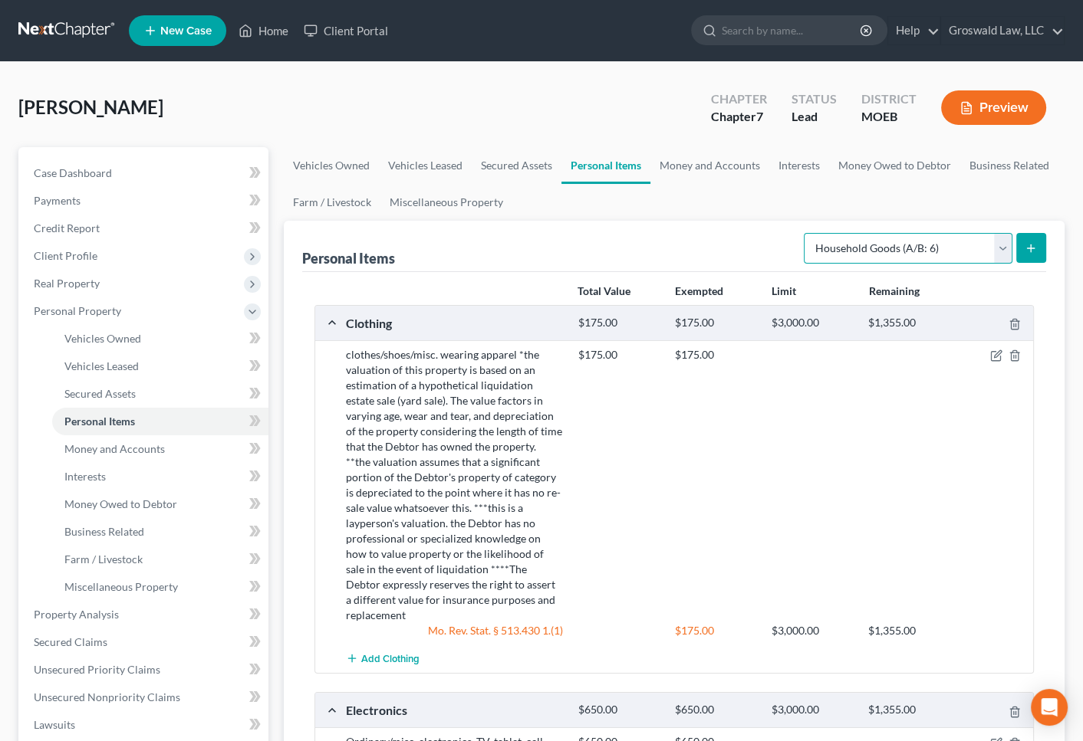
drag, startPoint x: 866, startPoint y: 240, endPoint x: 861, endPoint y: 257, distance: 17.5
click at [866, 240] on select "Select Item Type Clothing (A/B: 11) Collectibles Of Value (A/B: 8) Electronics …" at bounding box center [907, 248] width 209 height 31
click at [806, 233] on select "Select Item Type Clothing (A/B: 11) Collectibles Of Value (A/B: 8) Electronics …" at bounding box center [907, 248] width 209 height 31
click at [1030, 245] on line "submit" at bounding box center [1030, 248] width 0 height 7
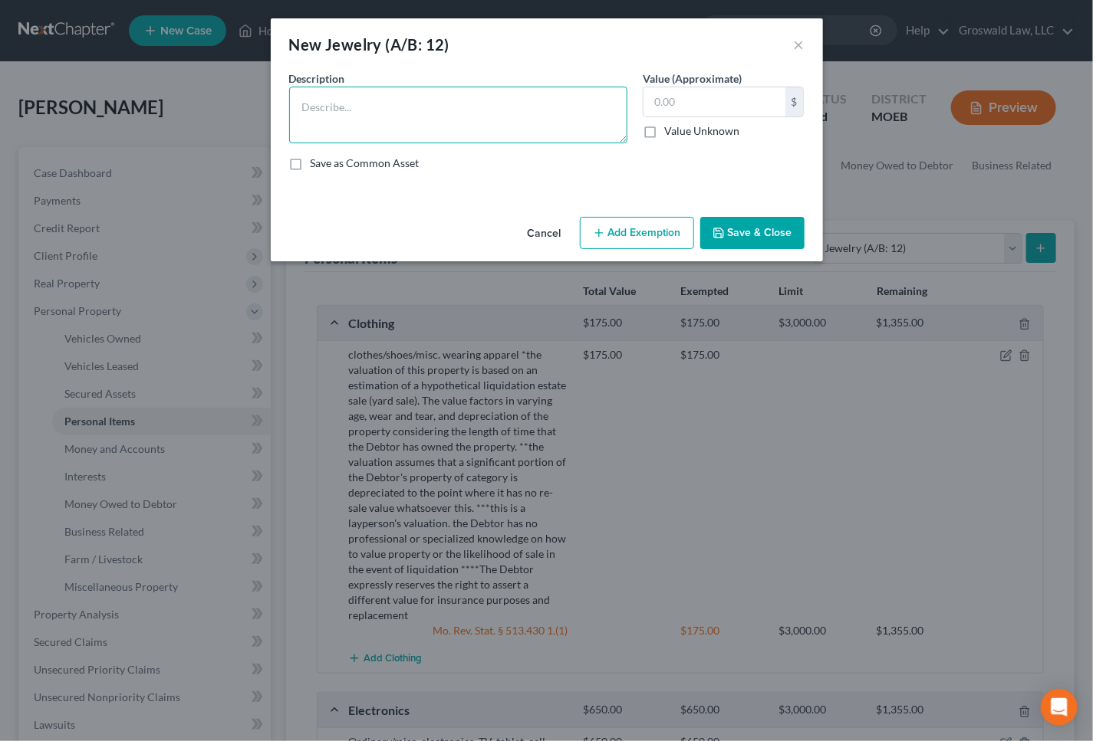
drag, startPoint x: 367, startPoint y: 113, endPoint x: 339, endPoint y: 129, distance: 32.6
click at [367, 113] on textarea at bounding box center [458, 115] width 338 height 57
drag, startPoint x: 373, startPoint y: 128, endPoint x: 364, endPoint y: 127, distance: 9.3
click at [373, 128] on textarea at bounding box center [458, 115] width 338 height 57
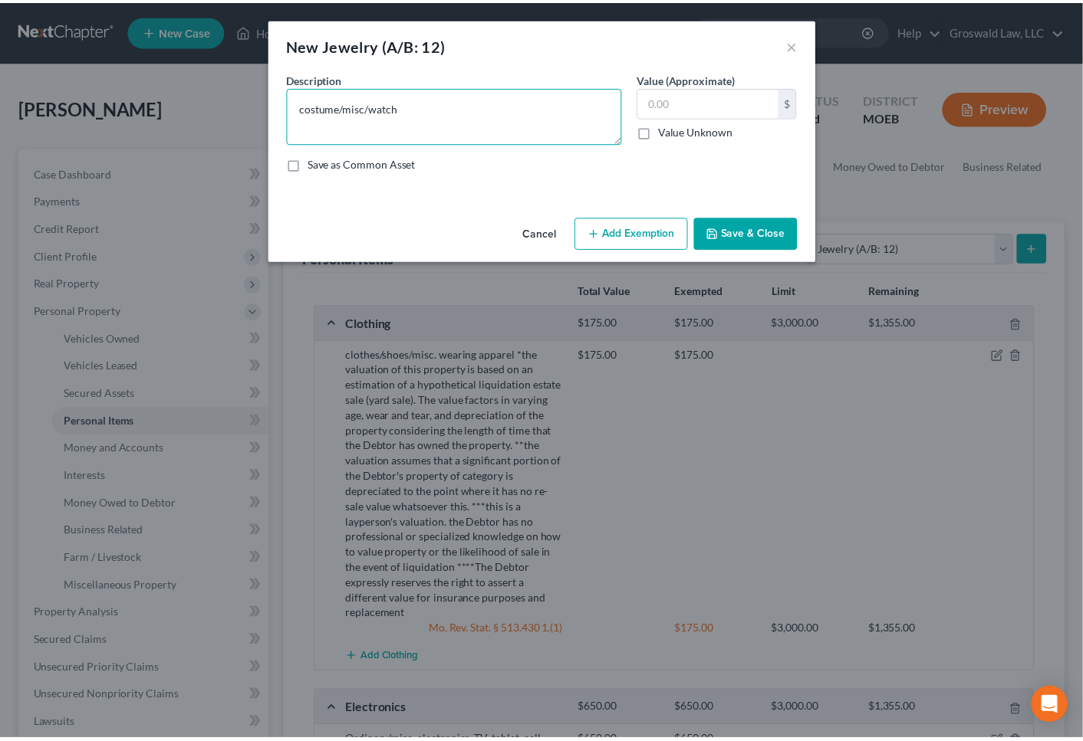
scroll to position [180, 0]
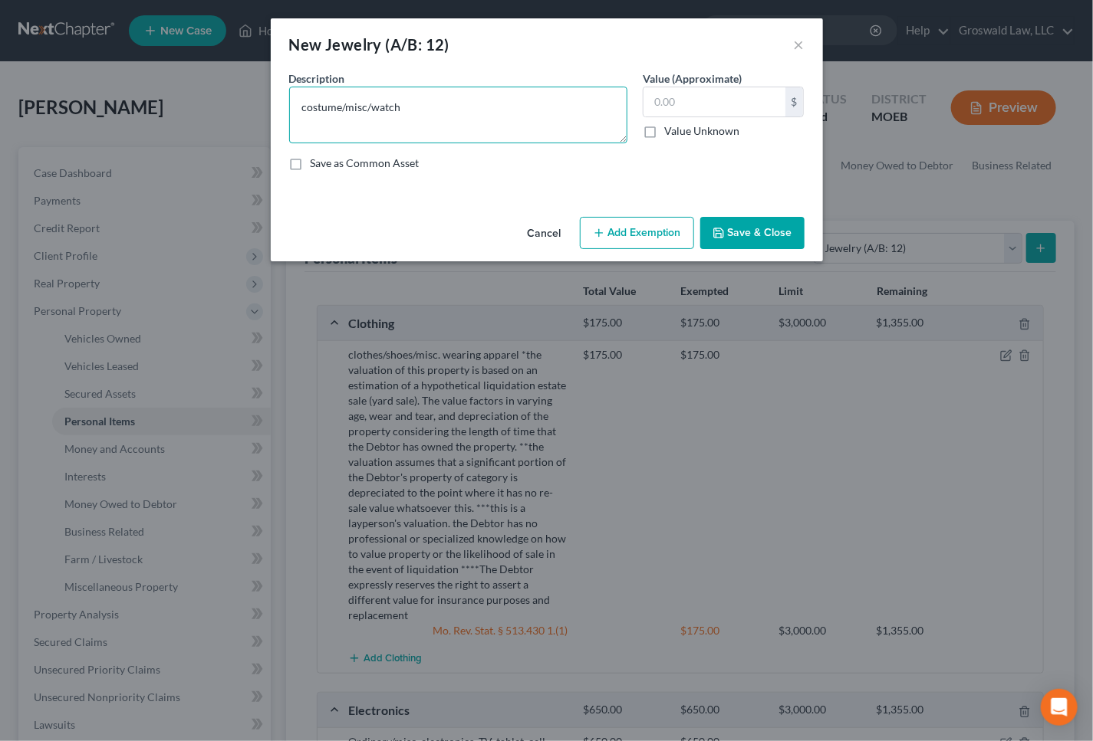
paste textarea "*the valuation of this property is based on an estimation of a hypothetical liq…"
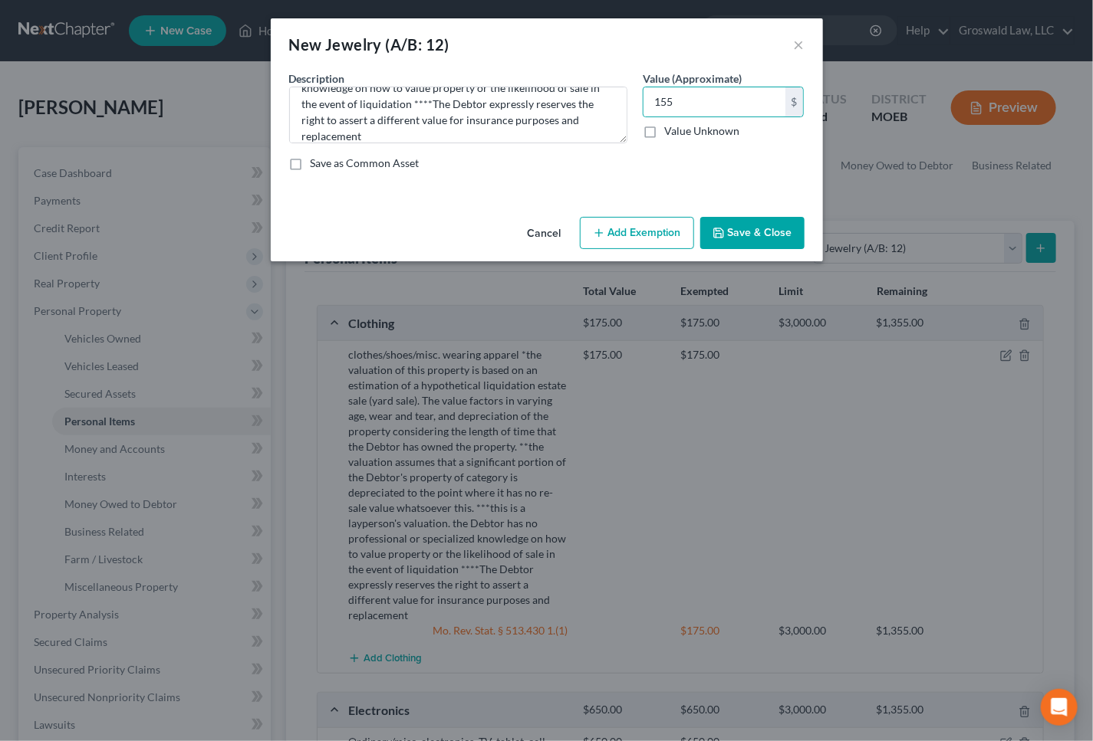
click at [653, 240] on button "Add Exemption" at bounding box center [637, 233] width 114 height 32
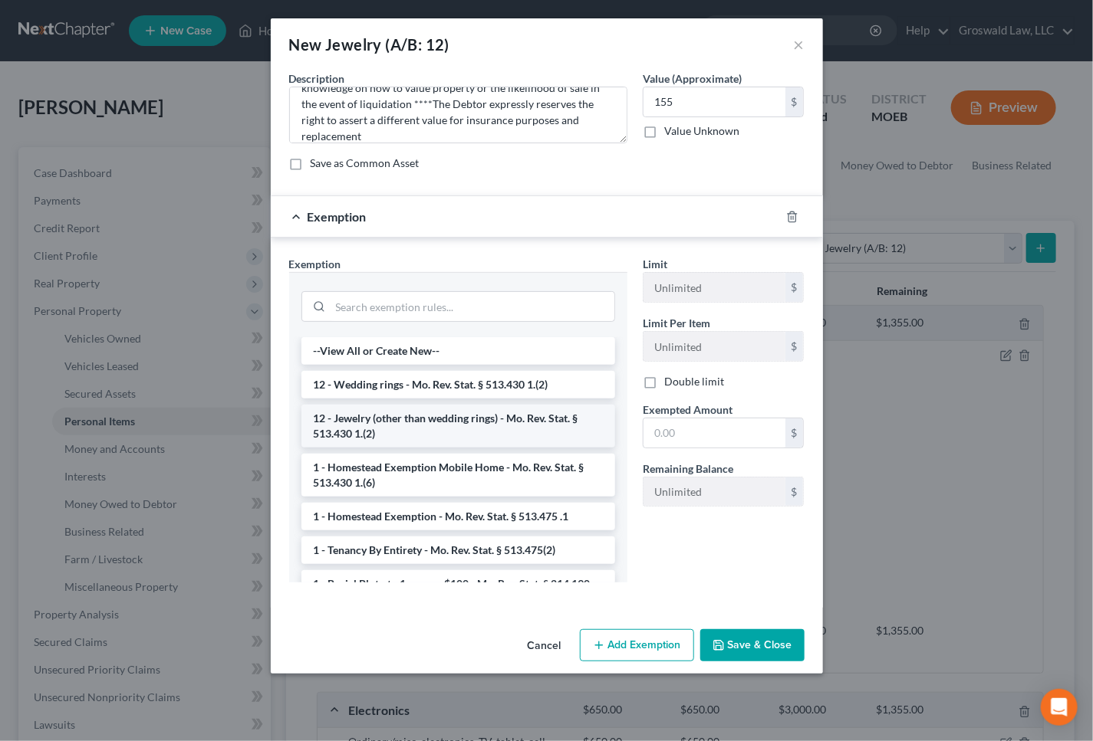
click at [419, 422] on li "12 - Jewelry (other than wedding rings) - Mo. Rev. Stat. § 513.430 1.(2)" at bounding box center [458, 426] width 314 height 43
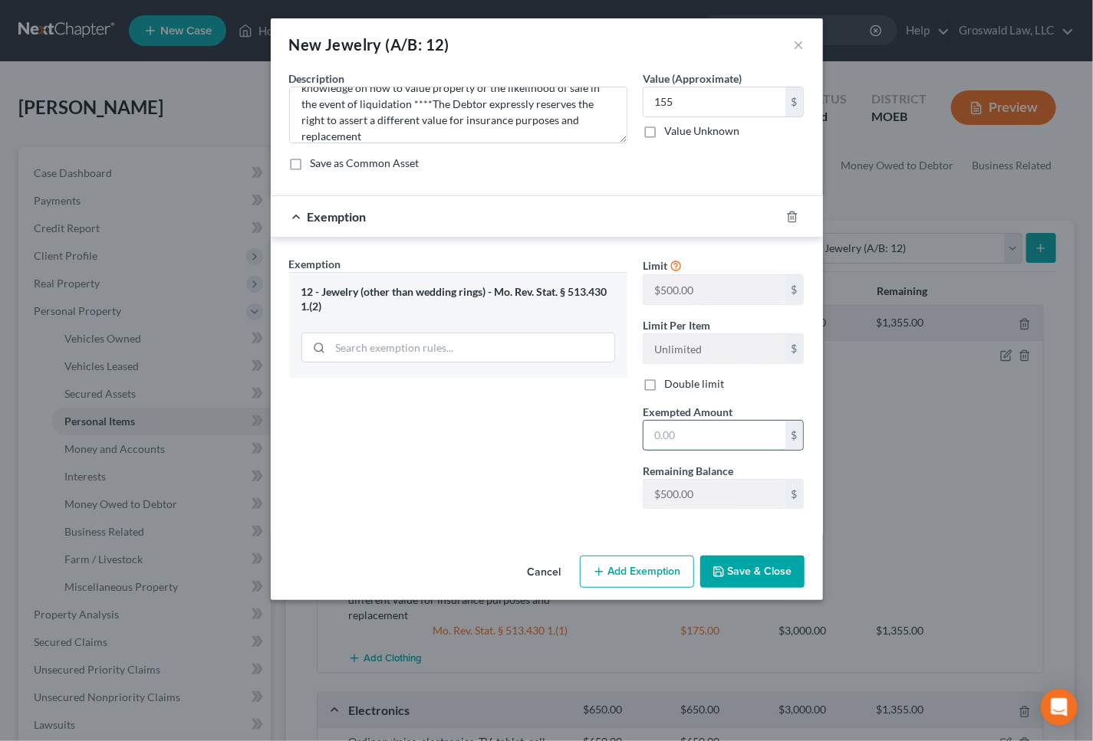
click at [698, 429] on input "text" at bounding box center [714, 435] width 142 height 29
click at [750, 566] on button "Save & Close" at bounding box center [752, 572] width 104 height 32
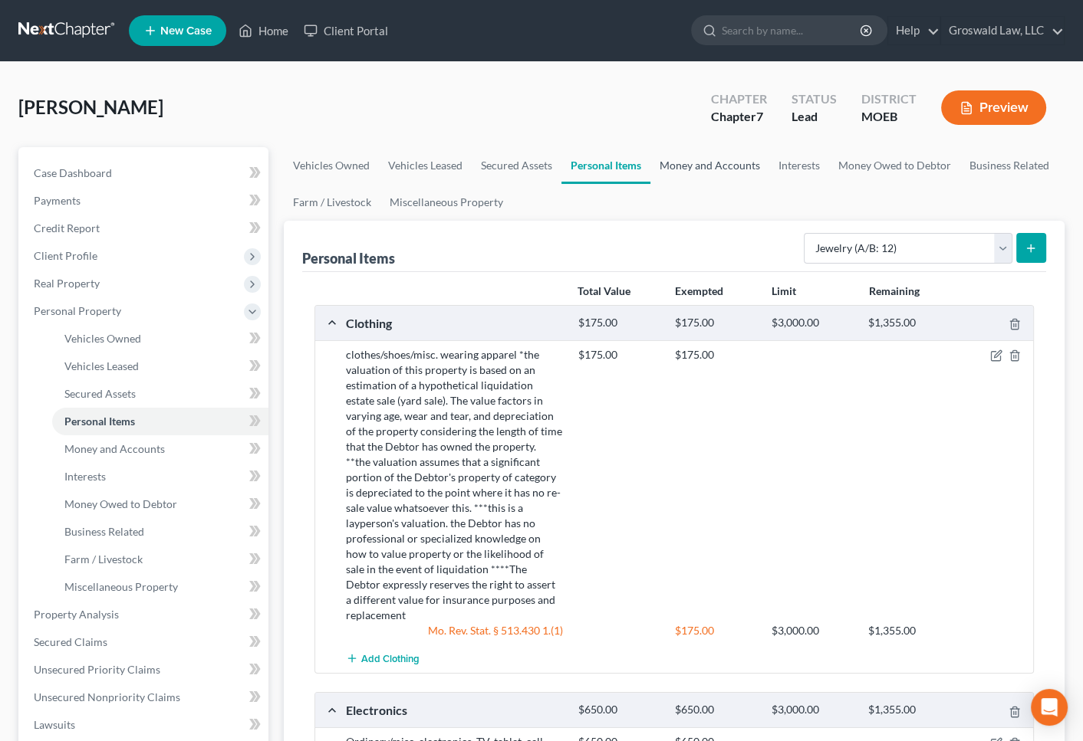
click at [713, 157] on link "Money and Accounts" at bounding box center [709, 165] width 119 height 37
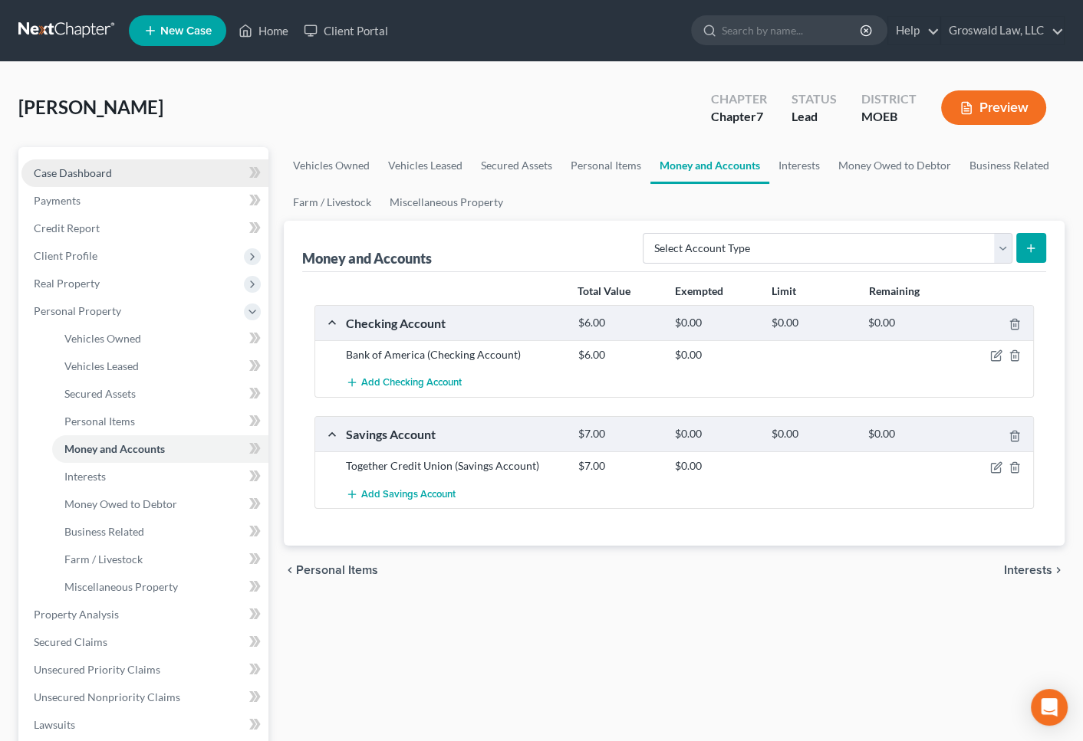
click at [94, 169] on span "Case Dashboard" at bounding box center [73, 172] width 78 height 13
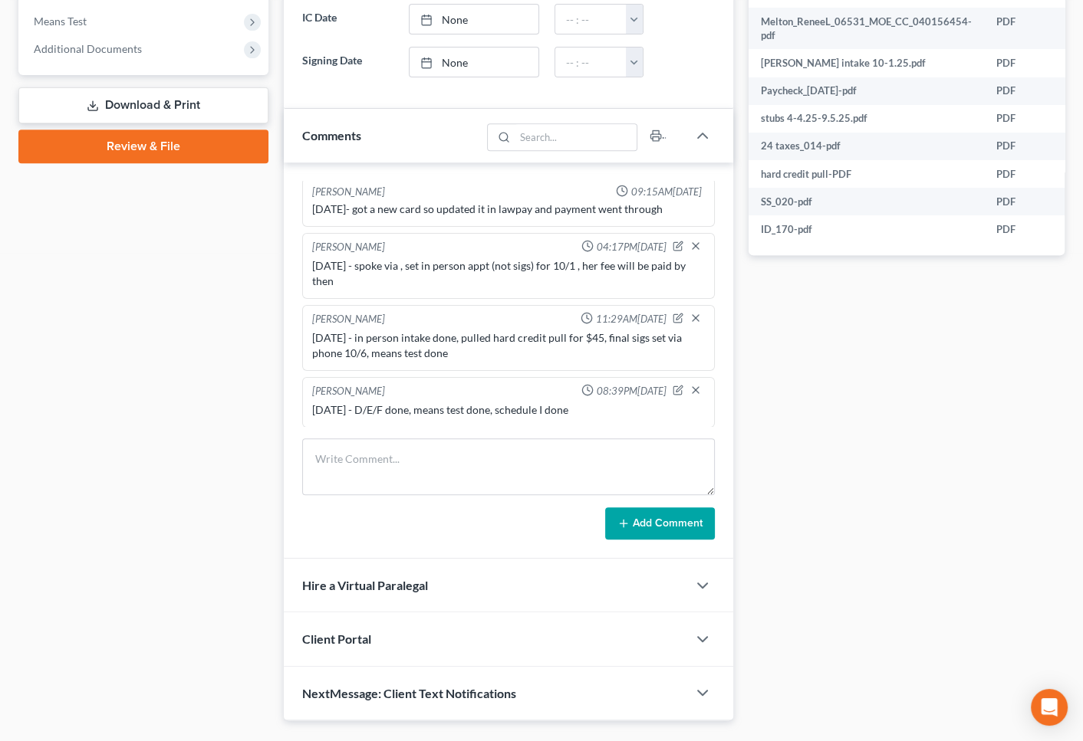
scroll to position [655, 0]
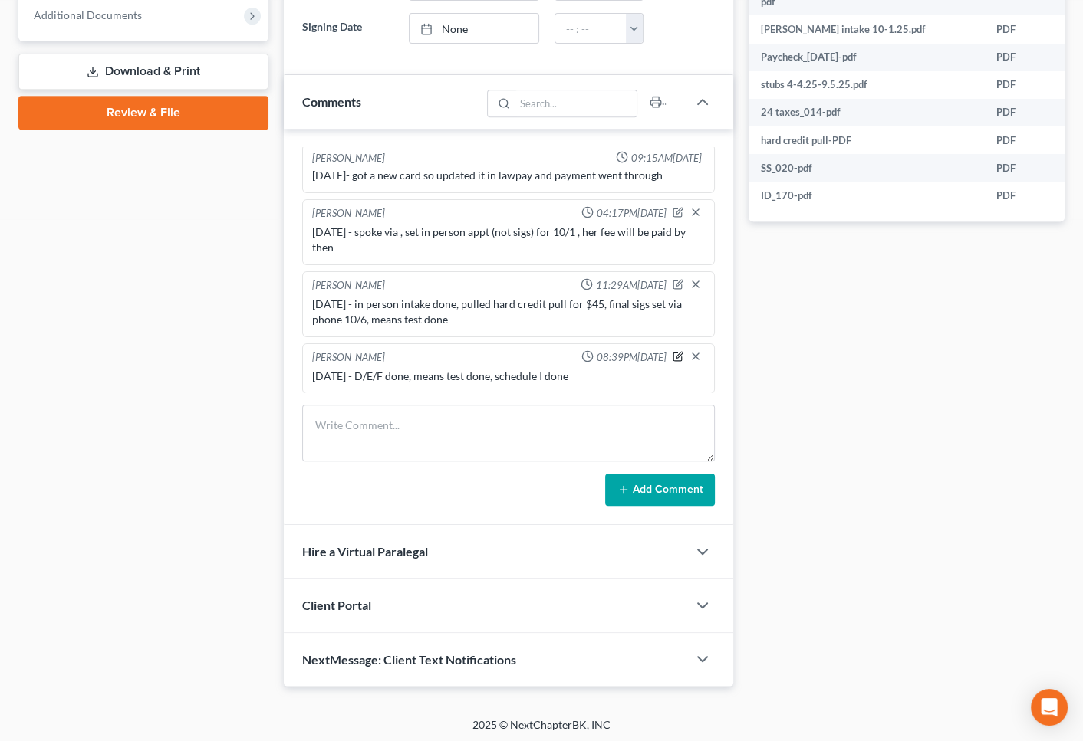
click at [672, 356] on icon "button" at bounding box center [677, 356] width 11 height 11
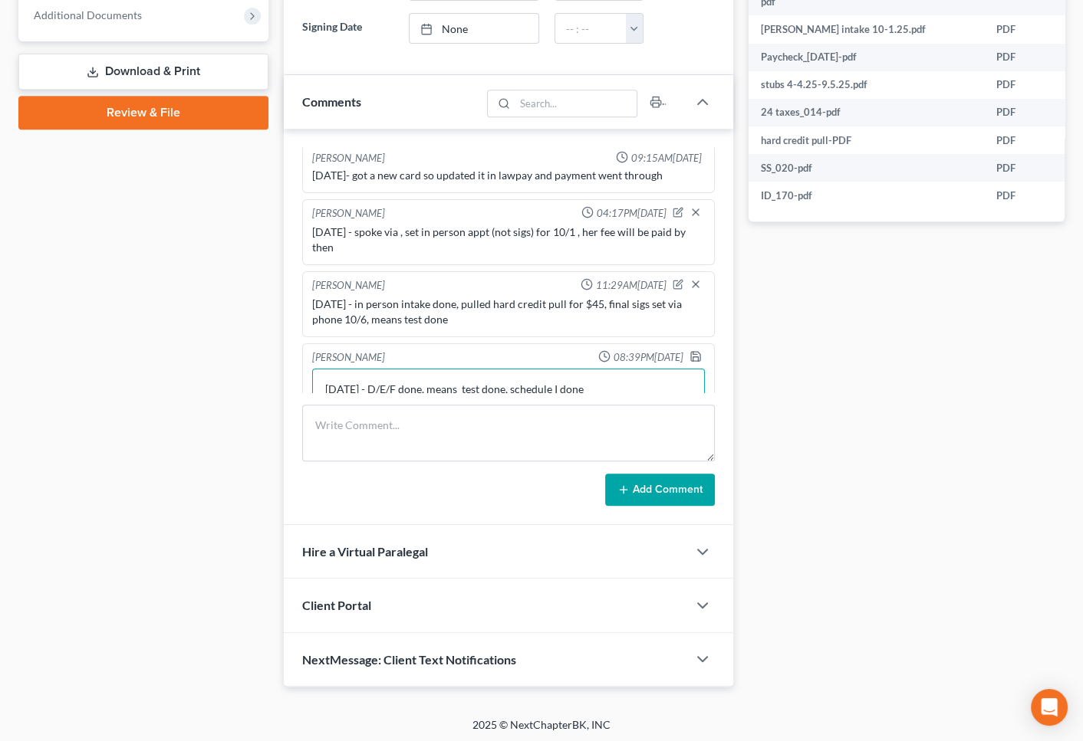
click at [600, 386] on textarea "[DATE] - D/E/F done, means test done, schedule I done" at bounding box center [508, 397] width 393 height 57
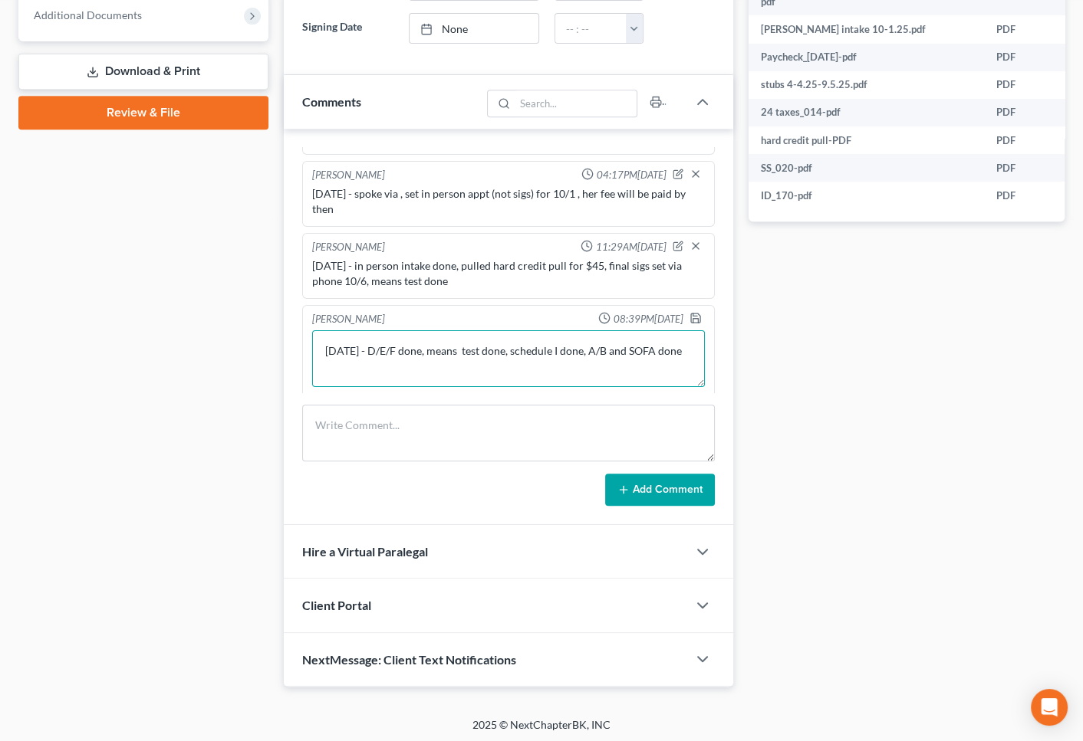
scroll to position [377, 0]
click at [689, 314] on icon "button" at bounding box center [695, 316] width 12 height 12
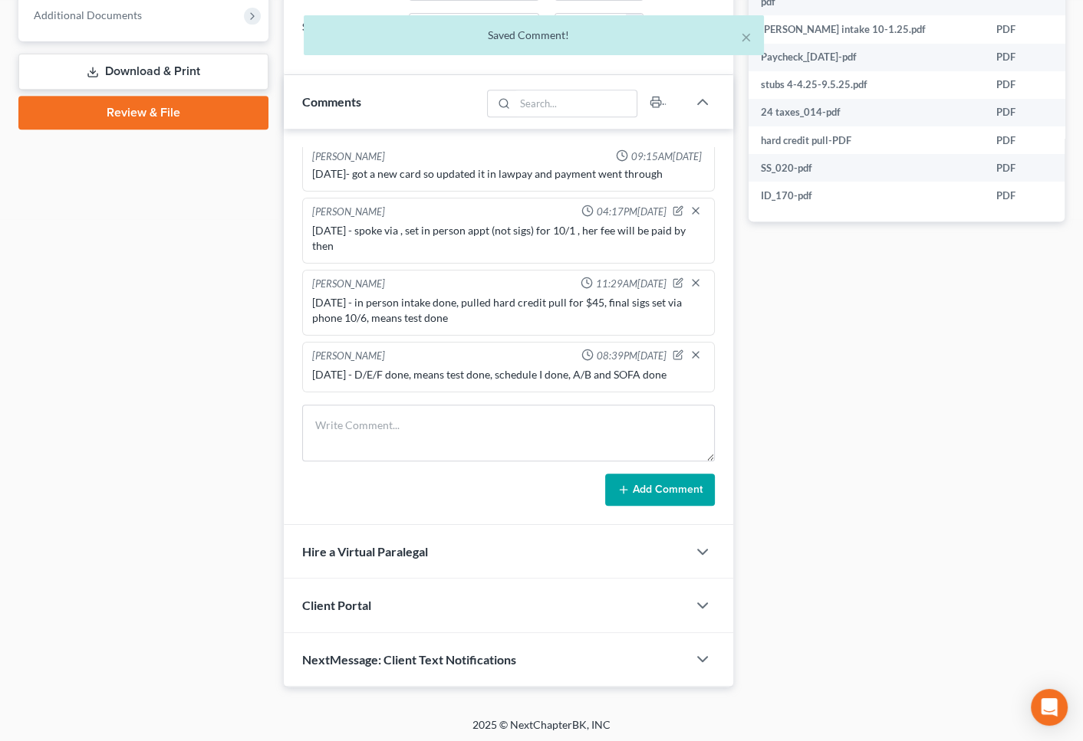
scroll to position [337, 0]
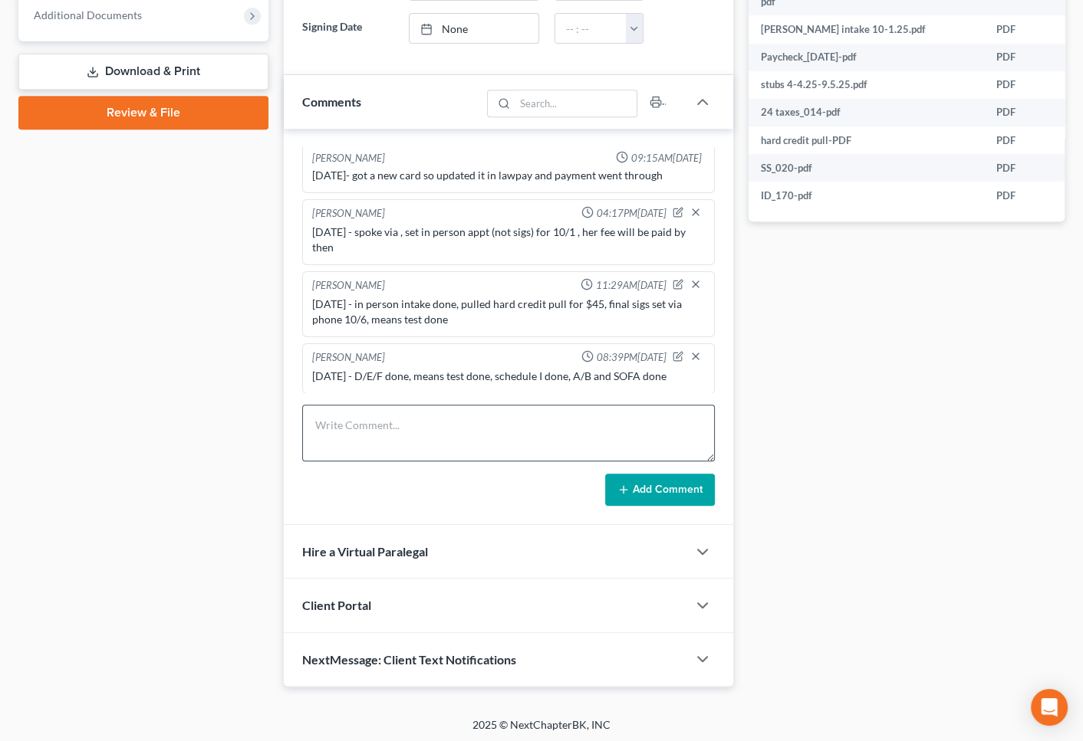
drag, startPoint x: 882, startPoint y: 537, endPoint x: 523, endPoint y: 440, distance: 372.3
click at [882, 537] on div "Docs Tasks Events Fees Timer 7% Completed Nothing here yet! Credit Counseling C…" at bounding box center [907, 89] width 332 height 1194
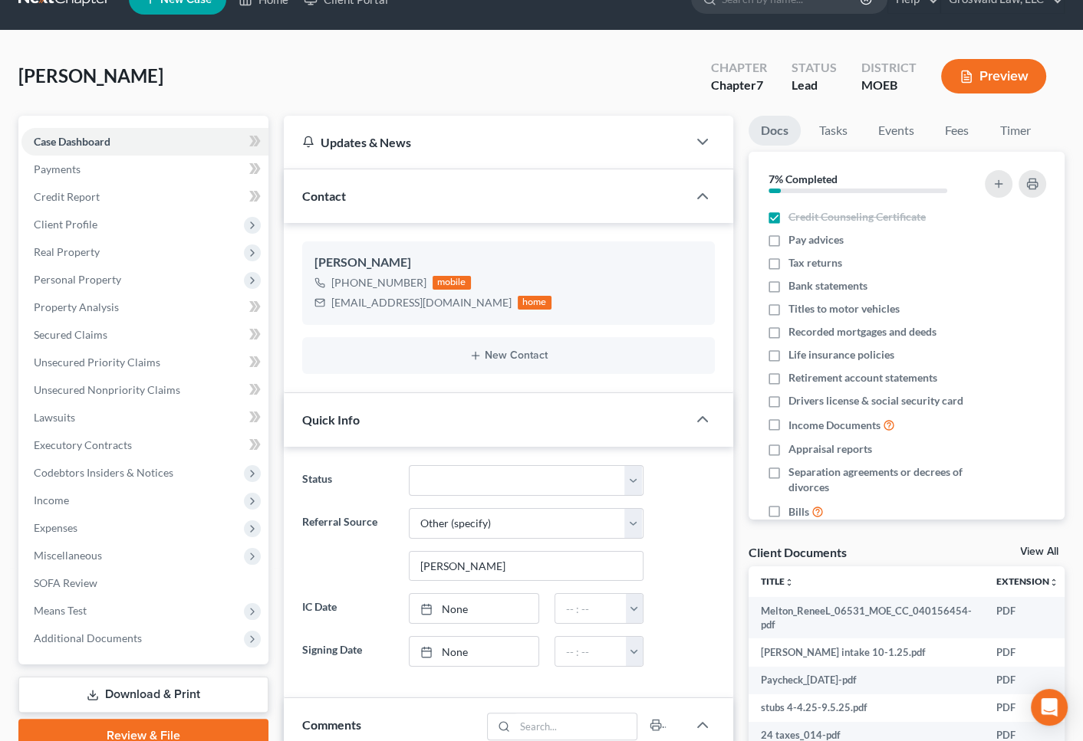
scroll to position [0, 0]
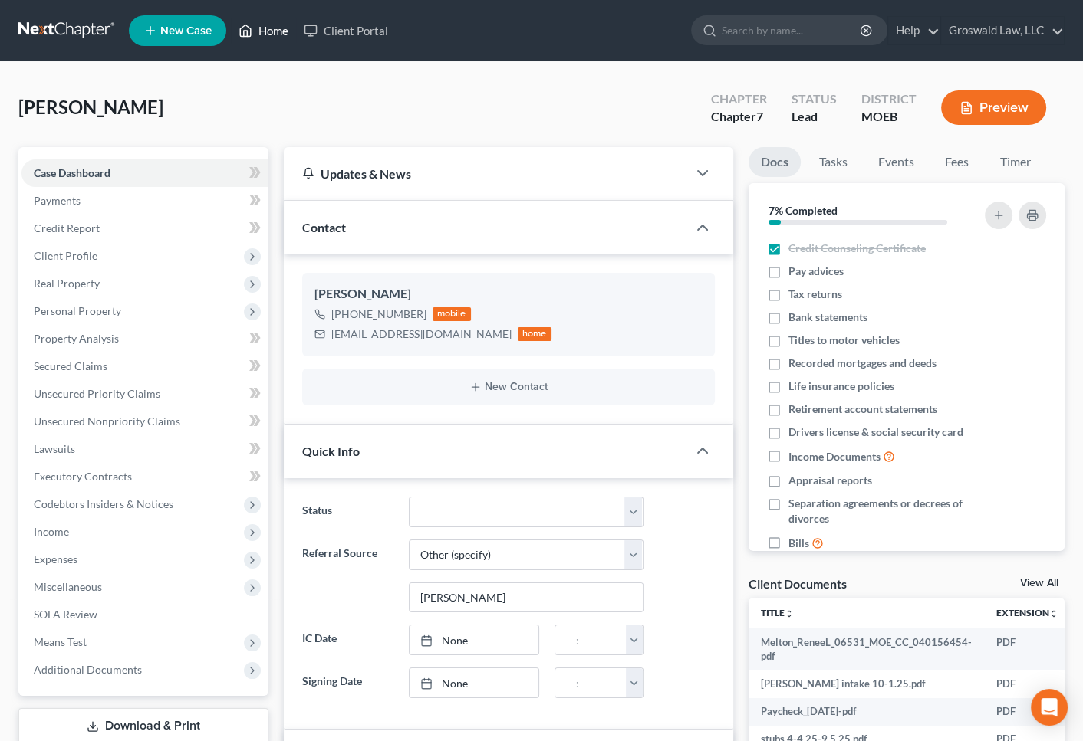
drag, startPoint x: 281, startPoint y: 30, endPoint x: 499, endPoint y: 99, distance: 229.1
click at [281, 30] on link "Home" at bounding box center [263, 31] width 65 height 28
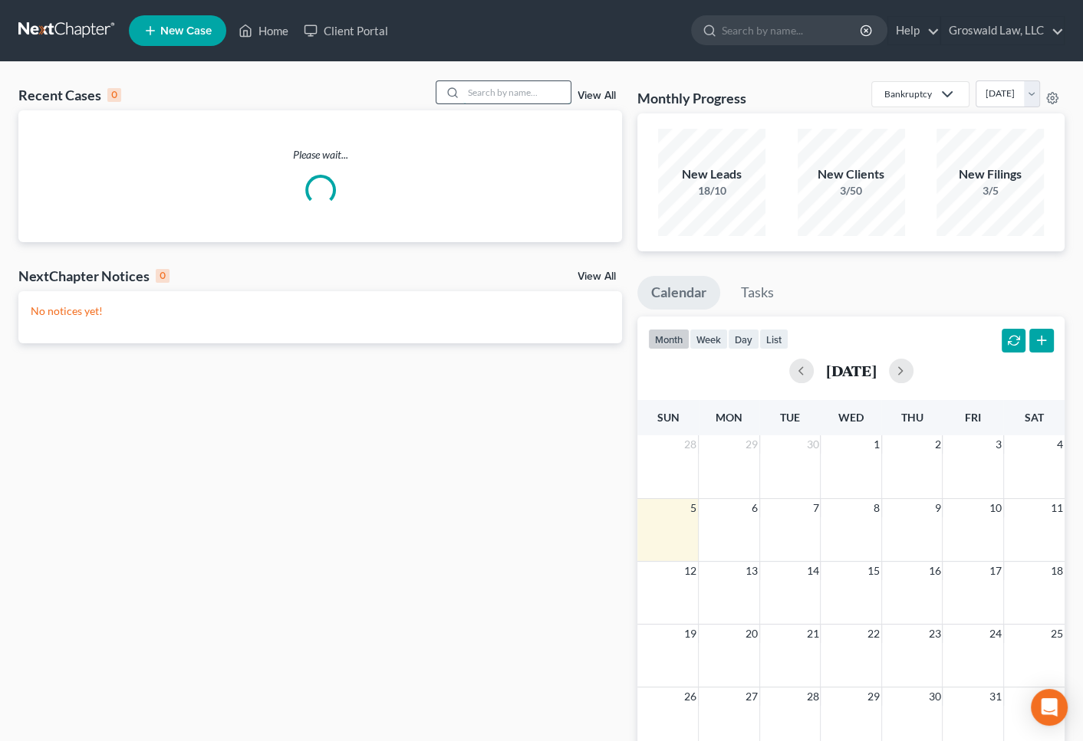
click at [474, 100] on input "search" at bounding box center [516, 92] width 107 height 22
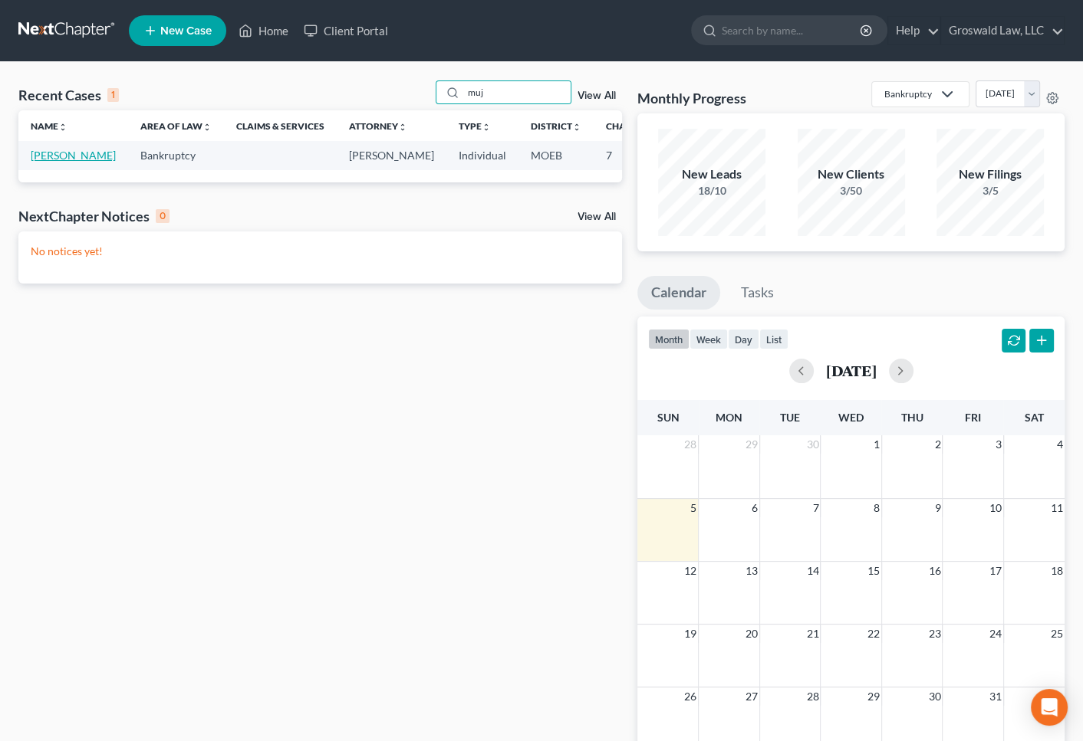
click at [50, 162] on link "[PERSON_NAME]" at bounding box center [73, 155] width 85 height 13
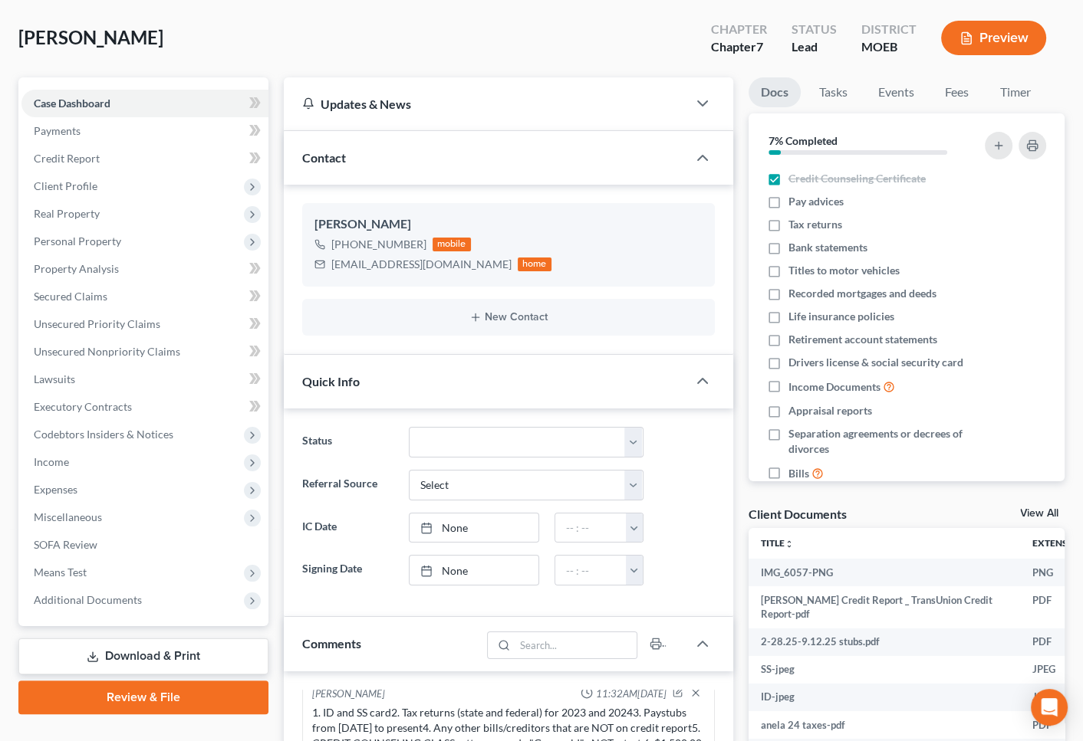
scroll to position [69, 0]
drag, startPoint x: 449, startPoint y: 267, endPoint x: 325, endPoint y: 276, distance: 124.5
click at [325, 276] on div "[PERSON_NAME] [PHONE_NUMBER] mobile [EMAIL_ADDRESS][DOMAIN_NAME] home" at bounding box center [508, 245] width 412 height 83
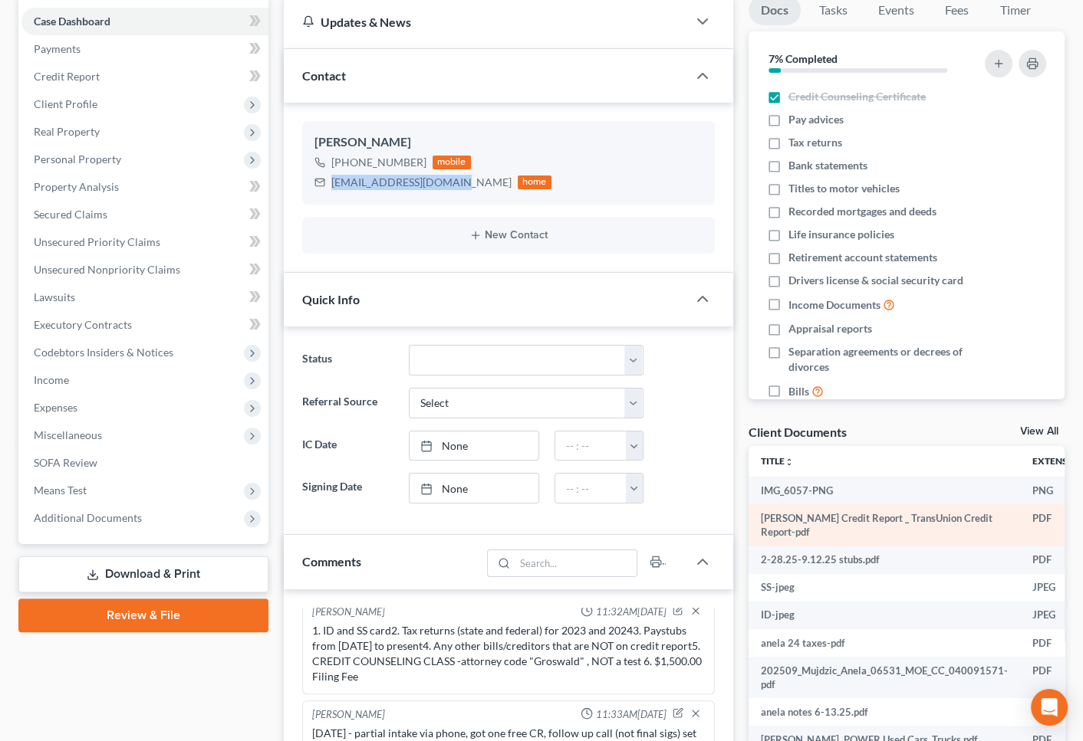
scroll to position [278, 0]
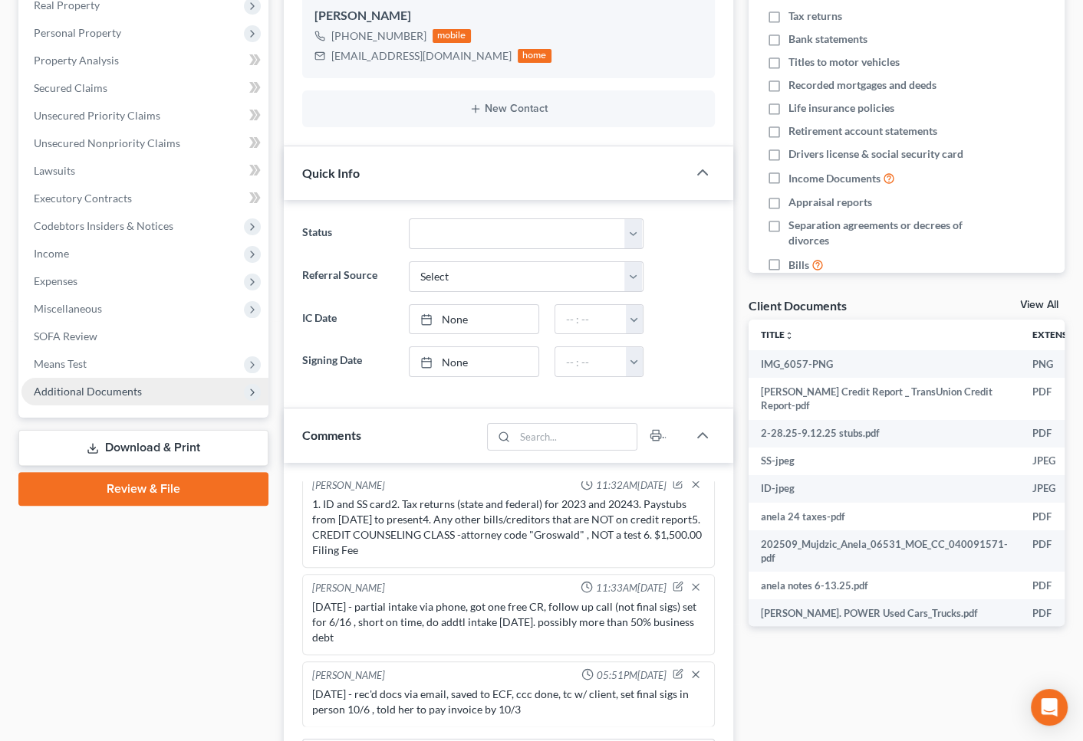
drag, startPoint x: 122, startPoint y: 392, endPoint x: 128, endPoint y: 403, distance: 13.0
click at [122, 392] on span "Additional Documents" at bounding box center [88, 391] width 108 height 13
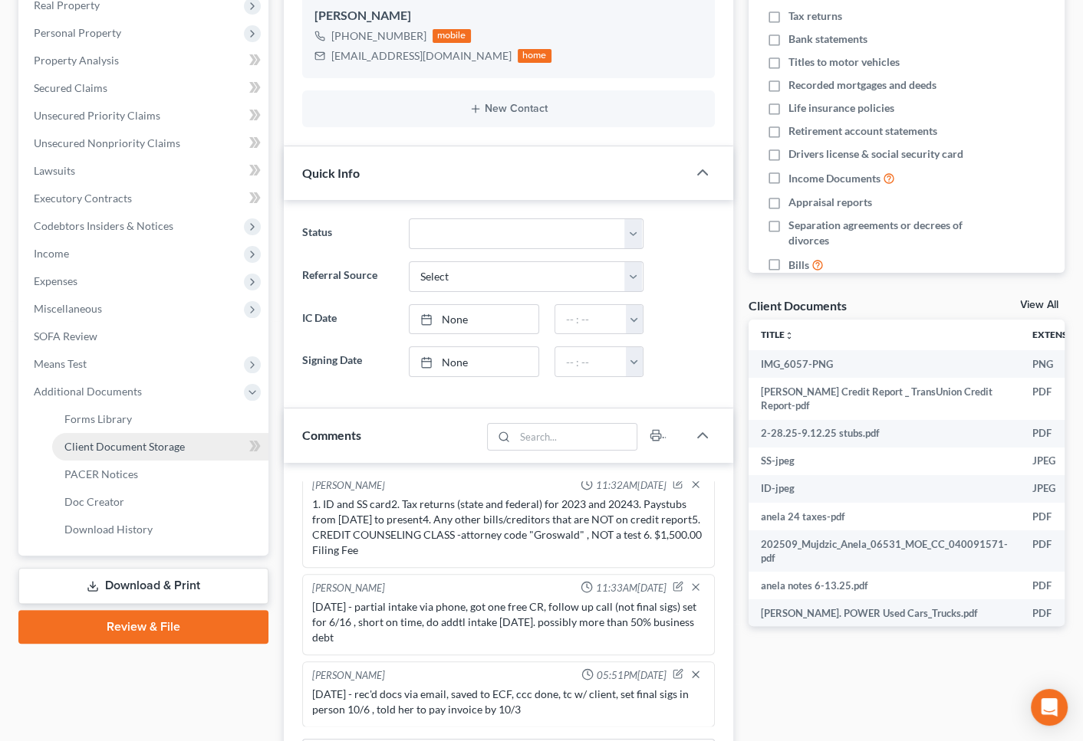
click at [190, 444] on link "Client Document Storage" at bounding box center [160, 447] width 216 height 28
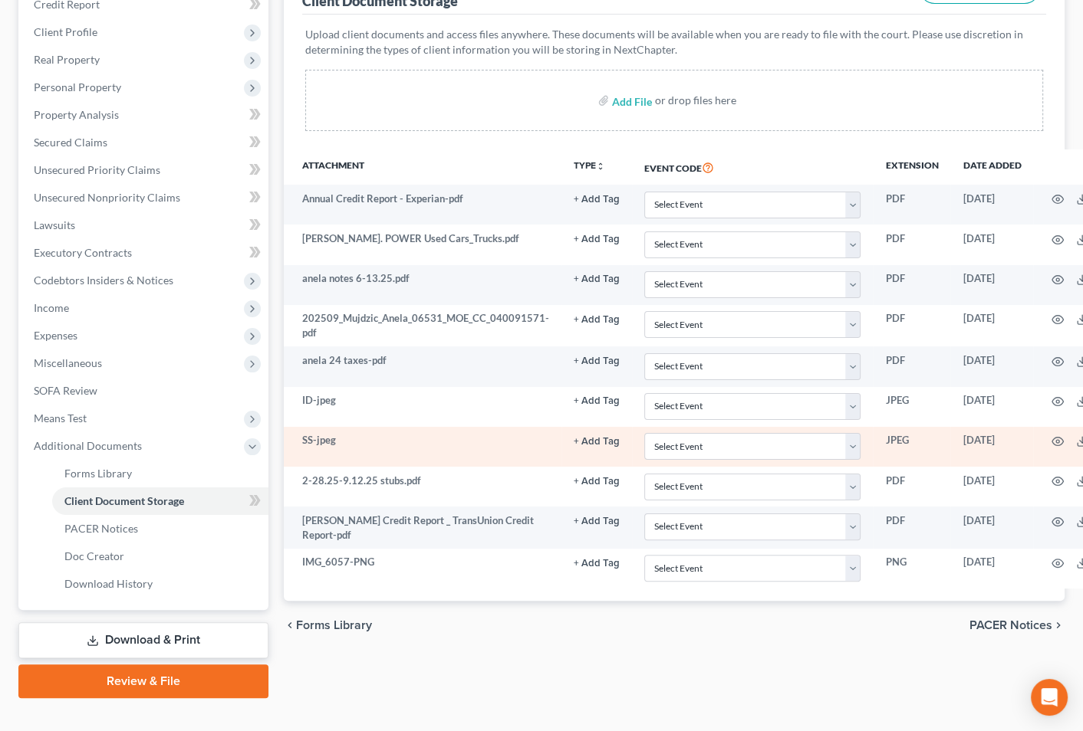
scroll to position [247, 0]
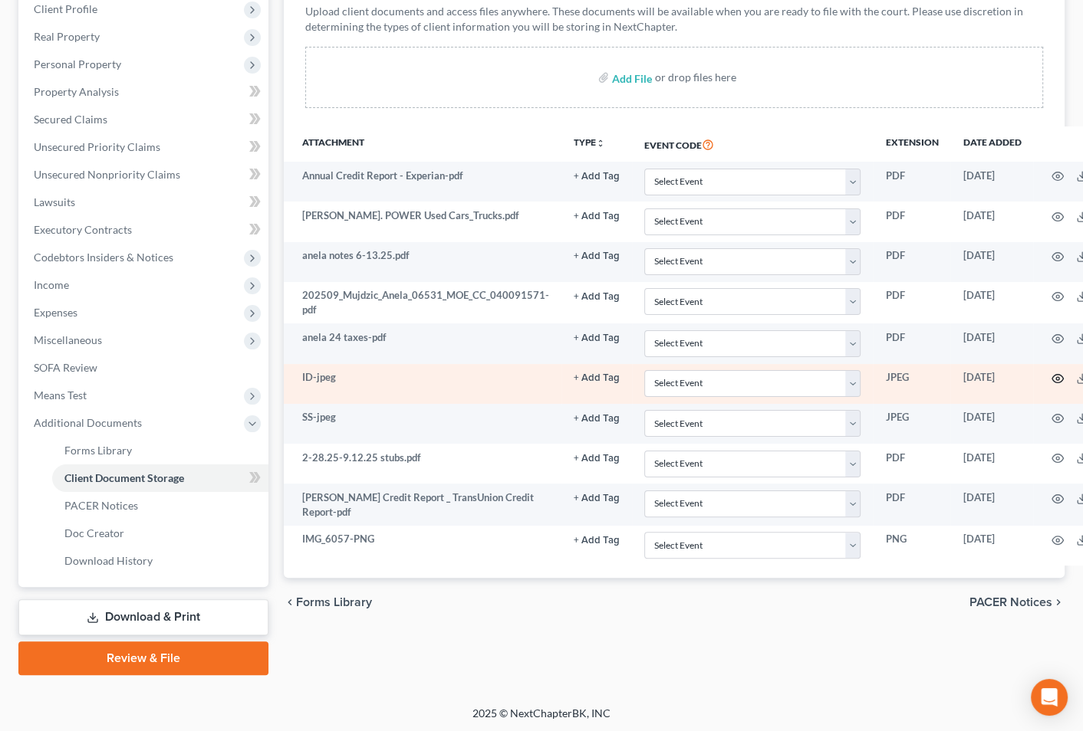
click at [1051, 376] on icon "button" at bounding box center [1057, 379] width 12 height 12
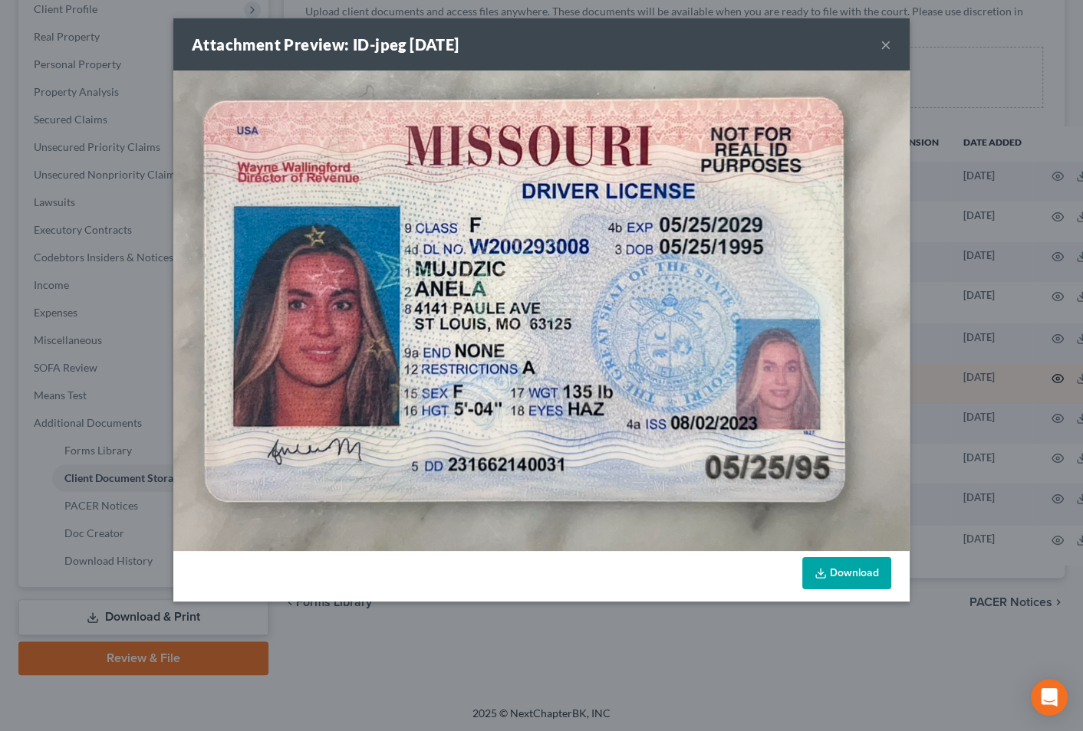
scroll to position [237, 0]
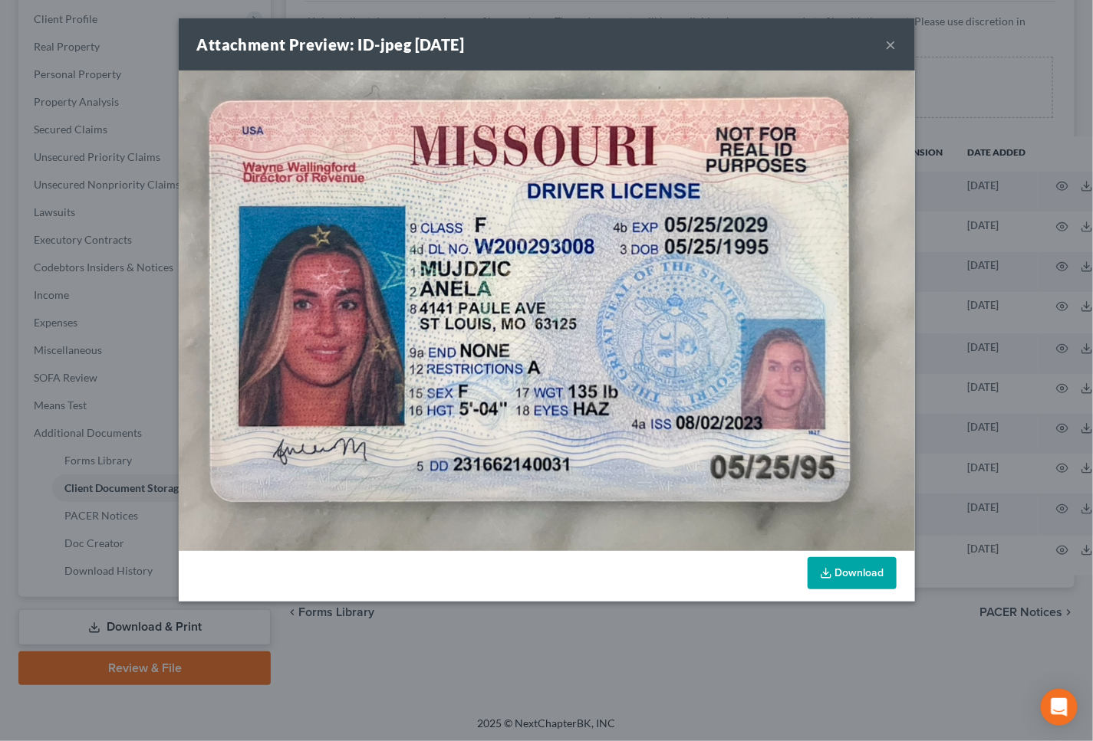
click at [866, 579] on link "Download" at bounding box center [851, 573] width 89 height 32
click at [894, 39] on button "×" at bounding box center [891, 44] width 11 height 18
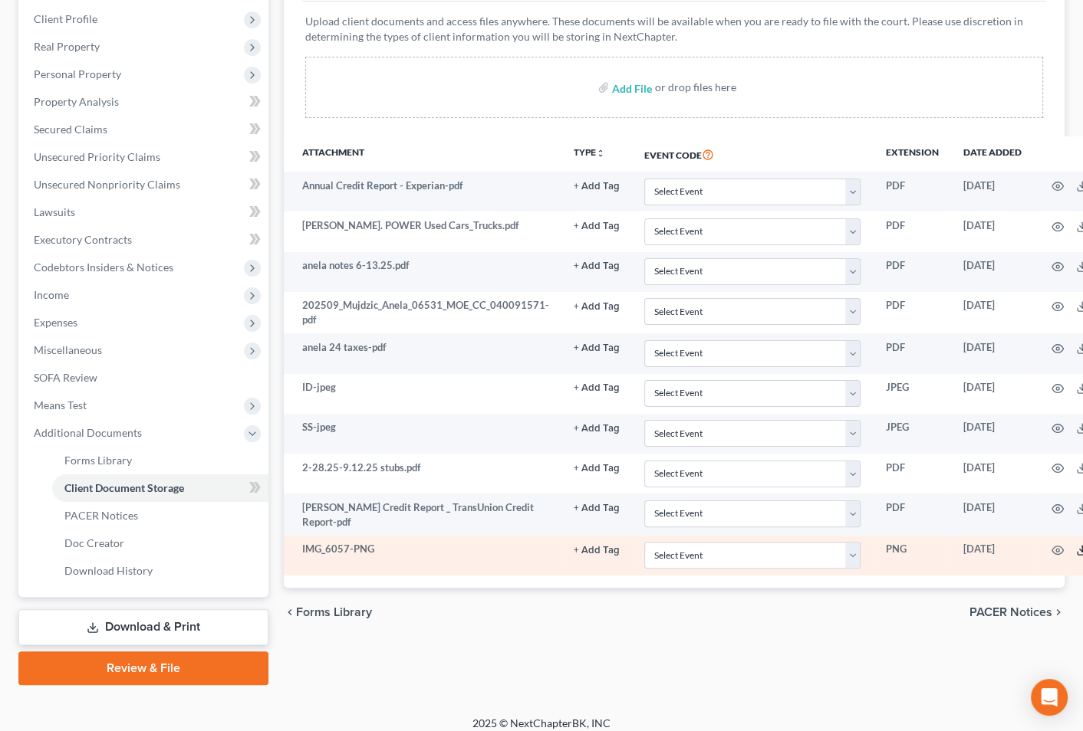
click at [1076, 545] on icon at bounding box center [1082, 550] width 12 height 12
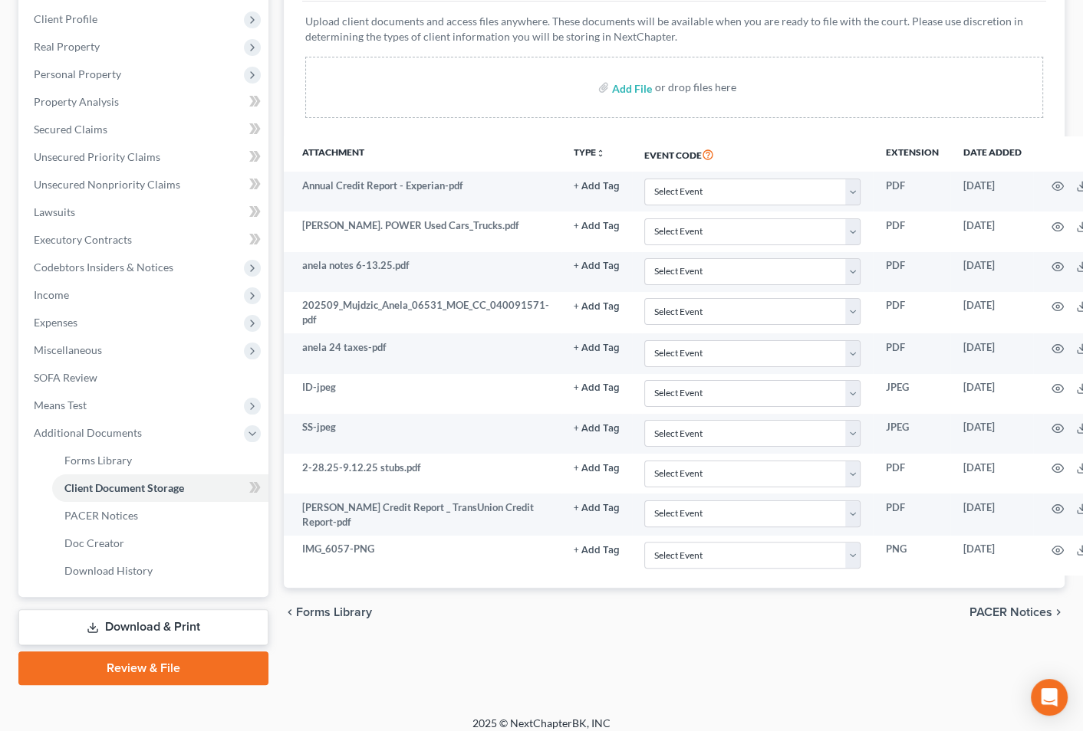
click at [542, 643] on div "Forms Library Client Document Storage PACER Notices Doc Creator Download Histor…" at bounding box center [674, 297] width 796 height 775
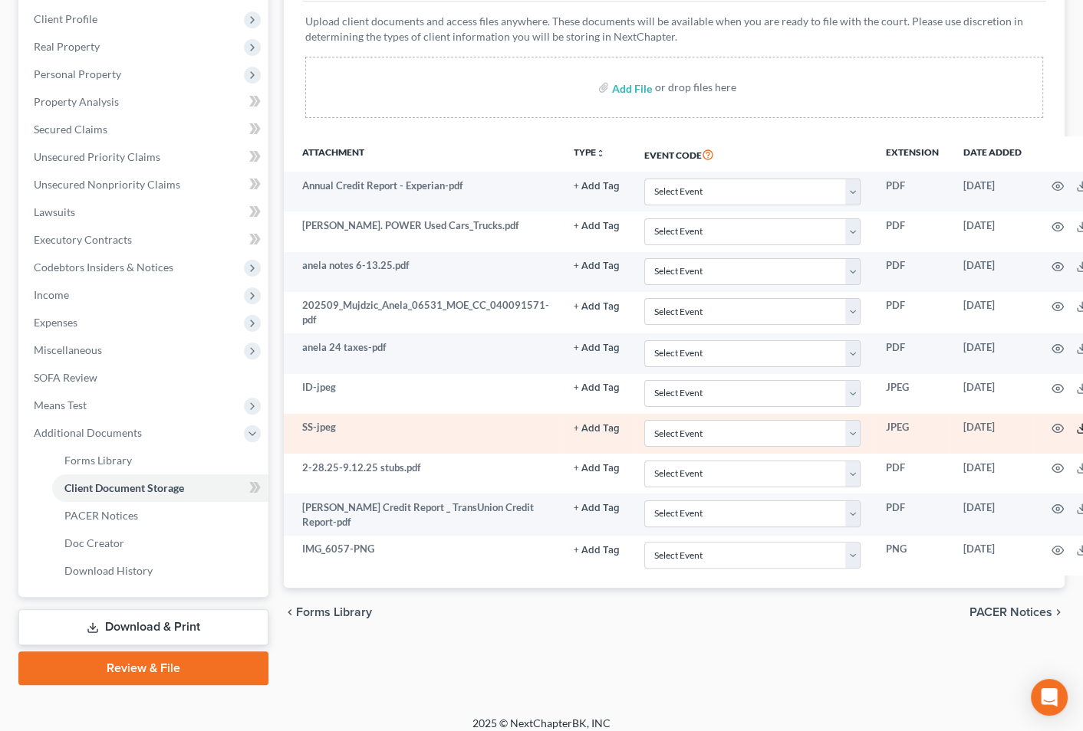
click at [1076, 424] on icon at bounding box center [1082, 428] width 12 height 12
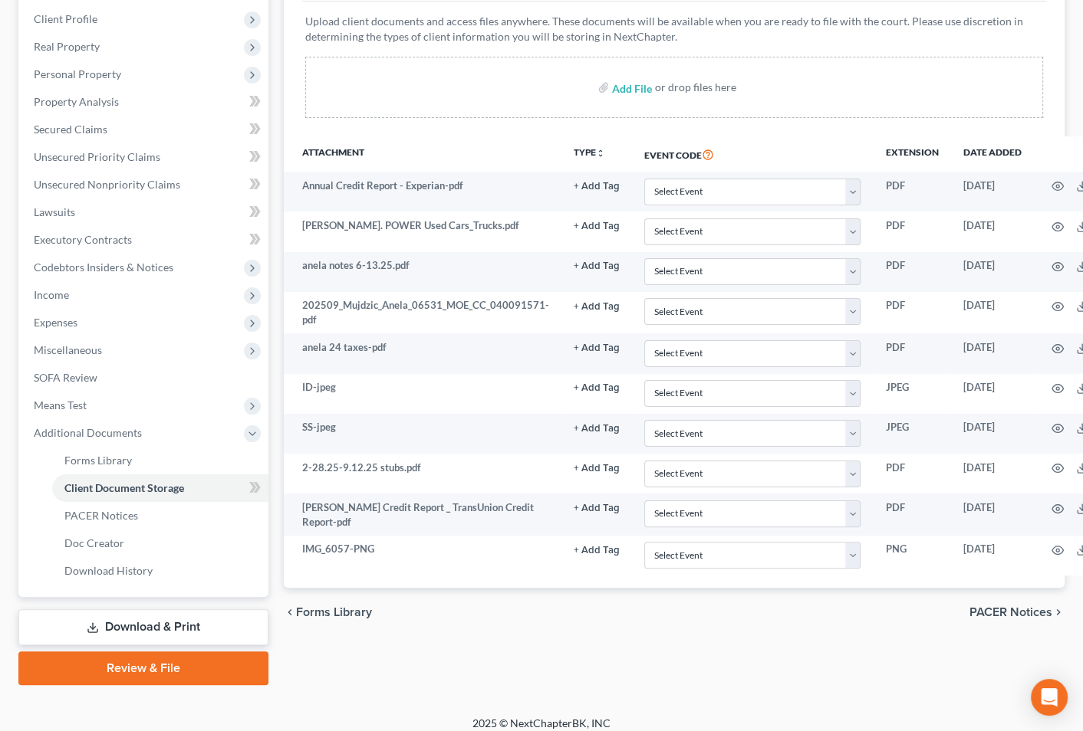
drag, startPoint x: 783, startPoint y: 640, endPoint x: 769, endPoint y: 613, distance: 30.2
click at [783, 641] on div "Forms Library Client Document Storage PACER Notices Doc Creator Download Histor…" at bounding box center [674, 297] width 796 height 775
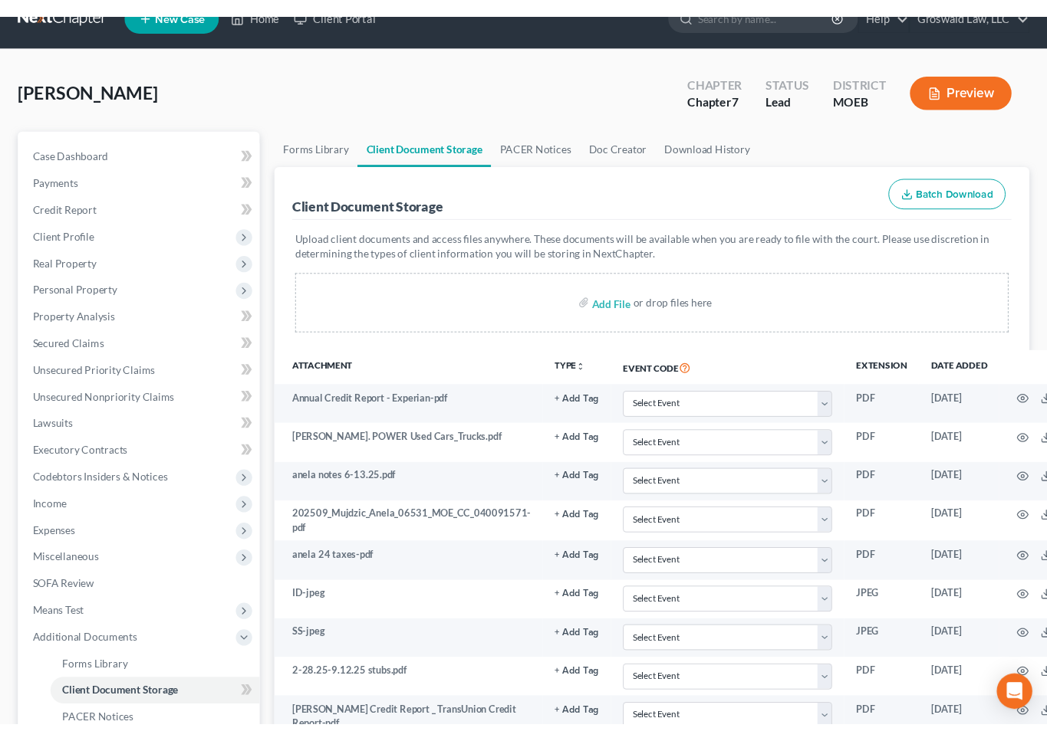
scroll to position [28, 0]
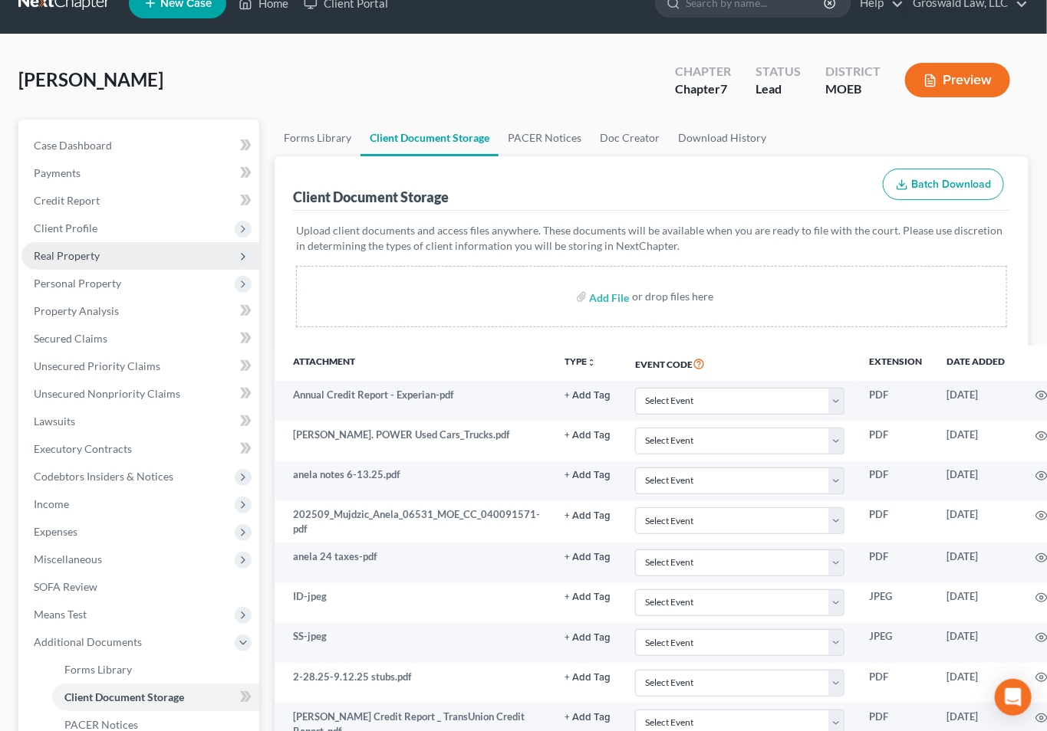
drag, startPoint x: 389, startPoint y: 230, endPoint x: 218, endPoint y: 258, distance: 173.9
click at [388, 232] on p "Upload client documents and access files anywhere. These documents will be avai…" at bounding box center [651, 238] width 711 height 31
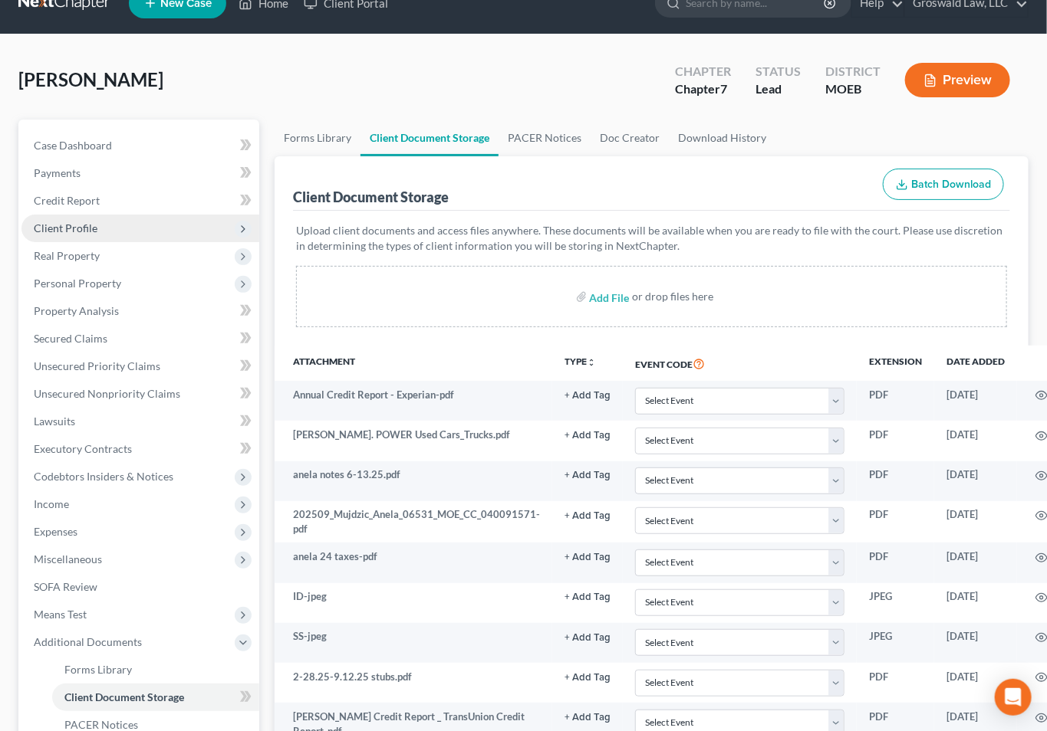
drag, startPoint x: 127, startPoint y: 252, endPoint x: 109, endPoint y: 230, distance: 28.9
click at [123, 251] on span "Real Property" at bounding box center [140, 256] width 238 height 28
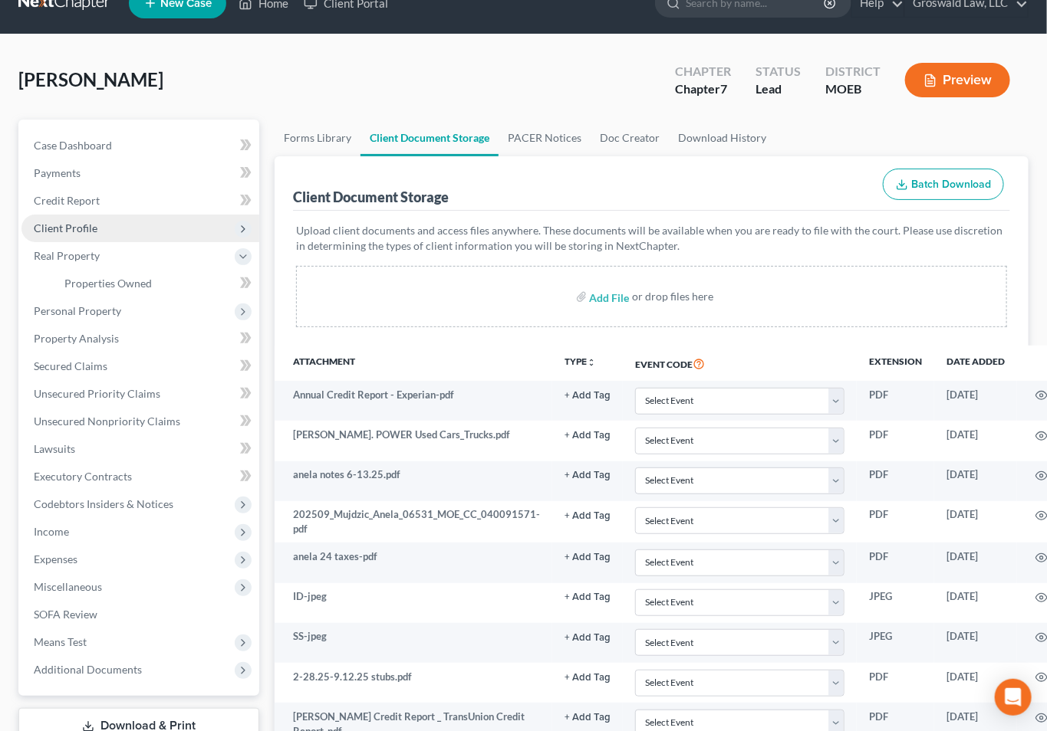
click at [109, 226] on span "Client Profile" at bounding box center [140, 229] width 238 height 28
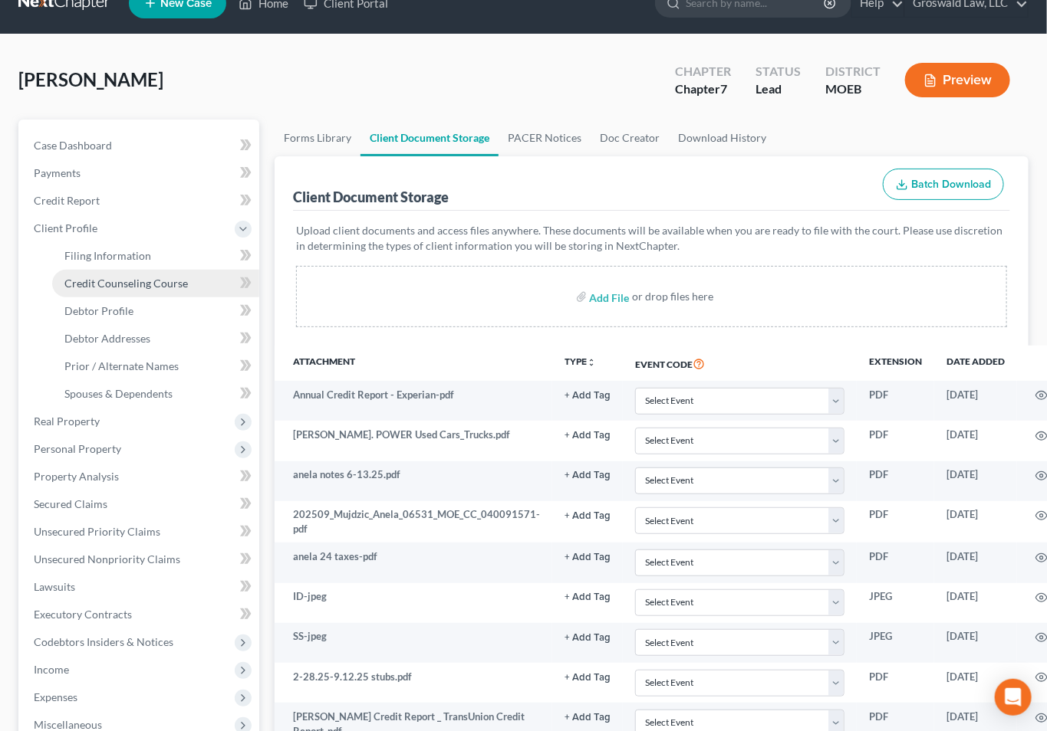
click at [132, 277] on span "Credit Counseling Course" at bounding box center [125, 283] width 123 height 13
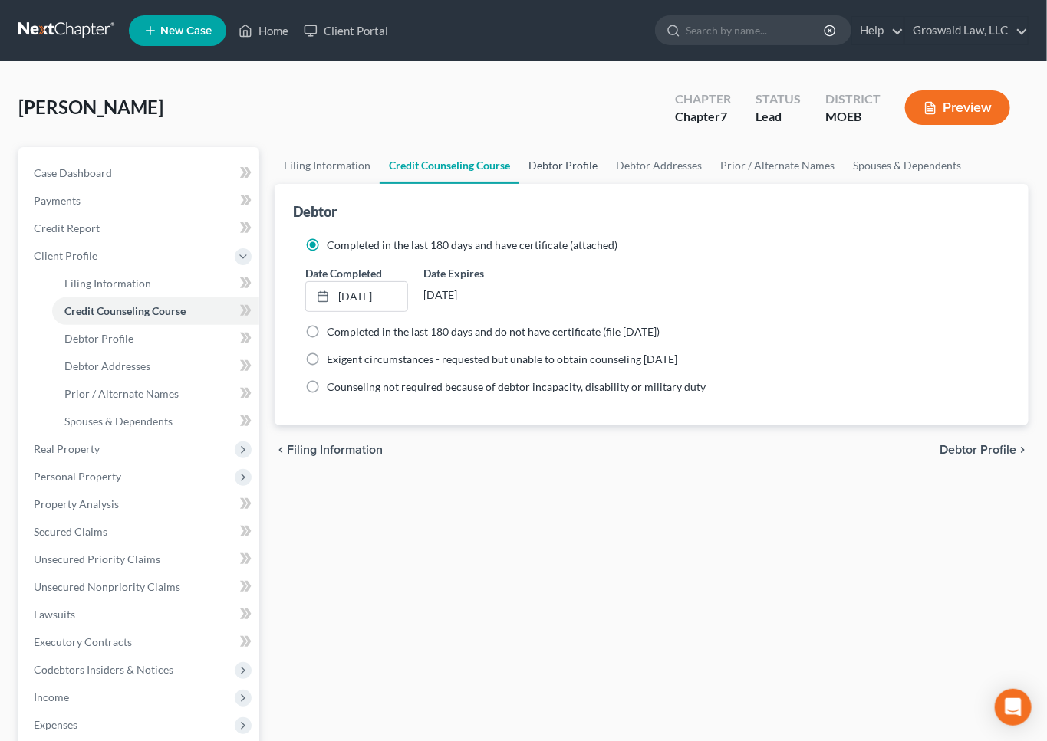
click at [568, 163] on link "Debtor Profile" at bounding box center [562, 165] width 87 height 37
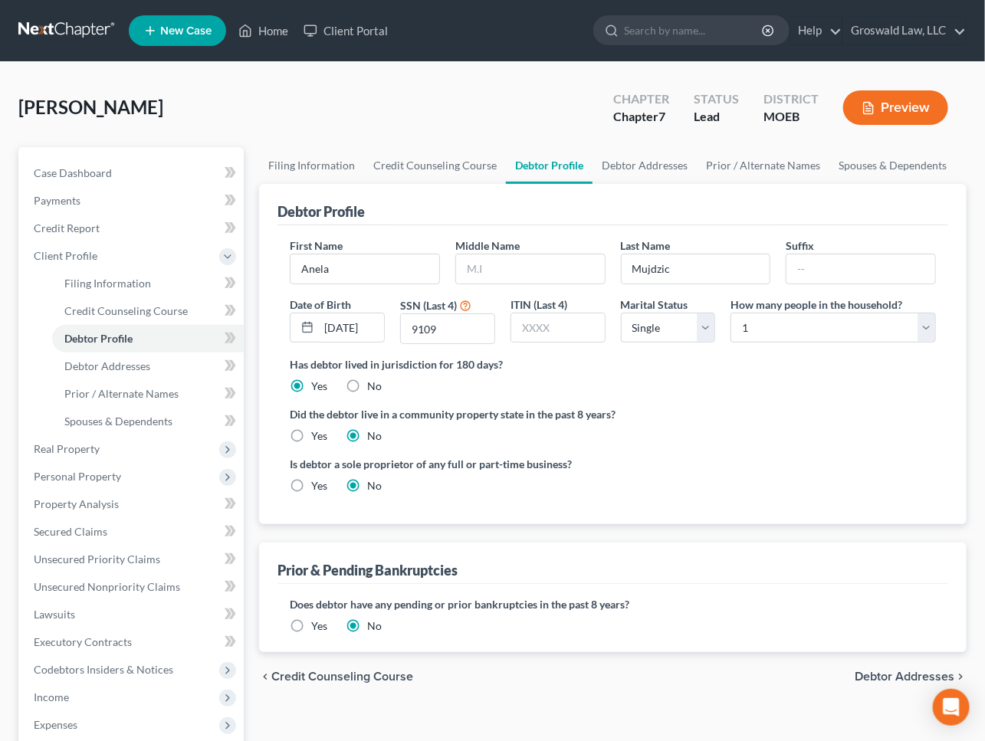
drag, startPoint x: 771, startPoint y: 534, endPoint x: 434, endPoint y: 552, distance: 337.1
click at [771, 534] on div "Debtor Profile First Name [PERSON_NAME] Middle Name Last Name [PERSON_NAME] Dat…" at bounding box center [613, 418] width 708 height 468
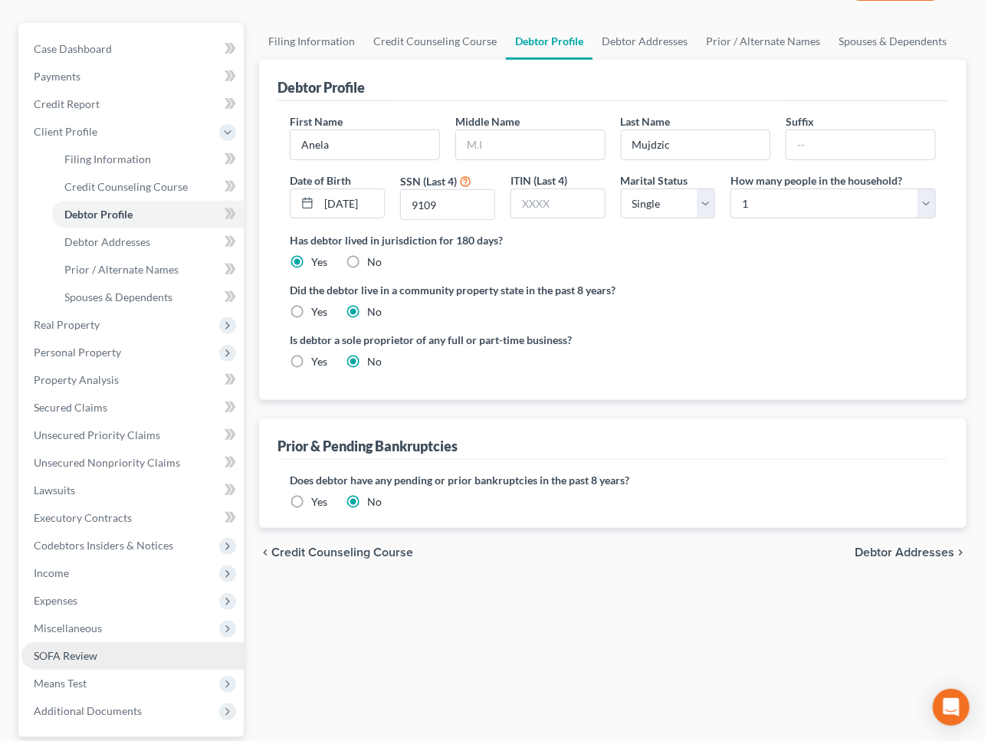
scroll to position [265, 0]
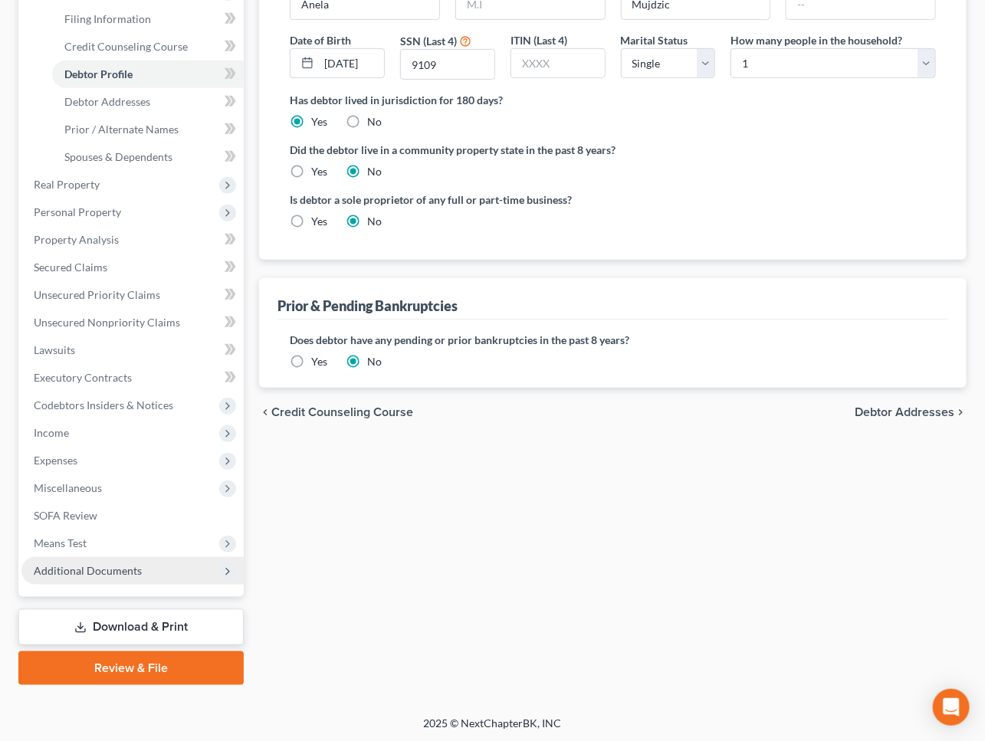
click at [111, 573] on span "Additional Documents" at bounding box center [88, 570] width 108 height 13
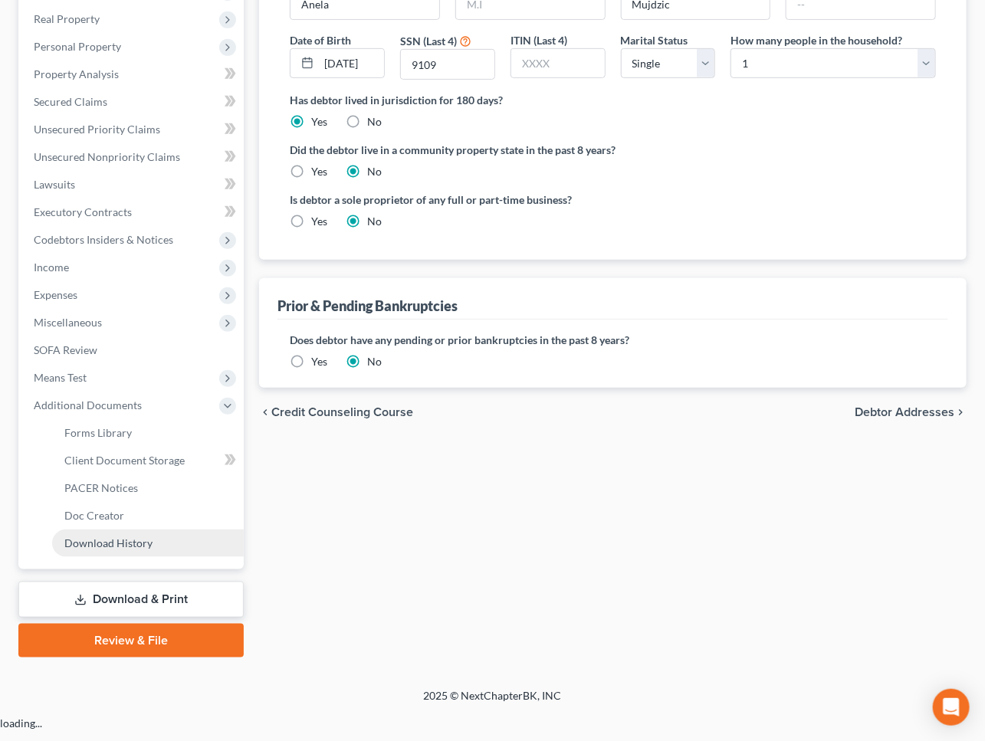
scroll to position [237, 0]
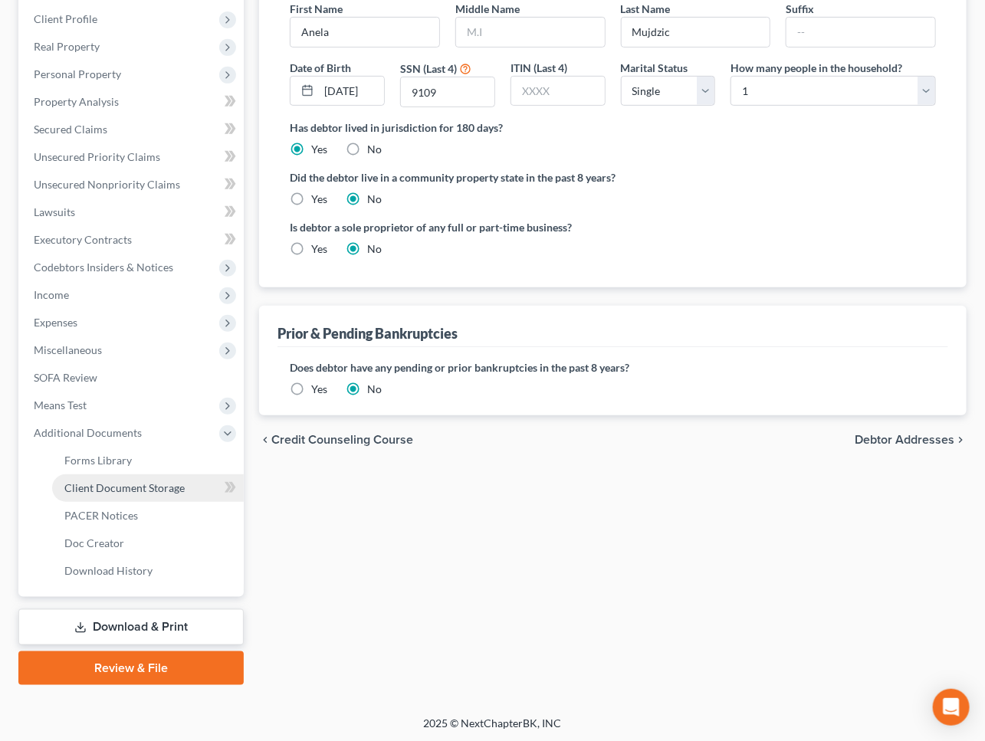
click at [183, 481] on link "Client Document Storage" at bounding box center [148, 489] width 192 height 28
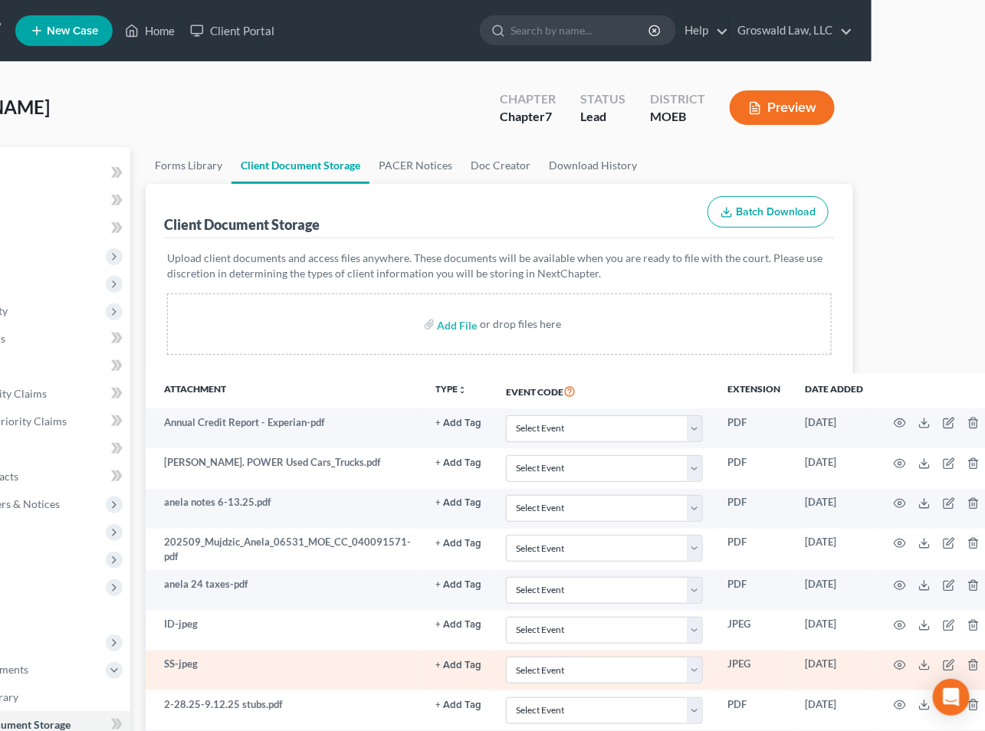
scroll to position [0, 107]
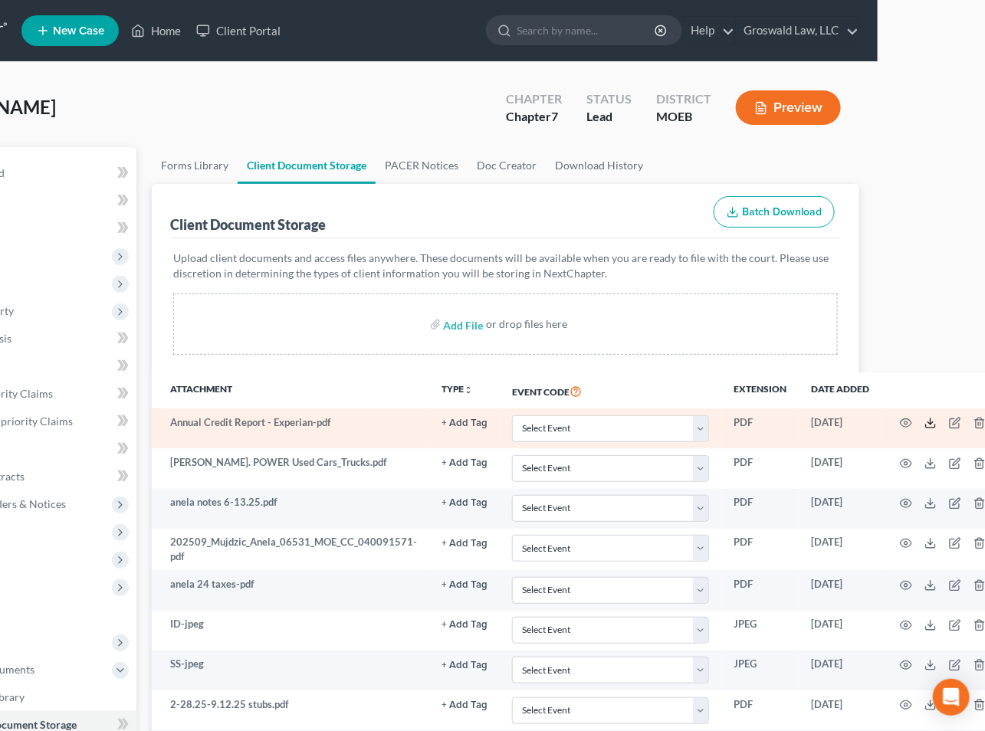
click at [925, 422] on icon at bounding box center [931, 423] width 12 height 12
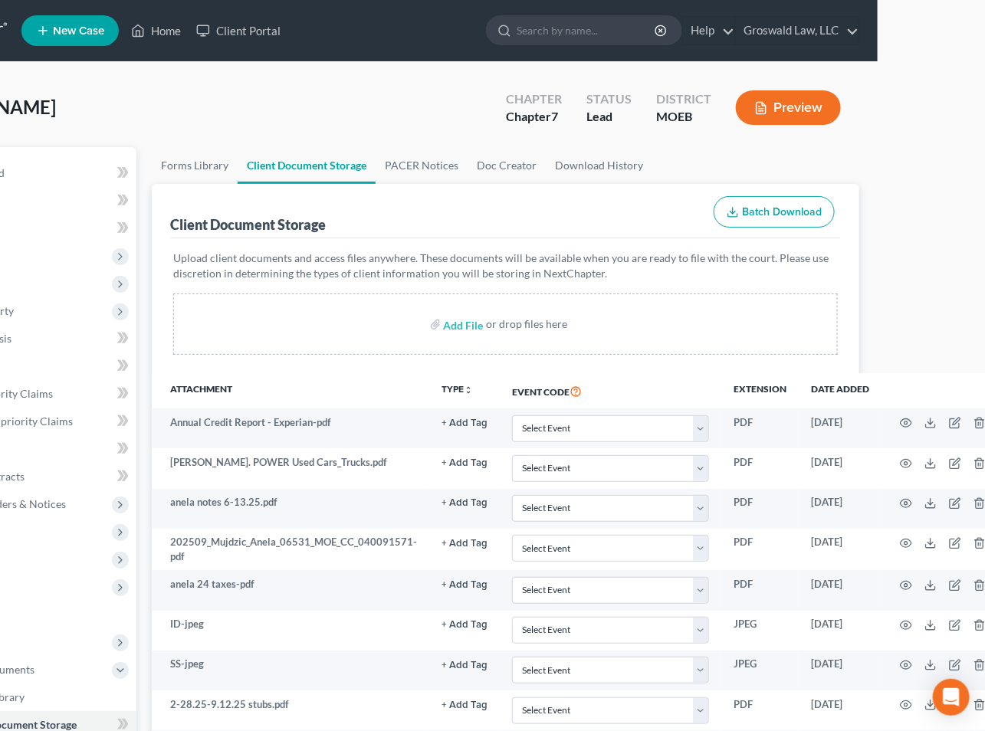
drag, startPoint x: 940, startPoint y: 331, endPoint x: 763, endPoint y: 392, distance: 187.2
click at [878, 331] on html "Home New Case Client Portal Groswald Law, LLC [PERSON_NAME][EMAIL_ADDRESS][DOMA…" at bounding box center [385, 512] width 985 height 1024
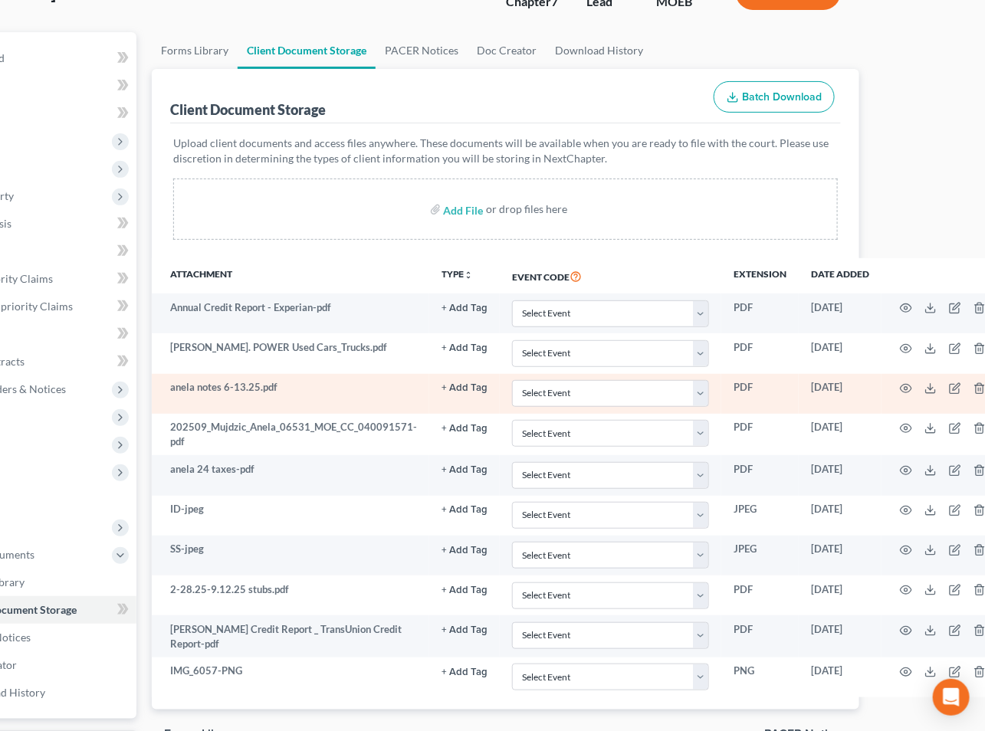
scroll to position [139, 107]
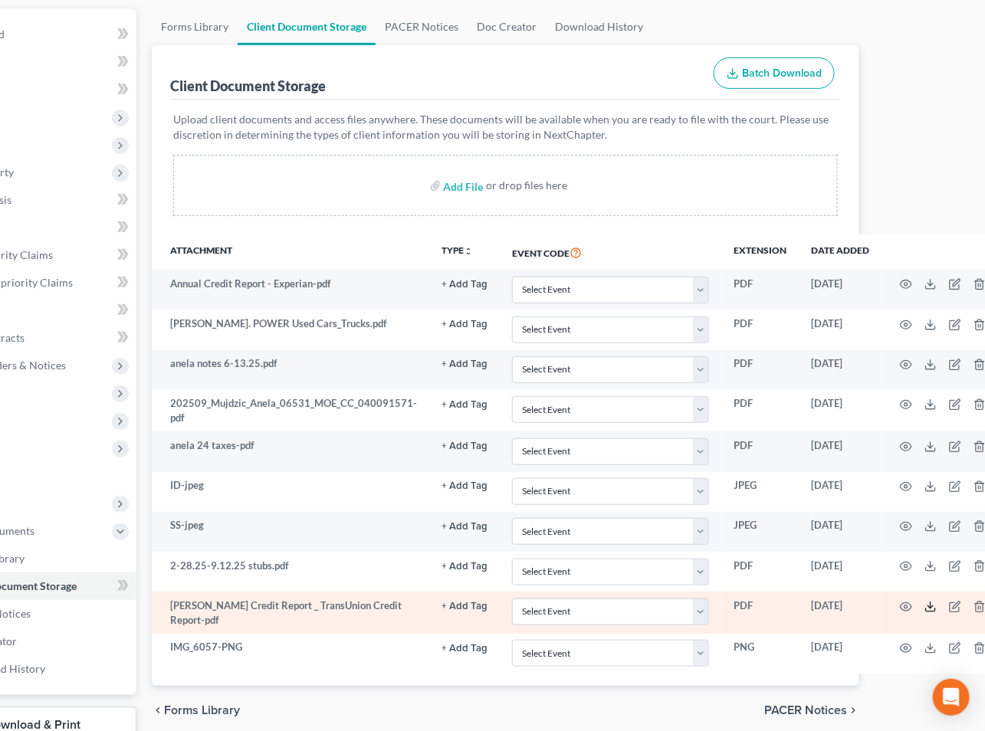
drag, startPoint x: 925, startPoint y: 604, endPoint x: 932, endPoint y: 590, distance: 16.5
click at [925, 604] on icon at bounding box center [931, 607] width 12 height 12
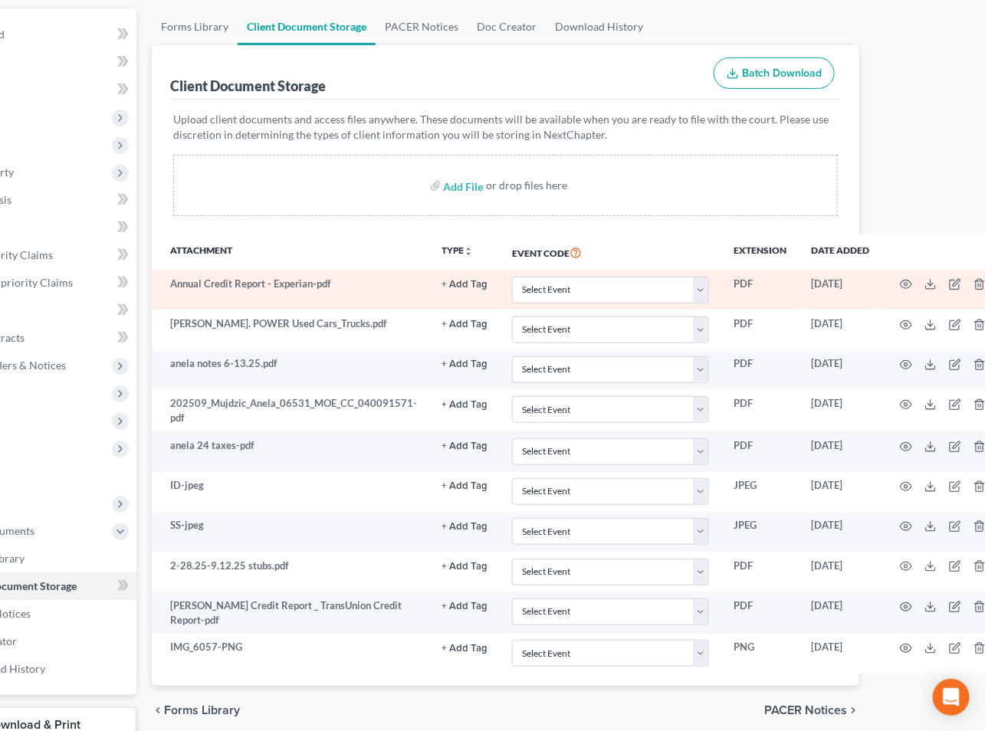
drag, startPoint x: 951, startPoint y: 167, endPoint x: 328, endPoint y: 268, distance: 630.7
click at [878, 167] on html "Home New Case Client Portal Groswald Law, LLC [PERSON_NAME][EMAIL_ADDRESS][DOMA…" at bounding box center [385, 373] width 985 height 1024
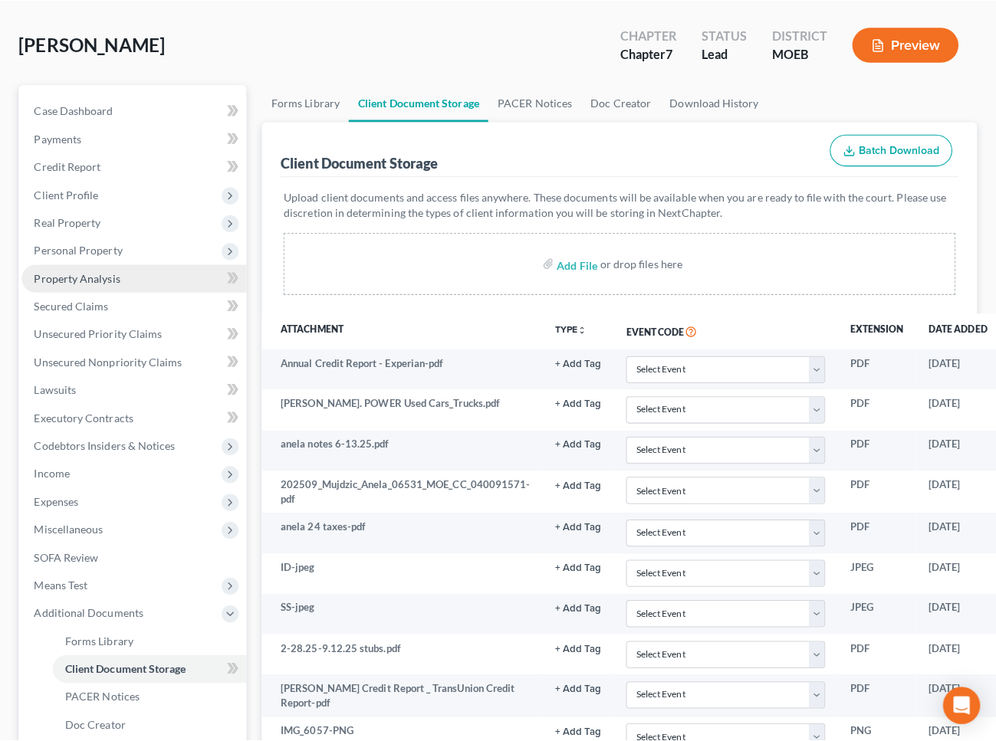
scroll to position [0, 0]
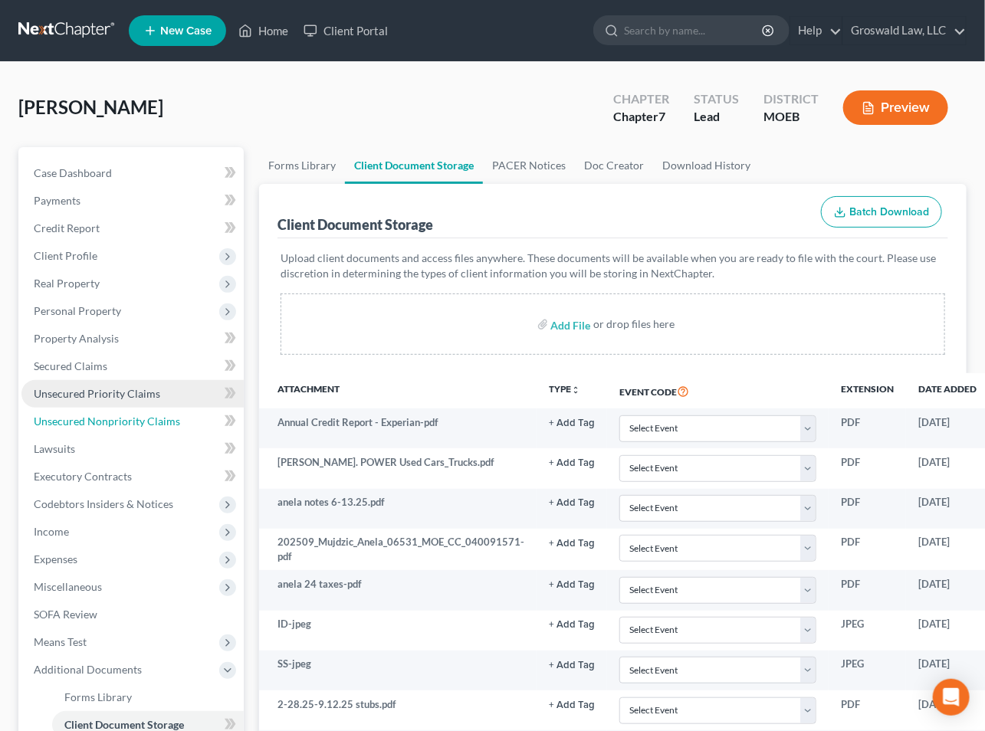
drag, startPoint x: 153, startPoint y: 428, endPoint x: 166, endPoint y: 404, distance: 26.7
click at [153, 428] on link "Unsecured Nonpriority Claims" at bounding box center [132, 422] width 222 height 28
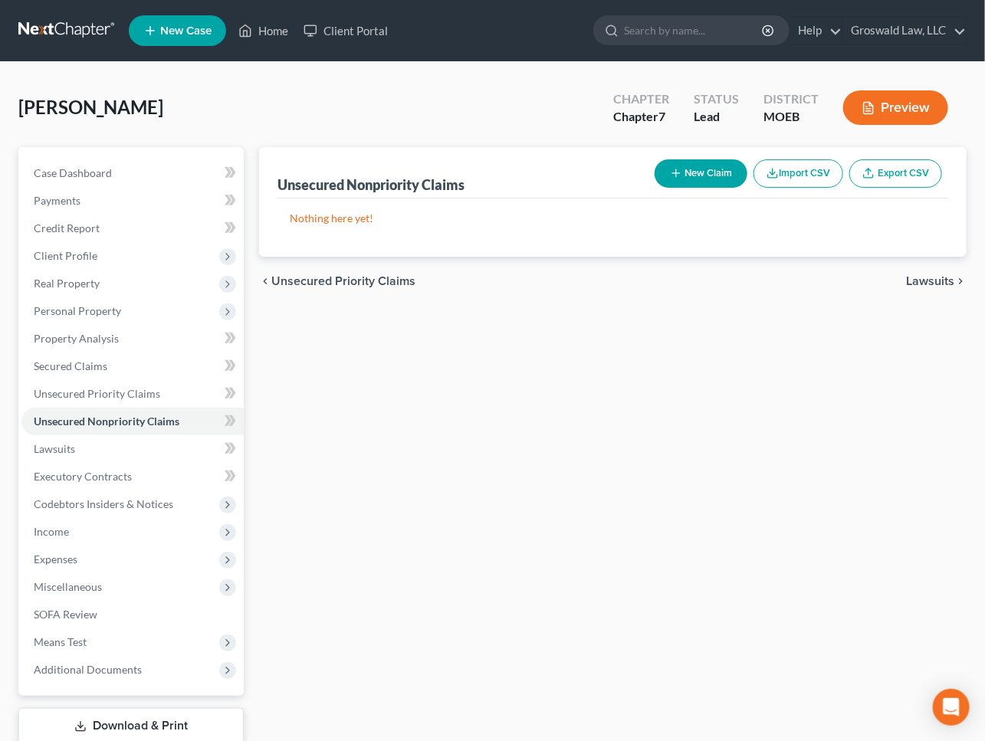
click at [469, 489] on div "Unsecured Nonpriority Claims New Claim Import CSV Export CSV Nothing here yet! …" at bounding box center [612, 465] width 723 height 637
click at [705, 169] on button "New Claim" at bounding box center [701, 173] width 93 height 28
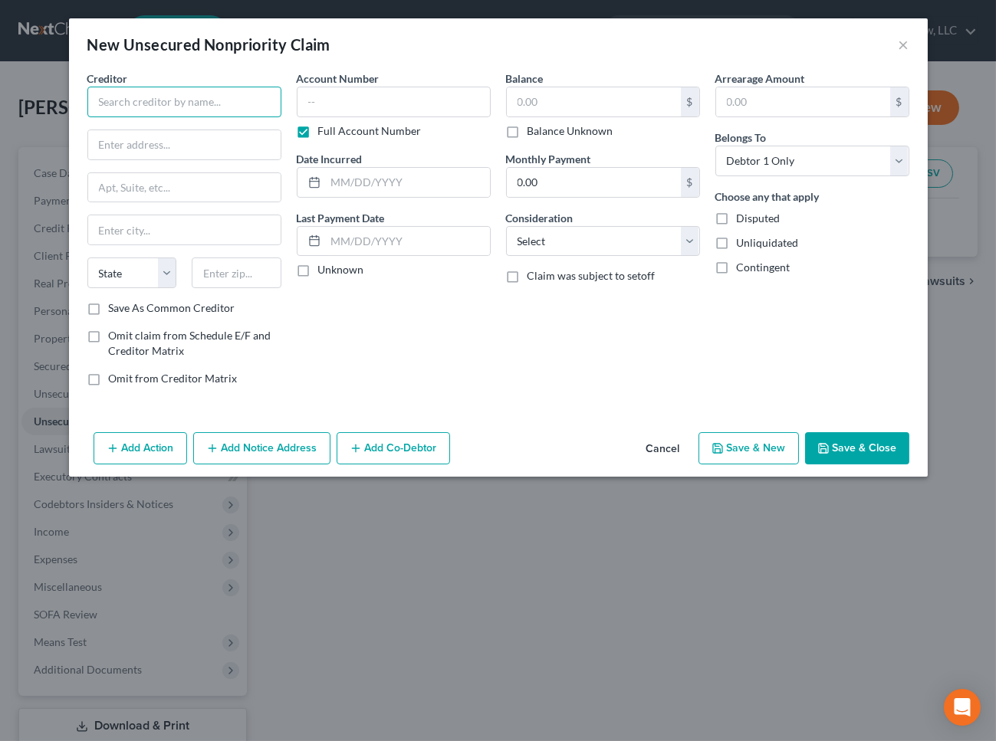
click at [163, 97] on input "text" at bounding box center [184, 102] width 194 height 31
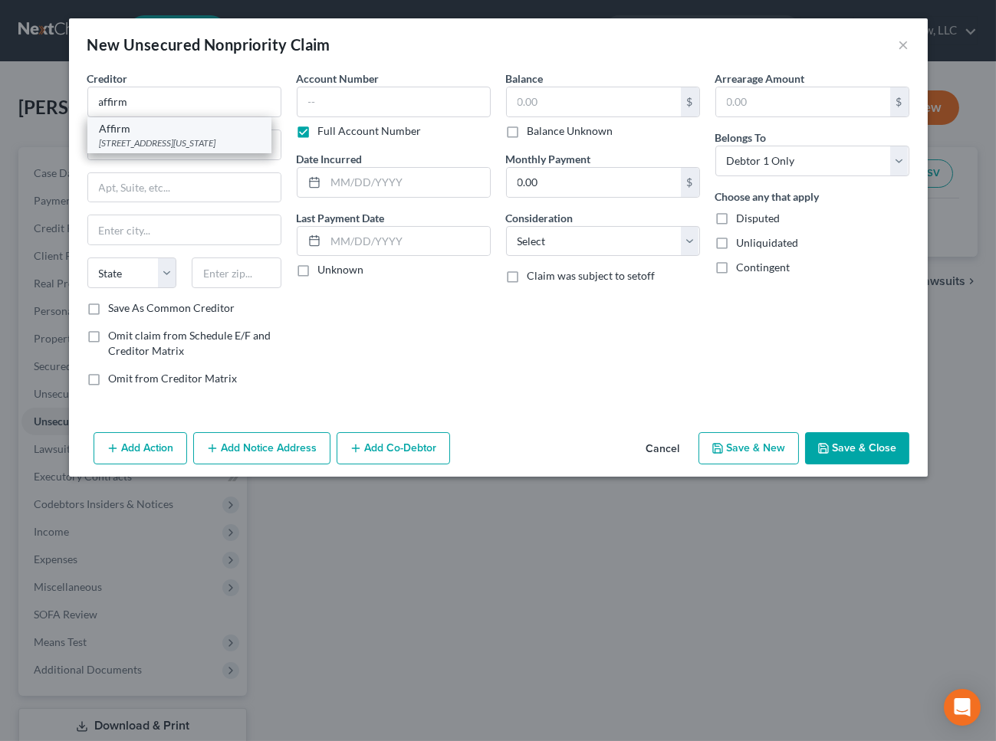
click at [159, 141] on div "[STREET_ADDRESS][US_STATE]" at bounding box center [179, 142] width 159 height 13
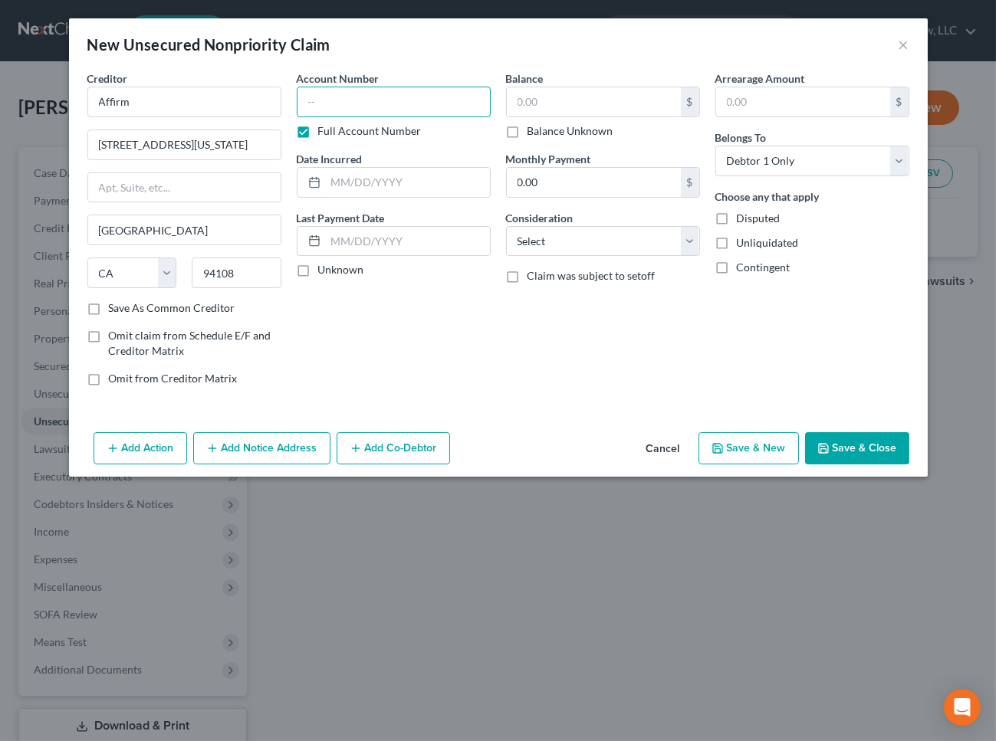
click at [352, 88] on input "text" at bounding box center [394, 102] width 194 height 31
drag, startPoint x: 857, startPoint y: 445, endPoint x: 46, endPoint y: 442, distance: 811.1
click at [856, 445] on button "Save & Close" at bounding box center [857, 448] width 104 height 32
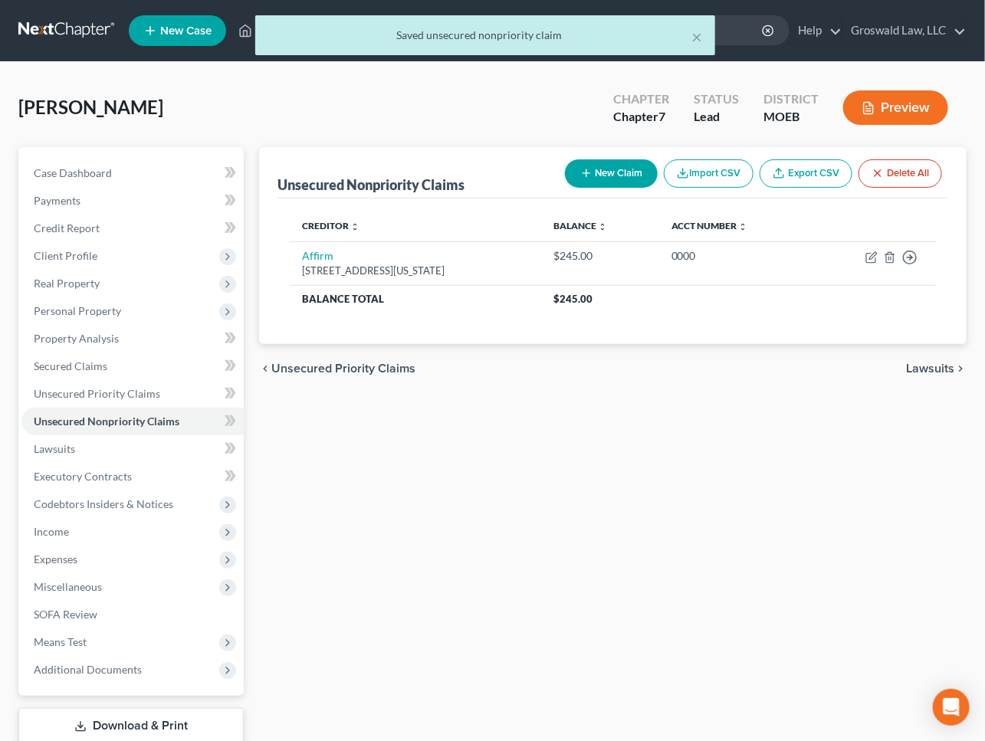
click at [443, 444] on div "Unsecured Nonpriority Claims New Claim Import CSV Export CSV Delete All Credito…" at bounding box center [612, 465] width 723 height 637
click at [608, 169] on button "New Claim" at bounding box center [611, 173] width 93 height 28
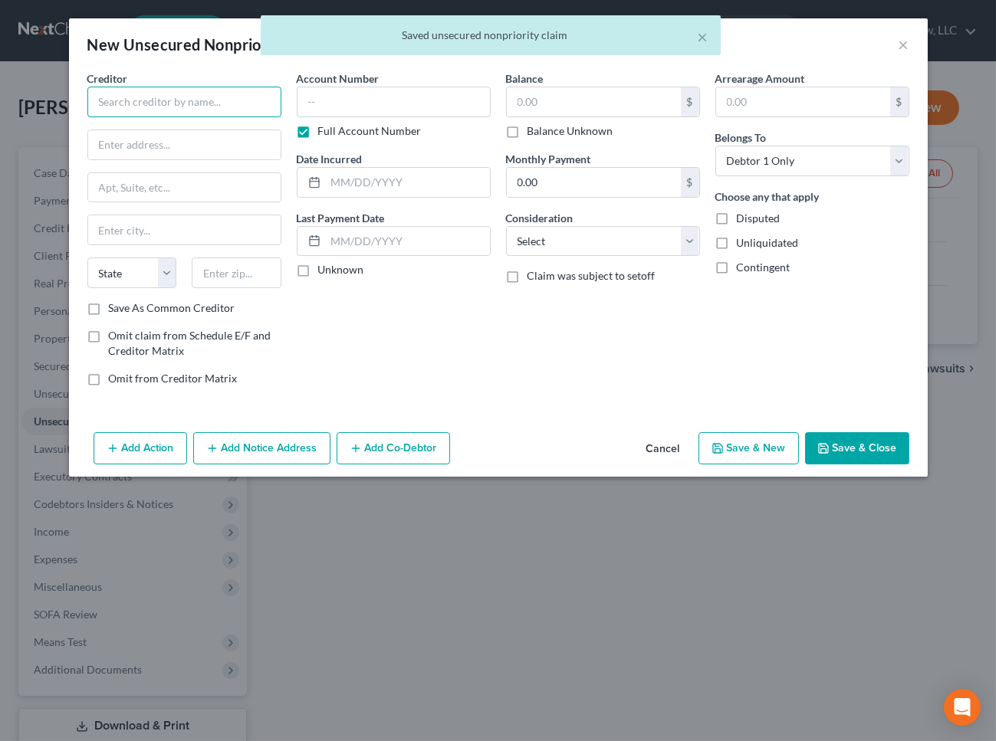
click at [207, 98] on input "text" at bounding box center [184, 102] width 194 height 31
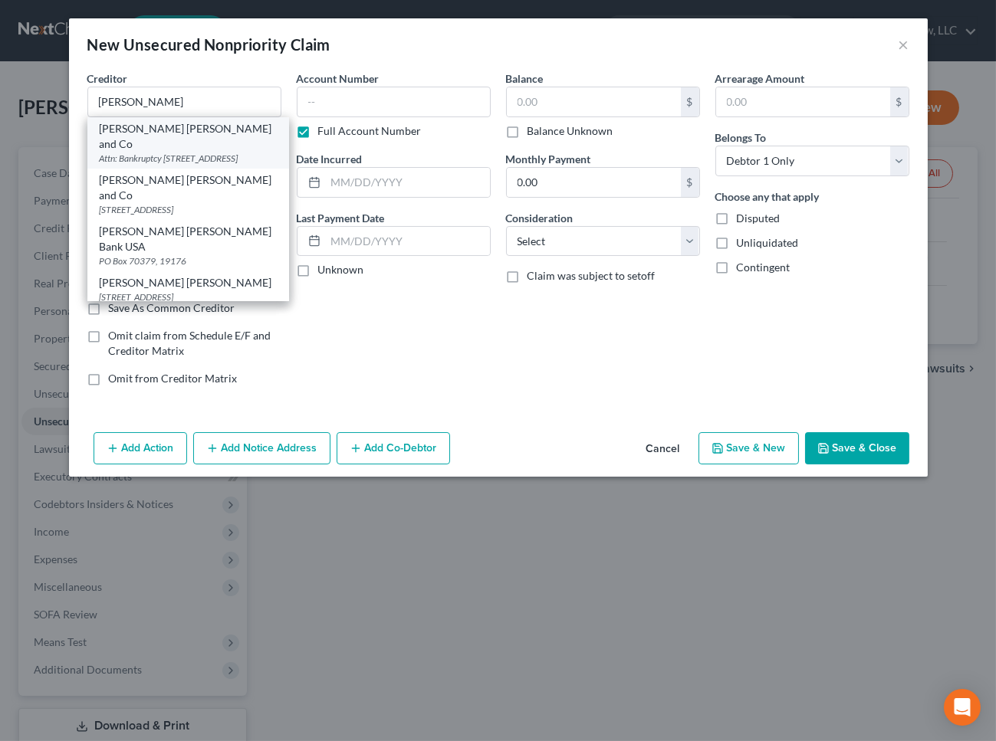
click at [189, 152] on div "Attn: Bankruptcy [STREET_ADDRESS]" at bounding box center [188, 158] width 177 height 13
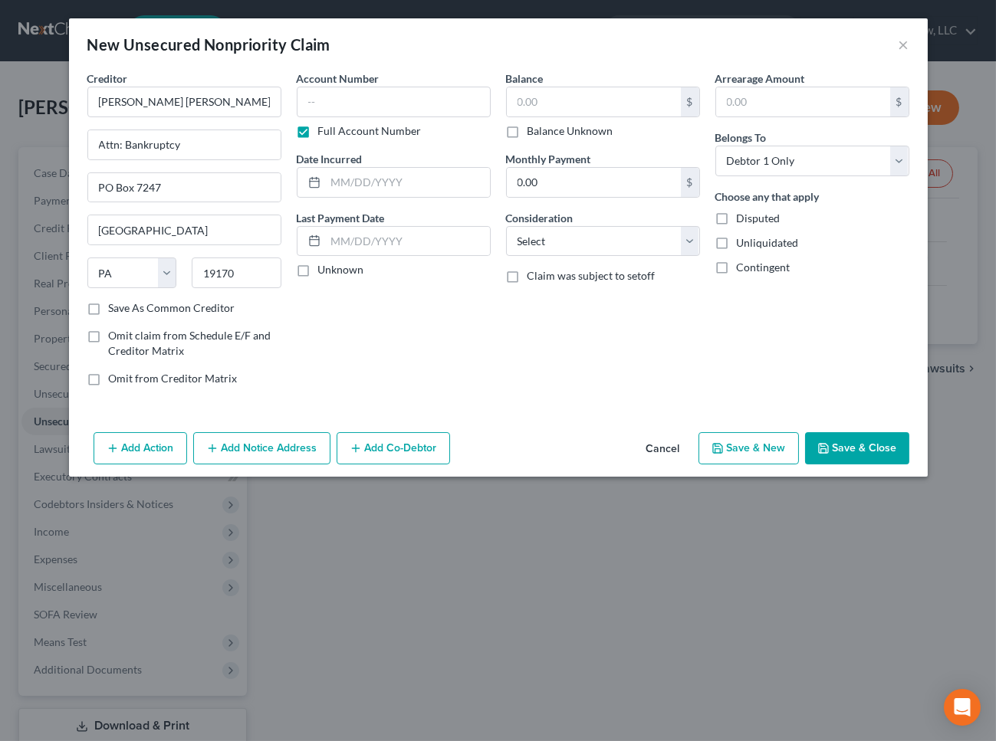
click at [241, 444] on button "Add Notice Address" at bounding box center [261, 448] width 137 height 32
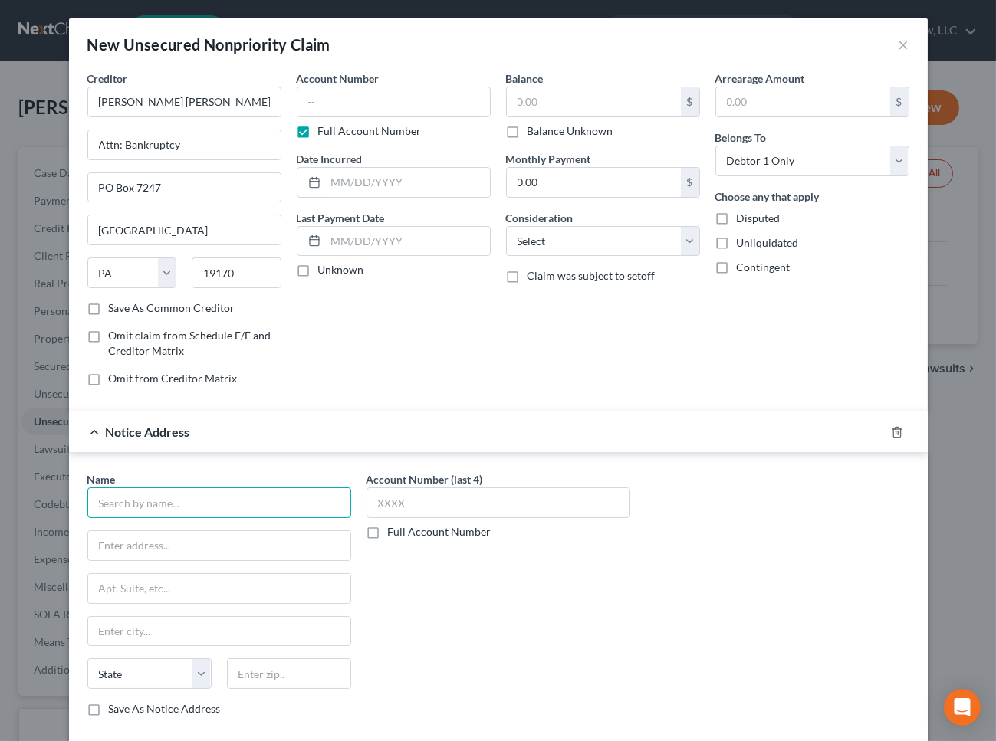
drag, startPoint x: 163, startPoint y: 503, endPoint x: 173, endPoint y: 498, distance: 11.0
click at [162, 503] on input "text" at bounding box center [219, 503] width 264 height 31
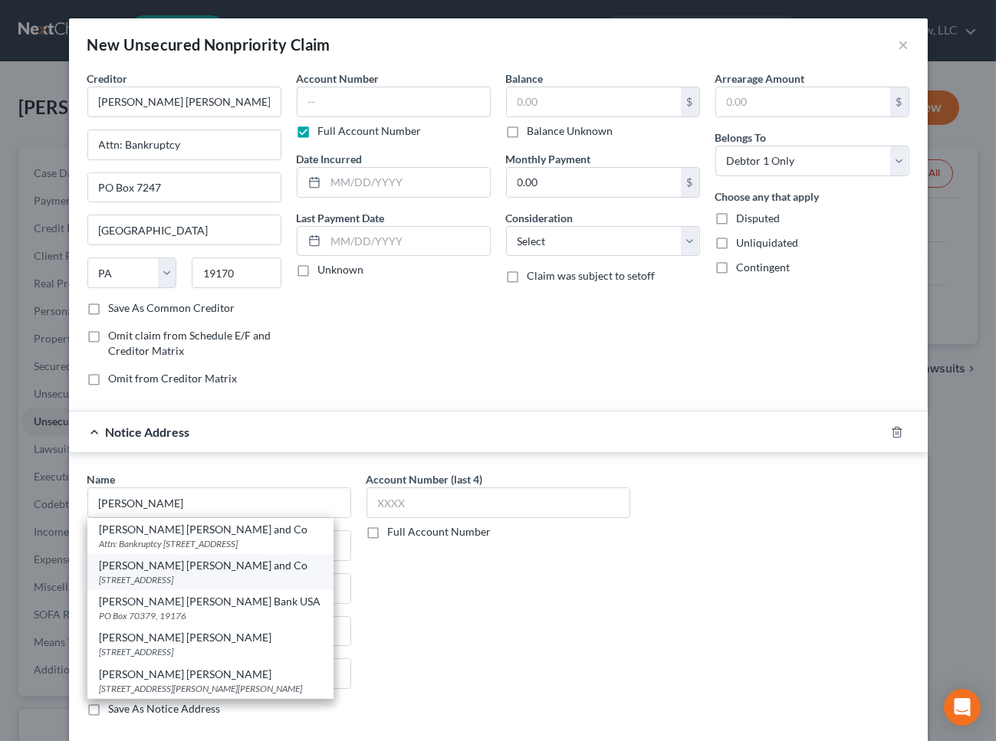
click at [216, 583] on div "[STREET_ADDRESS]" at bounding box center [211, 579] width 222 height 13
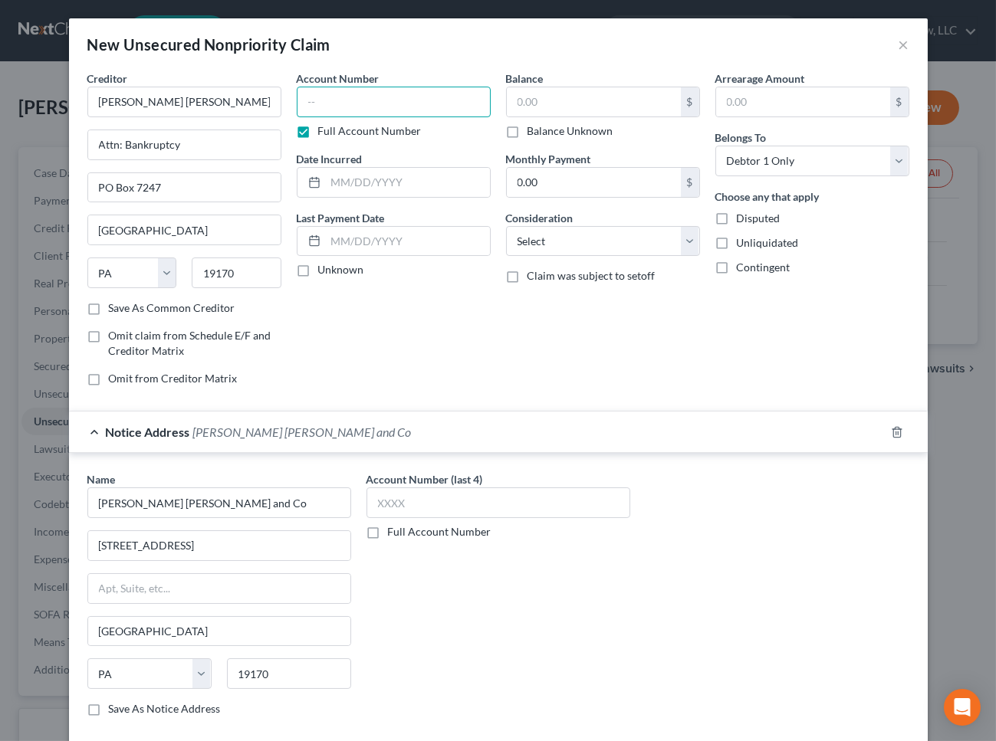
click at [353, 96] on input "text" at bounding box center [394, 102] width 194 height 31
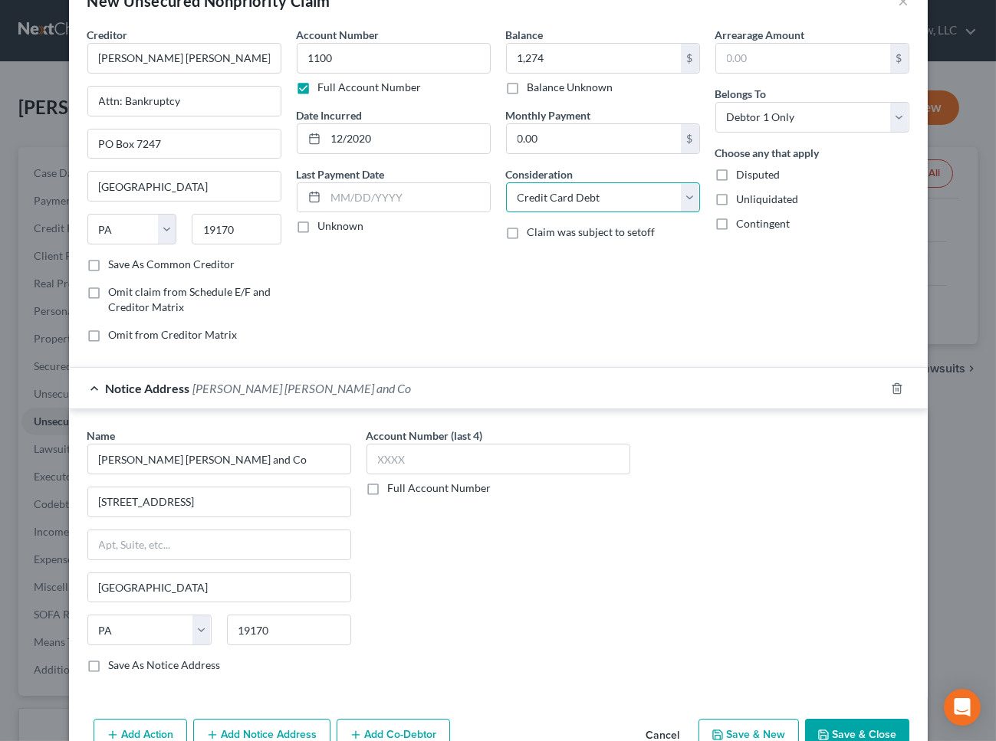
scroll to position [82, 0]
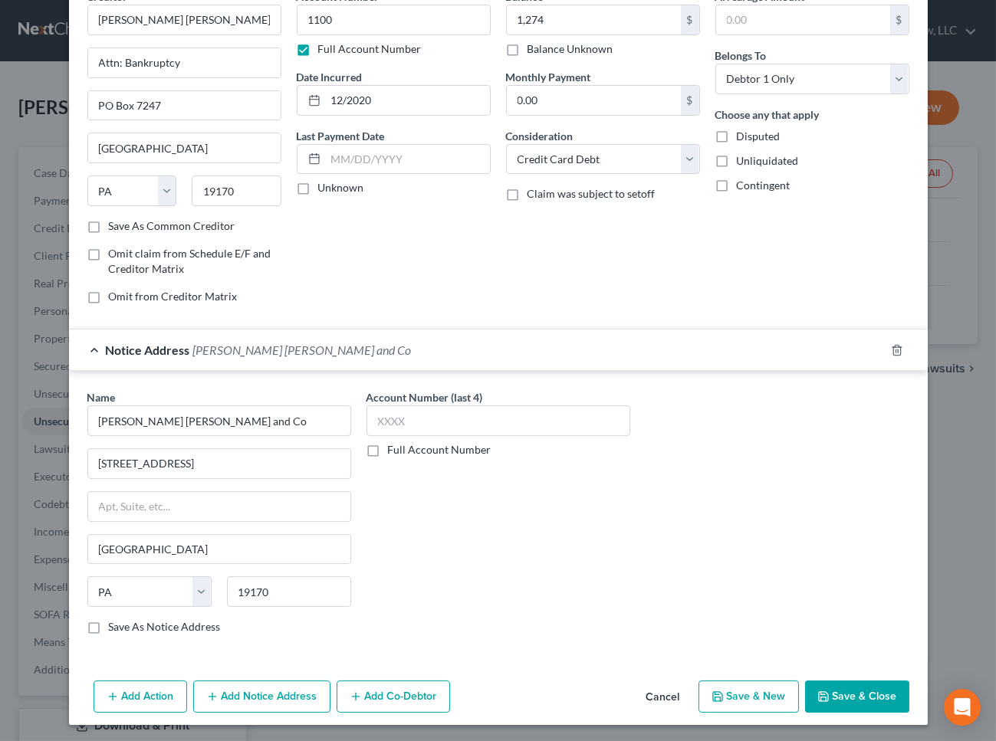
click at [872, 695] on button "Save & Close" at bounding box center [857, 697] width 104 height 32
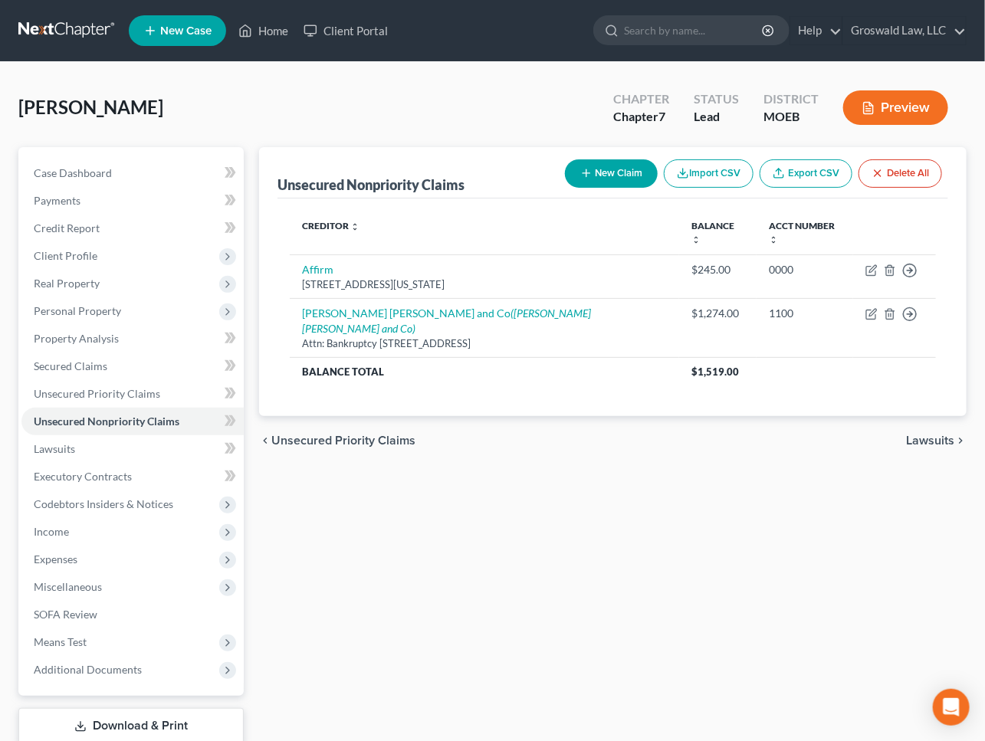
click at [603, 173] on button "New Claim" at bounding box center [611, 173] width 93 height 28
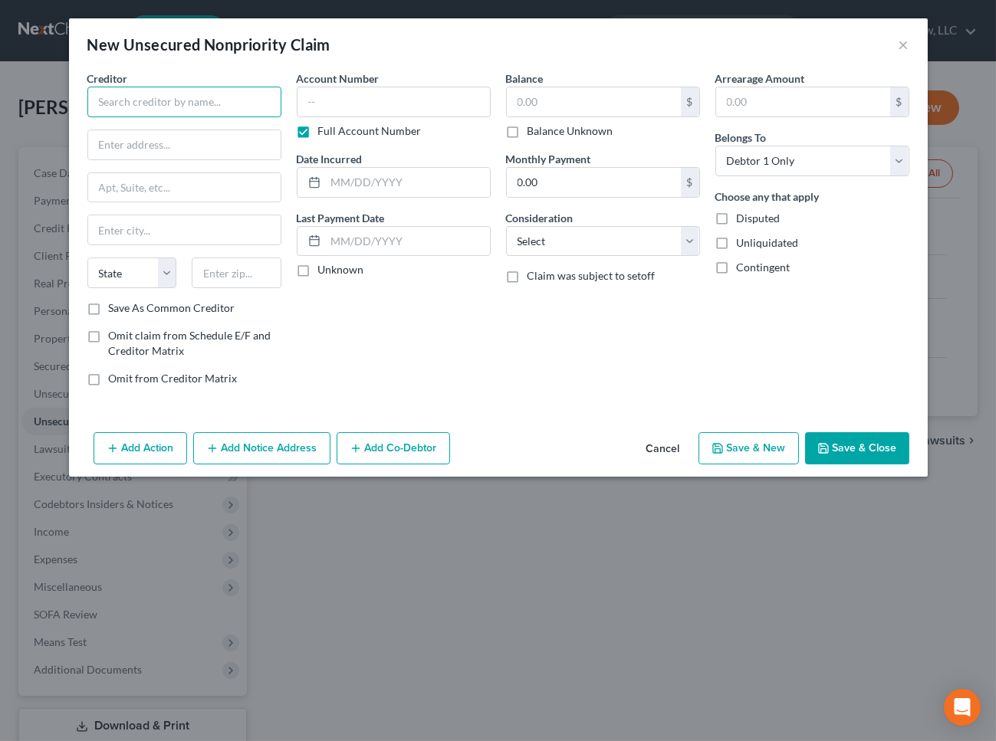
click at [229, 106] on input "text" at bounding box center [184, 102] width 194 height 31
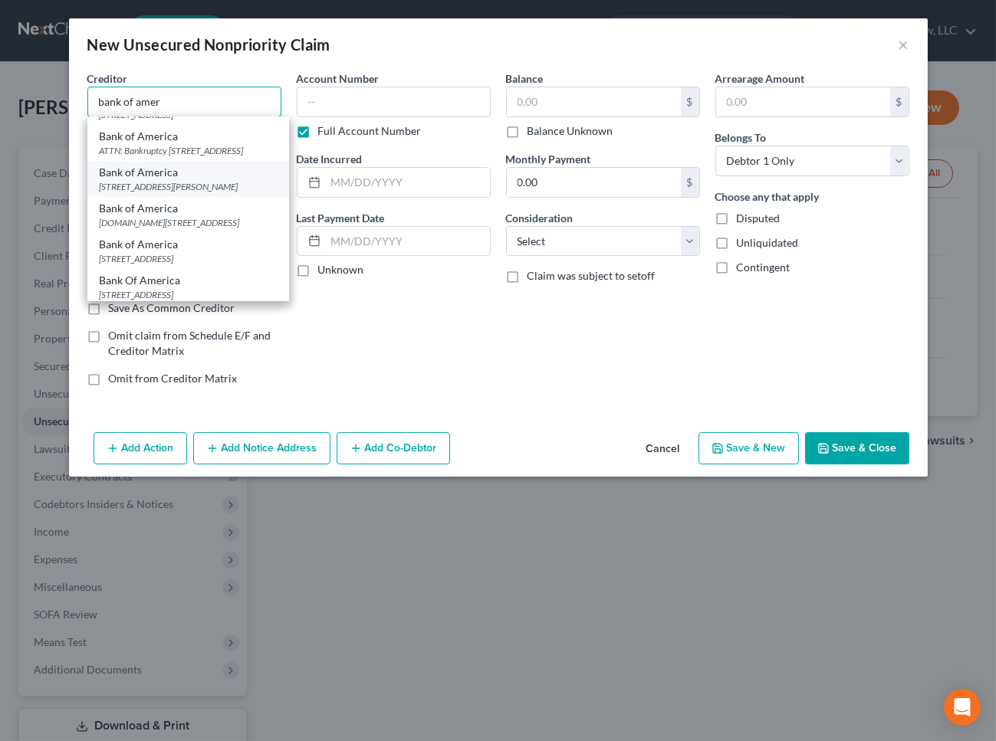
scroll to position [157, 0]
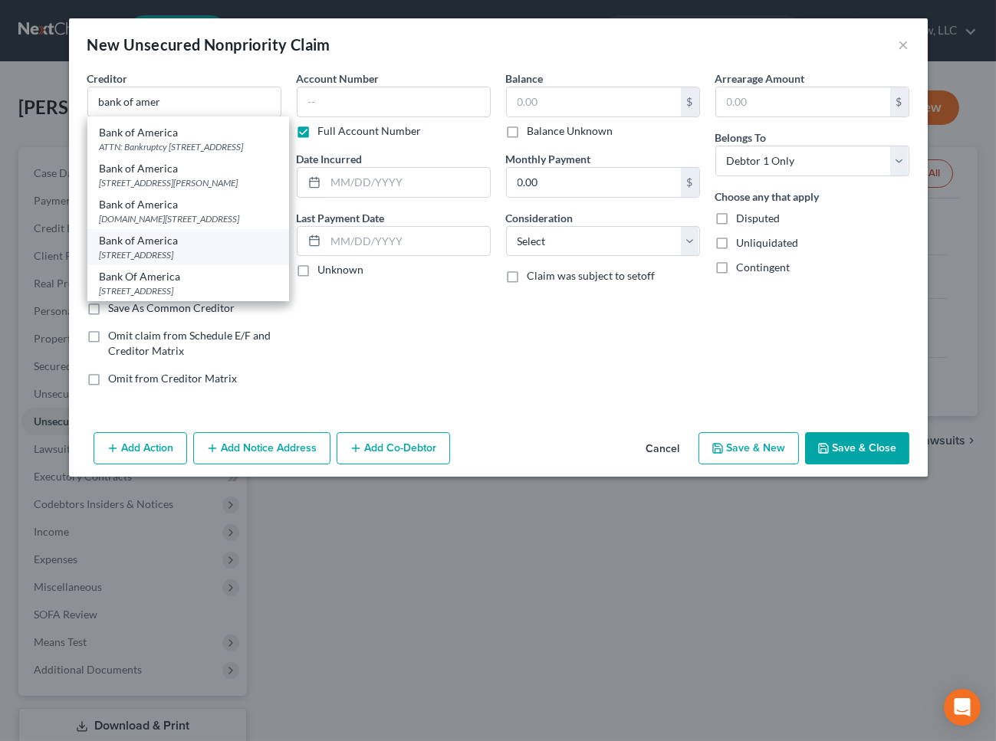
click at [172, 238] on div "Bank of America" at bounding box center [188, 240] width 177 height 15
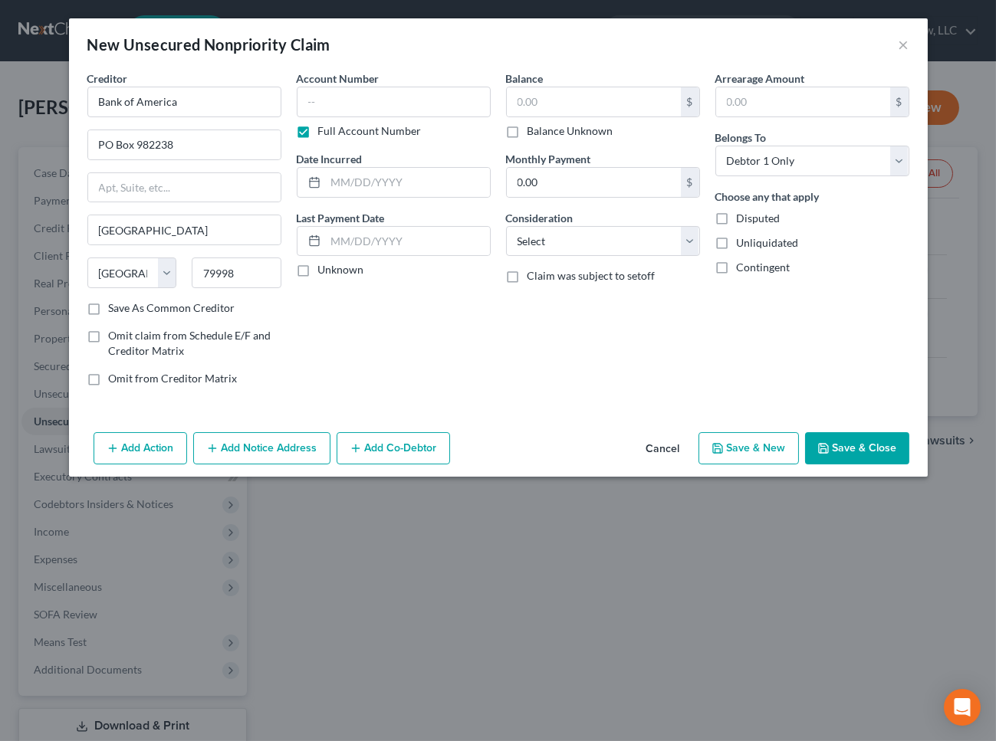
scroll to position [0, 0]
click at [324, 110] on input "text" at bounding box center [394, 102] width 194 height 31
click at [251, 441] on button "Add Notice Address" at bounding box center [261, 448] width 137 height 32
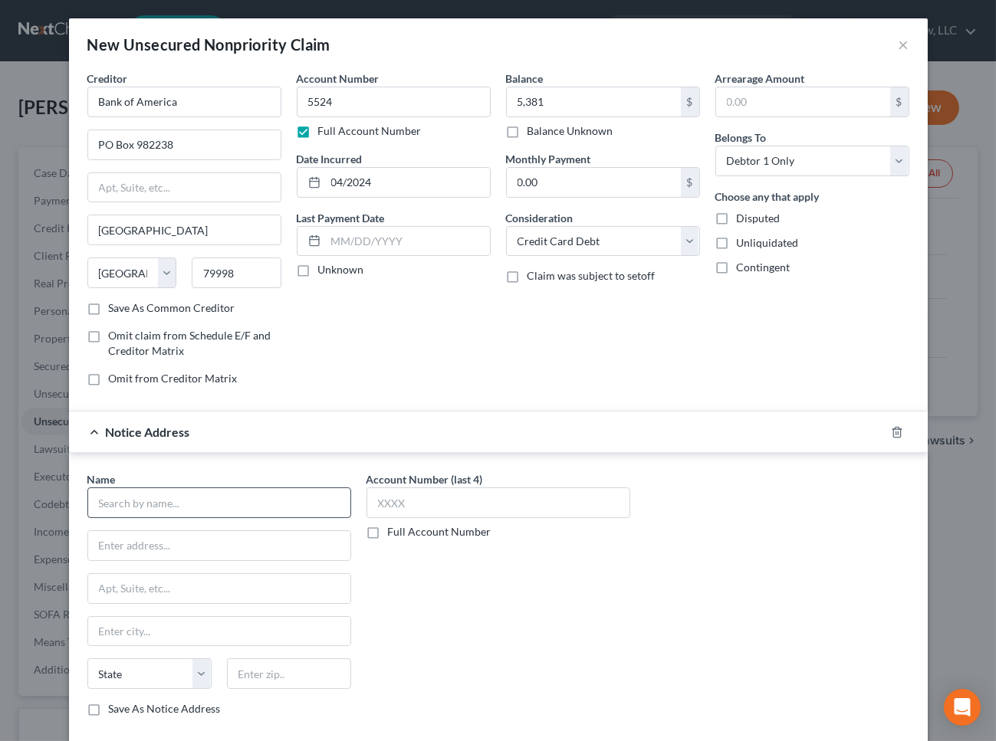
drag, startPoint x: 135, startPoint y: 484, endPoint x: 139, endPoint y: 506, distance: 22.6
click at [135, 490] on div "Name *" at bounding box center [219, 495] width 264 height 47
click at [138, 506] on input "text" at bounding box center [219, 503] width 264 height 31
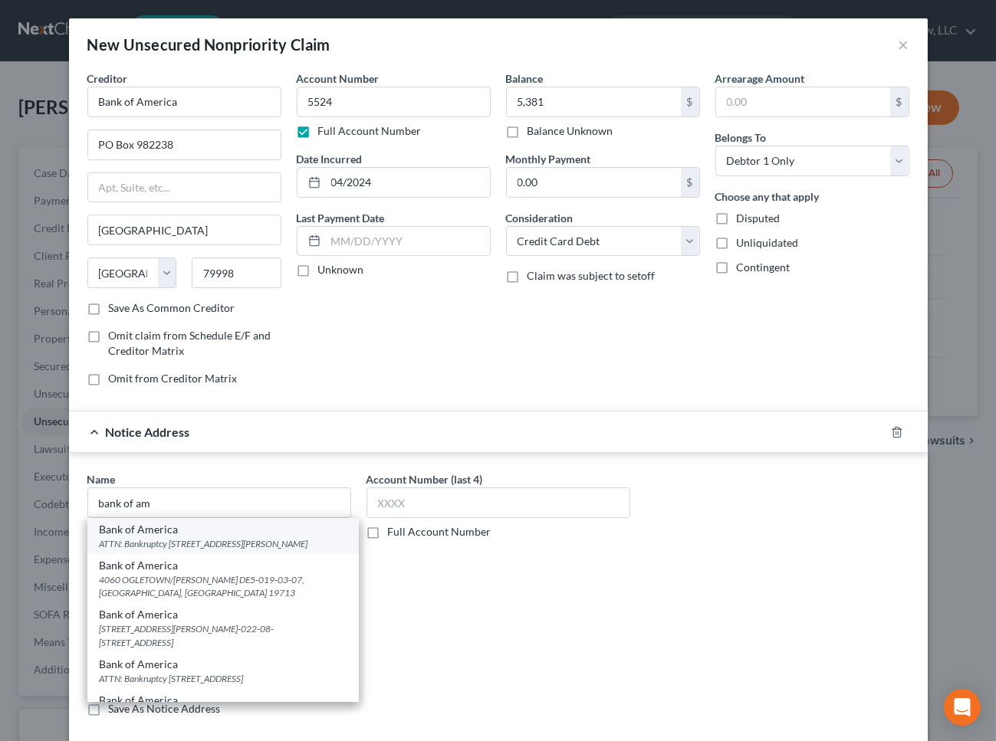
click at [185, 532] on div "Bank of America" at bounding box center [223, 529] width 247 height 15
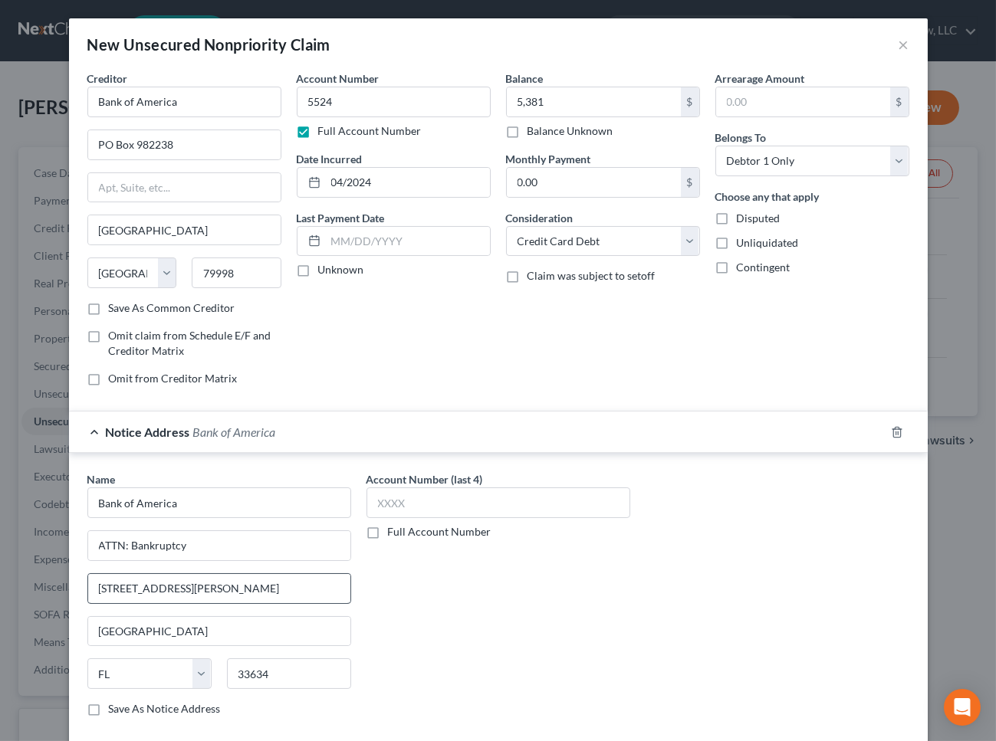
scroll to position [82, 0]
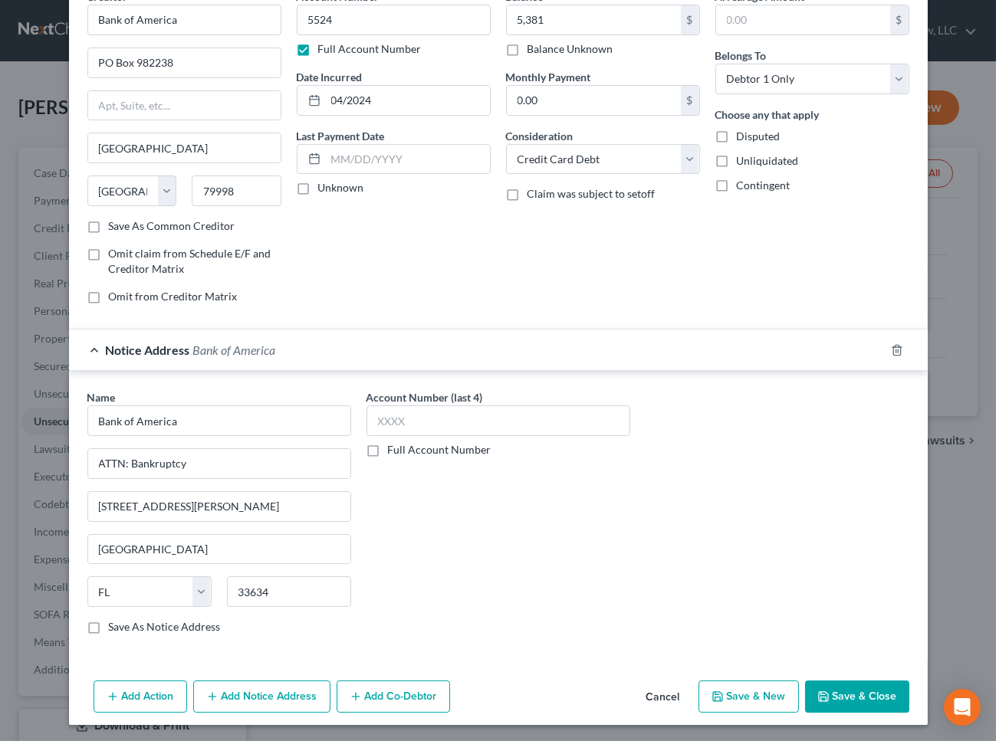
click at [251, 690] on button "Add Notice Address" at bounding box center [261, 697] width 137 height 32
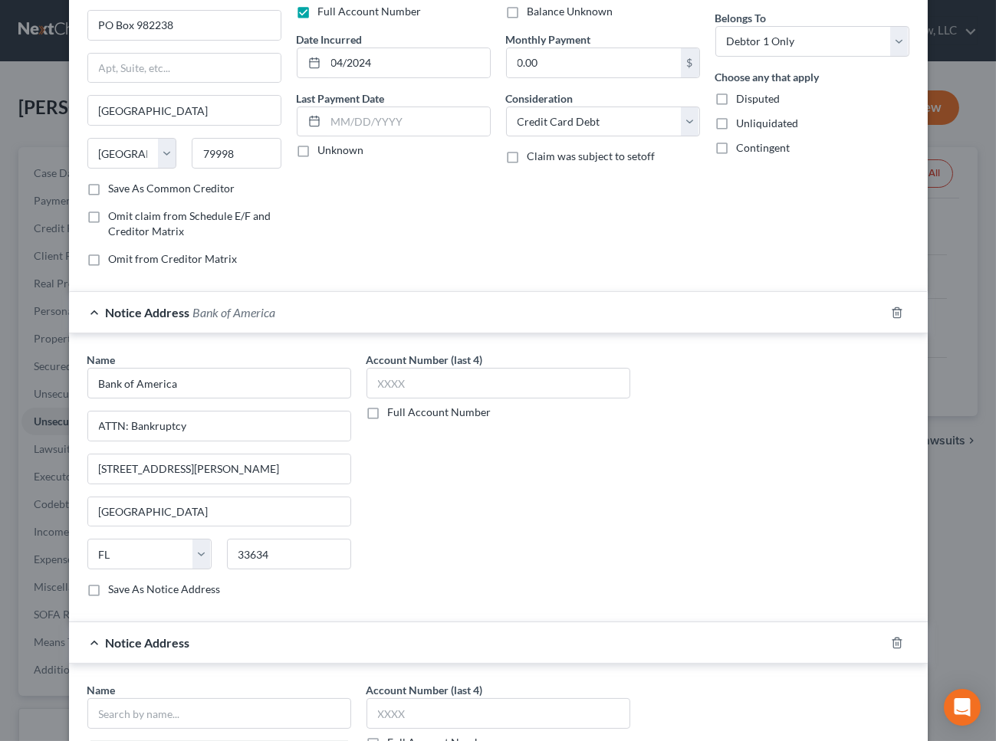
scroll to position [222, 0]
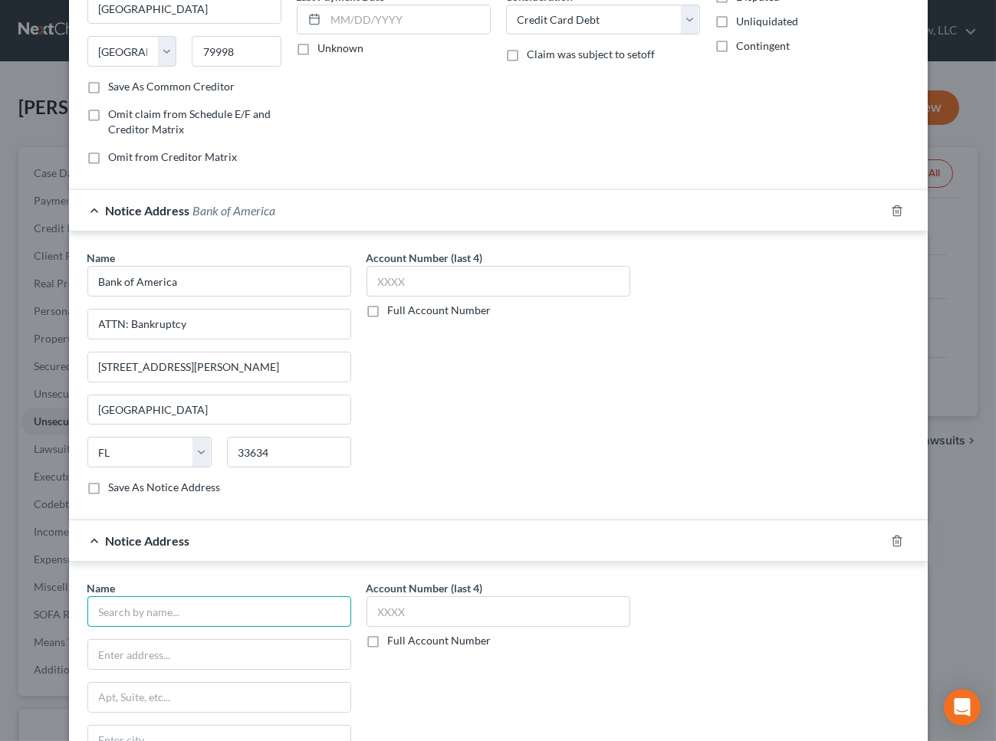
click at [190, 610] on input "text" at bounding box center [219, 611] width 264 height 31
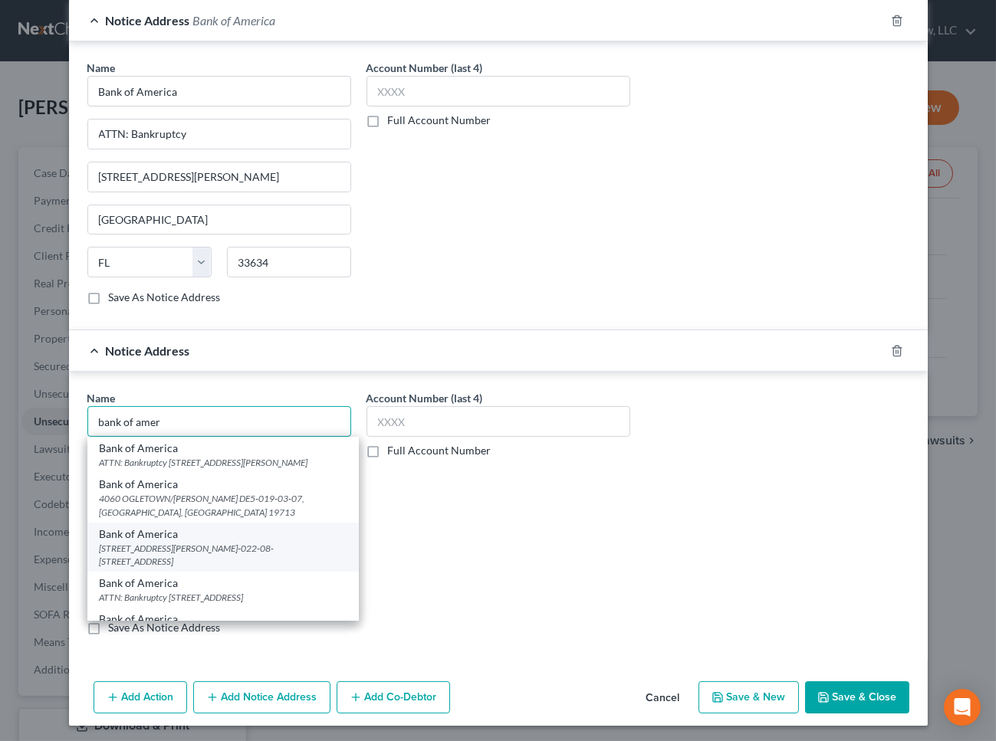
scroll to position [118, 0]
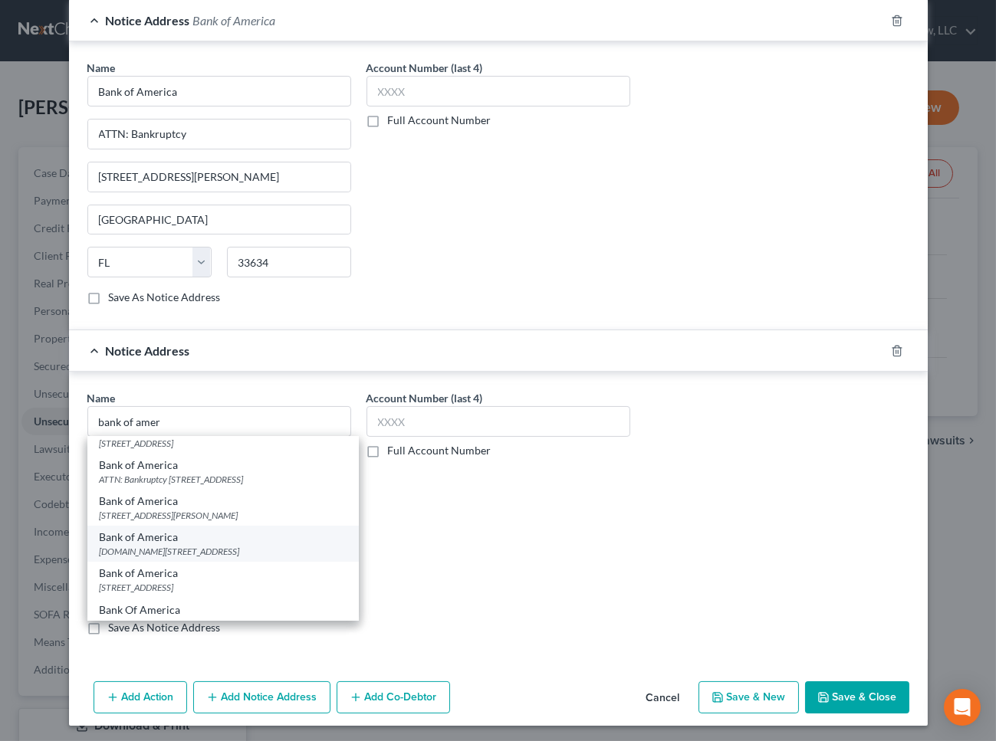
click at [215, 545] on div "[DOMAIN_NAME][STREET_ADDRESS]" at bounding box center [223, 551] width 247 height 13
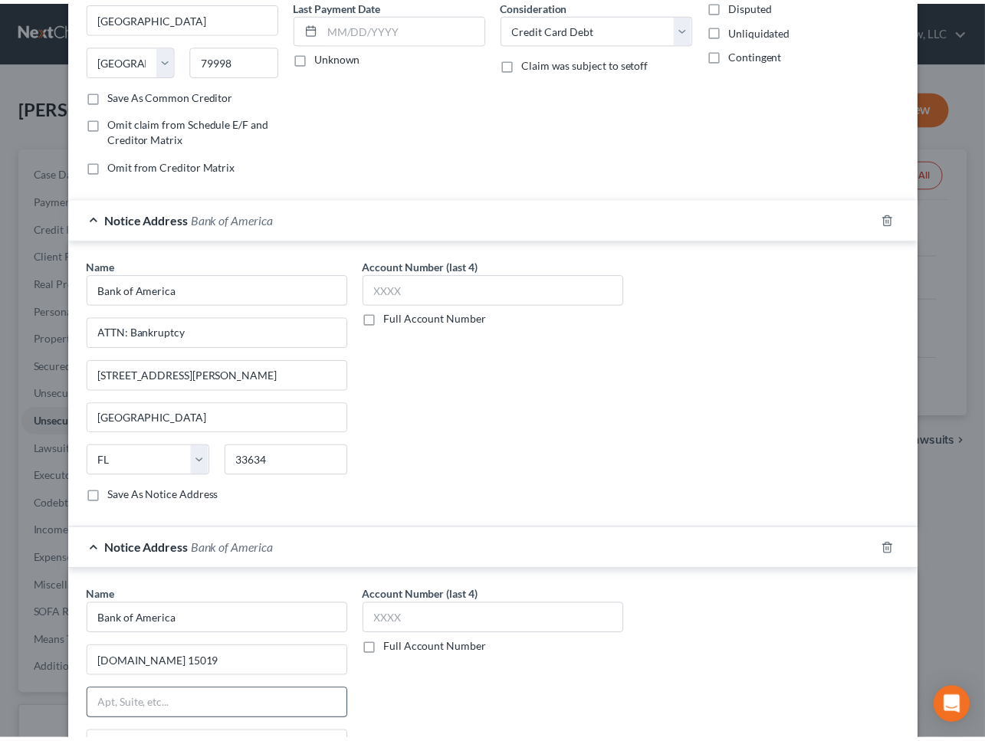
scroll to position [412, 0]
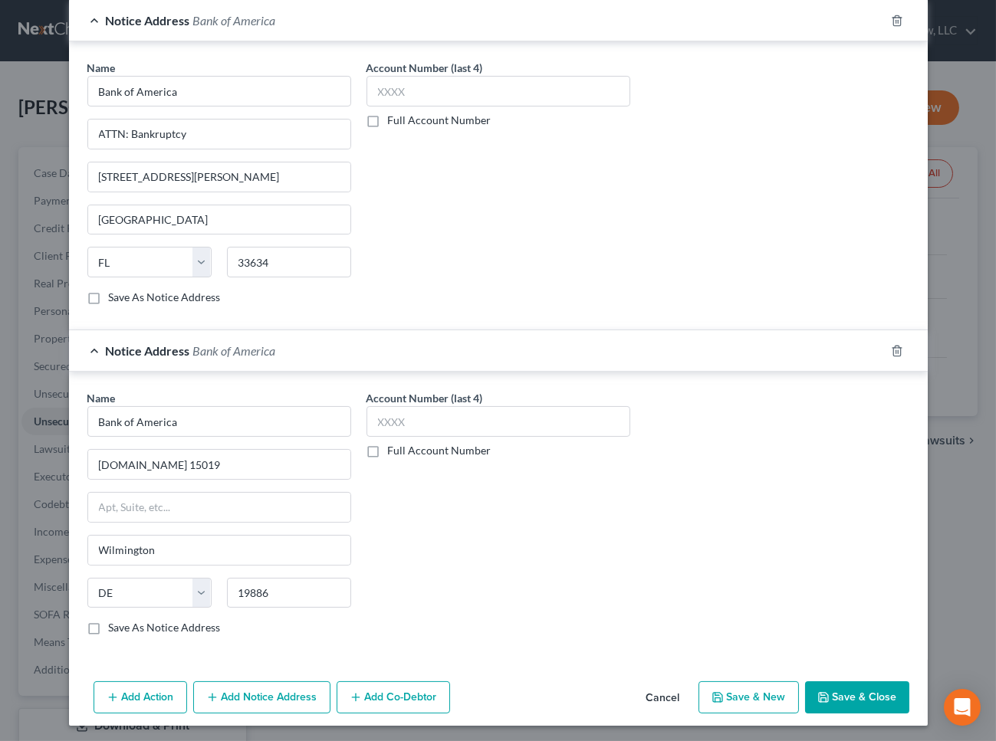
click at [855, 698] on button "Save & Close" at bounding box center [857, 698] width 104 height 32
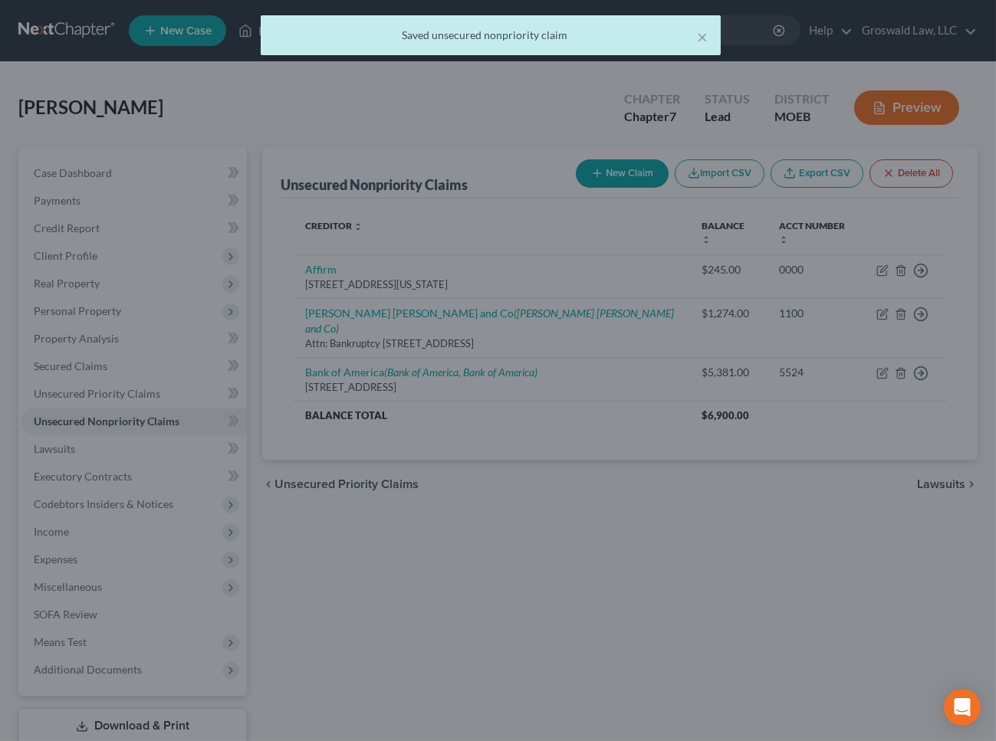
scroll to position [0, 0]
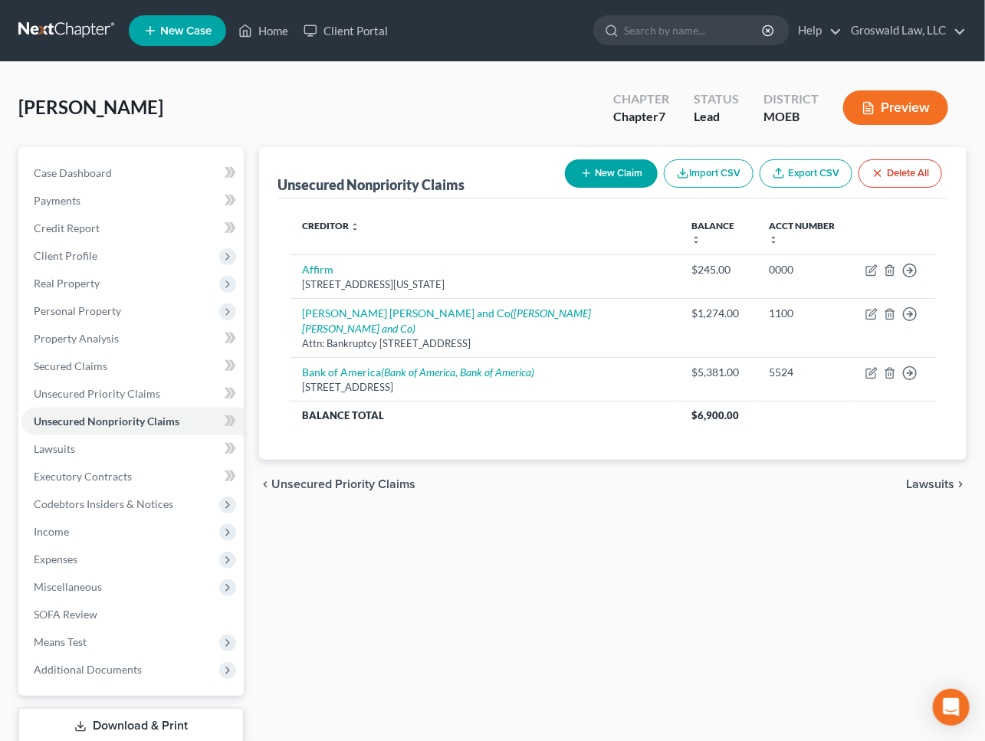
click at [608, 173] on button "New Claim" at bounding box center [611, 173] width 93 height 28
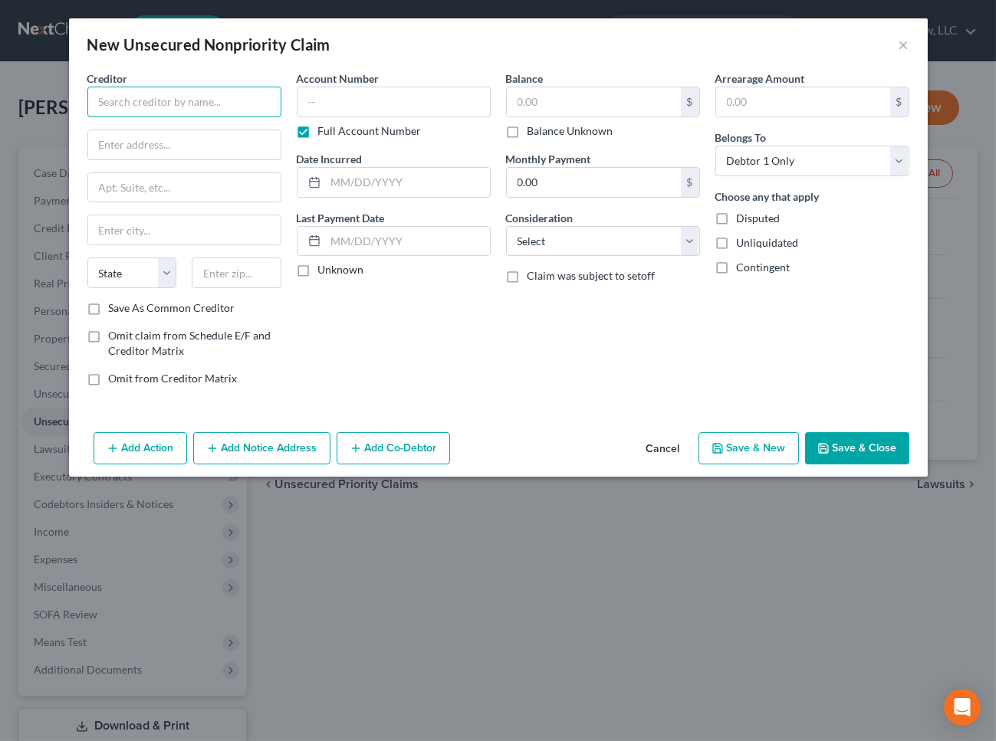
click at [115, 89] on input "text" at bounding box center [184, 102] width 194 height 31
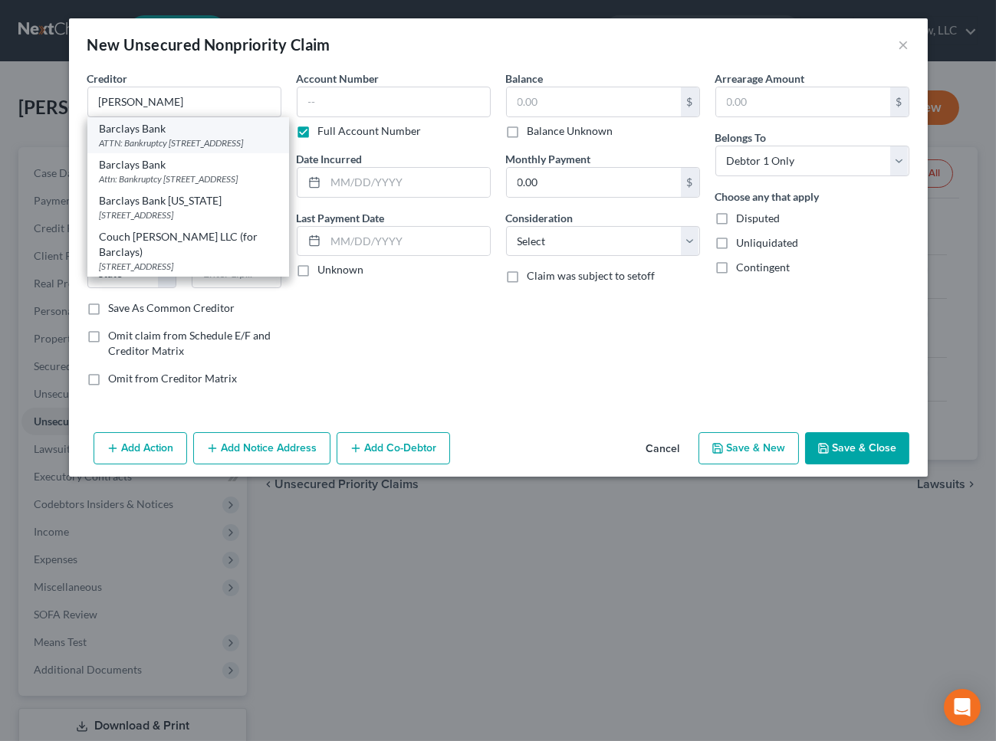
click at [172, 142] on div "ATTN: Bankruptcy [STREET_ADDRESS]" at bounding box center [188, 142] width 177 height 13
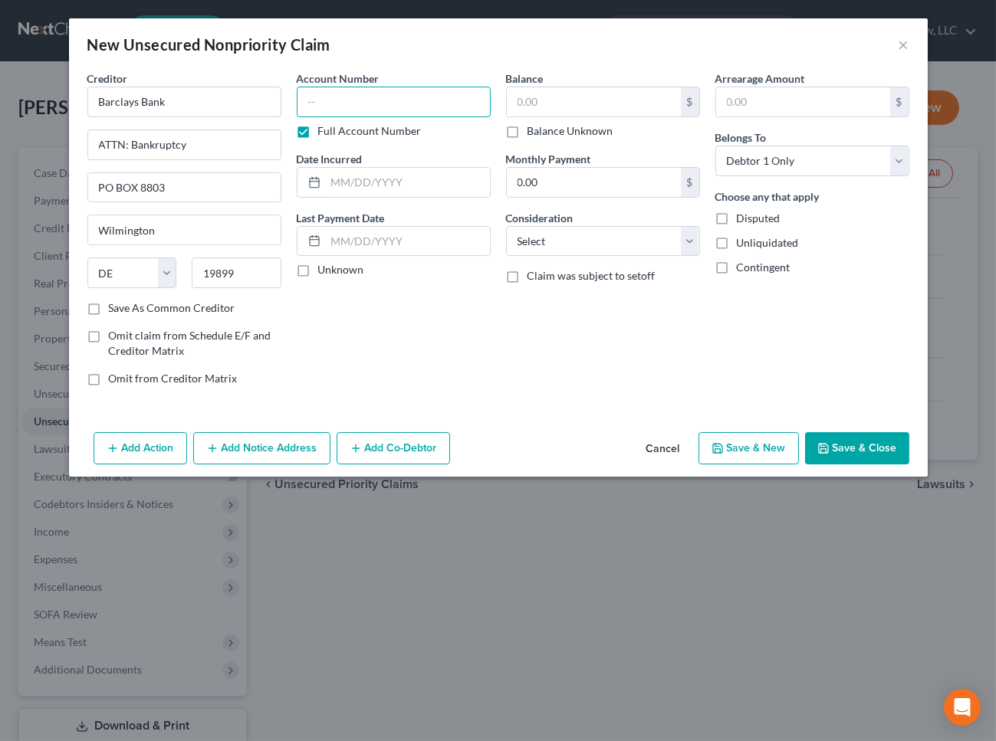
click at [361, 104] on input "text" at bounding box center [394, 102] width 194 height 31
click at [845, 442] on button "Save & Close" at bounding box center [857, 448] width 104 height 32
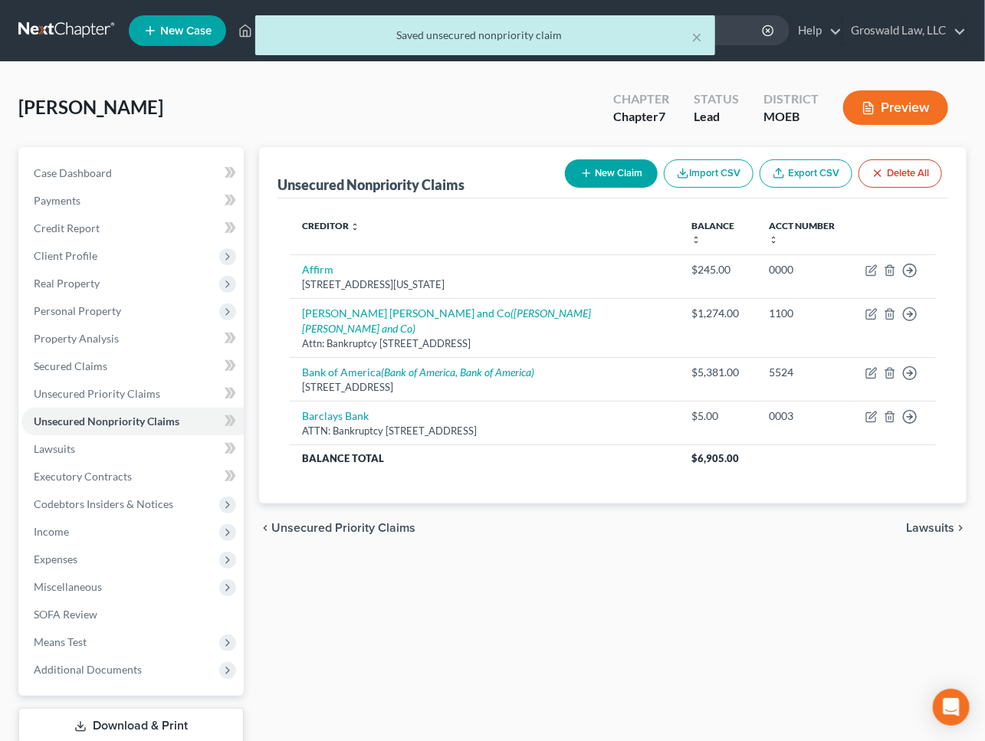
click at [545, 604] on div "Unsecured Nonpriority Claims New Claim Import CSV Export CSV Delete All Credito…" at bounding box center [612, 465] width 723 height 637
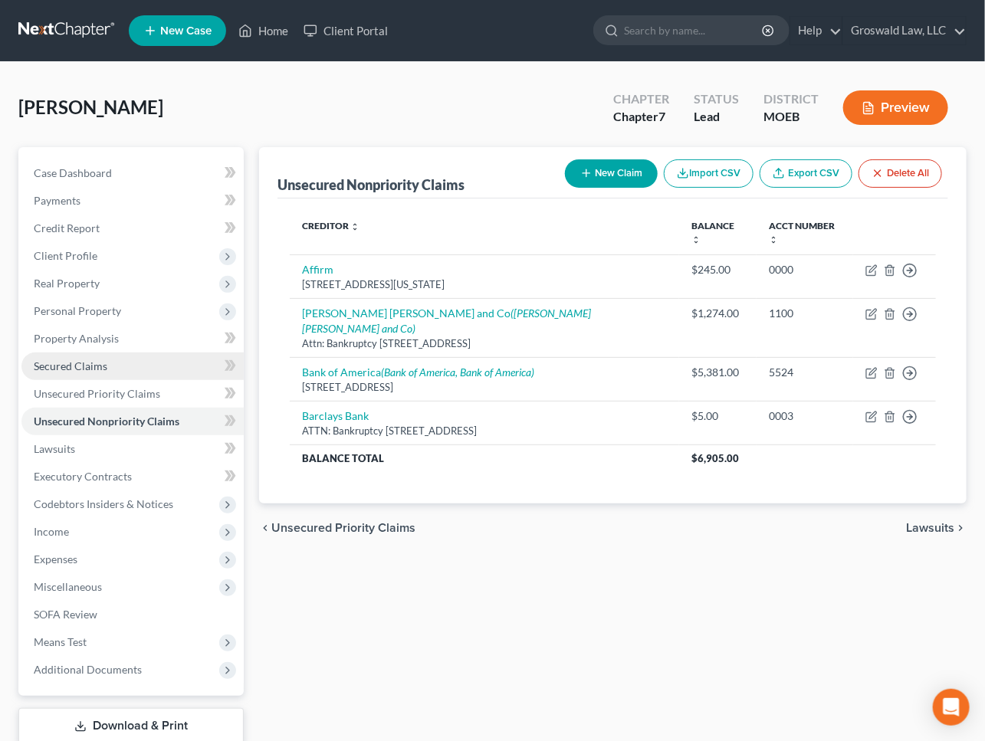
click at [107, 363] on link "Secured Claims" at bounding box center [132, 367] width 222 height 28
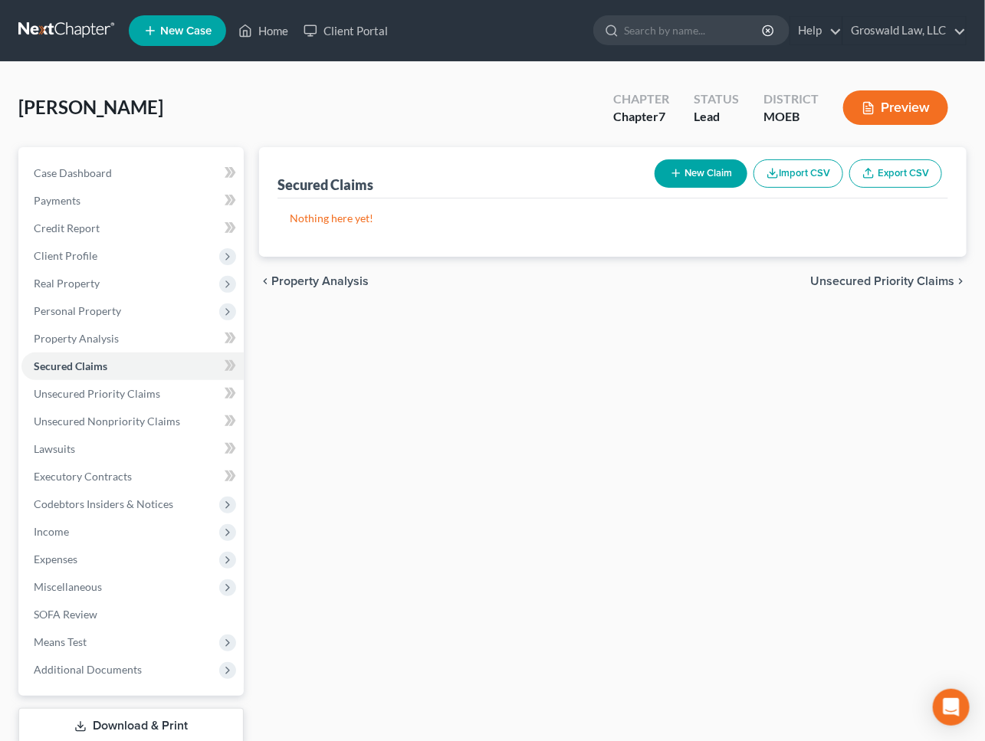
click at [673, 175] on icon "button" at bounding box center [676, 173] width 12 height 12
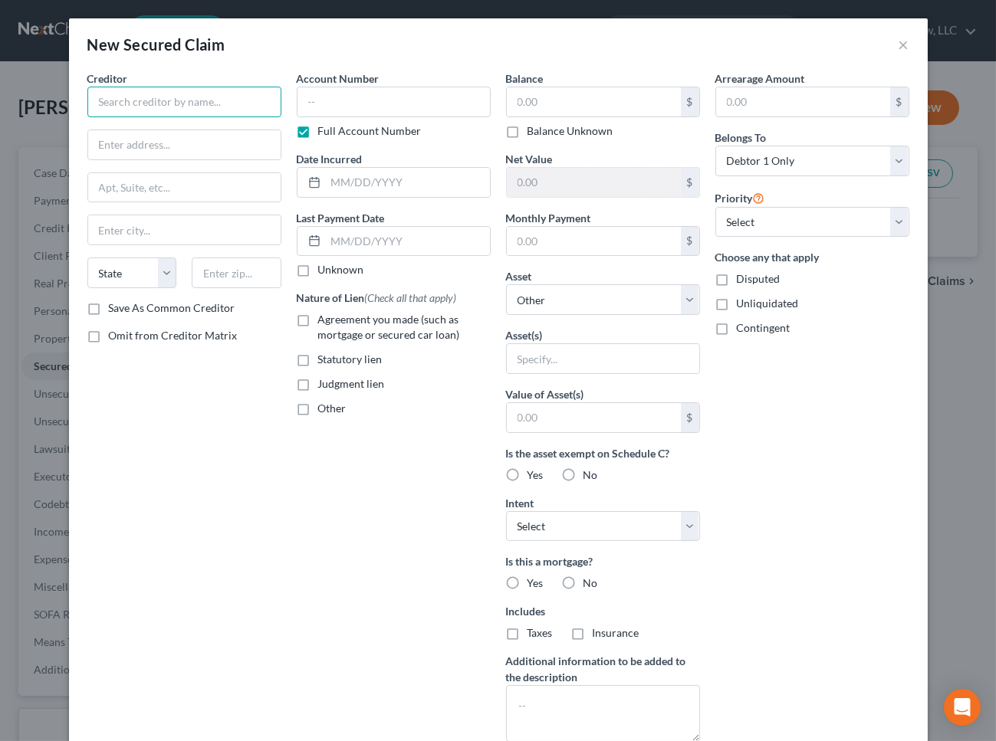
click at [194, 98] on input "text" at bounding box center [184, 102] width 194 height 31
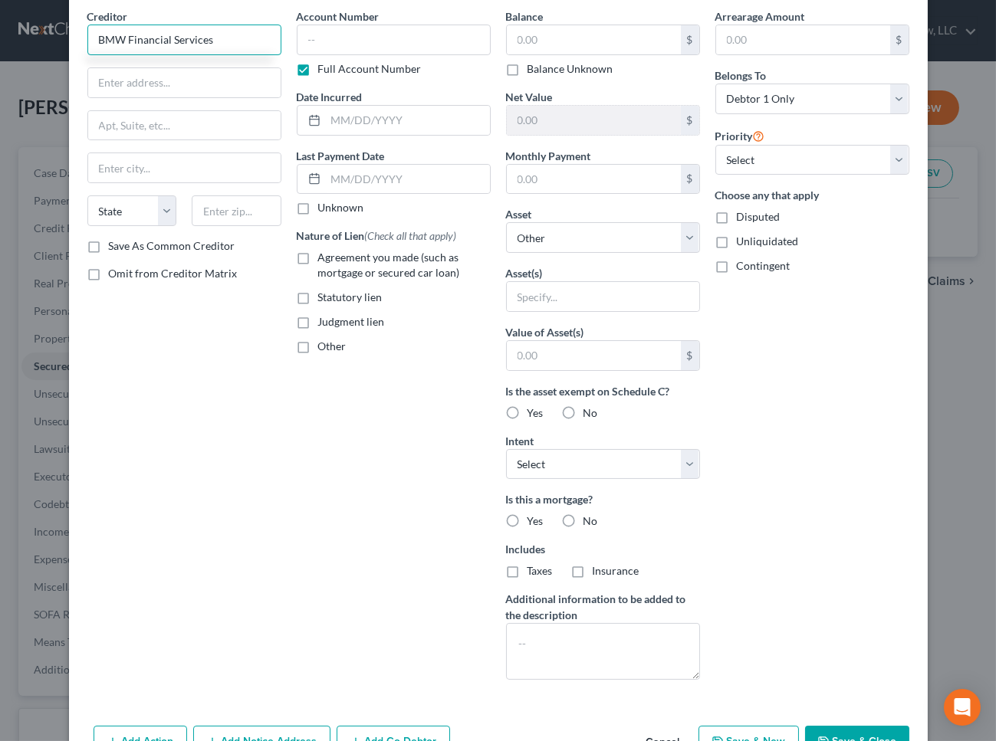
scroll to position [107, 0]
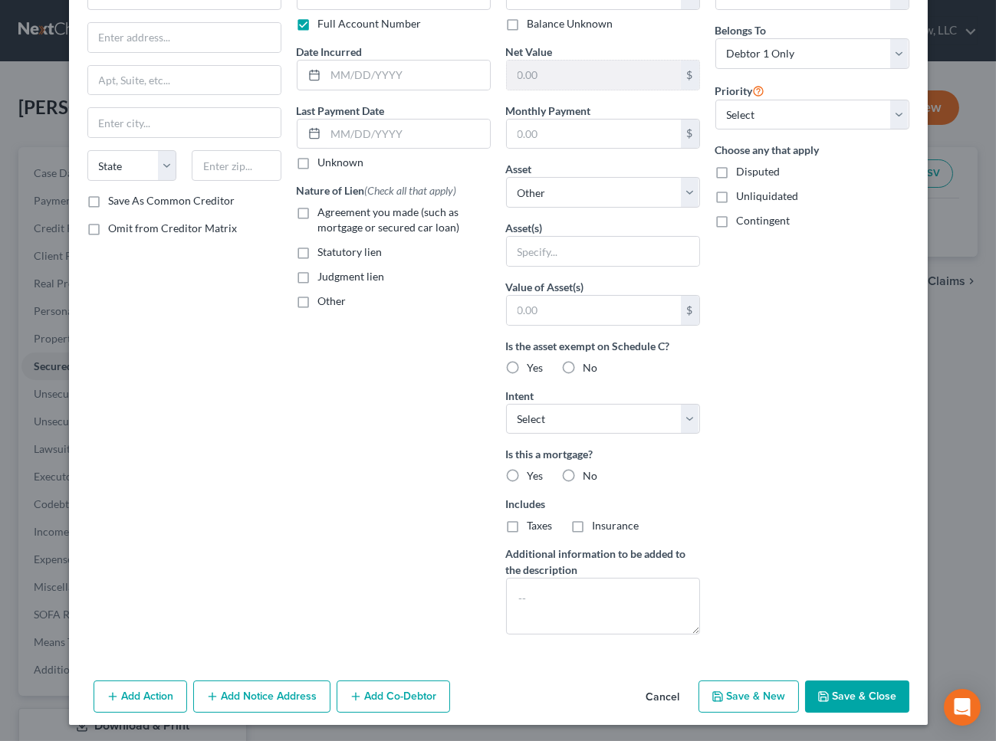
drag, startPoint x: 828, startPoint y: 337, endPoint x: 329, endPoint y: 149, distance: 533.3
click at [828, 337] on div "Arrearage Amount $ Belongs To * Select Debtor 1 Only Debtor 2 Only Debtor 1 And…" at bounding box center [812, 305] width 209 height 684
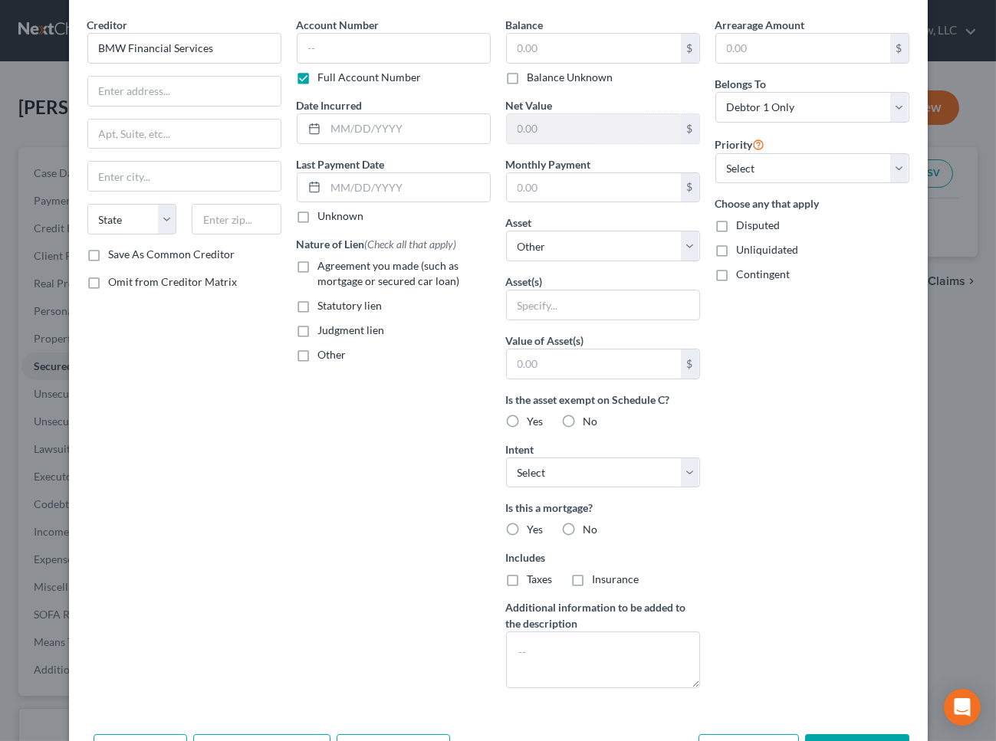
scroll to position [0, 0]
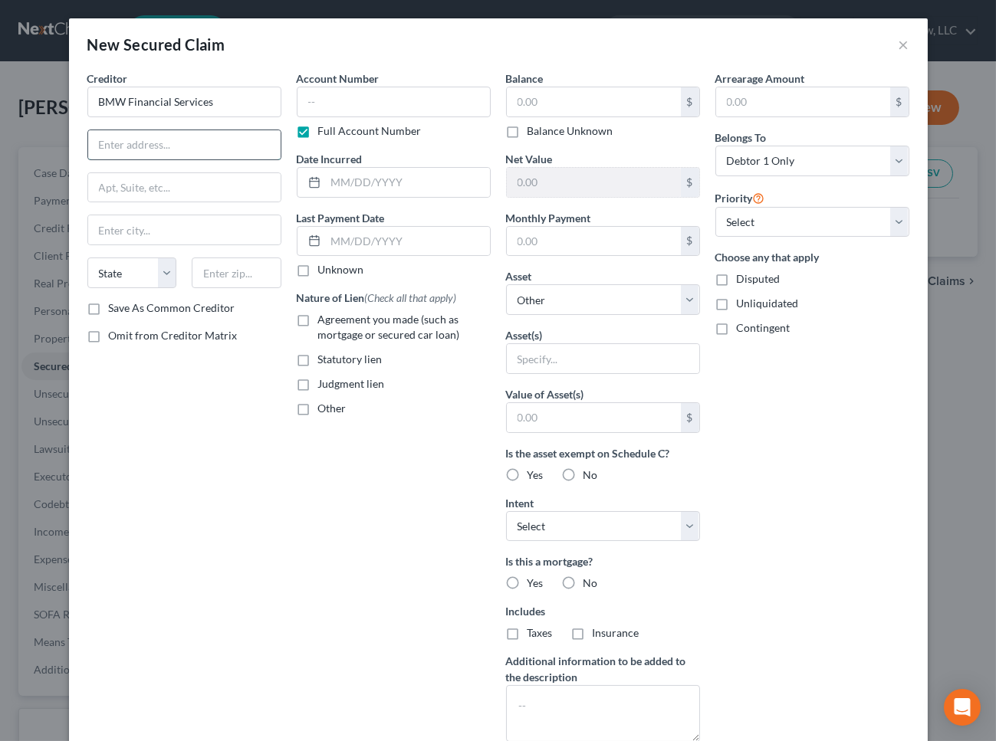
click at [169, 145] on input "text" at bounding box center [184, 144] width 192 height 29
paste input "[STREET_ADDRESS]"
drag, startPoint x: 400, startPoint y: 469, endPoint x: 247, endPoint y: 312, distance: 219.6
click at [399, 462] on div "Account Number Full Account Number Date Incurred Last Payment Date Unknown Natu…" at bounding box center [393, 413] width 209 height 684
click at [199, 265] on input "text" at bounding box center [237, 273] width 90 height 31
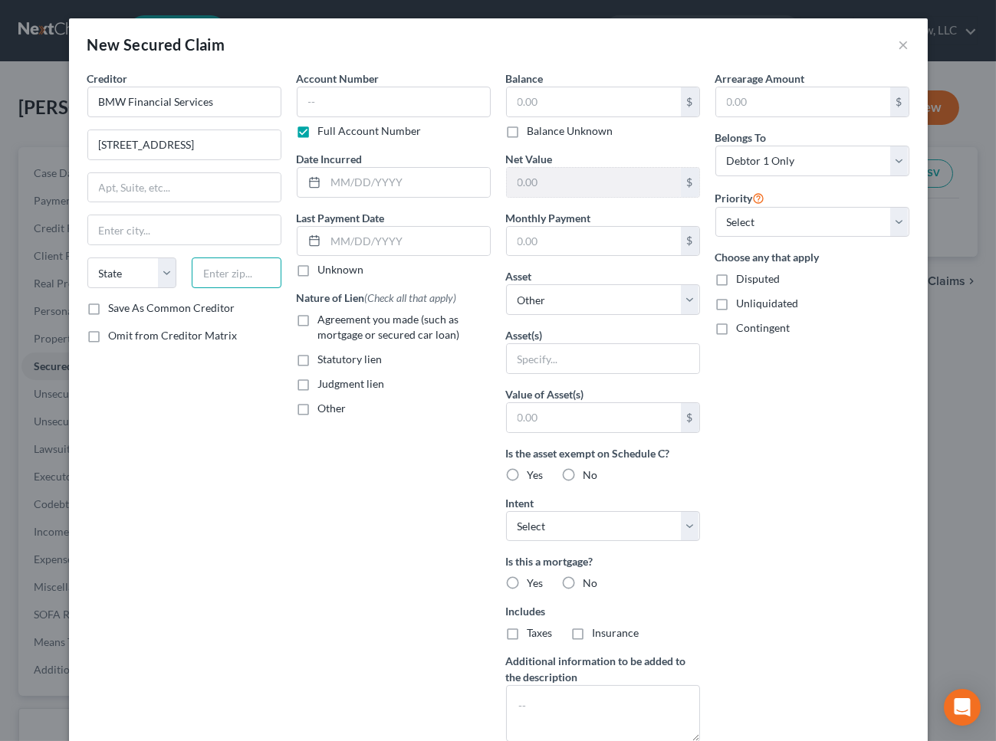
paste input "3215"
drag, startPoint x: 403, startPoint y: 511, endPoint x: 238, endPoint y: 309, distance: 260.9
click at [395, 496] on div "Account Number Full Account Number Date Incurred Last Payment Date Unknown Natu…" at bounding box center [393, 413] width 209 height 684
drag, startPoint x: 235, startPoint y: 271, endPoint x: 37, endPoint y: 275, distance: 197.8
click at [34, 275] on div "New Secured Claim × Creditor * BMW Financial Services 1400 CITY VIEW [GEOGRAPHI…" at bounding box center [498, 370] width 996 height 741
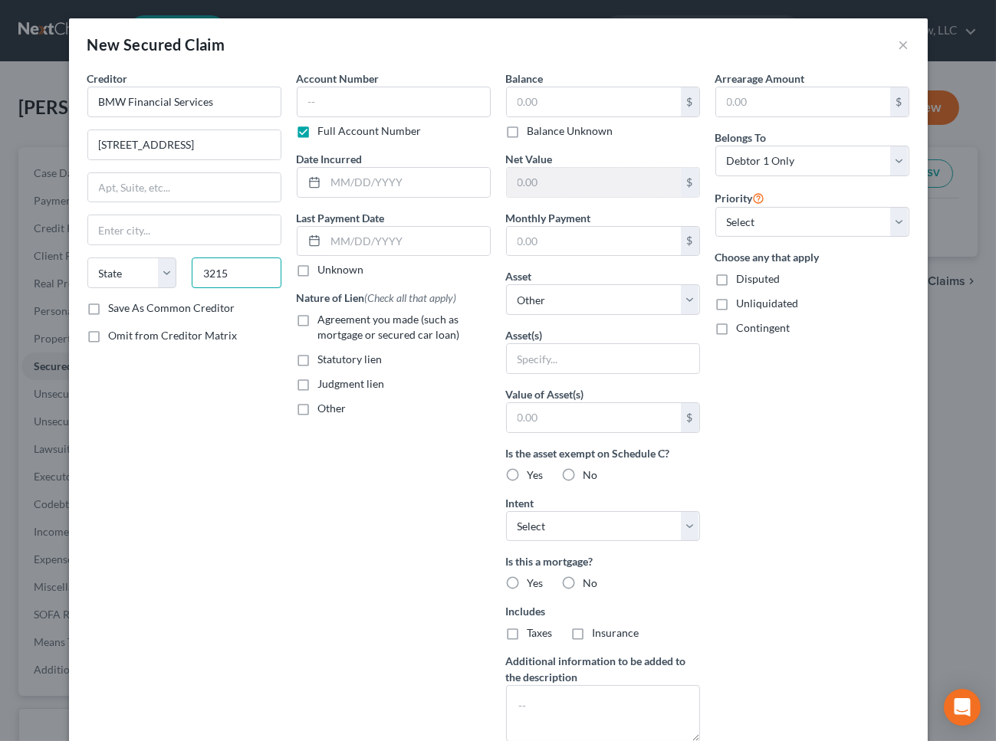
paste input "4"
click at [415, 107] on input "text" at bounding box center [394, 102] width 194 height 31
drag, startPoint x: 347, startPoint y: 323, endPoint x: 424, endPoint y: 314, distance: 78.0
click at [347, 323] on span "Agreement you made (such as mortgage or secured car loan)" at bounding box center [389, 327] width 142 height 28
click at [334, 322] on input "Agreement you made (such as mortgage or secured car loan)" at bounding box center [329, 317] width 10 height 10
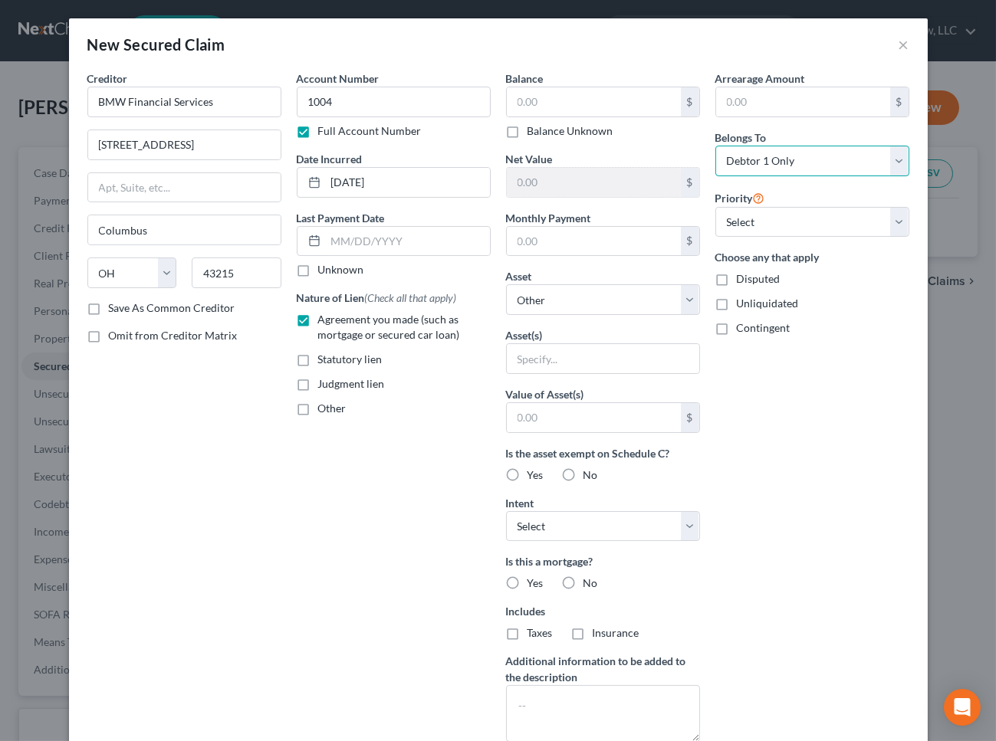
drag, startPoint x: 770, startPoint y: 163, endPoint x: 772, endPoint y: 172, distance: 9.5
click at [771, 165] on select "Select Debtor 1 Only Debtor 2 Only Debtor 1 And Debtor 2 Only At Least One Of T…" at bounding box center [812, 161] width 194 height 31
click at [715, 146] on select "Select Debtor 1 Only Debtor 2 Only Debtor 1 And Debtor 2 Only At Least One Of T…" at bounding box center [812, 161] width 194 height 31
click at [623, 107] on input "text" at bounding box center [594, 101] width 174 height 29
click at [583, 578] on label "No" at bounding box center [590, 583] width 15 height 15
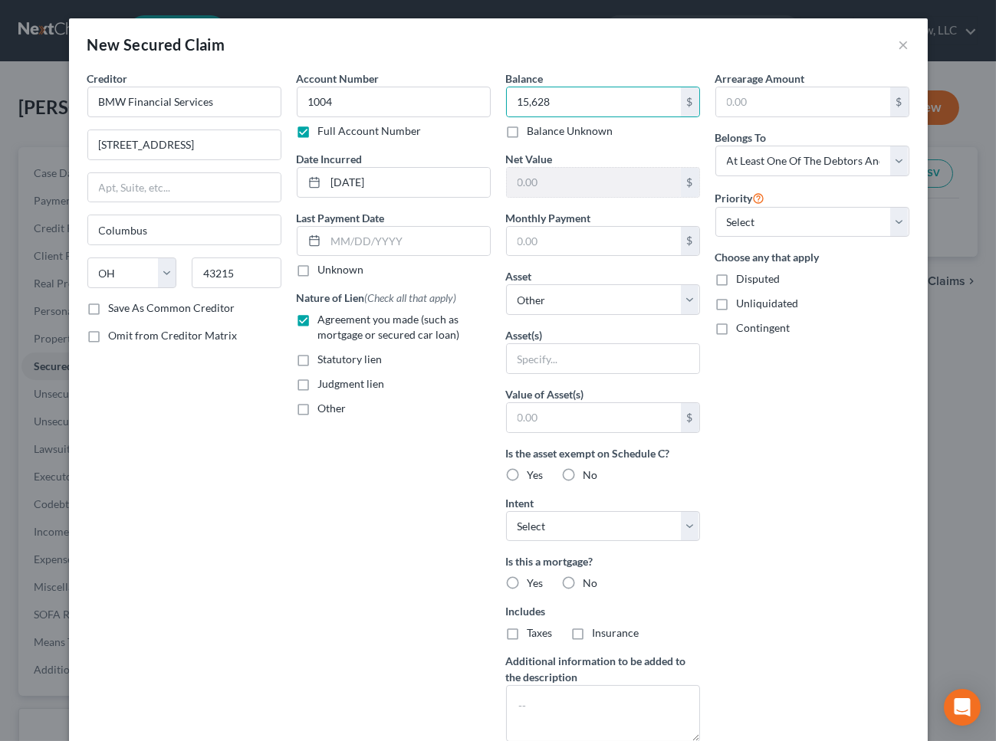
click at [590, 578] on input "No" at bounding box center [595, 581] width 10 height 10
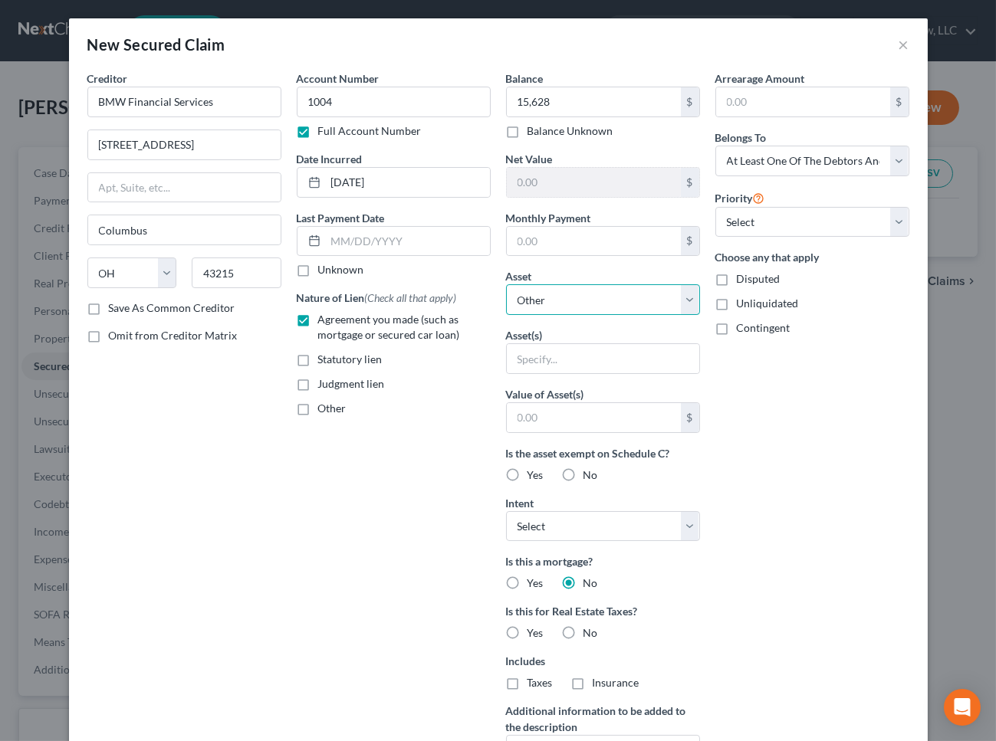
click at [560, 304] on select "Select Other Multiple Assets" at bounding box center [603, 299] width 194 height 31
drag, startPoint x: 560, startPoint y: 304, endPoint x: 581, endPoint y: 347, distance: 48.0
click at [560, 304] on select "Select Other Multiple Assets" at bounding box center [603, 299] width 194 height 31
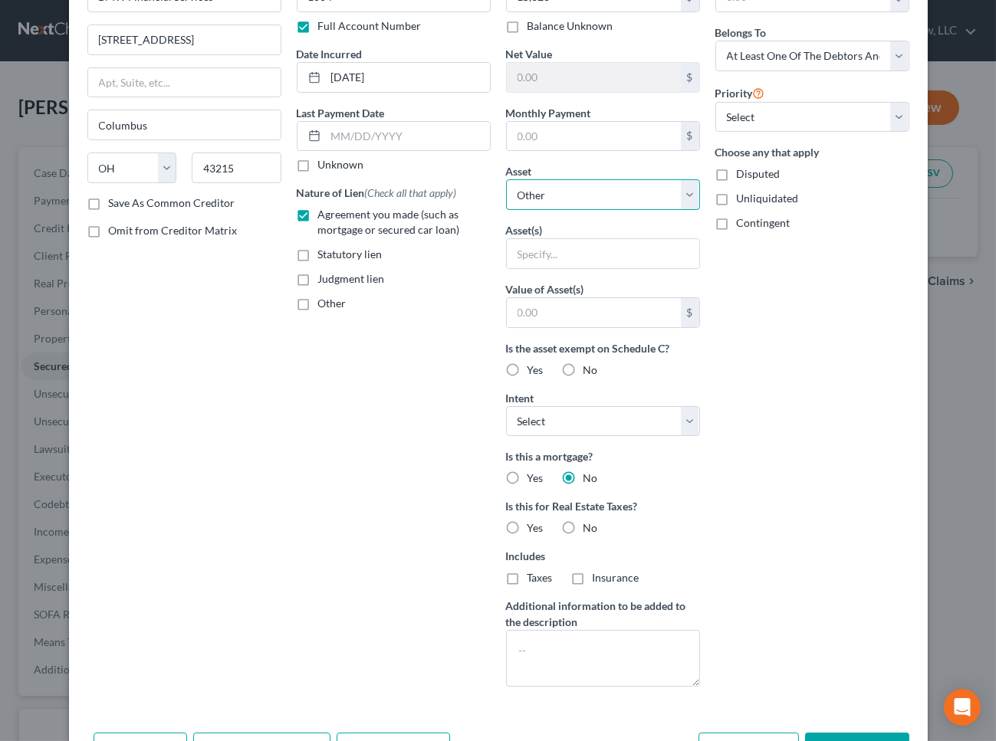
scroll to position [158, 0]
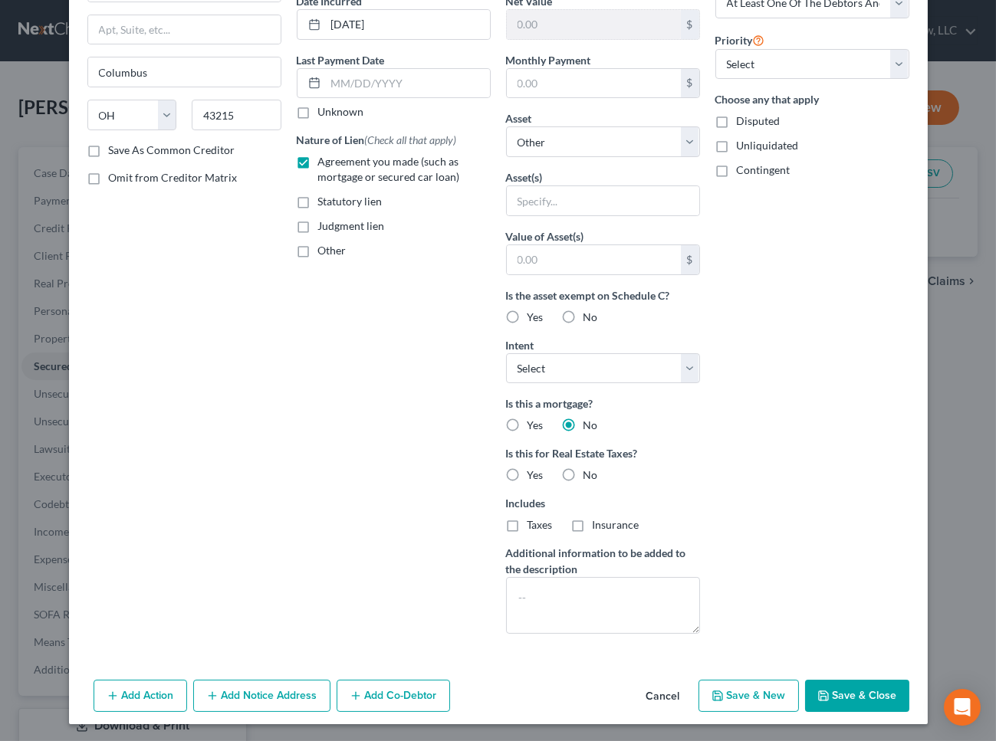
drag, startPoint x: 559, startPoint y: 475, endPoint x: 636, endPoint y: 529, distance: 94.7
click at [583, 475] on label "No" at bounding box center [590, 475] width 15 height 15
click at [590, 475] on input "No" at bounding box center [595, 473] width 10 height 10
click at [843, 695] on button "Save & Close" at bounding box center [857, 696] width 104 height 32
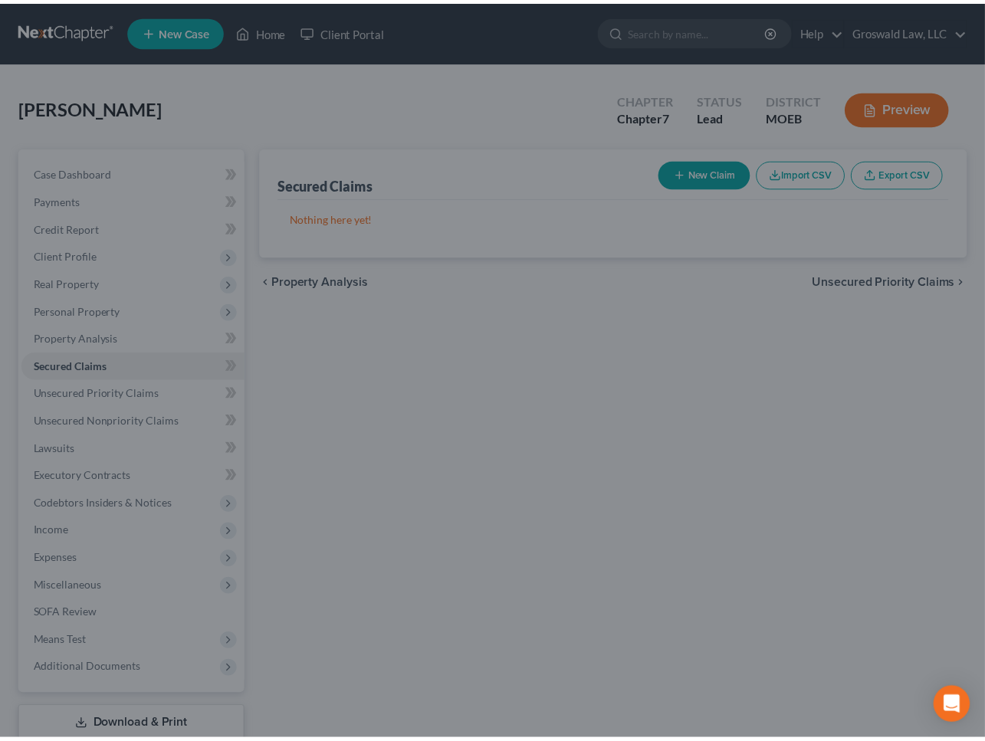
scroll to position [0, 0]
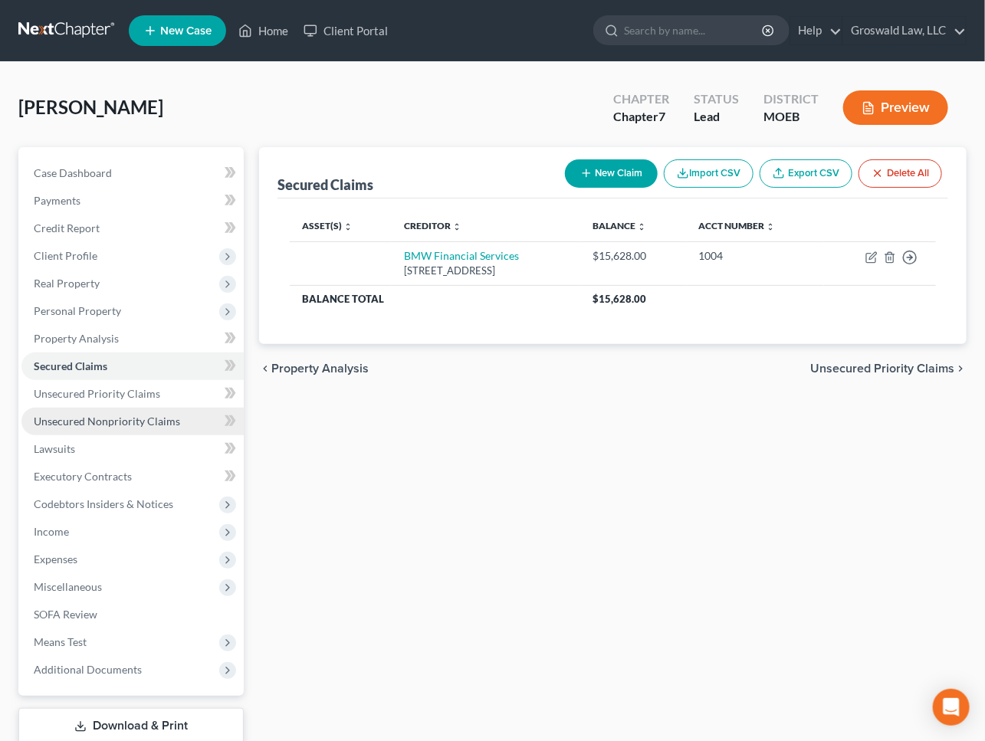
click at [81, 419] on span "Unsecured Nonpriority Claims" at bounding box center [107, 421] width 146 height 13
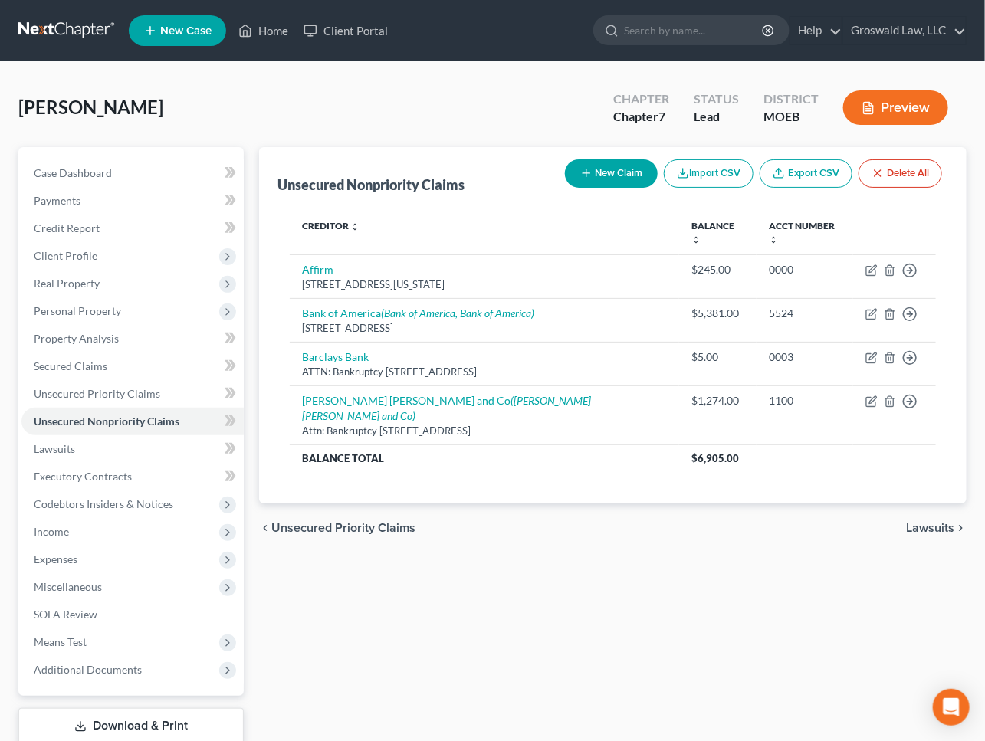
click at [634, 173] on button "New Claim" at bounding box center [611, 173] width 93 height 28
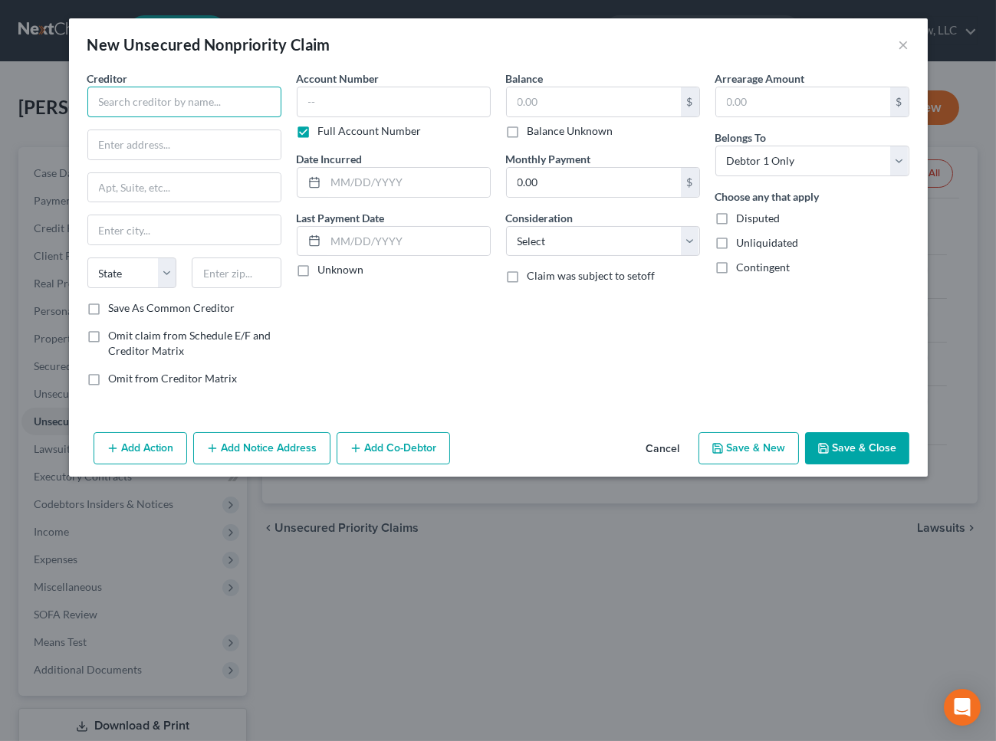
click at [222, 100] on input "text" at bounding box center [184, 102] width 194 height 31
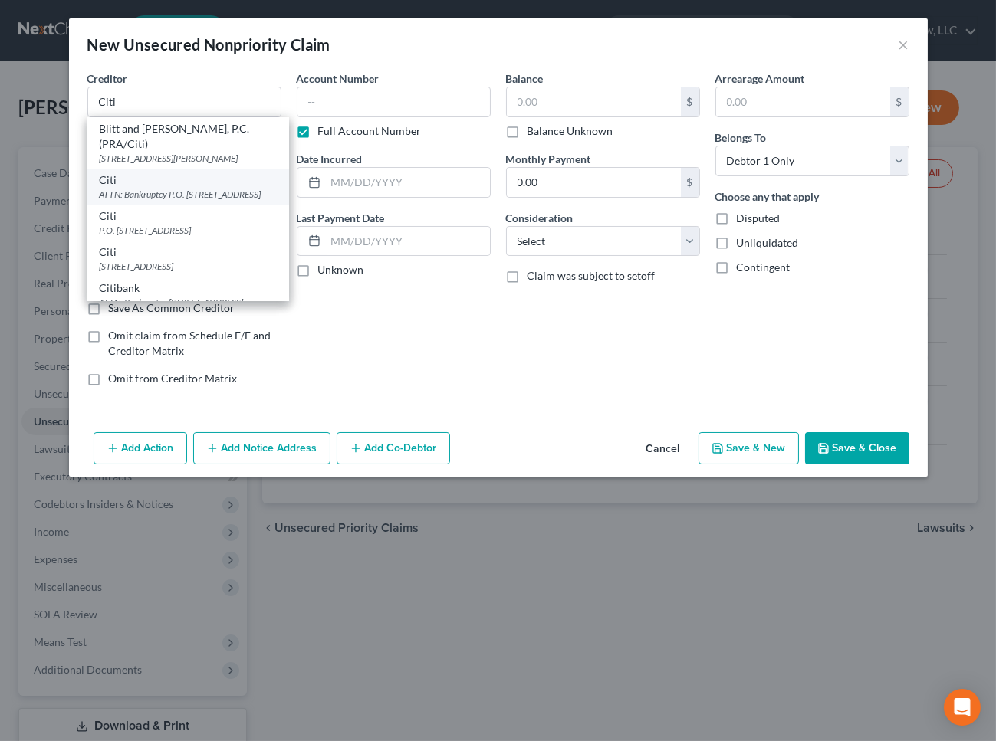
click at [153, 188] on div "ATTN: Bankruptcy P.O. [STREET_ADDRESS]" at bounding box center [188, 194] width 177 height 13
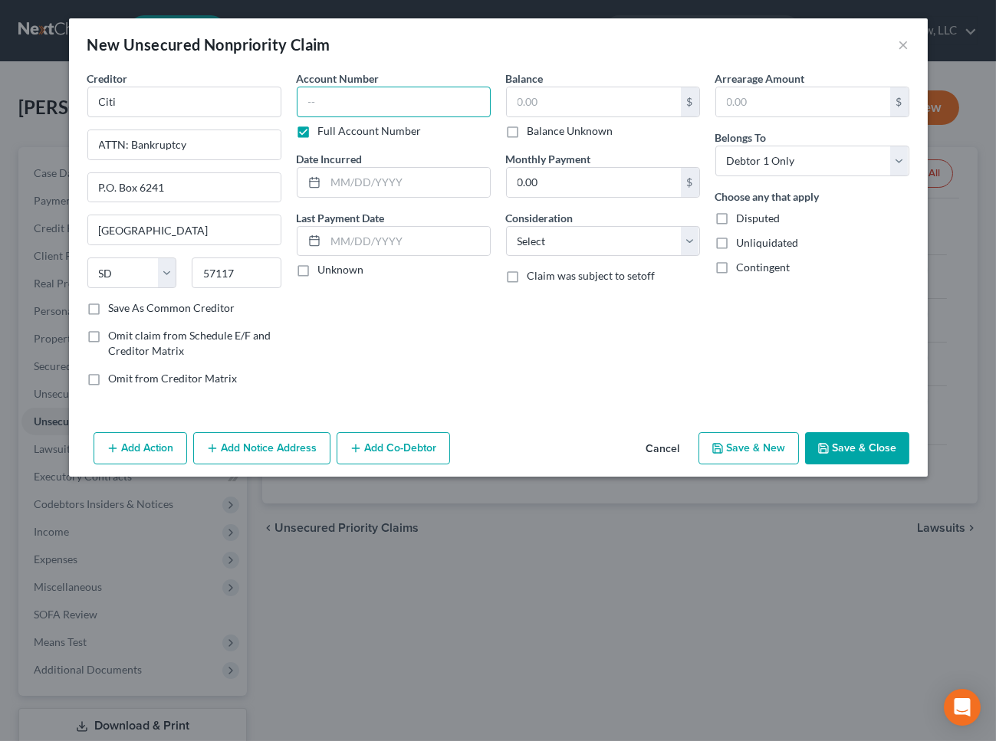
click at [393, 99] on input "text" at bounding box center [394, 102] width 194 height 31
click at [575, 105] on input "text" at bounding box center [594, 101] width 174 height 29
click at [851, 439] on button "Save & Close" at bounding box center [857, 448] width 104 height 32
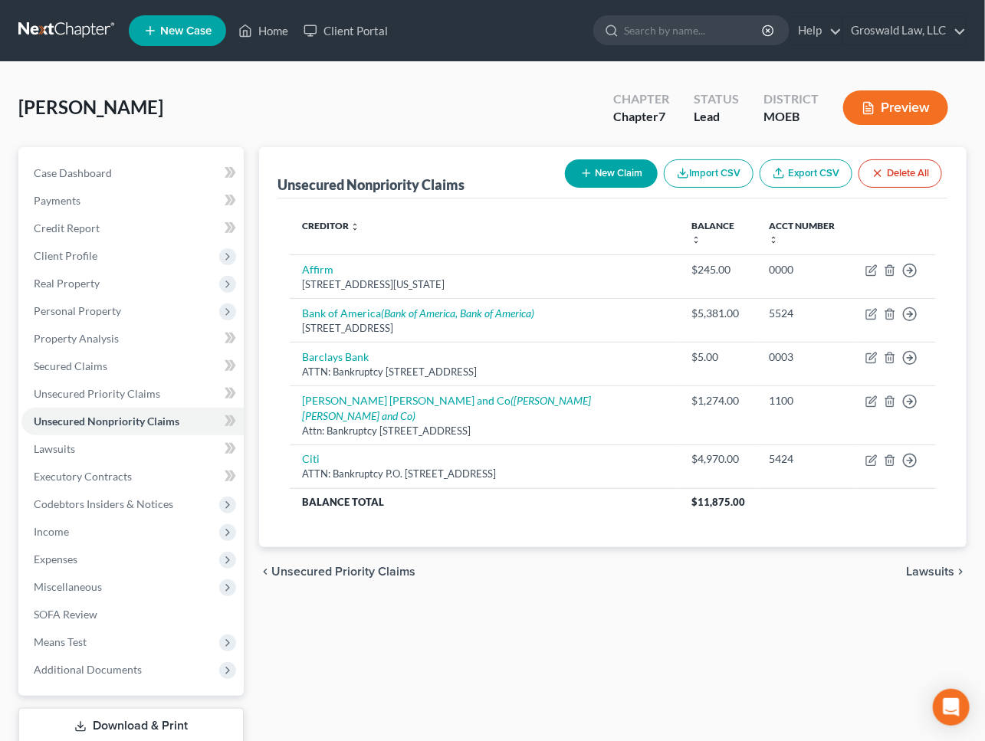
click at [603, 169] on button "New Claim" at bounding box center [611, 173] width 93 height 28
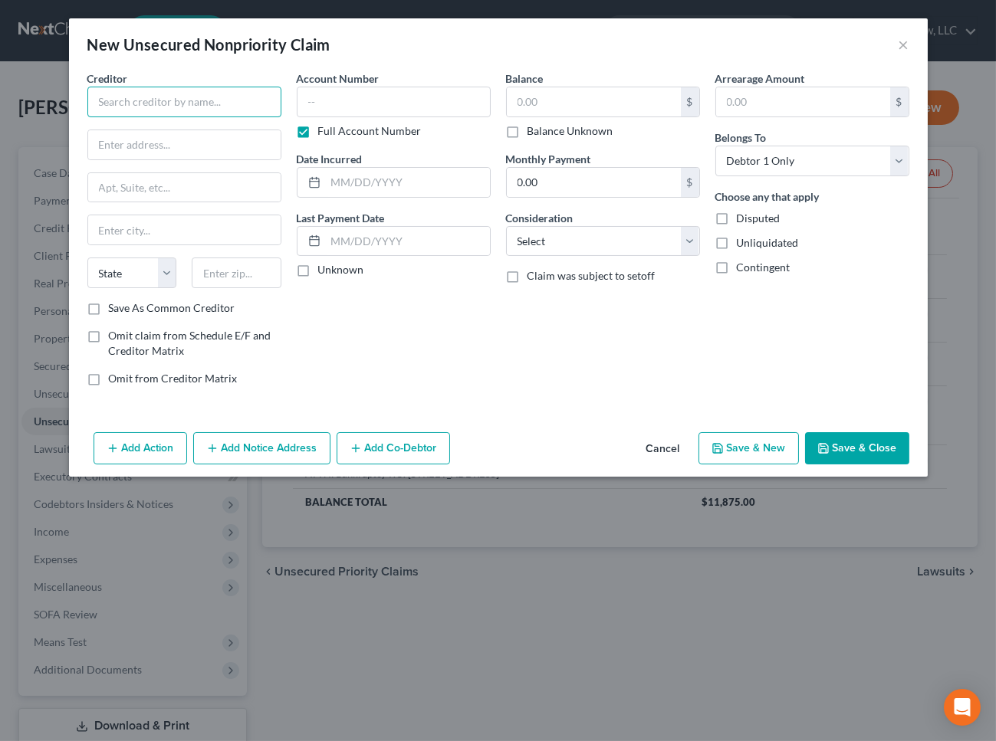
click at [251, 100] on input "text" at bounding box center [184, 102] width 194 height 31
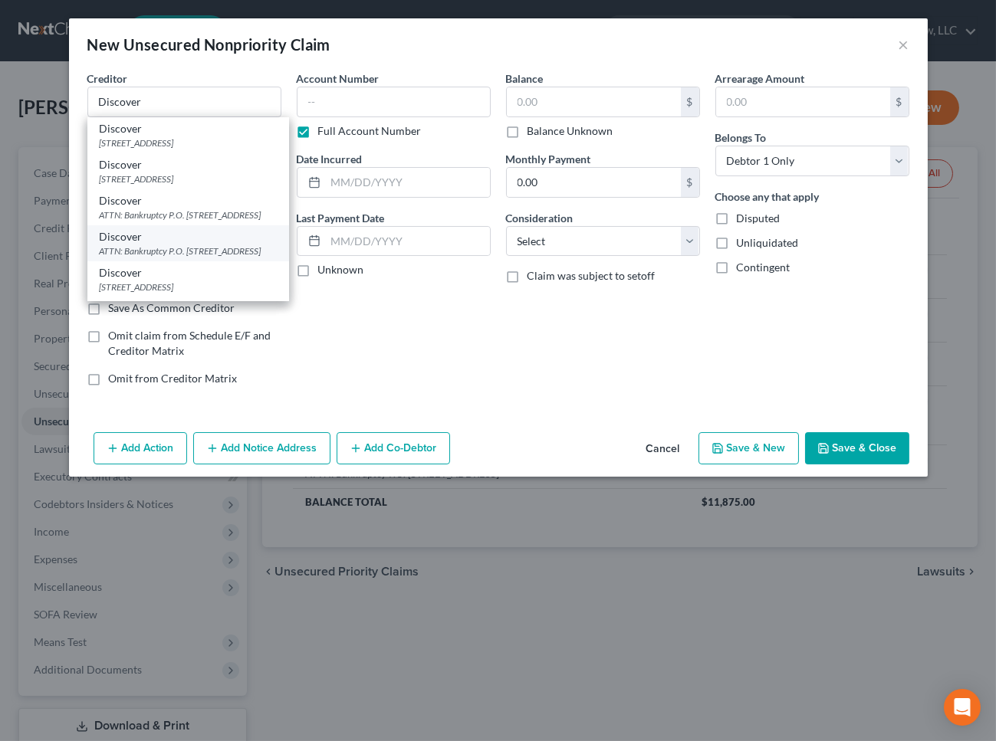
click at [226, 258] on div "ATTN: Bankruptcy P.O. [STREET_ADDRESS]" at bounding box center [188, 251] width 177 height 13
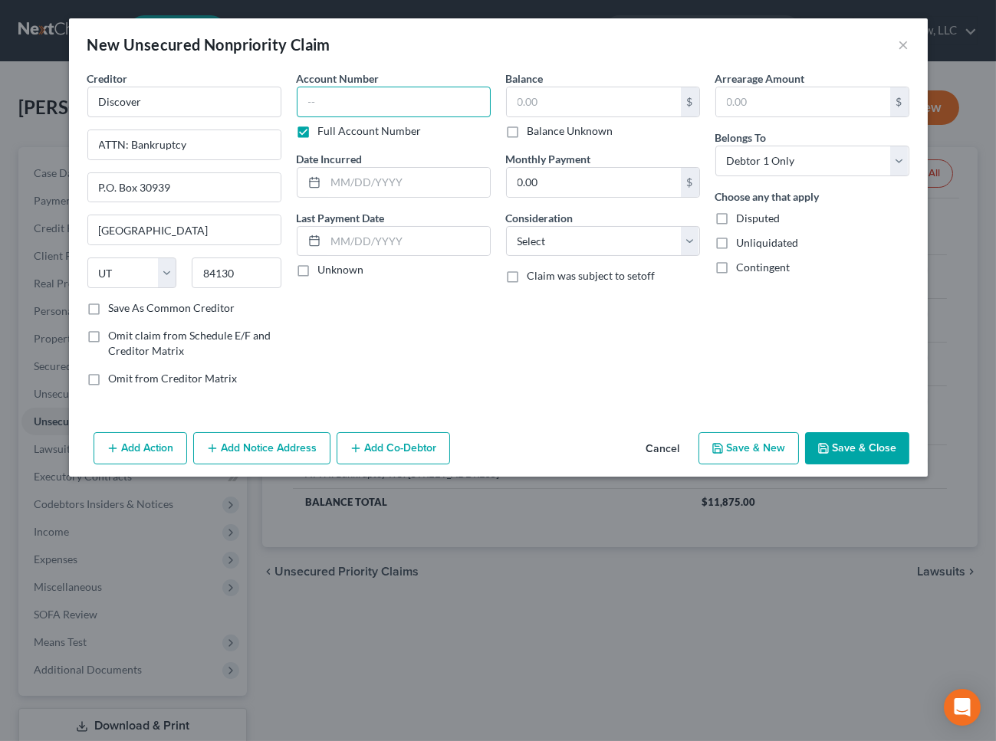
click at [381, 99] on input "text" at bounding box center [394, 102] width 194 height 31
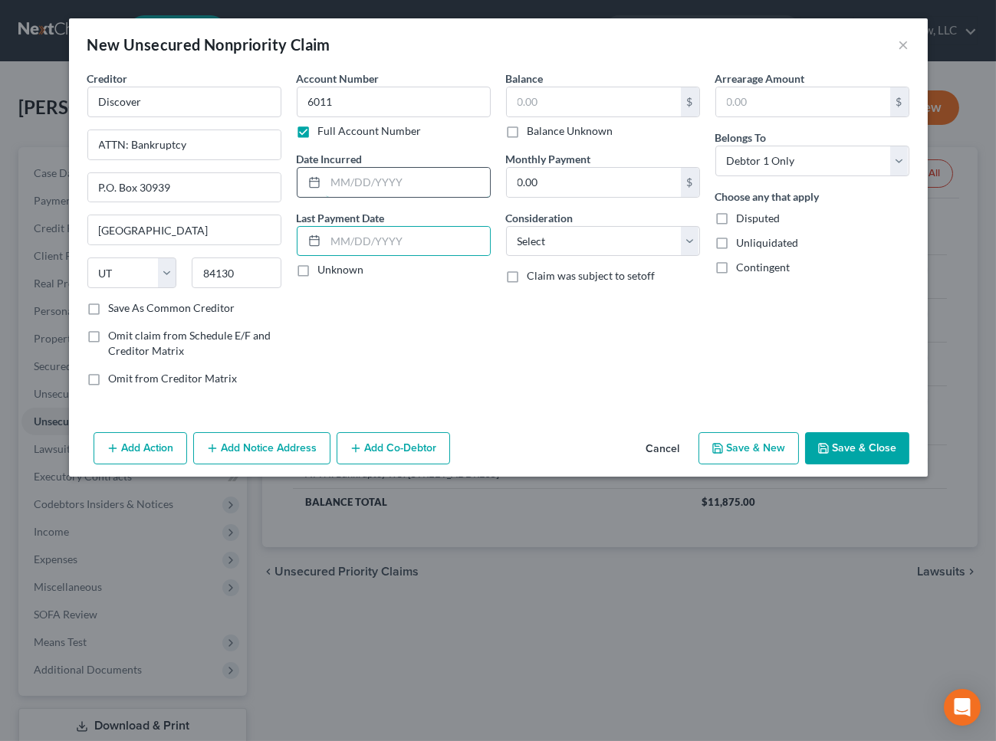
click at [420, 183] on input "text" at bounding box center [408, 182] width 164 height 29
click at [553, 100] on input "text" at bounding box center [594, 101] width 174 height 29
click at [848, 445] on button "Save & Close" at bounding box center [857, 448] width 104 height 32
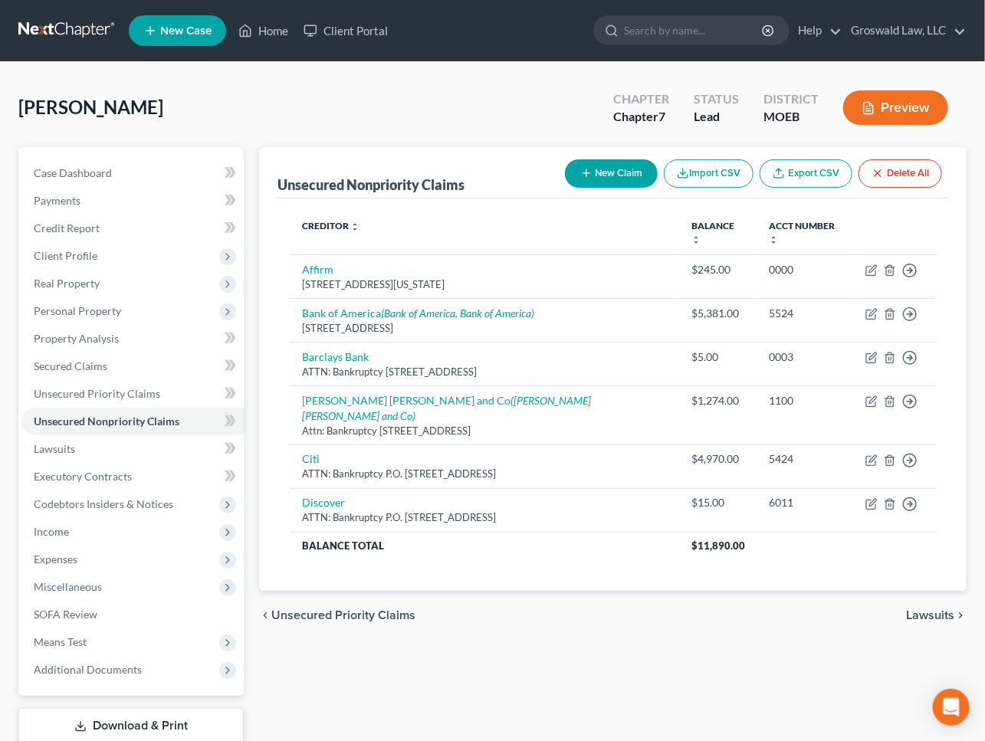
scroll to position [69, 0]
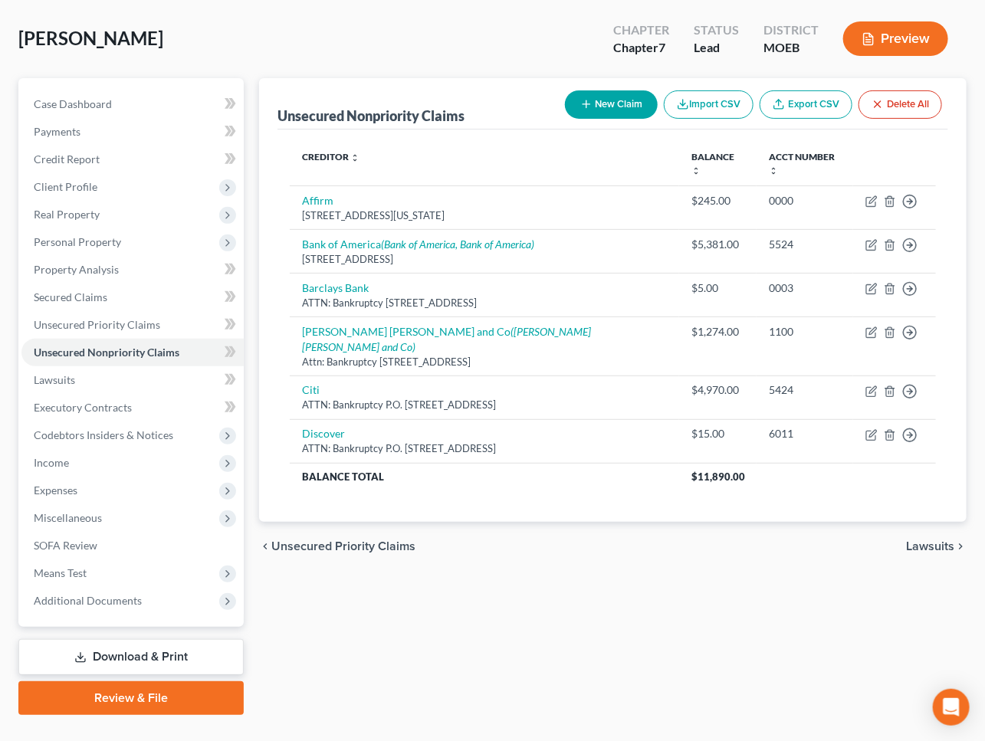
drag, startPoint x: 563, startPoint y: 601, endPoint x: 498, endPoint y: 560, distance: 77.2
click at [563, 601] on div "Unsecured Nonpriority Claims New Claim Import CSV Export CSV Delete All Credito…" at bounding box center [612, 396] width 723 height 637
drag, startPoint x: 126, startPoint y: 317, endPoint x: 143, endPoint y: 314, distance: 17.8
click at [126, 318] on span "Unsecured Priority Claims" at bounding box center [97, 324] width 127 height 13
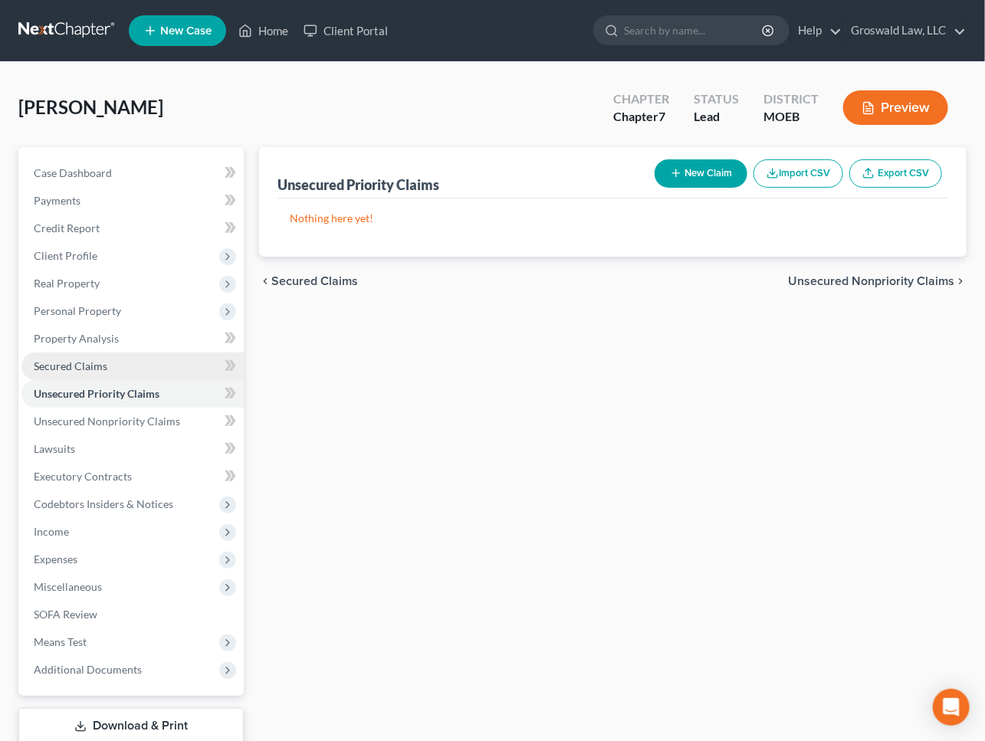
click at [123, 358] on link "Secured Claims" at bounding box center [132, 367] width 222 height 28
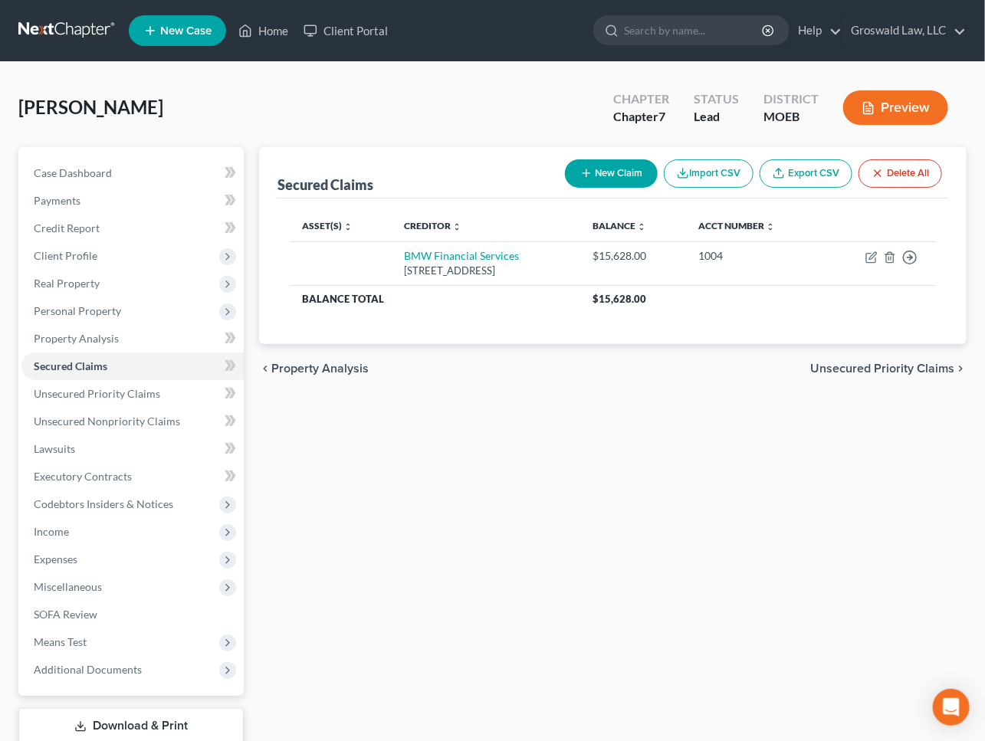
click at [606, 170] on button "New Claim" at bounding box center [611, 173] width 93 height 28
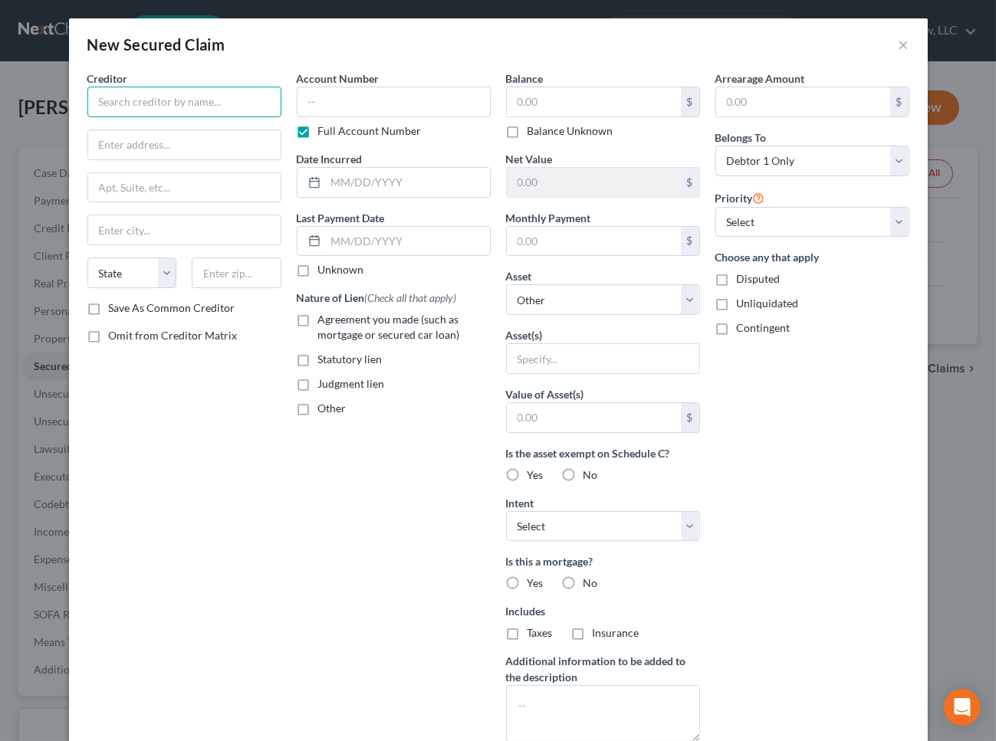
drag, startPoint x: 140, startPoint y: 109, endPoint x: 140, endPoint y: 96, distance: 13.0
click at [140, 104] on input "text" at bounding box center [184, 102] width 194 height 31
drag, startPoint x: 831, startPoint y: 406, endPoint x: 96, endPoint y: 117, distance: 790.0
click at [814, 395] on div "Arrearage Amount $ Belongs To * Select Debtor 1 Only Debtor 2 Only Debtor 1 And…" at bounding box center [812, 413] width 209 height 684
click at [139, 139] on input "text" at bounding box center [184, 144] width 192 height 29
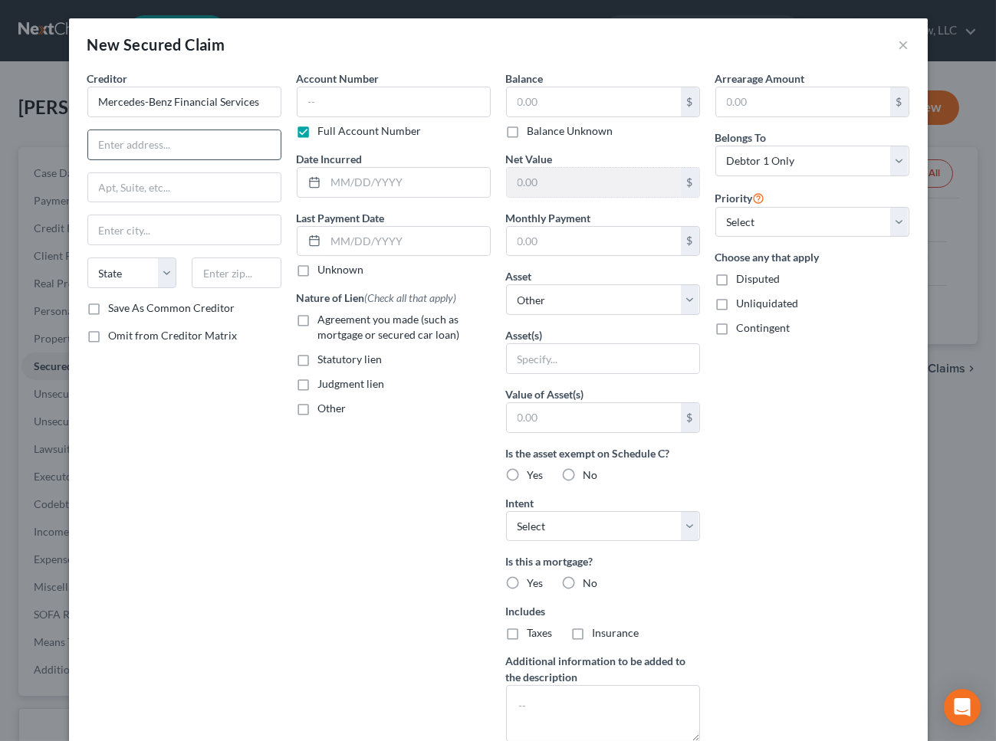
paste input "[STREET_ADDRESS]"
drag, startPoint x: 462, startPoint y: 539, endPoint x: 313, endPoint y: 324, distance: 262.2
click at [455, 528] on div "Account Number Full Account Number Date Incurred Last Payment Date Unknown Natu…" at bounding box center [393, 413] width 209 height 684
click at [274, 276] on input "text" at bounding box center [237, 273] width 90 height 31
paste input "76177"
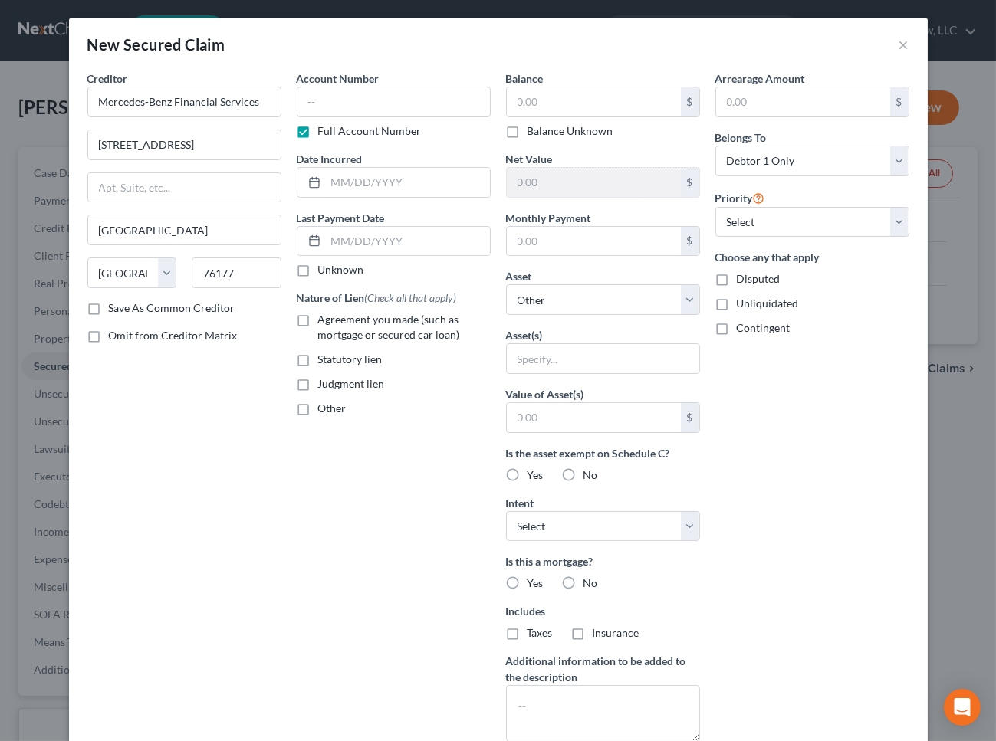
drag, startPoint x: 867, startPoint y: 438, endPoint x: 449, endPoint y: 128, distance: 520.1
click at [862, 427] on div "Arrearage Amount $ Belongs To * Select Debtor 1 Only Debtor 2 Only Debtor 1 And…" at bounding box center [812, 413] width 209 height 684
click at [376, 104] on input "text" at bounding box center [394, 102] width 194 height 31
paste input "50017"
click at [364, 185] on input "text" at bounding box center [408, 182] width 164 height 29
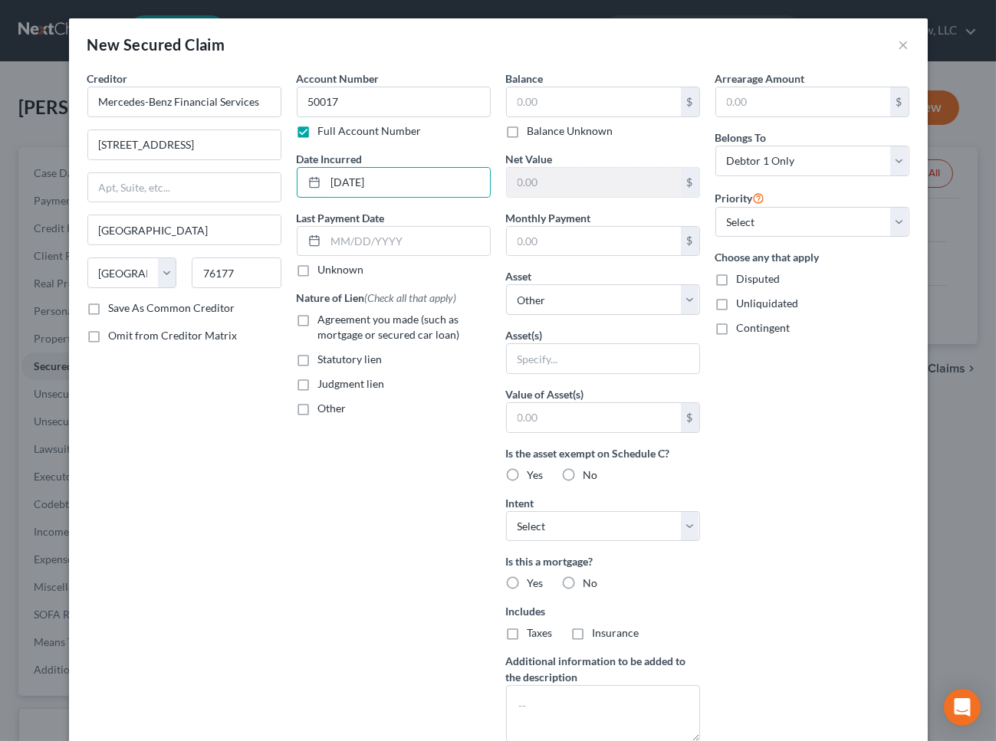
click at [332, 327] on label "Agreement you made (such as mortgage or secured car loan)" at bounding box center [404, 327] width 173 height 31
click at [332, 322] on input "Agreement you made (such as mortgage or secured car loan)" at bounding box center [329, 317] width 10 height 10
click at [560, 104] on input "text" at bounding box center [594, 101] width 174 height 29
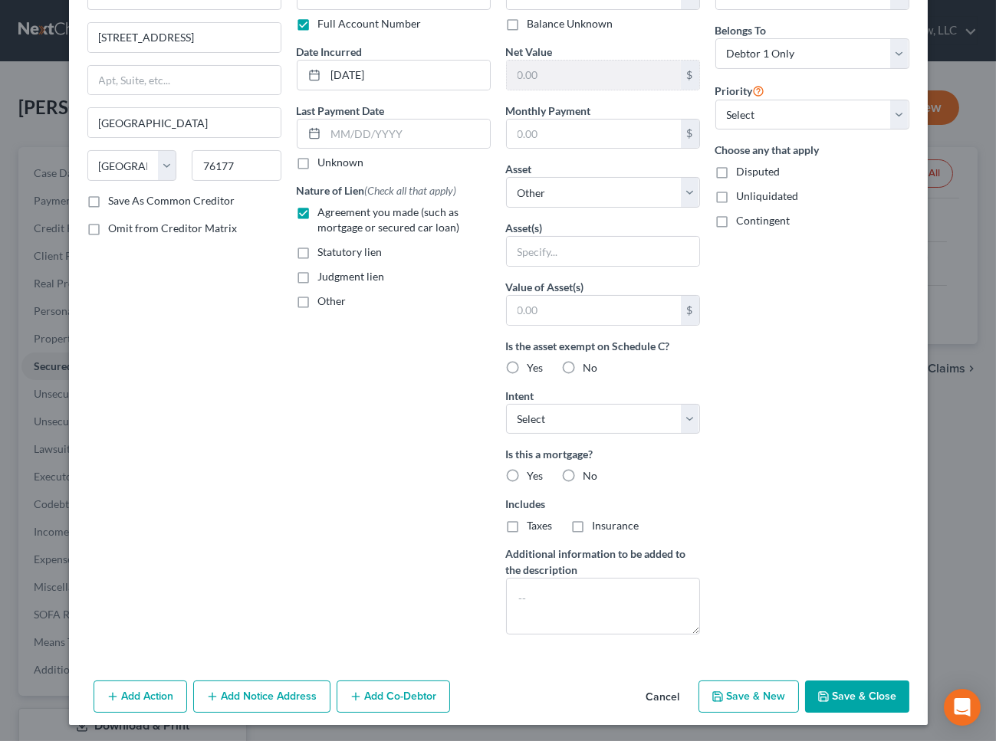
drag, startPoint x: 865, startPoint y: 695, endPoint x: 865, endPoint y: 681, distance: 14.6
click at [865, 695] on button "Save & Close" at bounding box center [857, 697] width 104 height 32
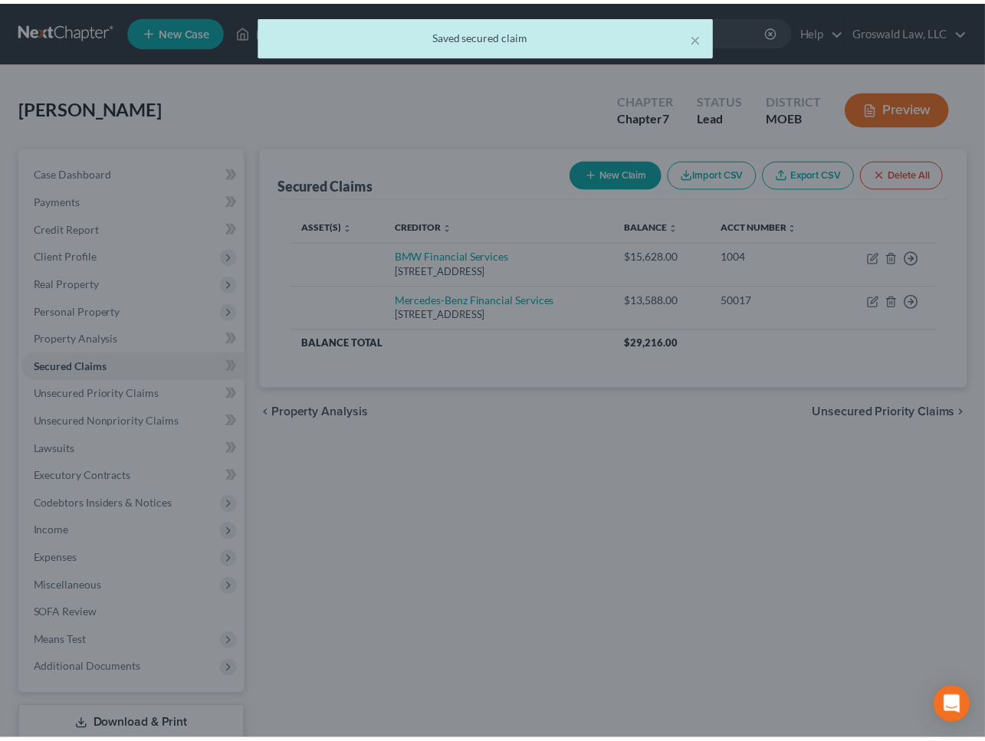
scroll to position [0, 0]
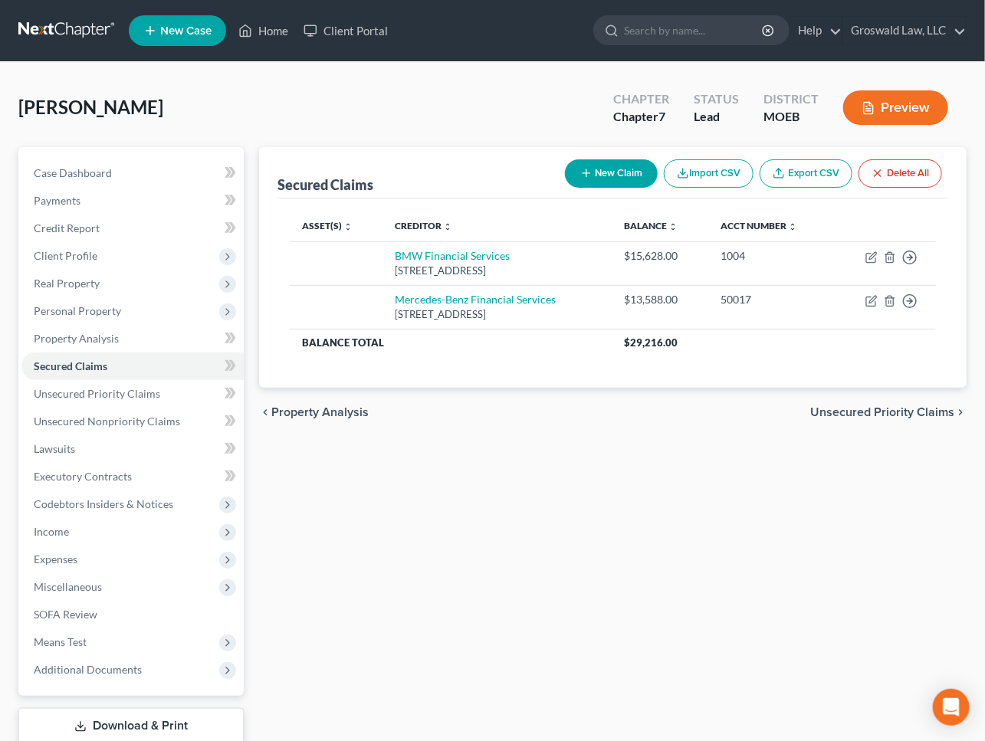
click at [601, 175] on button "New Claim" at bounding box center [611, 173] width 93 height 28
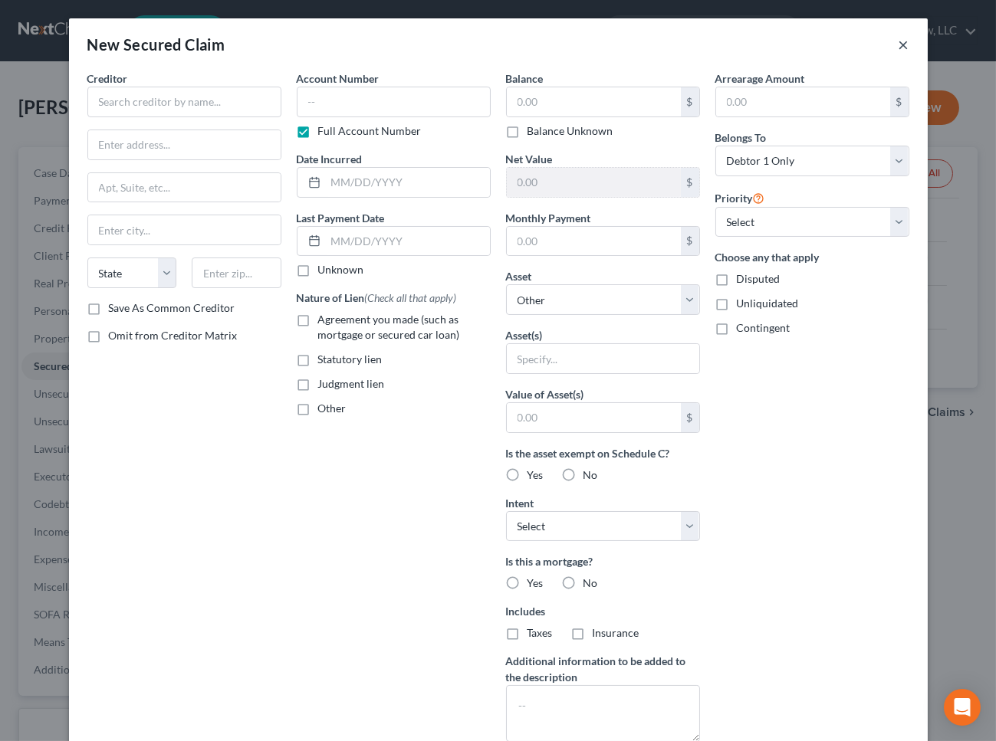
click at [899, 44] on button "×" at bounding box center [904, 44] width 11 height 18
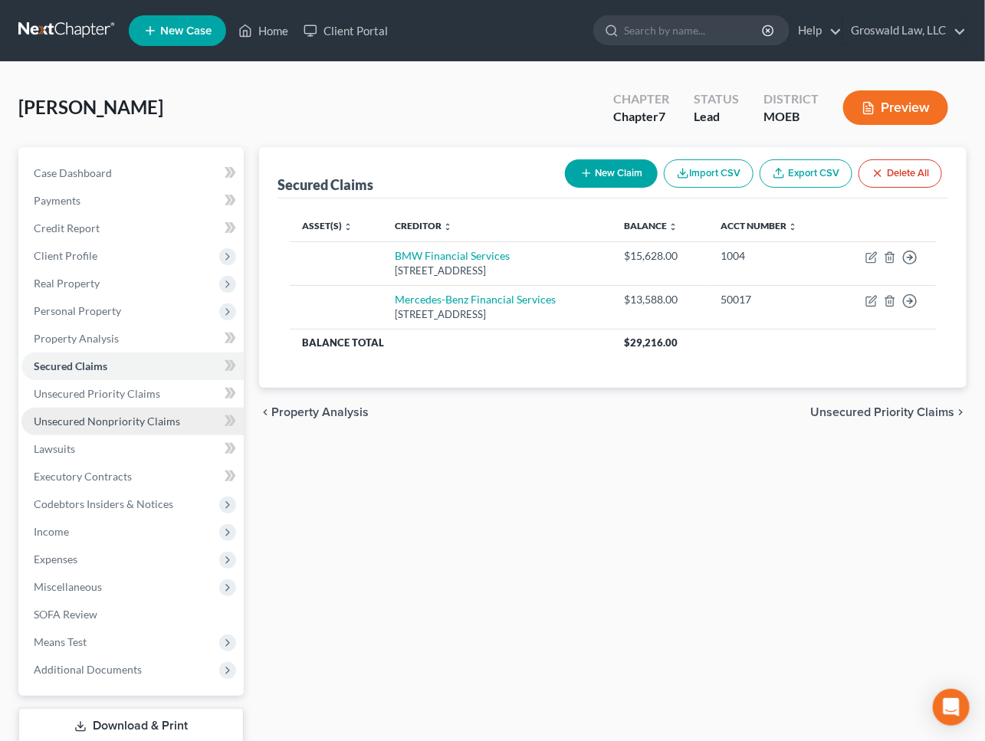
click at [166, 423] on span "Unsecured Nonpriority Claims" at bounding box center [107, 421] width 146 height 13
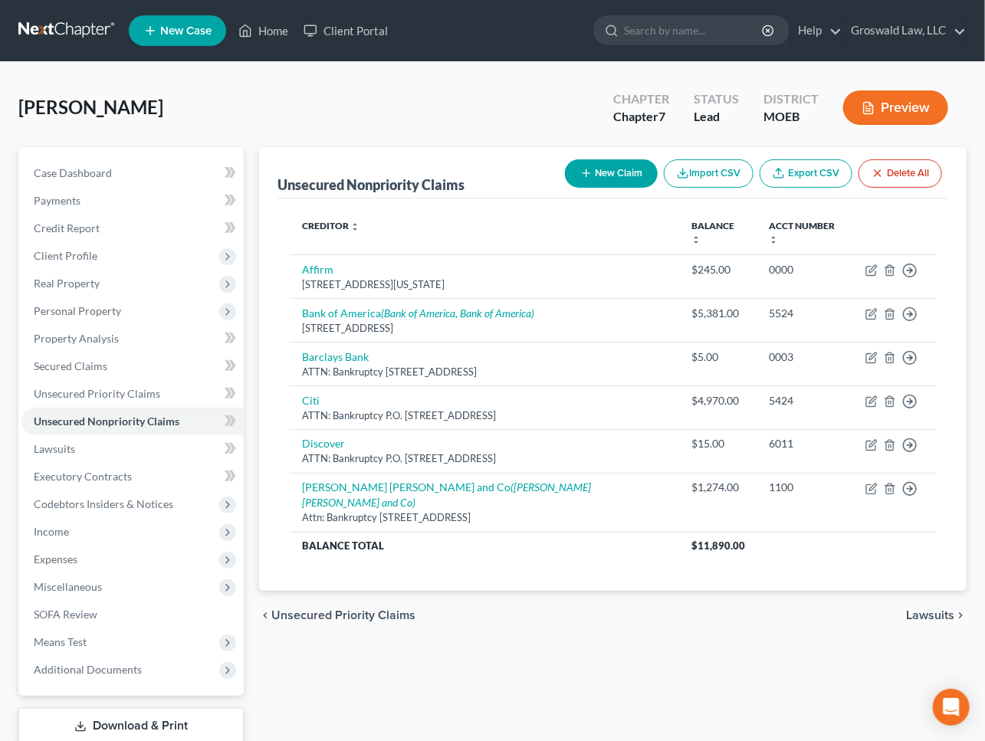
click at [617, 171] on button "New Claim" at bounding box center [611, 173] width 93 height 28
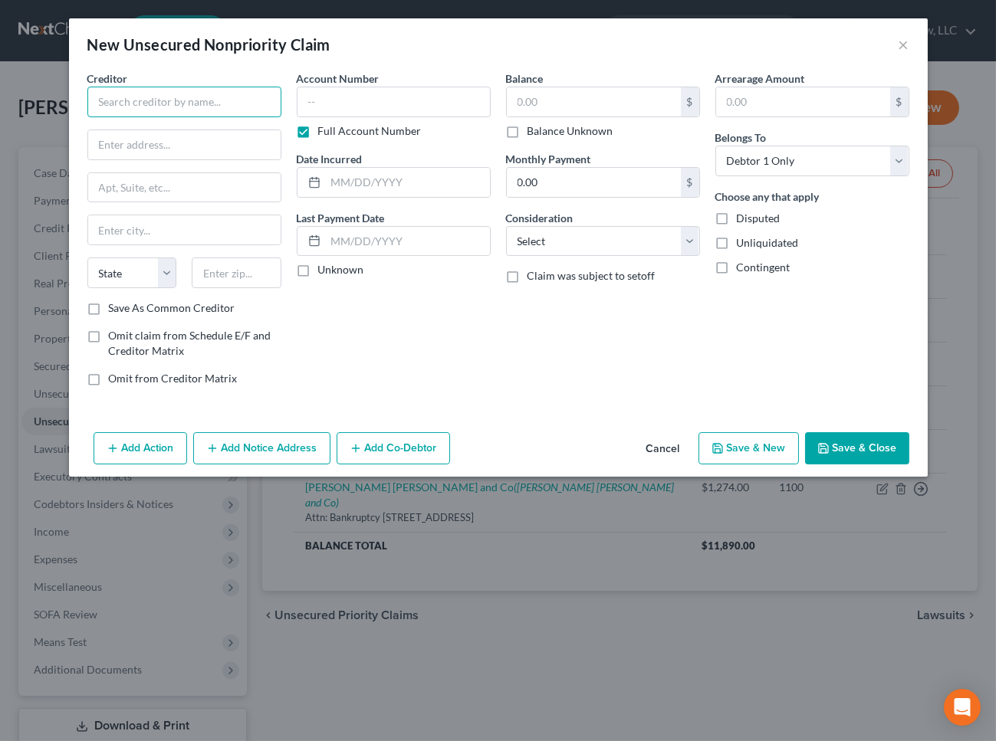
click at [238, 100] on input "text" at bounding box center [184, 102] width 194 height 31
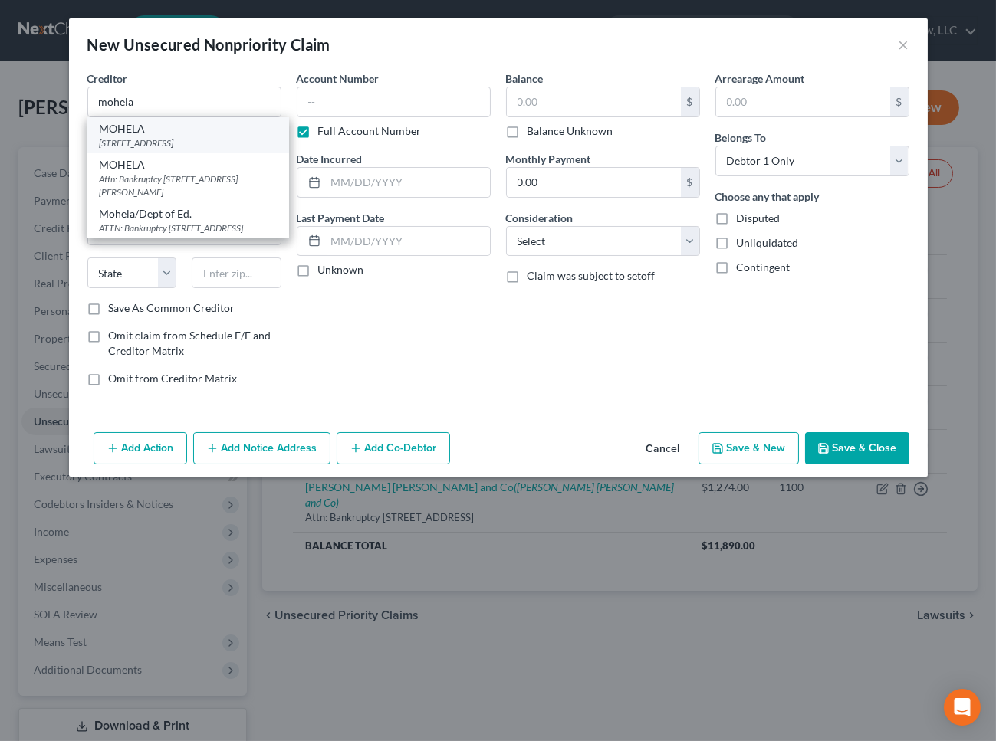
click at [191, 138] on div "[STREET_ADDRESS]" at bounding box center [188, 142] width 177 height 13
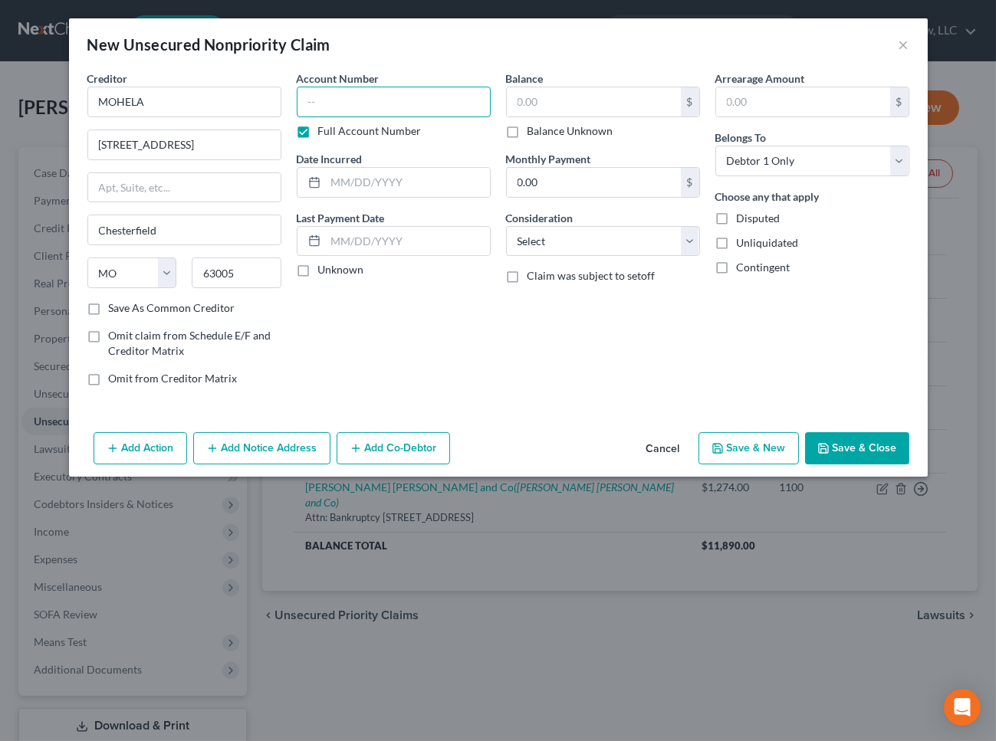
click at [357, 102] on input "text" at bounding box center [394, 102] width 194 height 31
paste input "20254"
click at [367, 180] on input "text" at bounding box center [408, 182] width 164 height 29
click at [866, 448] on button "Save & Close" at bounding box center [857, 448] width 104 height 32
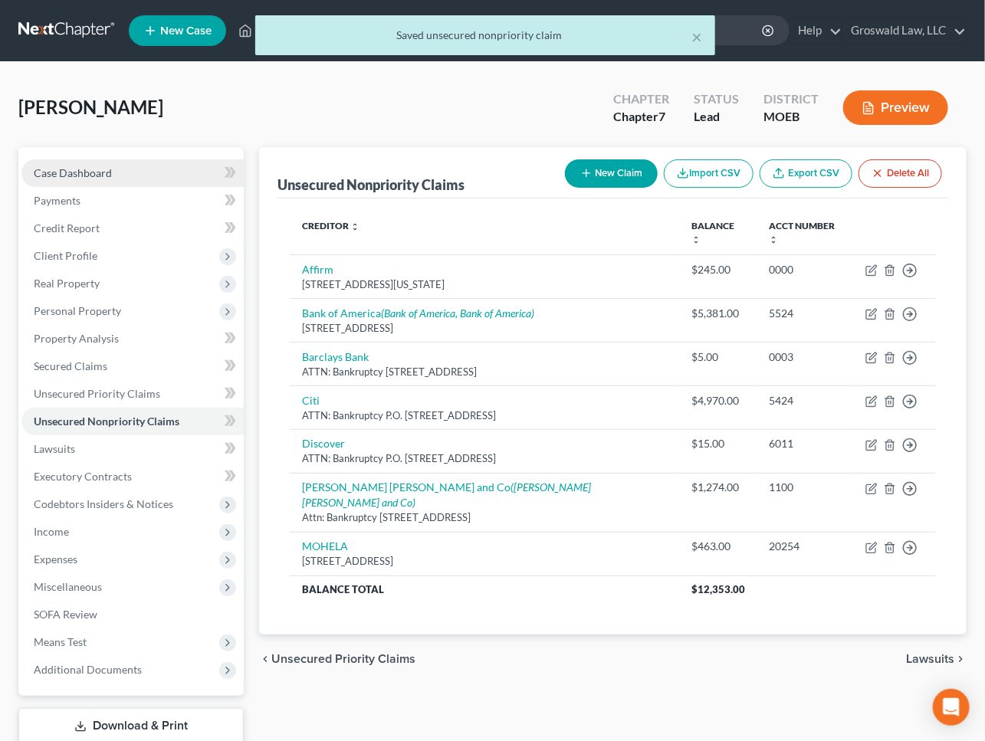
click at [107, 169] on span "Case Dashboard" at bounding box center [73, 172] width 78 height 13
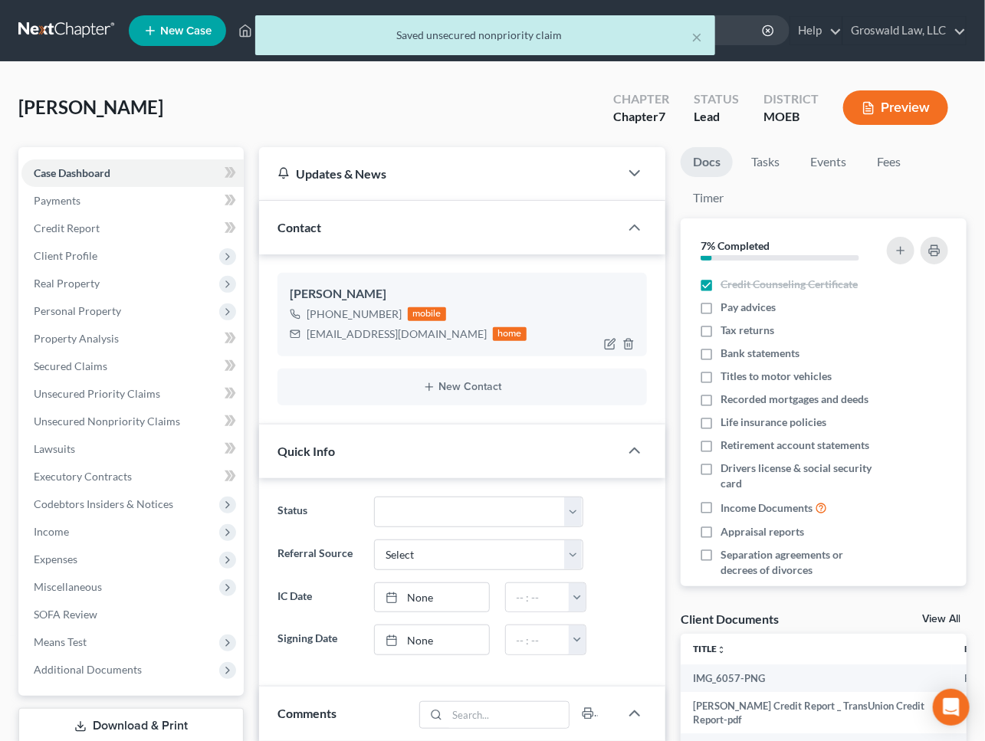
scroll to position [10, 0]
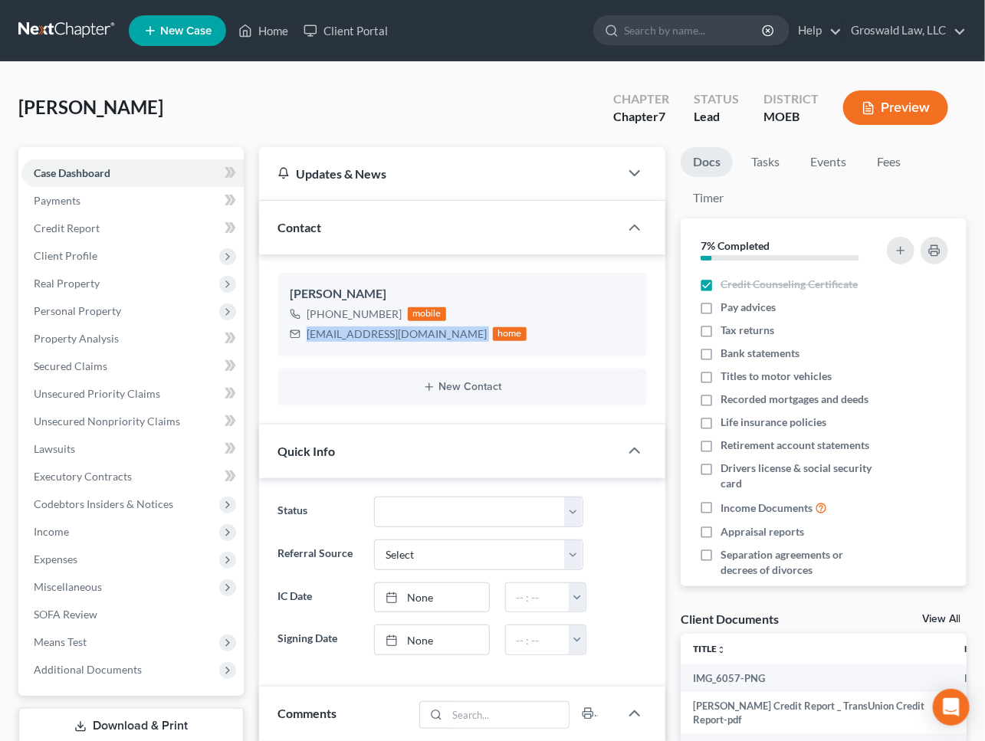
drag, startPoint x: 406, startPoint y: 334, endPoint x: 273, endPoint y: 343, distance: 133.0
click at [273, 343] on div "[PERSON_NAME] [PHONE_NUMBER] mobile [EMAIL_ADDRESS][DOMAIN_NAME] home New Conta…" at bounding box center [462, 339] width 406 height 169
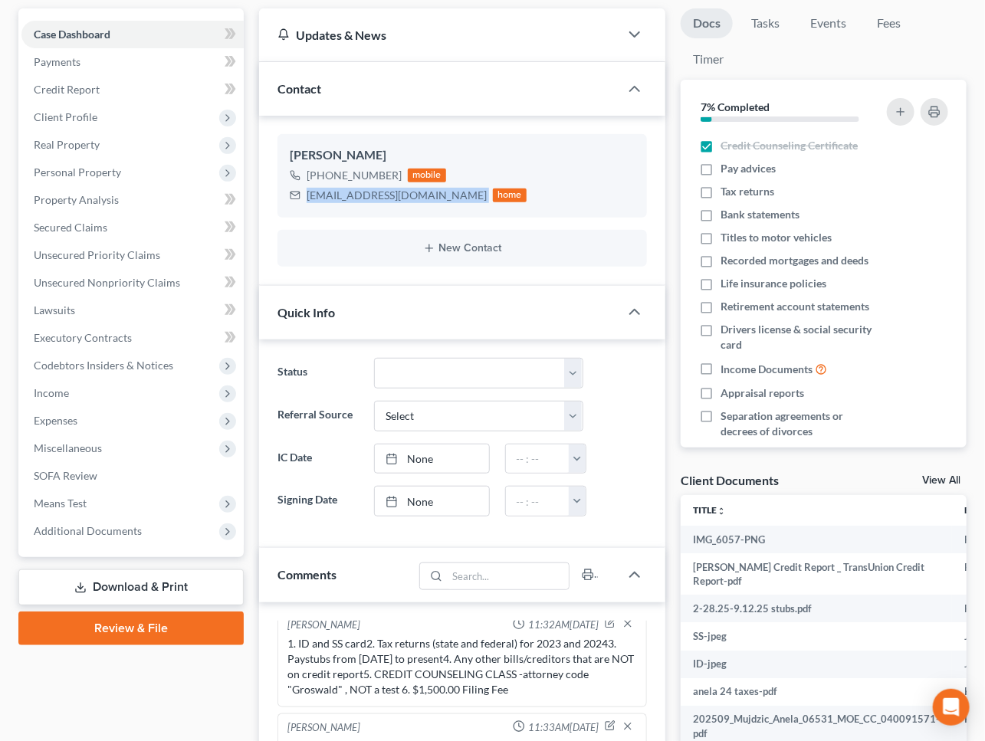
scroll to position [418, 0]
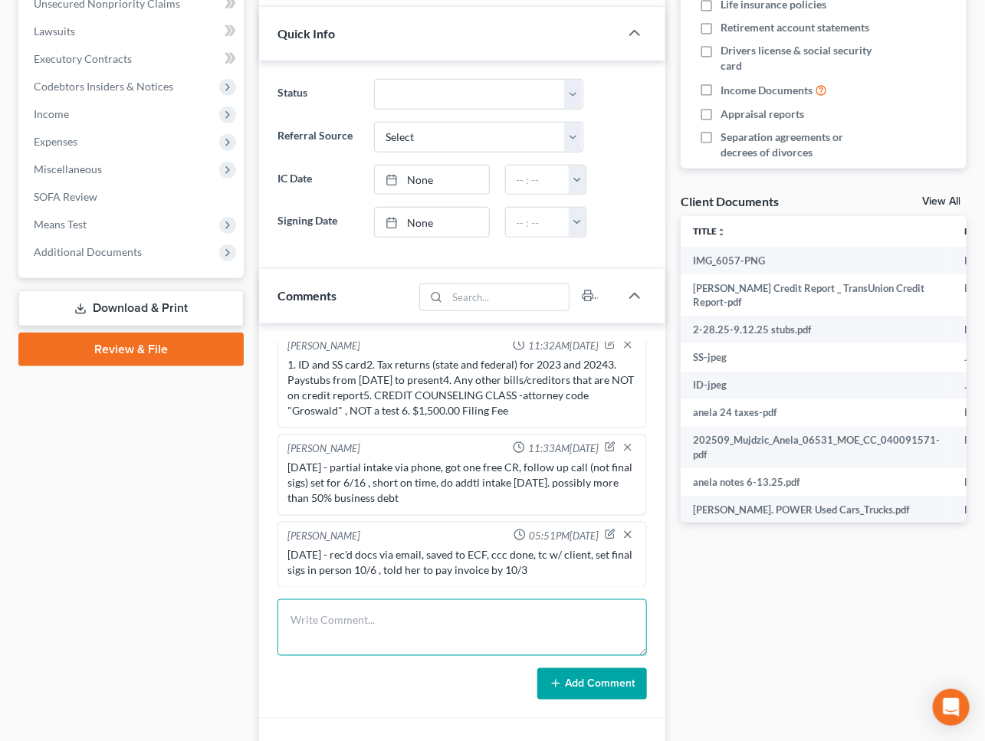
drag, startPoint x: 578, startPoint y: 623, endPoint x: 470, endPoint y: 473, distance: 184.5
click at [576, 622] on textarea at bounding box center [463, 628] width 370 height 57
drag, startPoint x: 592, startPoint y: 616, endPoint x: 577, endPoint y: 613, distance: 15.6
click at [592, 616] on textarea "[DATE] - put creditors from experian into E/F - went up to" at bounding box center [463, 628] width 370 height 57
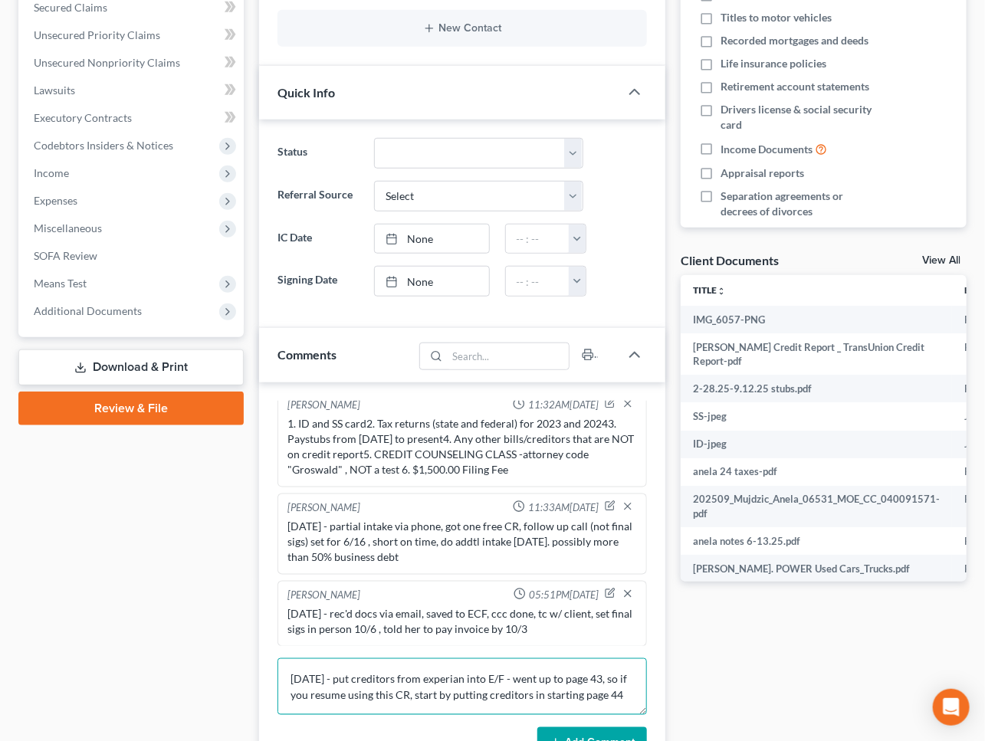
scroll to position [557, 0]
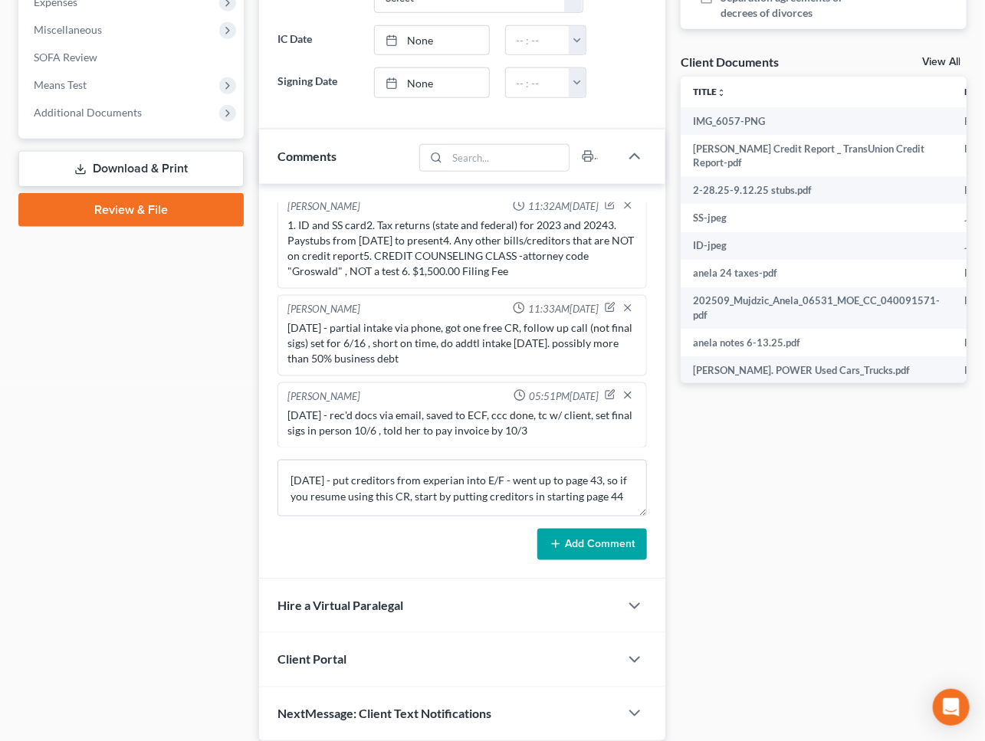
click at [580, 543] on button "Add Comment" at bounding box center [592, 545] width 110 height 32
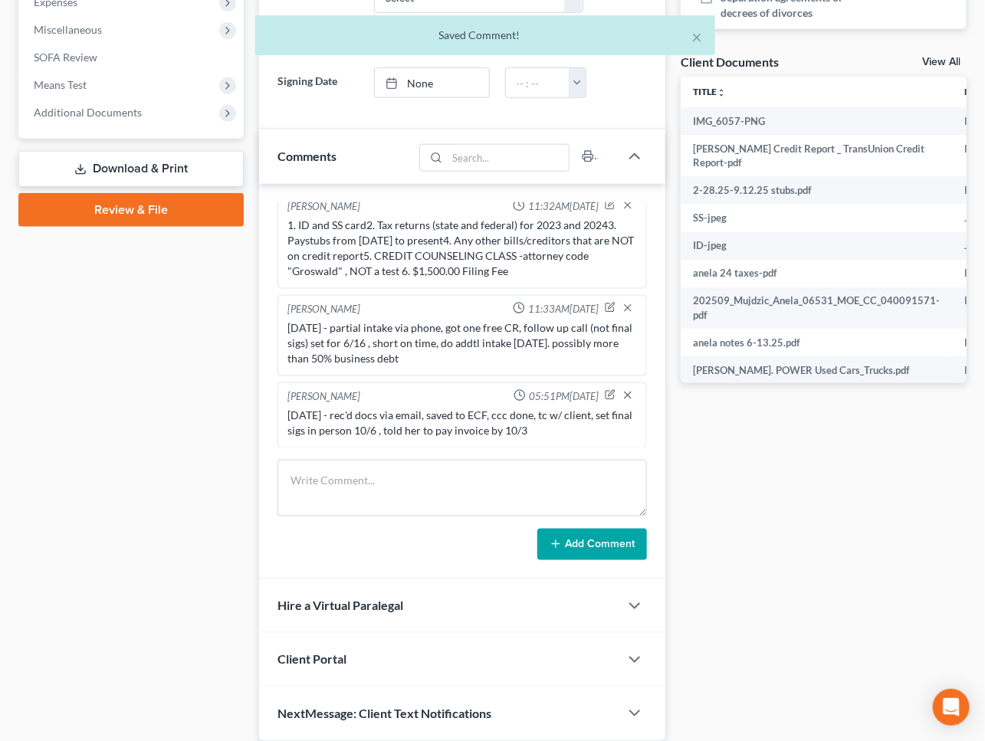
scroll to position [82, 0]
